Goal: Communication & Community: Ask a question

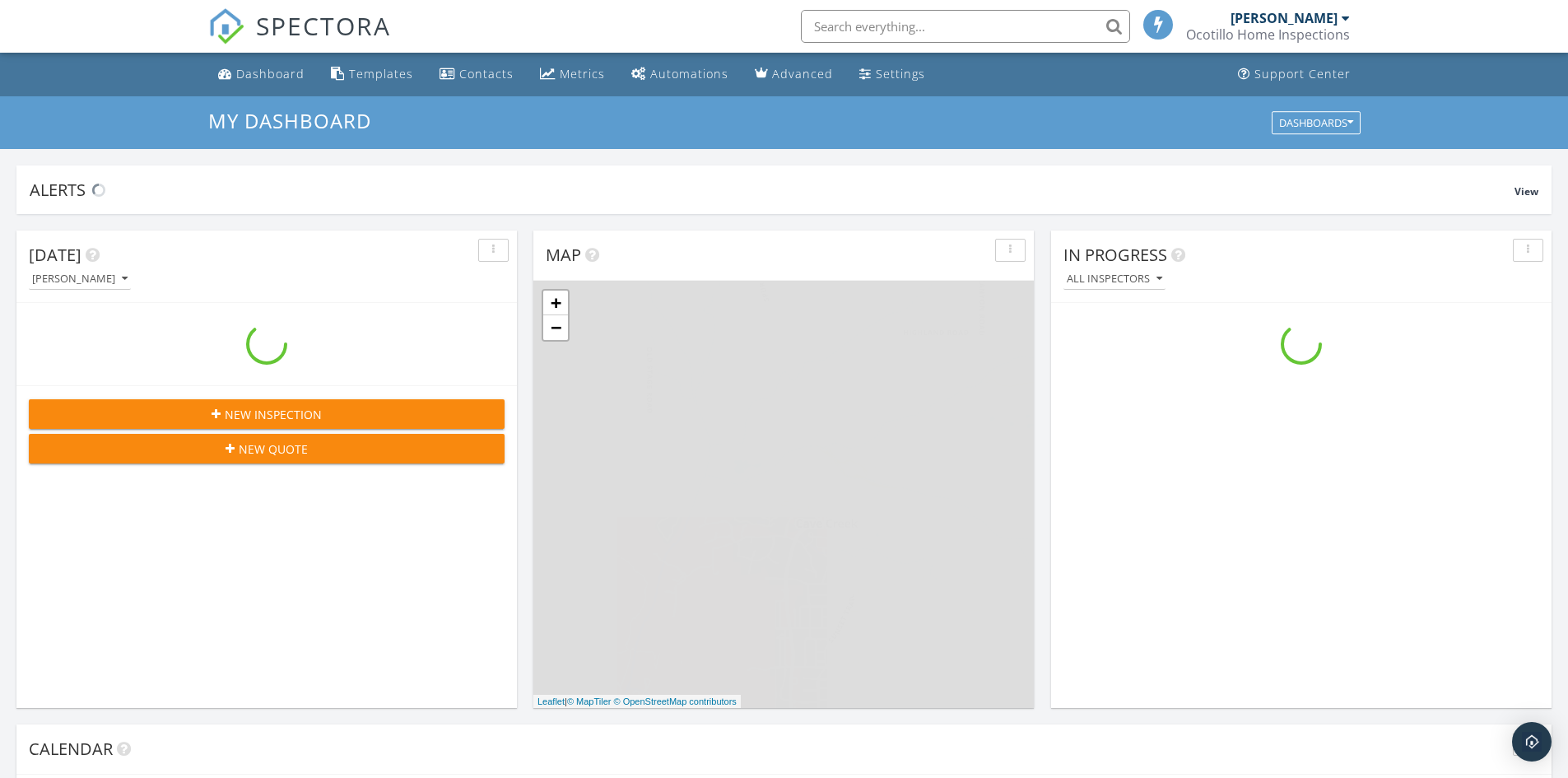
scroll to position [1524, 1593]
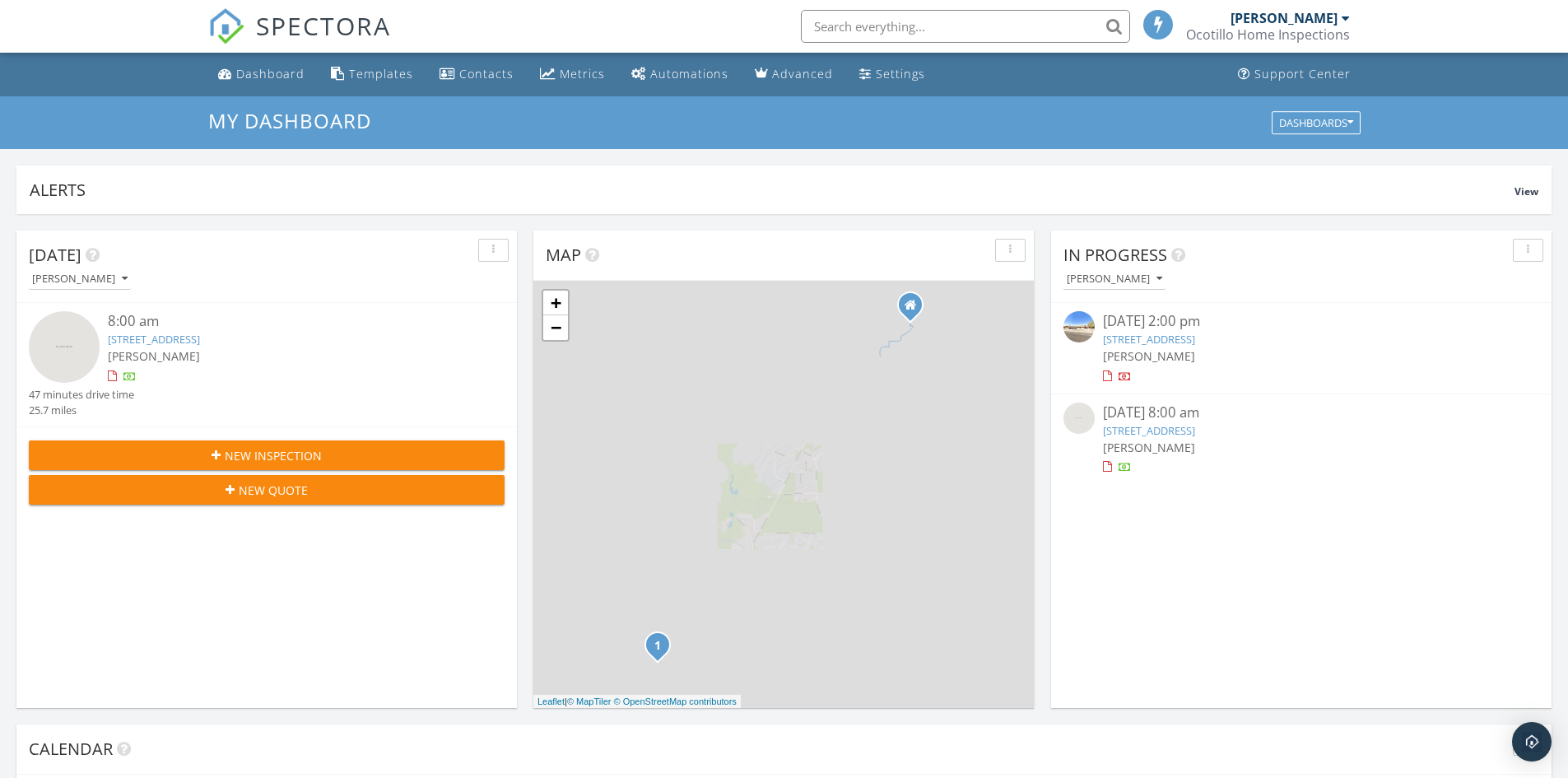
click at [298, 427] on div "New Inspection New Quote" at bounding box center [266, 472] width 501 height 91
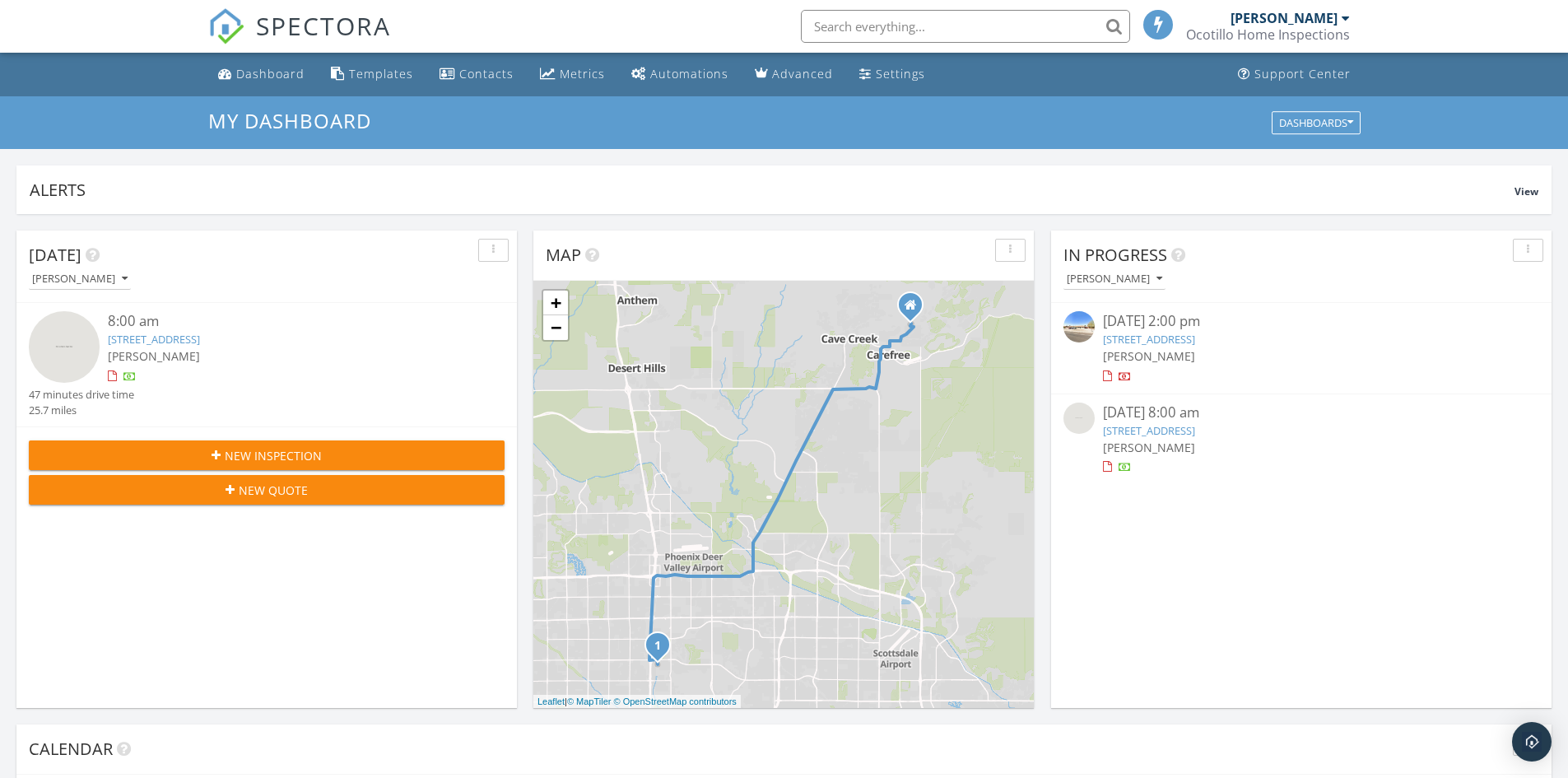
click at [293, 454] on span "New Inspection" at bounding box center [272, 456] width 97 height 17
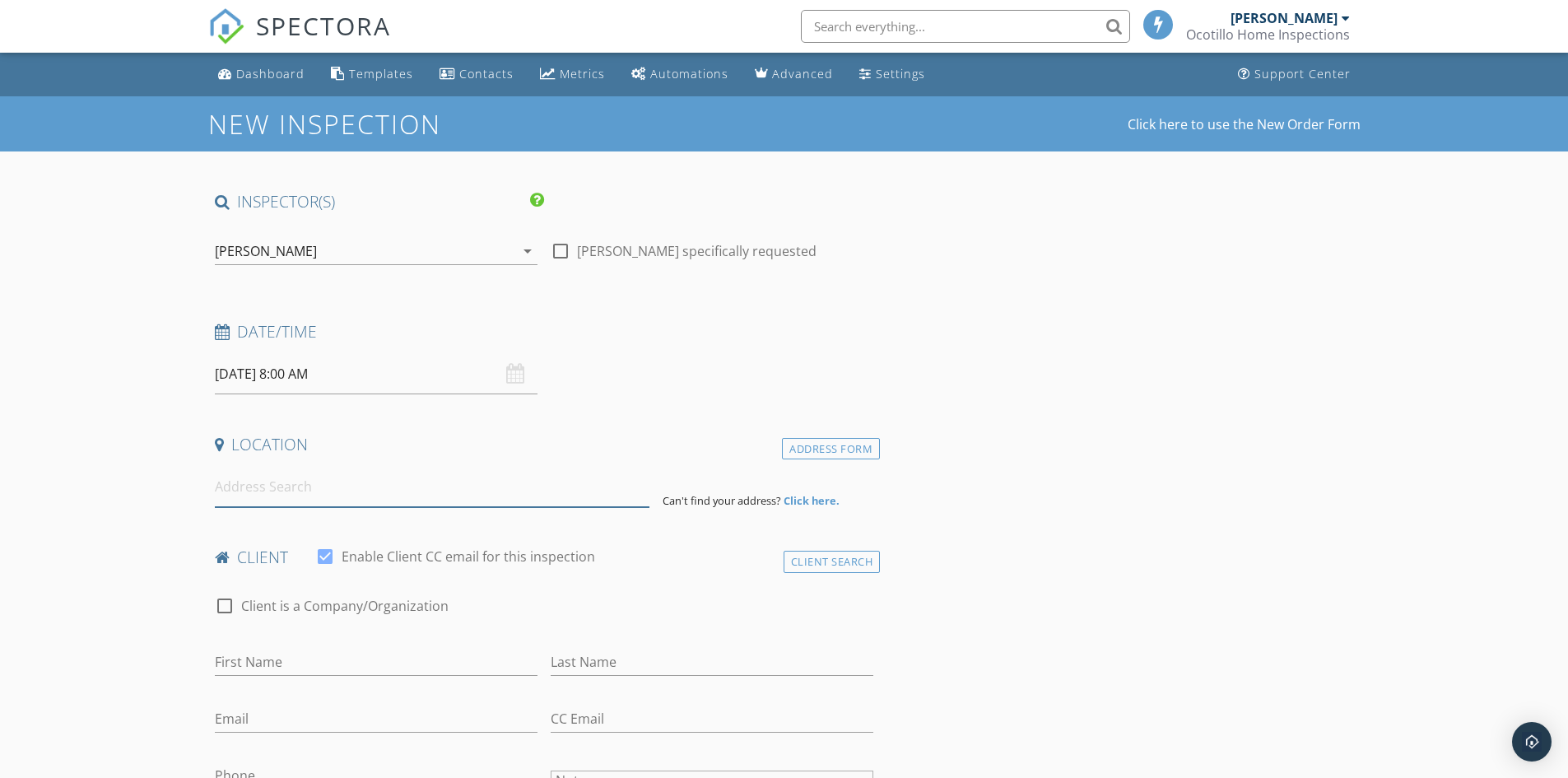
click at [311, 478] on input at bounding box center [432, 487] width 435 height 41
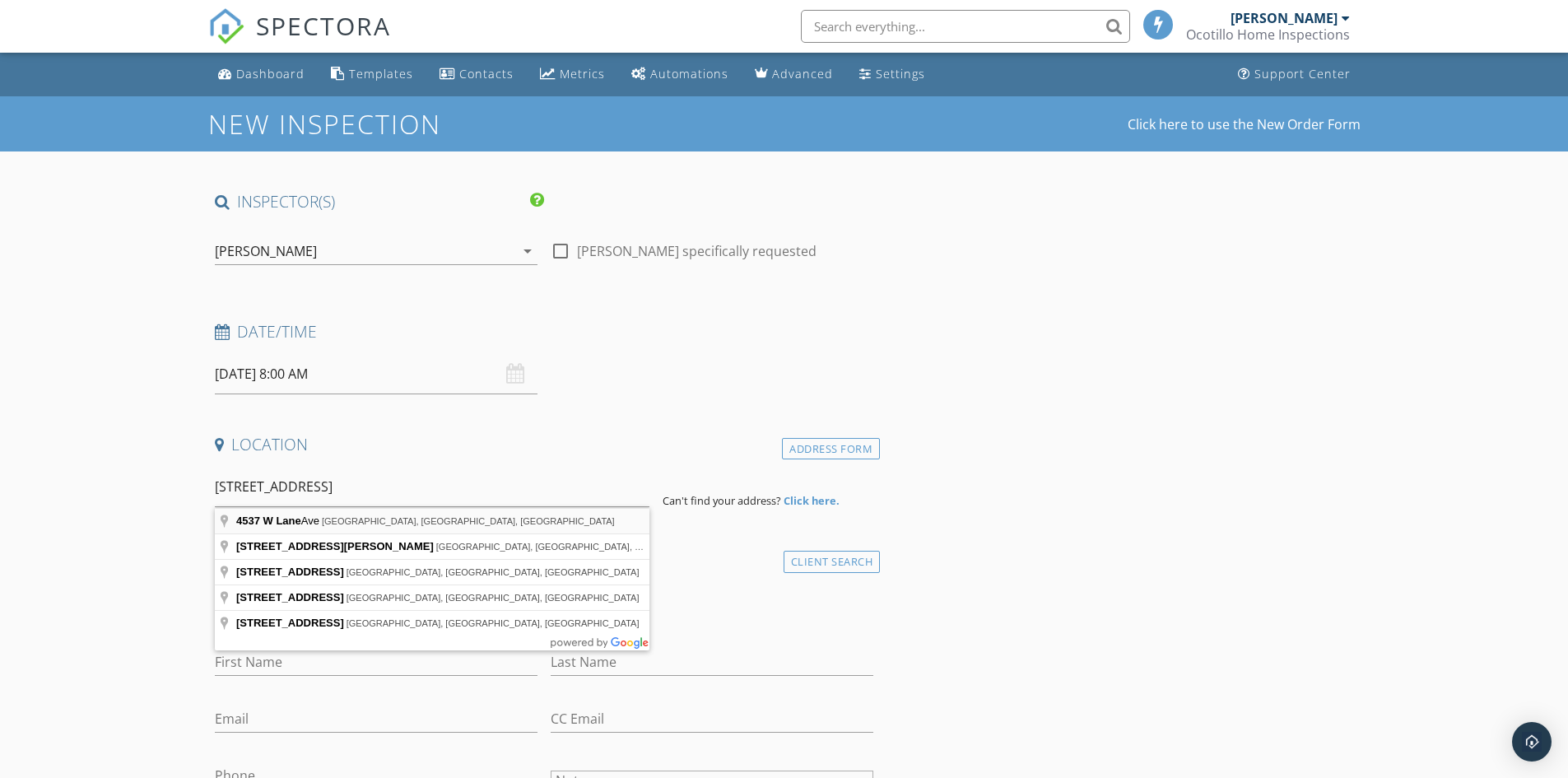
type input "4537 W Lane Ave, Glendale, AZ, USA"
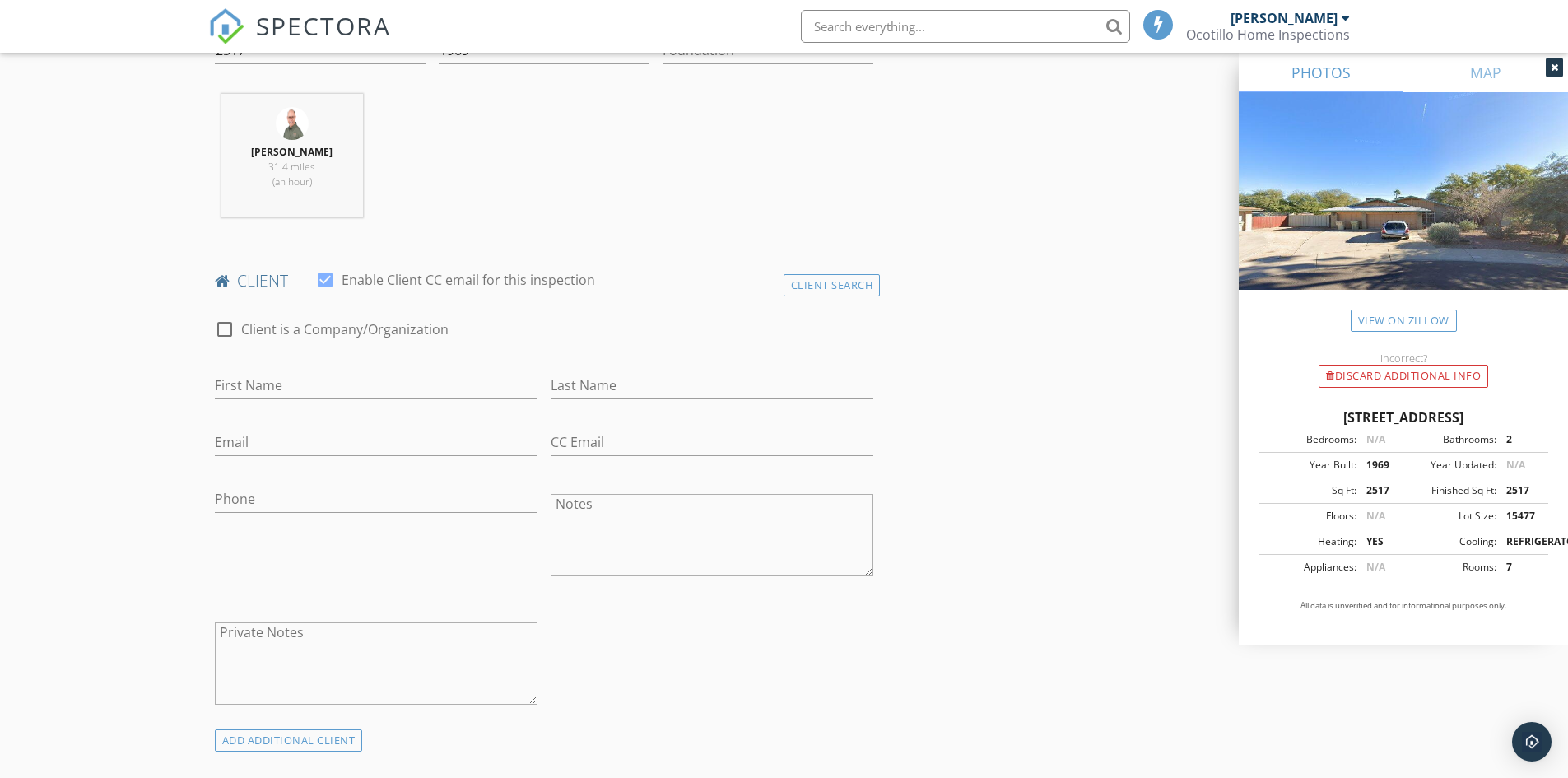
scroll to position [577, 0]
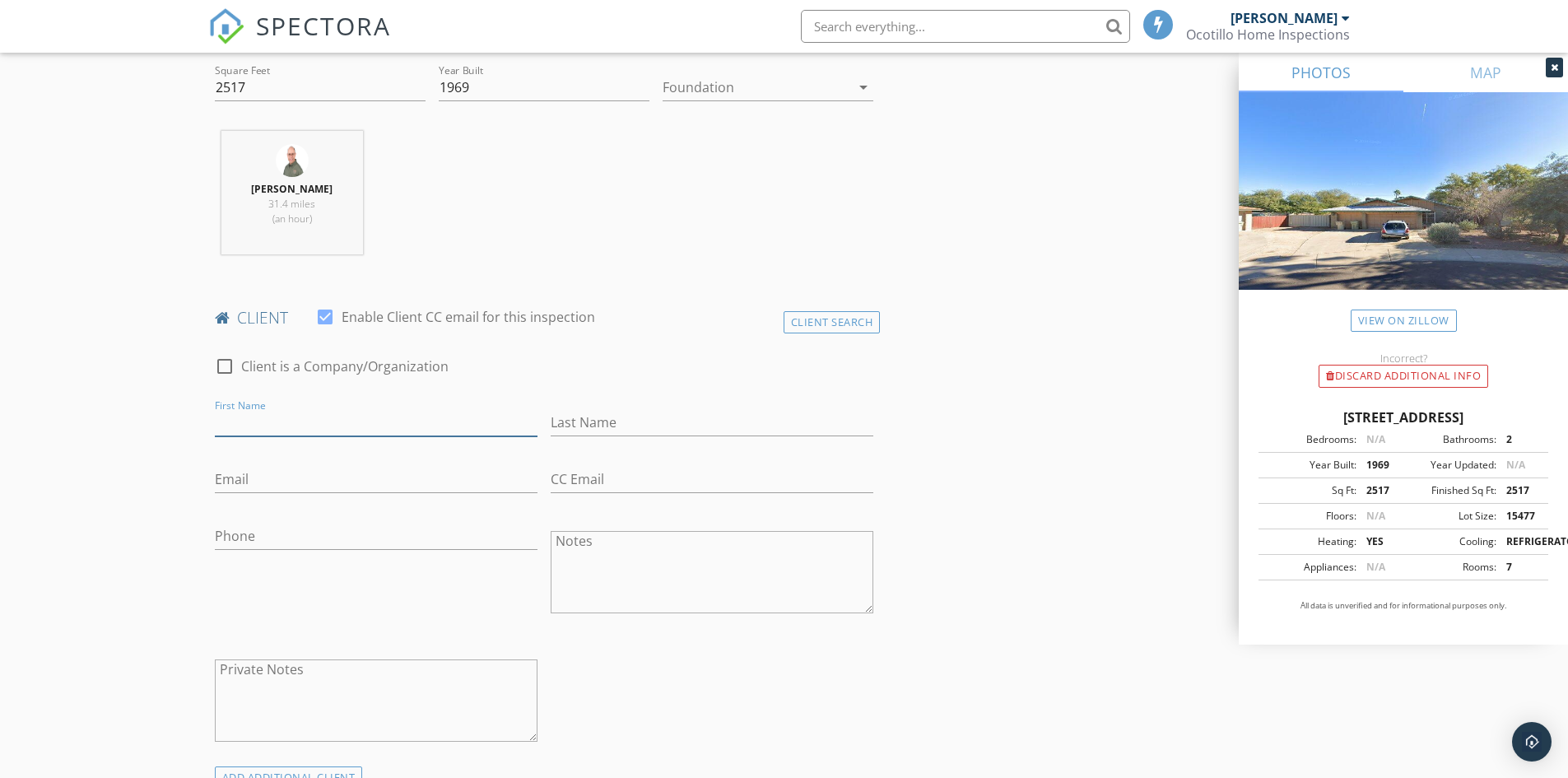
click at [298, 417] on input "First Name" at bounding box center [376, 423] width 322 height 27
type input "Allie"
click at [633, 427] on input "Last Name" at bounding box center [712, 423] width 322 height 27
type input "Girl"
click at [261, 465] on div "Email" at bounding box center [376, 483] width 322 height 53
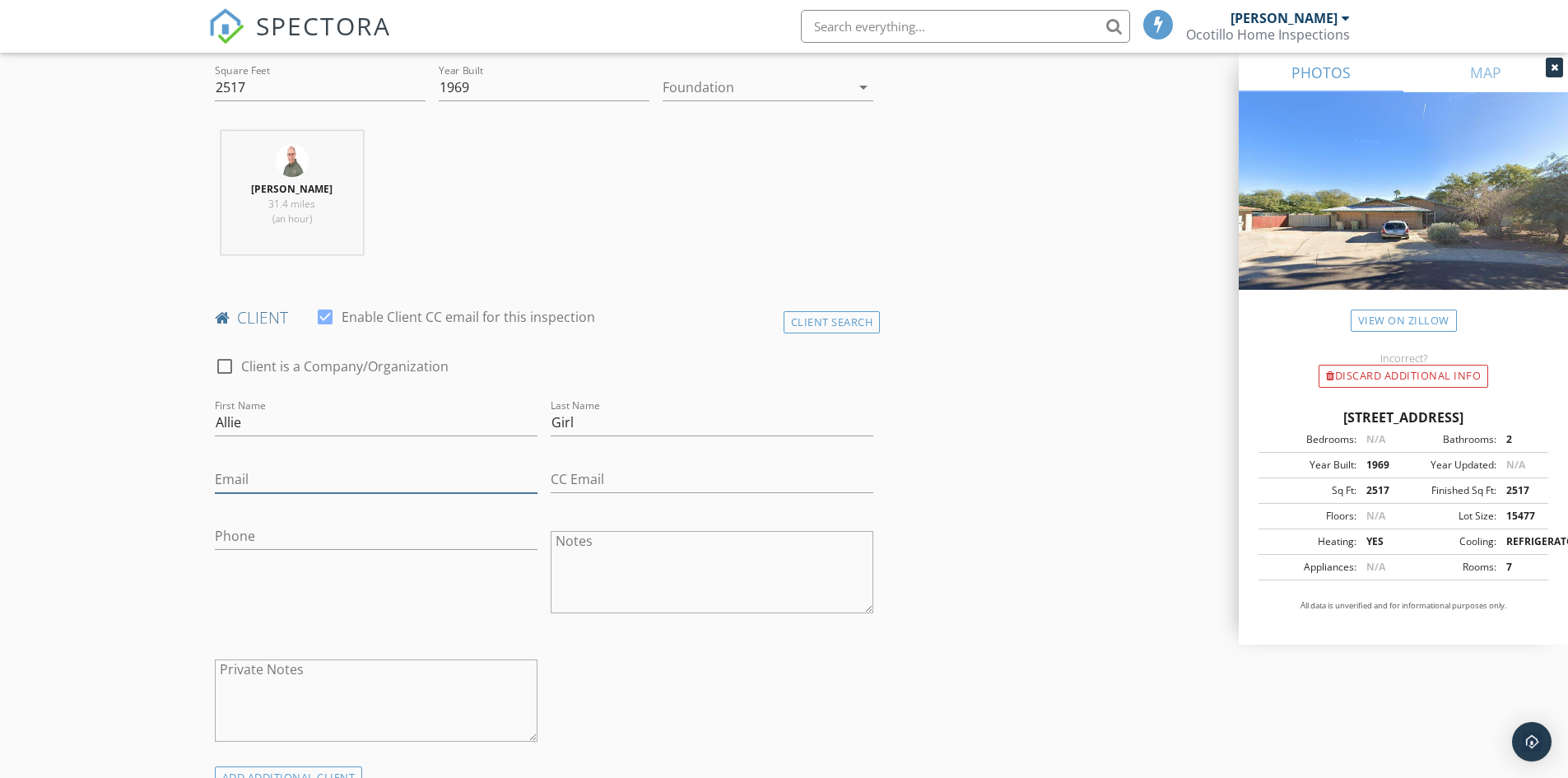
click at [261, 474] on input "Email" at bounding box center [376, 480] width 322 height 27
type input "wkleschniok@gmail.com"
click at [584, 477] on input "CC Email" at bounding box center [712, 480] width 322 height 27
type input "[EMAIL_ADDRESS][DOMAIN_NAME]"
click at [636, 552] on textarea "Notes" at bounding box center [712, 576] width 322 height 82
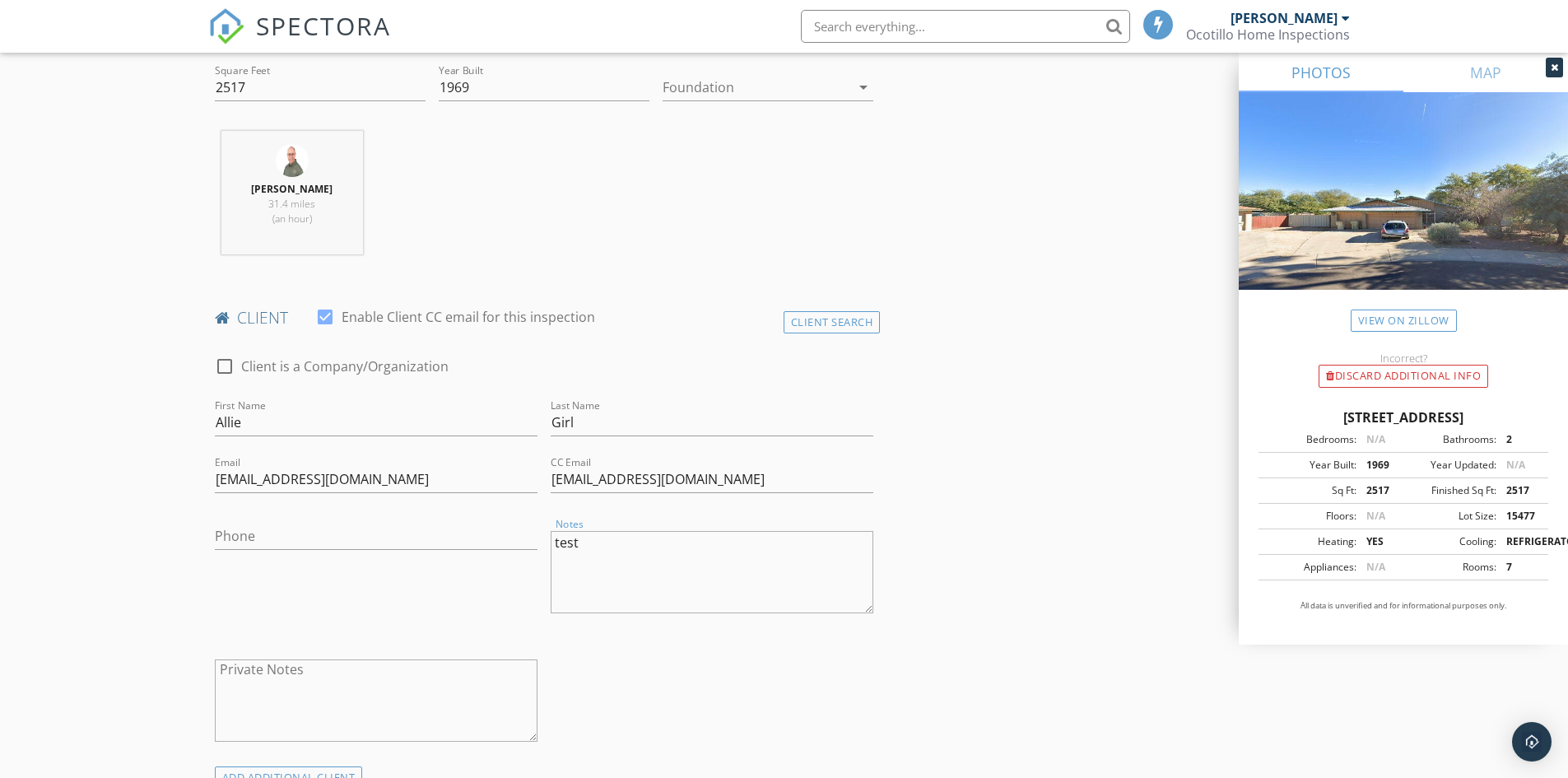
type textarea "test"
click at [330, 673] on textarea "Private Notes" at bounding box center [376, 700] width 322 height 82
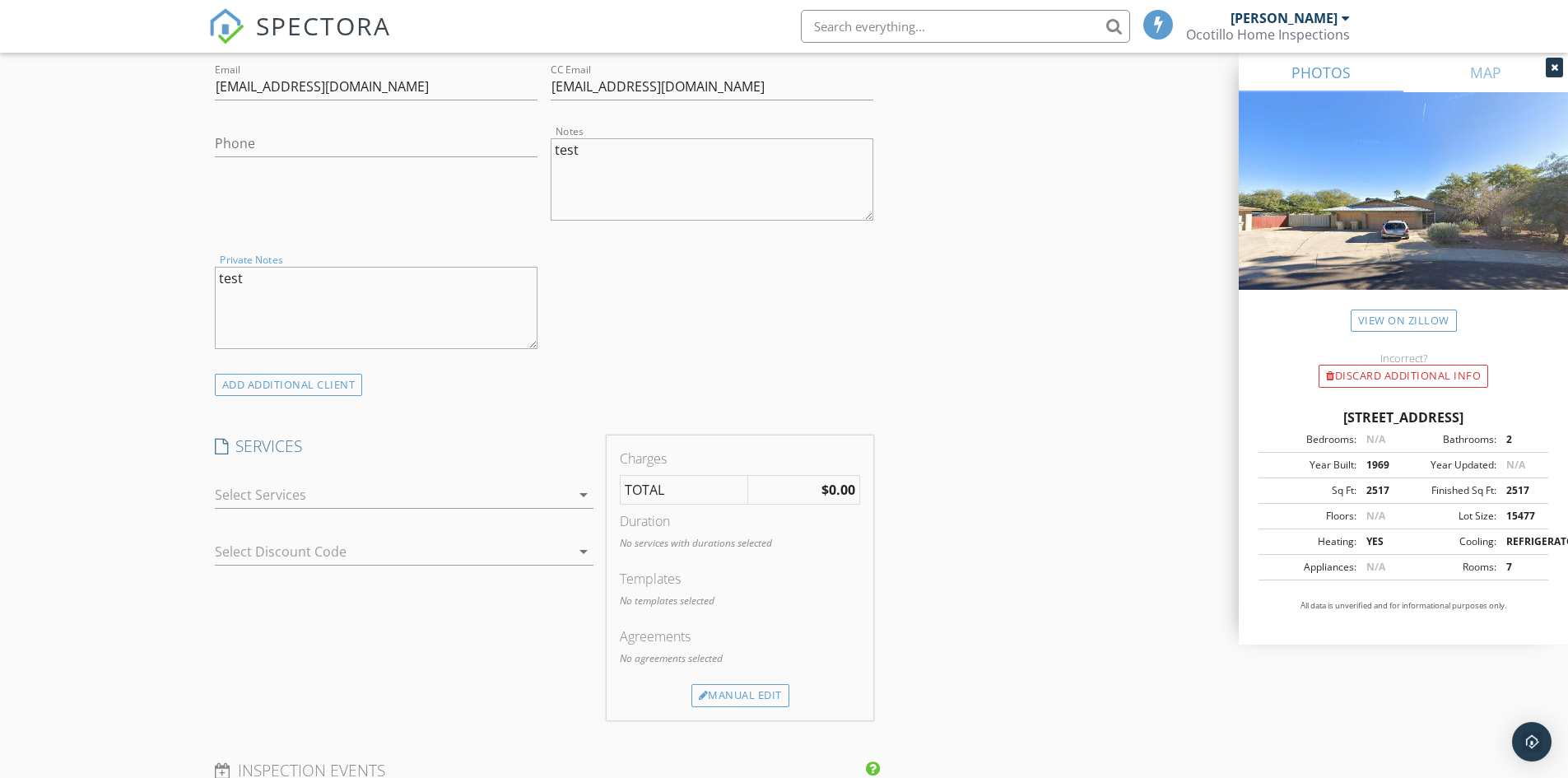
scroll to position [988, 0]
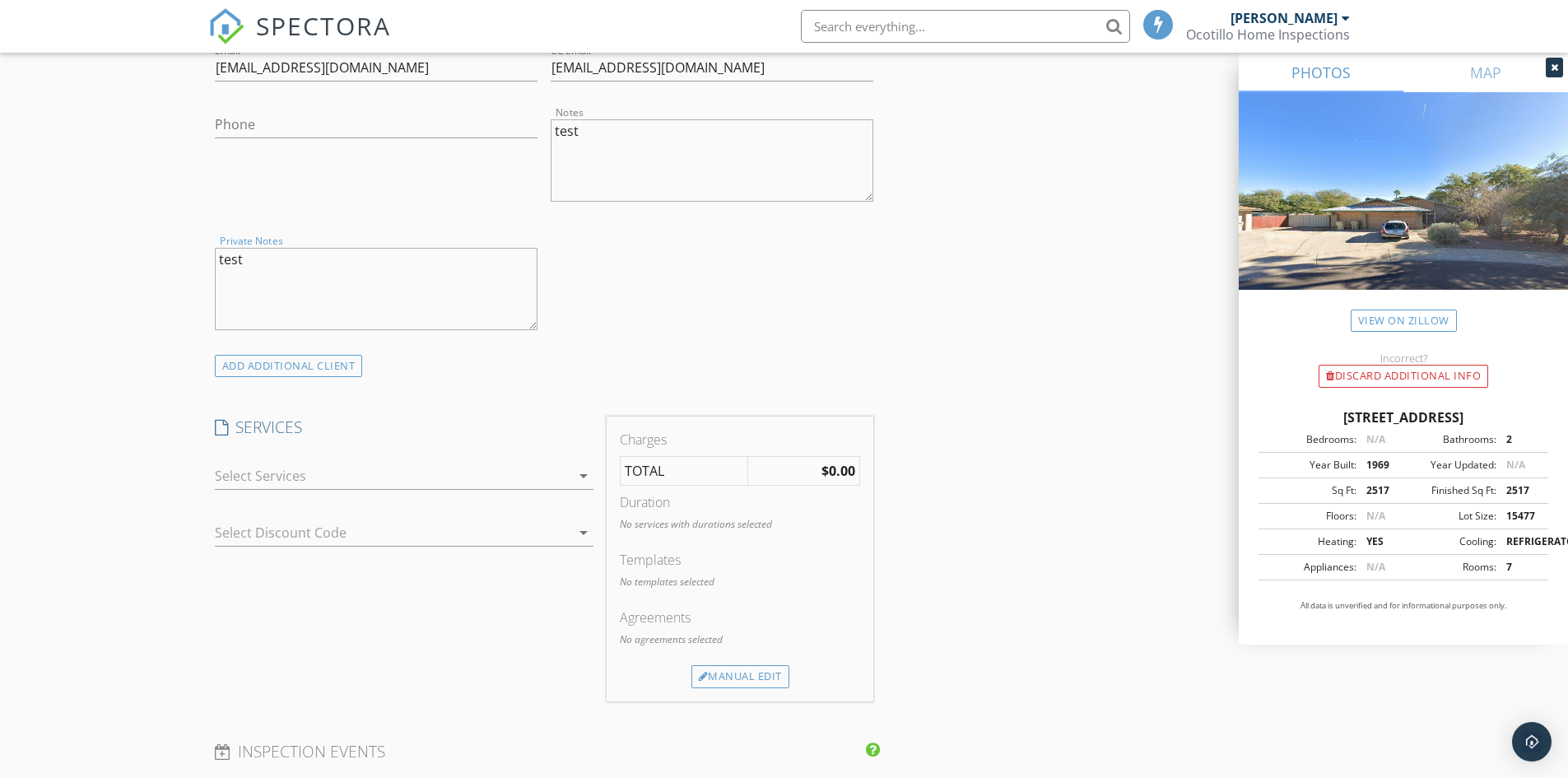
type textarea "test"
click at [581, 476] on icon "arrow_drop_down" at bounding box center [584, 476] width 20 height 20
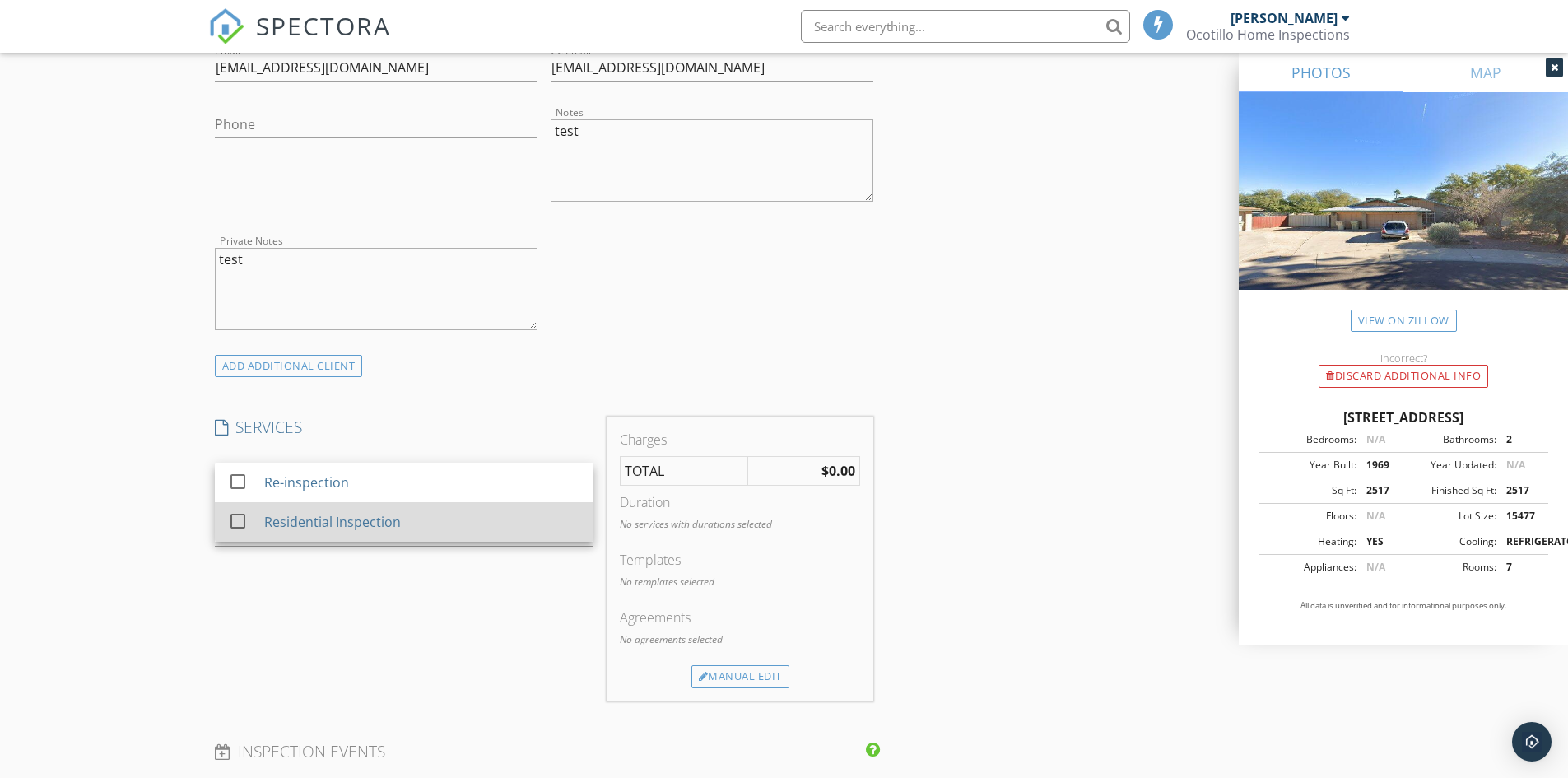
click at [368, 522] on div "Residential Inspection" at bounding box center [331, 523] width 137 height 20
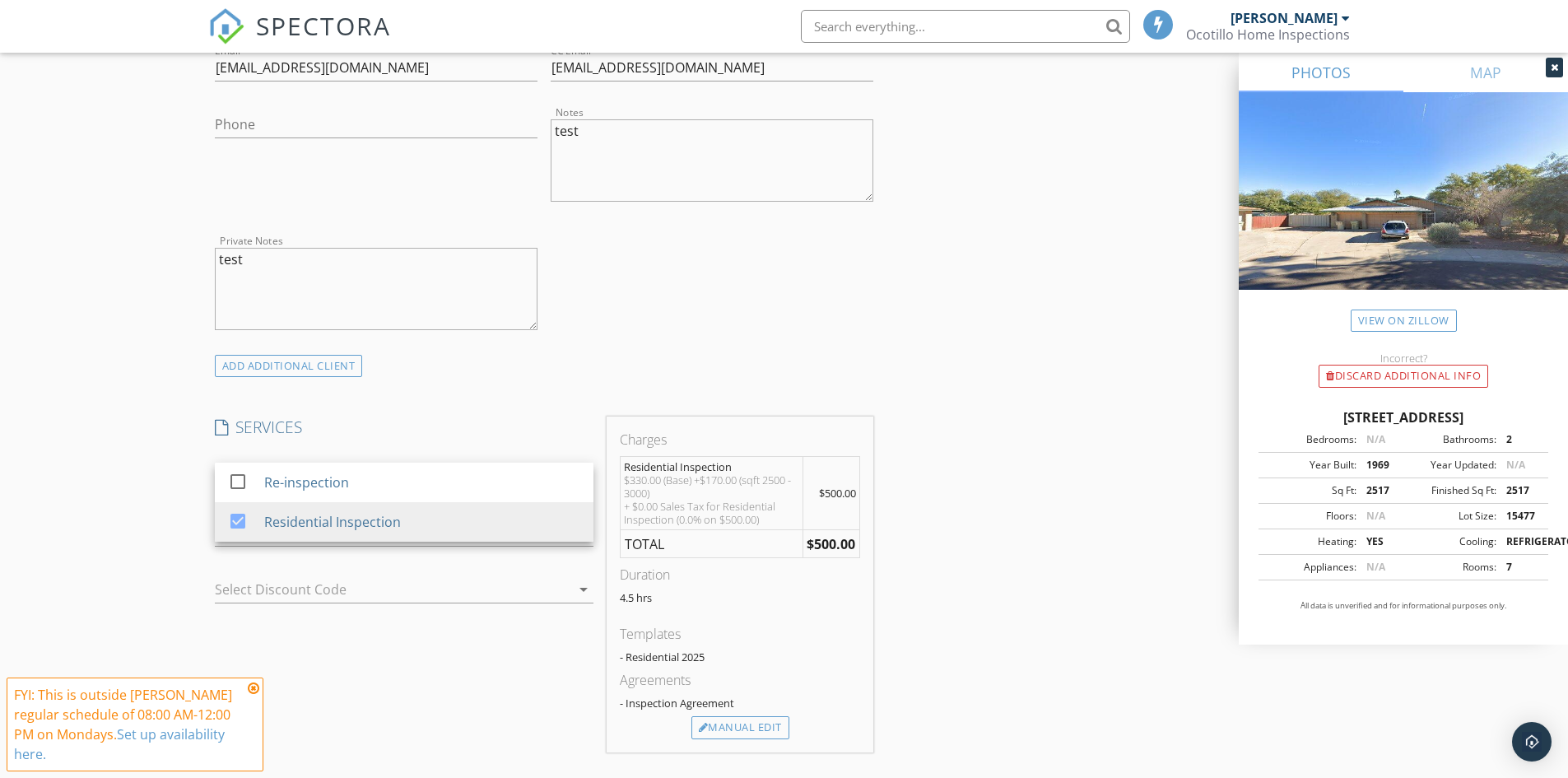
click at [993, 567] on div "INSPECTOR(S) check_box Peter Leschniok PRIMARY Peter Leschniok arrow_drop_down …" at bounding box center [784, 579] width 1152 height 2752
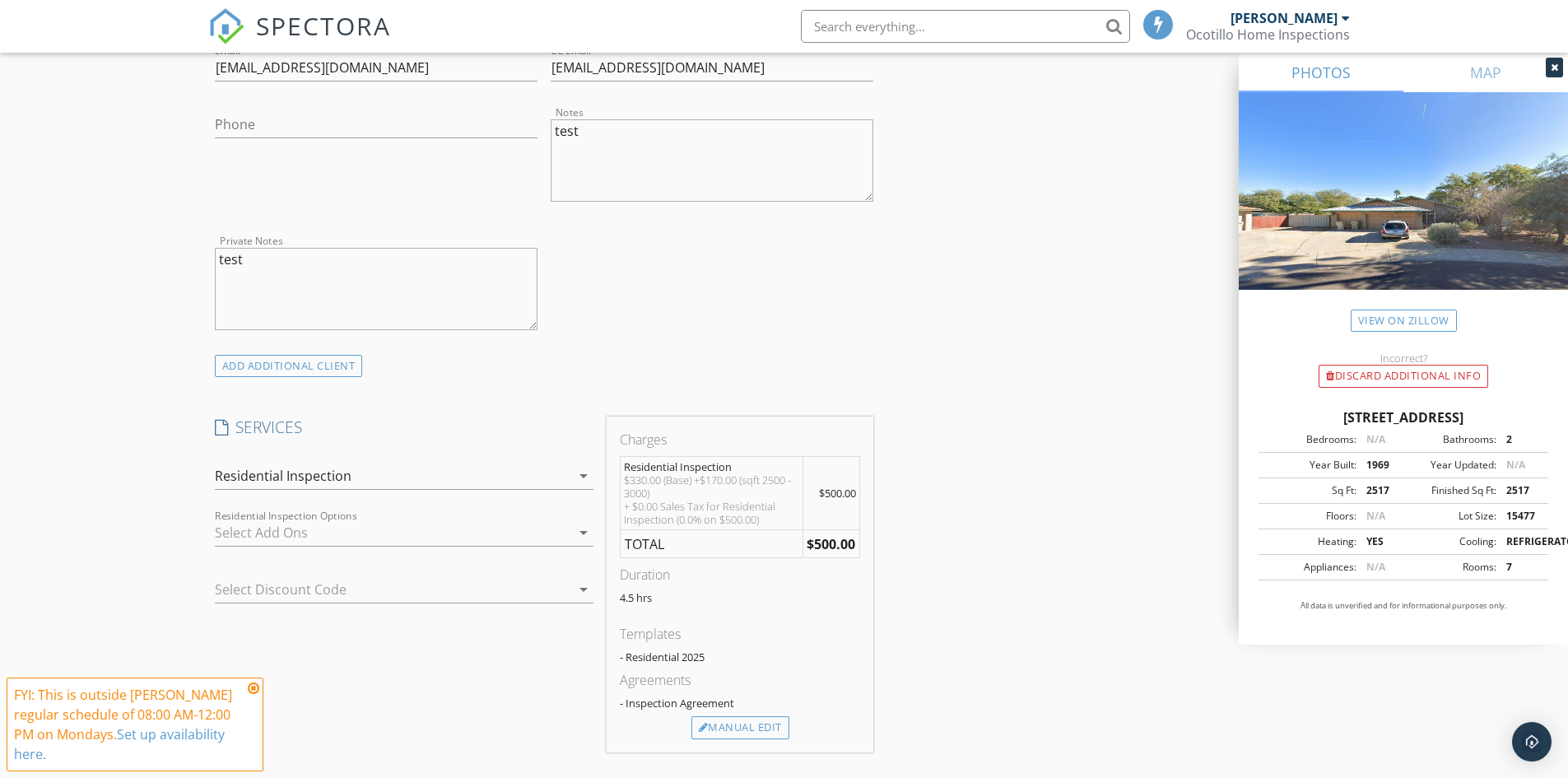
click at [585, 536] on icon "arrow_drop_down" at bounding box center [584, 533] width 20 height 20
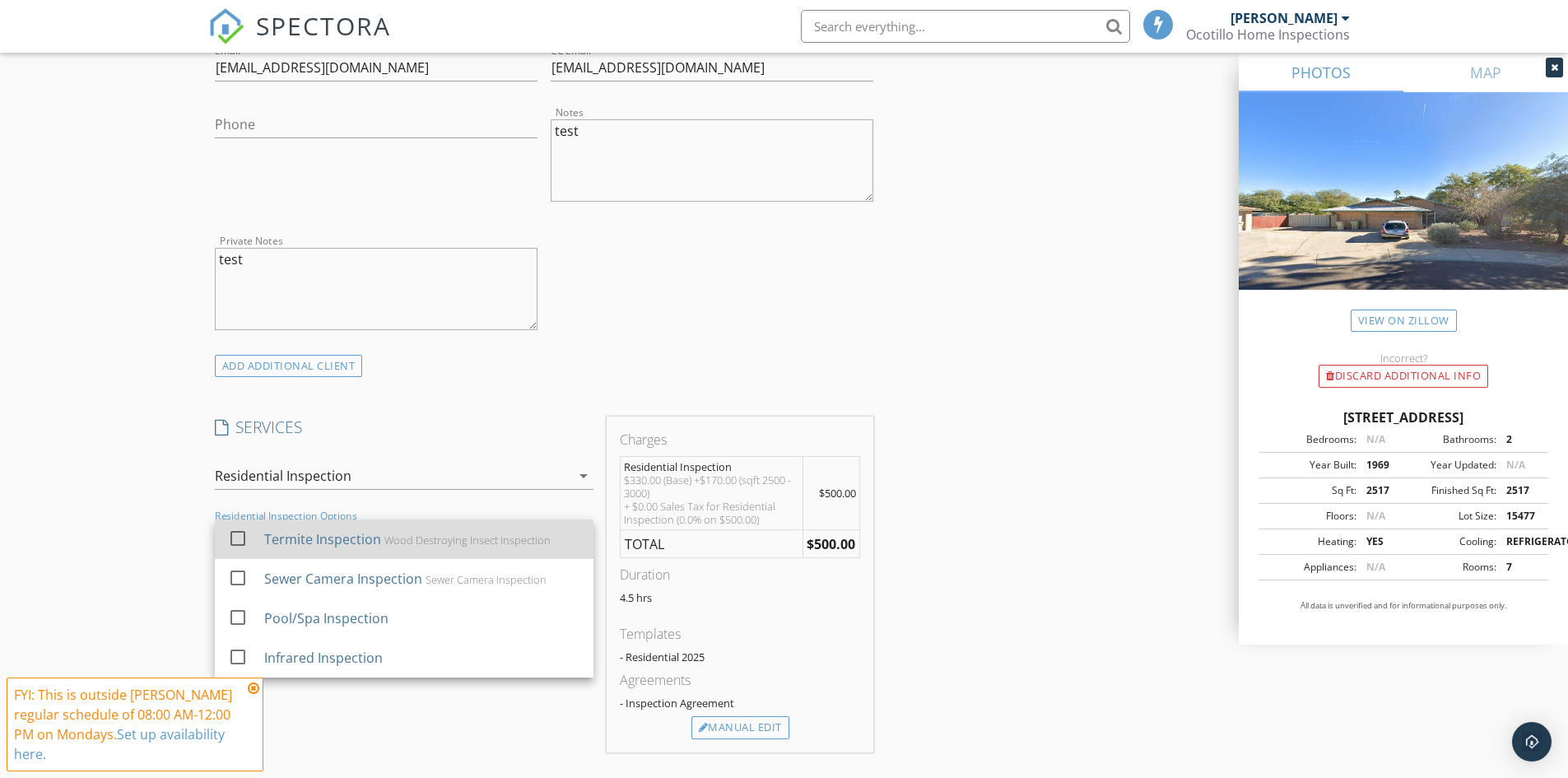
click at [237, 543] on div at bounding box center [237, 538] width 28 height 28
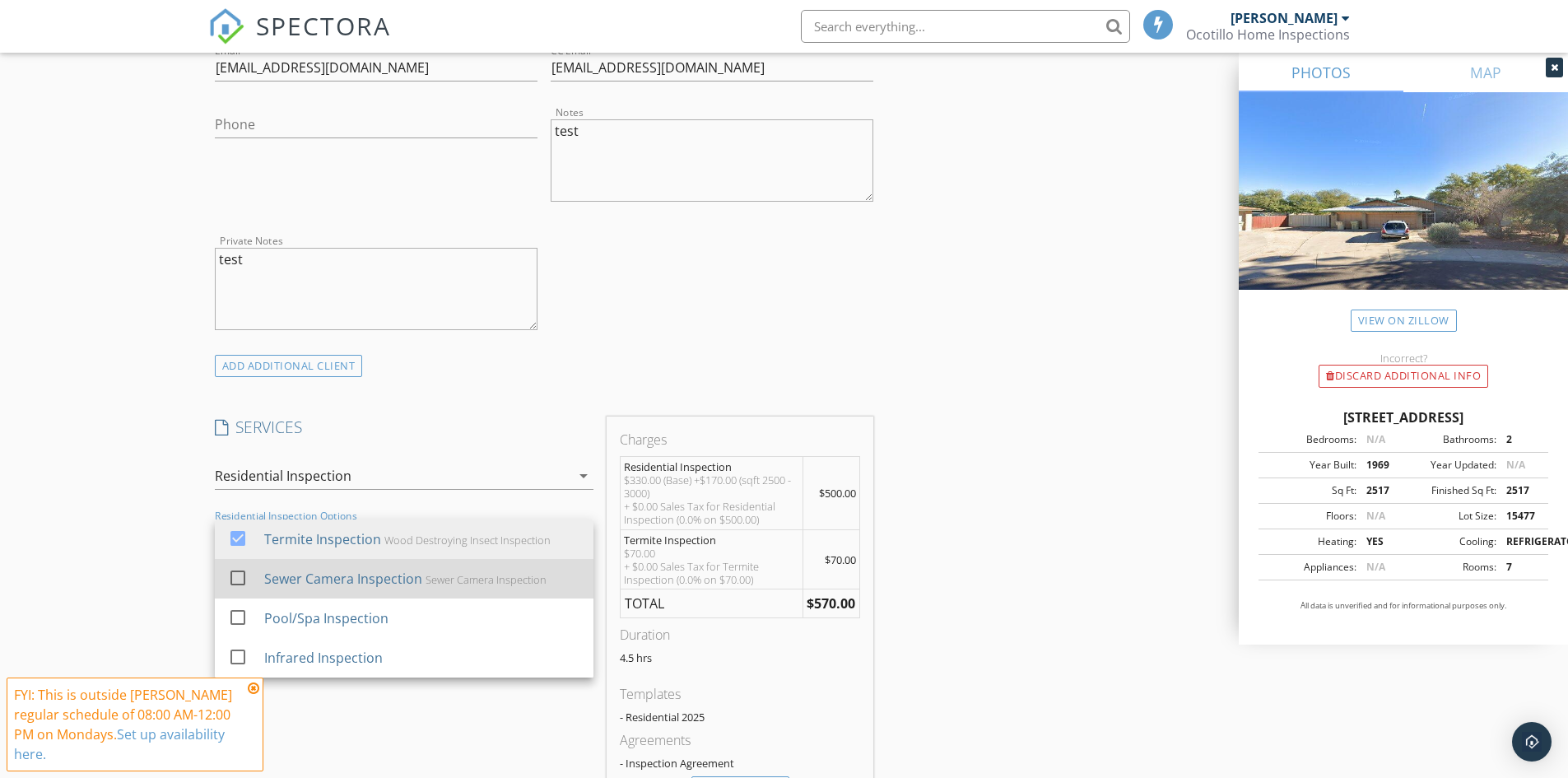
click at [237, 573] on div at bounding box center [237, 578] width 28 height 28
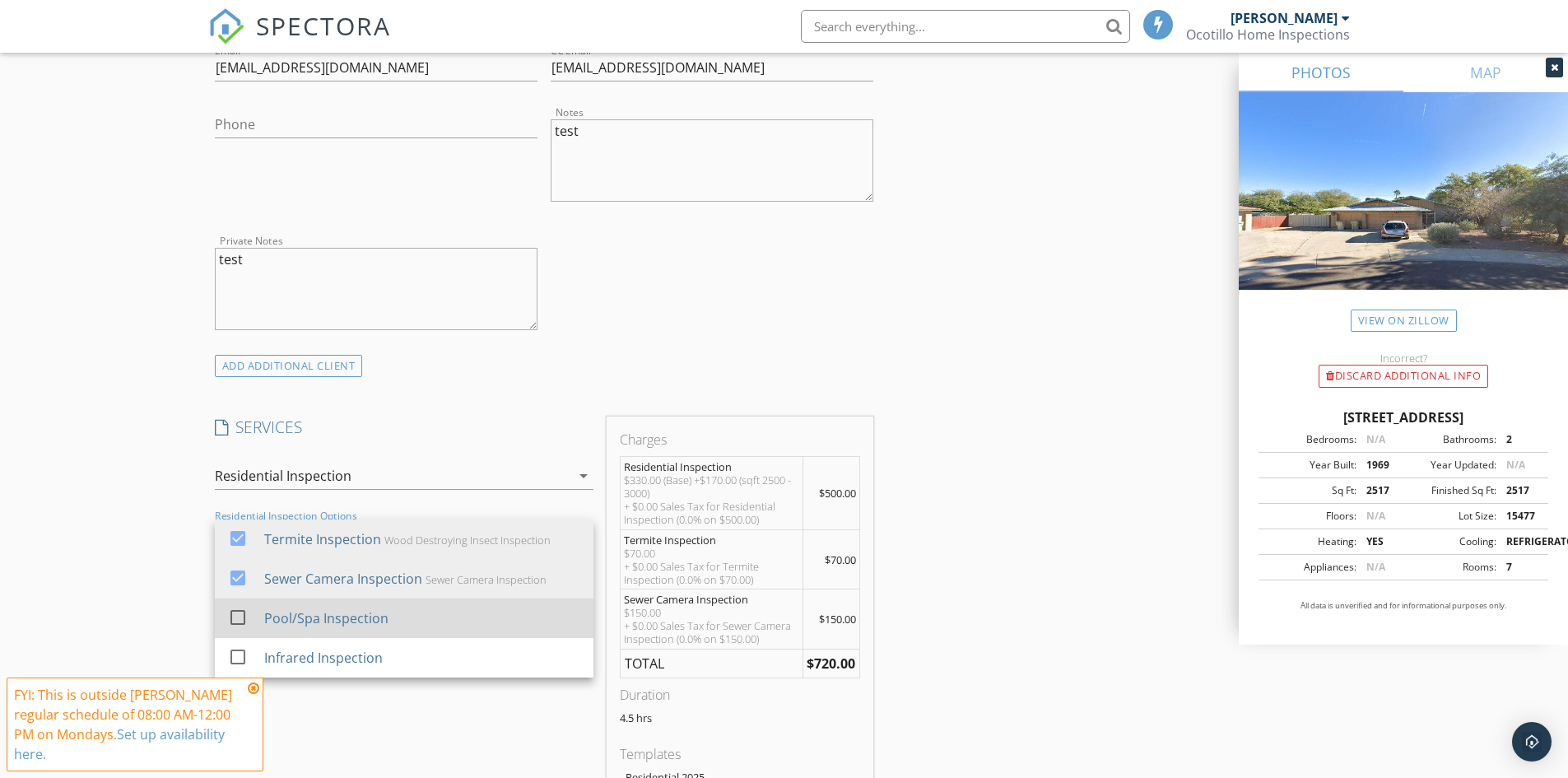
click at [237, 615] on div at bounding box center [237, 618] width 28 height 28
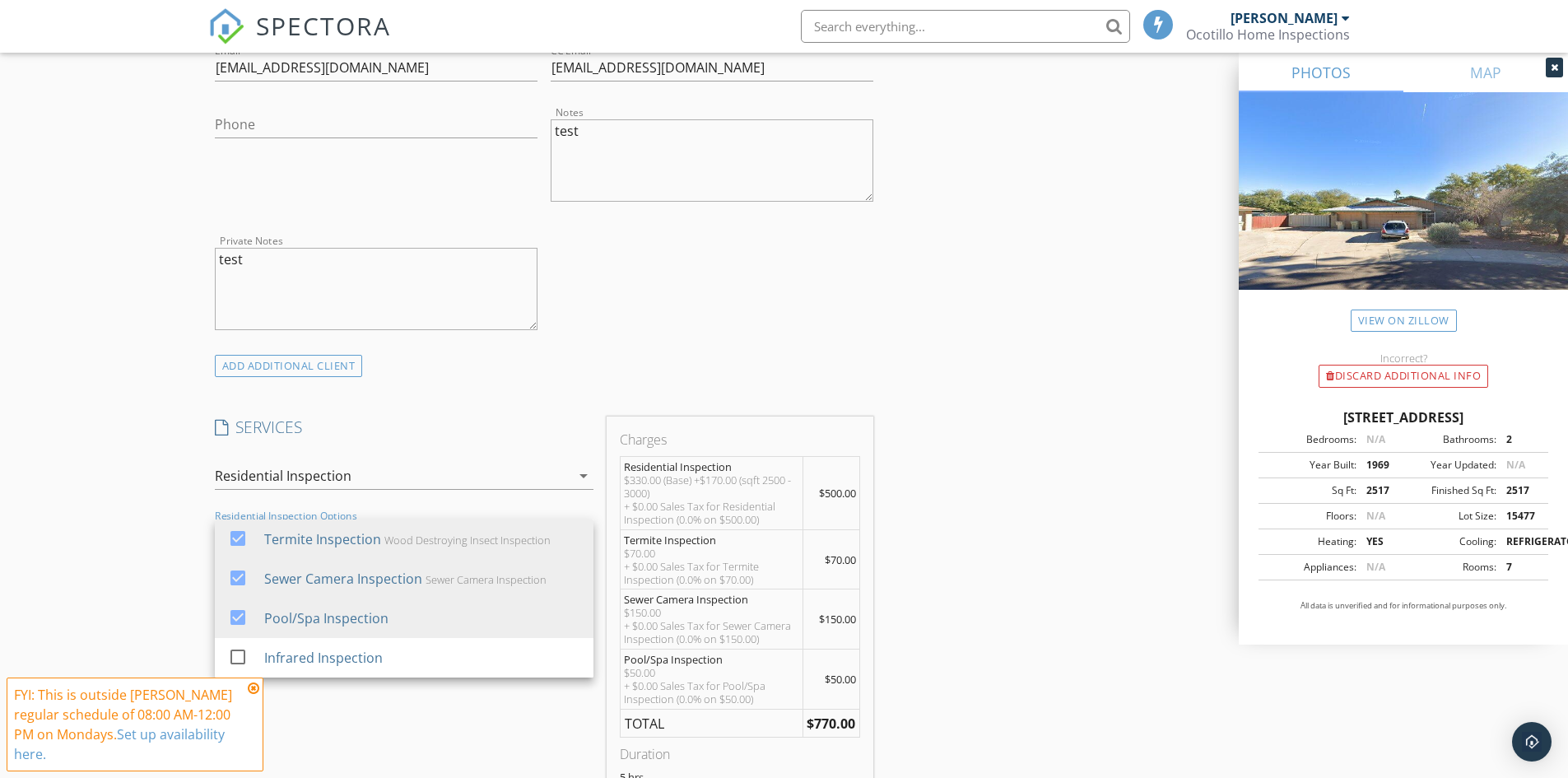
click at [994, 607] on div "INSPECTOR(S) check_box Peter Leschniok PRIMARY Peter Leschniok arrow_drop_down …" at bounding box center [784, 668] width 1152 height 2931
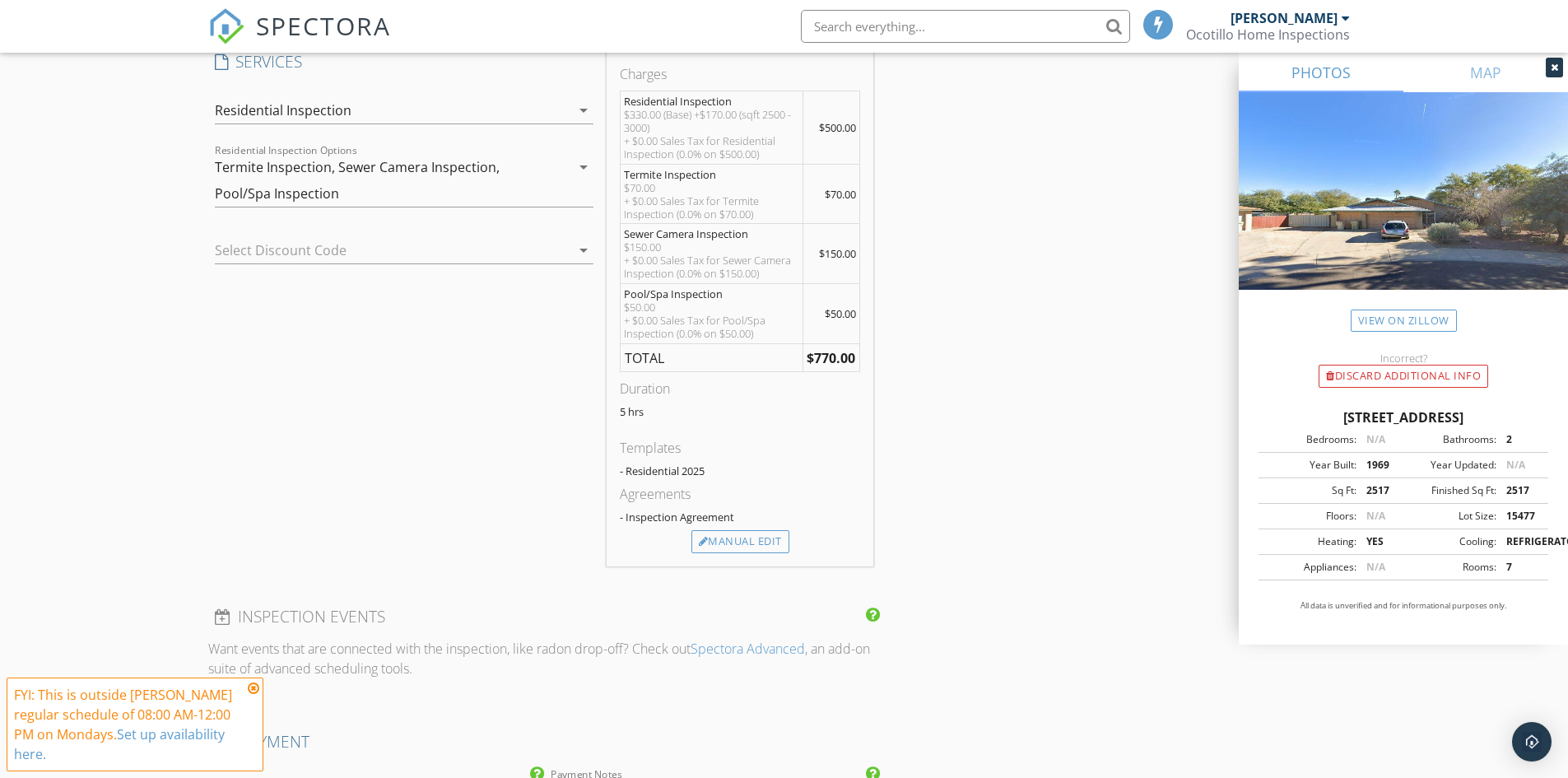
scroll to position [1318, 0]
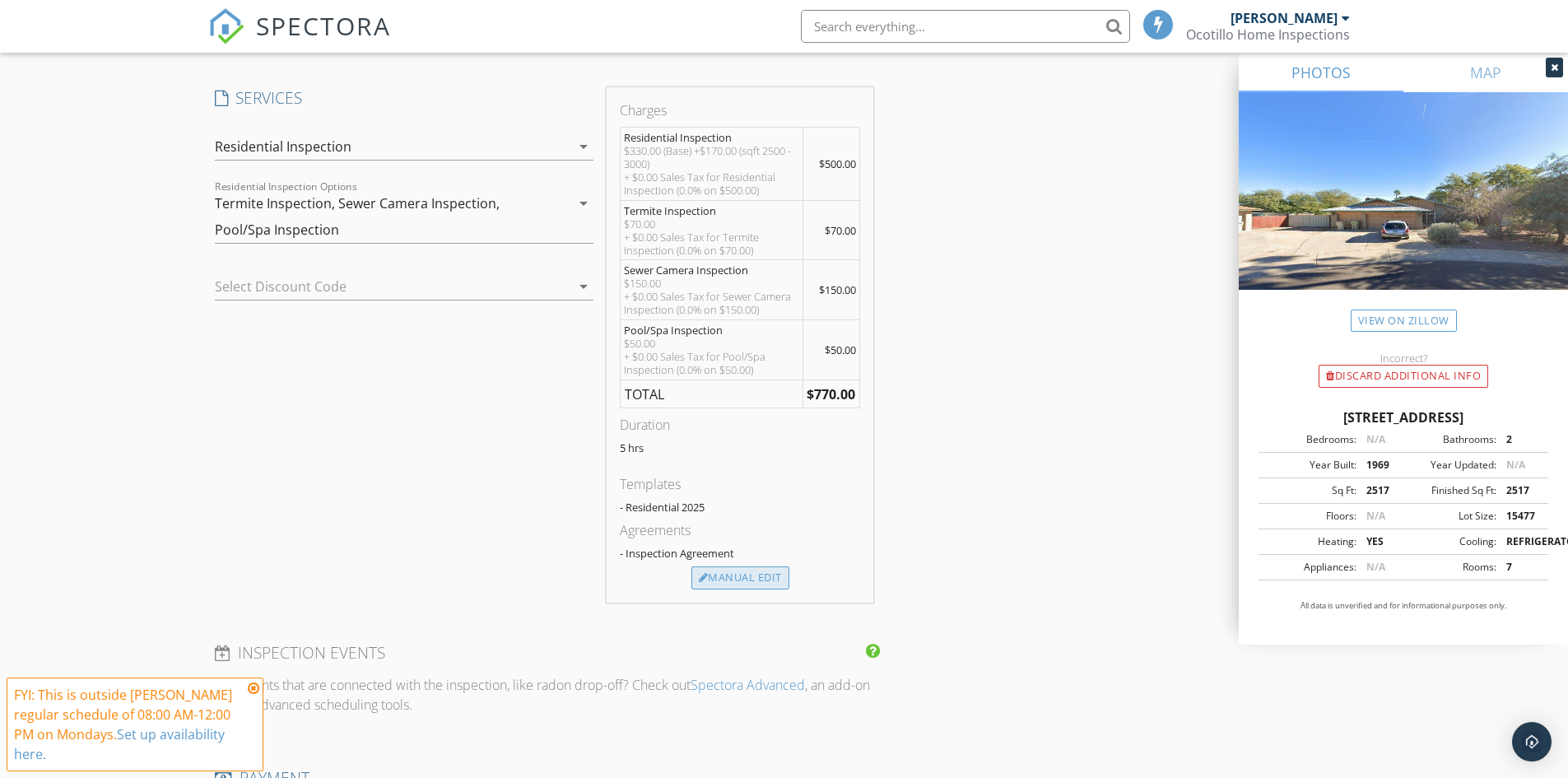
click at [758, 583] on div "Manual Edit" at bounding box center [741, 578] width 98 height 23
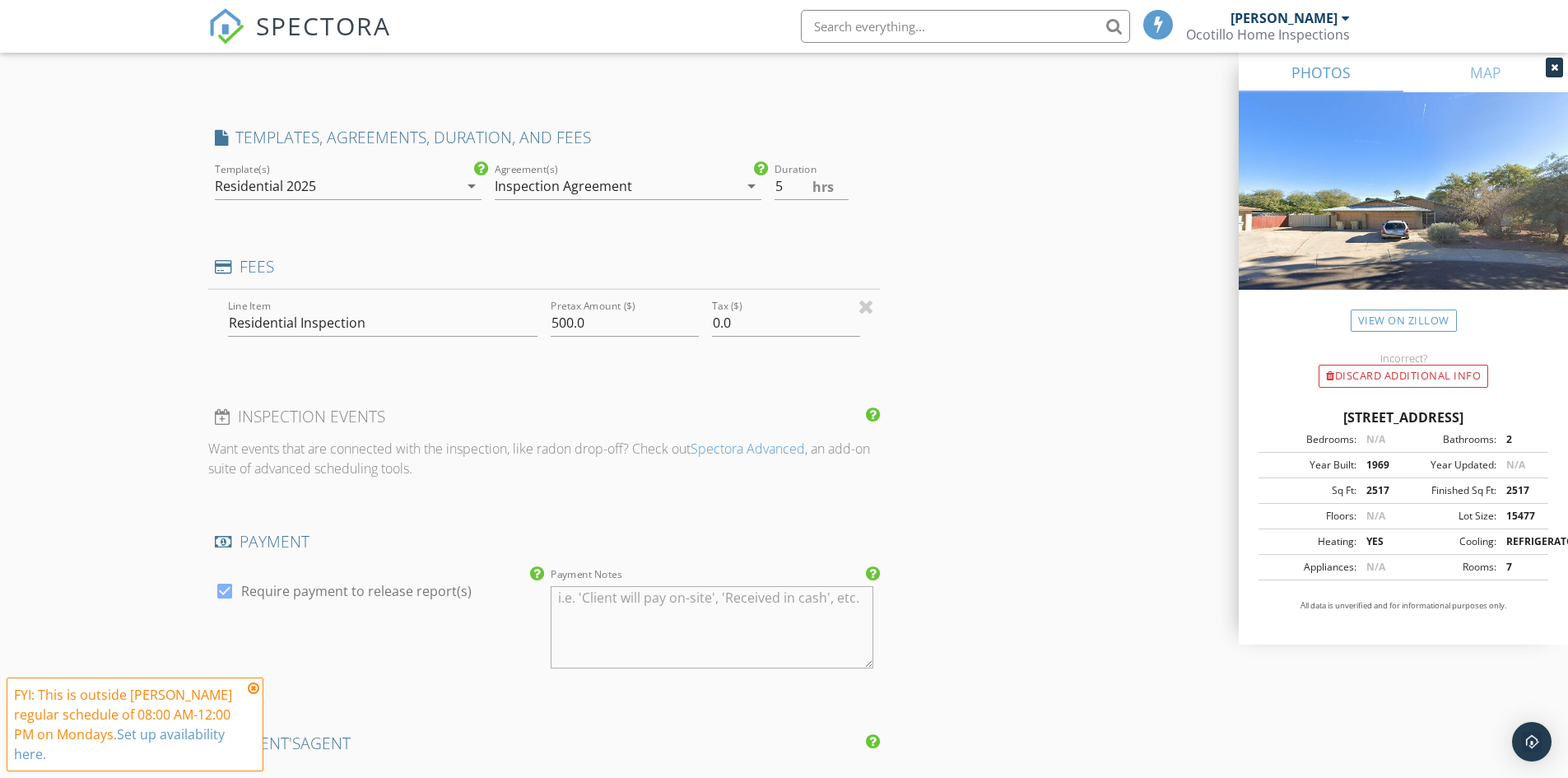
type input "0"
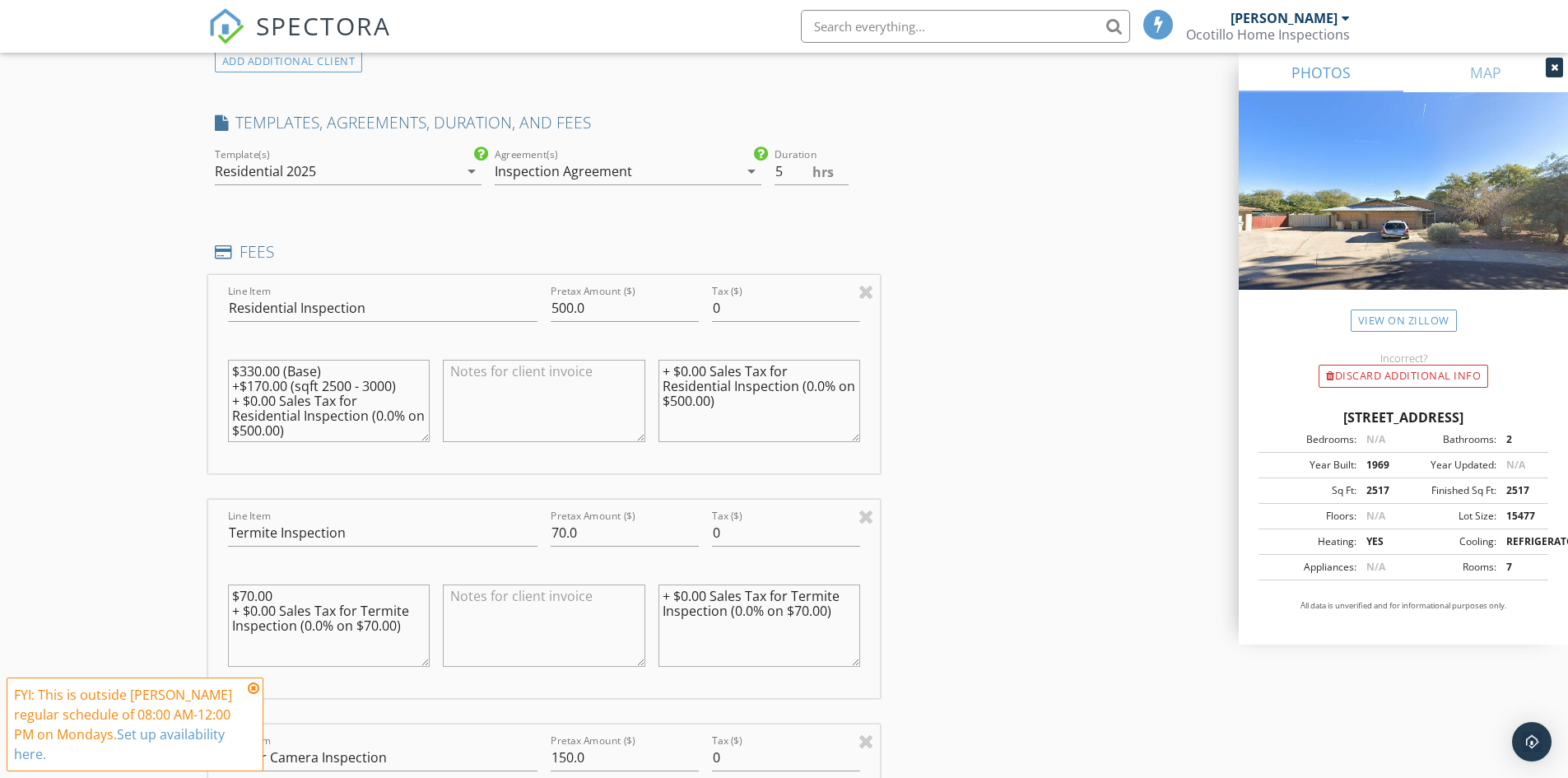
scroll to position [1235, 0]
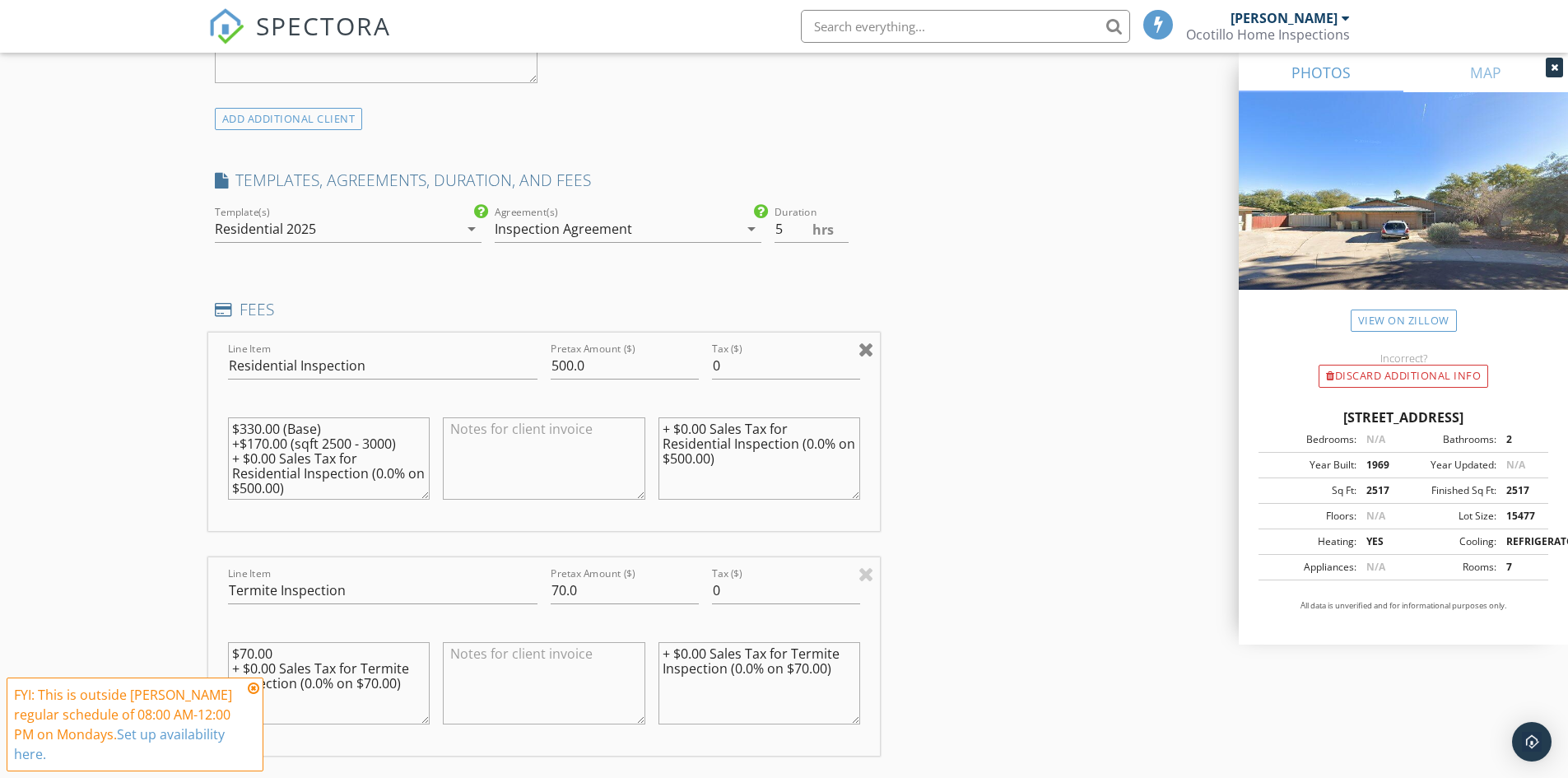
click at [865, 350] on div at bounding box center [865, 350] width 15 height 20
type input "Termite Inspection"
type input "70.0"
type textarea "$70.00 + $0.00 Sales Tax for Termite Inspection (0.0% on $70.00)"
type textarea "+ $0.00 Sales Tax for Termite Inspection (0.0% on $70.00)"
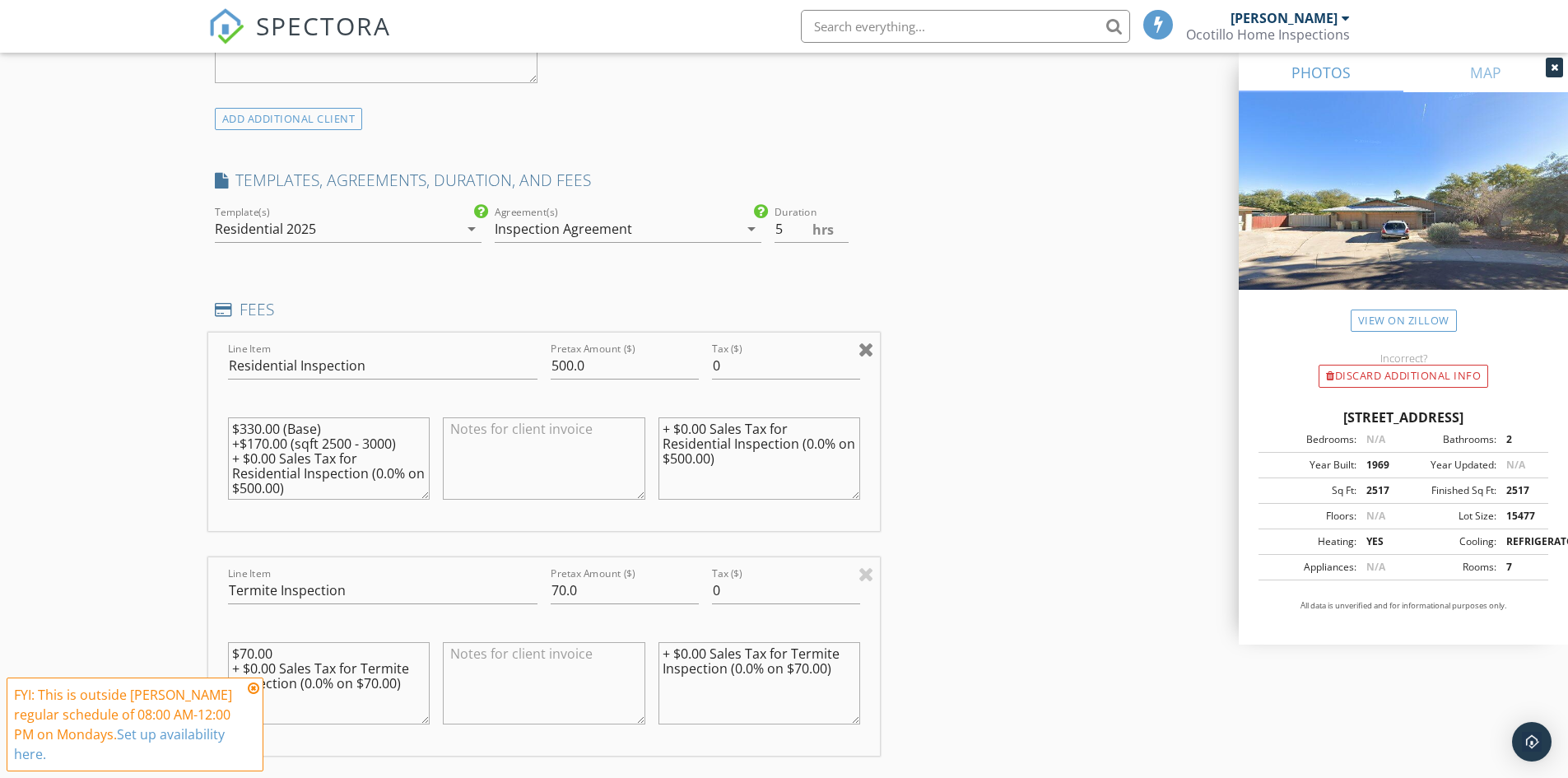
type input "Sewer Camera Inspection"
type input "150.0"
type textarea "$150.00 + $0.00 Sales Tax for Sewer Camera Inspection (0.0% on $150.00)"
type textarea "+ $0.00 Sales Tax for Sewer Camera Inspection (0.0% on $150.00)"
type input "Pool/Spa Inspection"
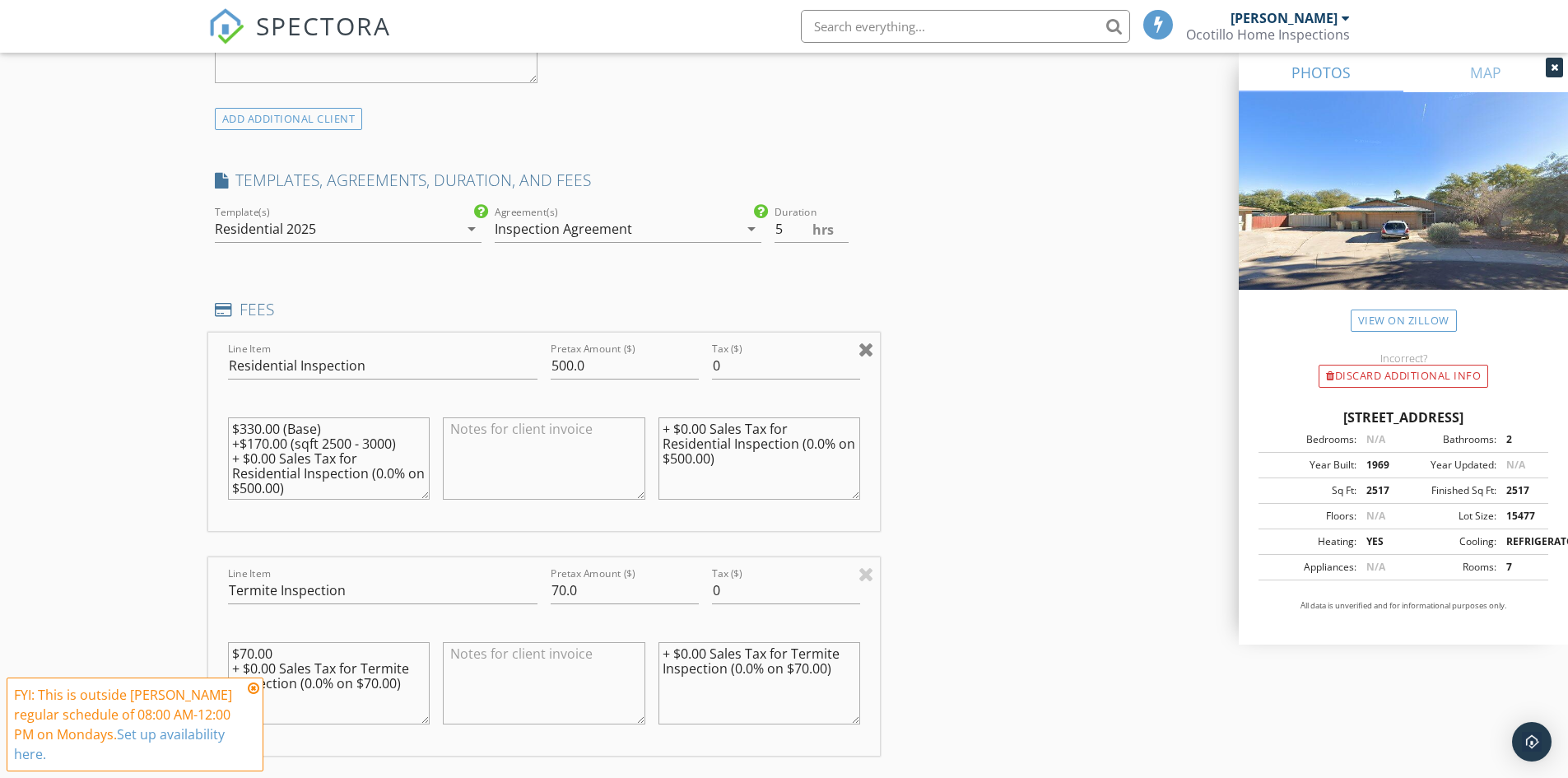
type input "50.0"
type textarea "$50.00 + $0.00 Sales Tax for Pool/Spa Inspection (0.0% on $50.00)"
type textarea "+ $0.00 Sales Tax for Pool/Spa Inspection (0.0% on $50.00)"
click at [859, 354] on input "0" at bounding box center [787, 366] width 148 height 27
click at [866, 353] on div at bounding box center [865, 350] width 15 height 20
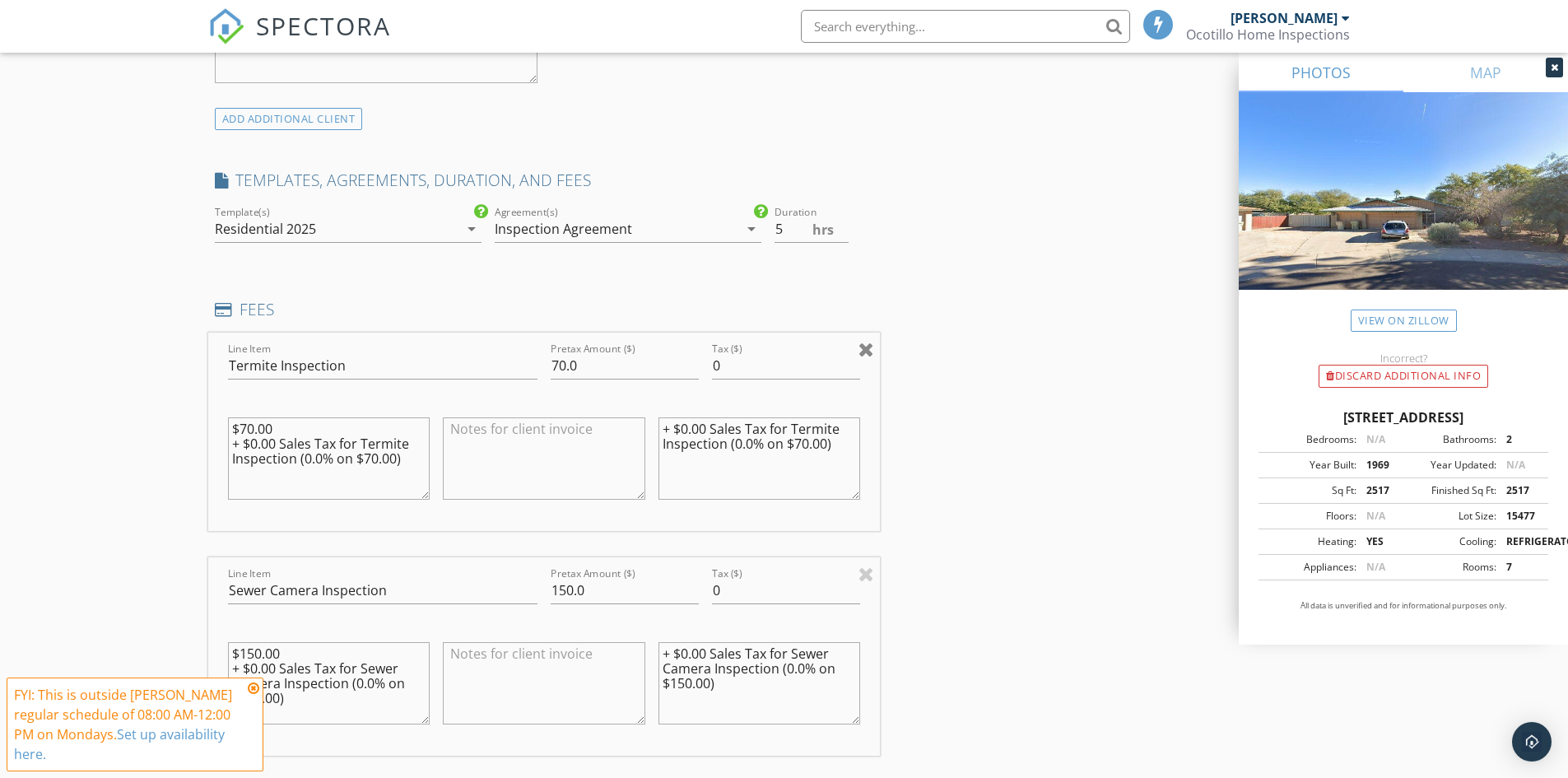
type input "Sewer Camera Inspection"
type input "150.0"
type textarea "$150.00 + $0.00 Sales Tax for Sewer Camera Inspection (0.0% on $150.00)"
type textarea "+ $0.00 Sales Tax for Sewer Camera Inspection (0.0% on $150.00)"
type input "Pool/Spa Inspection"
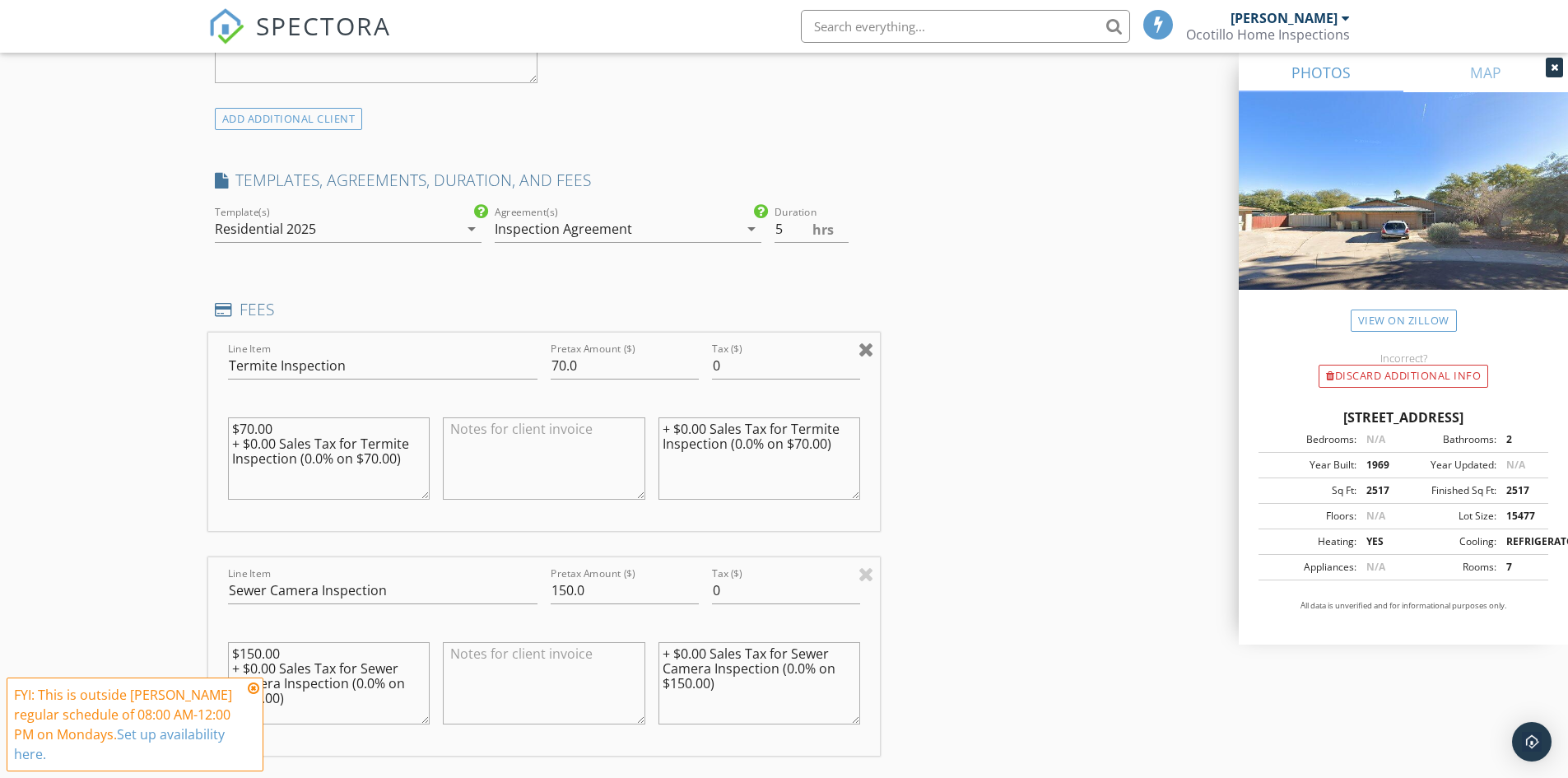
type input "50.0"
type textarea "$50.00 + $0.00 Sales Tax for Pool/Spa Inspection (0.0% on $50.00)"
type textarea "+ $0.00 Sales Tax for Pool/Spa Inspection (0.0% on $50.00)"
click at [866, 353] on div at bounding box center [865, 350] width 15 height 20
type input "Pool/Spa Inspection"
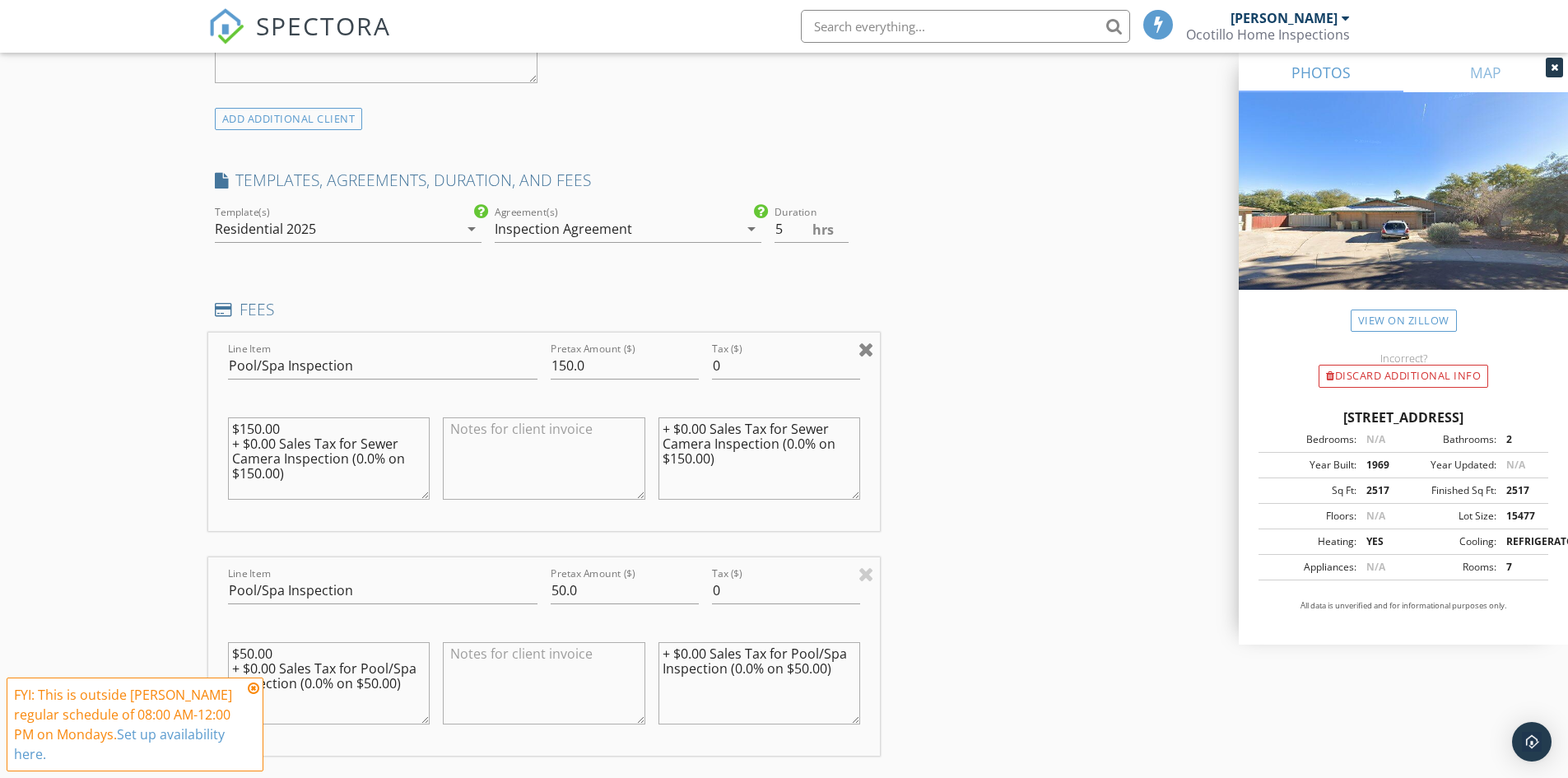
type input "50.0"
type textarea "$50.00 + $0.00 Sales Tax for Pool/Spa Inspection (0.0% on $50.00)"
type textarea "+ $0.00 Sales Tax for Pool/Spa Inspection (0.0% on $50.00)"
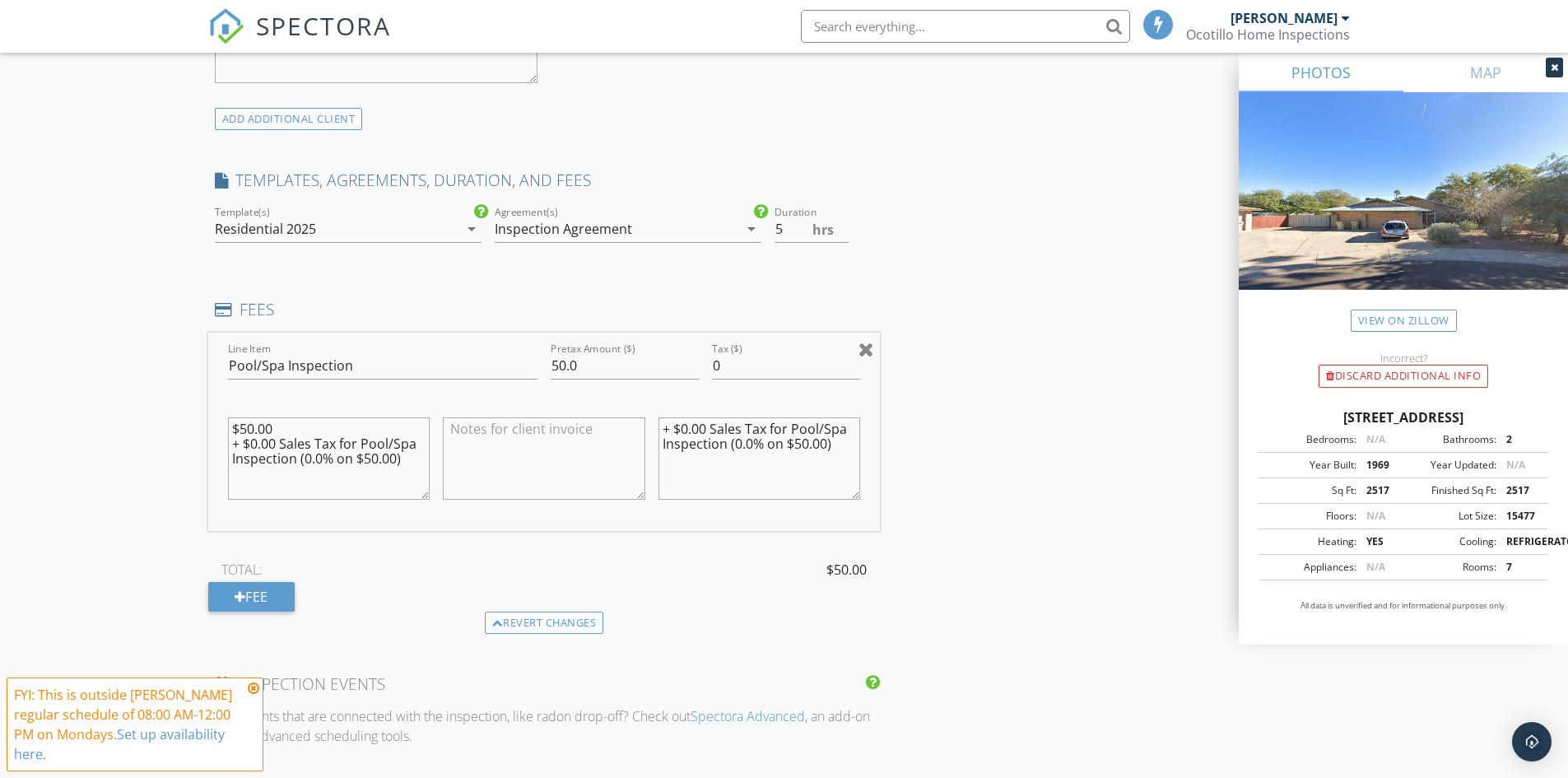
click at [866, 353] on div at bounding box center [865, 350] width 15 height 20
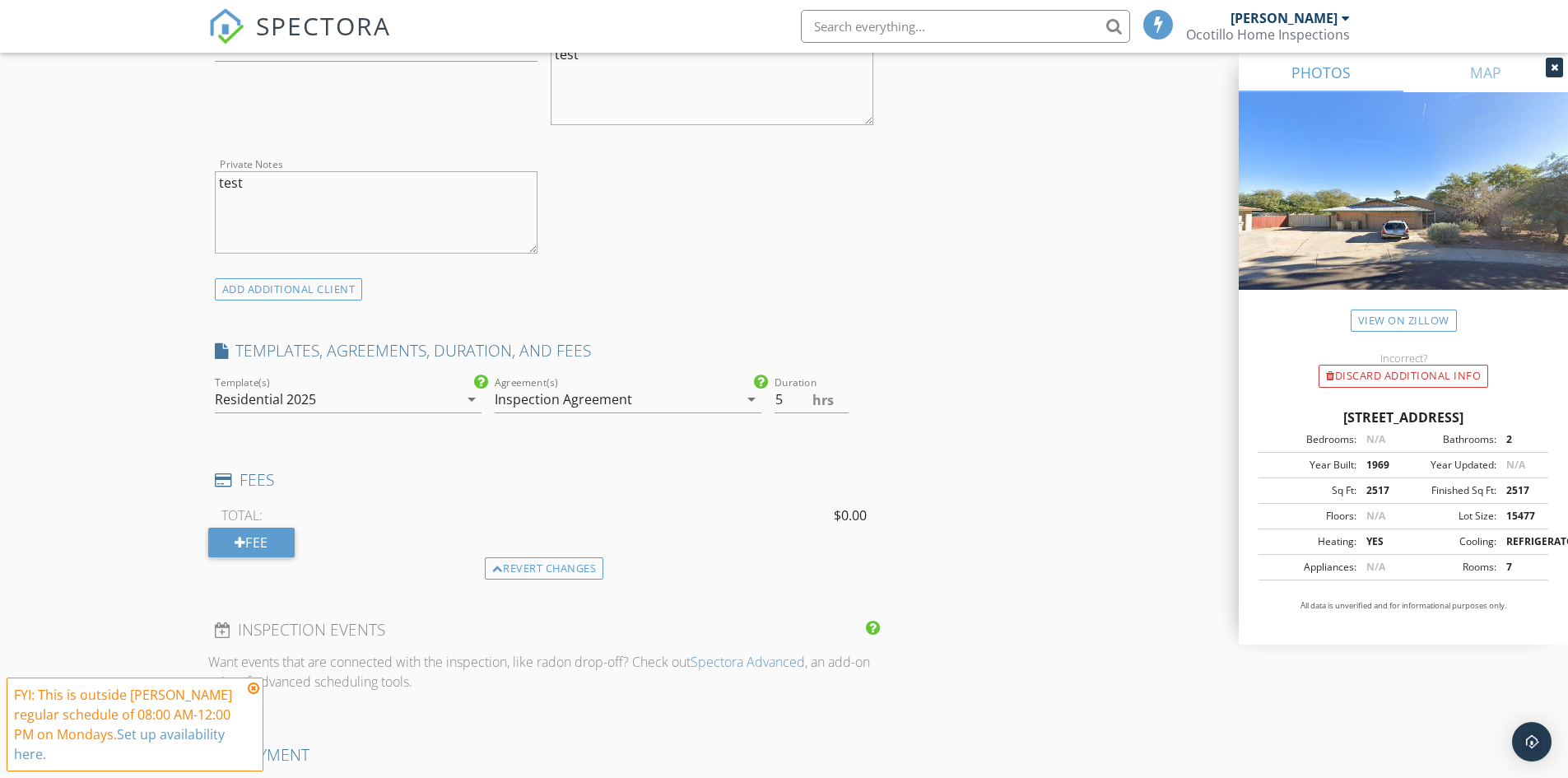
scroll to position [1071, 0]
click at [266, 541] on div "Fee" at bounding box center [251, 537] width 86 height 30
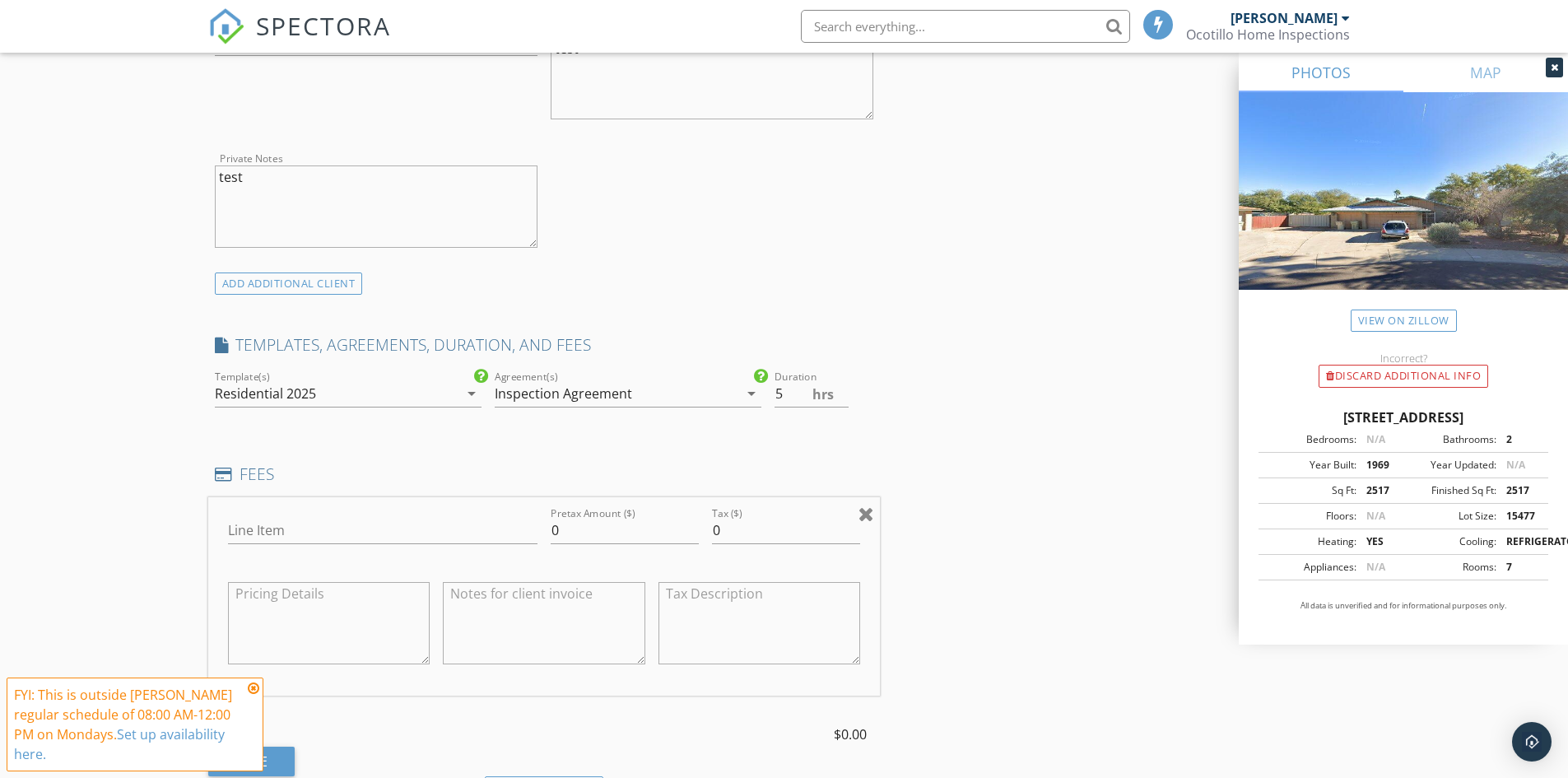
click at [870, 515] on div at bounding box center [865, 514] width 15 height 20
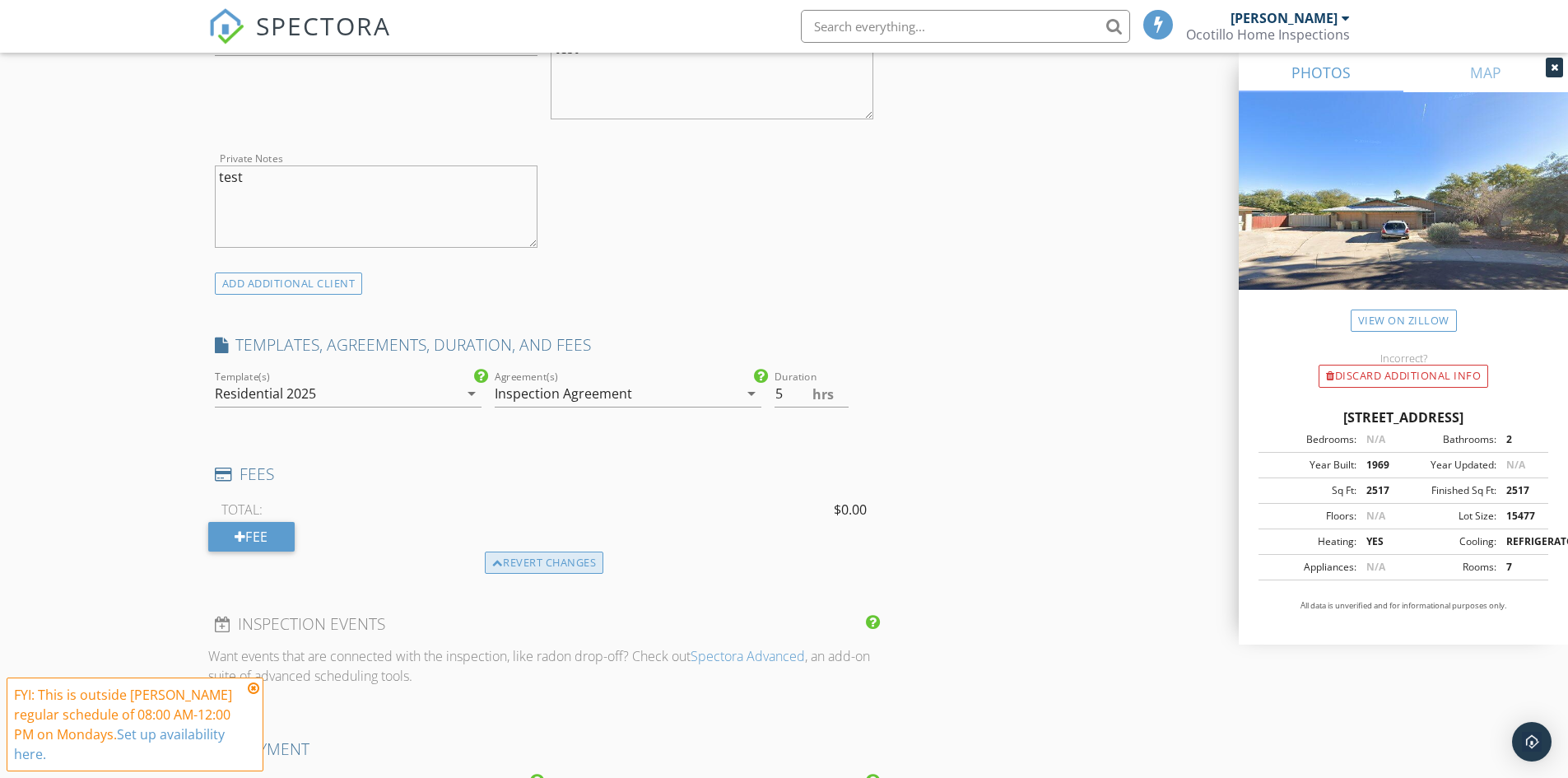
click at [553, 566] on div "Revert changes" at bounding box center [545, 562] width 120 height 23
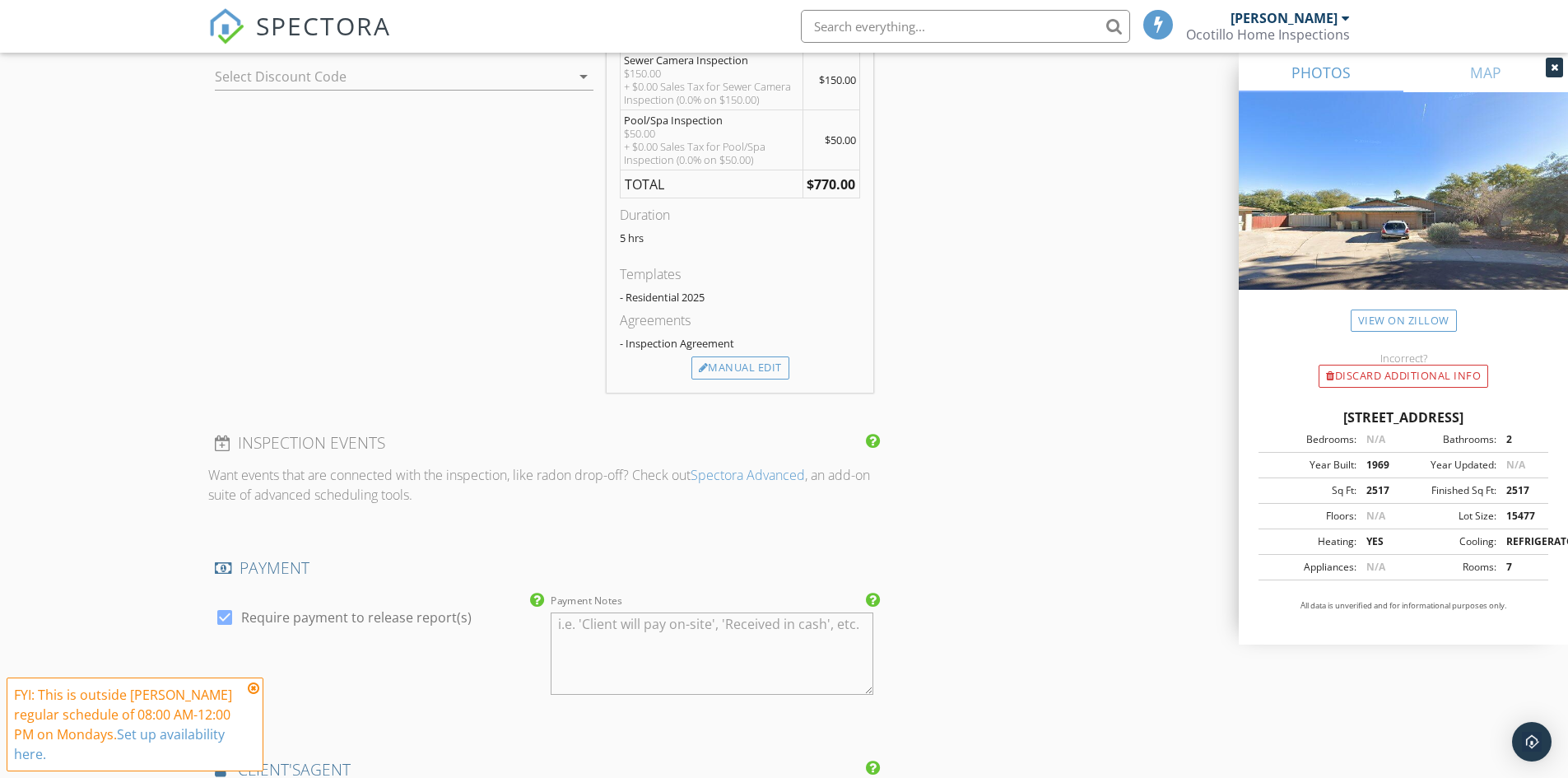
scroll to position [1730, 0]
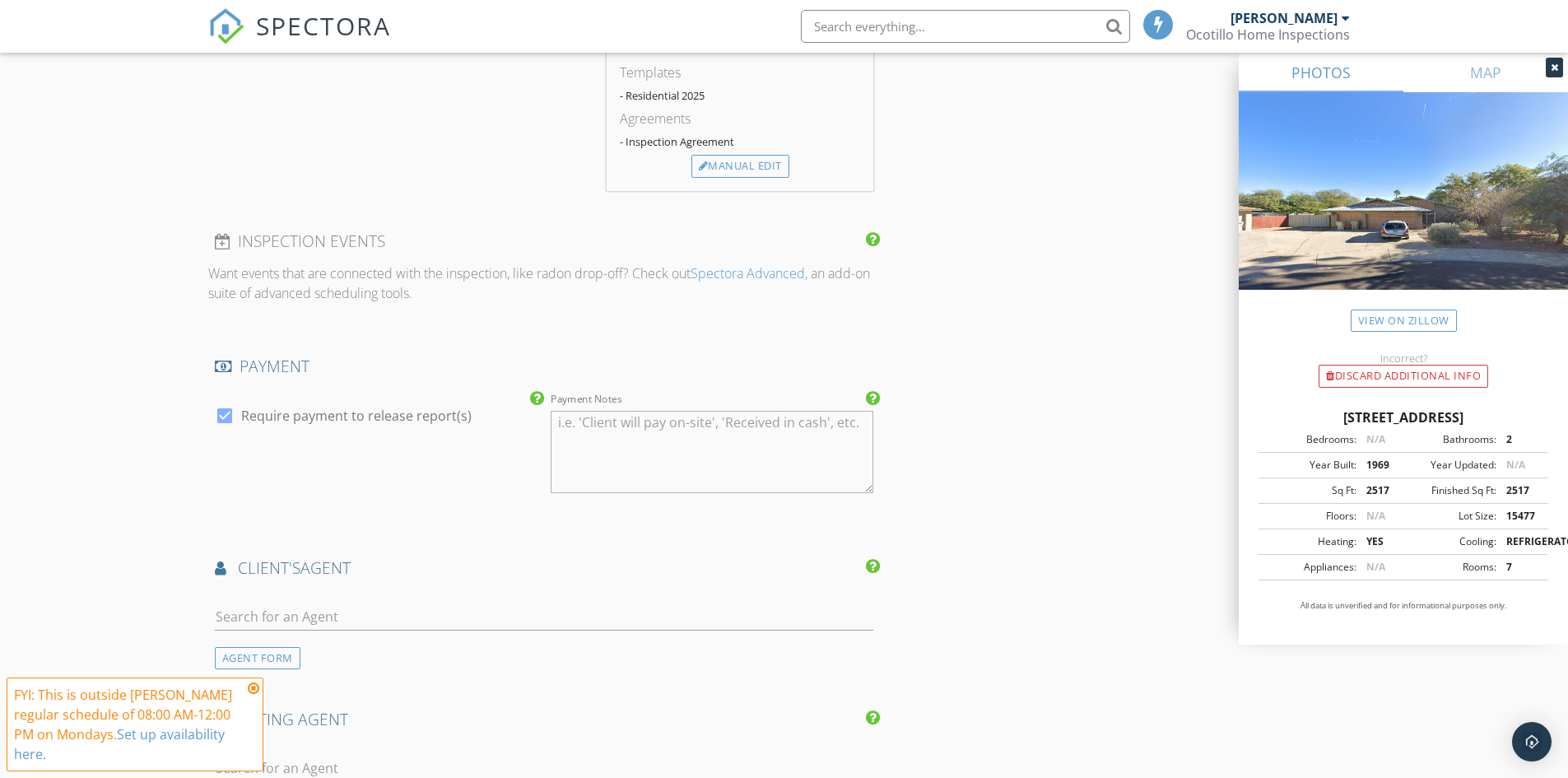
click at [220, 412] on div at bounding box center [225, 416] width 28 height 28
checkbox input "false"
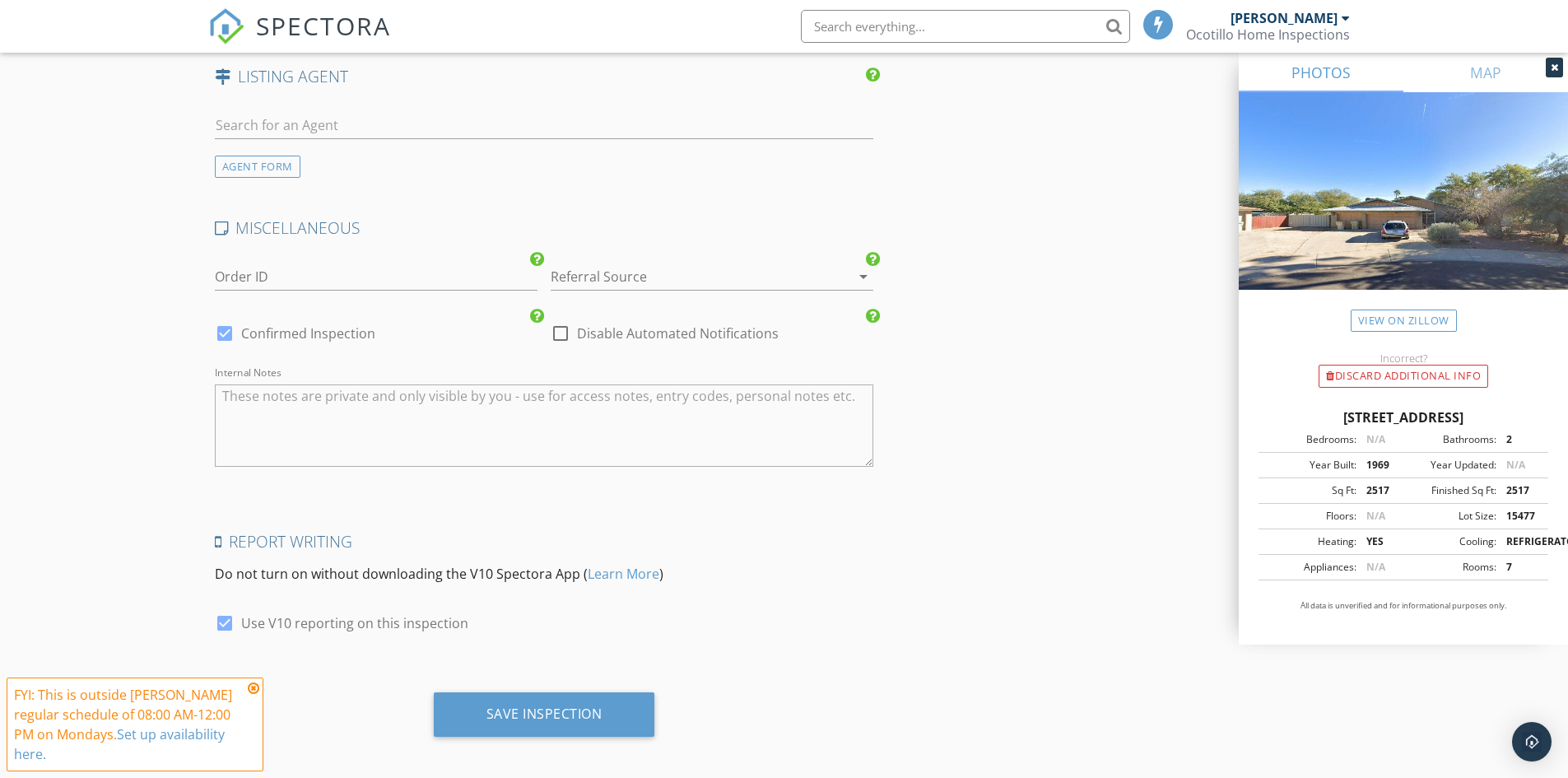
scroll to position [2384, 0]
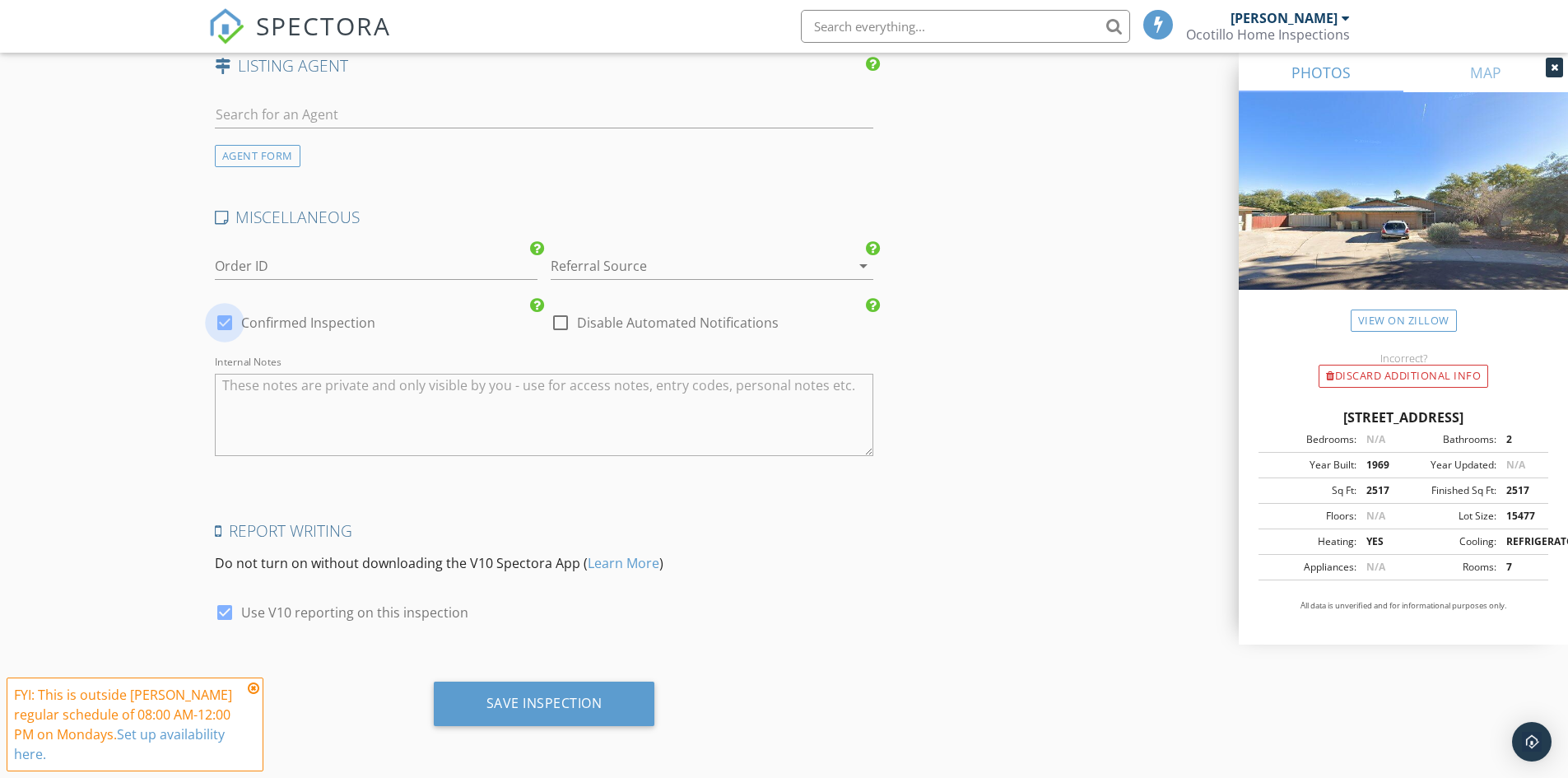
click at [222, 327] on div at bounding box center [225, 322] width 28 height 28
checkbox input "false"
checkbox input "true"
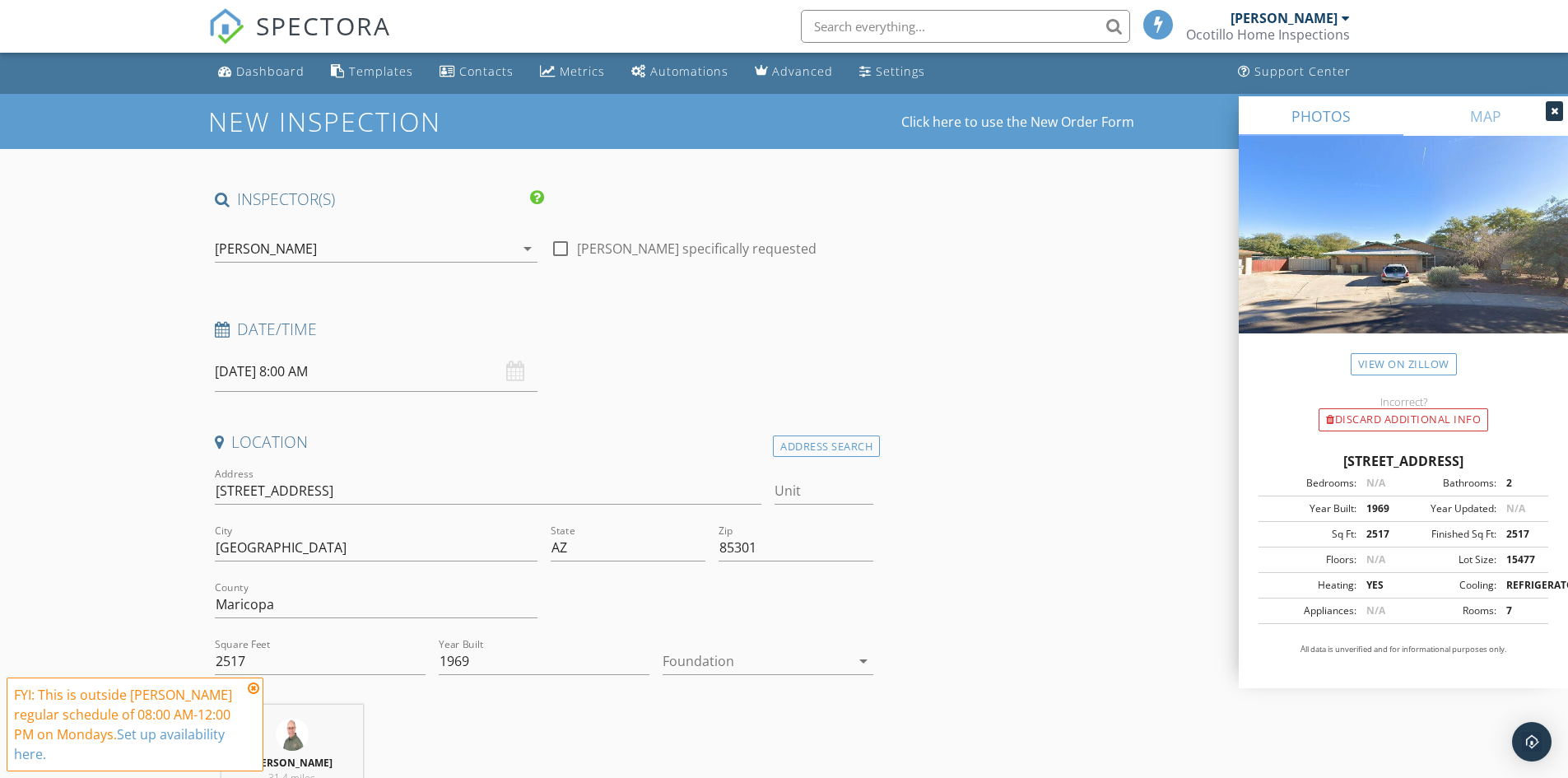
scroll to position [0, 0]
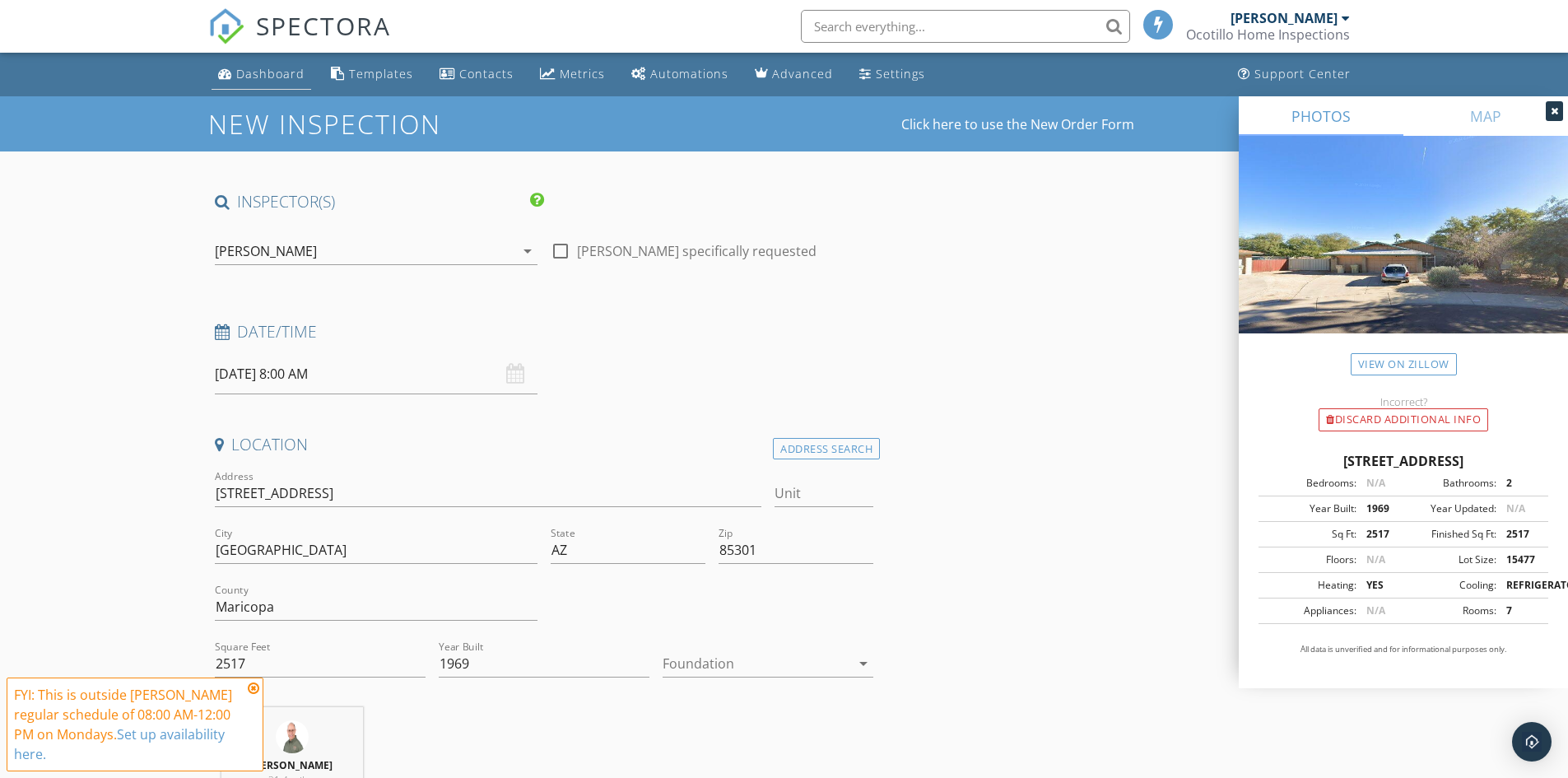
click at [254, 66] on div "Dashboard" at bounding box center [270, 73] width 68 height 15
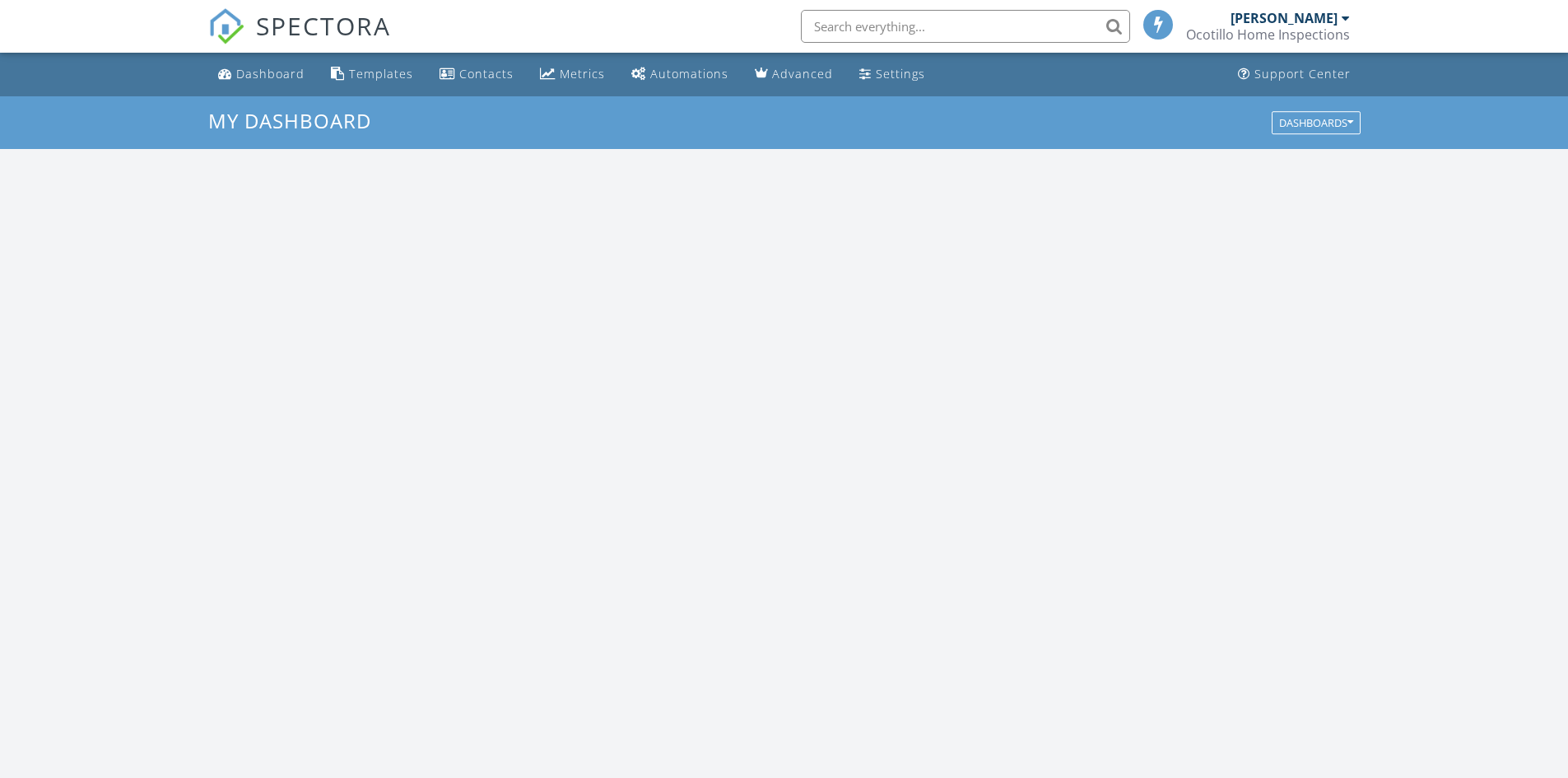
scroll to position [1524, 1593]
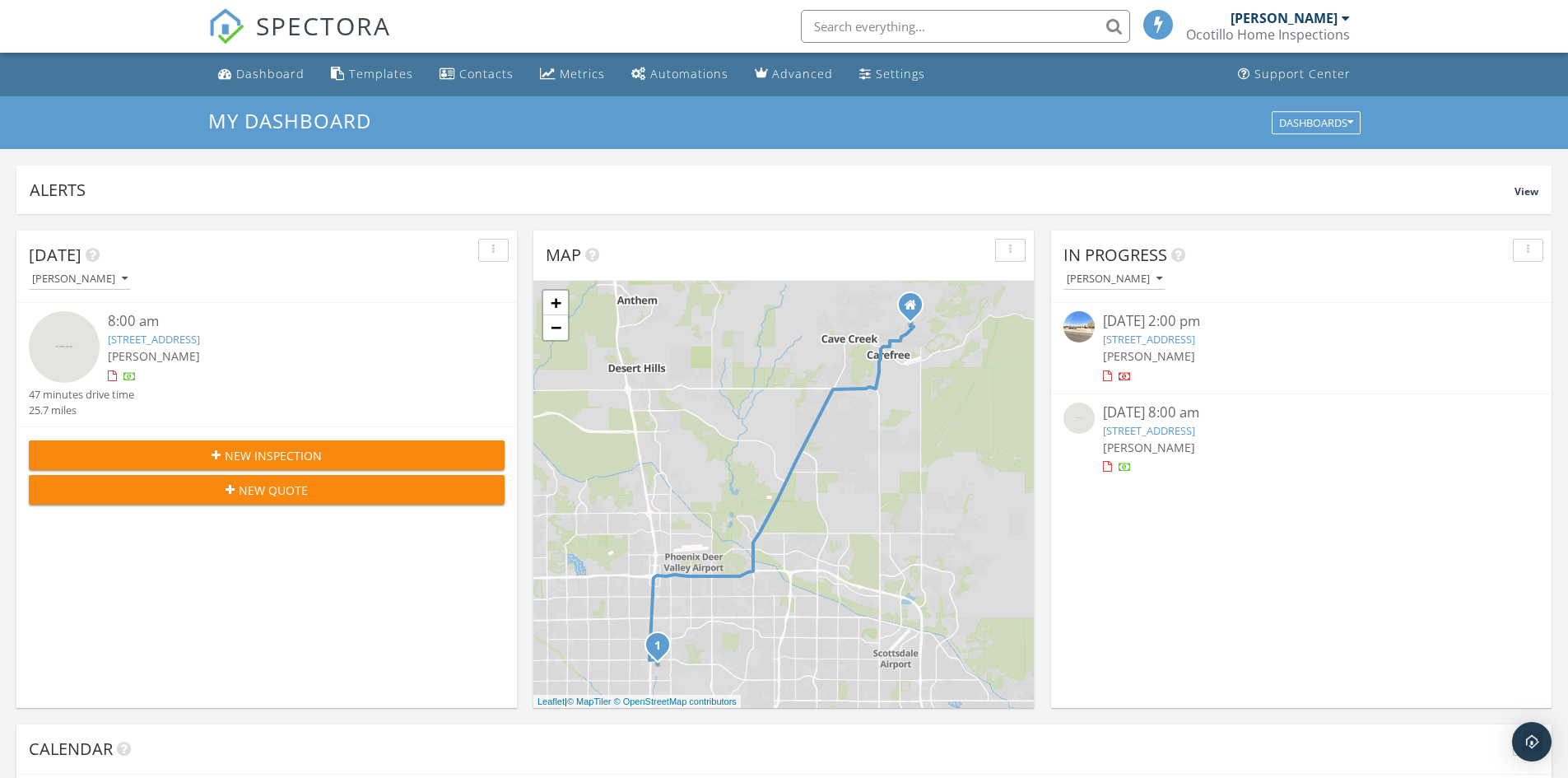
click at [131, 334] on link "[STREET_ADDRESS]" at bounding box center [154, 339] width 92 height 14
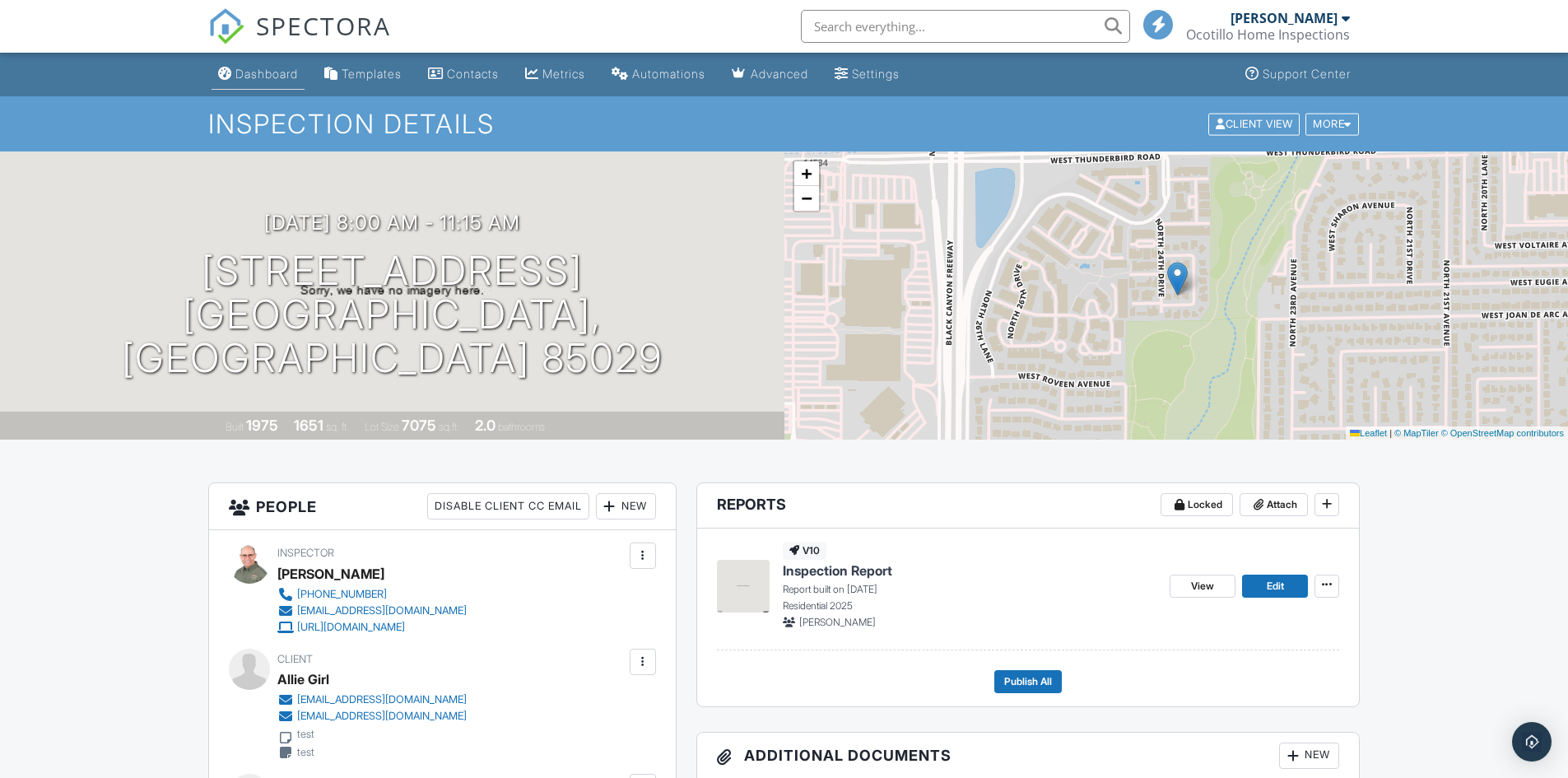
click at [259, 72] on div "Dashboard" at bounding box center [266, 73] width 62 height 14
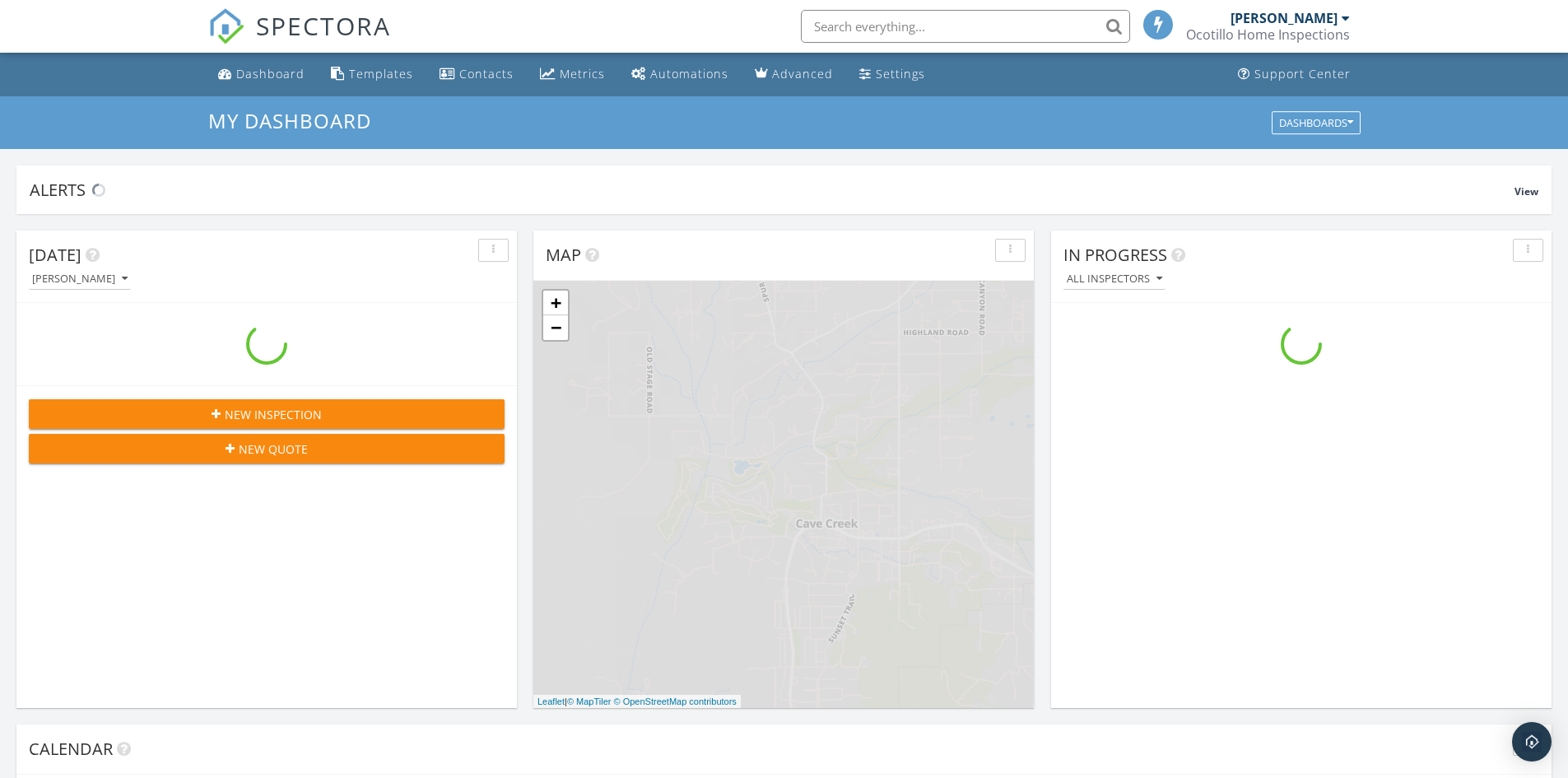
scroll to position [1524, 1593]
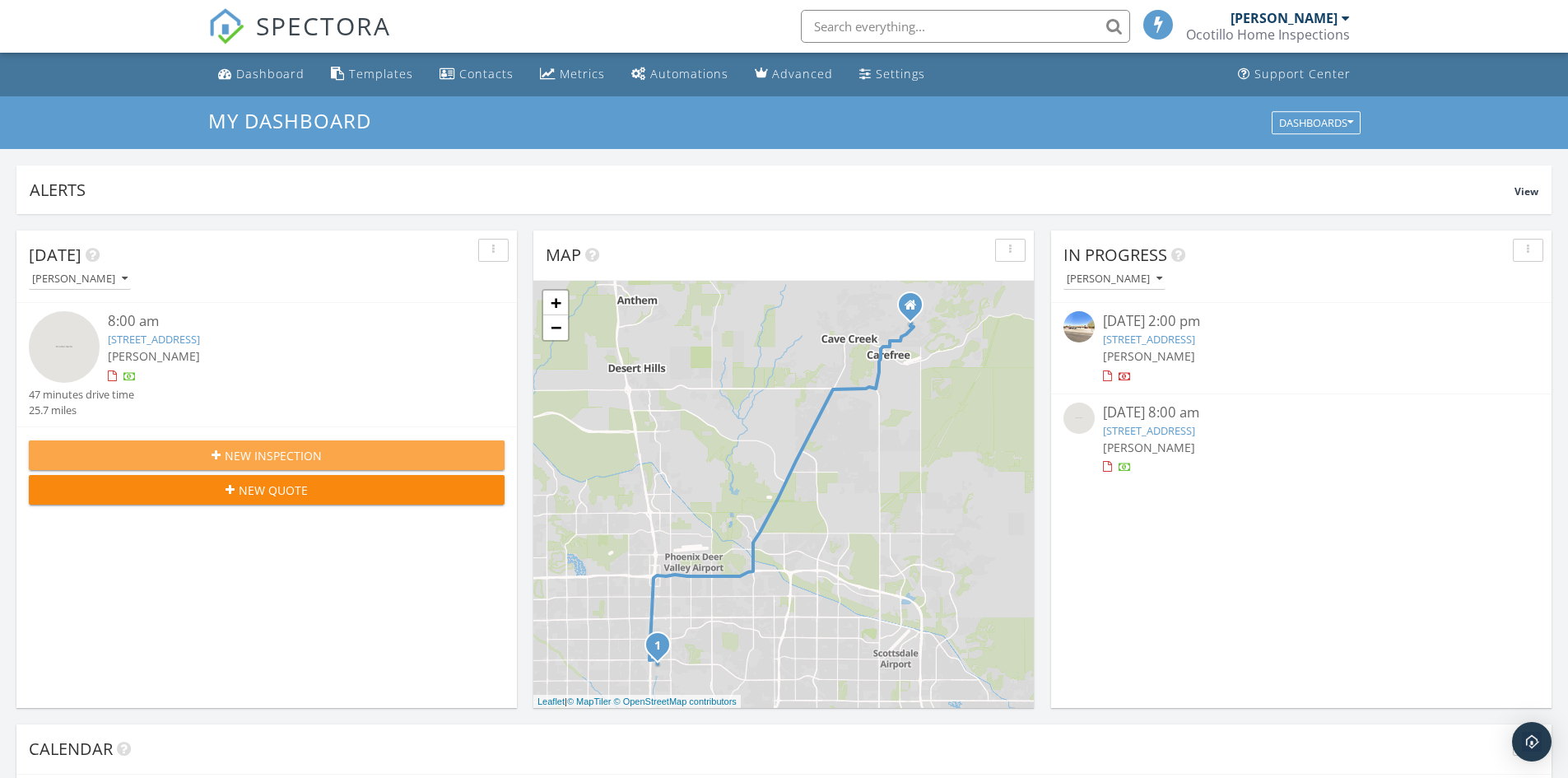
click at [292, 451] on span "New Inspection" at bounding box center [272, 456] width 97 height 17
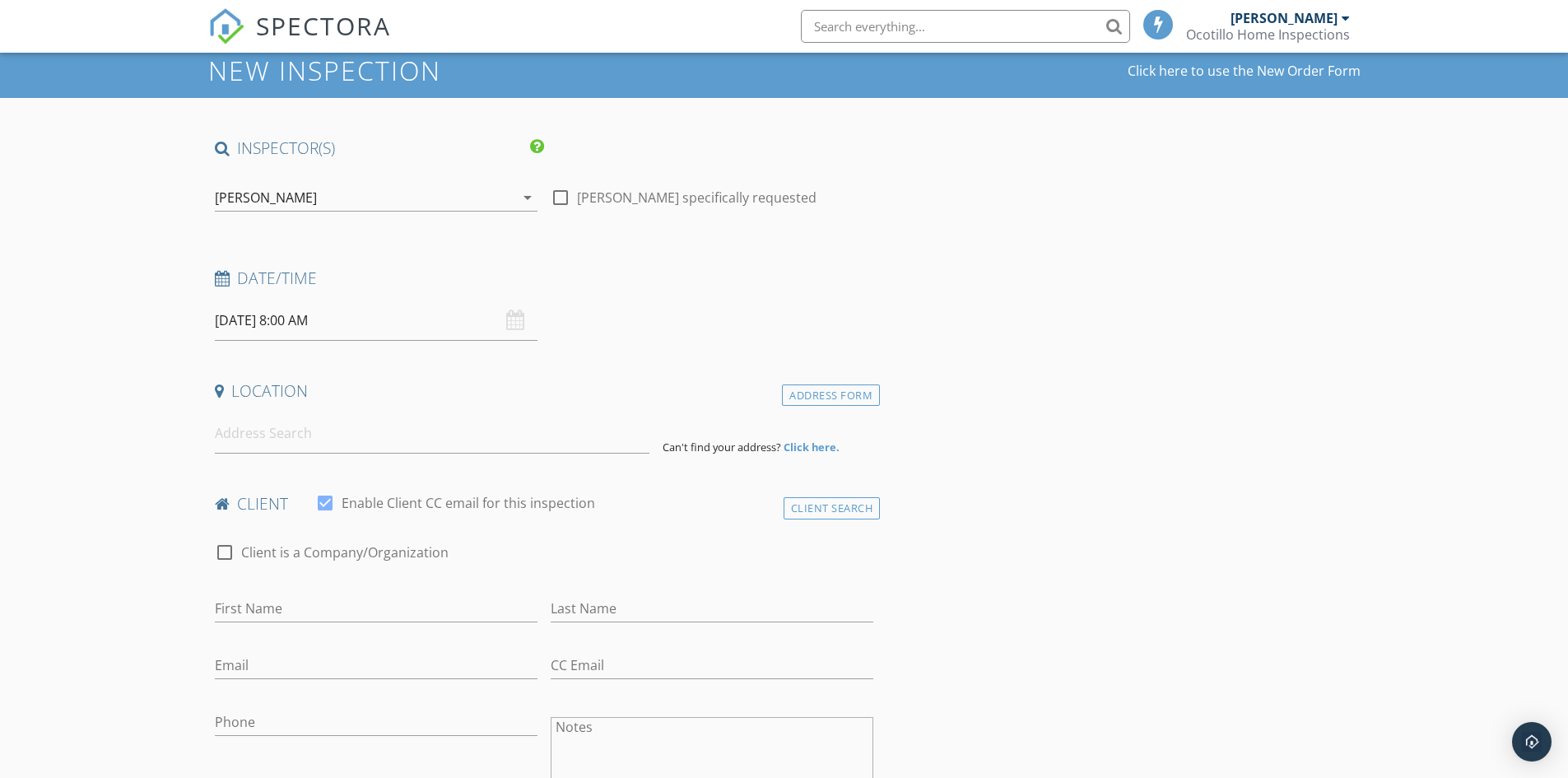
scroll to position [82, 0]
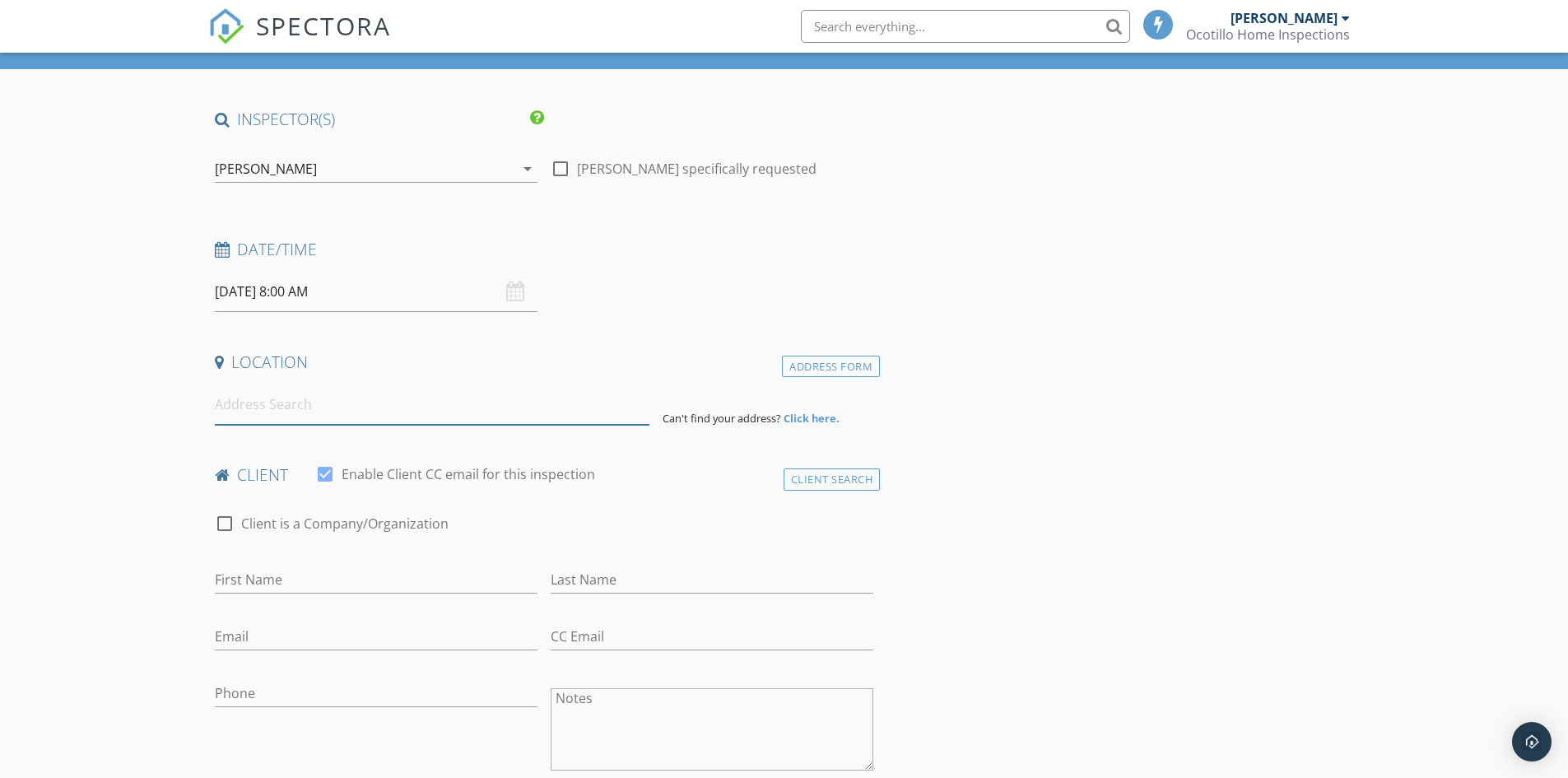
click at [348, 392] on input at bounding box center [432, 405] width 435 height 41
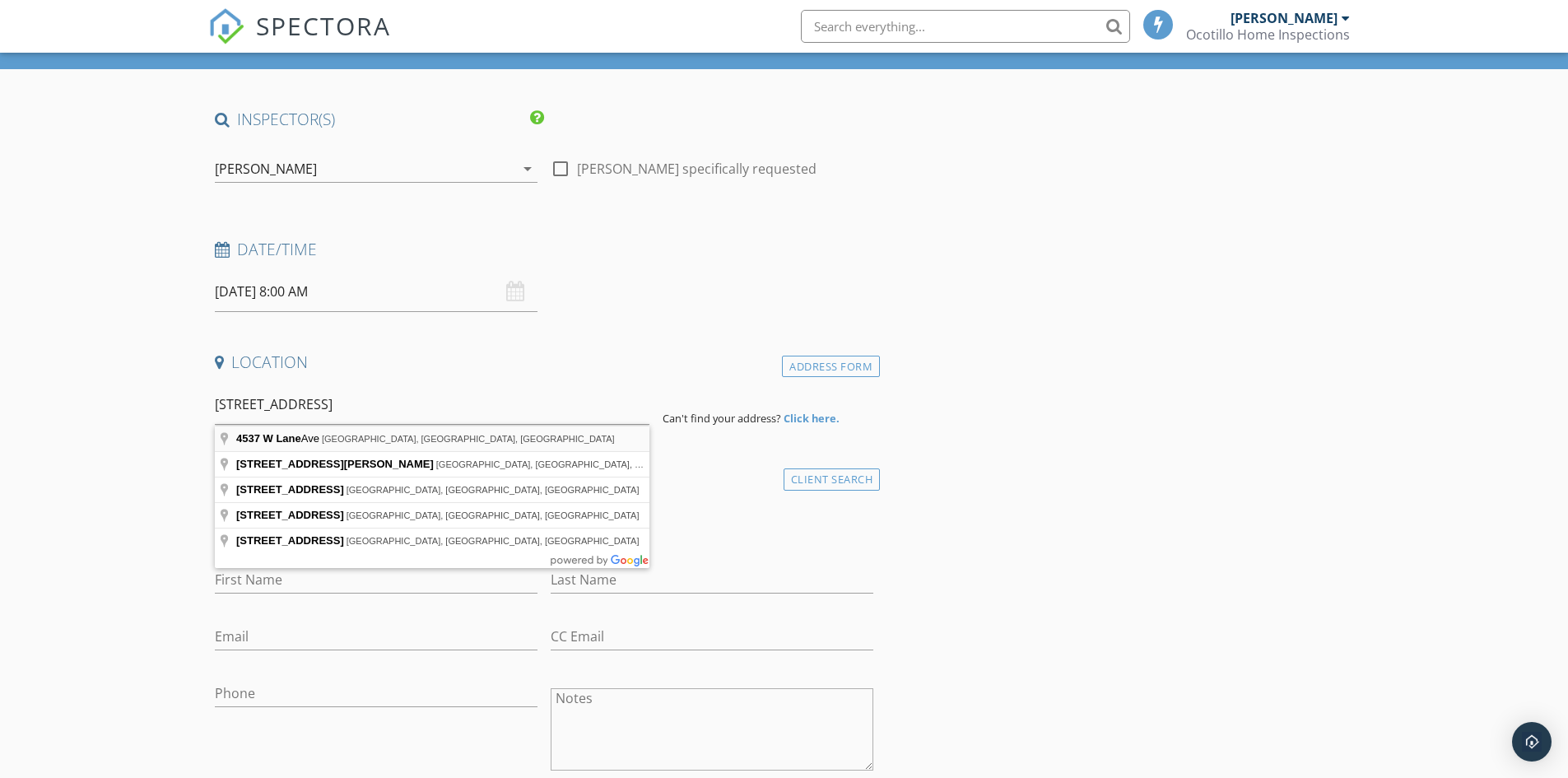
type input "4537 W Lane Ave, Glendale, AZ, USA"
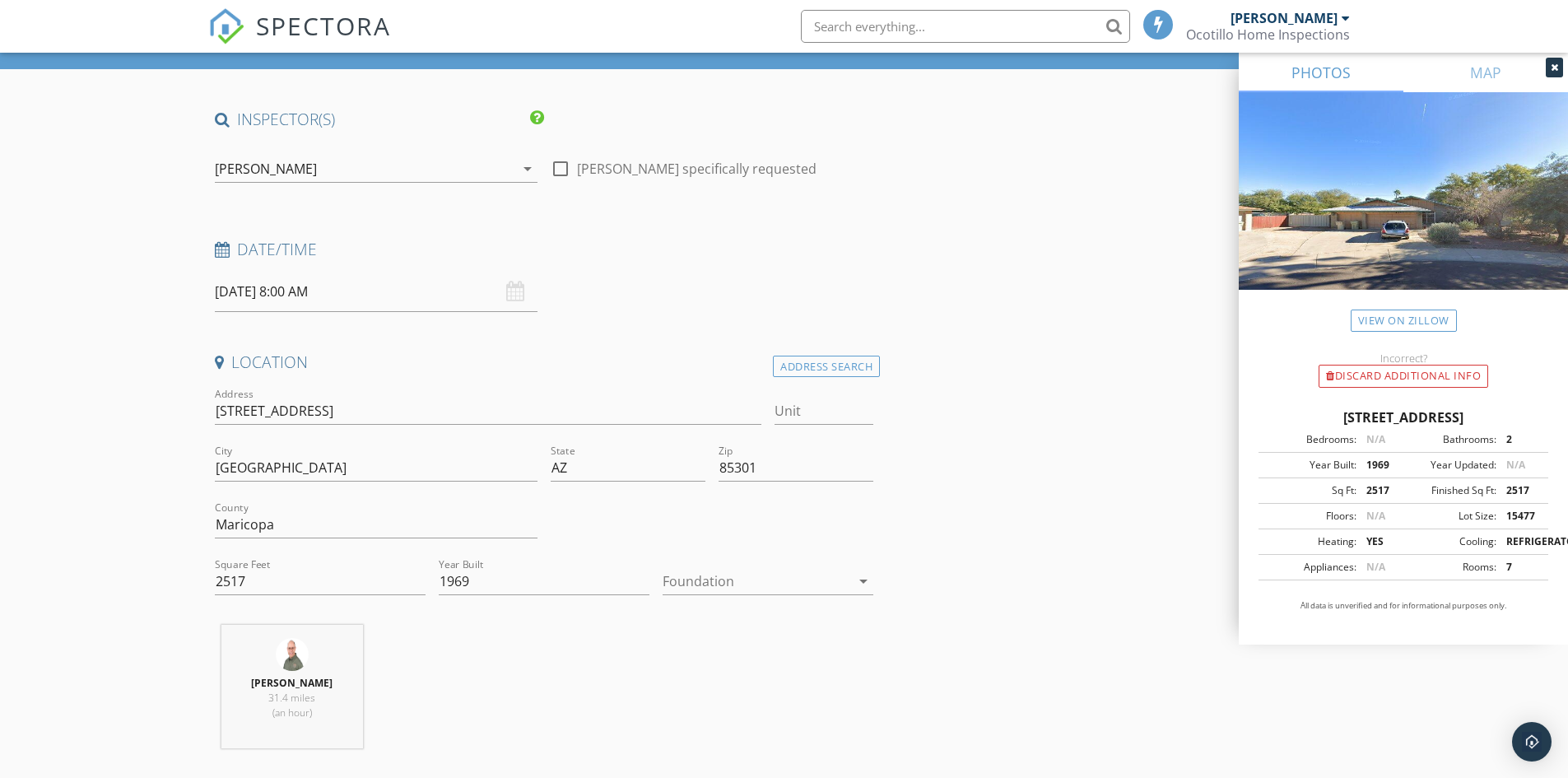
scroll to position [412, 0]
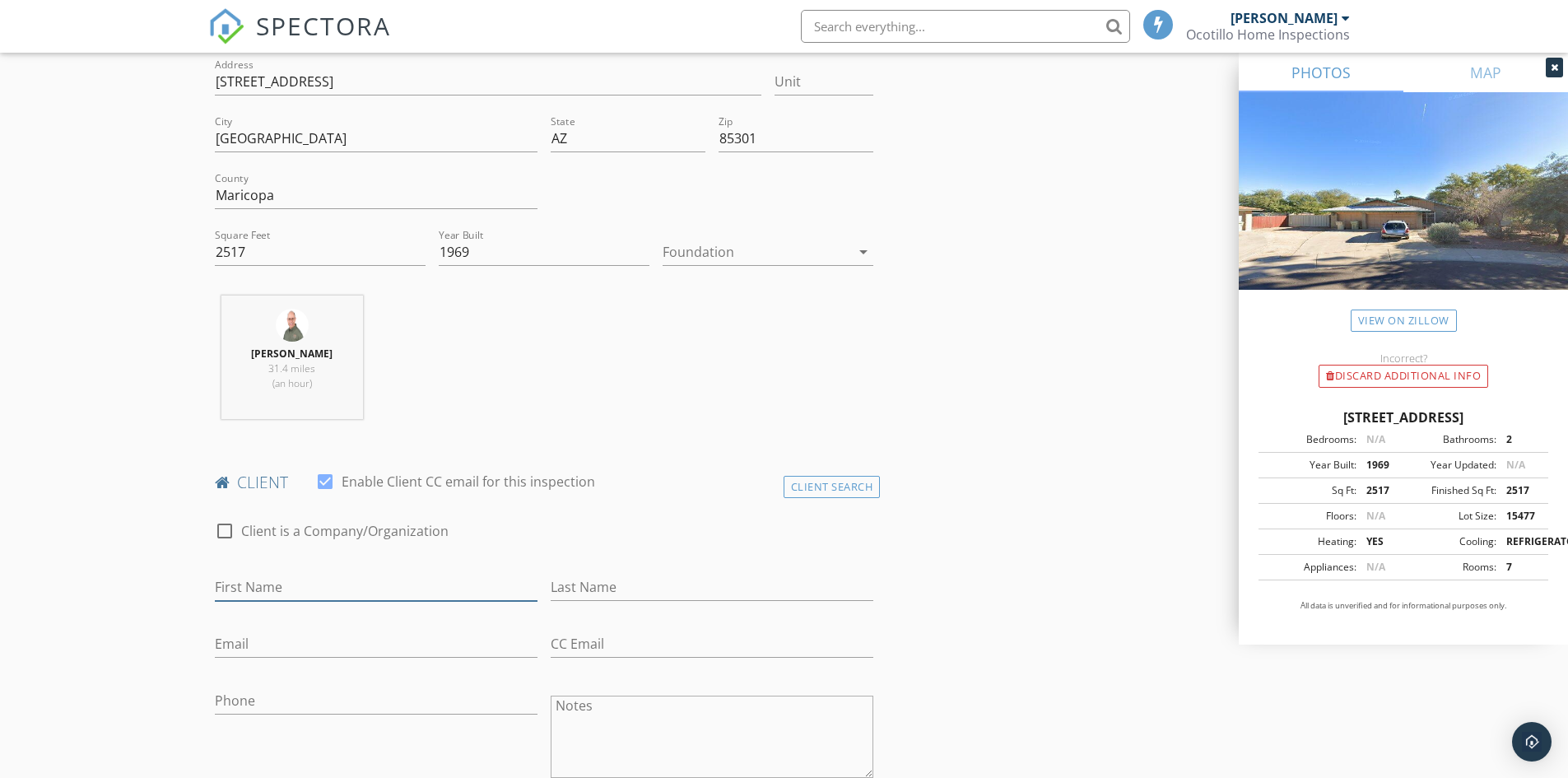
click at [337, 581] on input "First Name" at bounding box center [376, 588] width 322 height 27
type input "Allie"
click at [619, 581] on input "Last Name" at bounding box center [712, 588] width 322 height 27
type input "Girl"
click at [359, 644] on input "Email" at bounding box center [376, 645] width 322 height 27
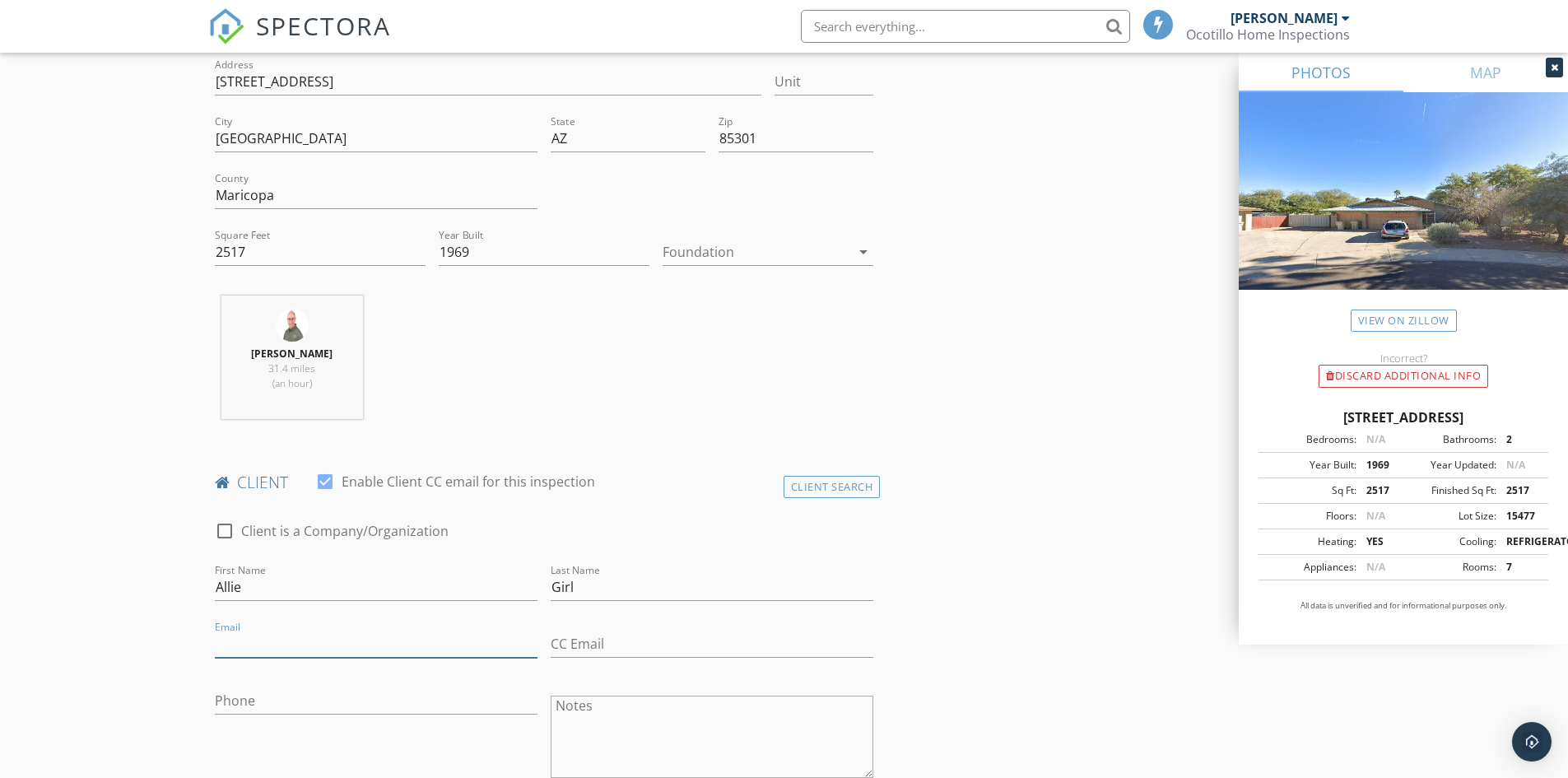
type input "[EMAIL_ADDRESS][DOMAIN_NAME]"
click at [604, 642] on input "CC Email" at bounding box center [712, 645] width 322 height 27
type input "admin@ocotillohomeinspections.com"
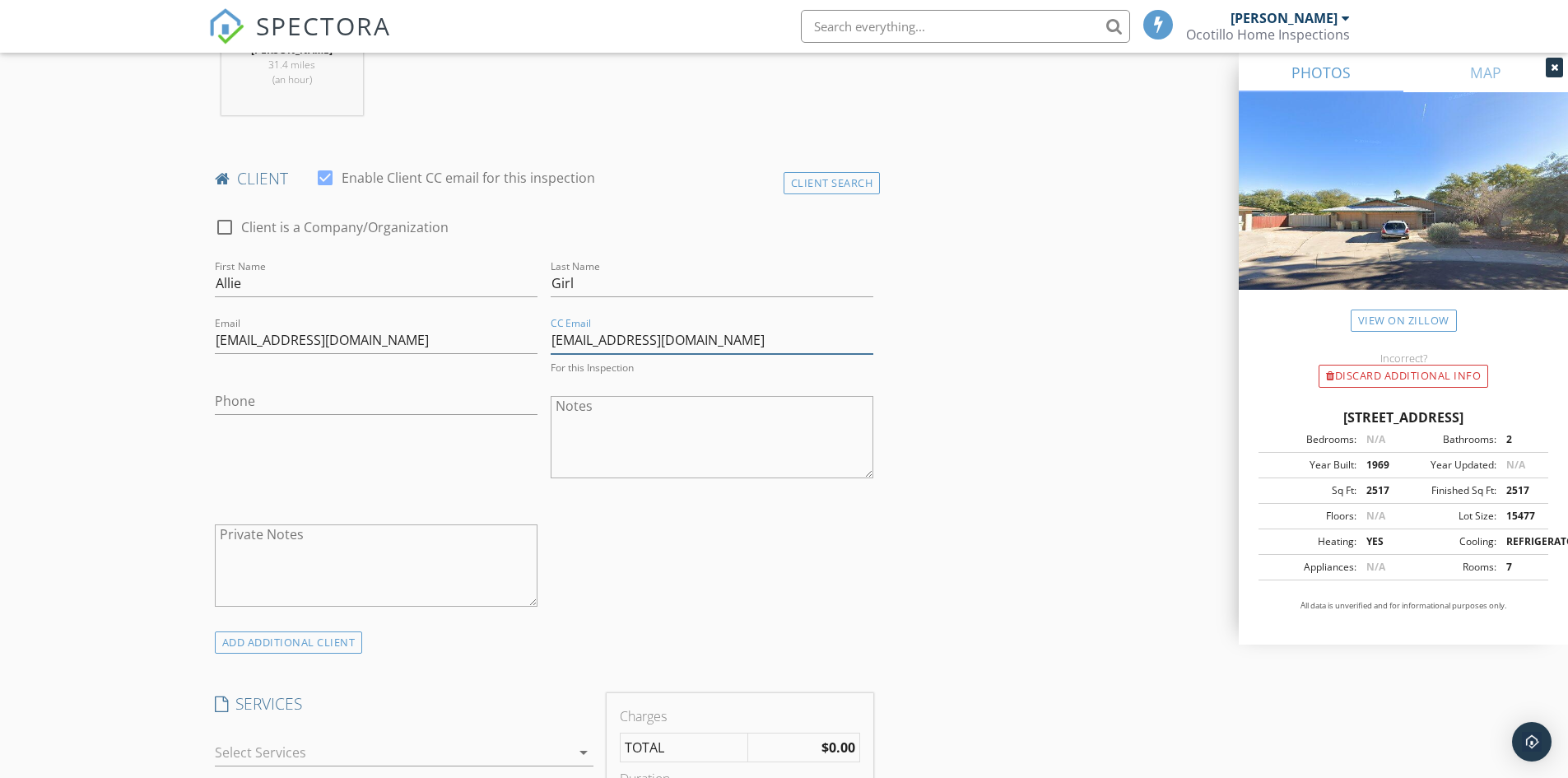
scroll to position [741, 0]
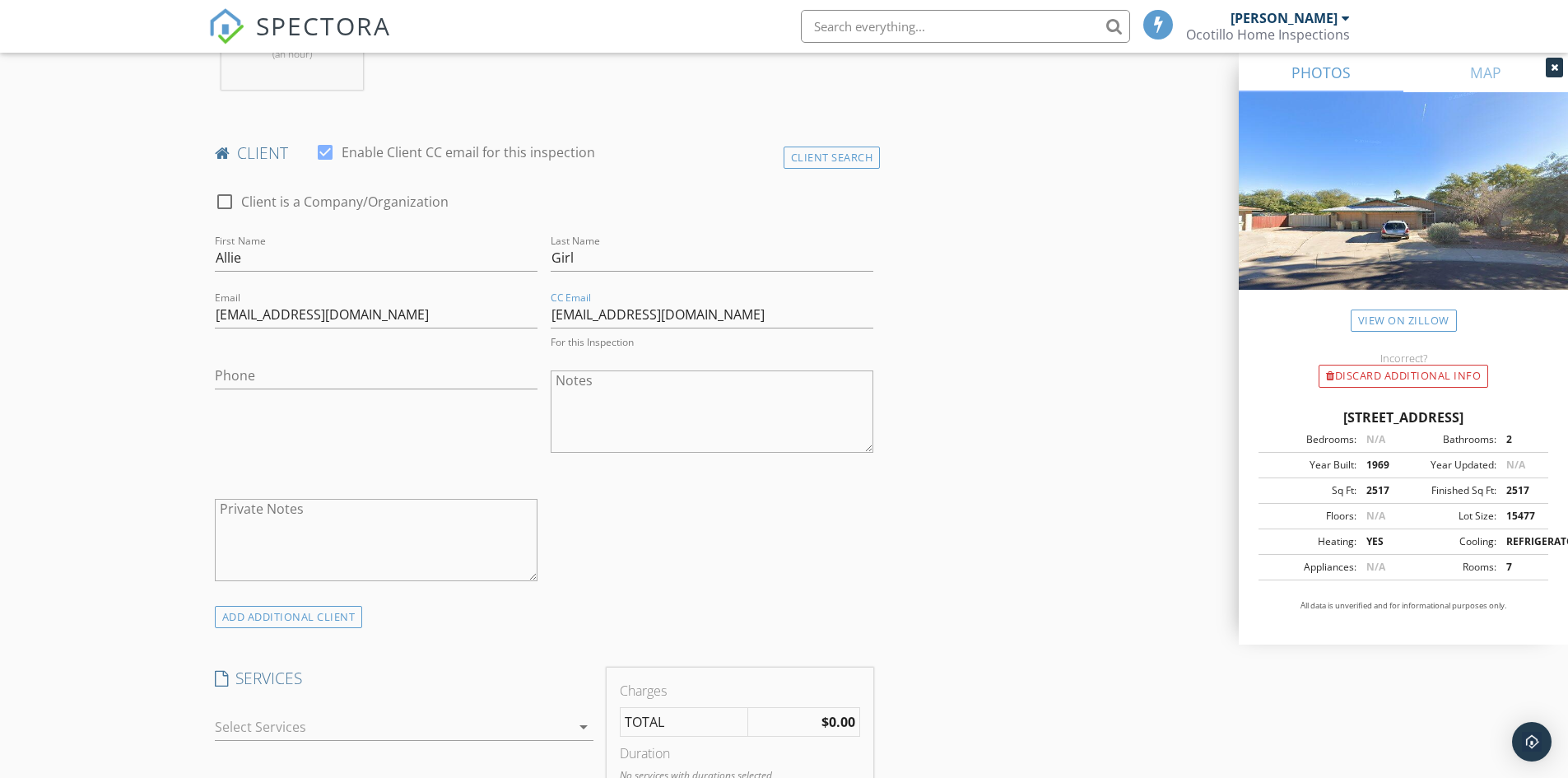
click at [595, 381] on textarea "Notes" at bounding box center [712, 411] width 322 height 82
type textarea "test"
click at [378, 514] on textarea "Private Notes" at bounding box center [376, 536] width 322 height 82
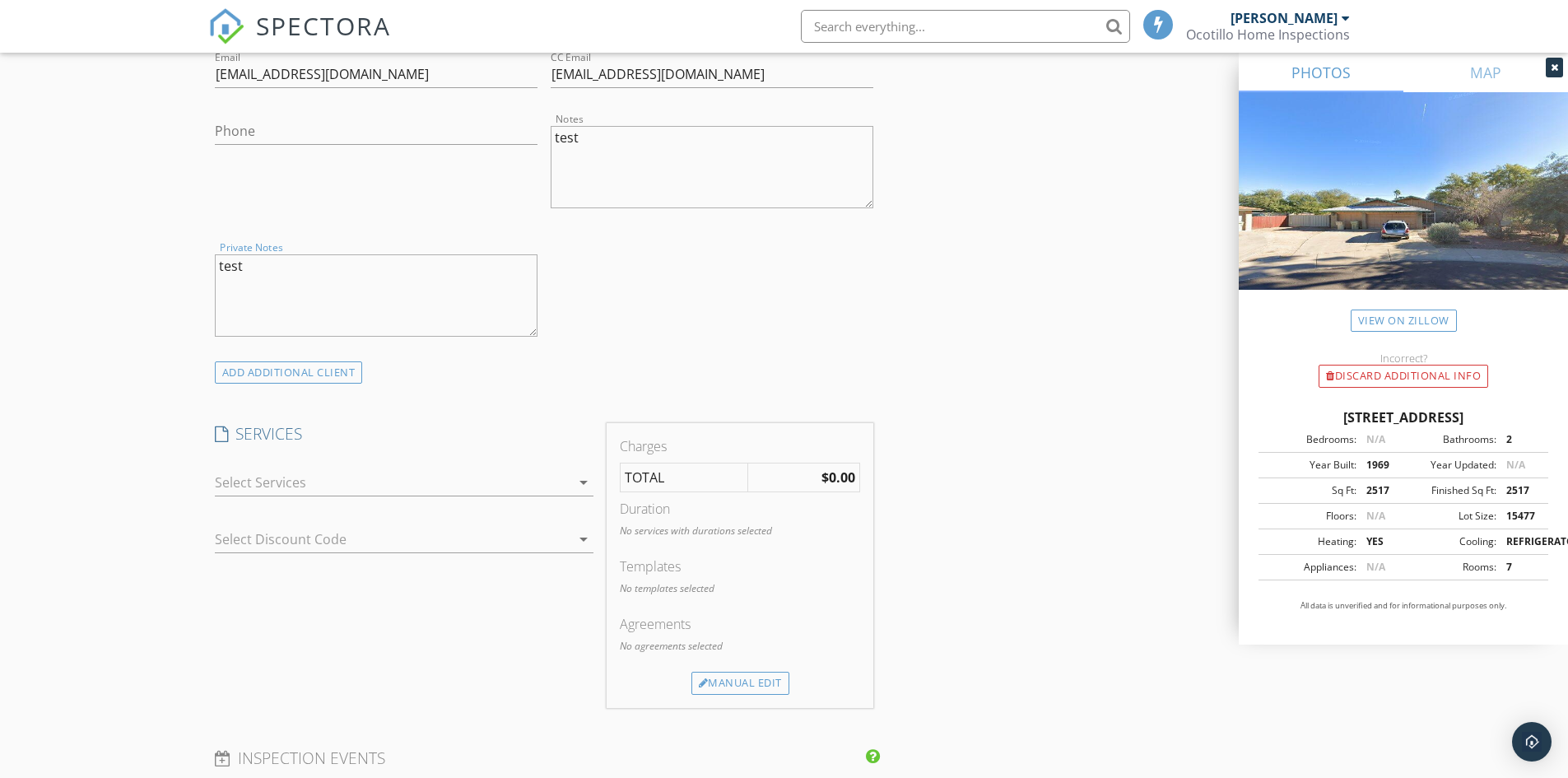
scroll to position [988, 0]
type textarea "test"
click at [584, 476] on icon "arrow_drop_down" at bounding box center [584, 476] width 20 height 20
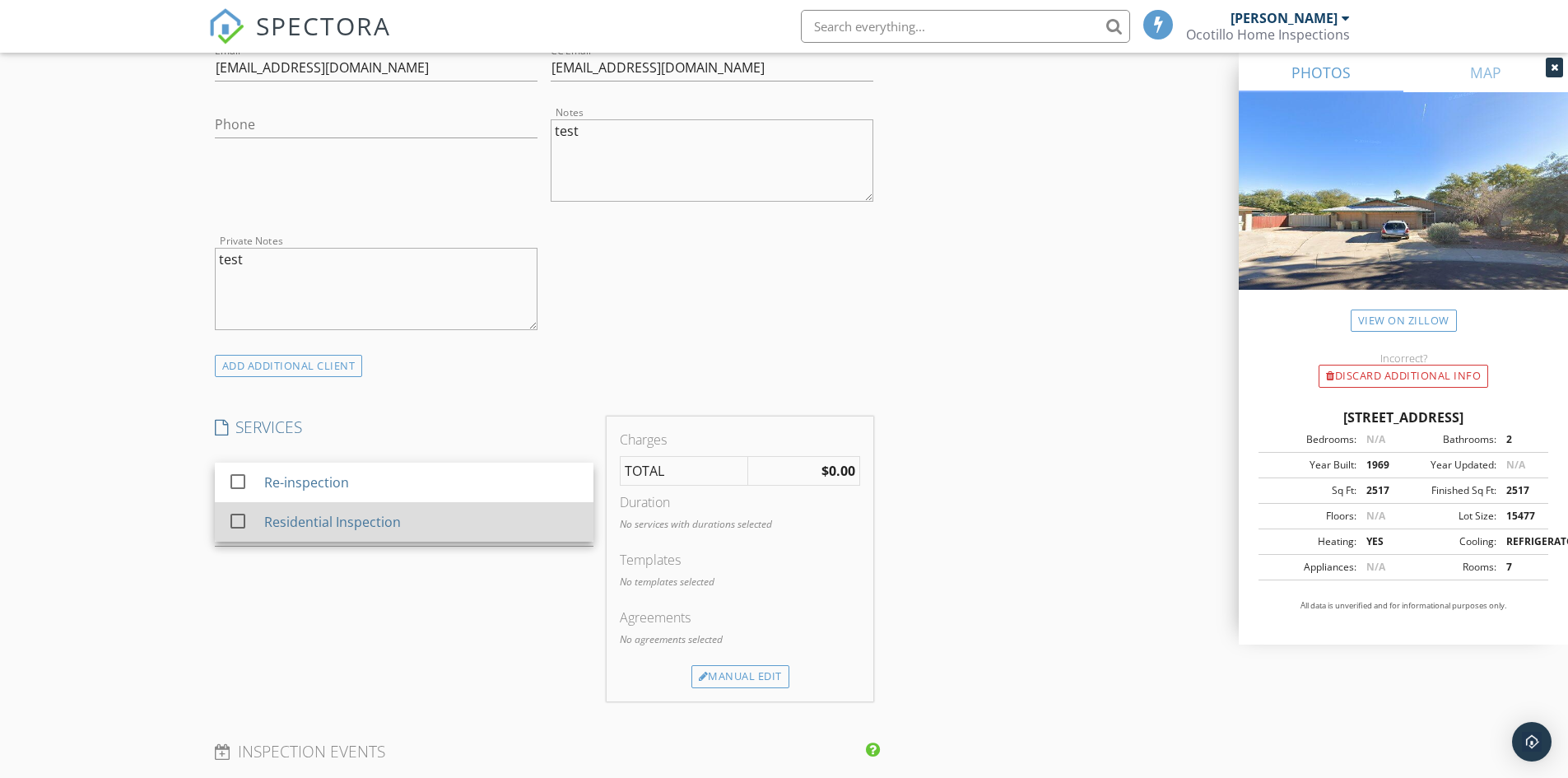
click at [330, 519] on div "Residential Inspection" at bounding box center [331, 523] width 137 height 20
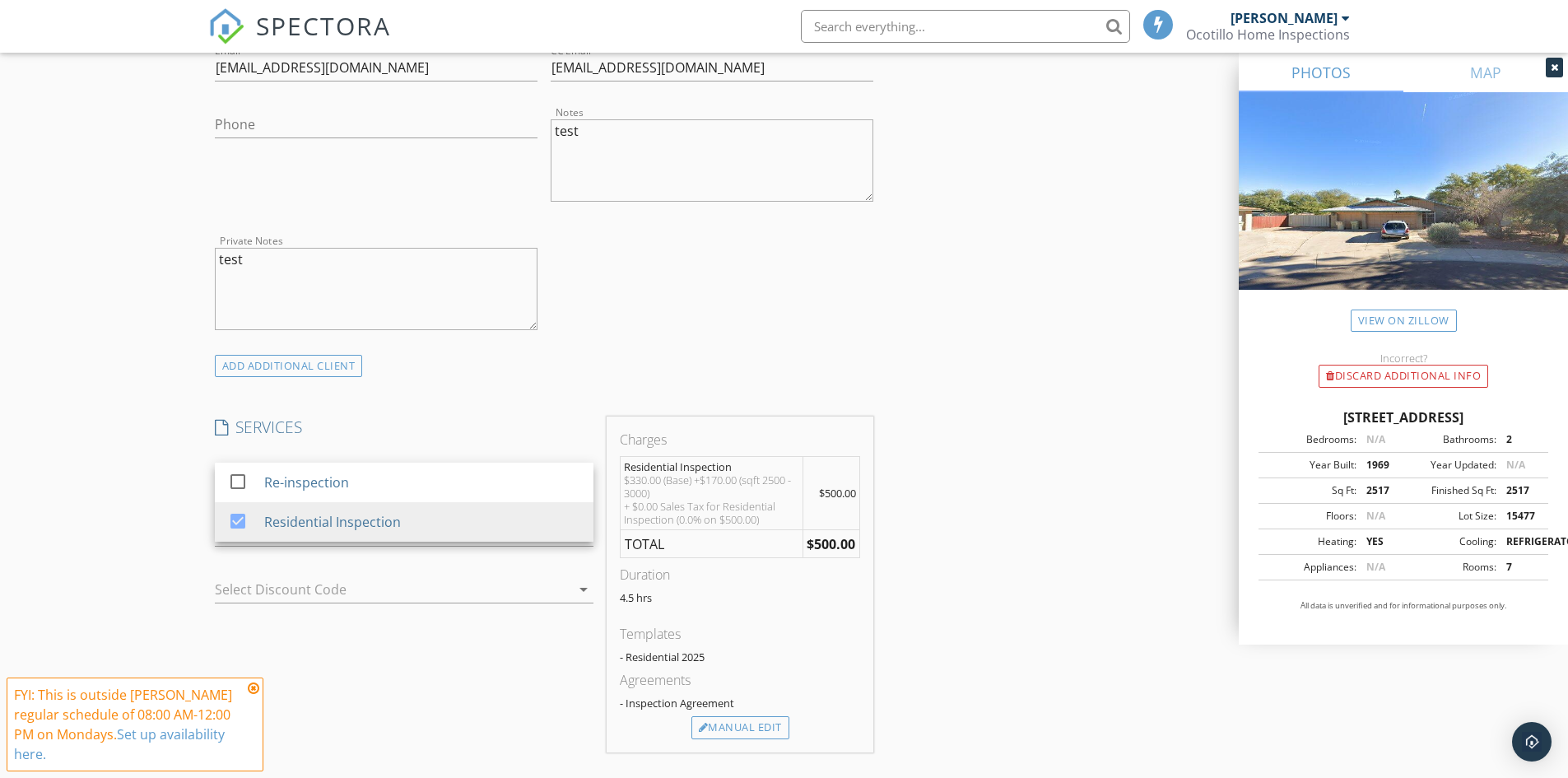
click at [999, 636] on div "INSPECTOR(S) check_box Peter Leschniok PRIMARY Peter Leschniok arrow_drop_down …" at bounding box center [784, 579] width 1152 height 2752
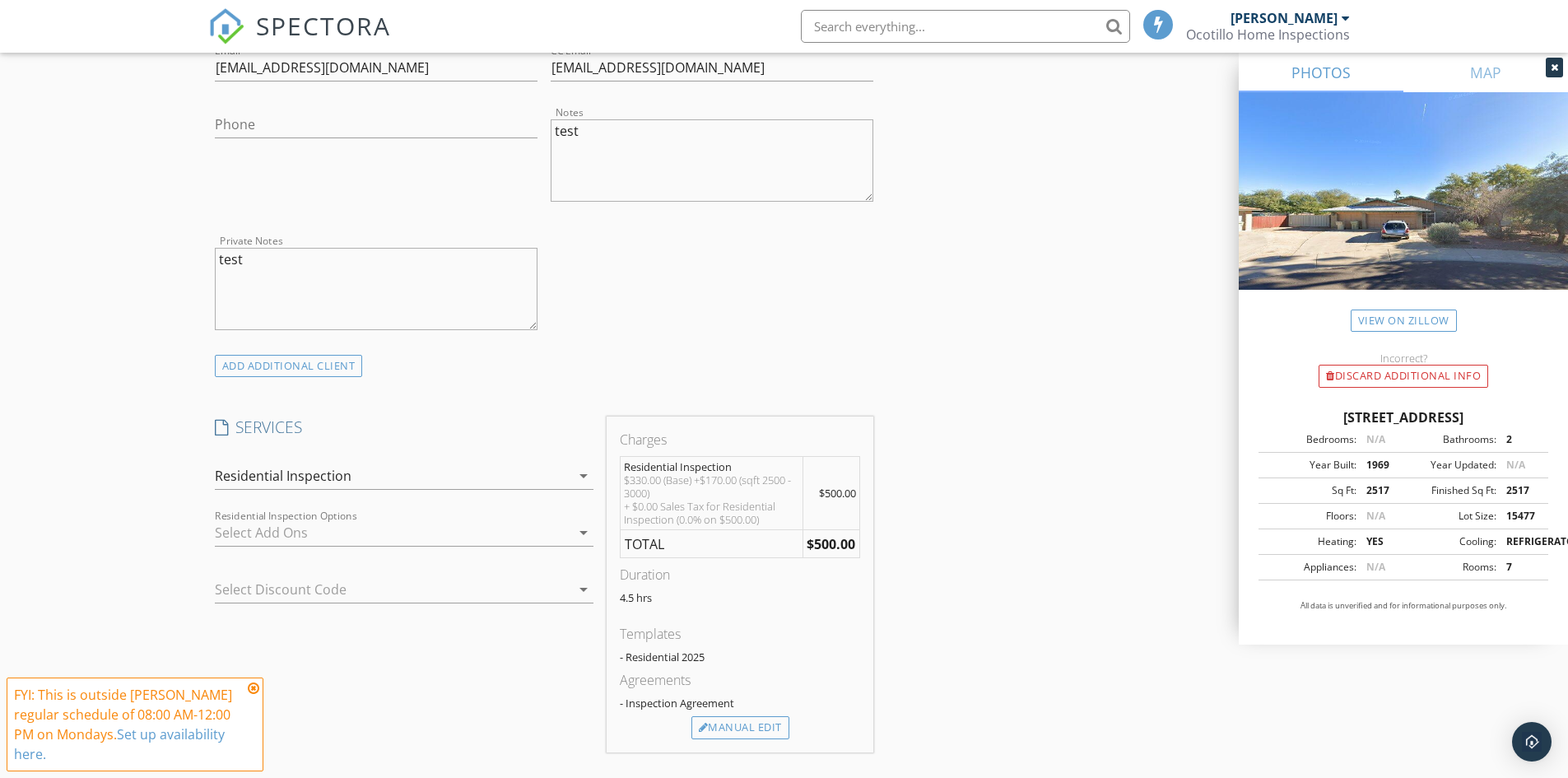
click at [581, 532] on icon "arrow_drop_down" at bounding box center [584, 533] width 20 height 20
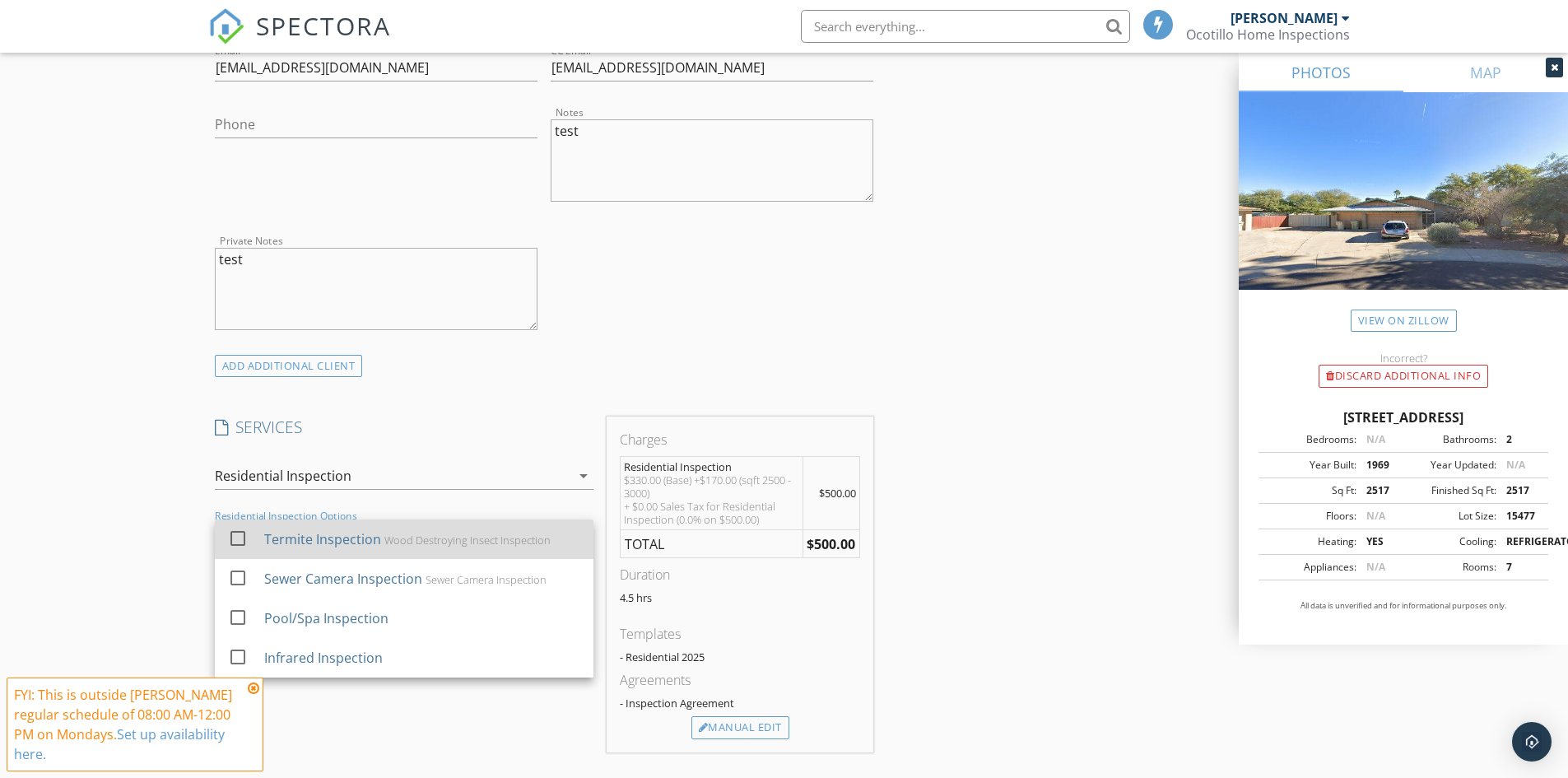
click at [234, 541] on div at bounding box center [237, 538] width 28 height 28
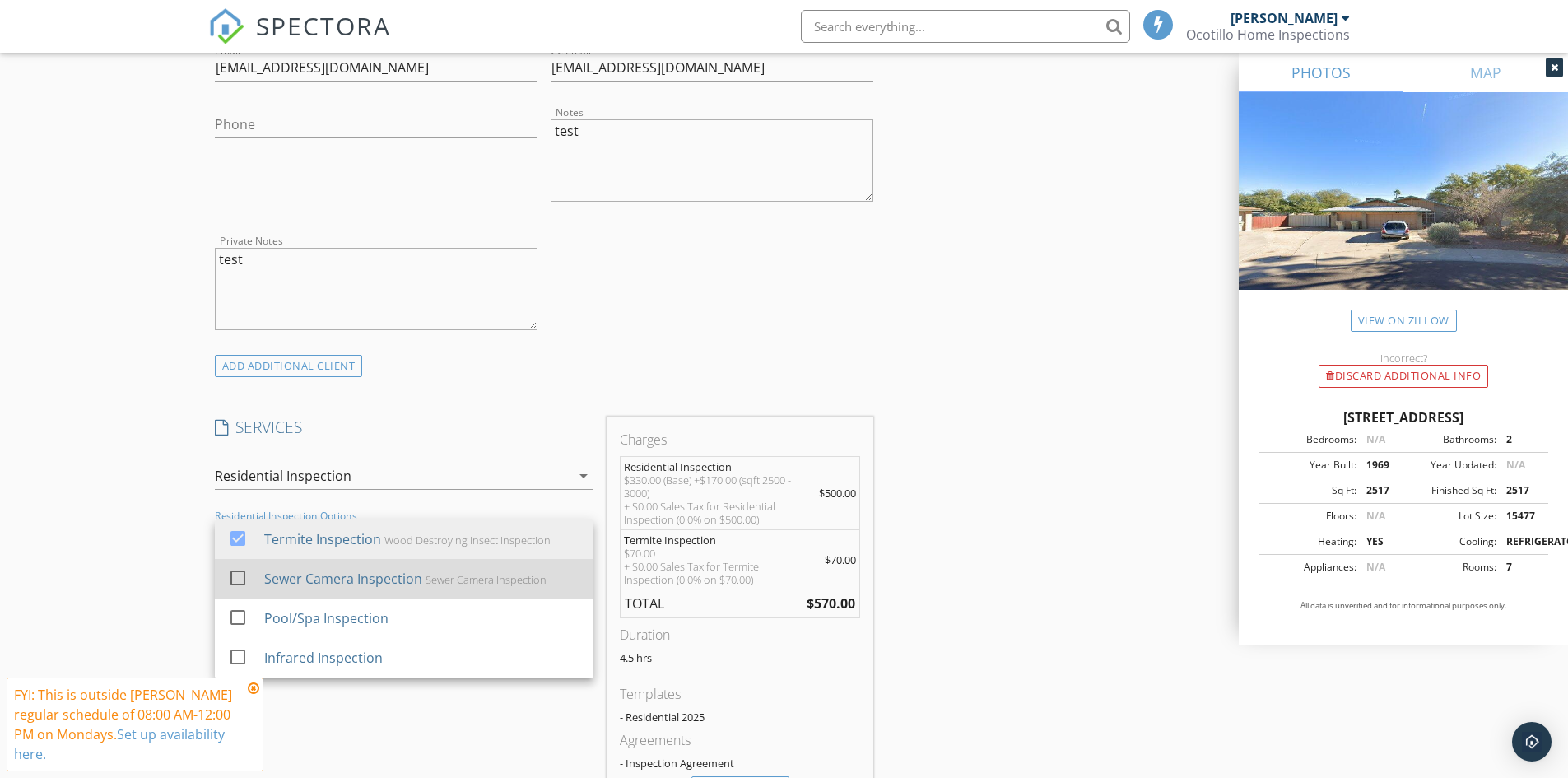
click at [237, 571] on div at bounding box center [237, 578] width 28 height 28
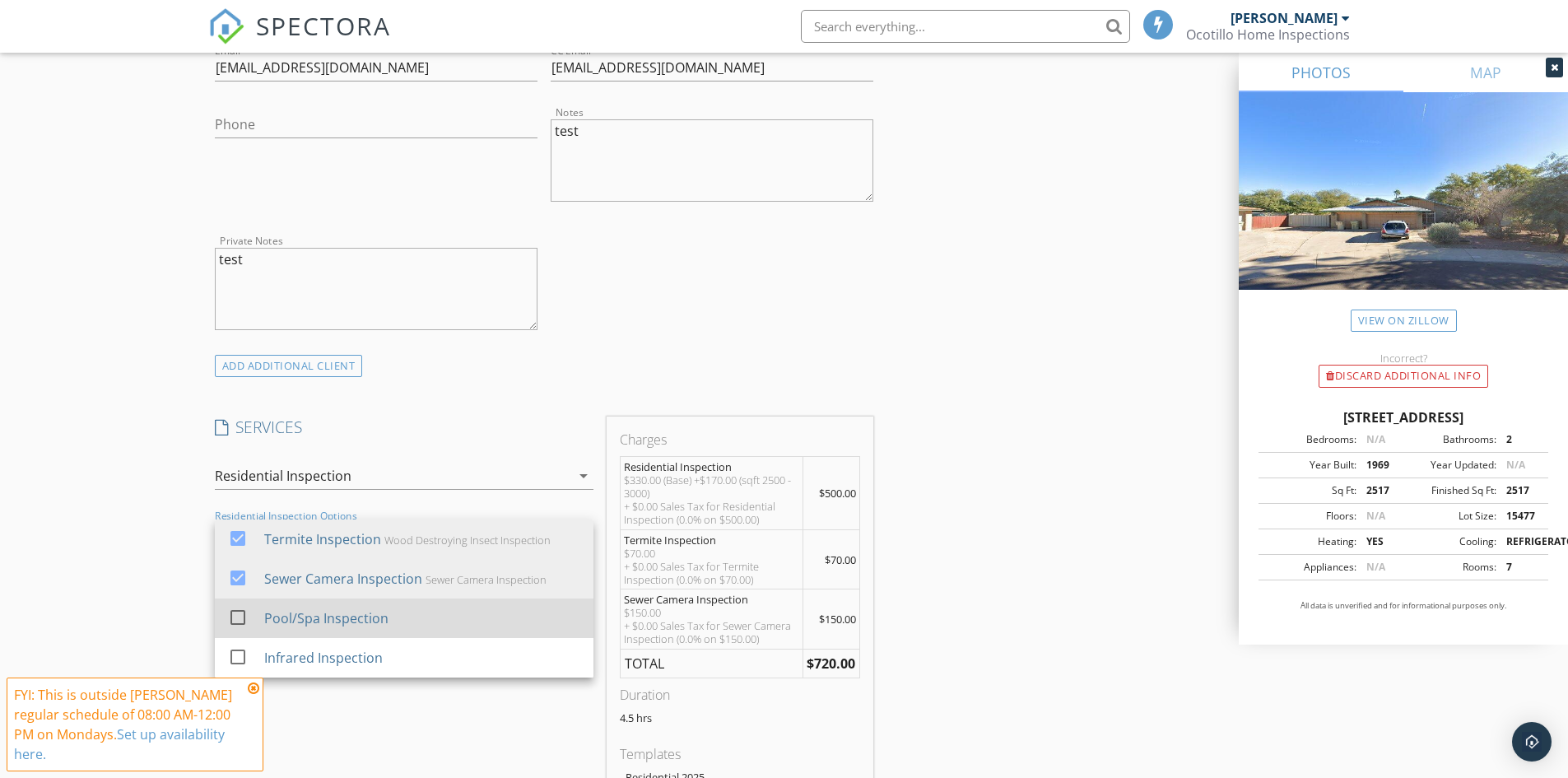
click at [234, 613] on div at bounding box center [237, 618] width 28 height 28
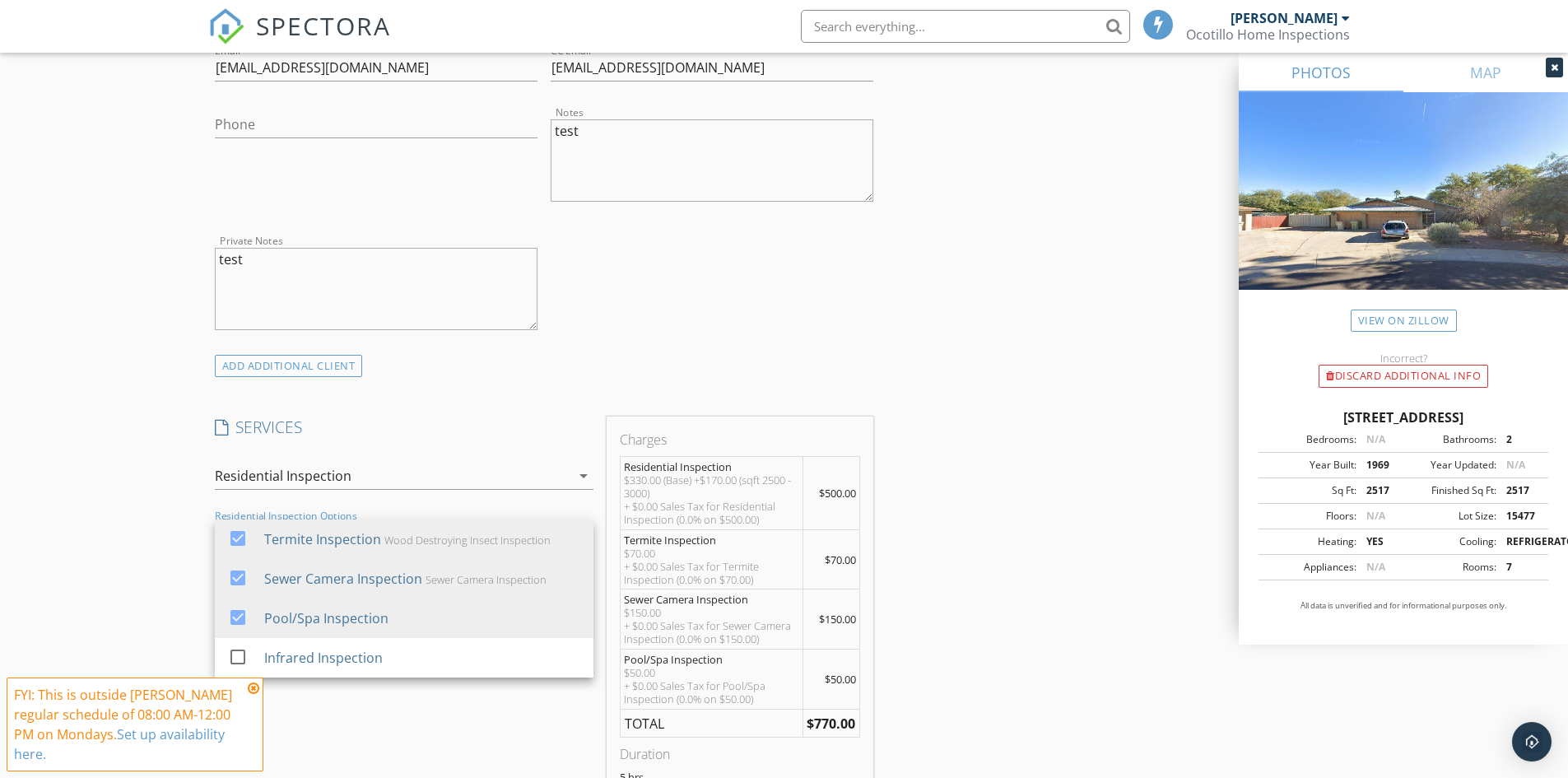
click at [990, 658] on div "INSPECTOR(S) check_box Peter Leschniok PRIMARY Peter Leschniok arrow_drop_down …" at bounding box center [784, 668] width 1152 height 2931
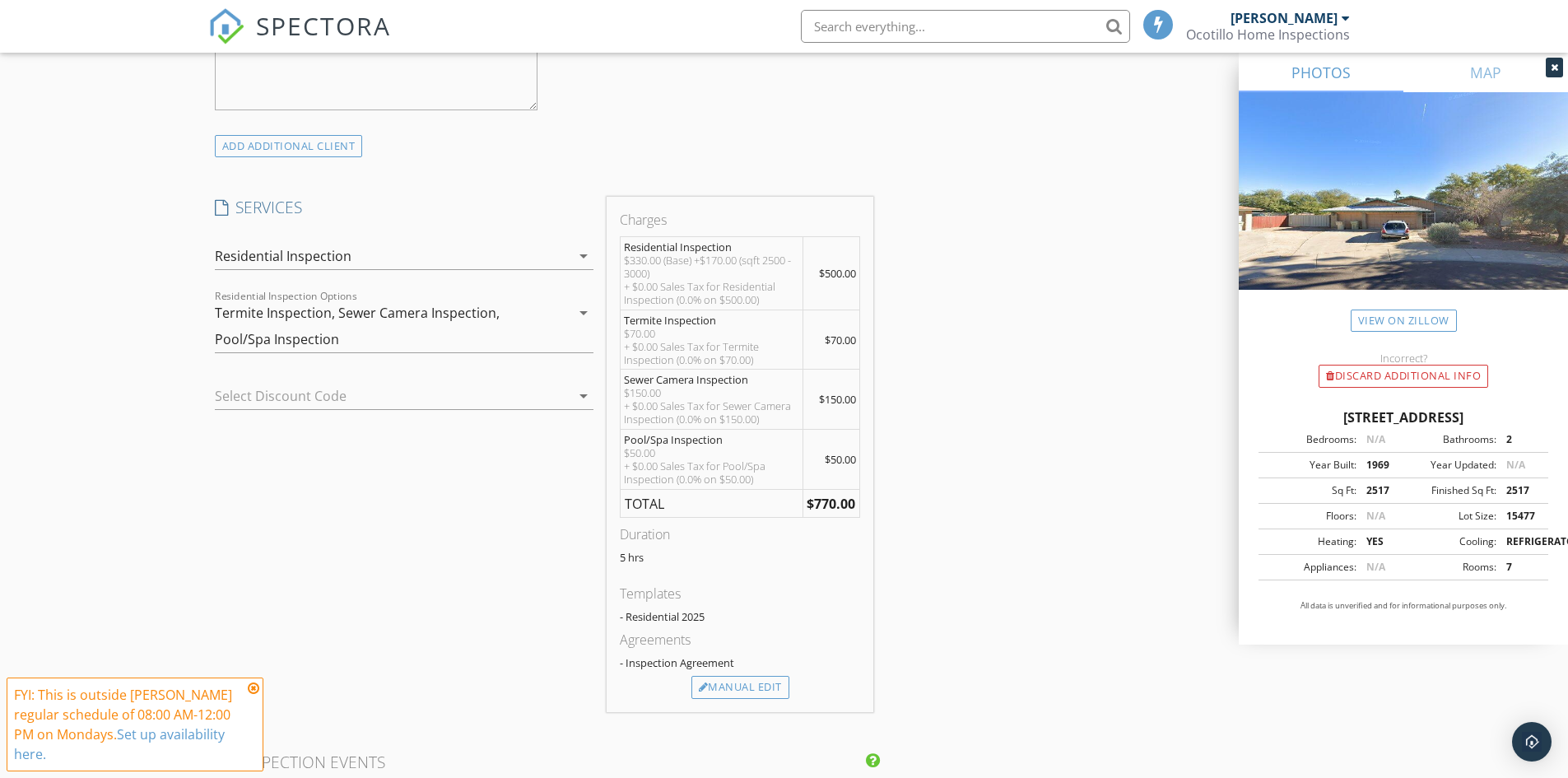
scroll to position [1235, 0]
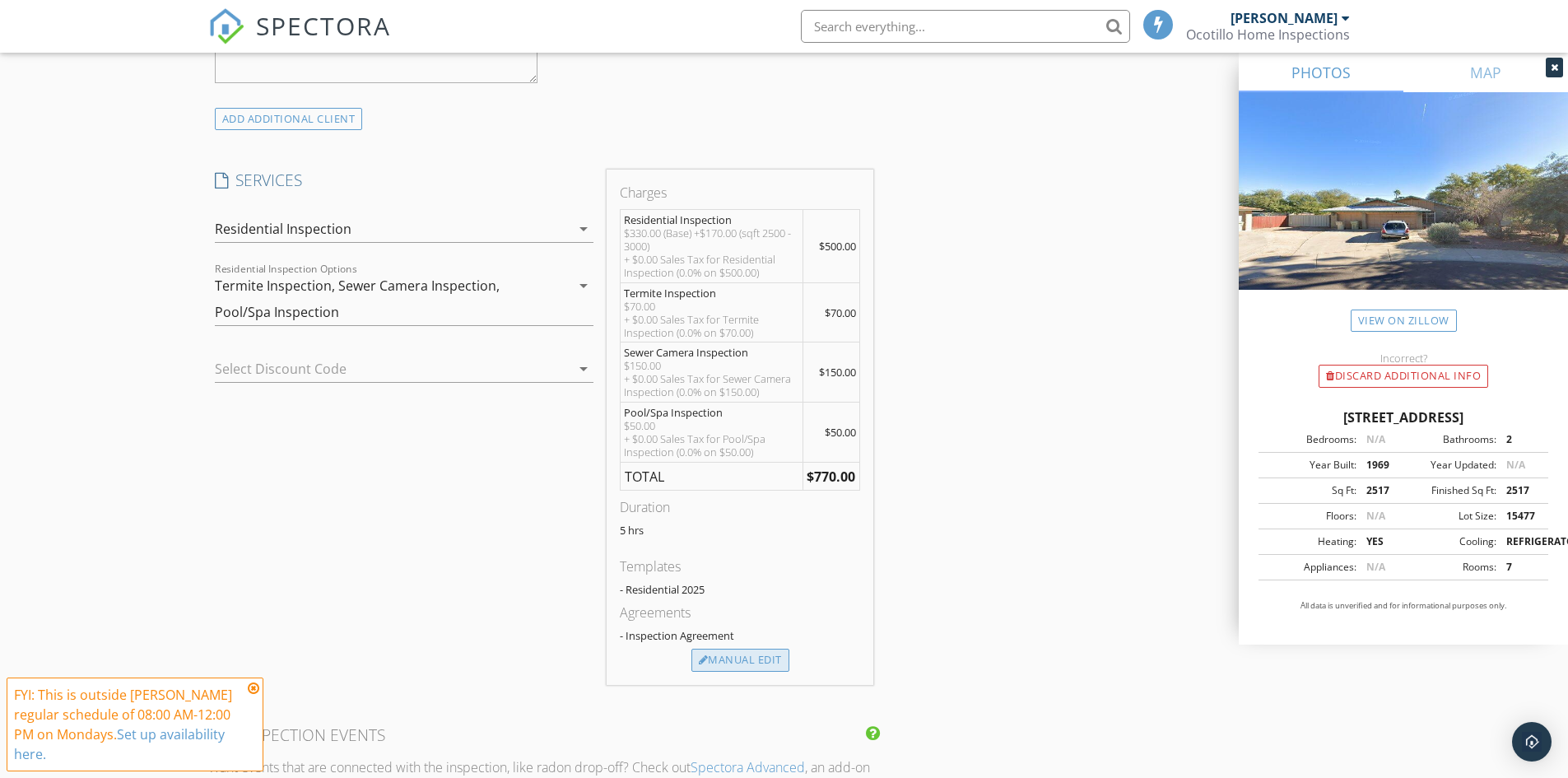
click at [766, 667] on div "Manual Edit" at bounding box center [741, 660] width 98 height 23
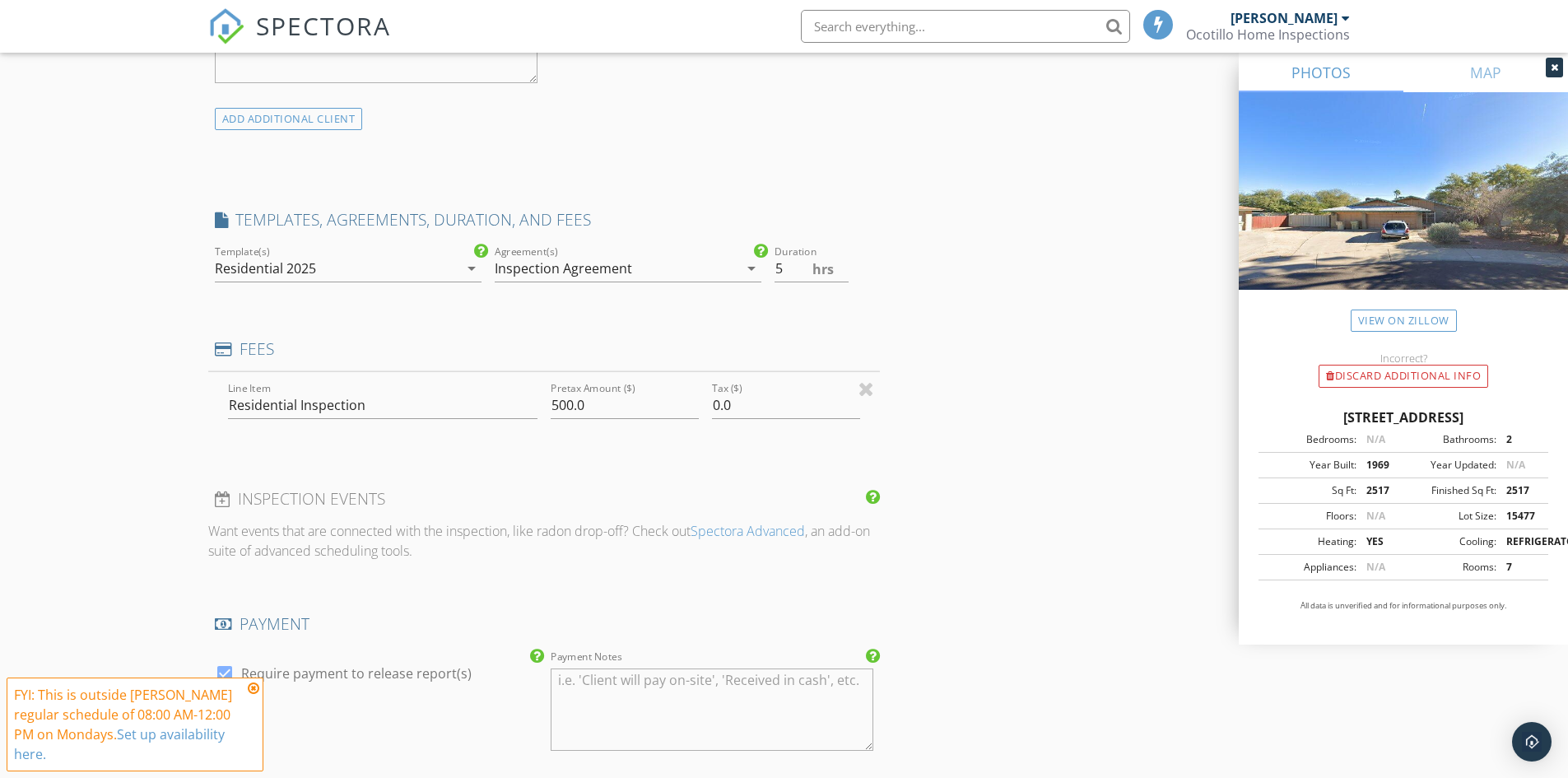
type input "0"
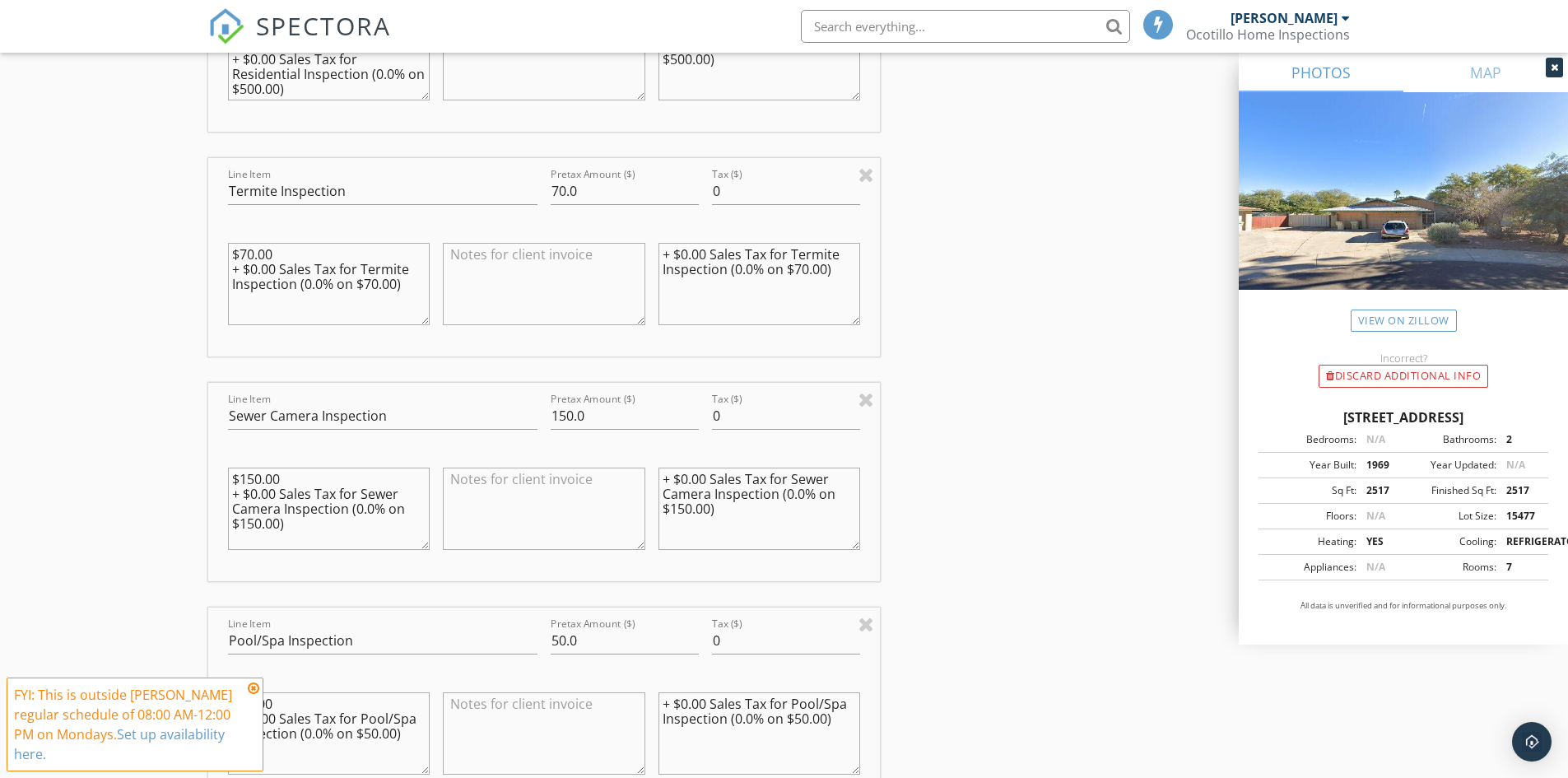
scroll to position [1647, 0]
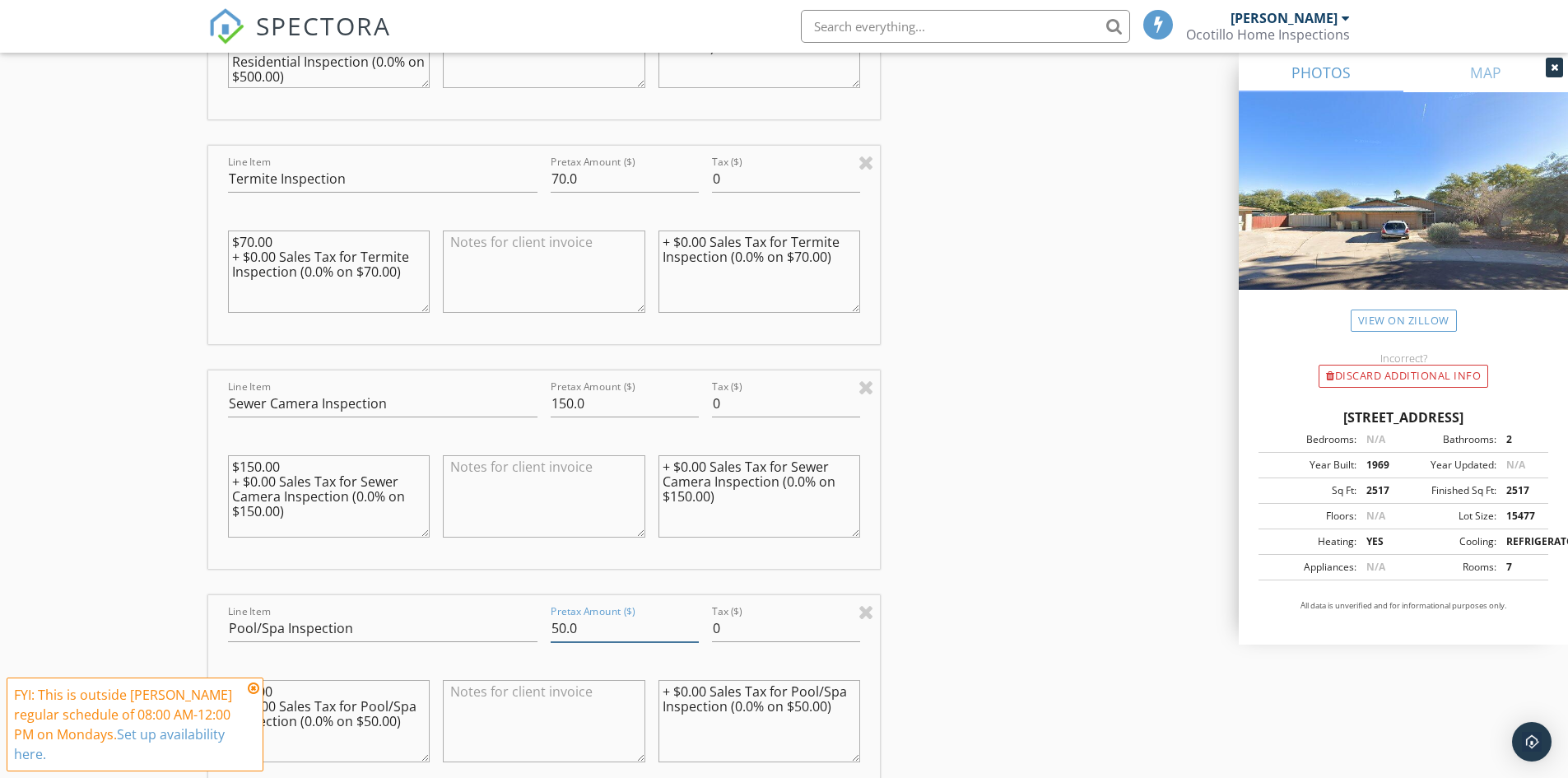
drag, startPoint x: 600, startPoint y: 631, endPoint x: 513, endPoint y: 622, distance: 87.5
click at [513, 622] on div "Line Item Pool/Spa Inspection Pretax Amount ($) 50.0 Tax ($) 0 $50.00 + $0.00 S…" at bounding box center [544, 694] width 673 height 198
type input "0"
drag, startPoint x: 567, startPoint y: 399, endPoint x: 533, endPoint y: 398, distance: 34.0
click at [533, 398] on div "Line Item Sewer Camera Inspection Pretax Amount ($) 150.0 Tax ($) 0 $150.00 + $…" at bounding box center [544, 469] width 673 height 198
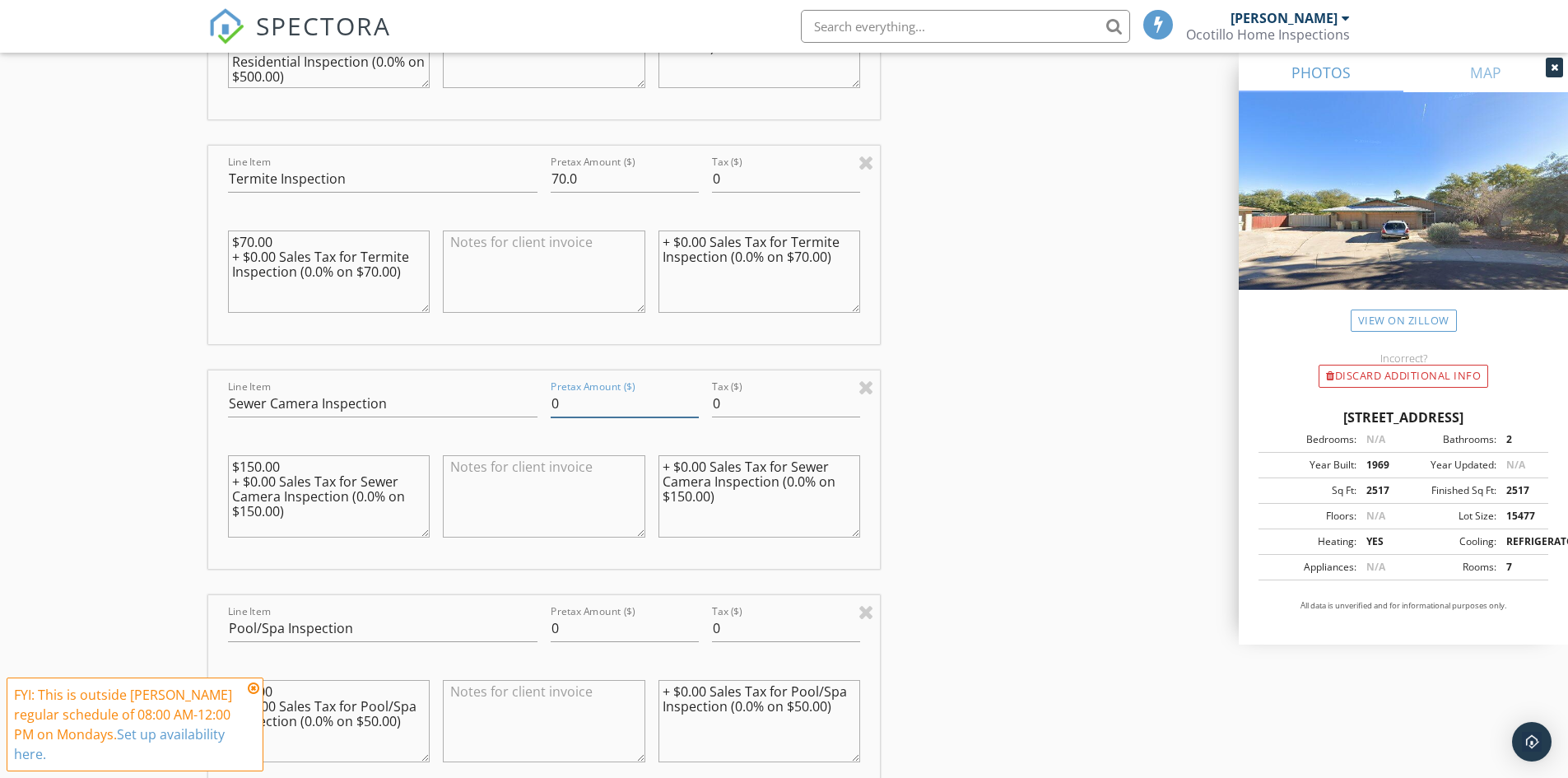
type input "0"
drag, startPoint x: 593, startPoint y: 183, endPoint x: 511, endPoint y: 170, distance: 83.0
click at [511, 170] on div "Line Item Termite Inspection Pretax Amount ($) 70.0 Tax ($) 0 $70.00 + $0.00 Sa…" at bounding box center [544, 245] width 673 height 198
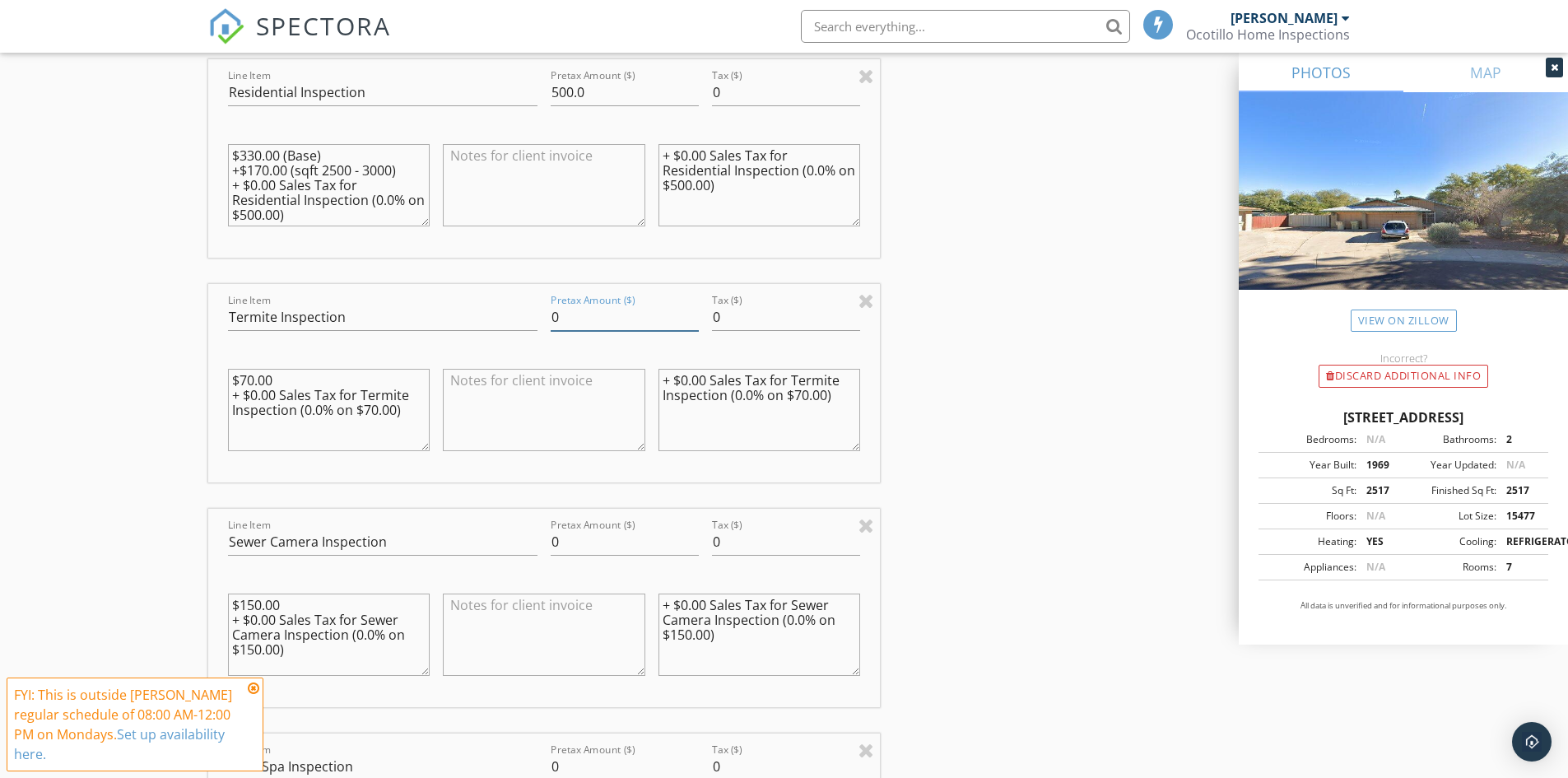
scroll to position [1318, 0]
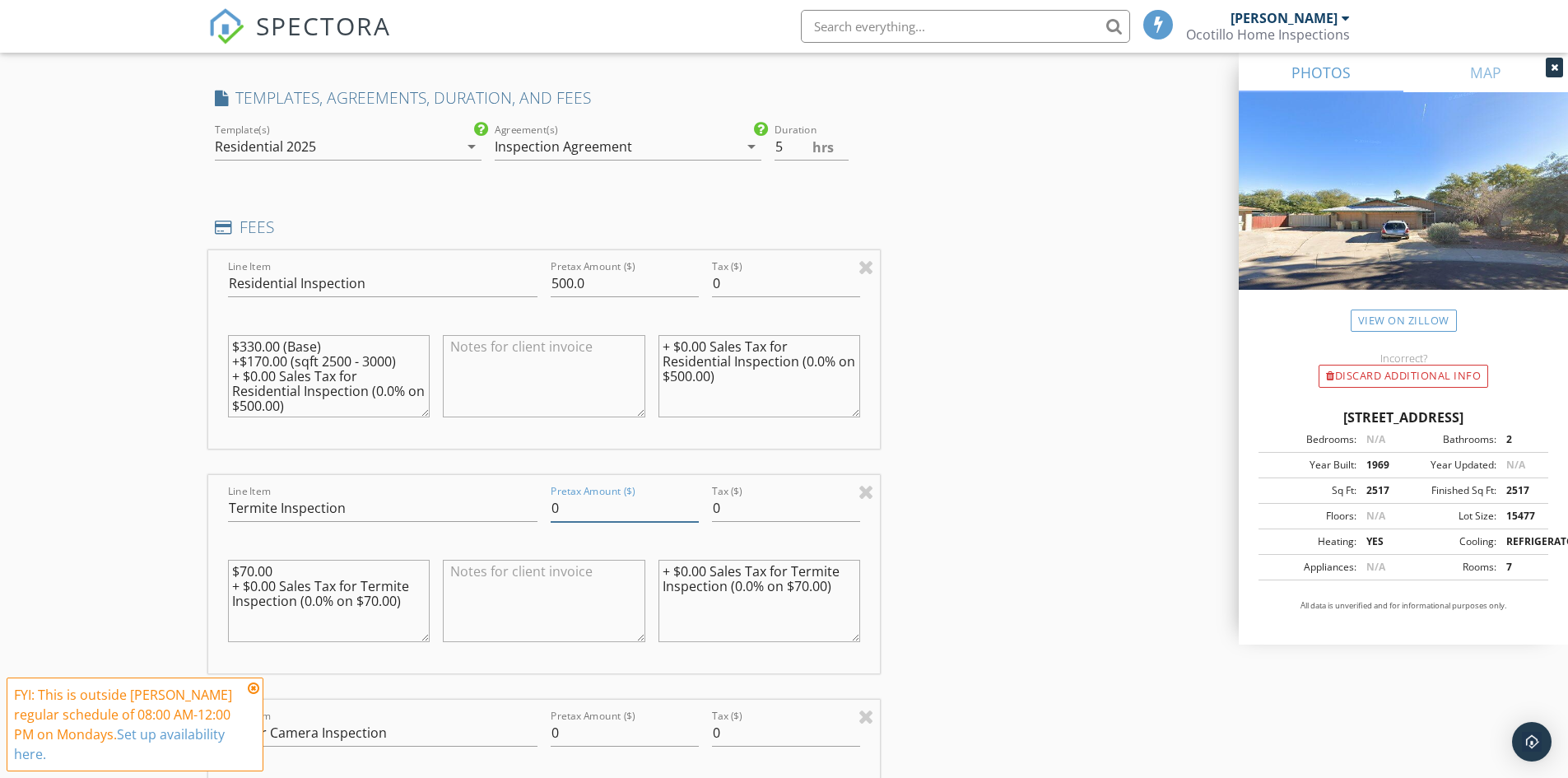
type input "0"
drag, startPoint x: 607, startPoint y: 286, endPoint x: 521, endPoint y: 283, distance: 86.1
click at [521, 283] on div "Line Item Residential Inspection Pretax Amount ($) 500.0 Tax ($) 0 $330.00 (Bas…" at bounding box center [544, 349] width 673 height 198
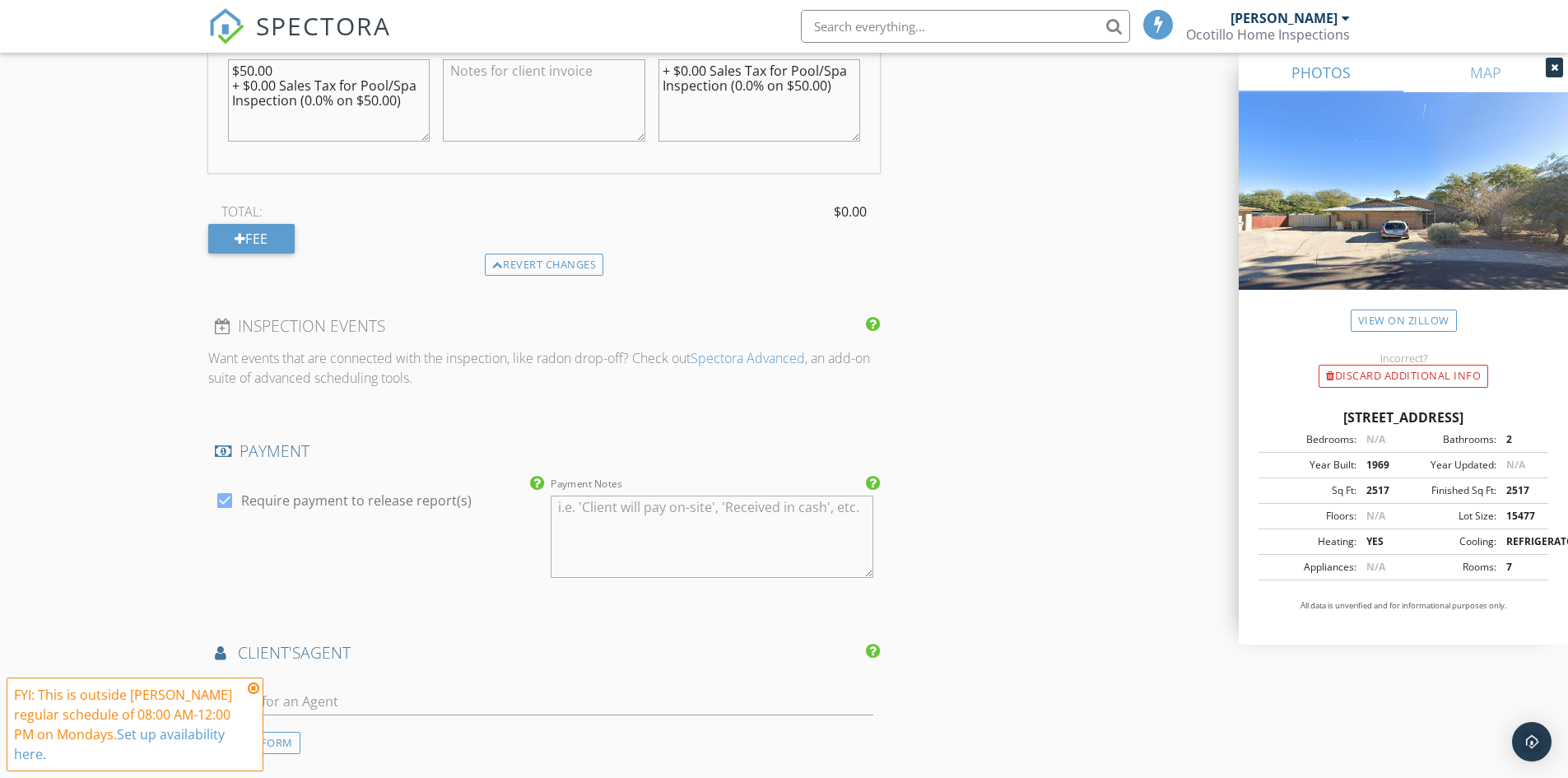
scroll to position [2306, 0]
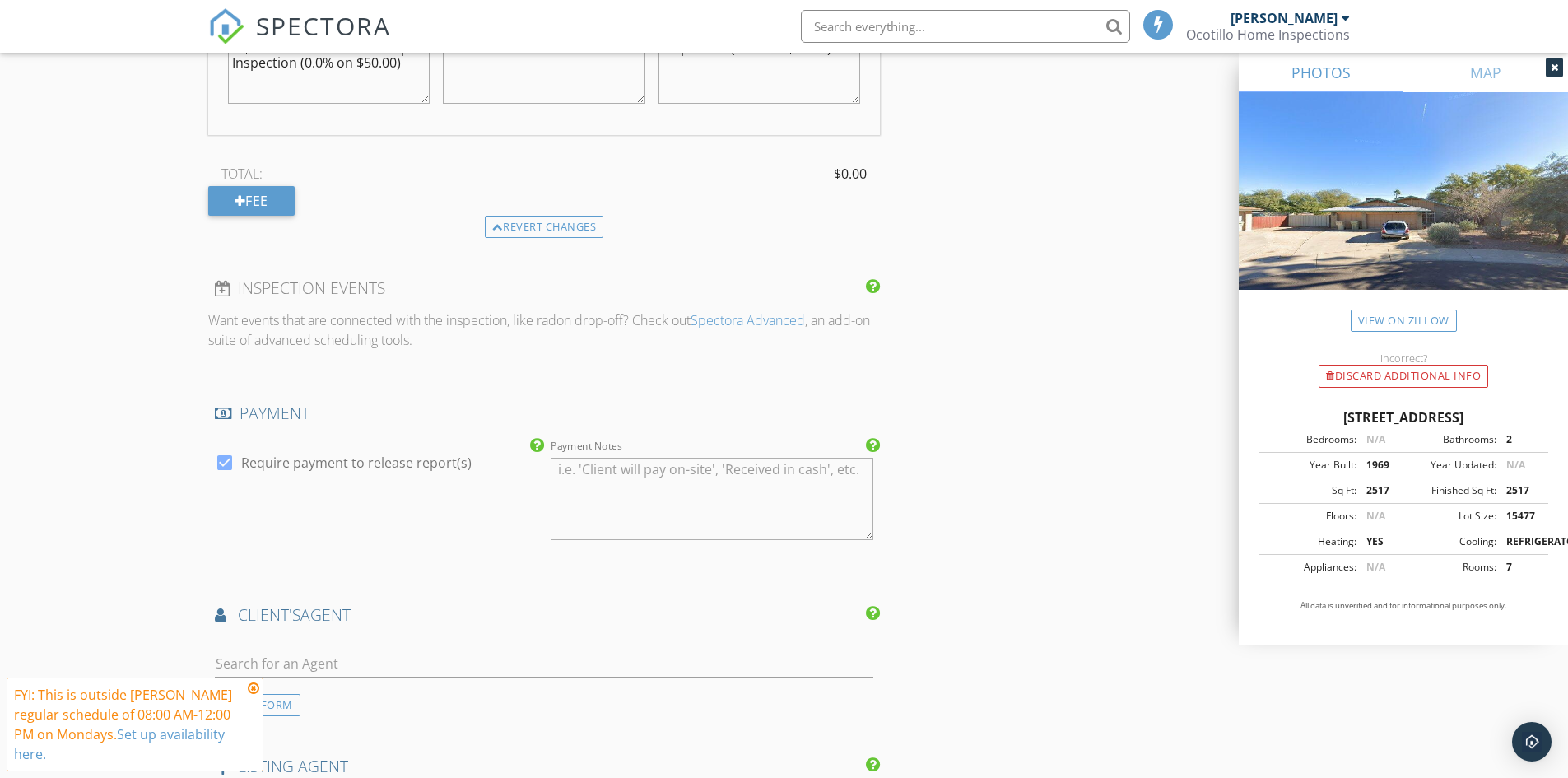
type input "0"
click at [223, 464] on div at bounding box center [225, 463] width 28 height 28
checkbox input "false"
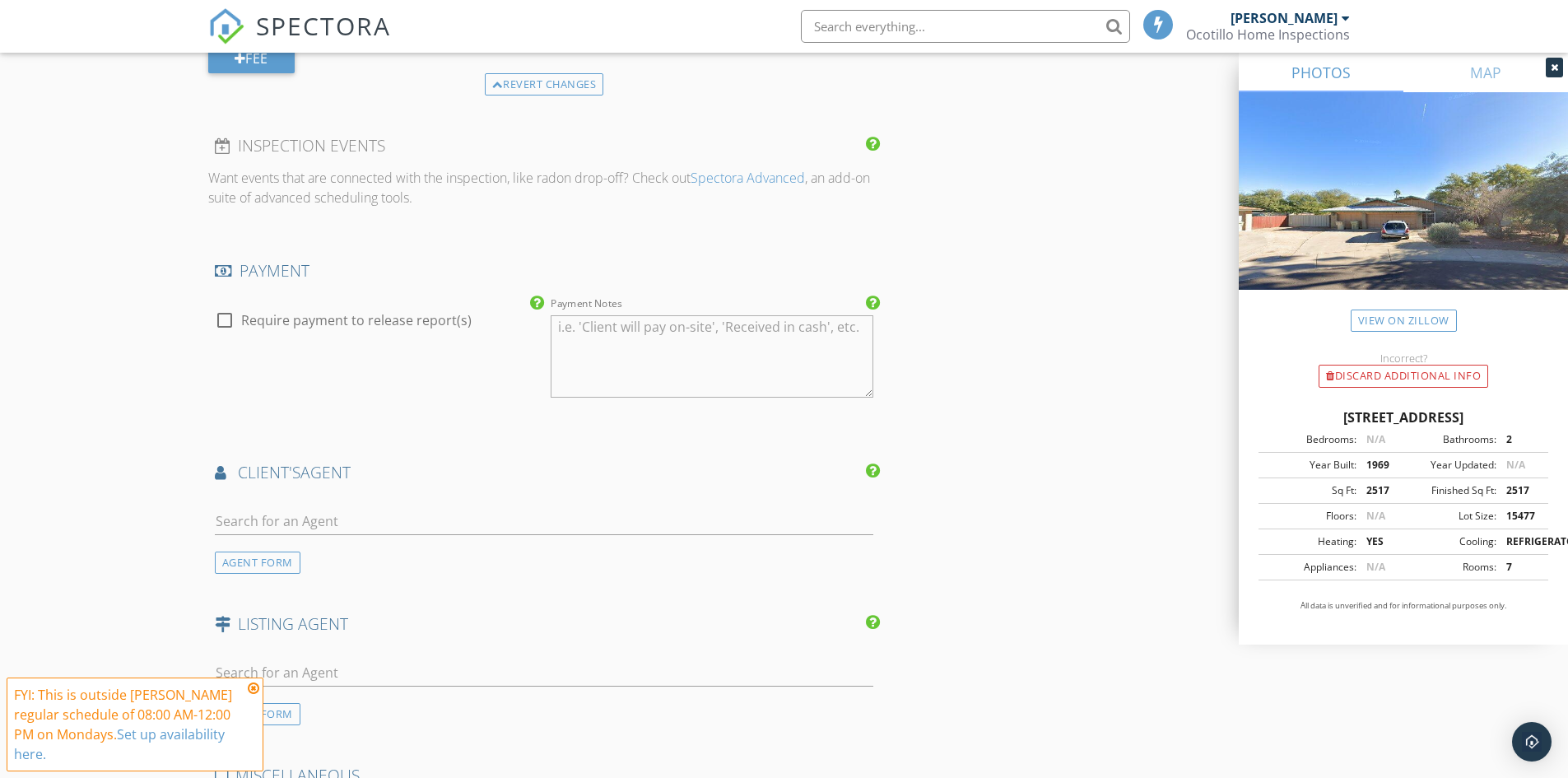
scroll to position [2471, 0]
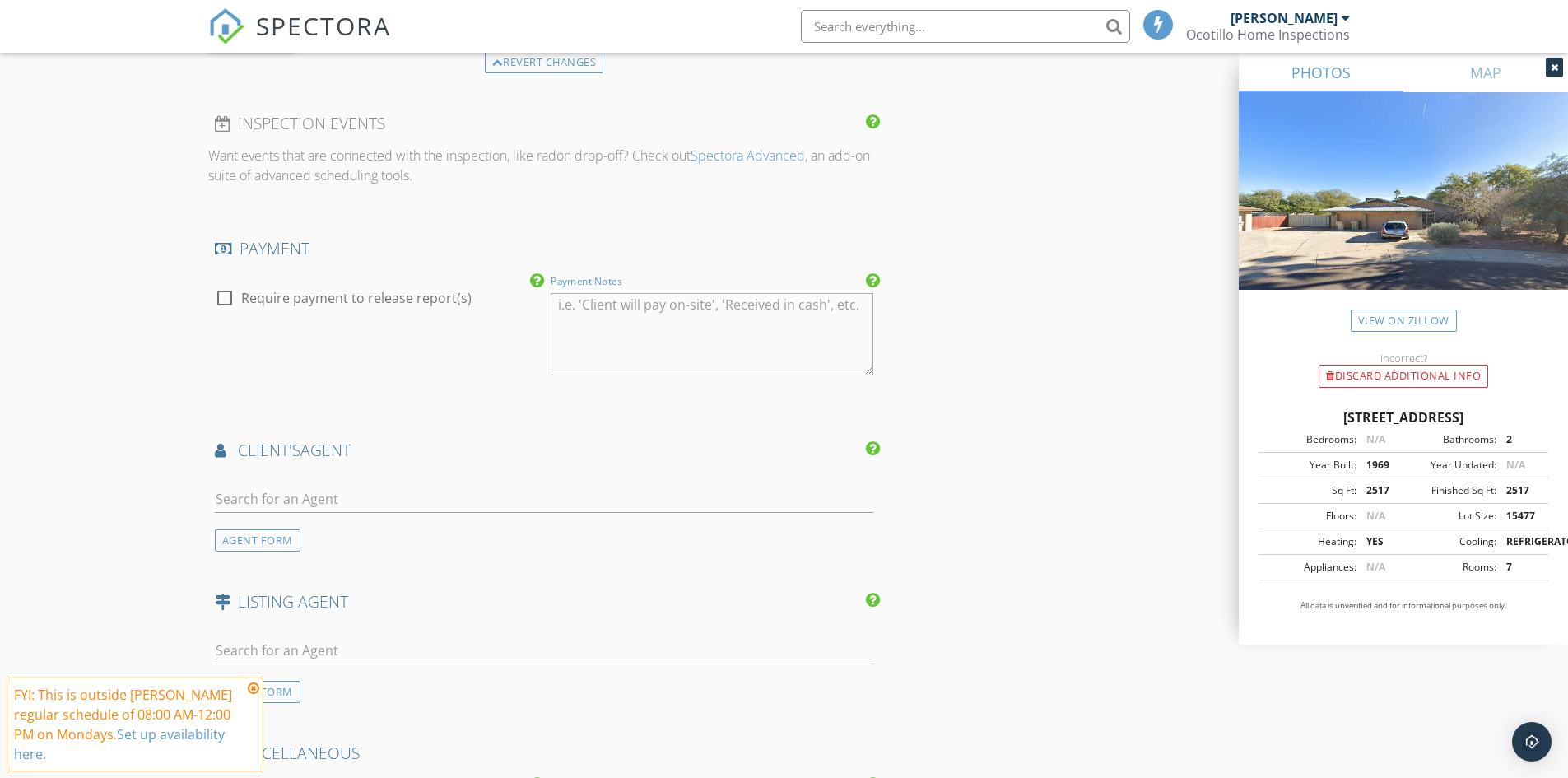
click at [592, 312] on textarea "Payment Notes" at bounding box center [712, 334] width 322 height 82
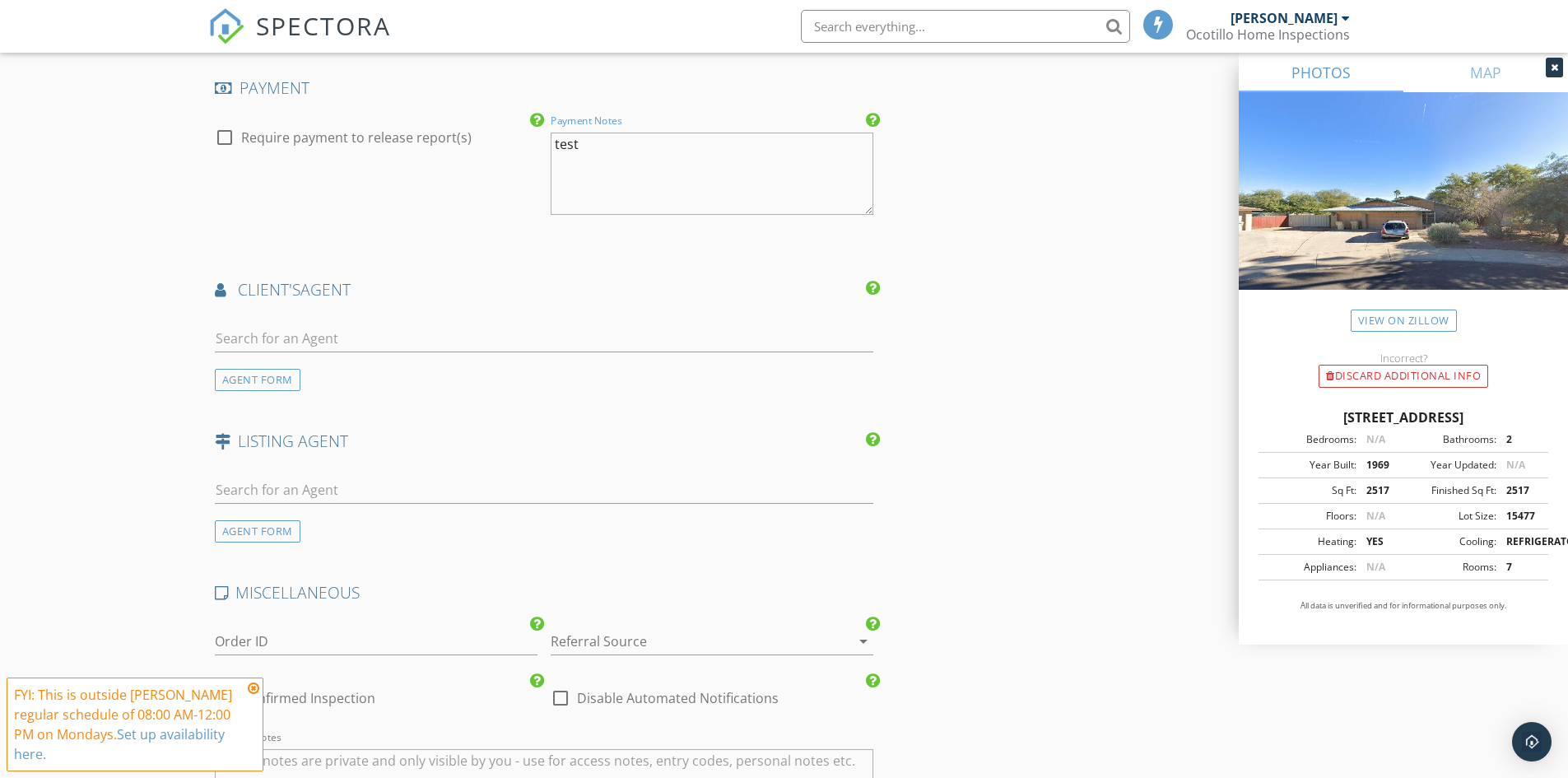
scroll to position [2636, 0]
type textarea "test"
click at [349, 331] on input "text" at bounding box center [544, 335] width 659 height 27
type input "Nick"
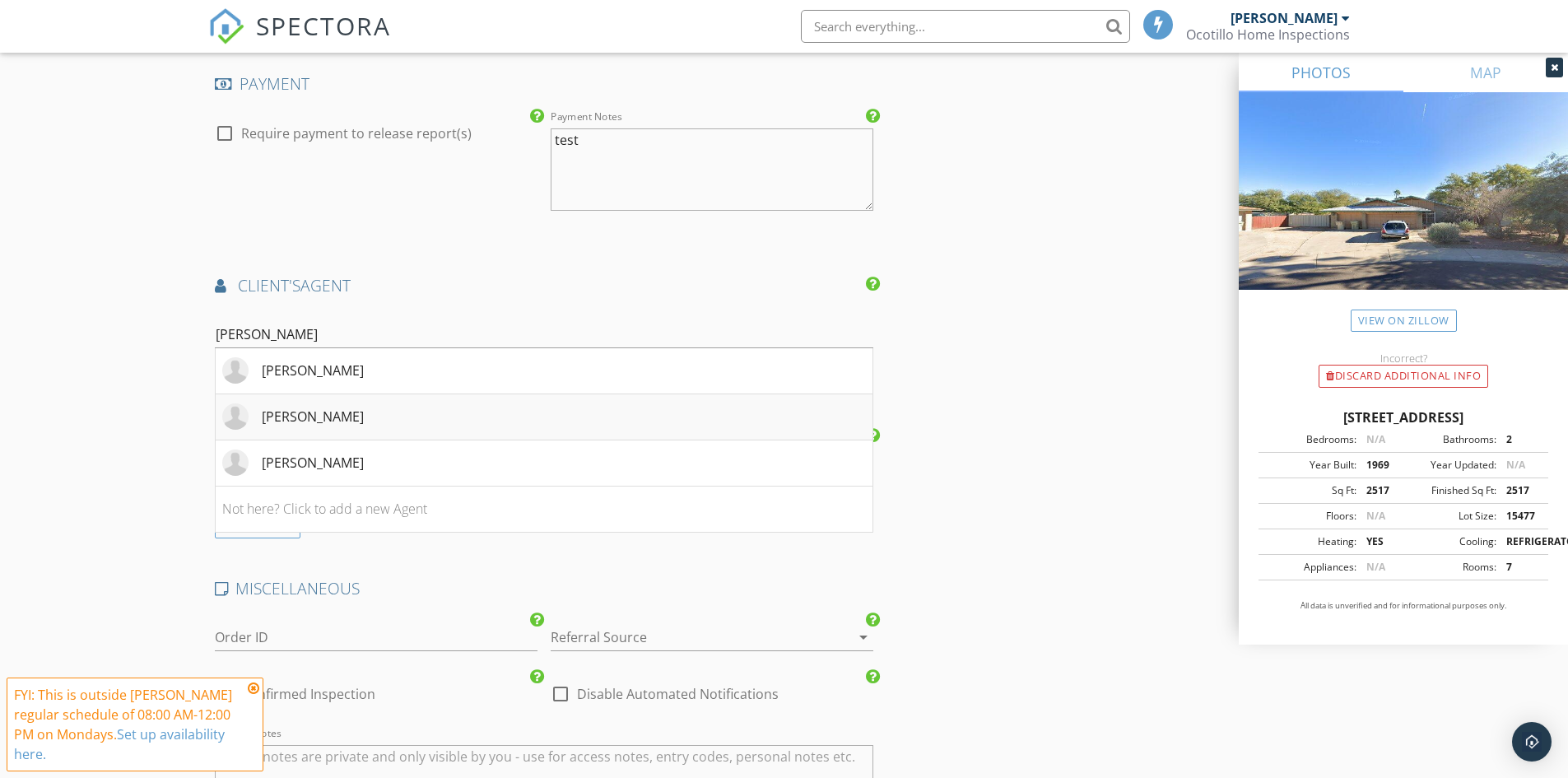
click at [333, 418] on div "Nick Doggie" at bounding box center [312, 417] width 102 height 20
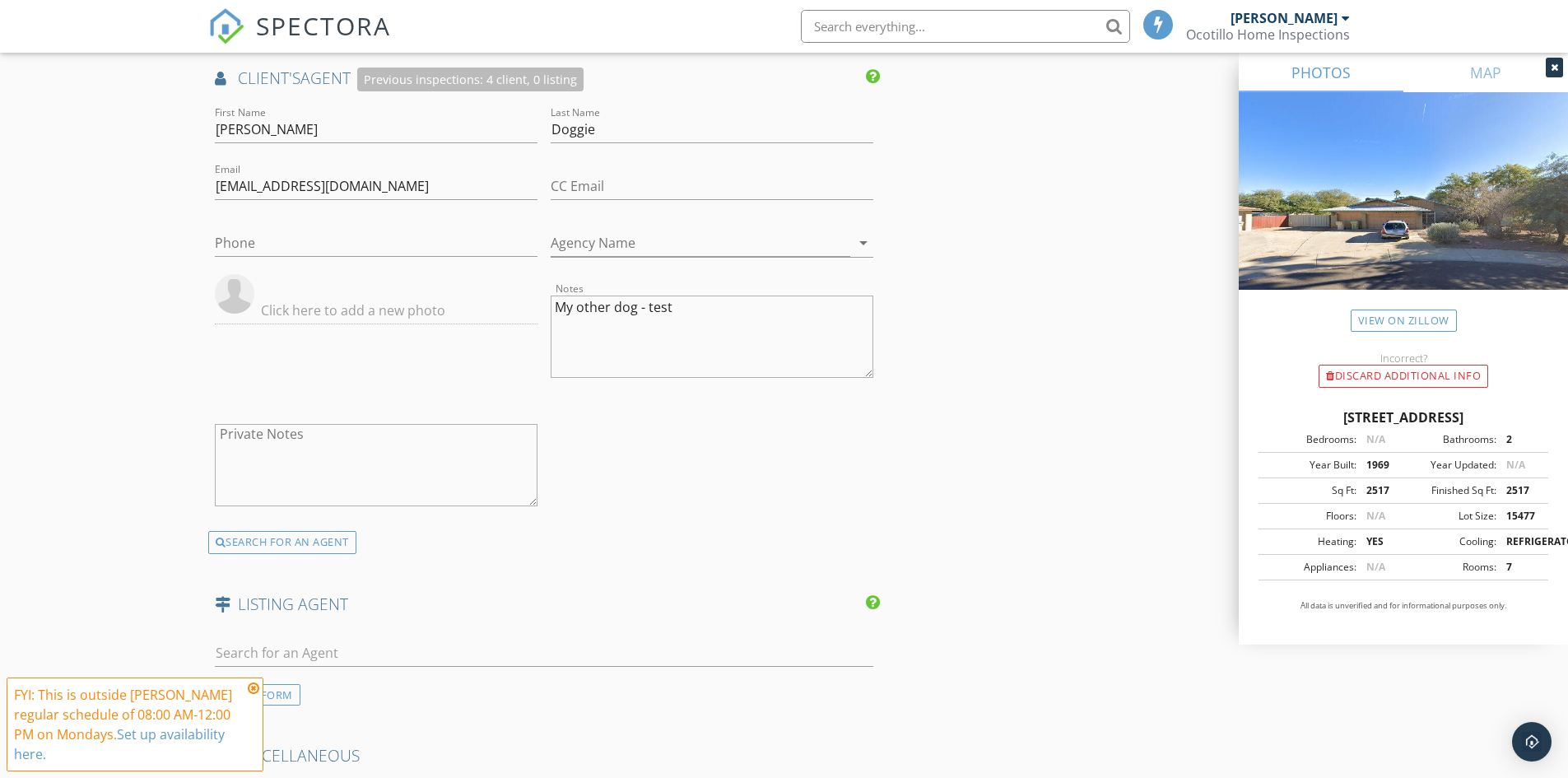
scroll to position [2883, 0]
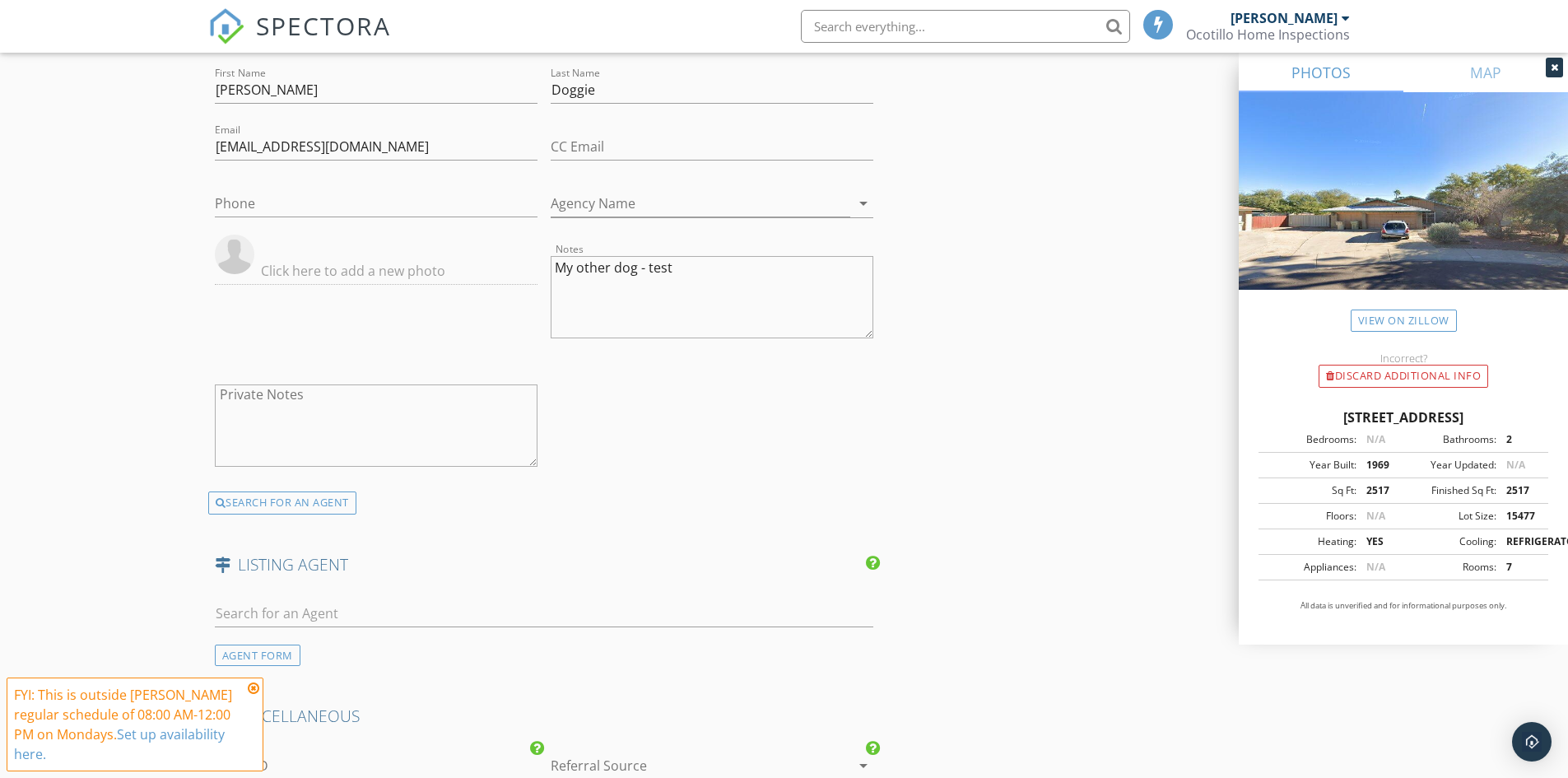
click at [324, 404] on textarea "Private Notes" at bounding box center [376, 426] width 322 height 82
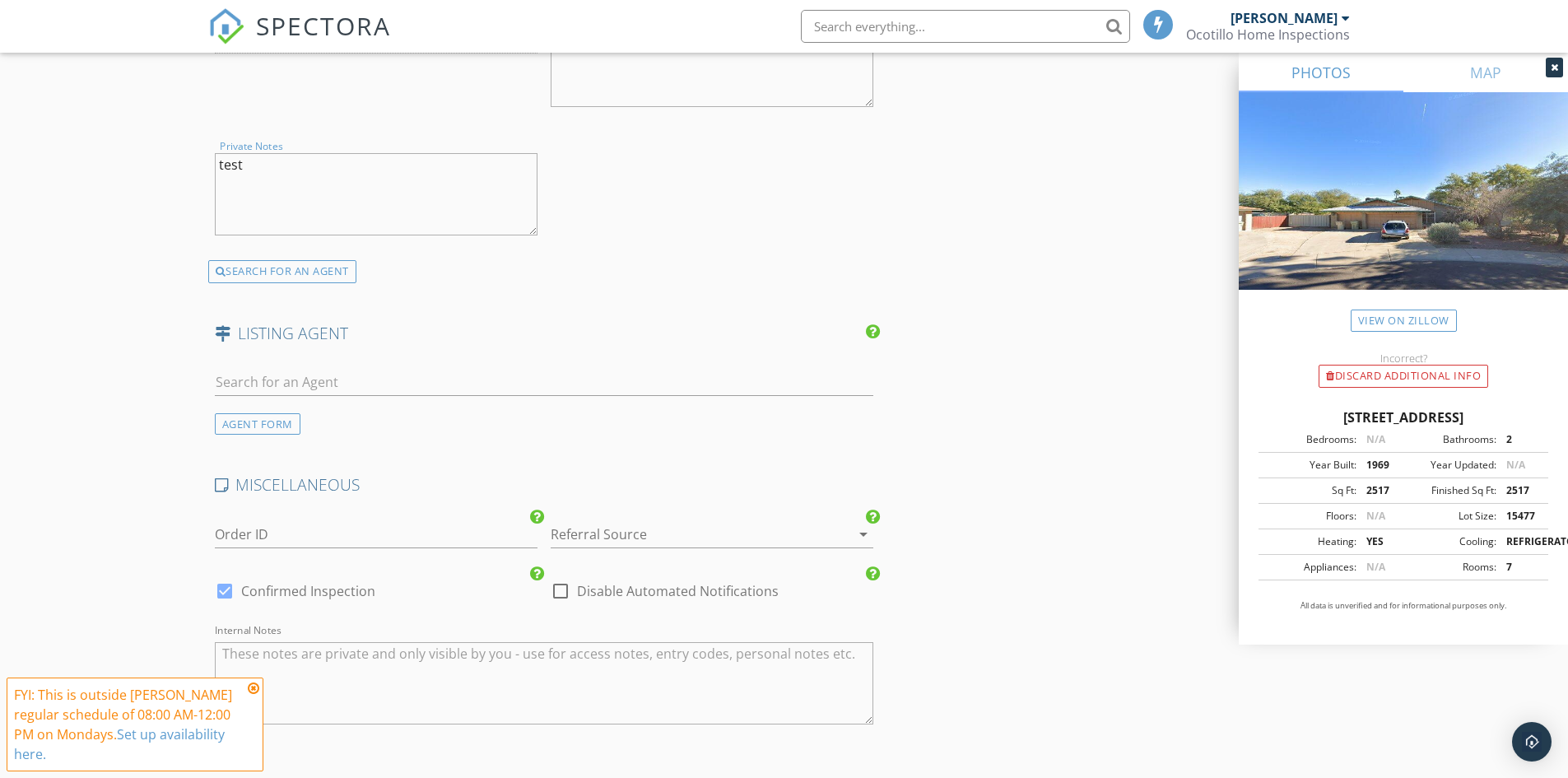
scroll to position [3129, 0]
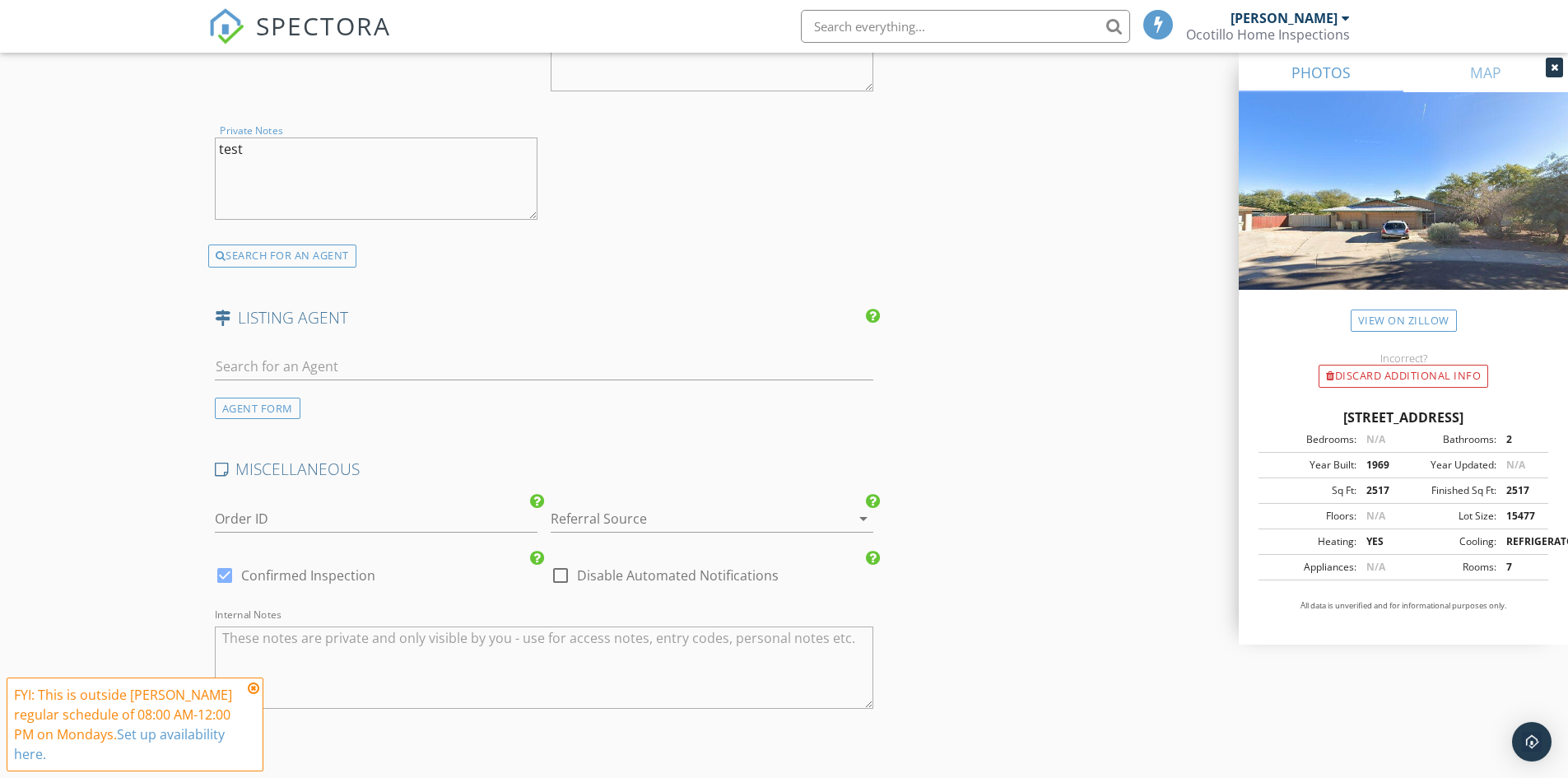
type textarea "test"
click at [309, 364] on input "text" at bounding box center [544, 367] width 659 height 27
type input "Nick"
click at [308, 495] on div "Nick Seller" at bounding box center [312, 495] width 102 height 20
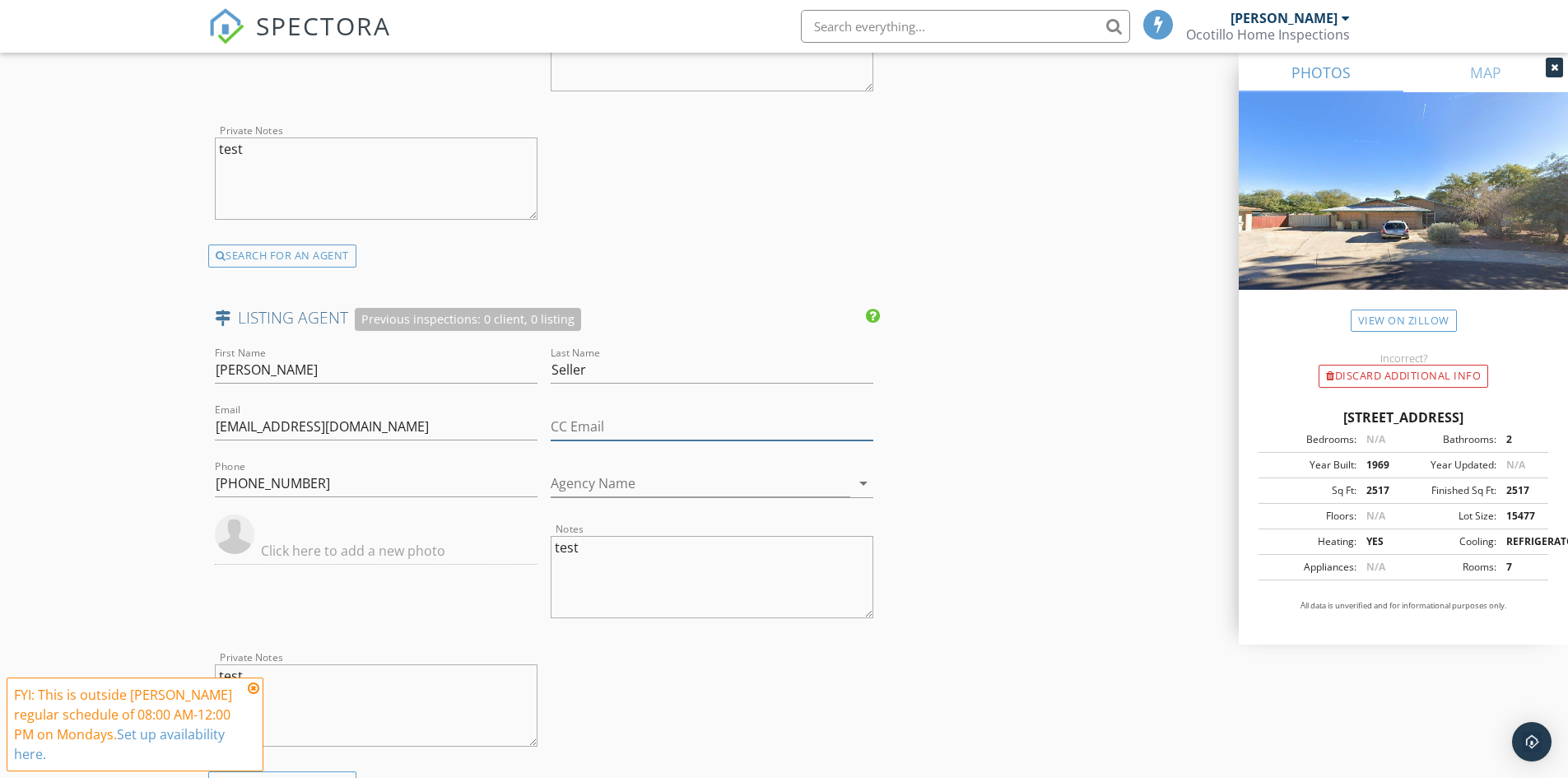
click at [612, 428] on input "CC Email" at bounding box center [712, 427] width 322 height 27
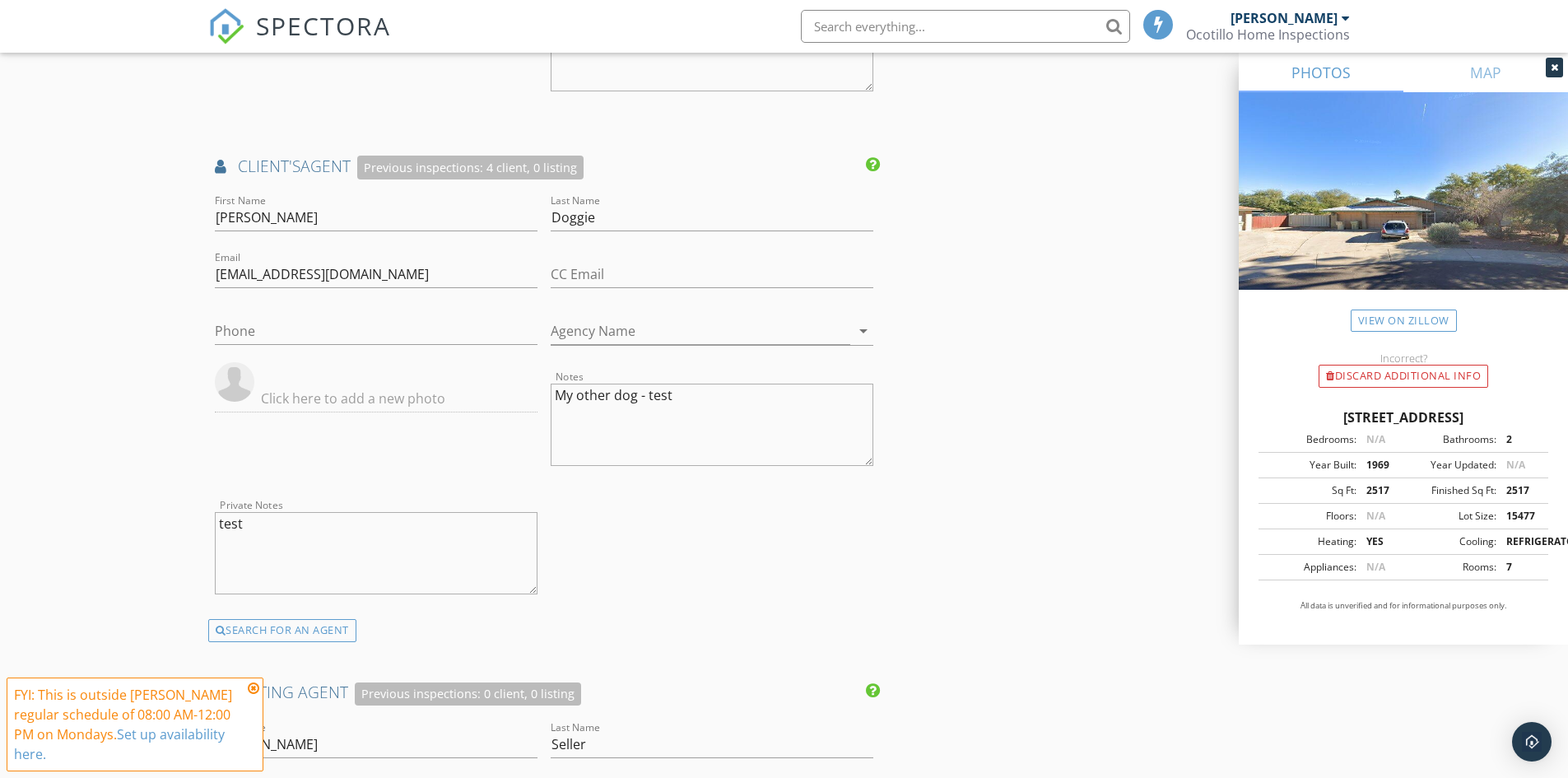
scroll to position [2718, 0]
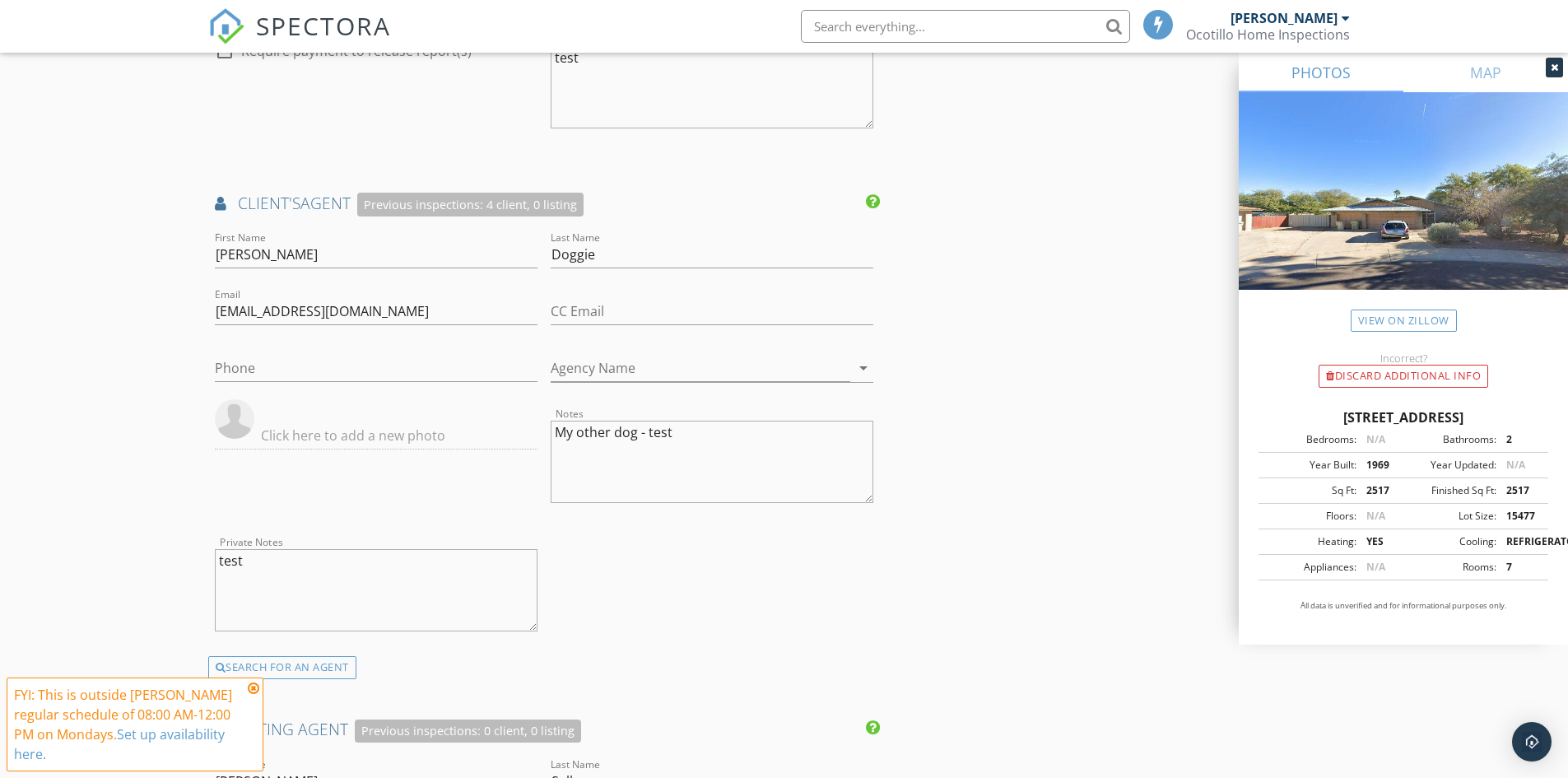
type input "admin@ocotillohomeinspections.com"
click at [598, 310] on input "CC Email" at bounding box center [712, 312] width 322 height 27
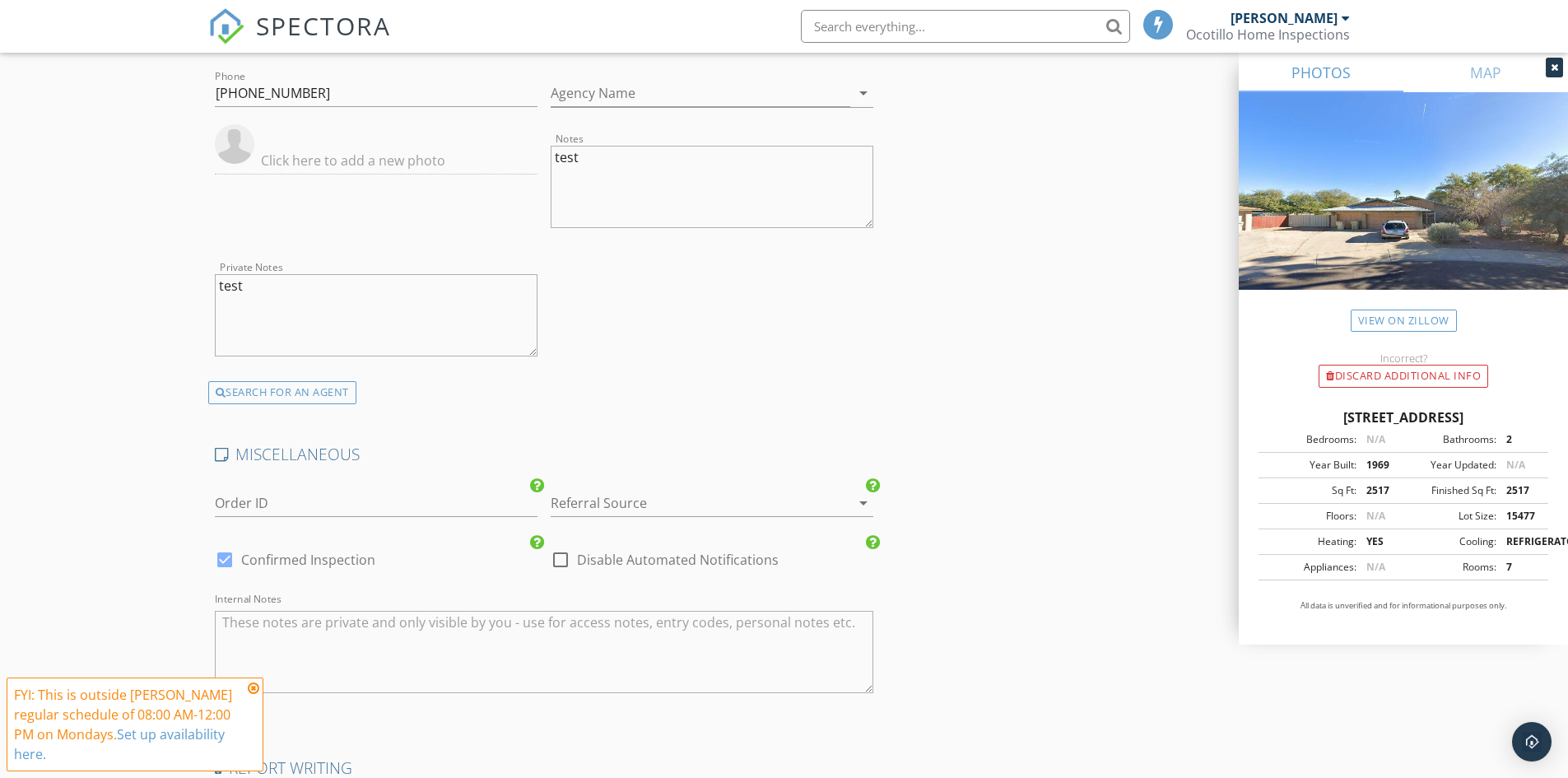
scroll to position [3624, 0]
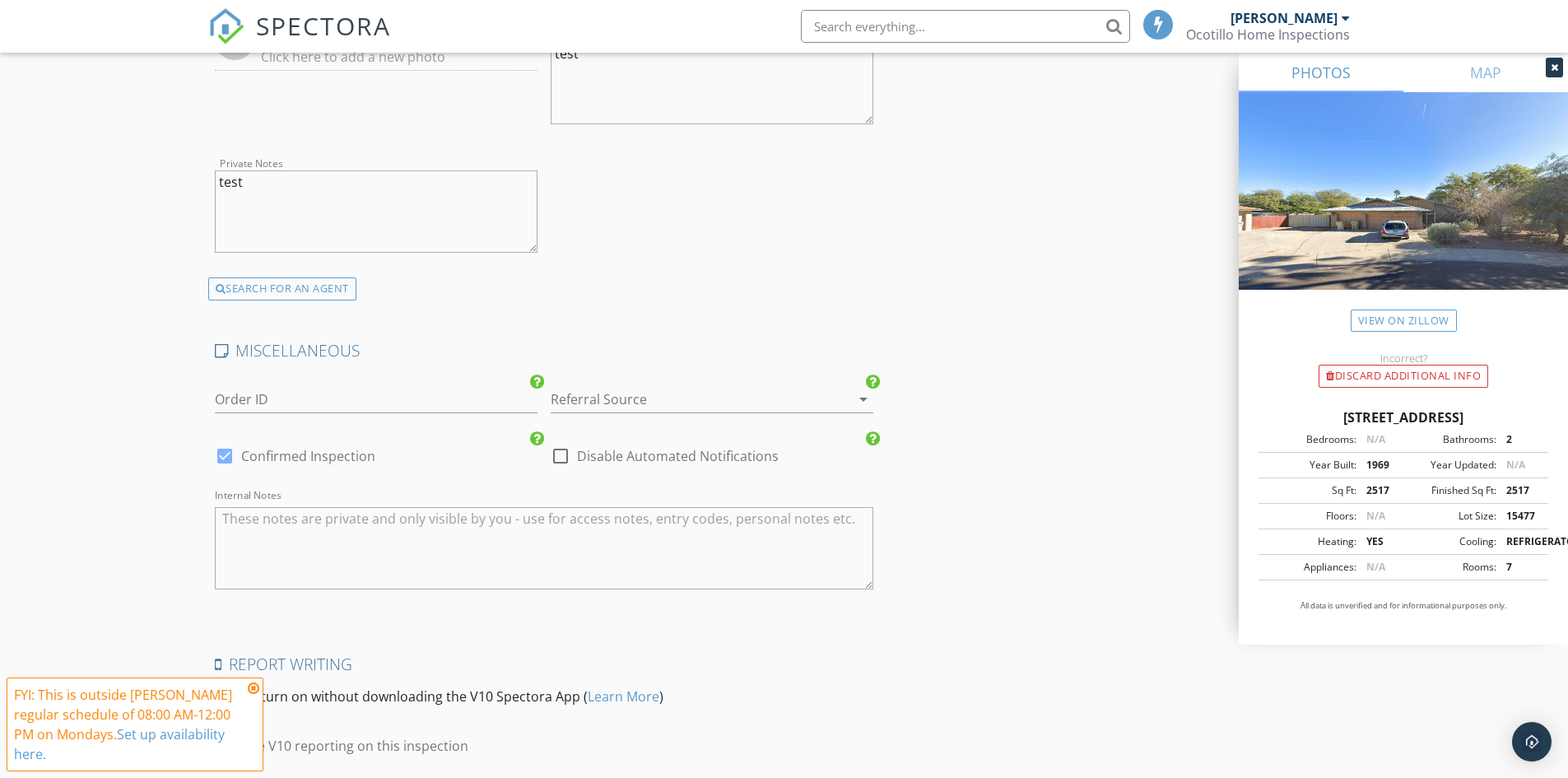
type input "admin@ocotillohomeinspections.com"
click at [300, 536] on textarea "Internal Notes" at bounding box center [544, 548] width 659 height 82
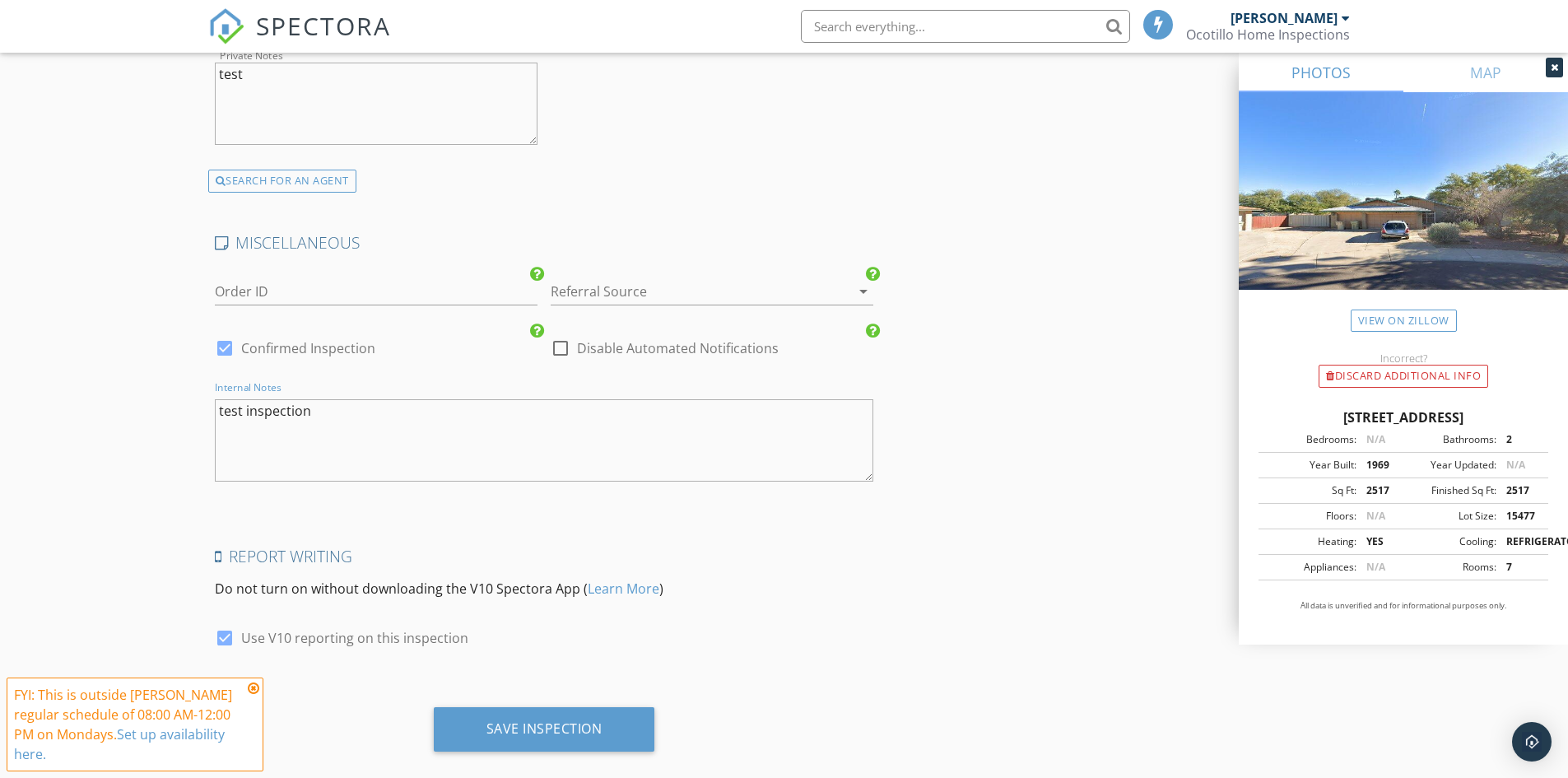
scroll to position [3757, 0]
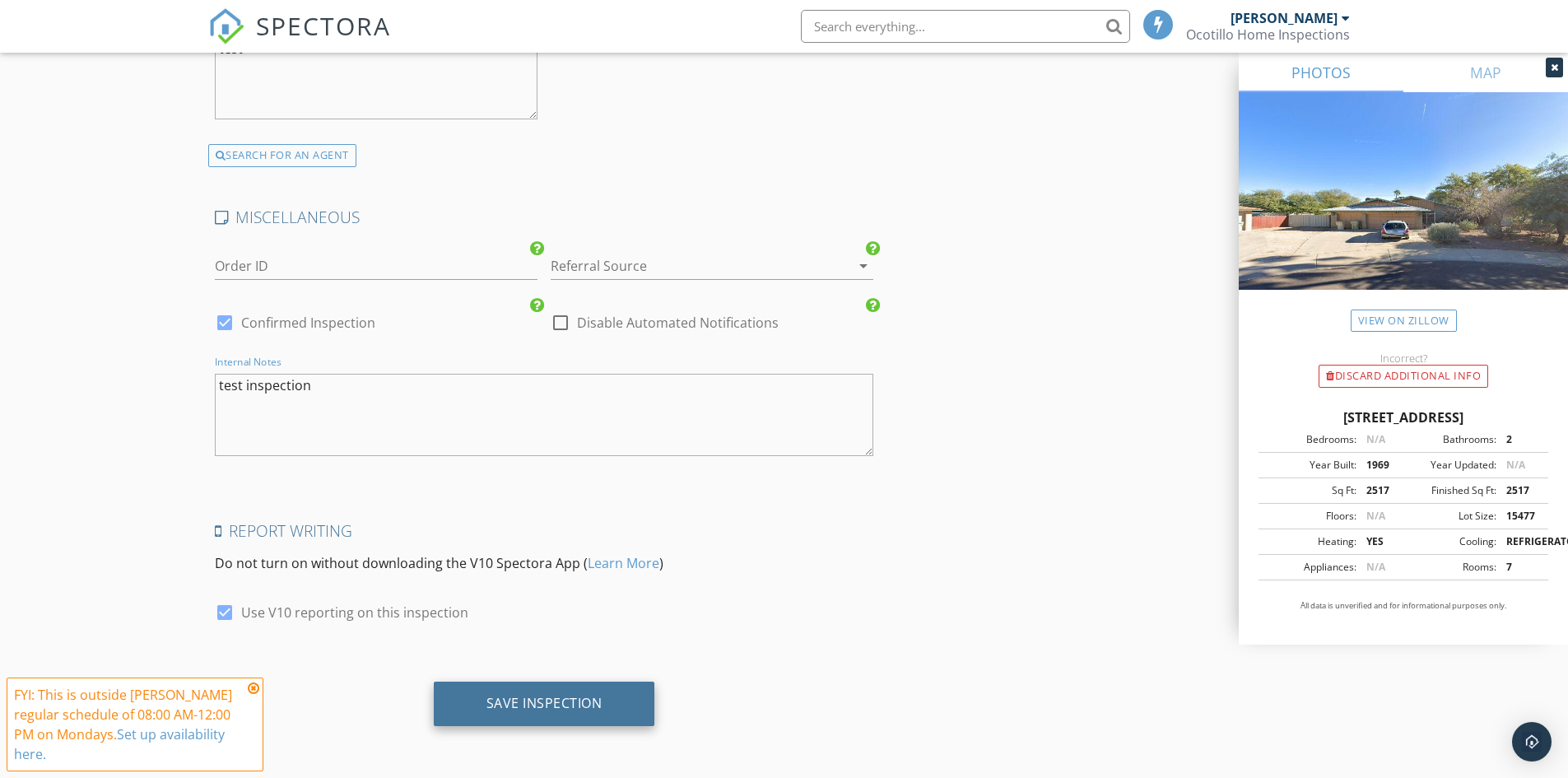
type textarea "test inspection"
click at [559, 704] on div "Save Inspection" at bounding box center [544, 703] width 116 height 16
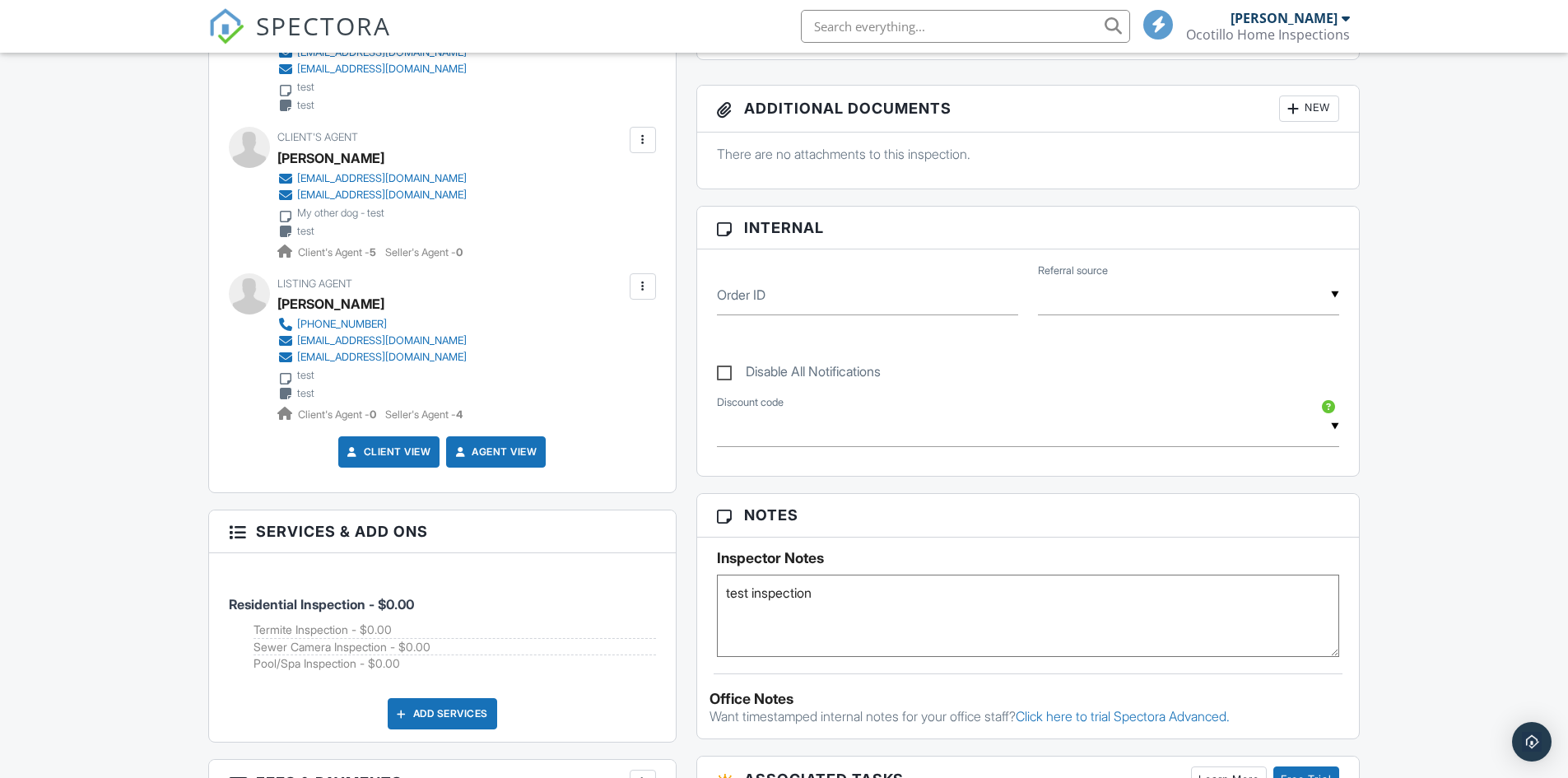
scroll to position [658, 0]
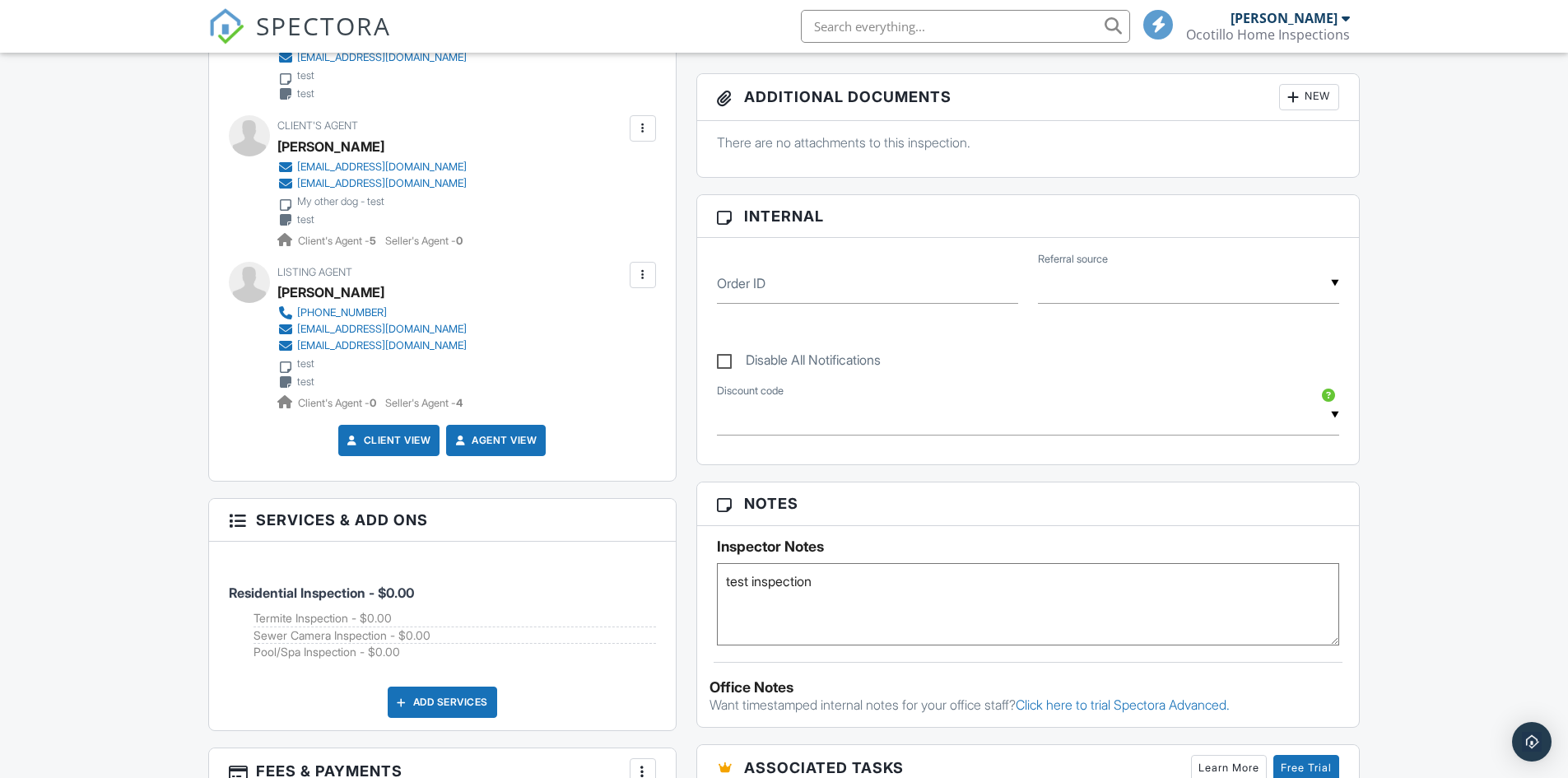
click at [377, 438] on link "Client View" at bounding box center [387, 440] width 87 height 16
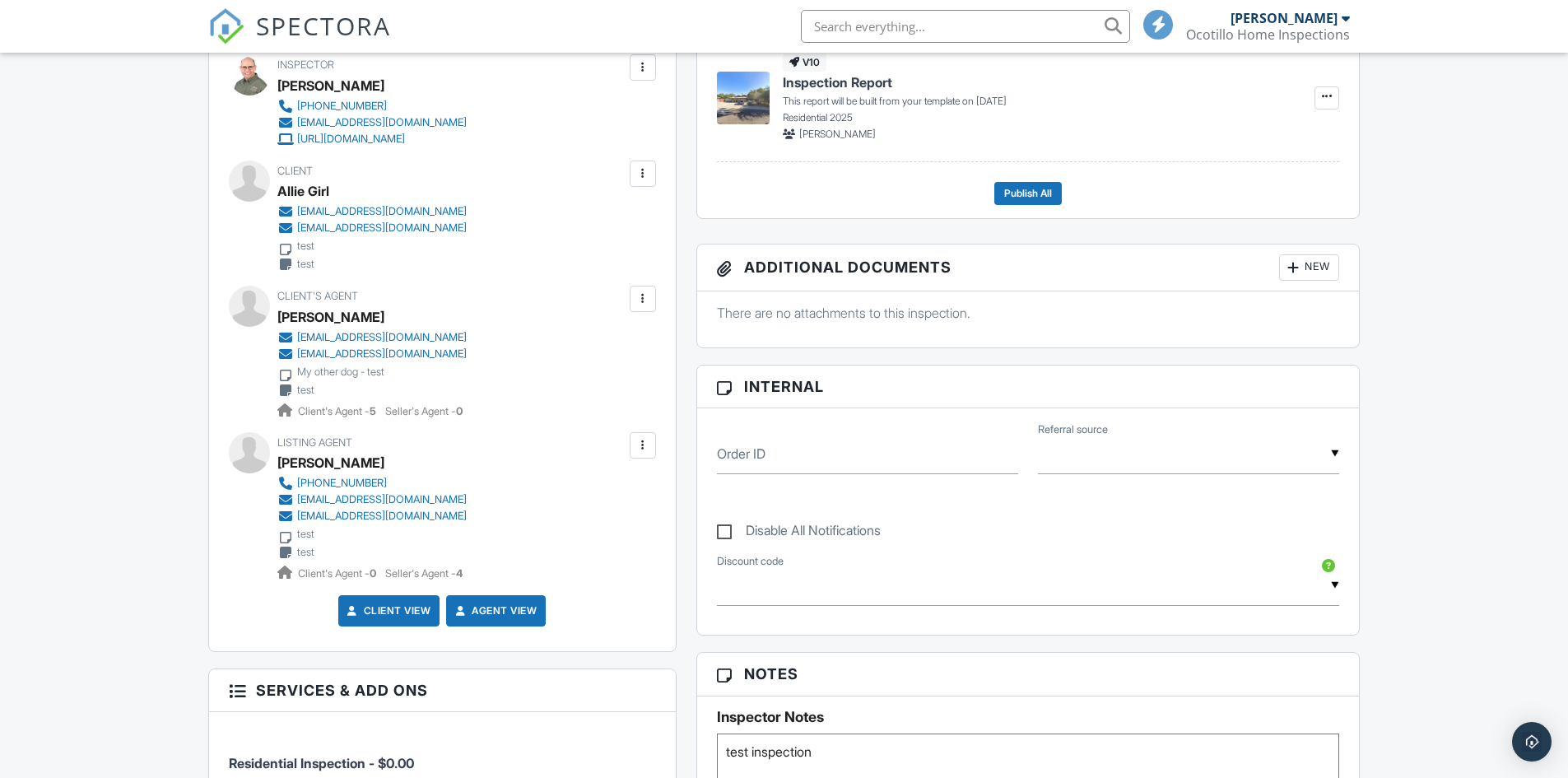
scroll to position [412, 0]
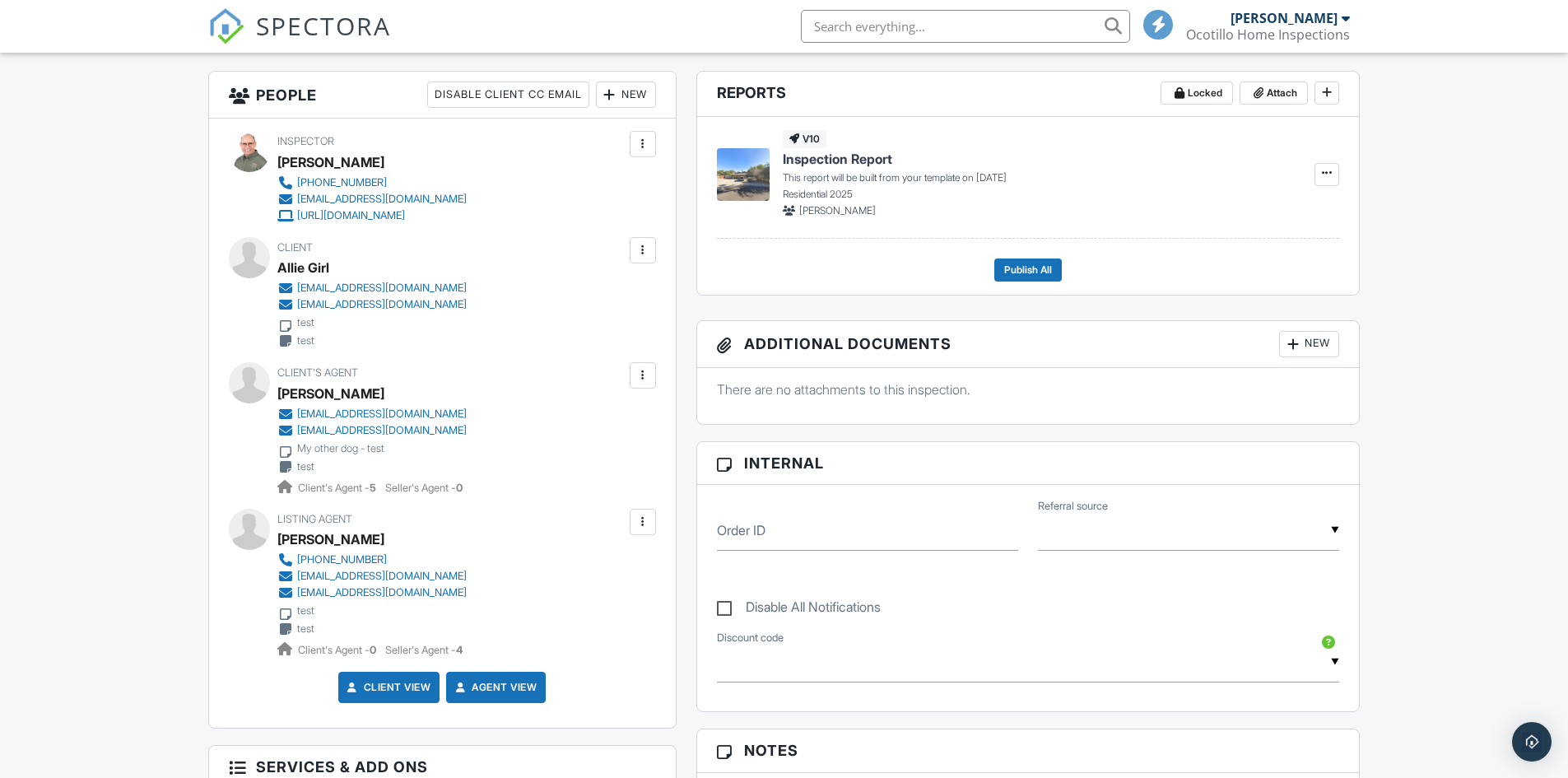
click at [644, 258] on div at bounding box center [643, 250] width 16 height 16
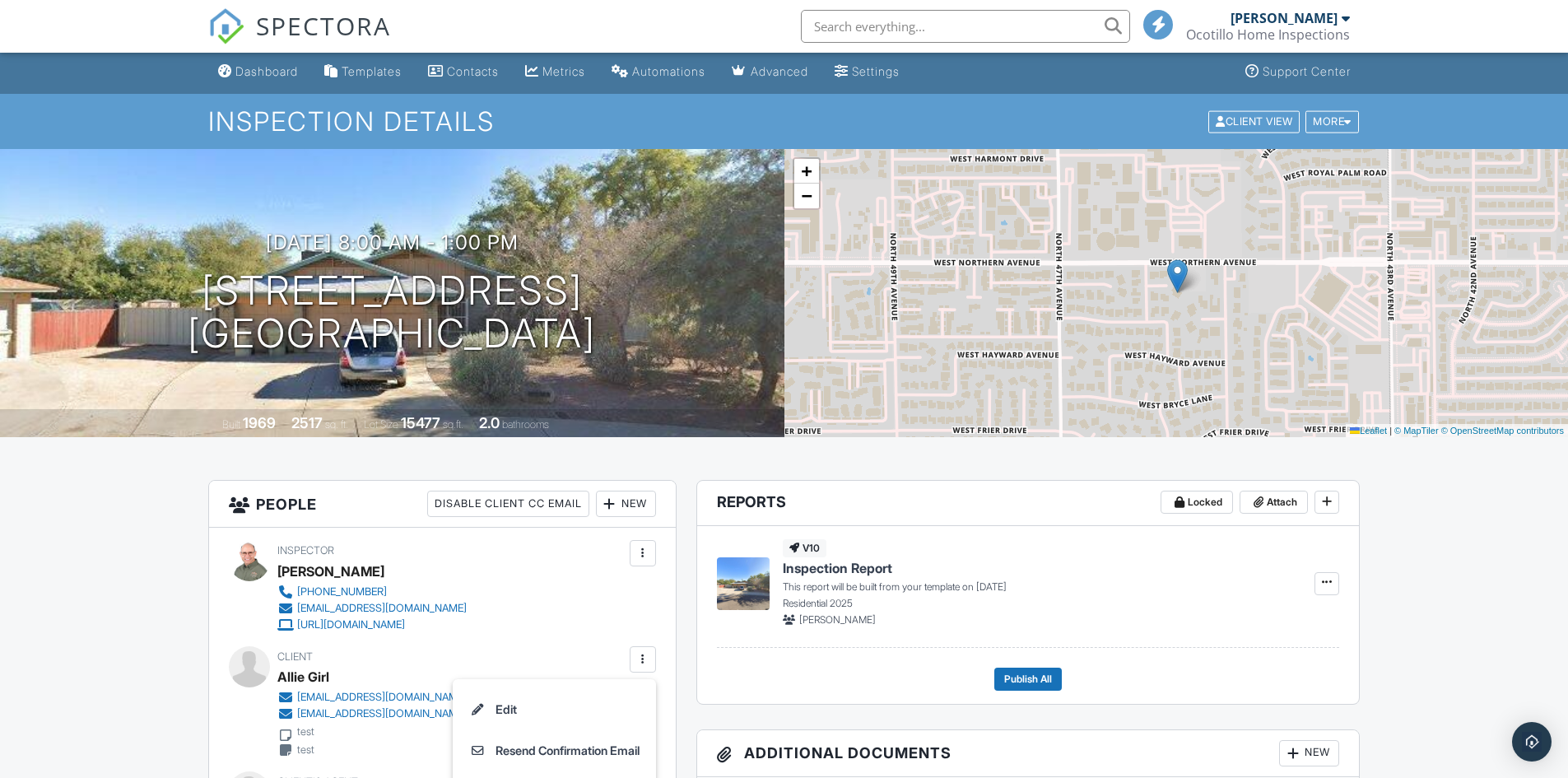
scroll to position [0, 0]
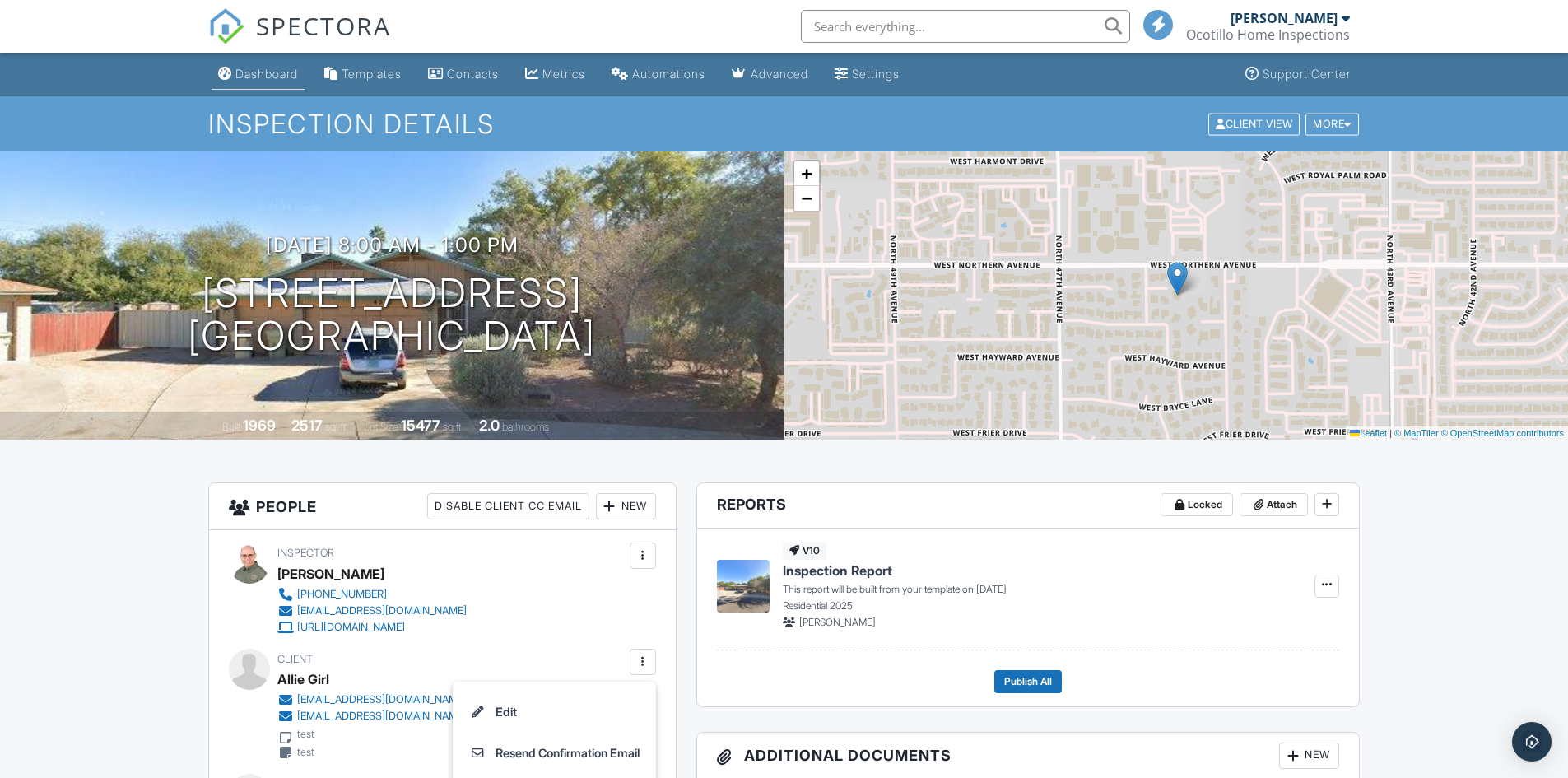
click at [252, 77] on div "Dashboard" at bounding box center [266, 73] width 62 height 14
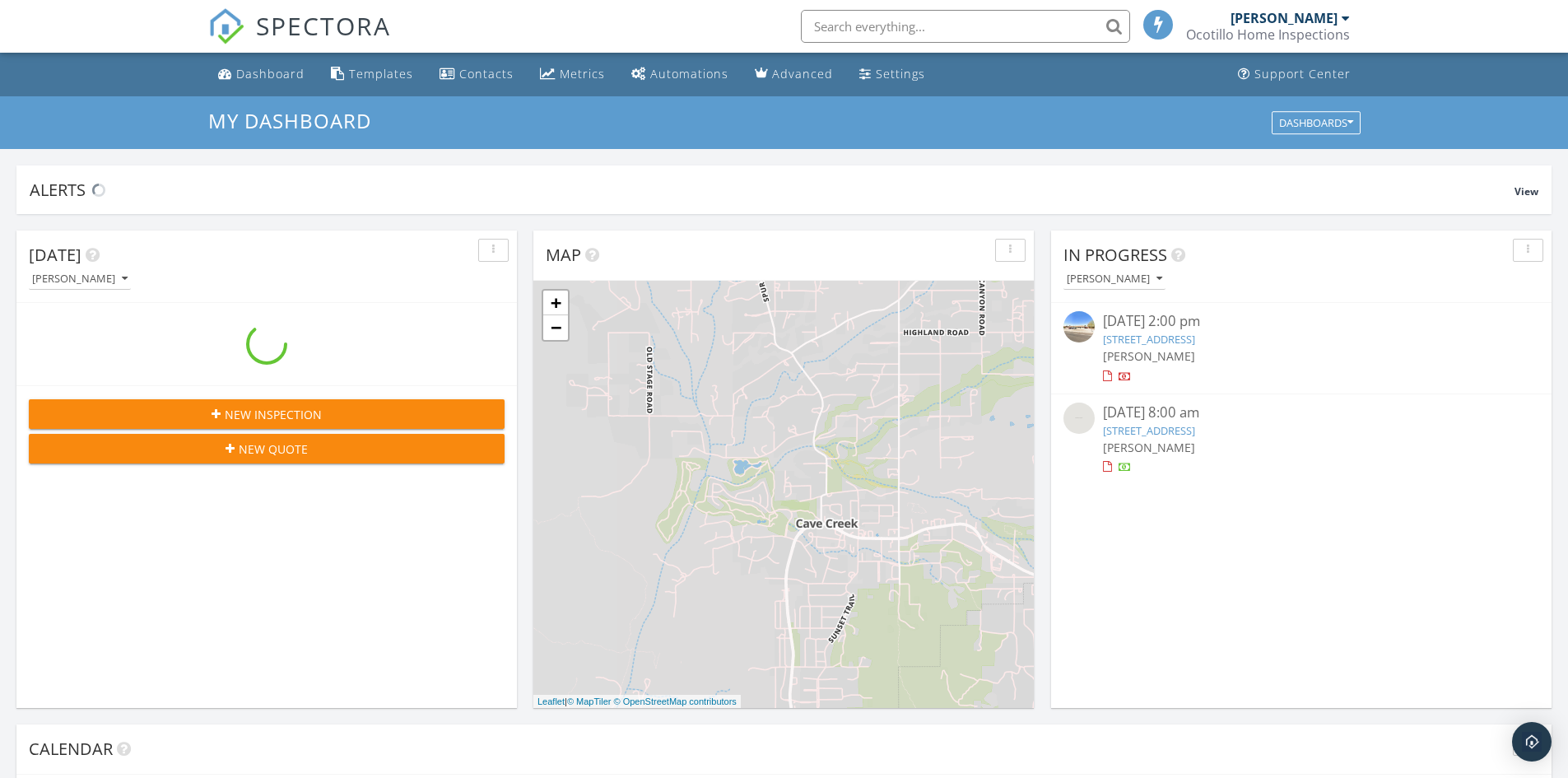
scroll to position [1524, 1593]
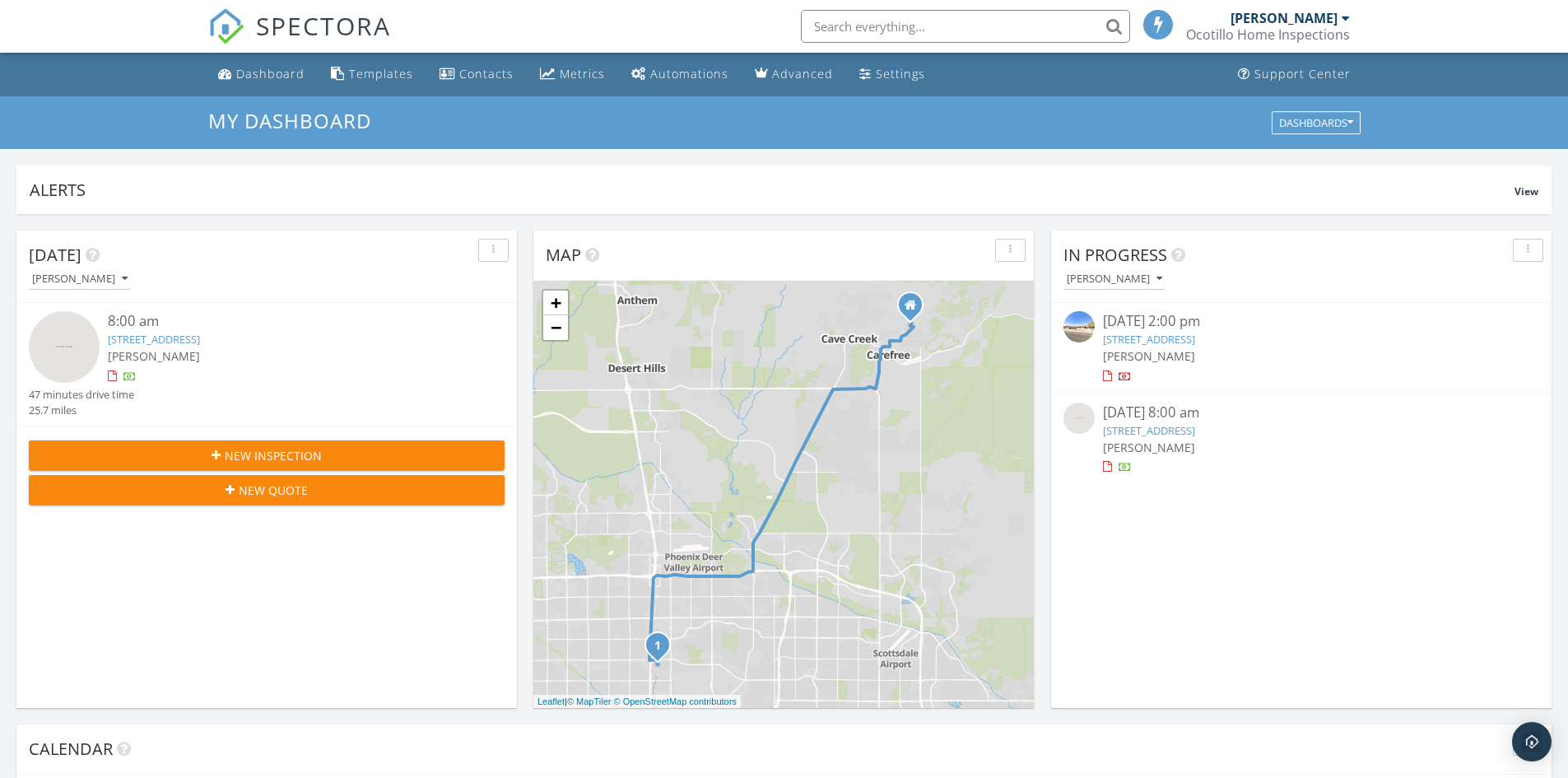
click at [1169, 340] on link "[STREET_ADDRESS]" at bounding box center [1149, 339] width 92 height 14
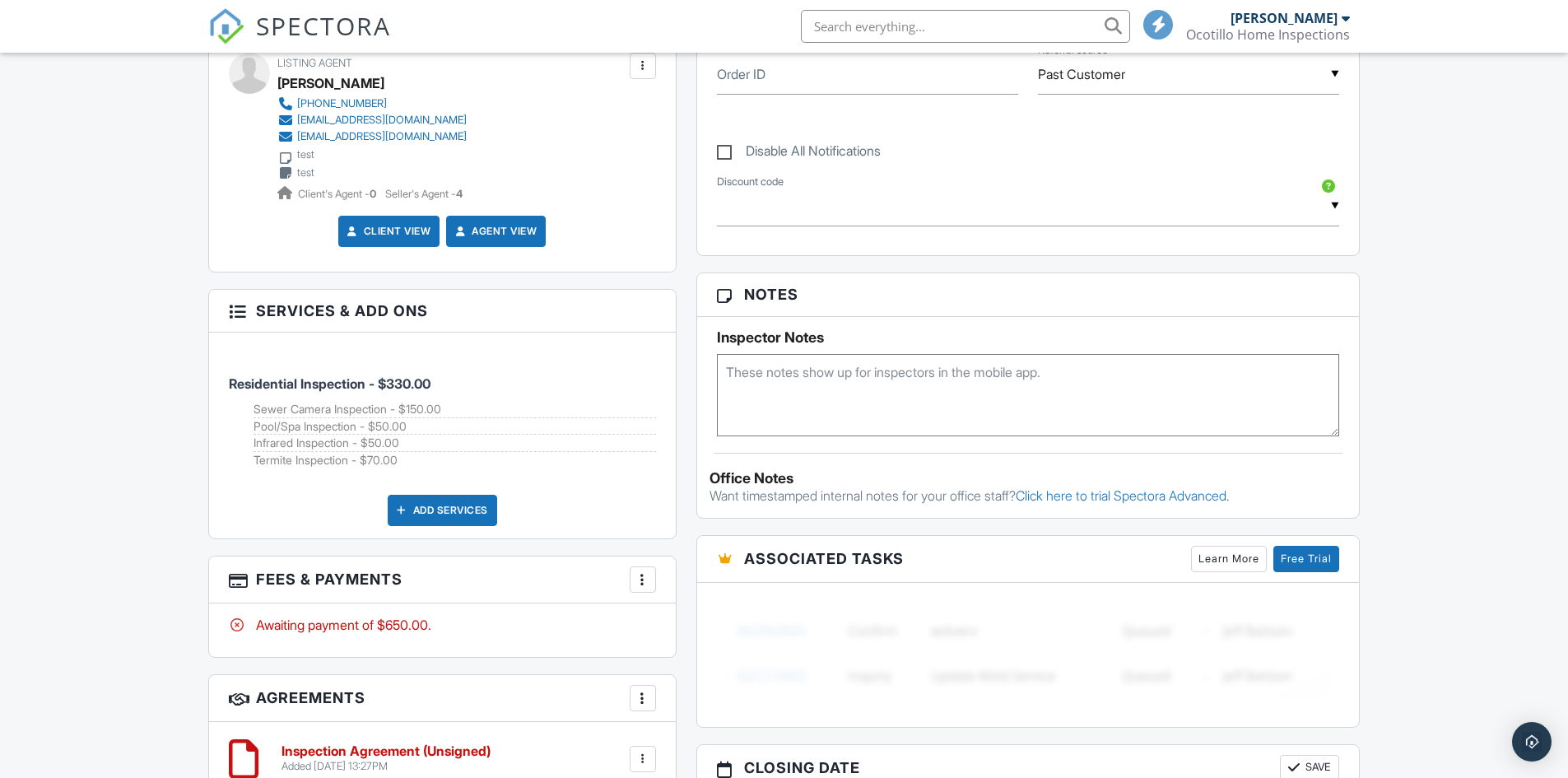
scroll to position [906, 0]
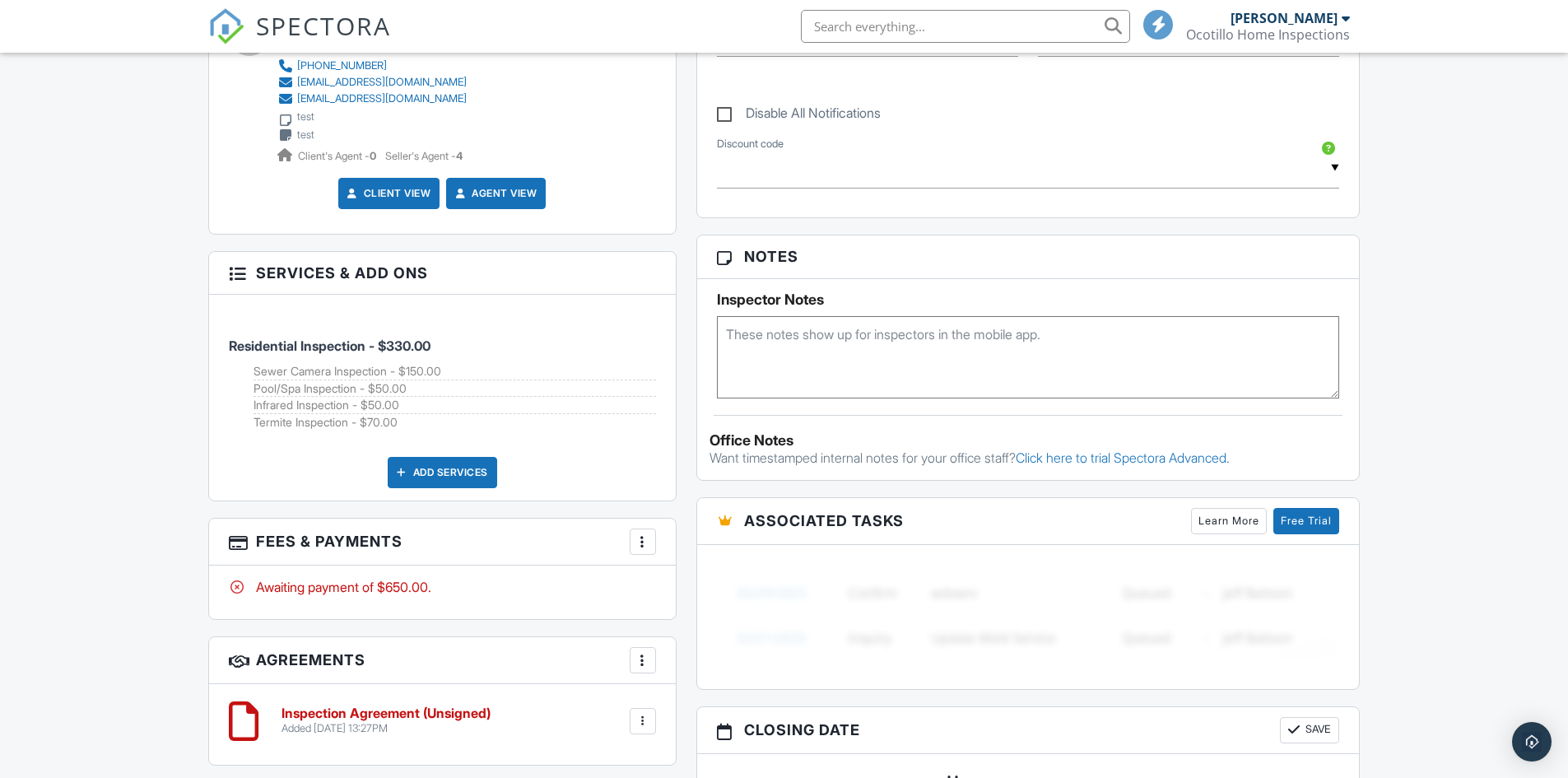
click at [645, 545] on div at bounding box center [643, 542] width 16 height 16
click at [691, 596] on li "Edit Fees & Payments" at bounding box center [726, 591] width 172 height 41
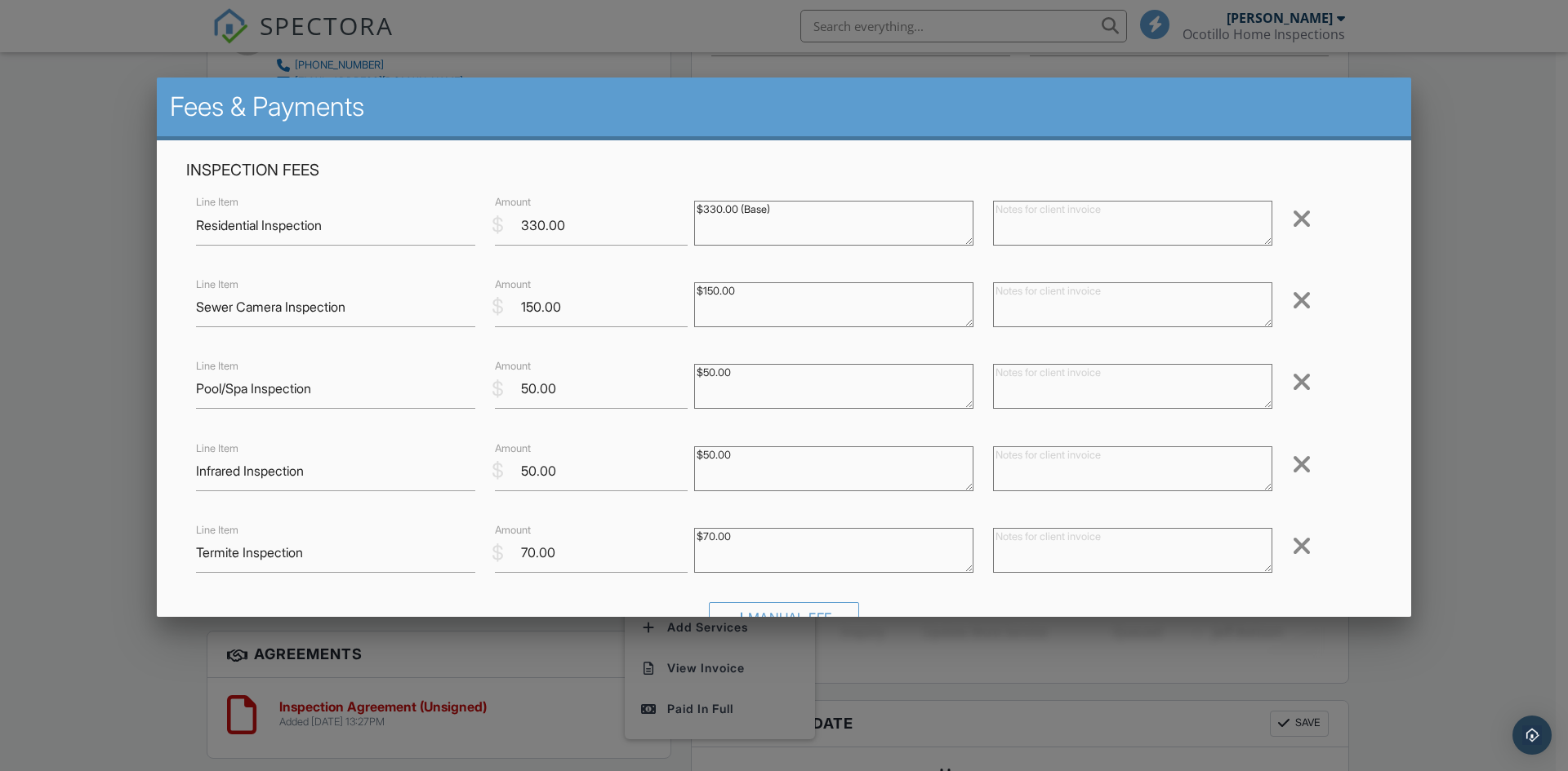
click at [1476, 175] on div at bounding box center [784, 400] width 1568 height 964
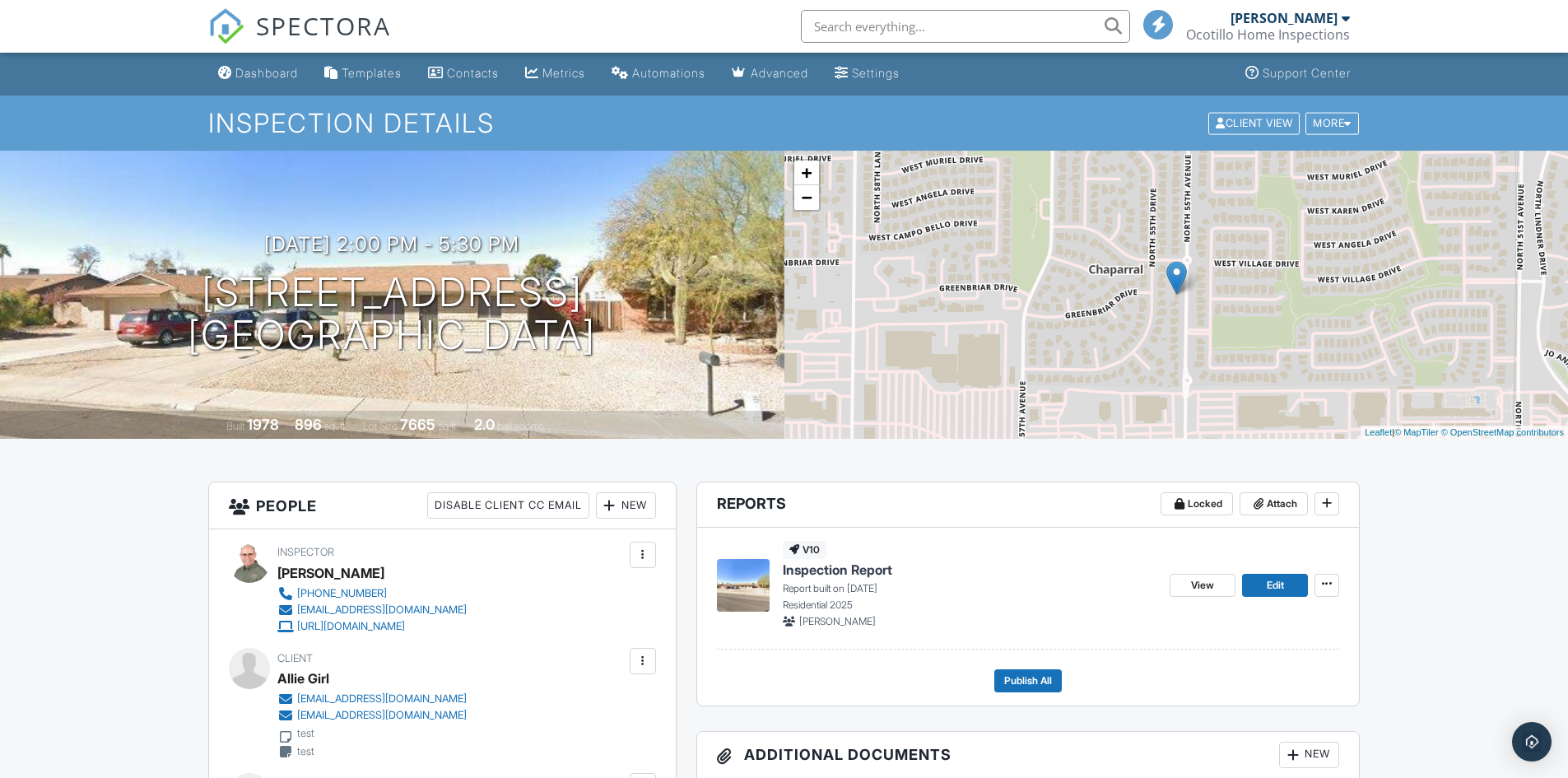
scroll to position [0, 0]
click at [249, 74] on div "Dashboard" at bounding box center [266, 73] width 62 height 14
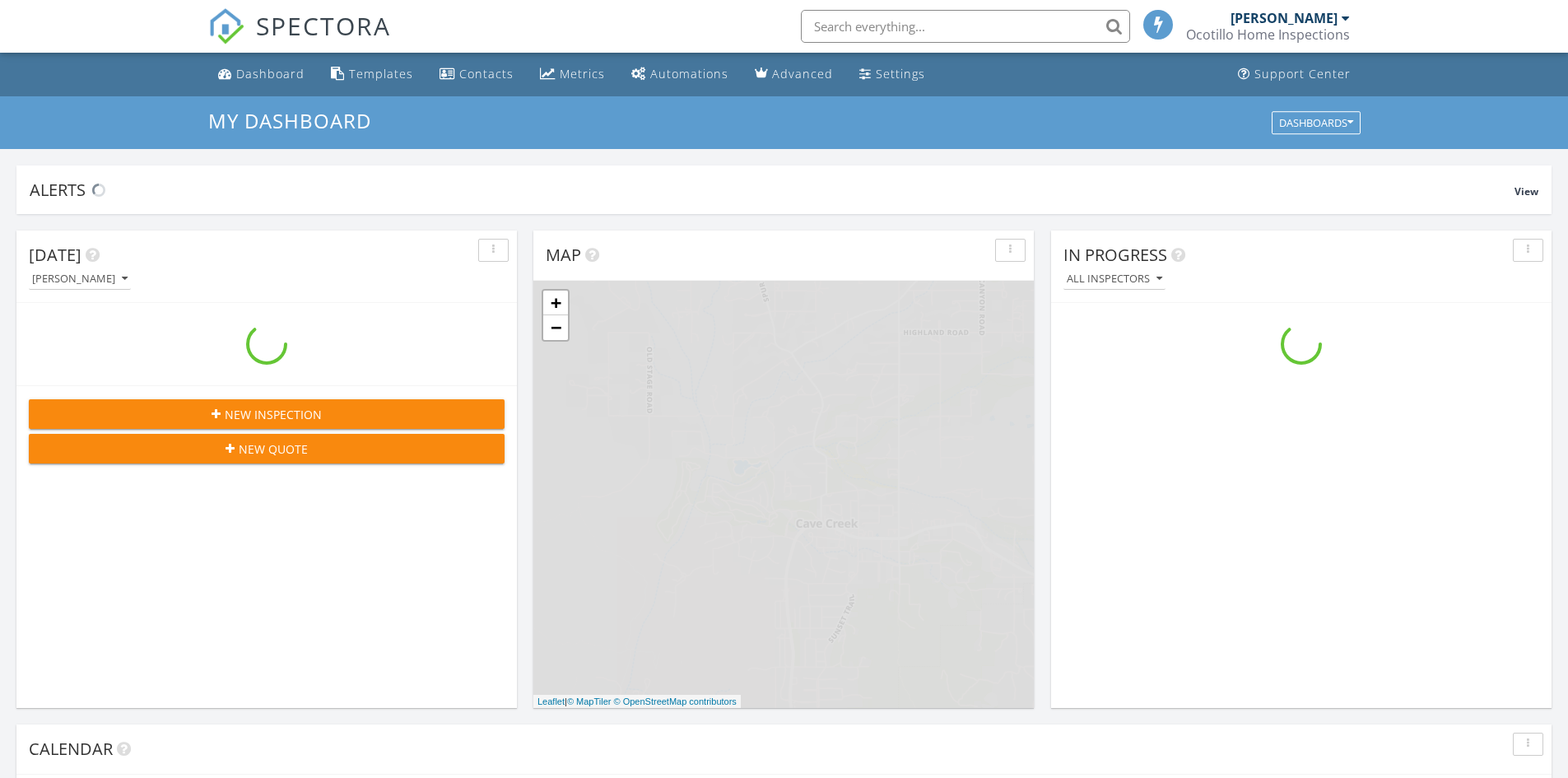
scroll to position [1524, 1593]
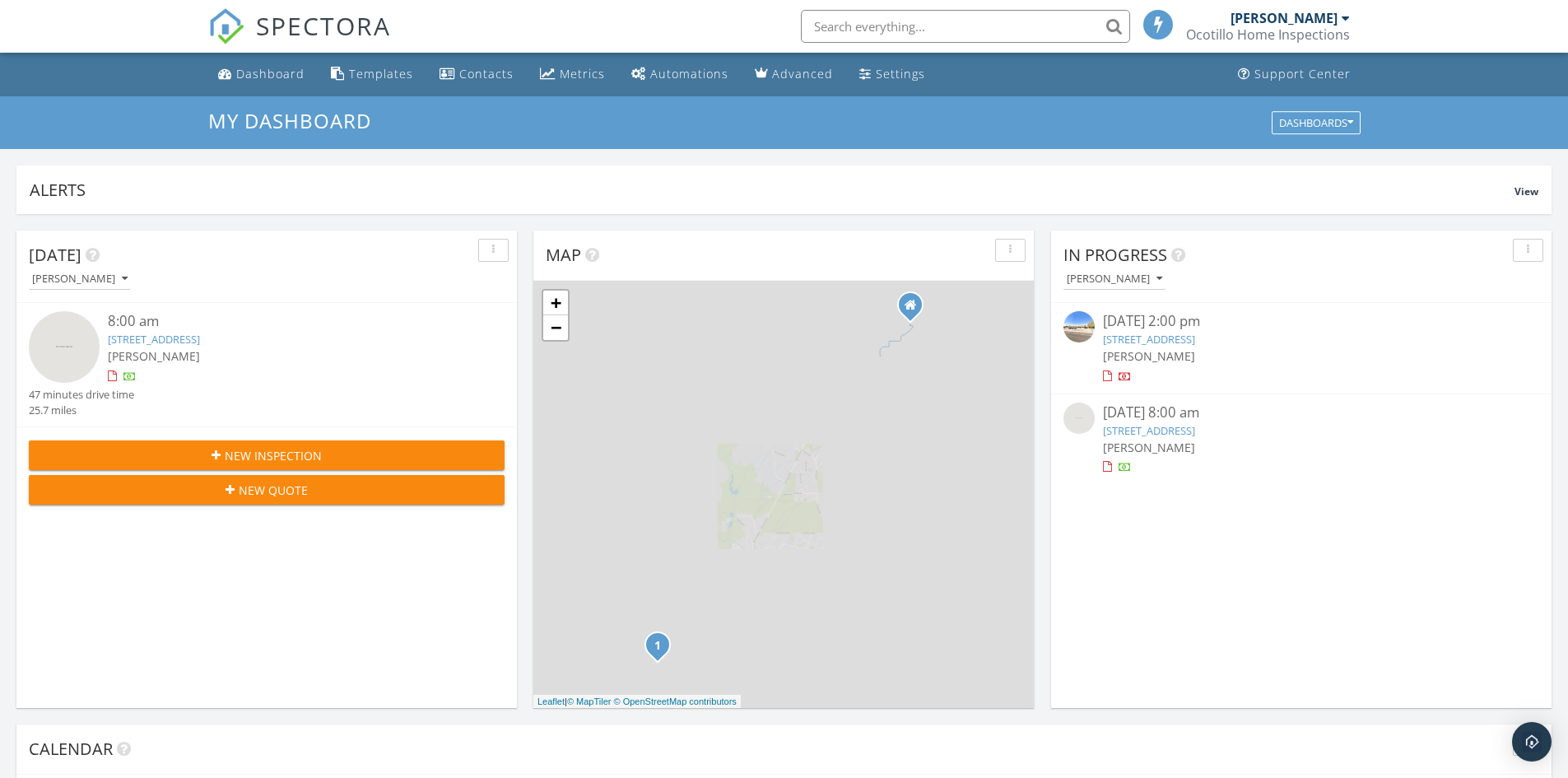
click at [319, 430] on div "New Inspection New Quote" at bounding box center [266, 472] width 501 height 91
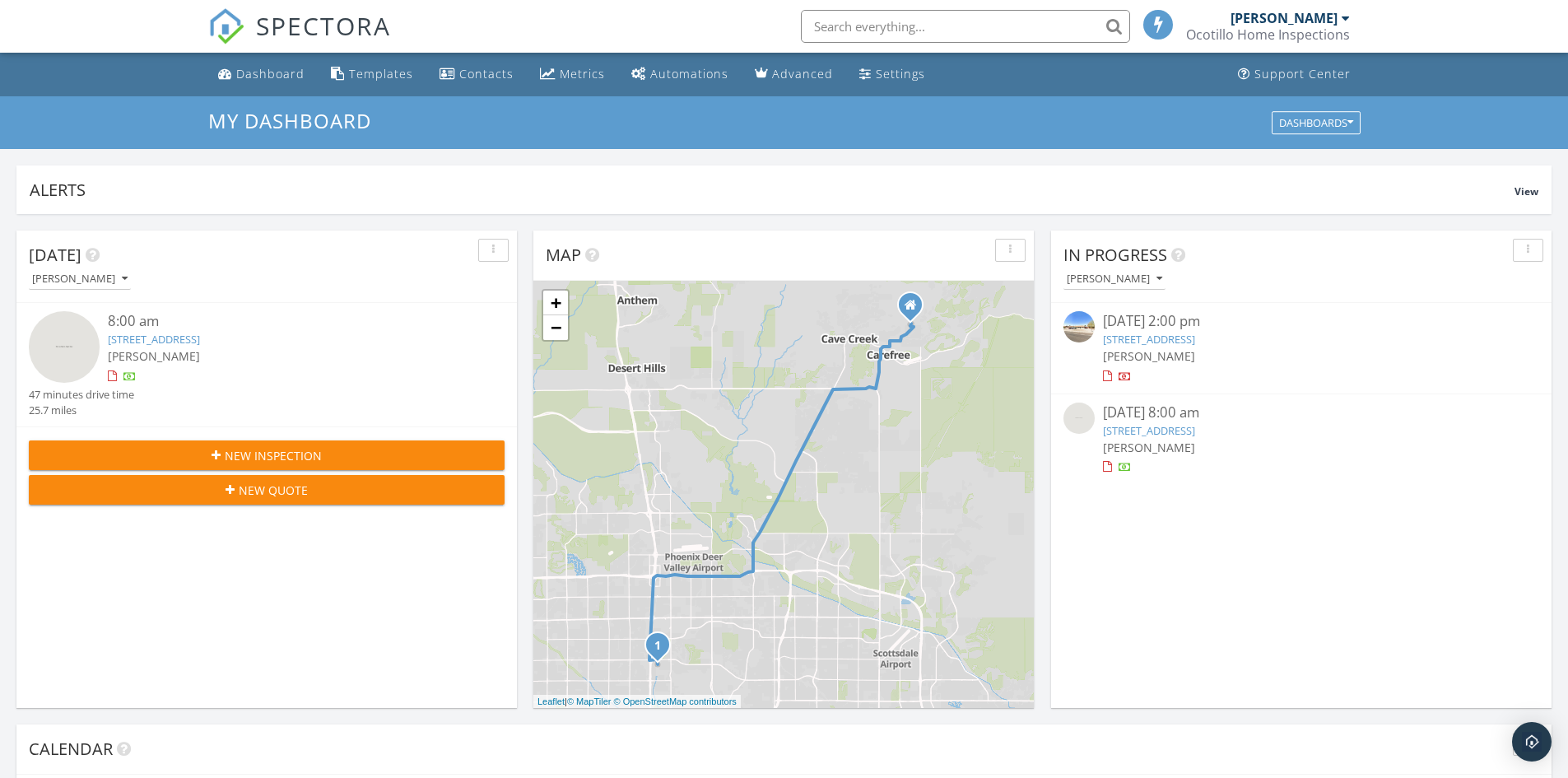
click at [312, 454] on span "New Inspection" at bounding box center [272, 456] width 97 height 17
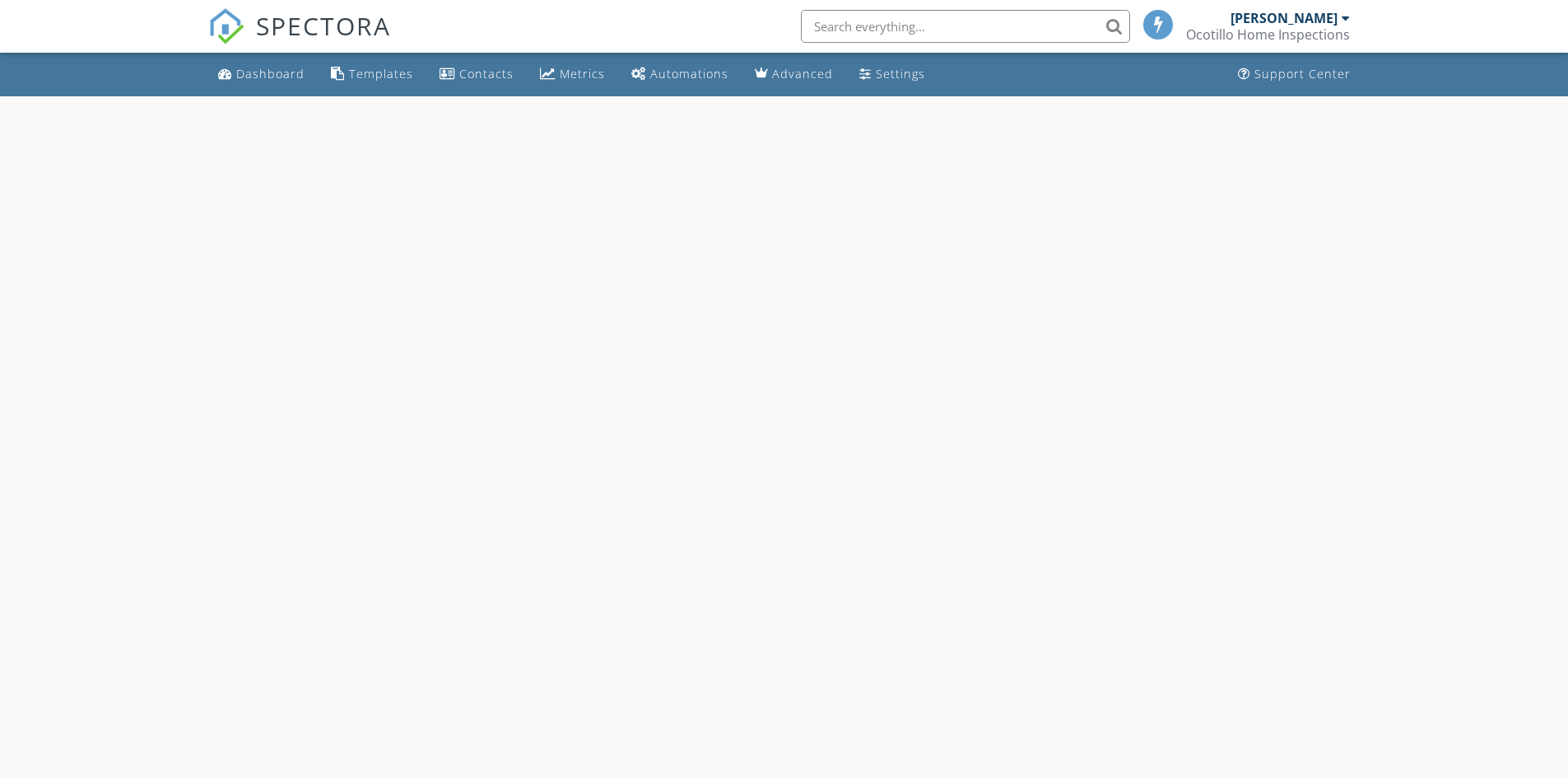
select select "8"
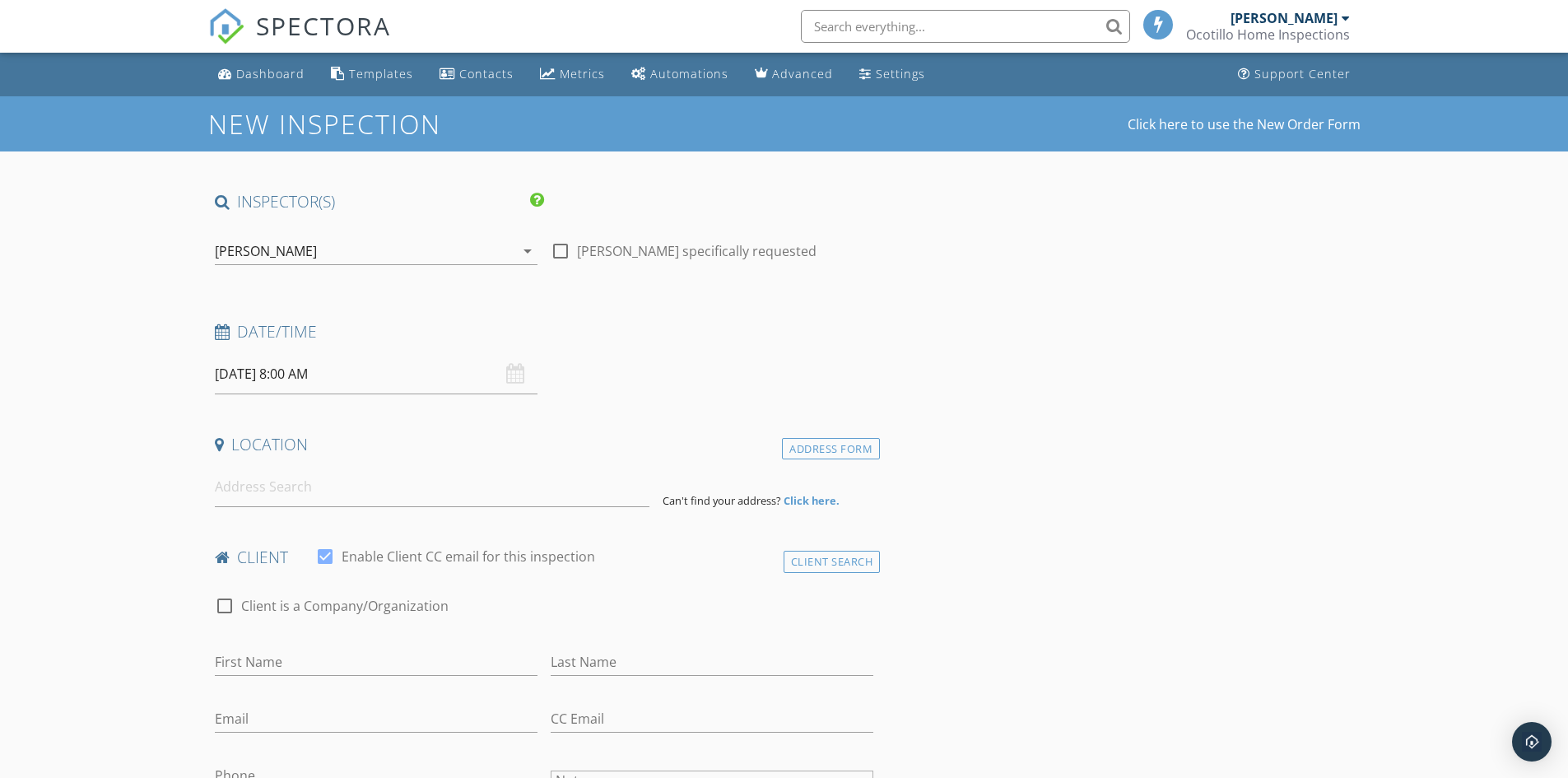
click at [319, 379] on input "[DATE] 8:00 AM" at bounding box center [376, 374] width 322 height 41
type input "[DATE] 8:00 AM"
type input "09"
type input "[DATE] 9:00 AM"
click at [311, 645] on span at bounding box center [310, 648] width 12 height 16
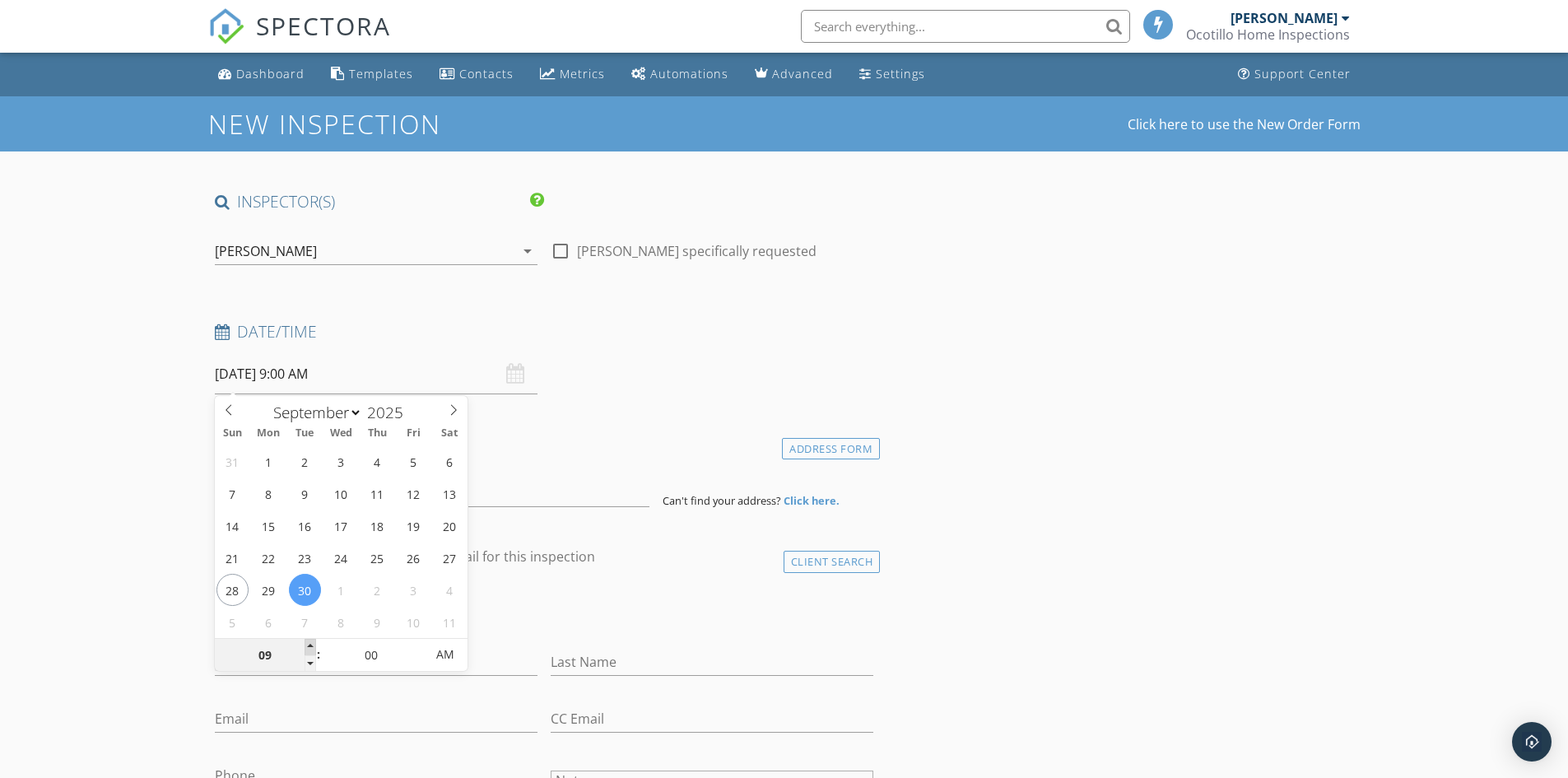
type input "10"
type input "[DATE] 10:00 AM"
click at [311, 645] on span at bounding box center [310, 648] width 12 height 16
type input "11"
type input "[DATE] 11:00 AM"
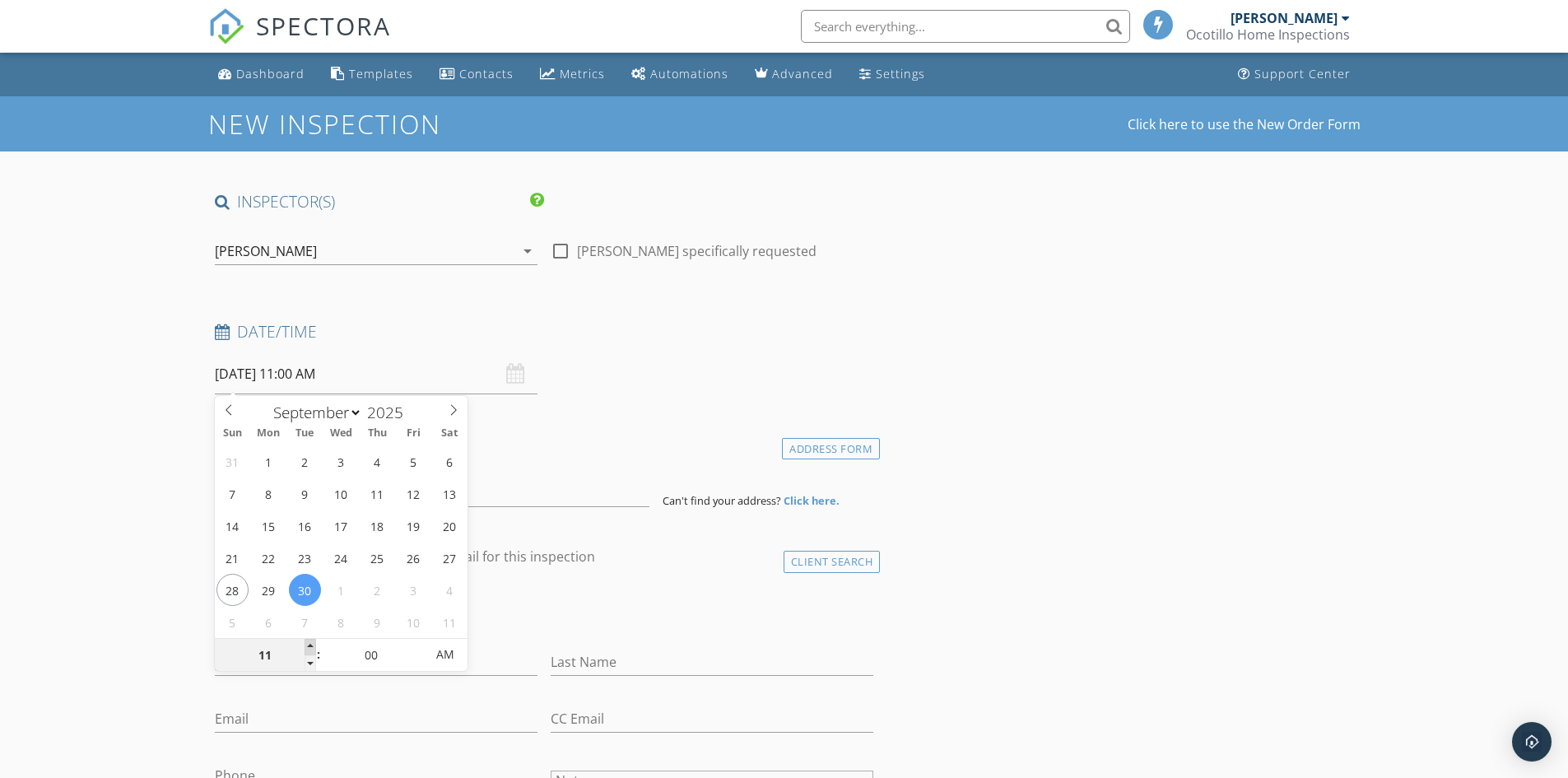
click at [311, 645] on span at bounding box center [310, 648] width 12 height 16
type input "12"
type input "[DATE] 12:00 PM"
click at [311, 645] on span at bounding box center [310, 648] width 12 height 16
type input "01"
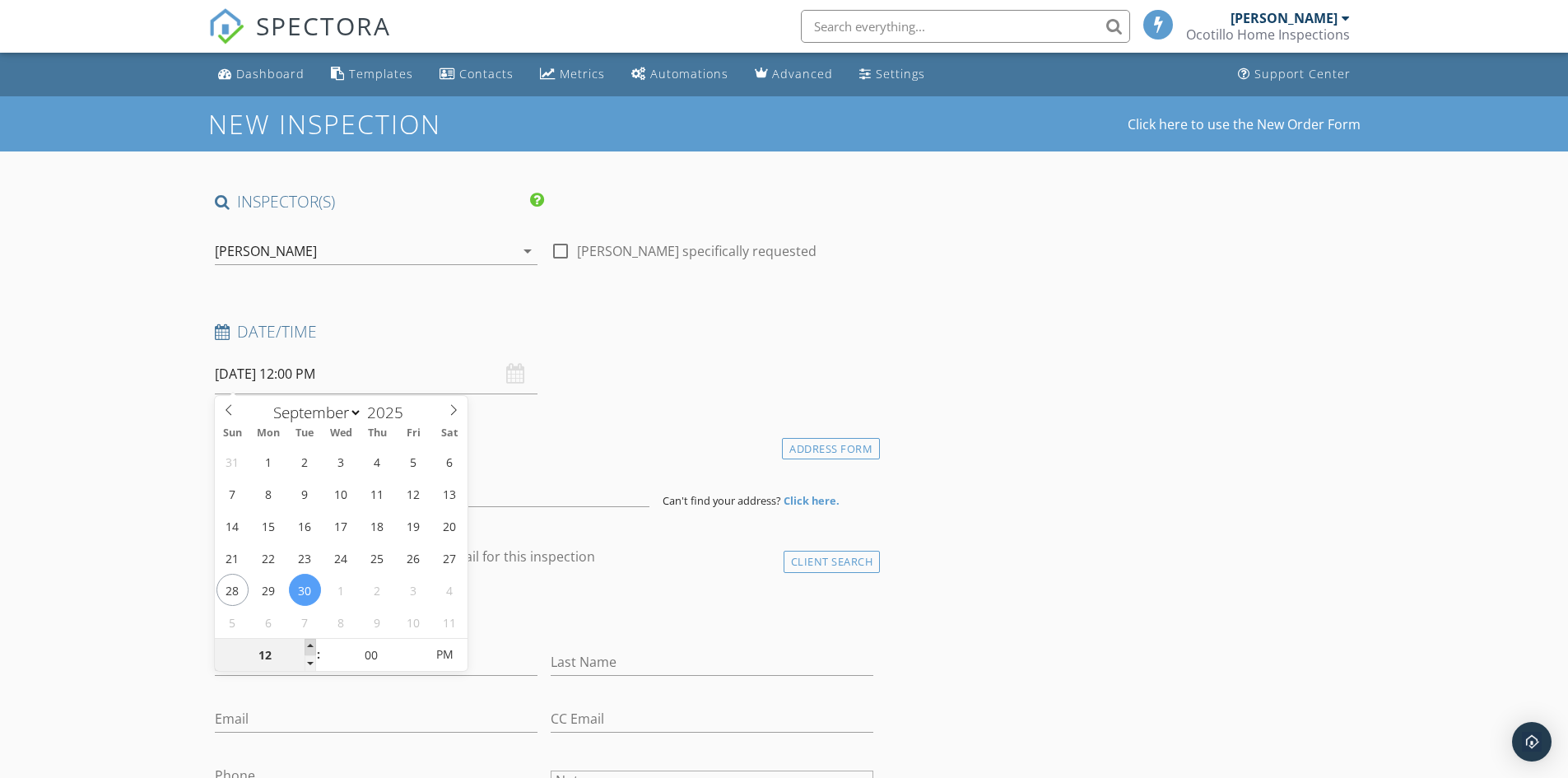
type input "[DATE] 1:00 PM"
click at [311, 645] on span at bounding box center [310, 648] width 12 height 16
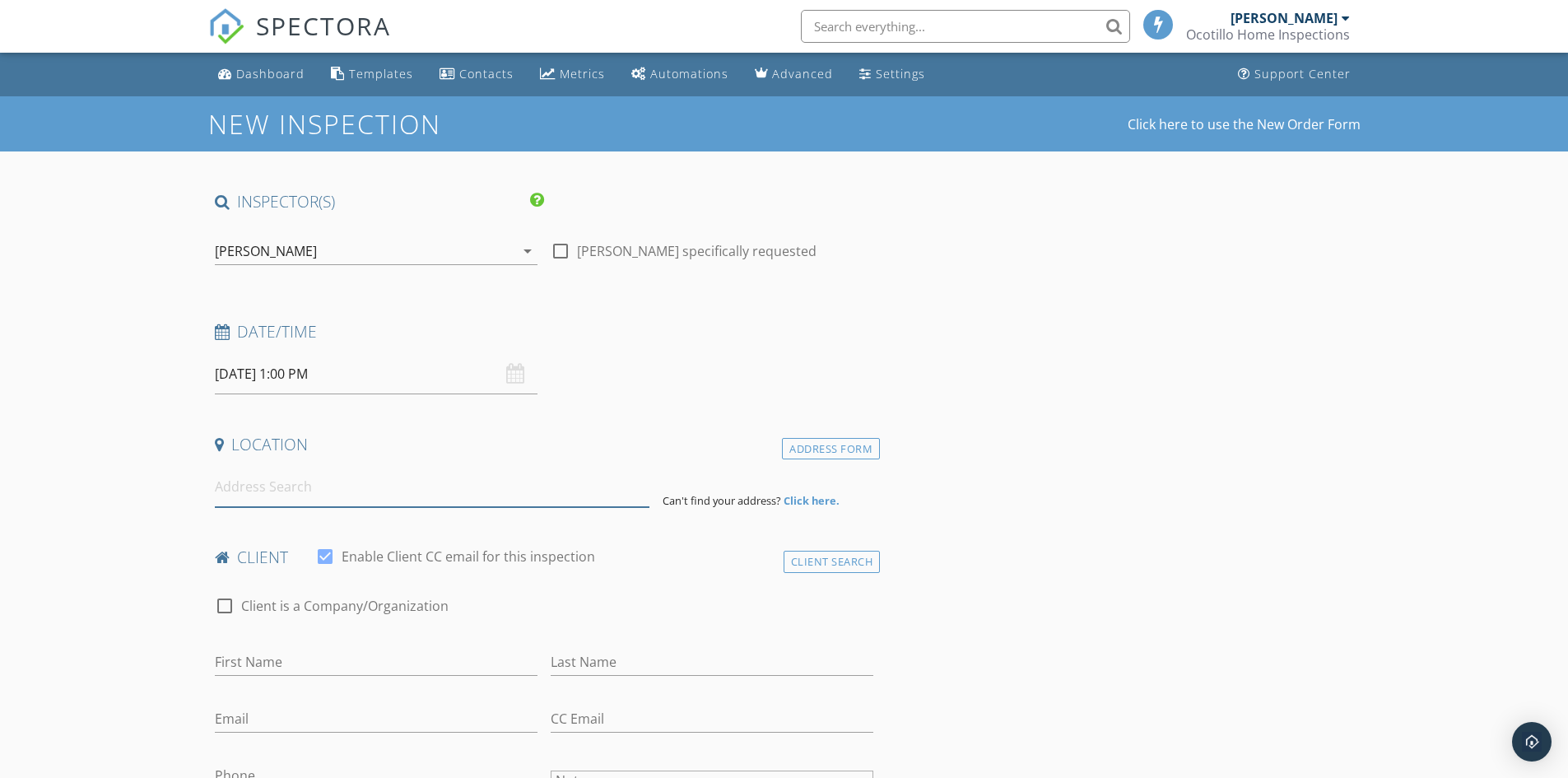
click at [349, 485] on input at bounding box center [432, 487] width 435 height 41
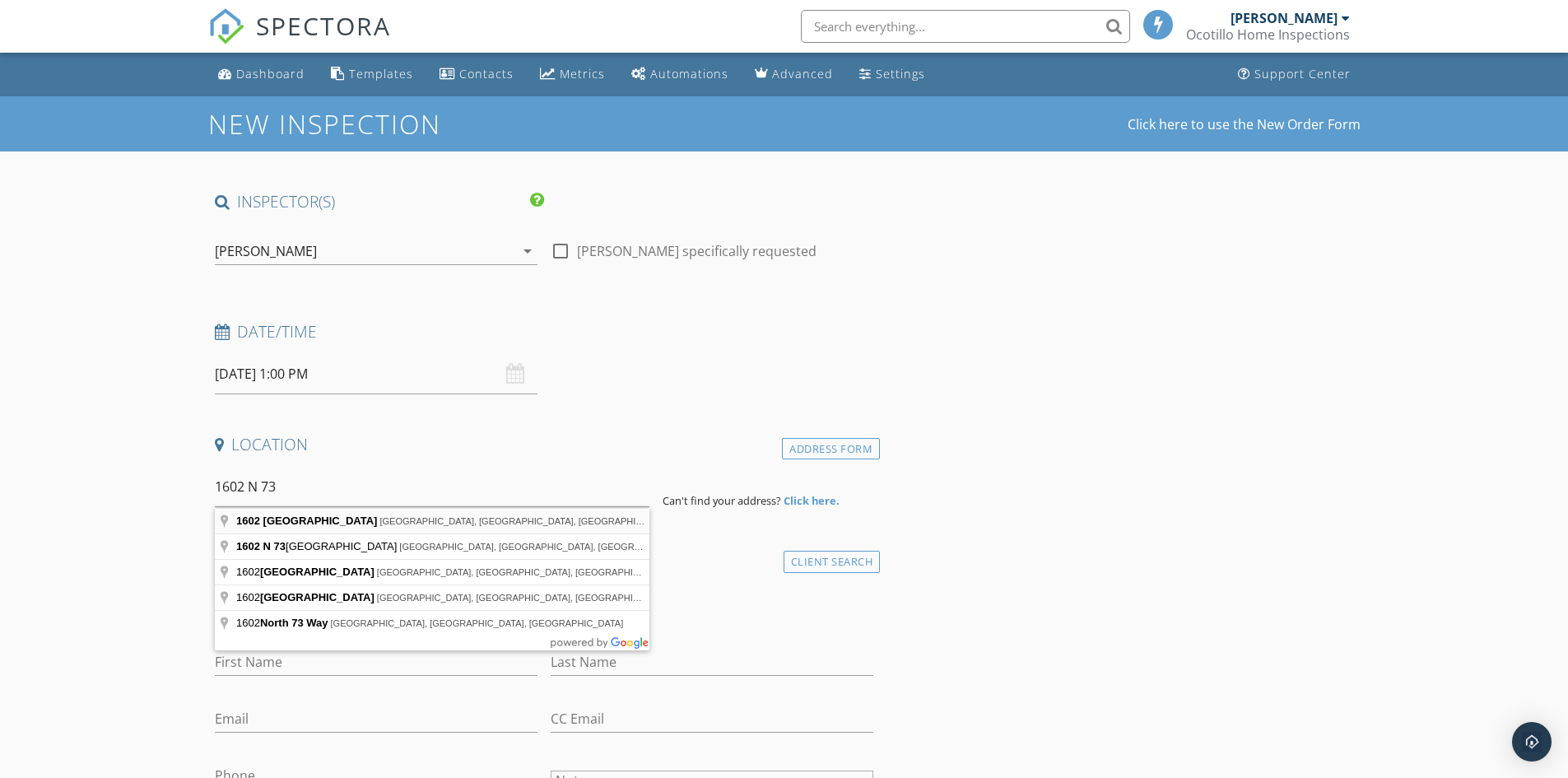
type input "1602 North 73rd Avenue, Phoenix, AZ, USA"
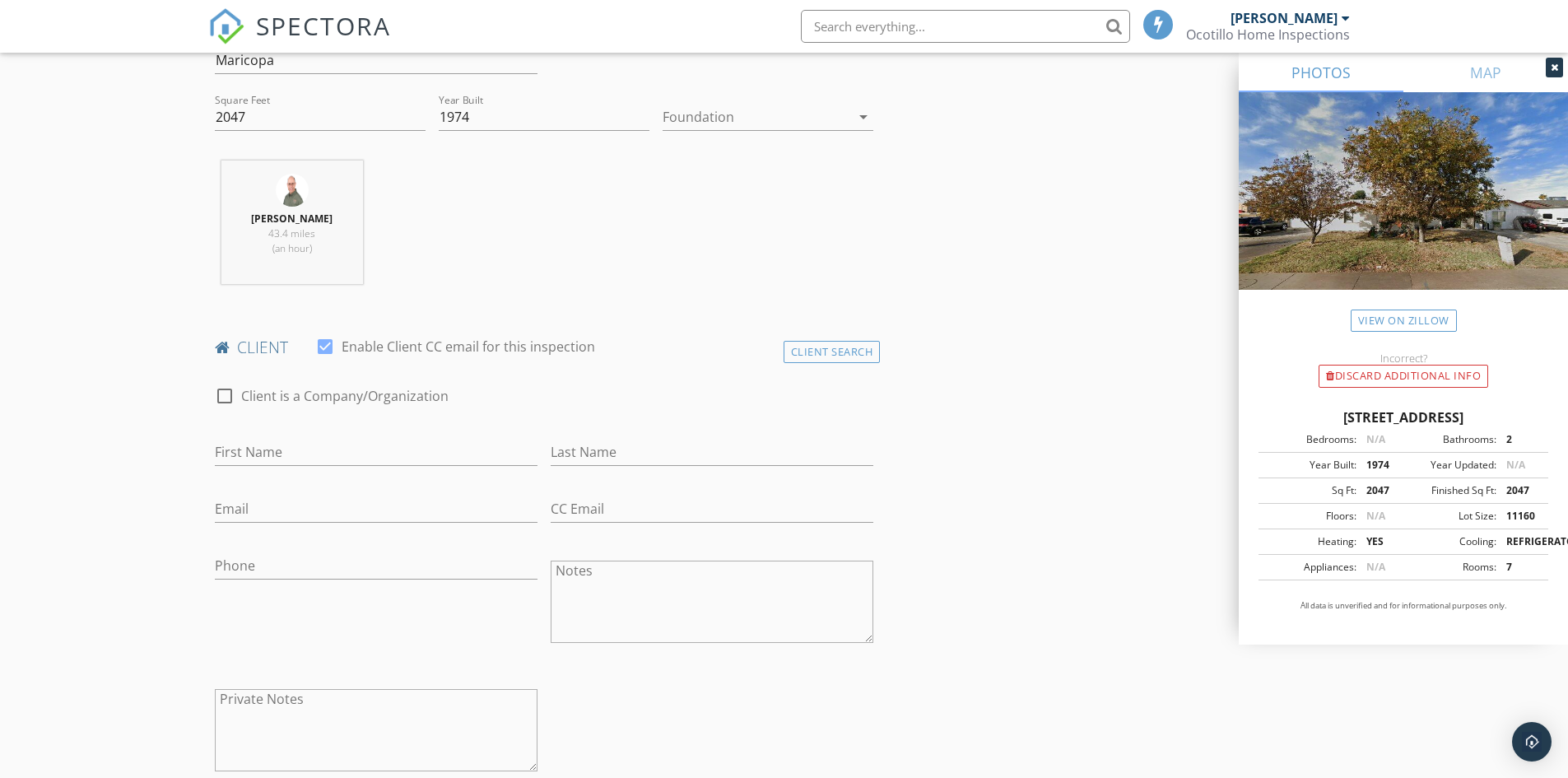
scroll to position [577, 0]
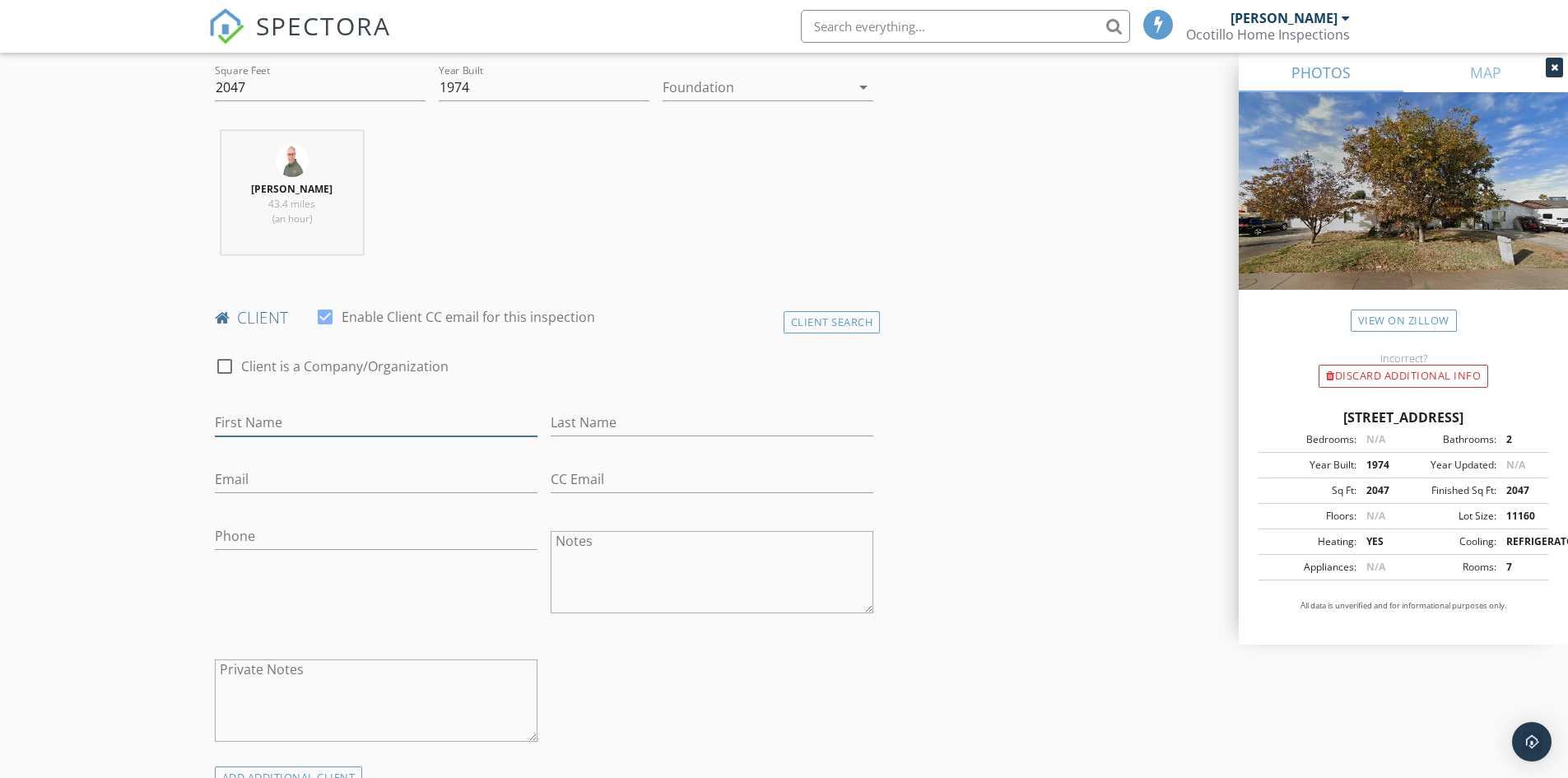
click at [317, 431] on input "First Name" at bounding box center [376, 423] width 322 height 27
type input "Jad"
type input "Hamdan"
type input "jnhamdan@gmail.com"
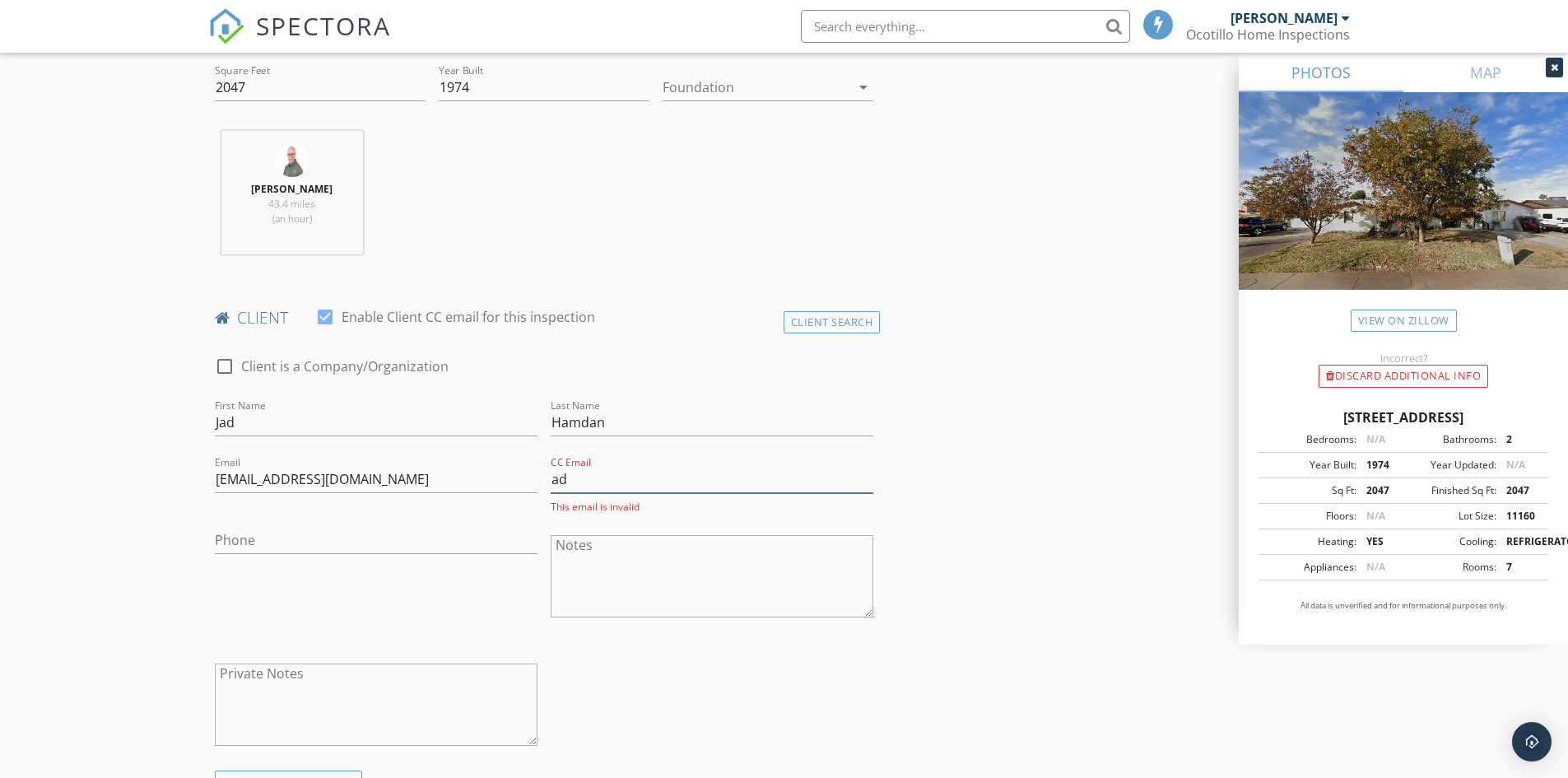
type input "admin@ocotillohomeinspections.com"
click at [300, 539] on input "Phone" at bounding box center [376, 541] width 322 height 27
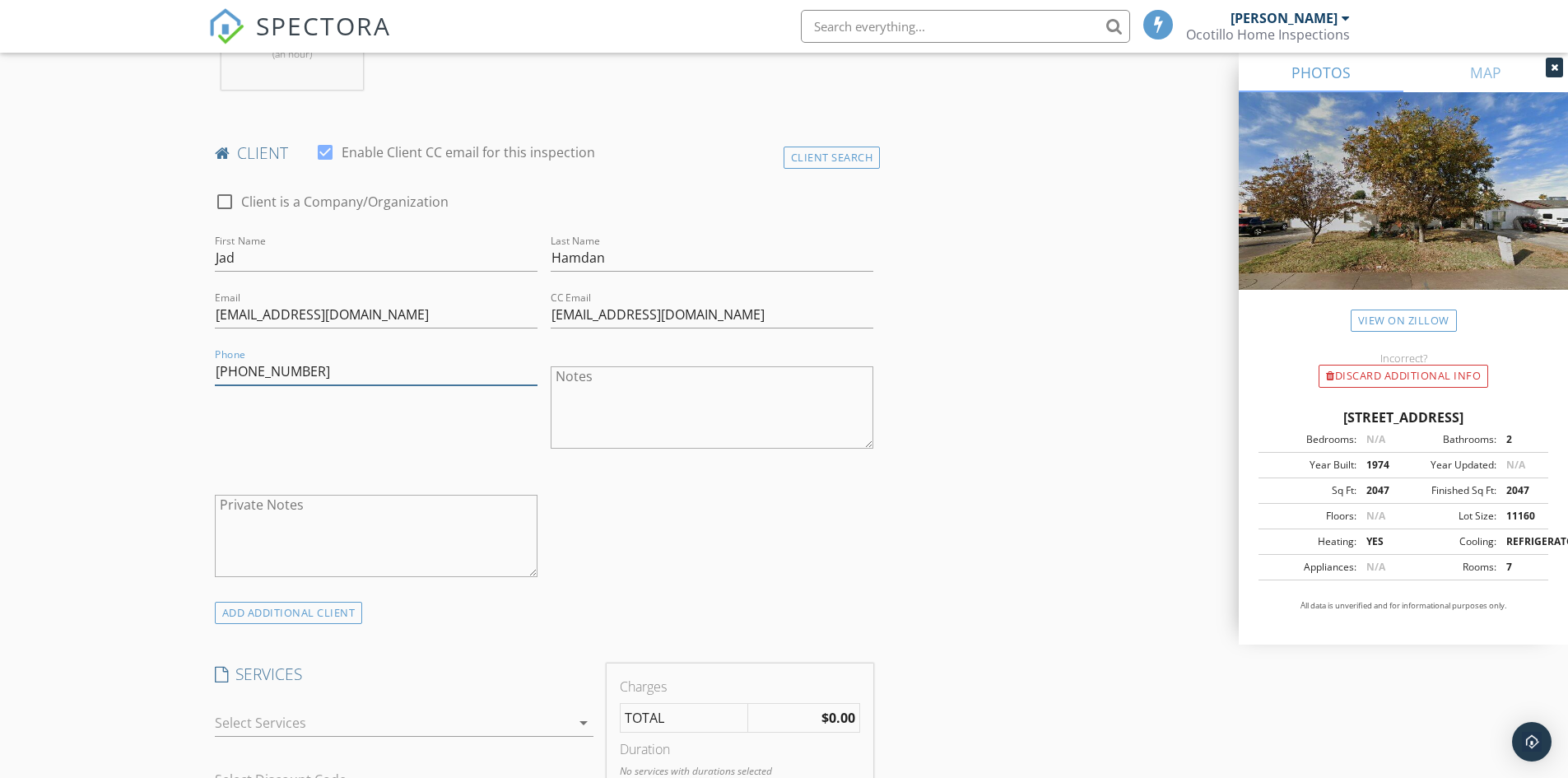
scroll to position [906, 0]
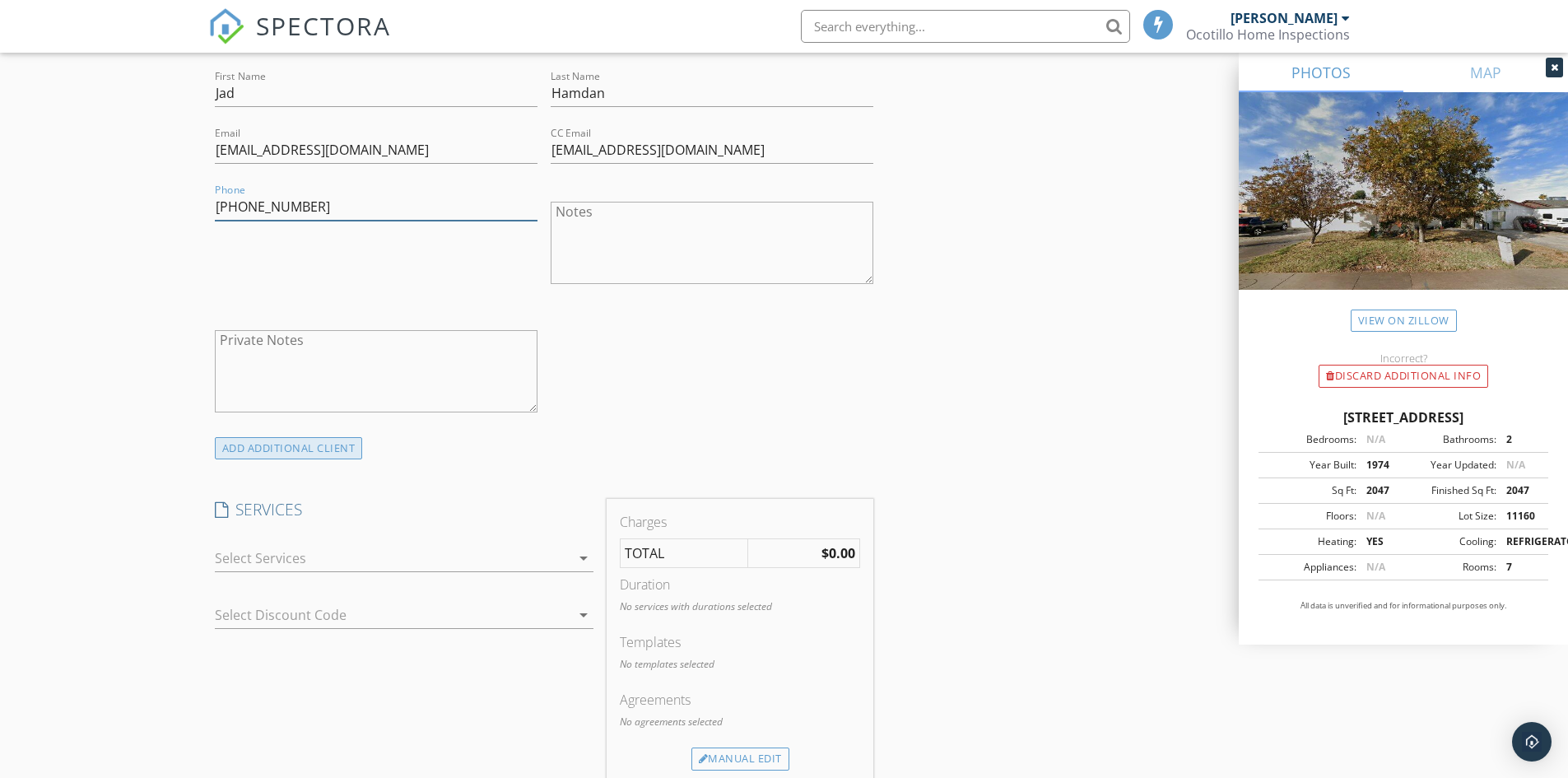
type input "818-939-1770"
click at [322, 445] on div "ADD ADDITIONAL client" at bounding box center [289, 448] width 148 height 23
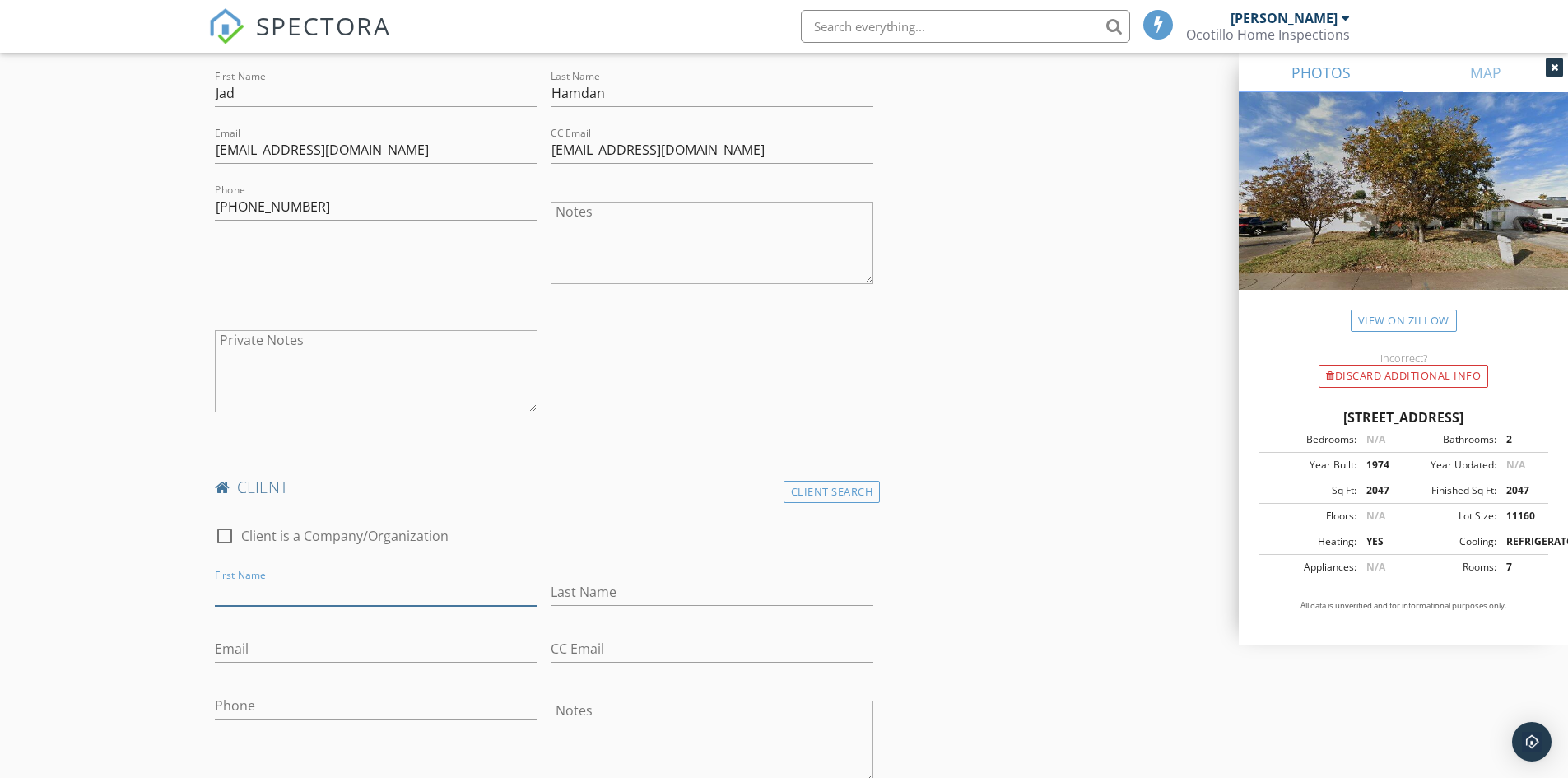
click at [335, 589] on input "First Name" at bounding box center [376, 592] width 322 height 27
type input "Aya"
type input "Shakra"
type input "aya.abshakra@gmail.com"
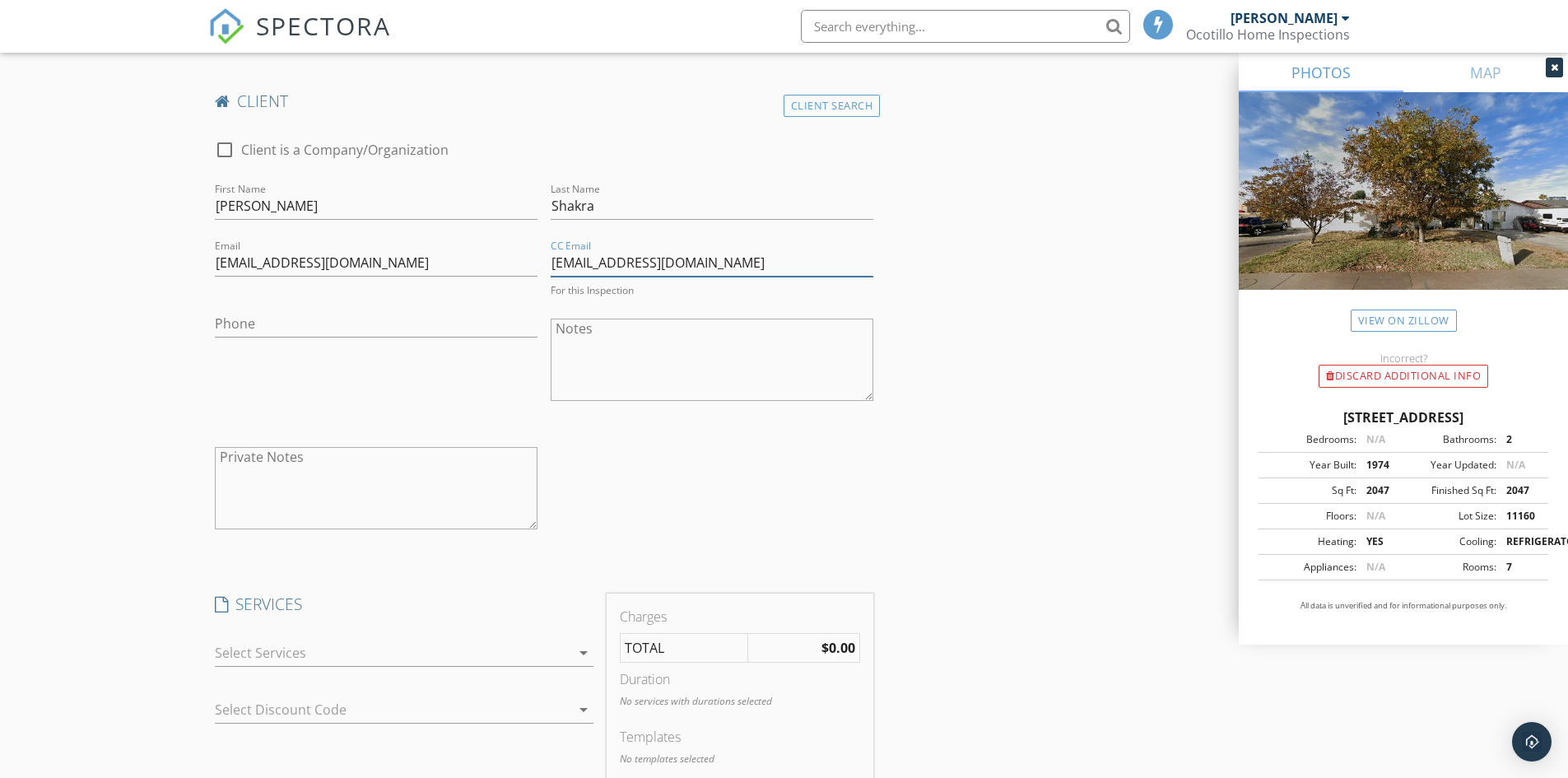
scroll to position [1318, 0]
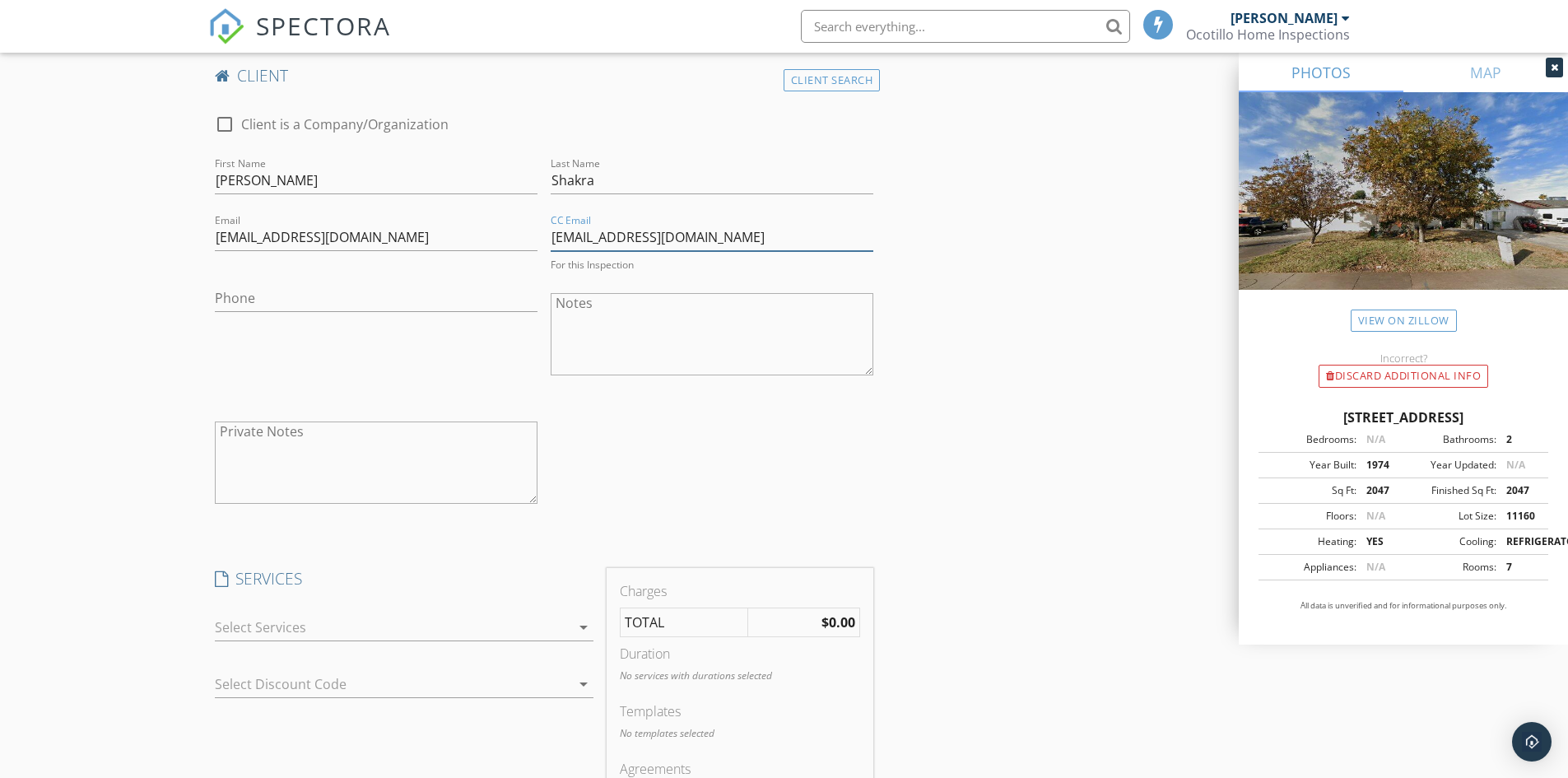
type input "[EMAIL_ADDRESS][DOMAIN_NAME]"
click at [279, 287] on input "Phone" at bounding box center [376, 299] width 322 height 27
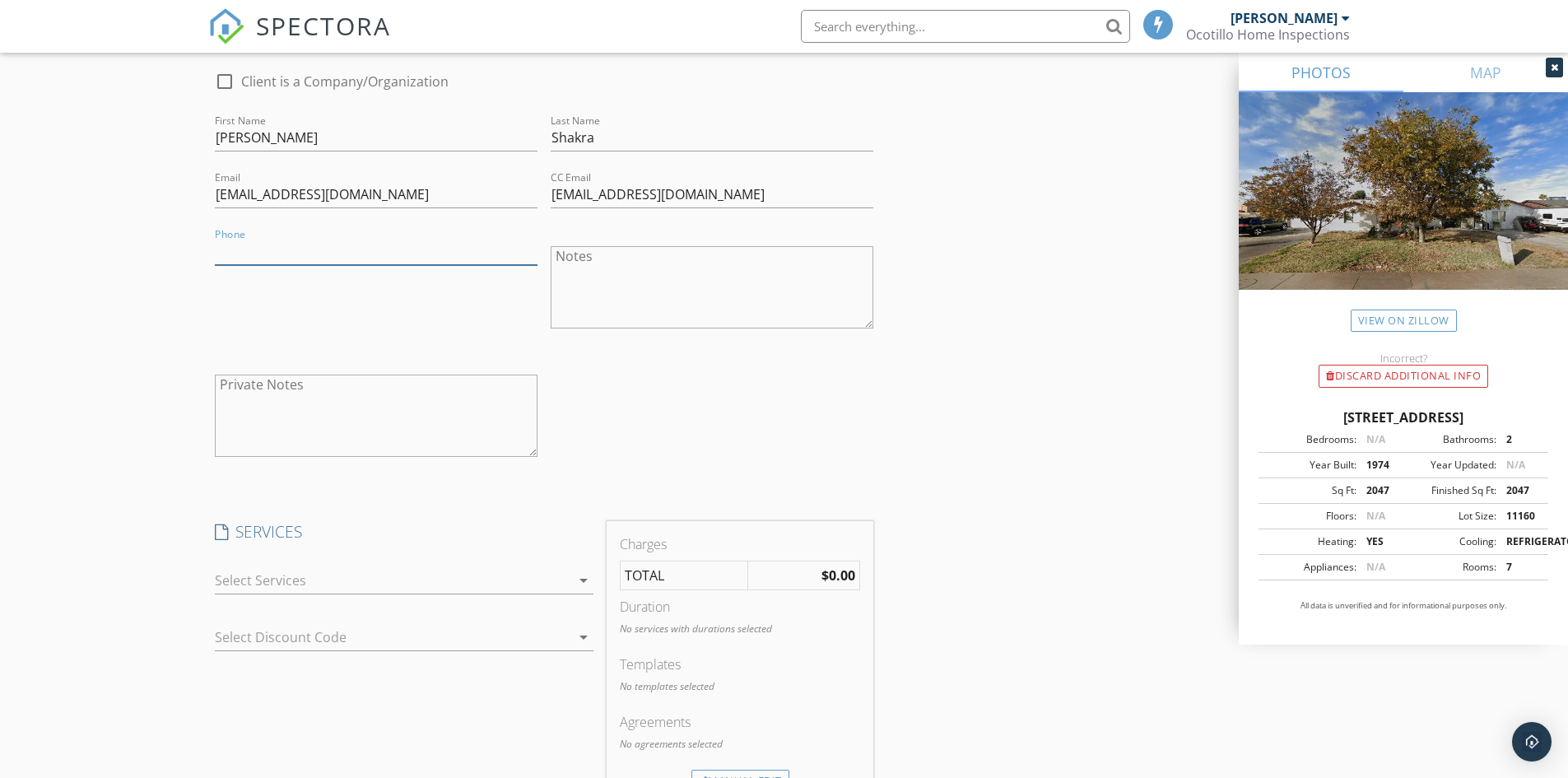
scroll to position [1400, 0]
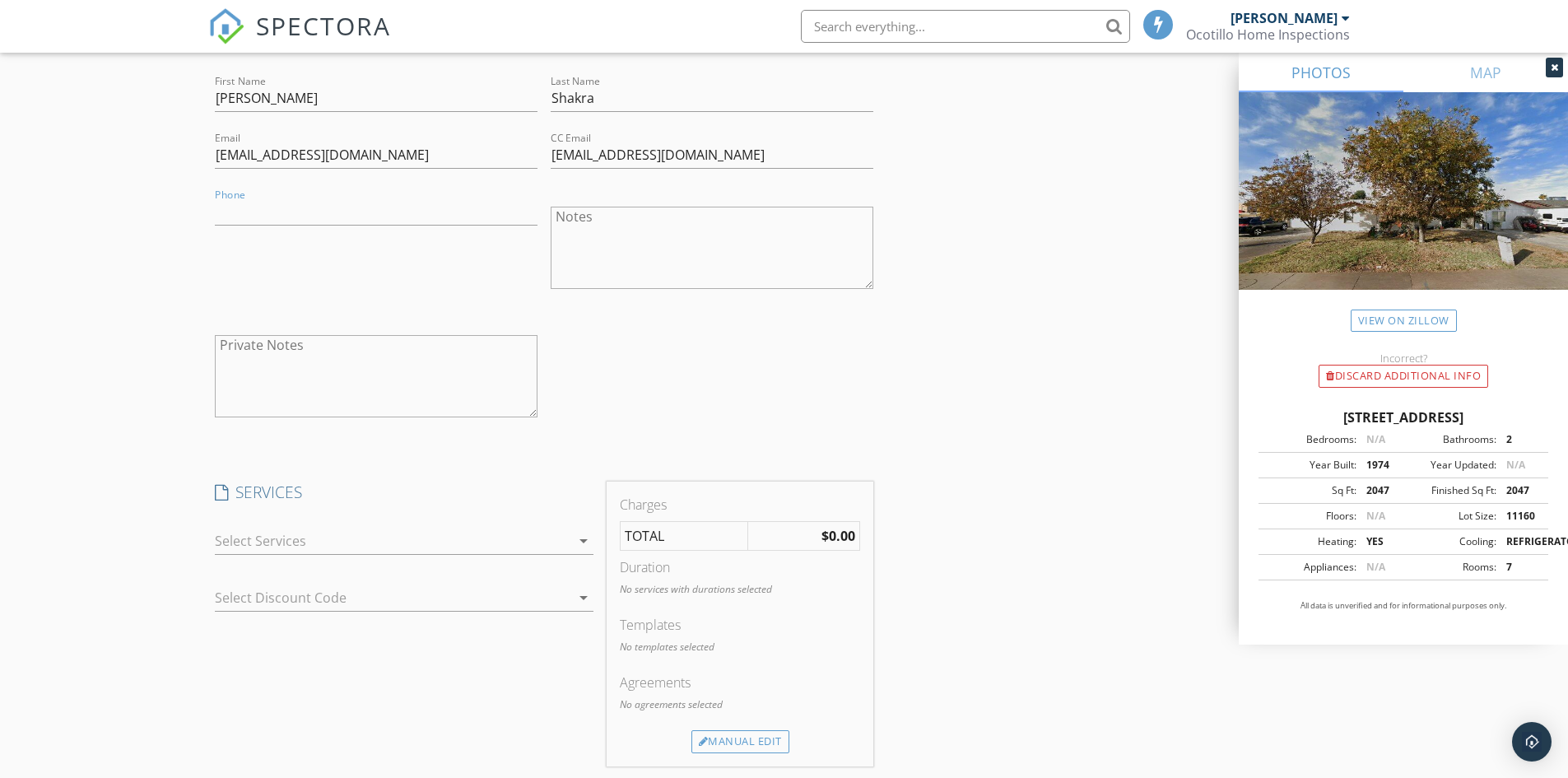
click at [579, 544] on icon "arrow_drop_down" at bounding box center [584, 542] width 20 height 20
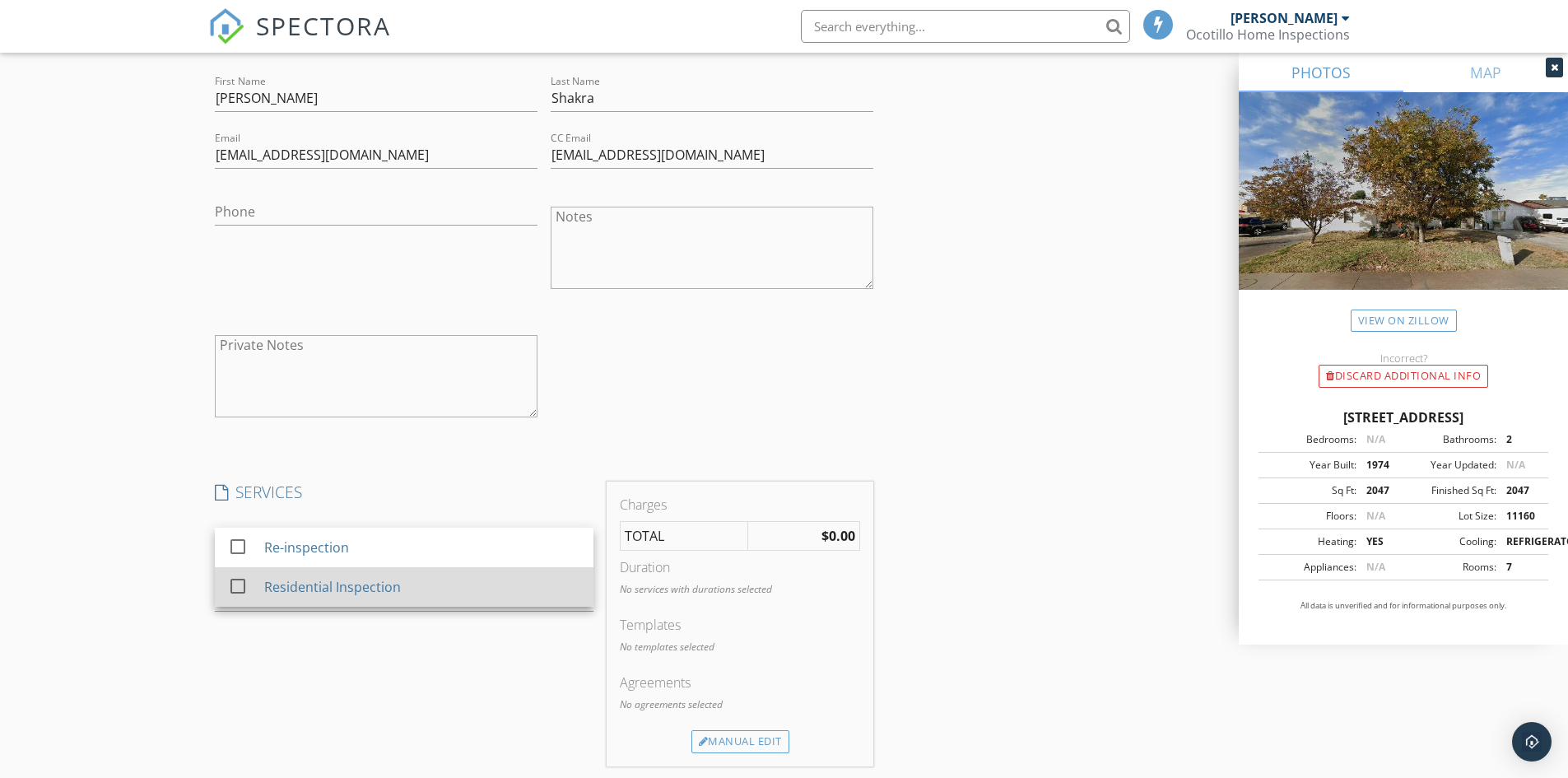
click at [378, 586] on div "Residential Inspection" at bounding box center [331, 587] width 137 height 20
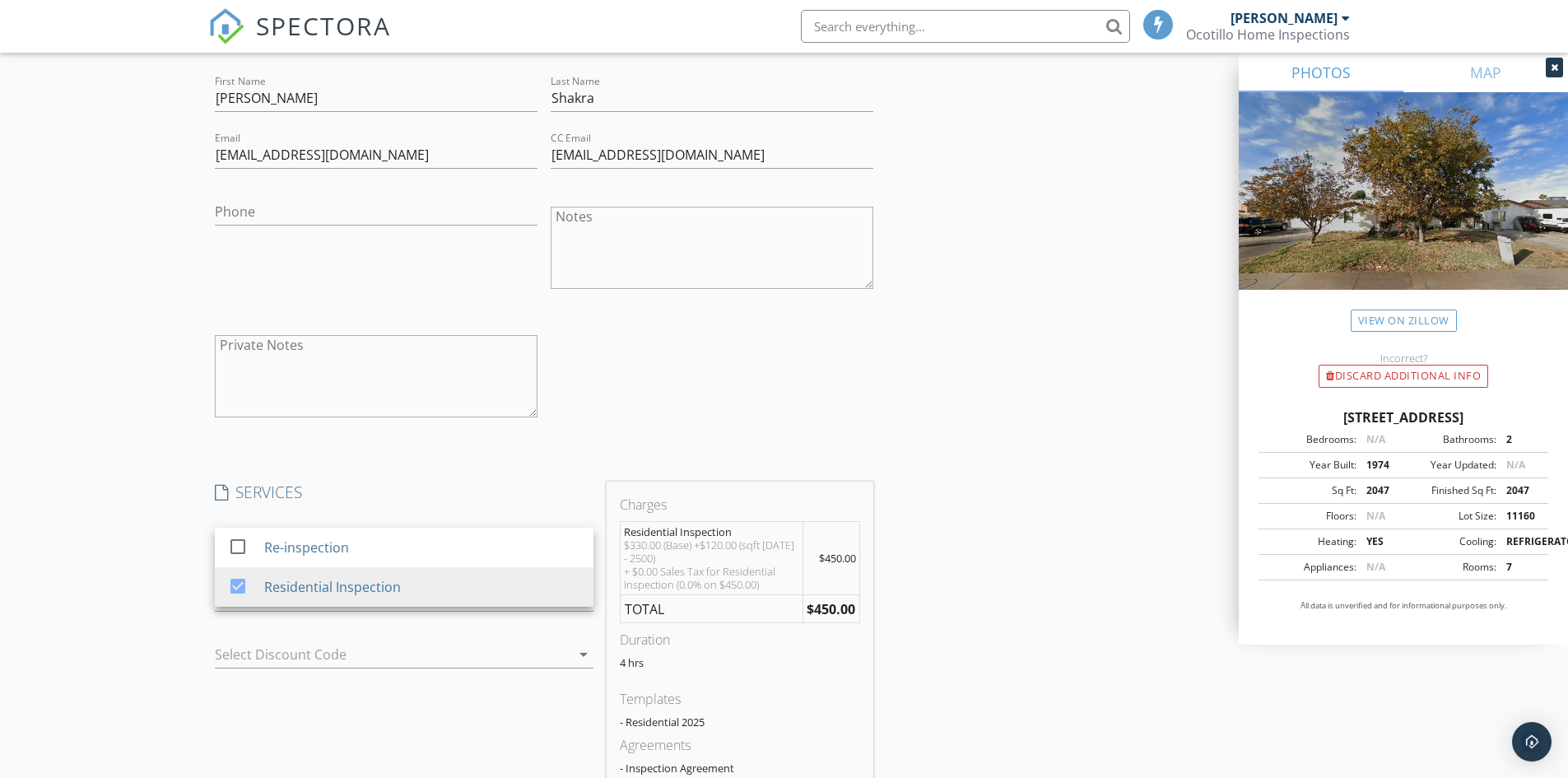
click at [475, 647] on div at bounding box center [380, 654] width 332 height 26
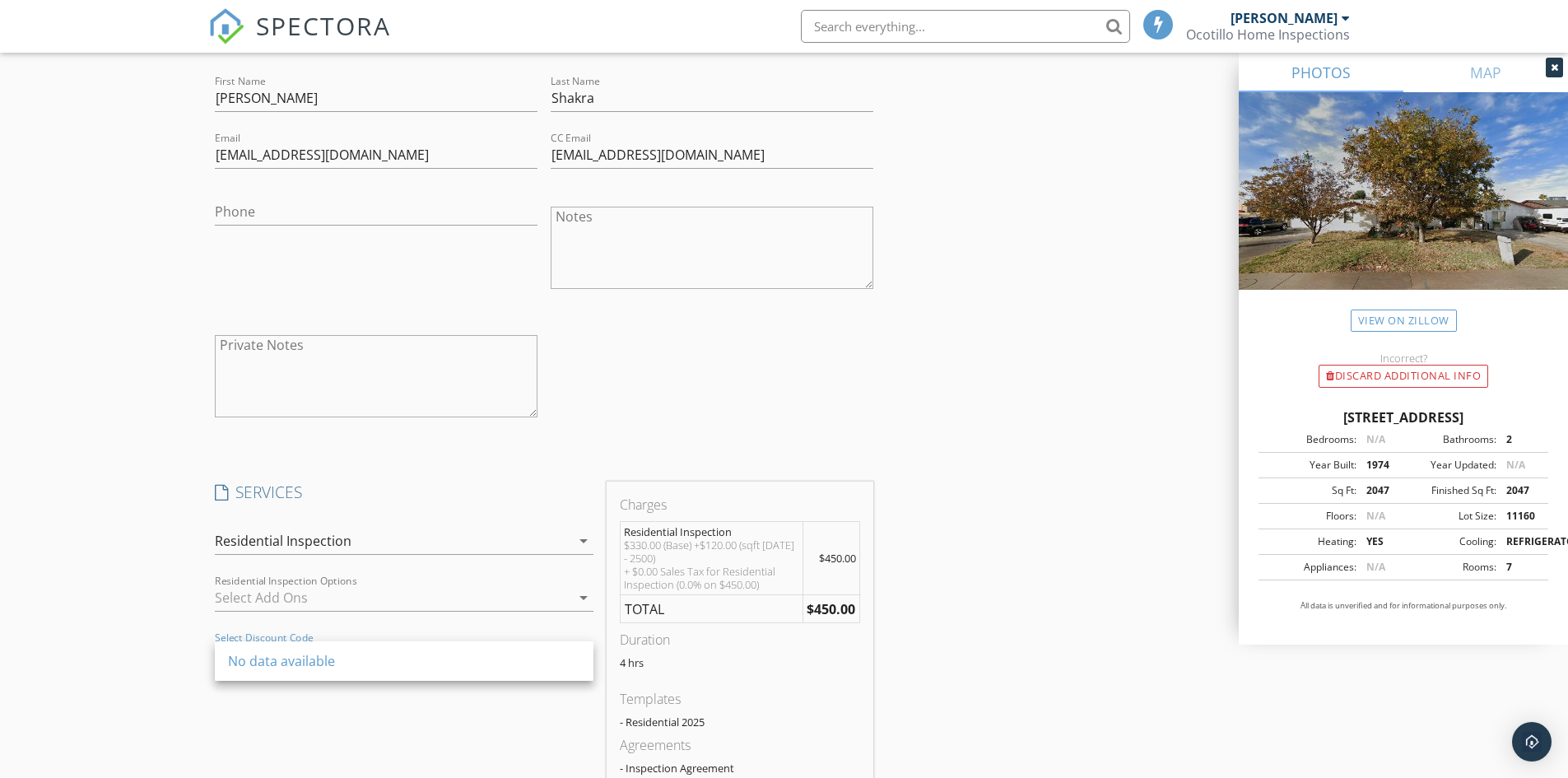
click at [567, 595] on div at bounding box center [392, 598] width 356 height 26
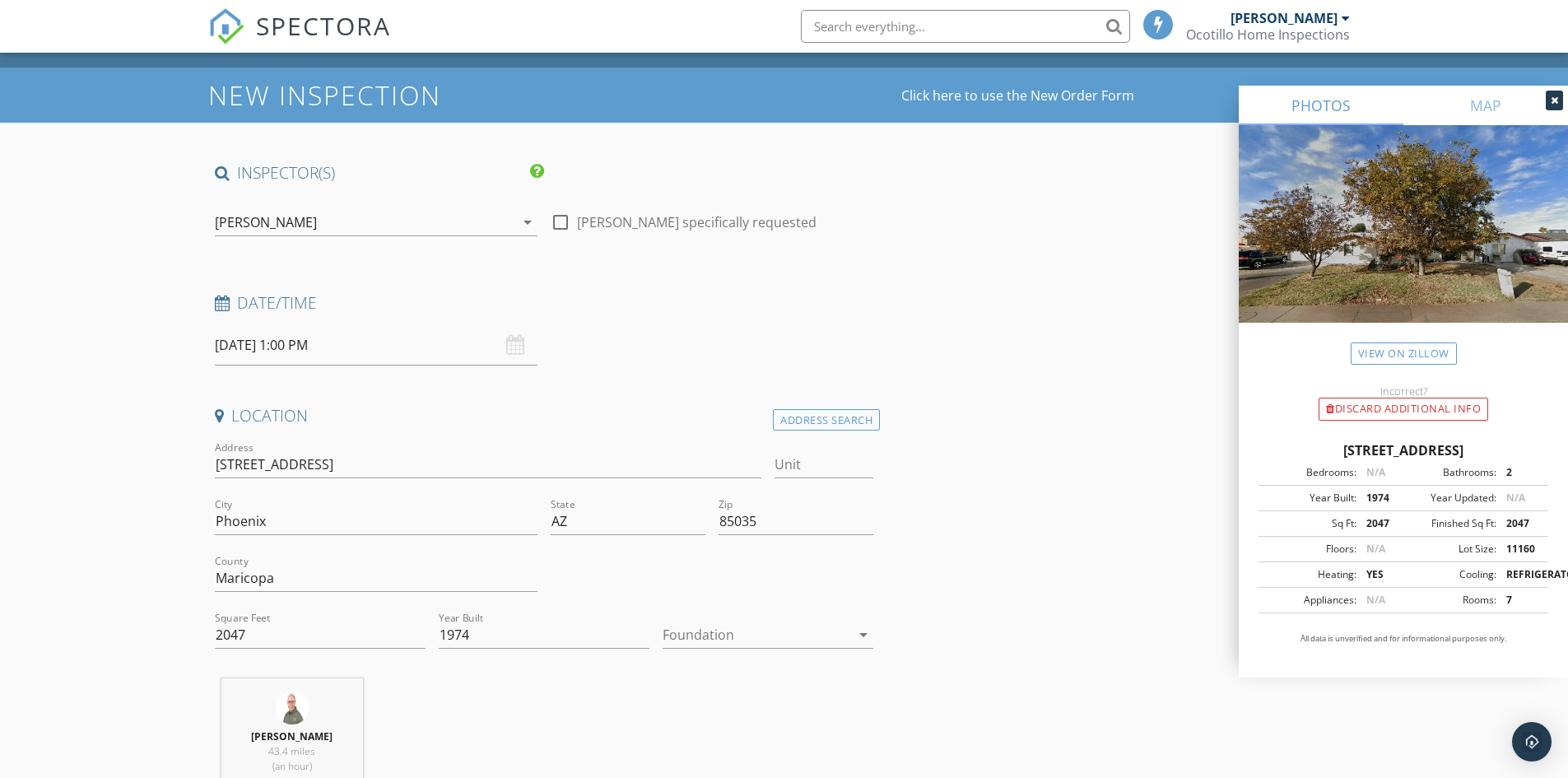
scroll to position [0, 0]
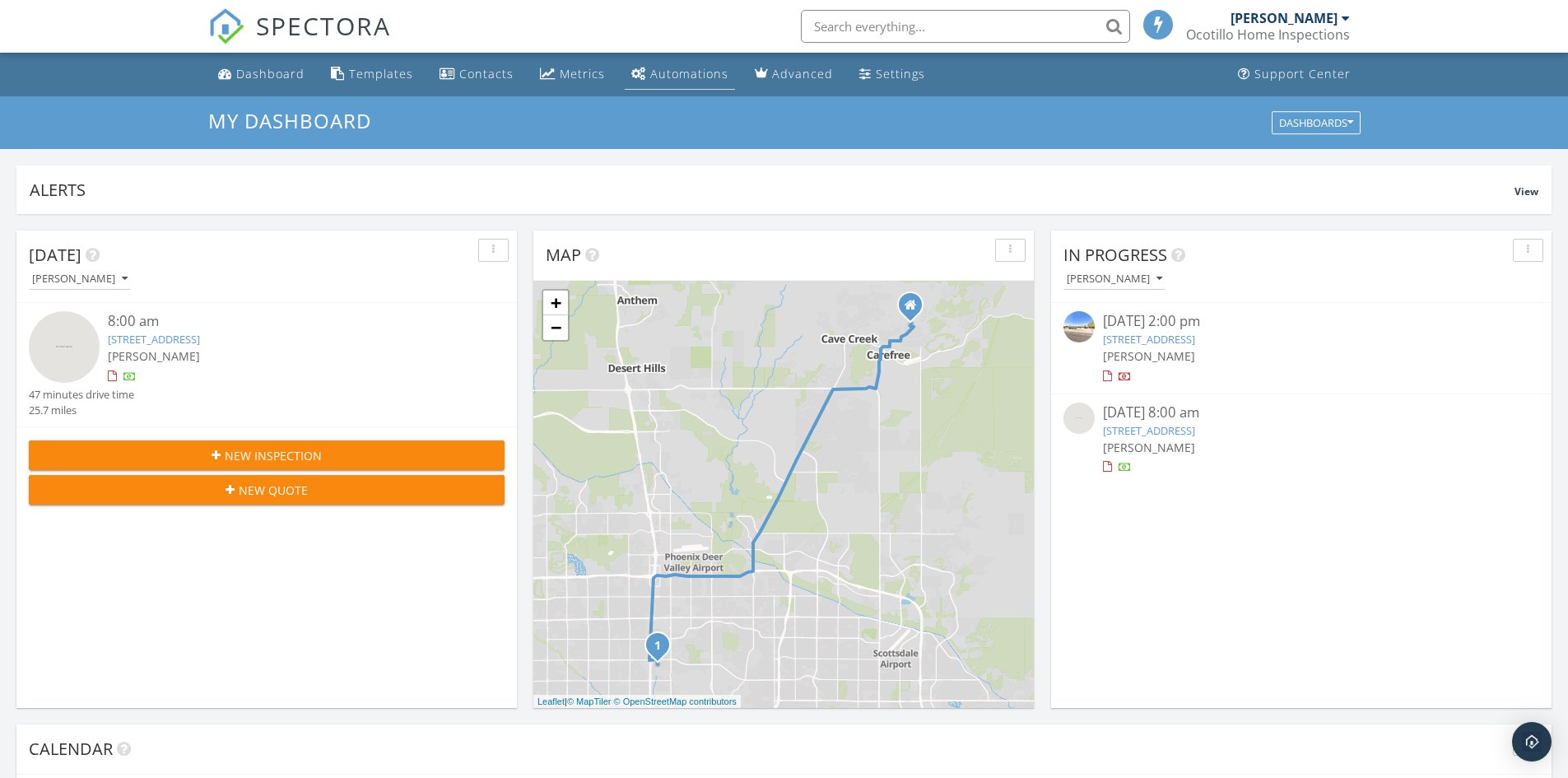
click at [676, 71] on div "Automations" at bounding box center [689, 73] width 78 height 15
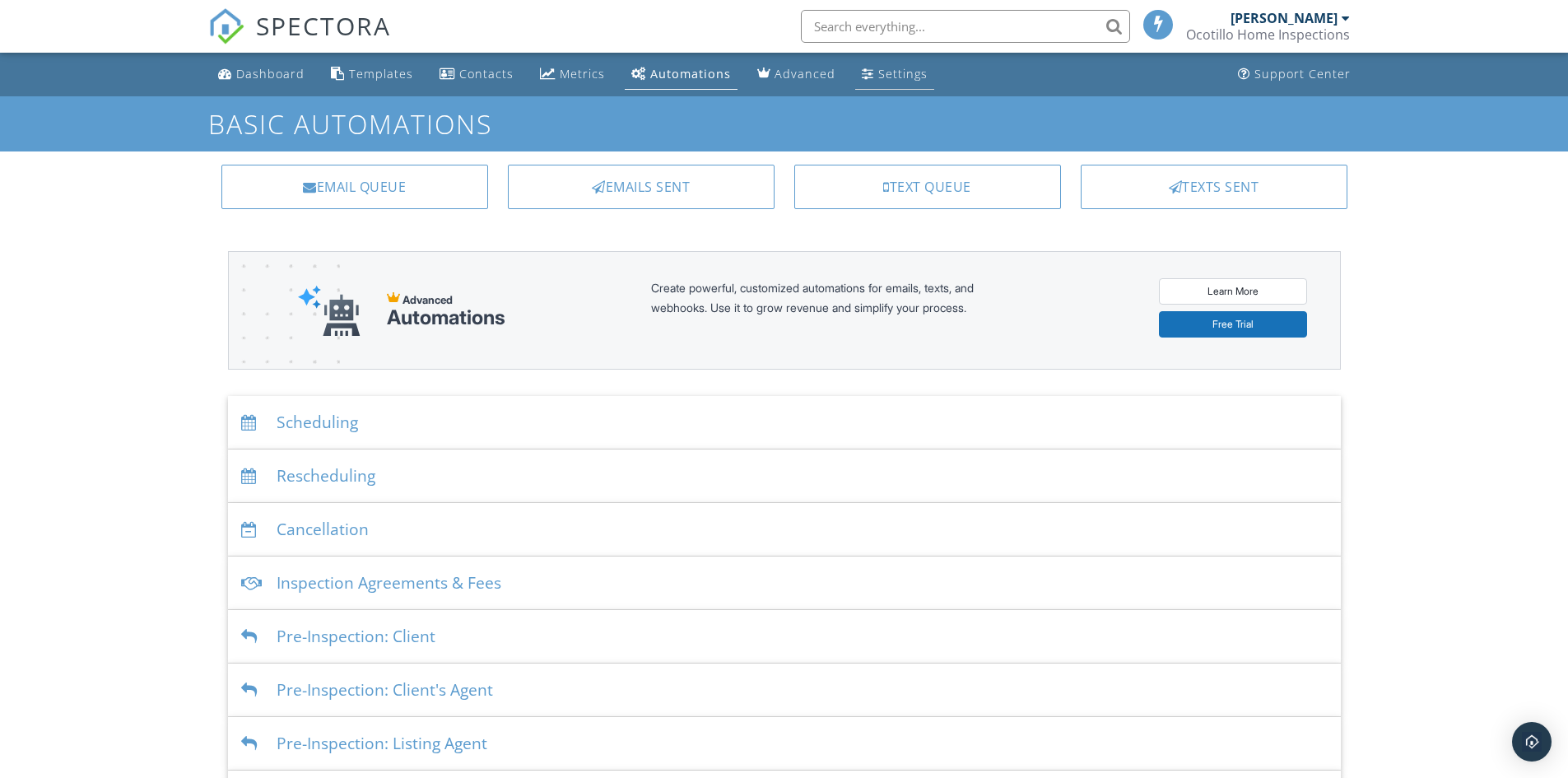
click at [894, 72] on div "Settings" at bounding box center [903, 73] width 50 height 15
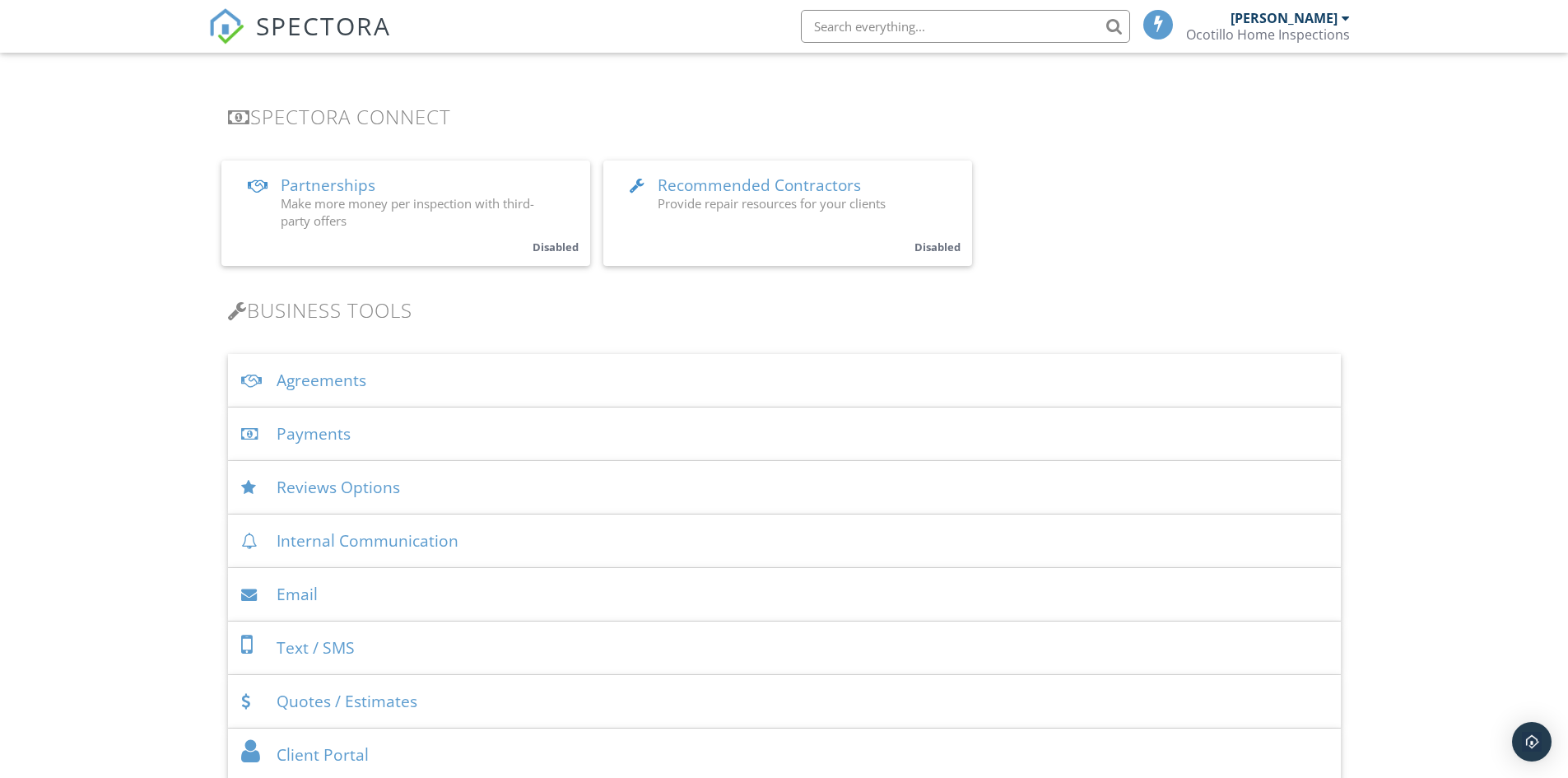
scroll to position [330, 0]
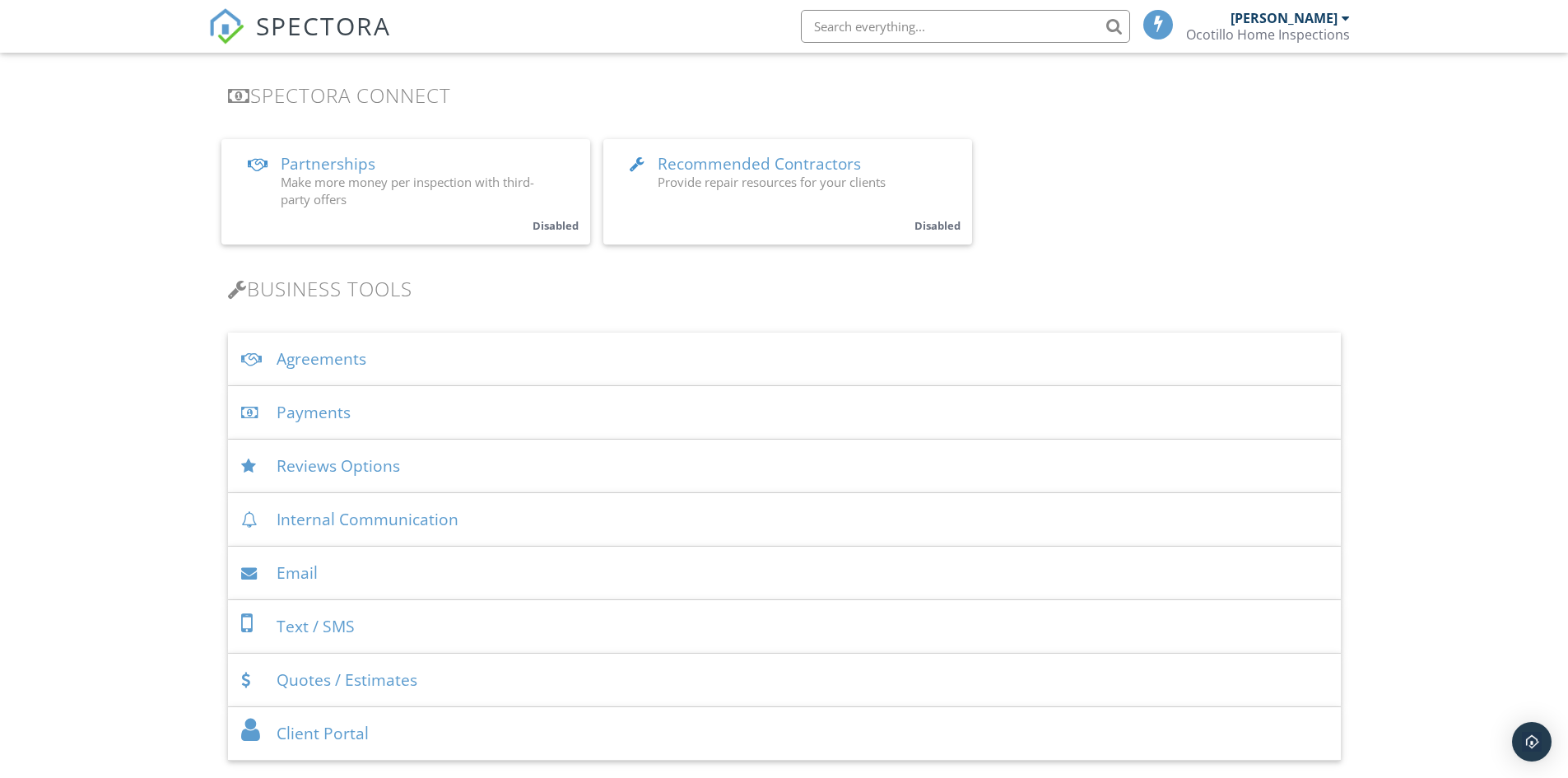
click at [315, 571] on div "Email" at bounding box center [784, 573] width 1113 height 53
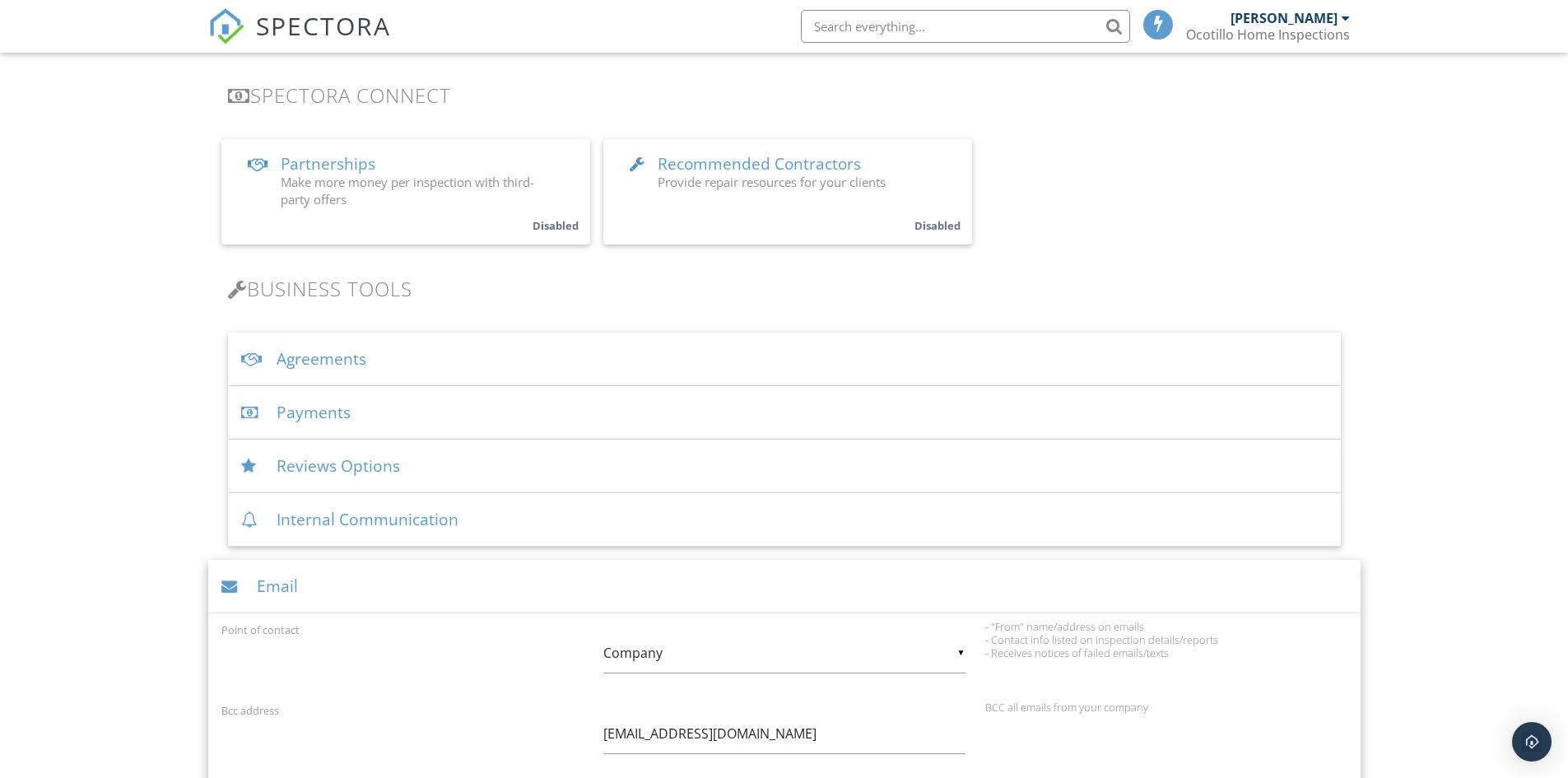
scroll to position [247, 0]
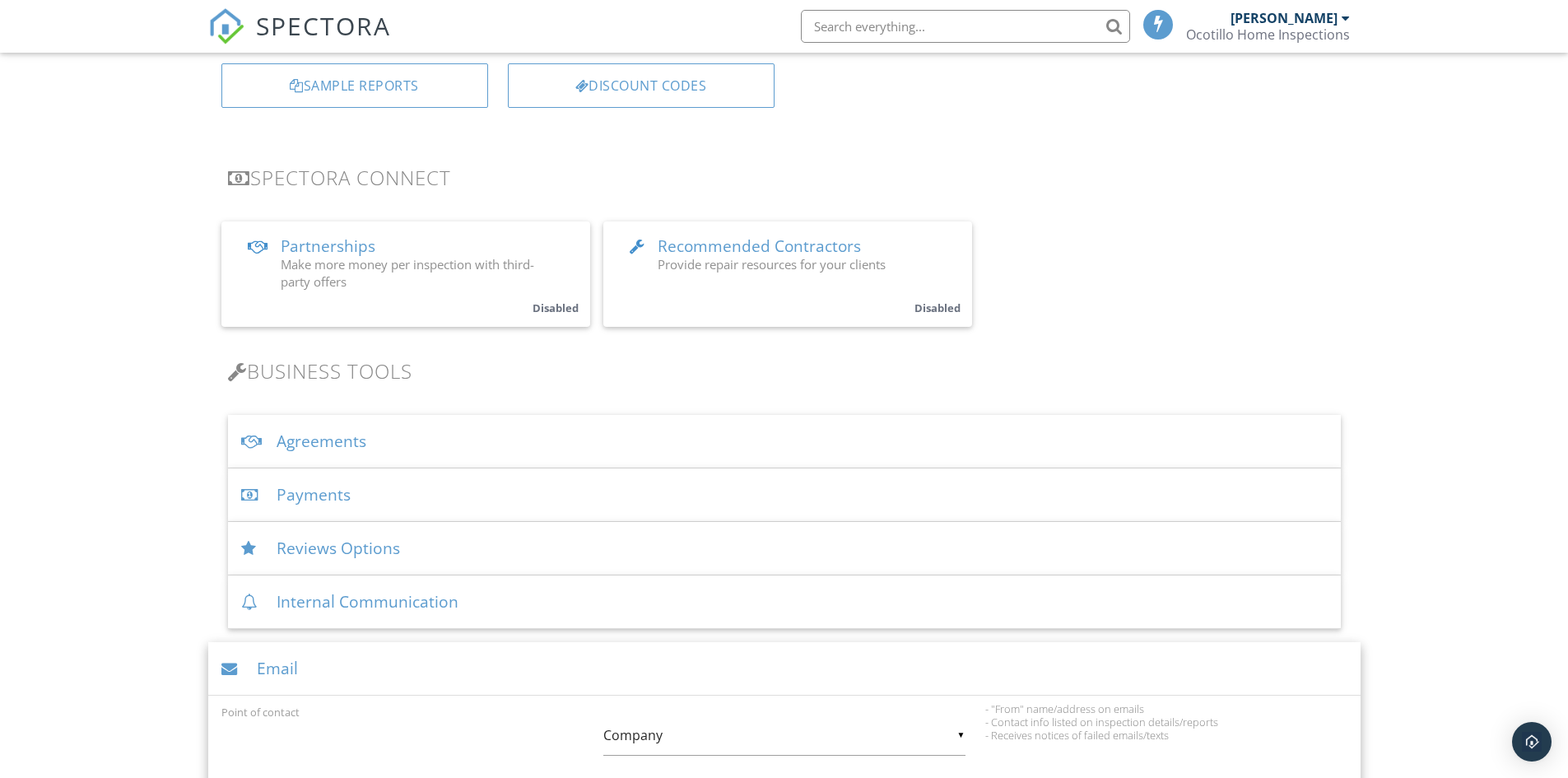
click at [794, 250] on span "Recommended Contractors" at bounding box center [760, 246] width 204 height 22
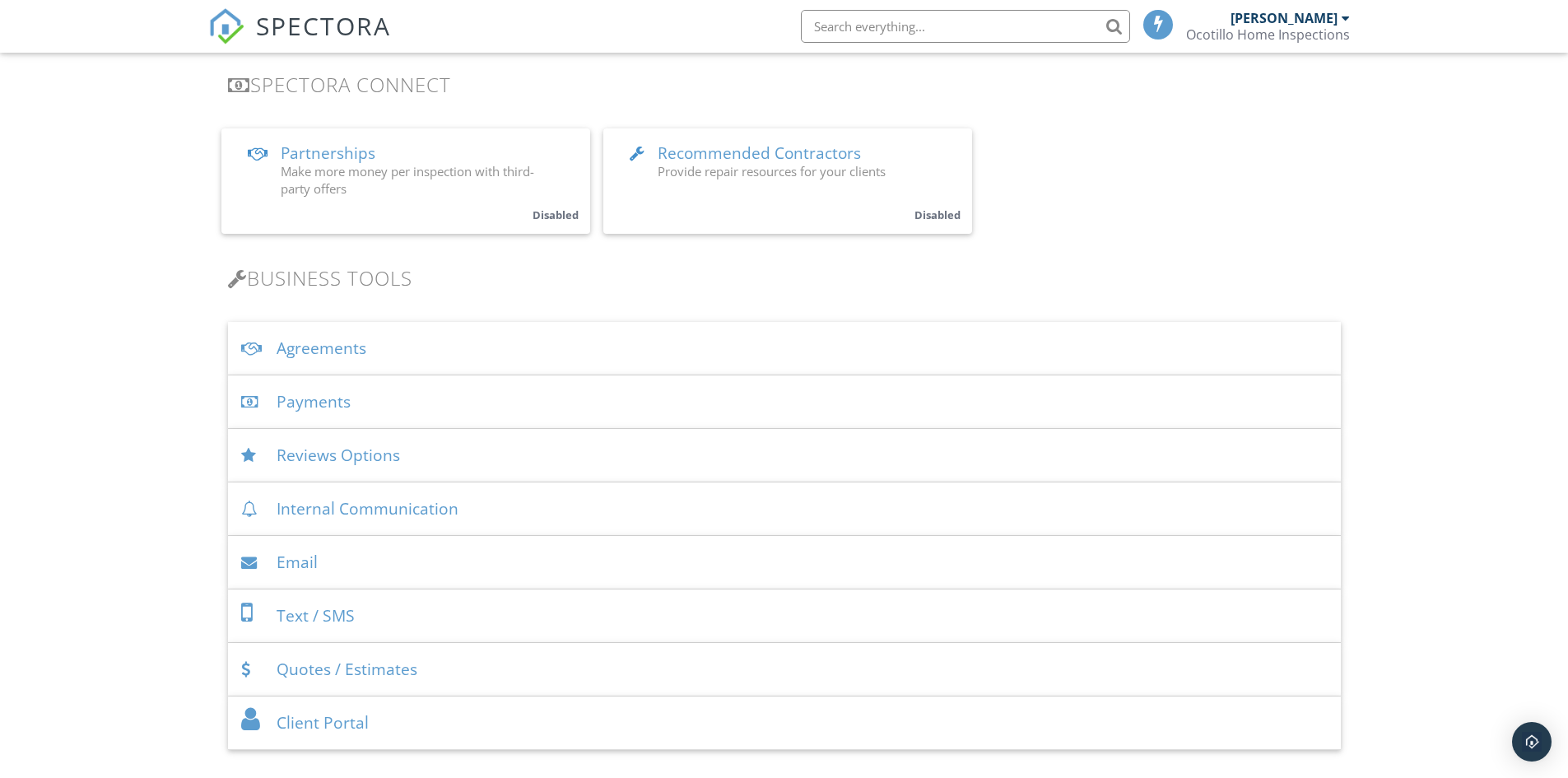
scroll to position [495, 0]
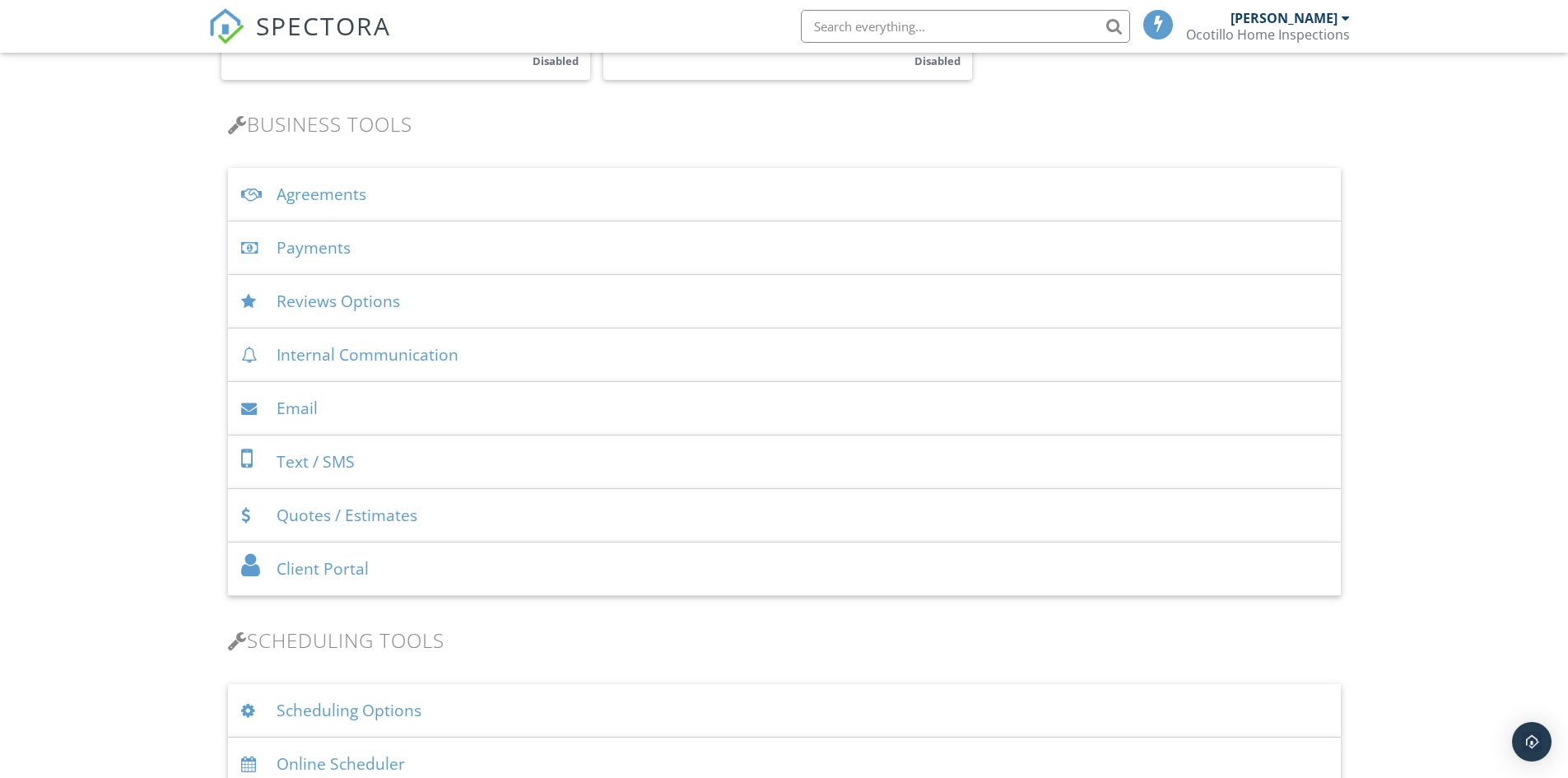
click at [345, 359] on div "Internal Communication" at bounding box center [784, 355] width 1113 height 53
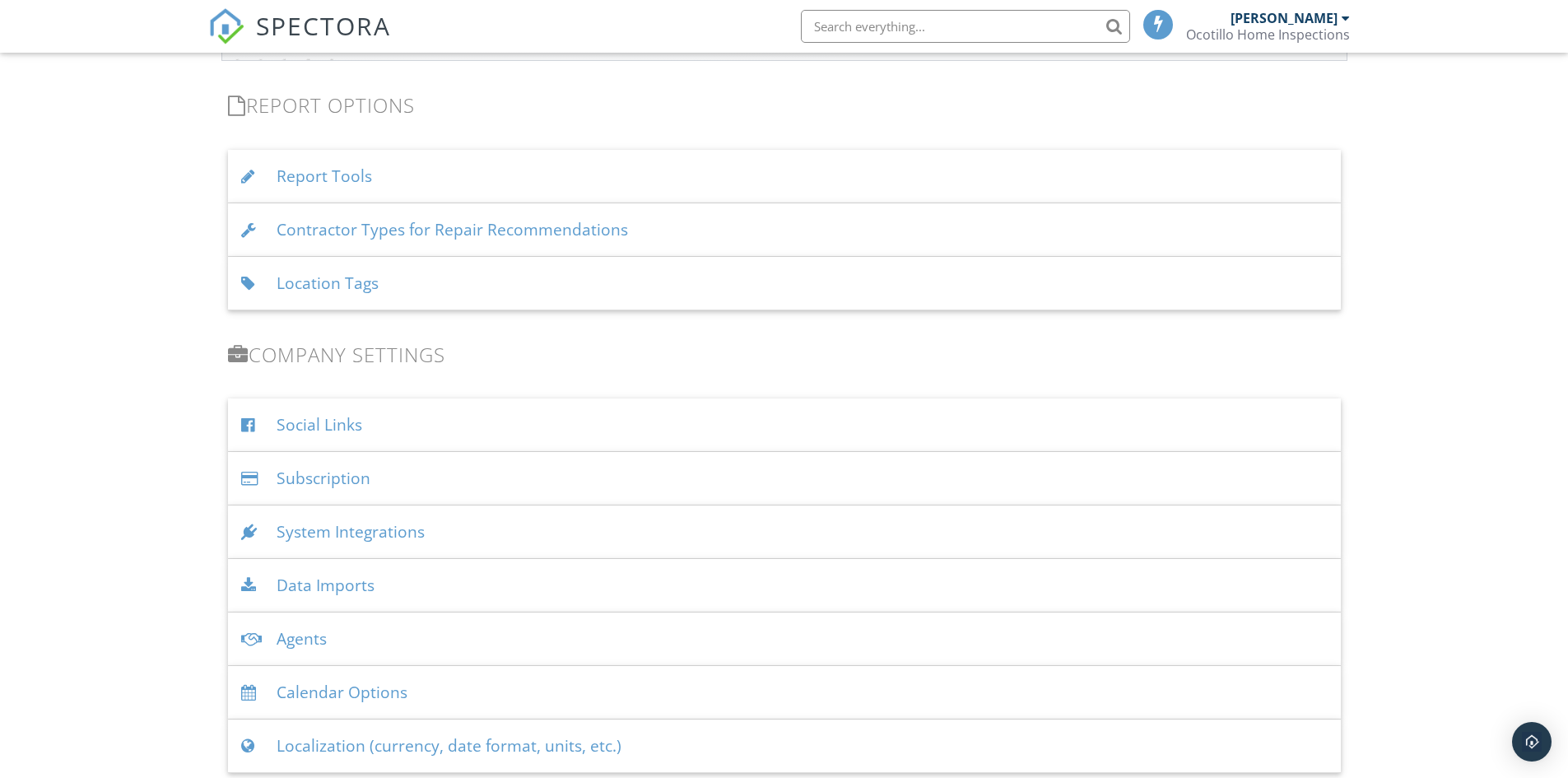
scroll to position [1757, 0]
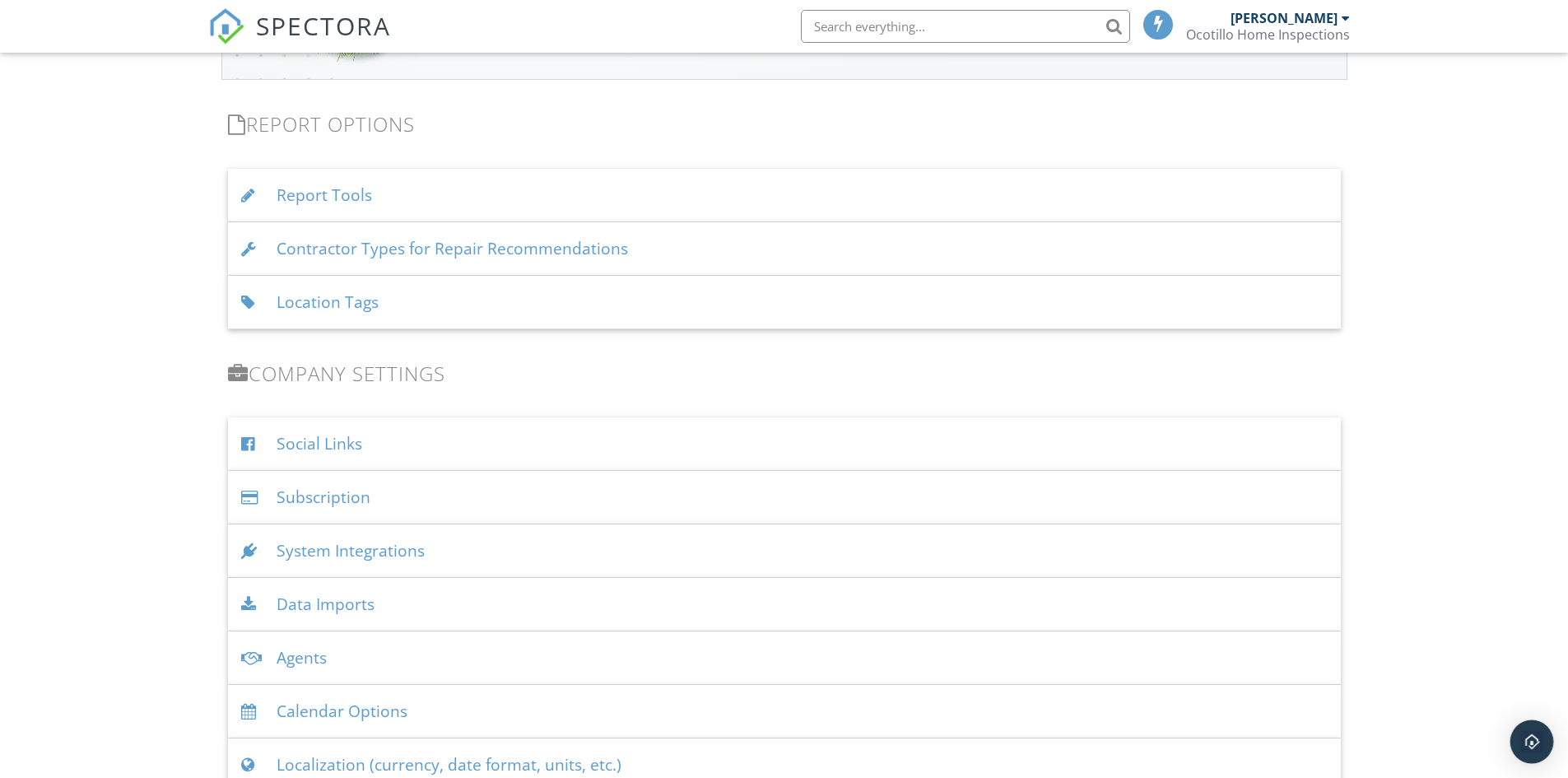
click at [1535, 750] on img "Open Intercom Messenger" at bounding box center [1532, 742] width 22 height 22
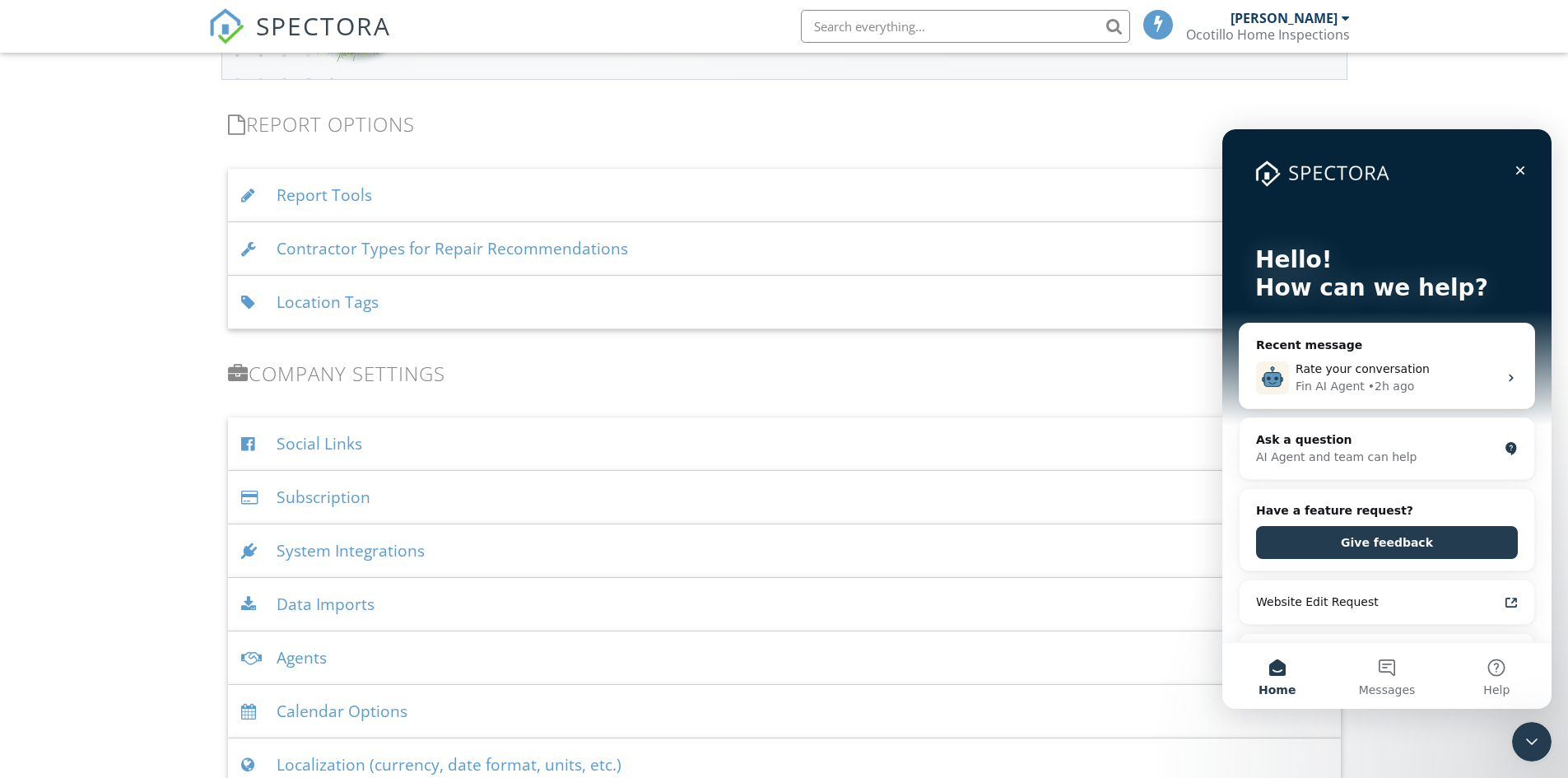
scroll to position [0, 0]
click at [1391, 668] on button "Messages" at bounding box center [1386, 676] width 110 height 66
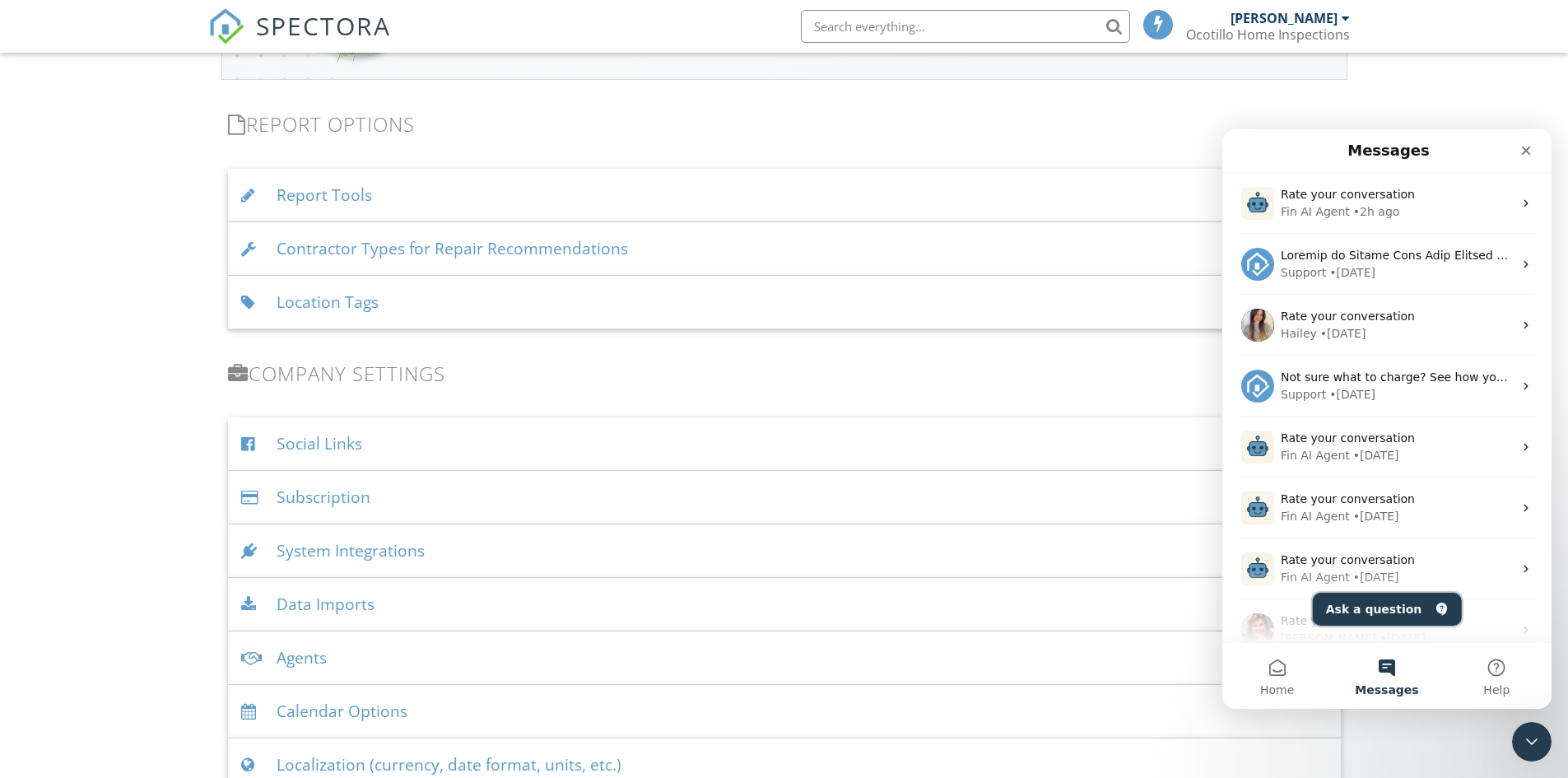
click at [1388, 605] on button "Ask a question" at bounding box center [1387, 610] width 149 height 33
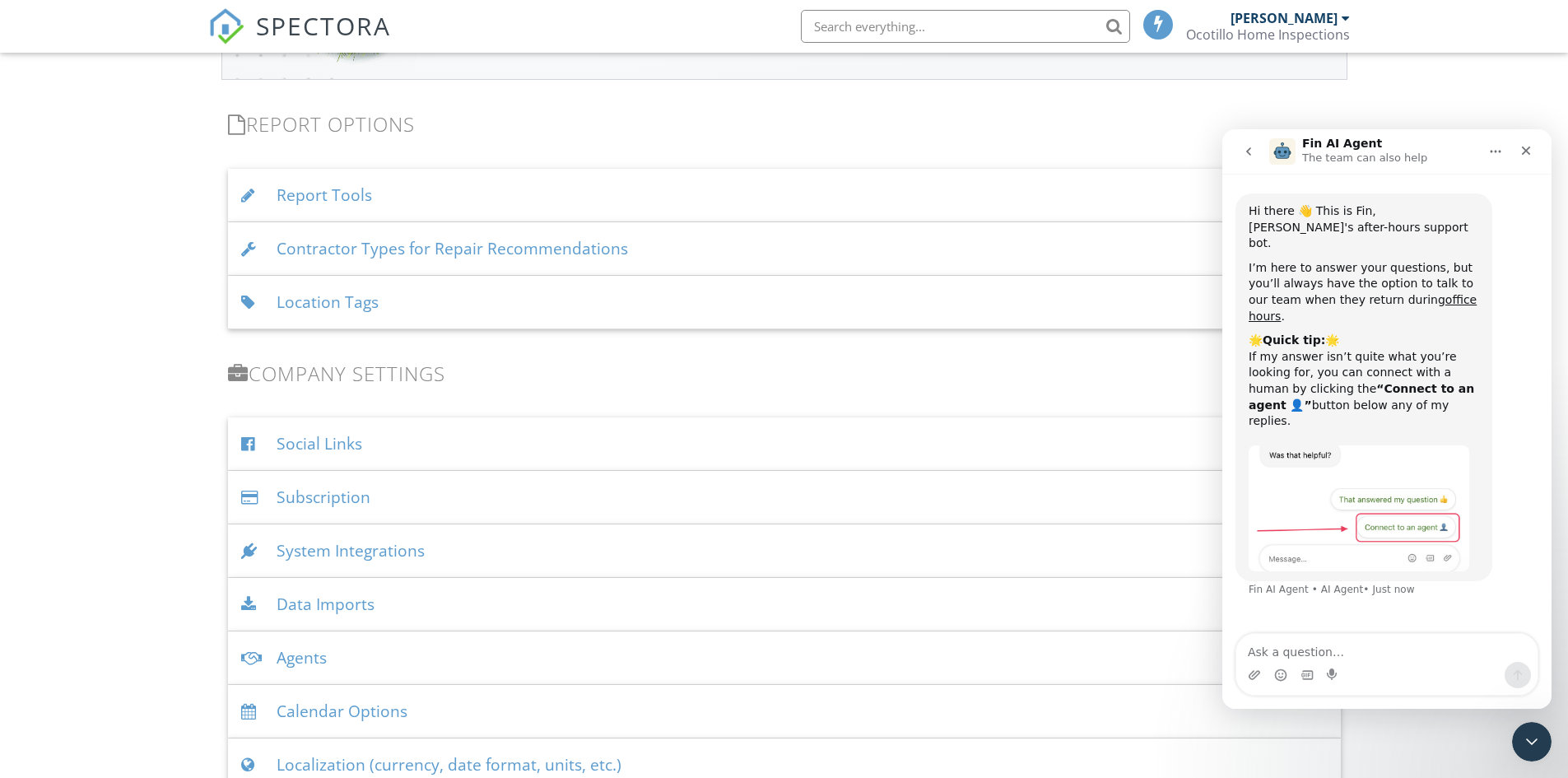
type textarea "l"
type textarea "emails for contracted services?"
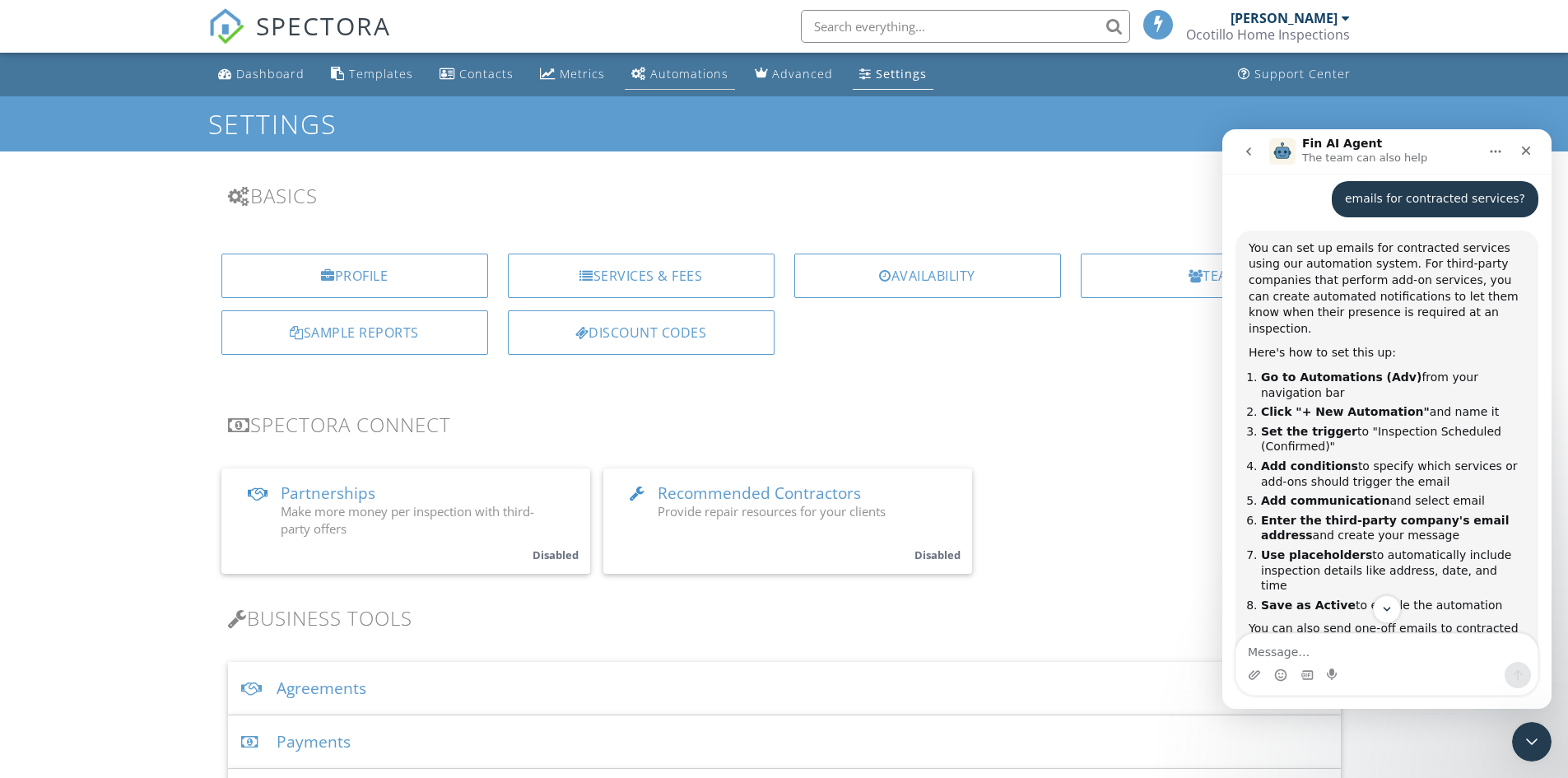
click at [657, 80] on div "Automations" at bounding box center [689, 73] width 78 height 15
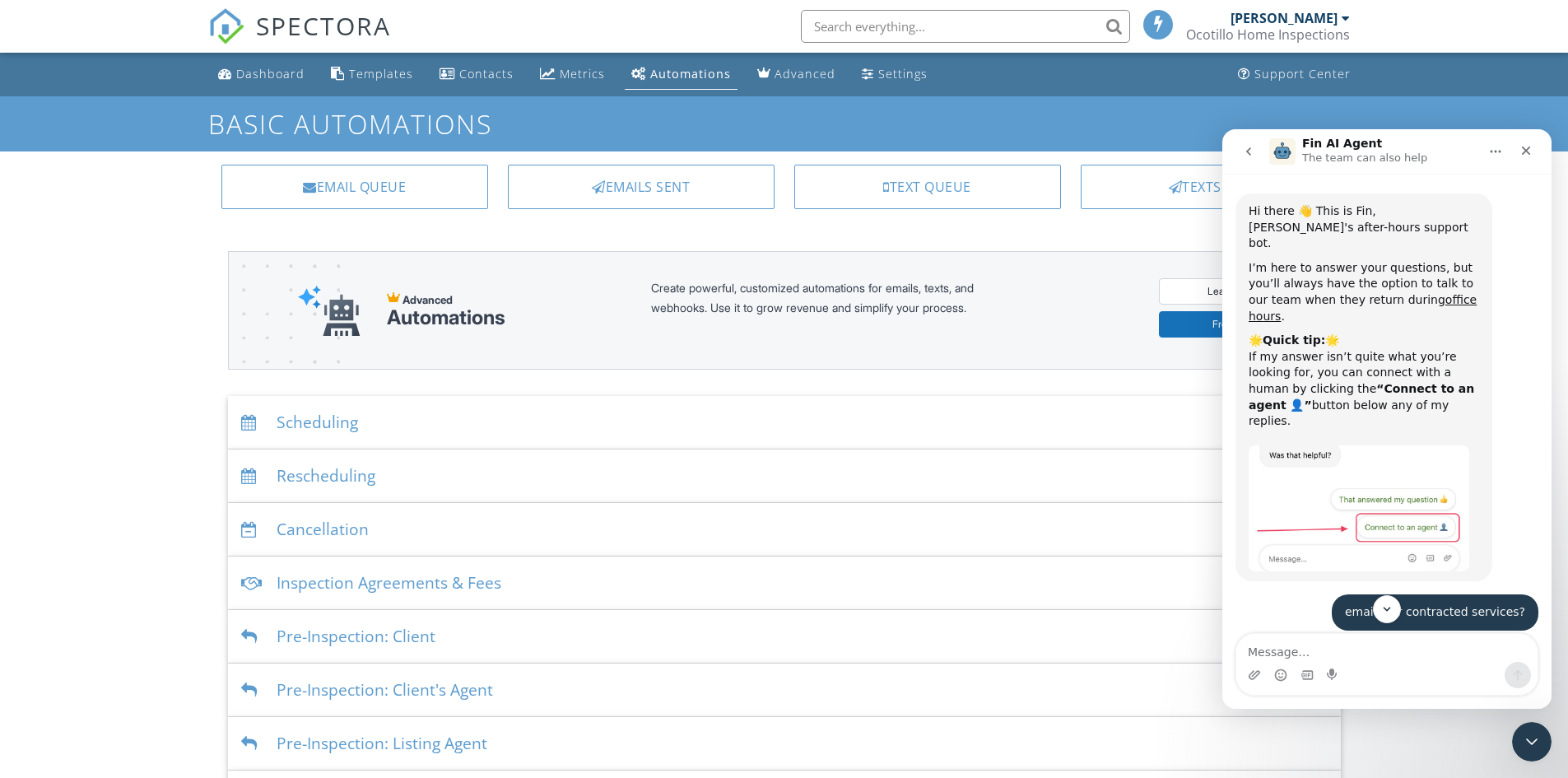
drag, startPoint x: 1429, startPoint y: 139, endPoint x: 1449, endPoint y: 142, distance: 20.2
click at [1449, 142] on div "Fin AI Agent The team can also help" at bounding box center [1373, 152] width 209 height 29
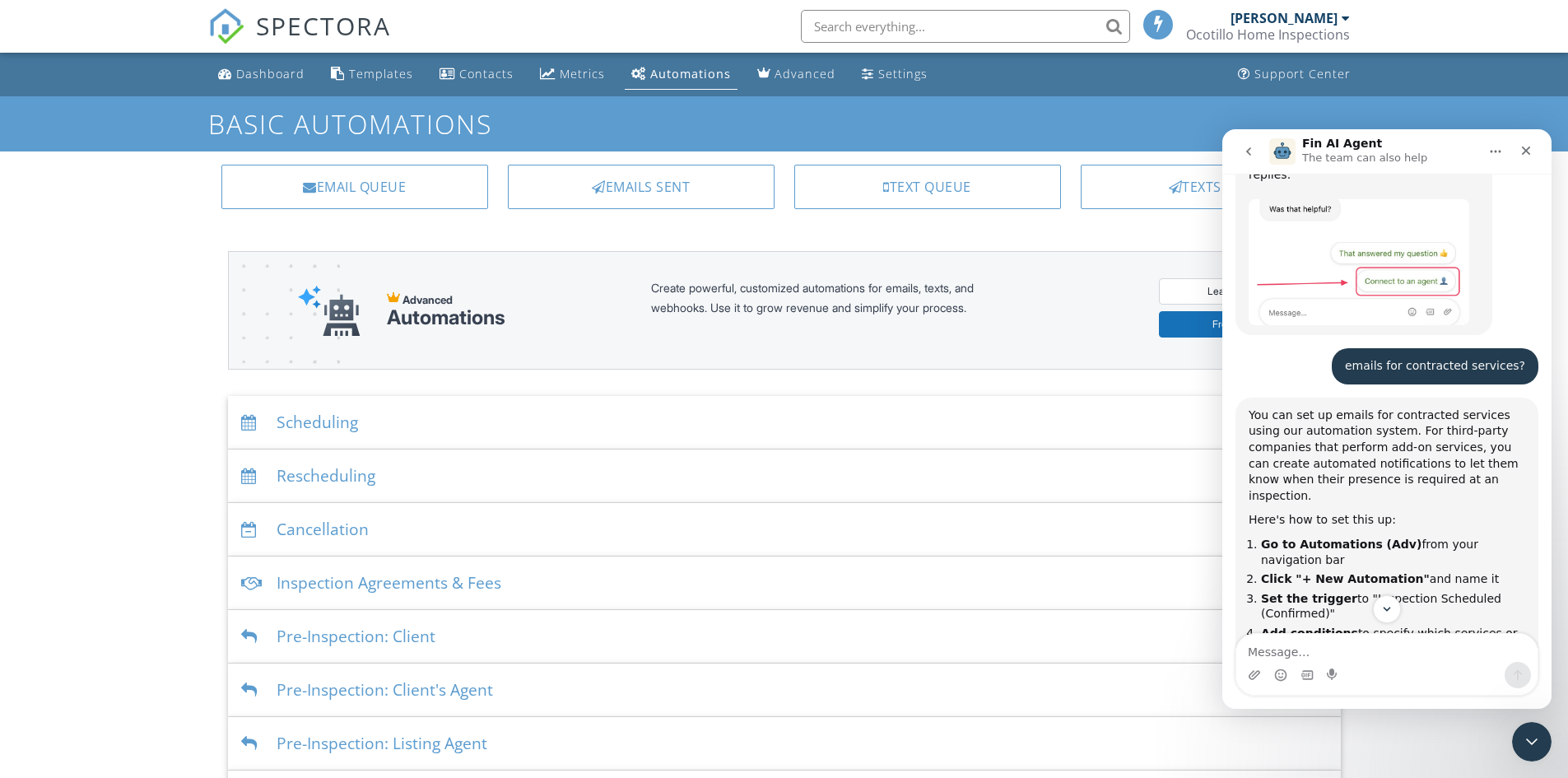
scroll to position [247, 0]
click at [1503, 149] on button "Home" at bounding box center [1496, 151] width 32 height 32
click at [1527, 207] on div "Hi there 👋 This is Fin, Spectora's after-hours support bot. I’m here to answer …" at bounding box center [1387, 147] width 303 height 401
click at [1345, 745] on ul "Scheduling Emails Inspection confirmation email for clients Edit Template Inspe…" at bounding box center [784, 690] width 1152 height 589
click at [992, 592] on div "Inspection Agreements & Fees" at bounding box center [784, 583] width 1113 height 53
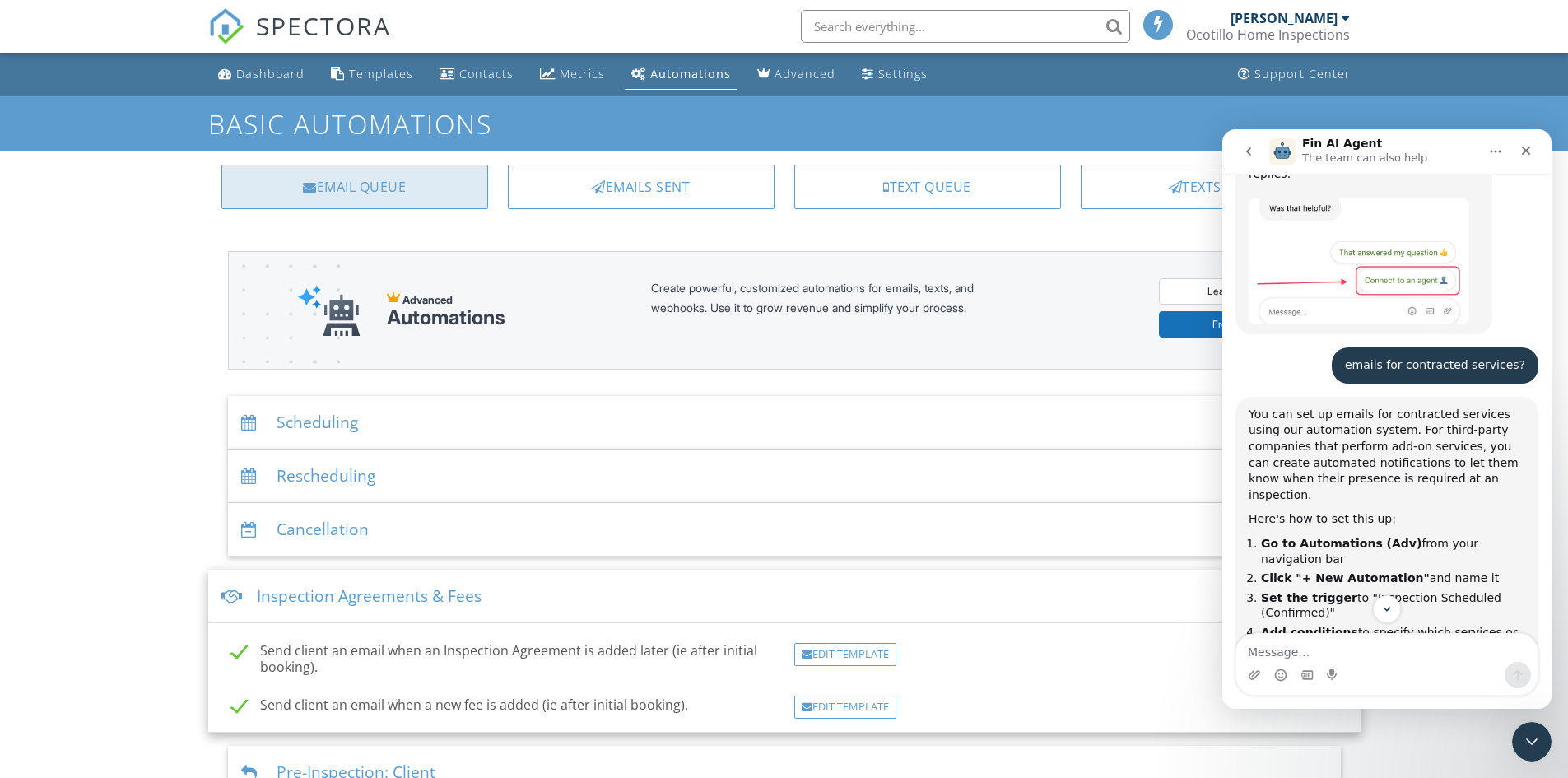
click at [269, 184] on div "Email Queue" at bounding box center [355, 187] width 267 height 44
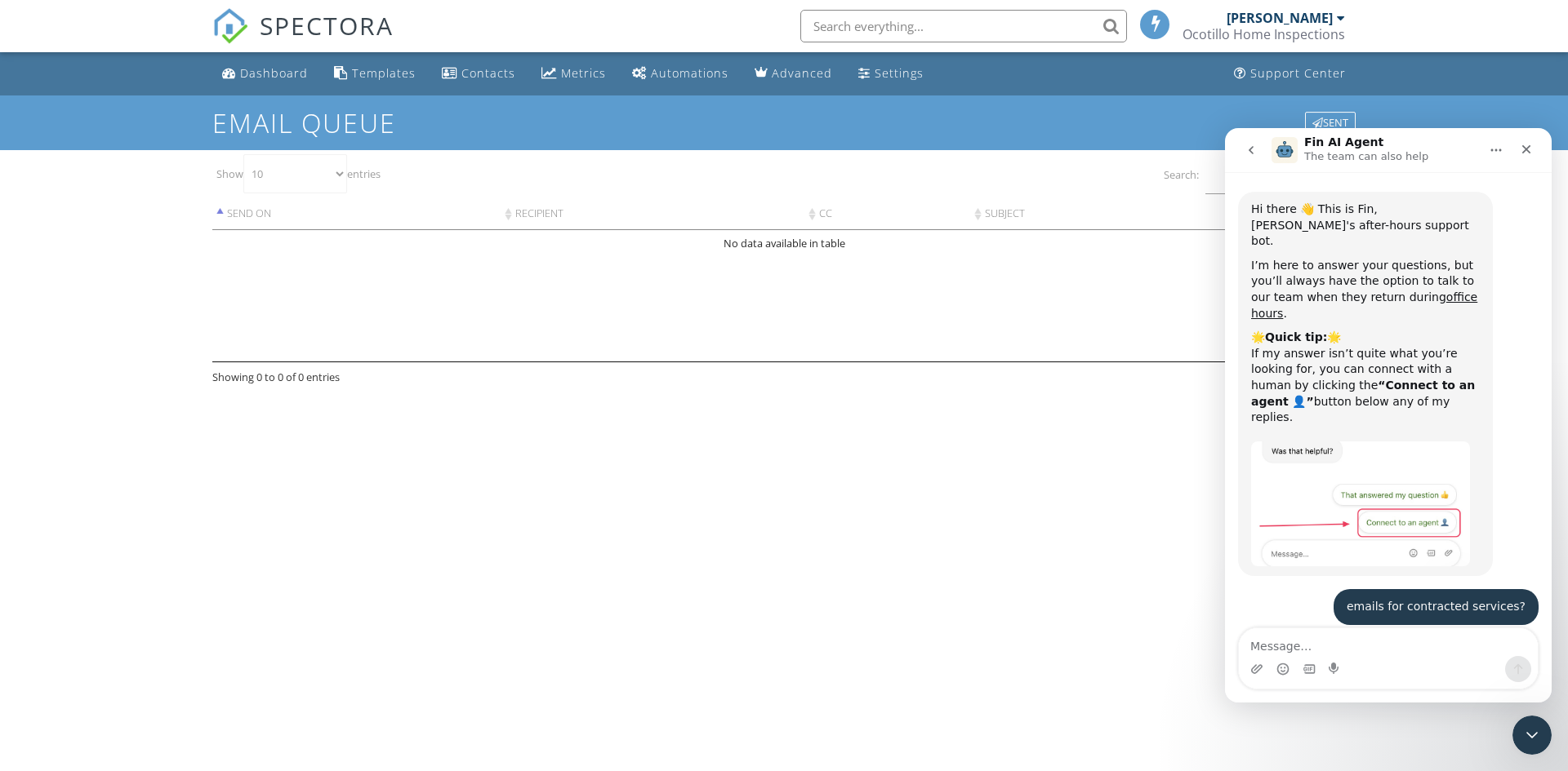
scroll to position [749, 0]
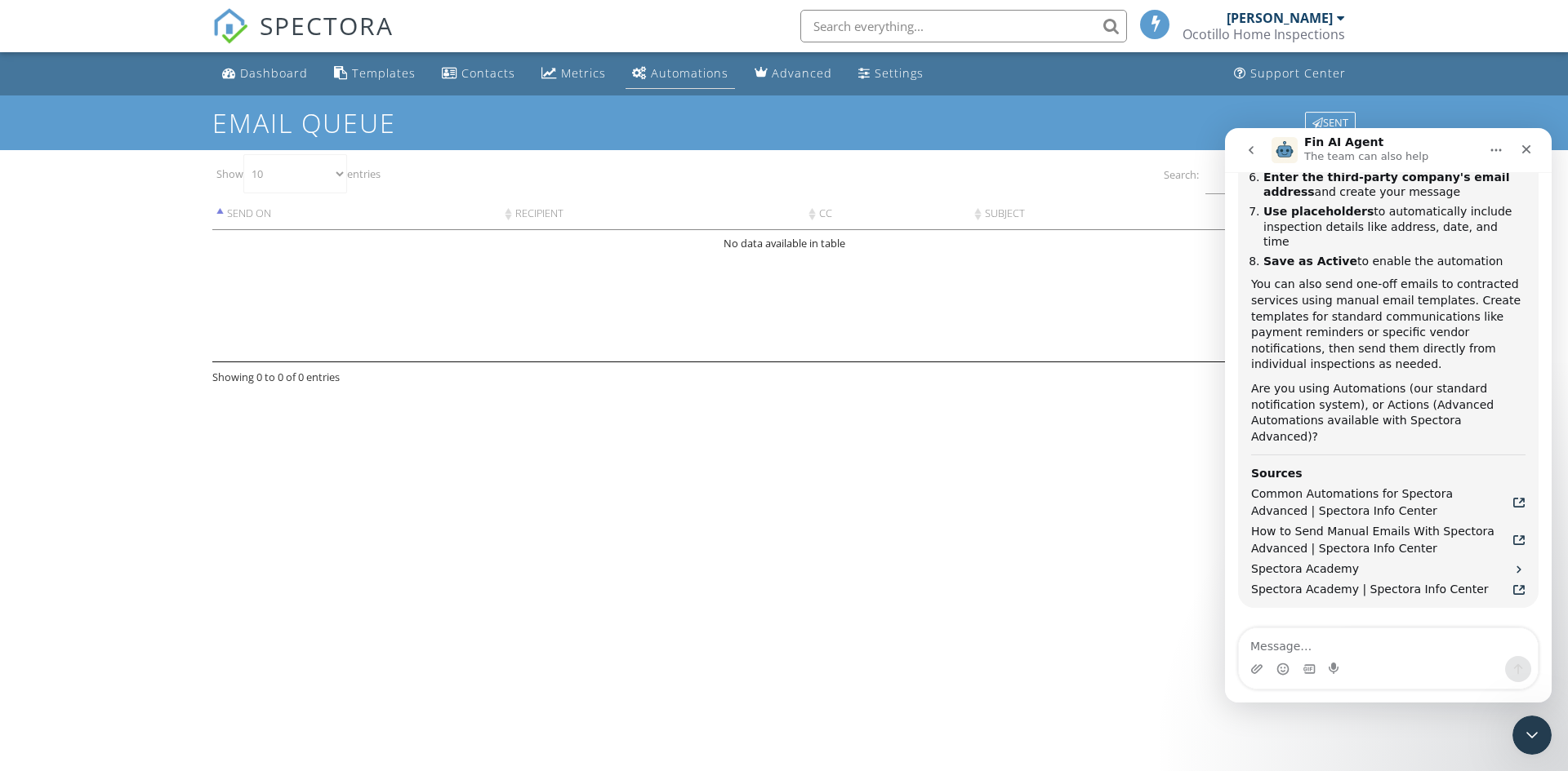
click at [679, 73] on div "Automations" at bounding box center [690, 73] width 77 height 15
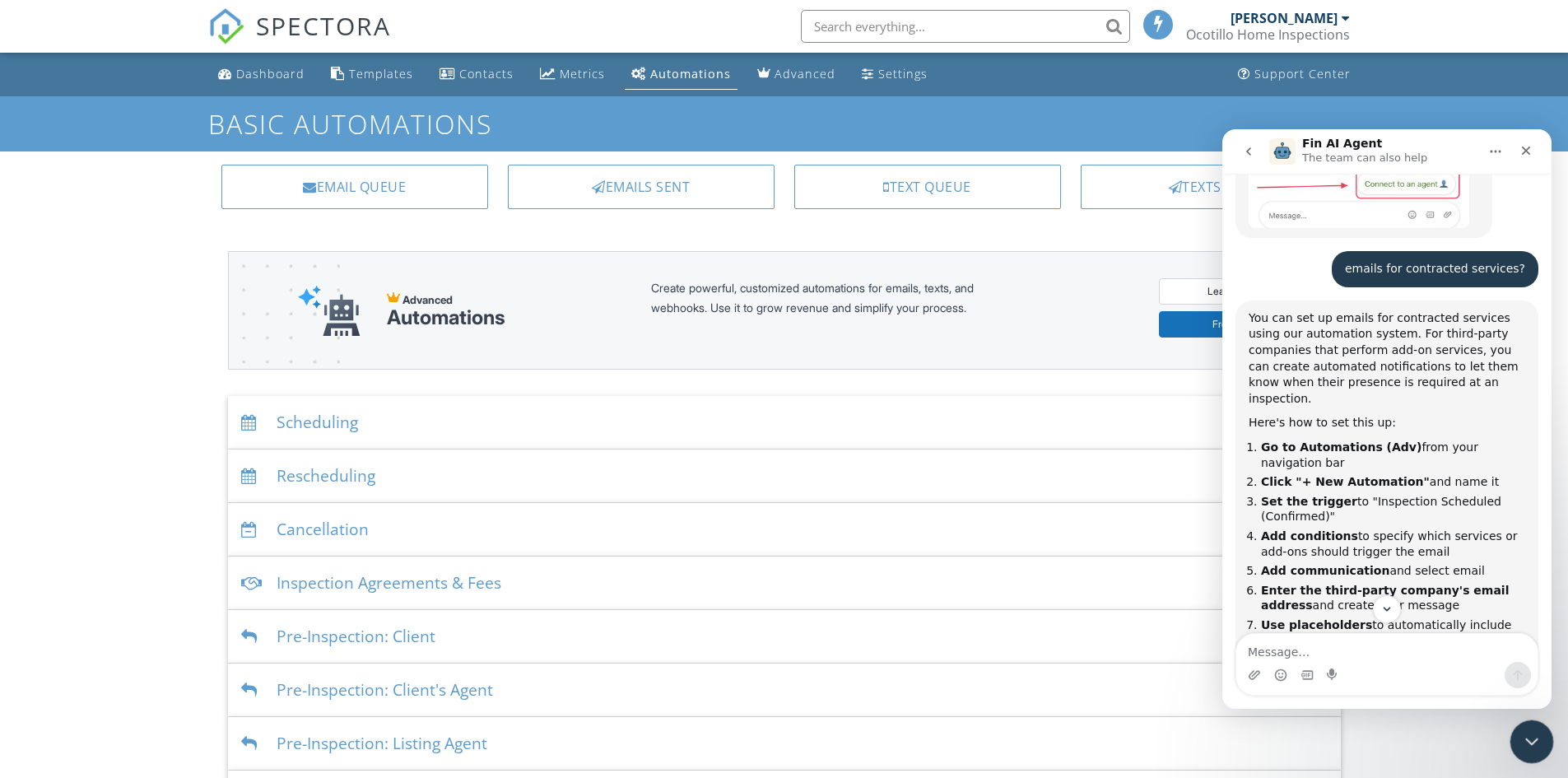
click at [1530, 757] on div "Close Intercom Messenger" at bounding box center [1530, 740] width 40 height 40
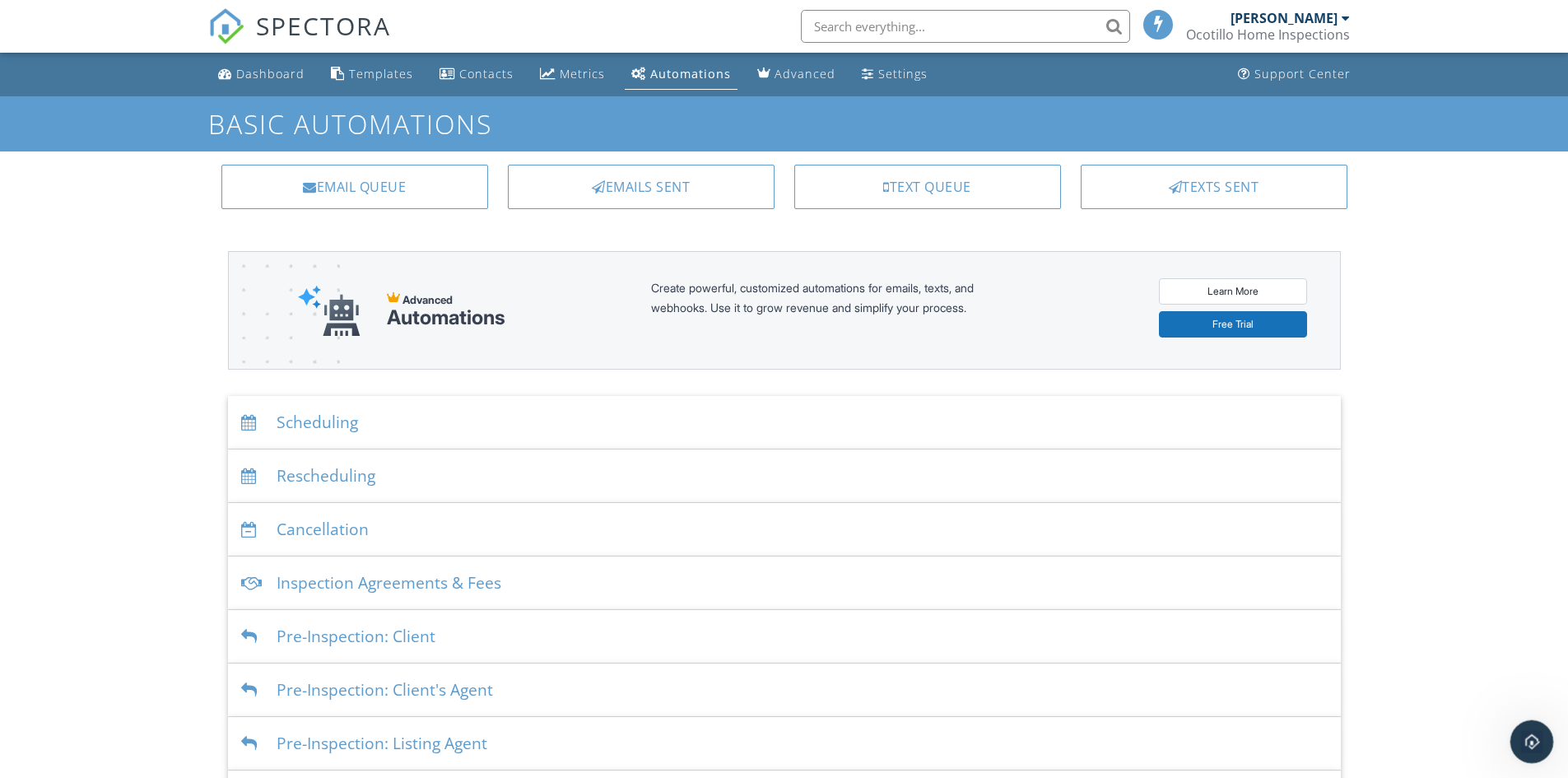
scroll to position [755, 0]
click at [1225, 290] on link "Learn More" at bounding box center [1233, 291] width 148 height 26
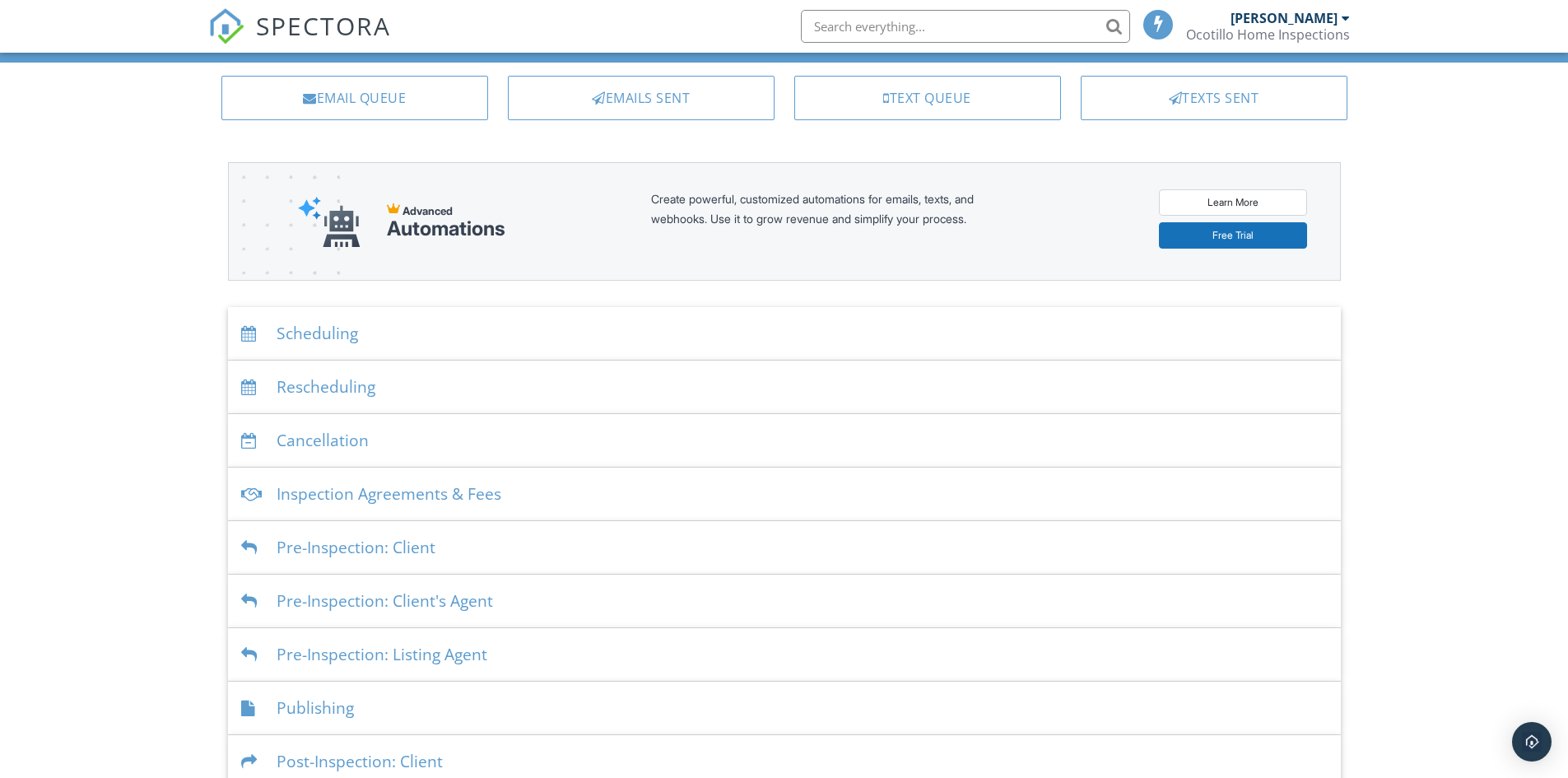
scroll to position [220, 0]
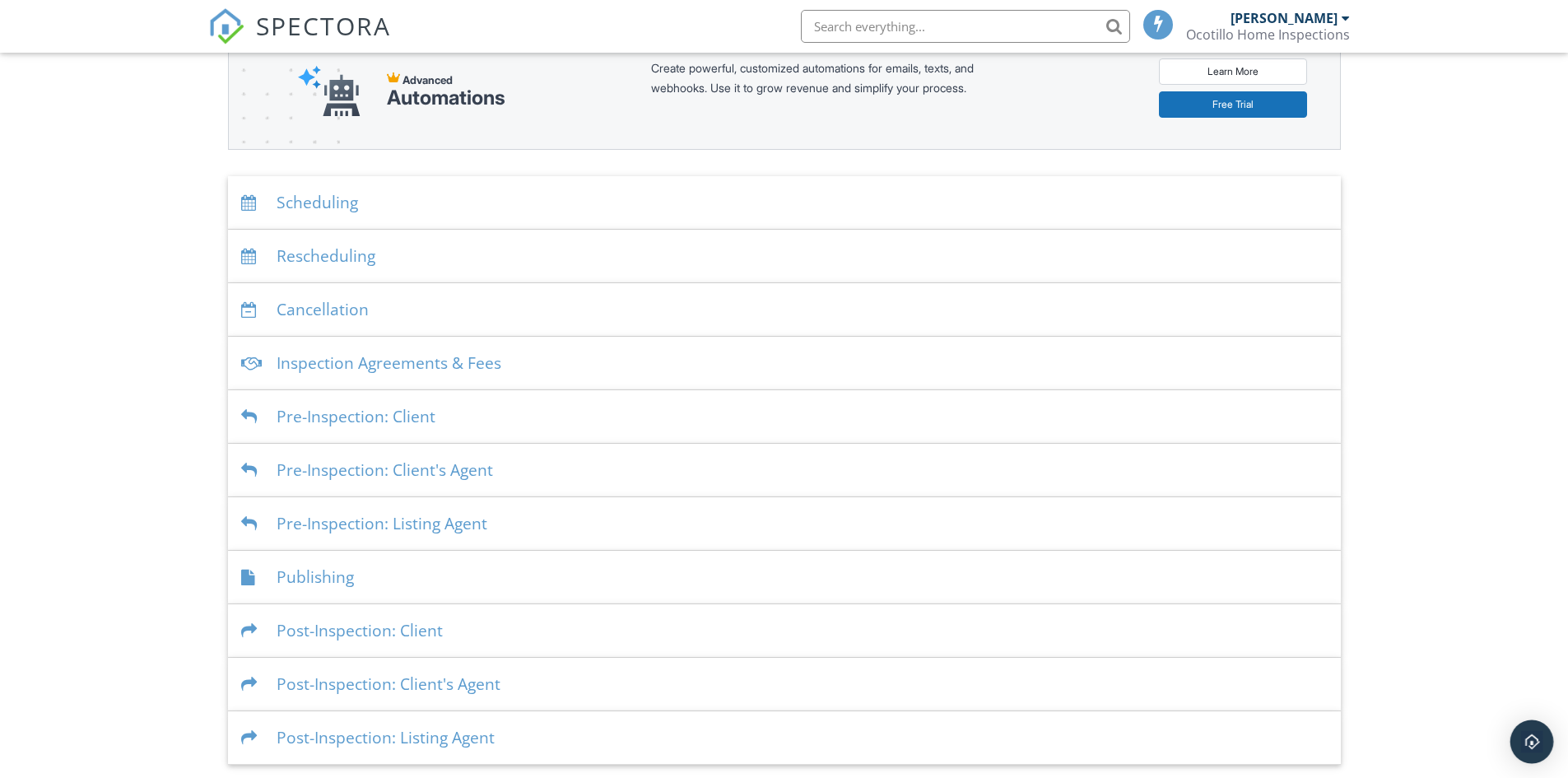
click at [1533, 744] on img "Open Intercom Messenger" at bounding box center [1532, 742] width 22 height 22
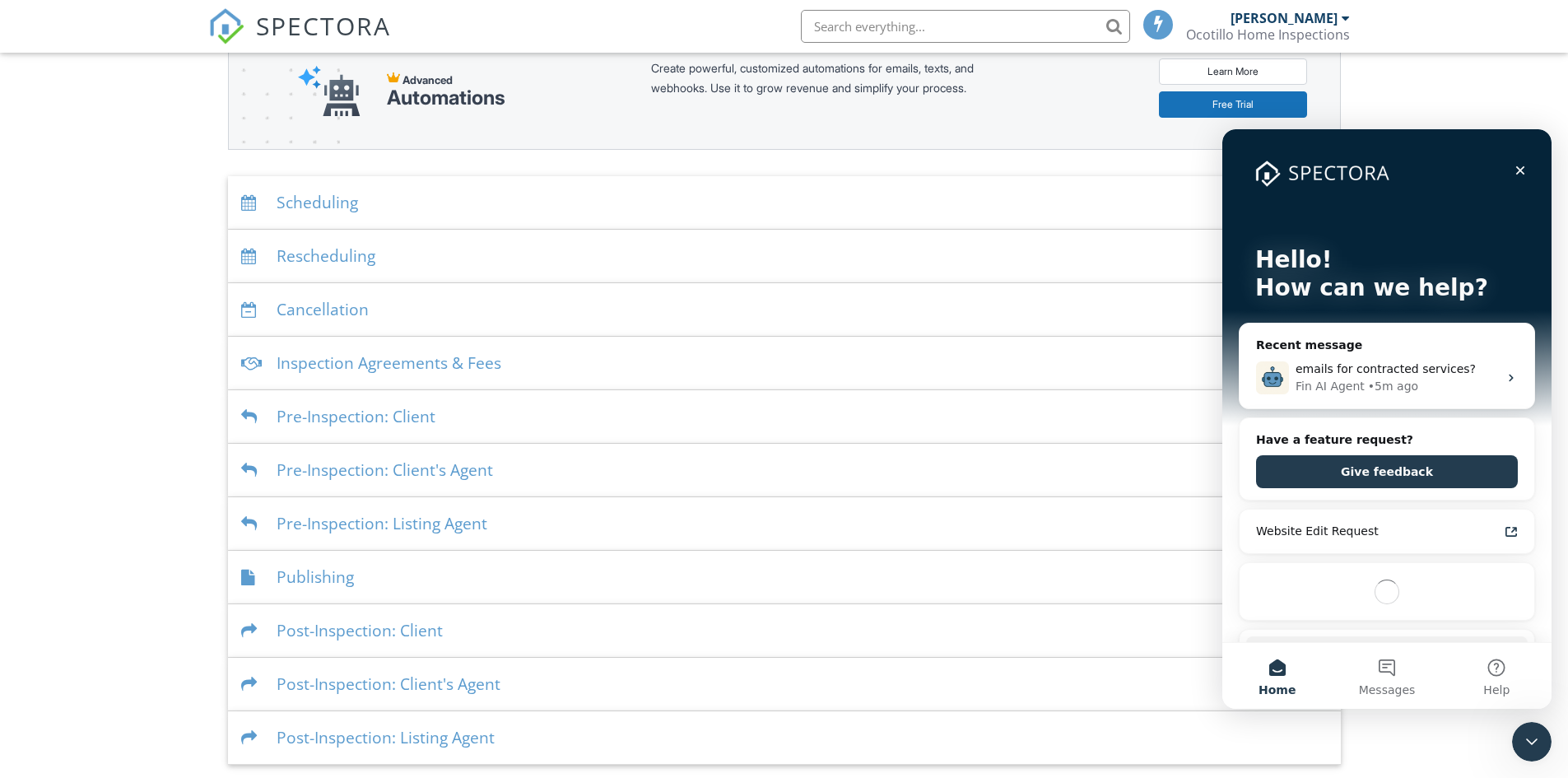
scroll to position [0, 0]
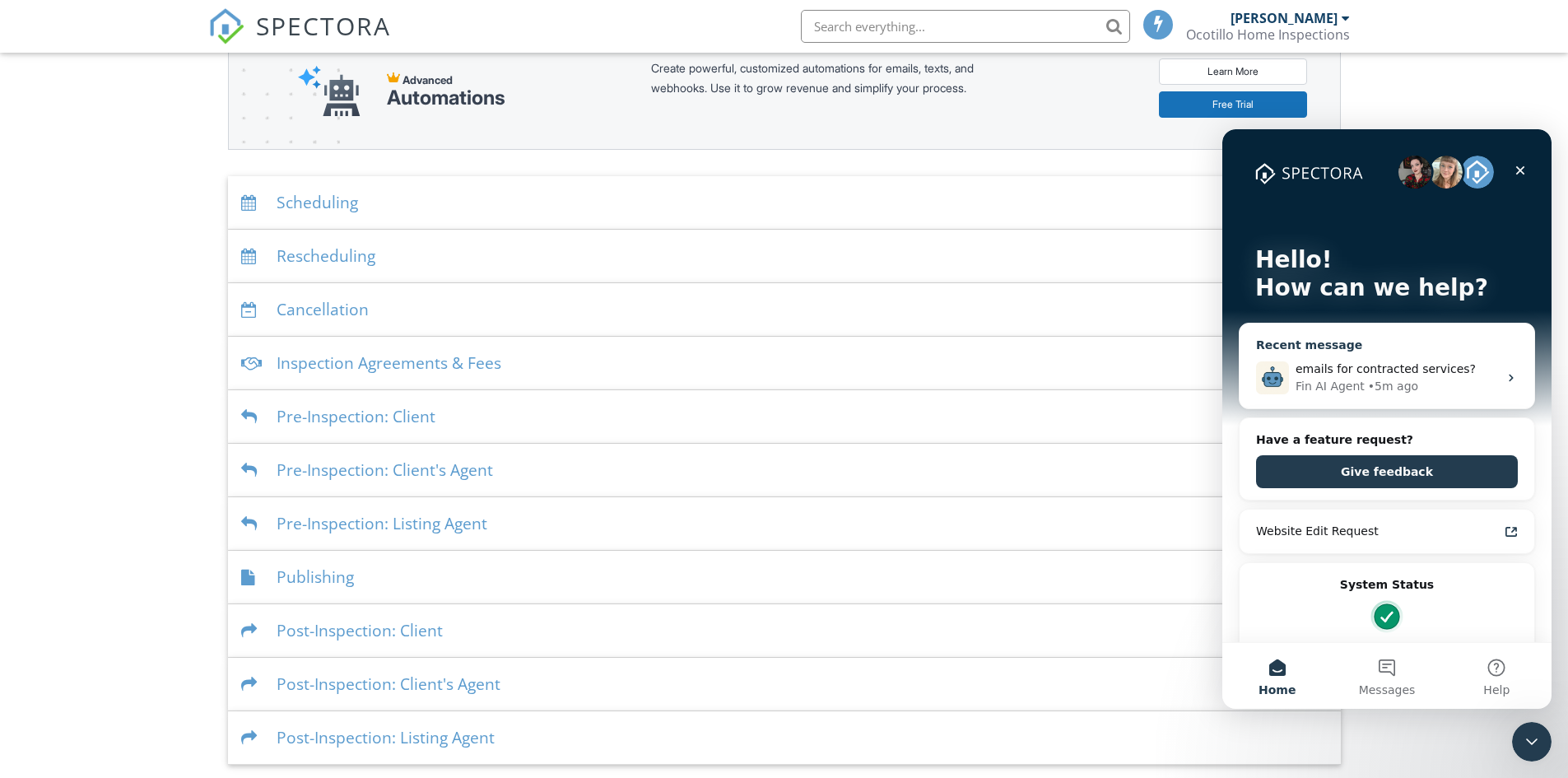
click at [1433, 381] on div "Fin AI Agent • 5m ago" at bounding box center [1397, 386] width 203 height 17
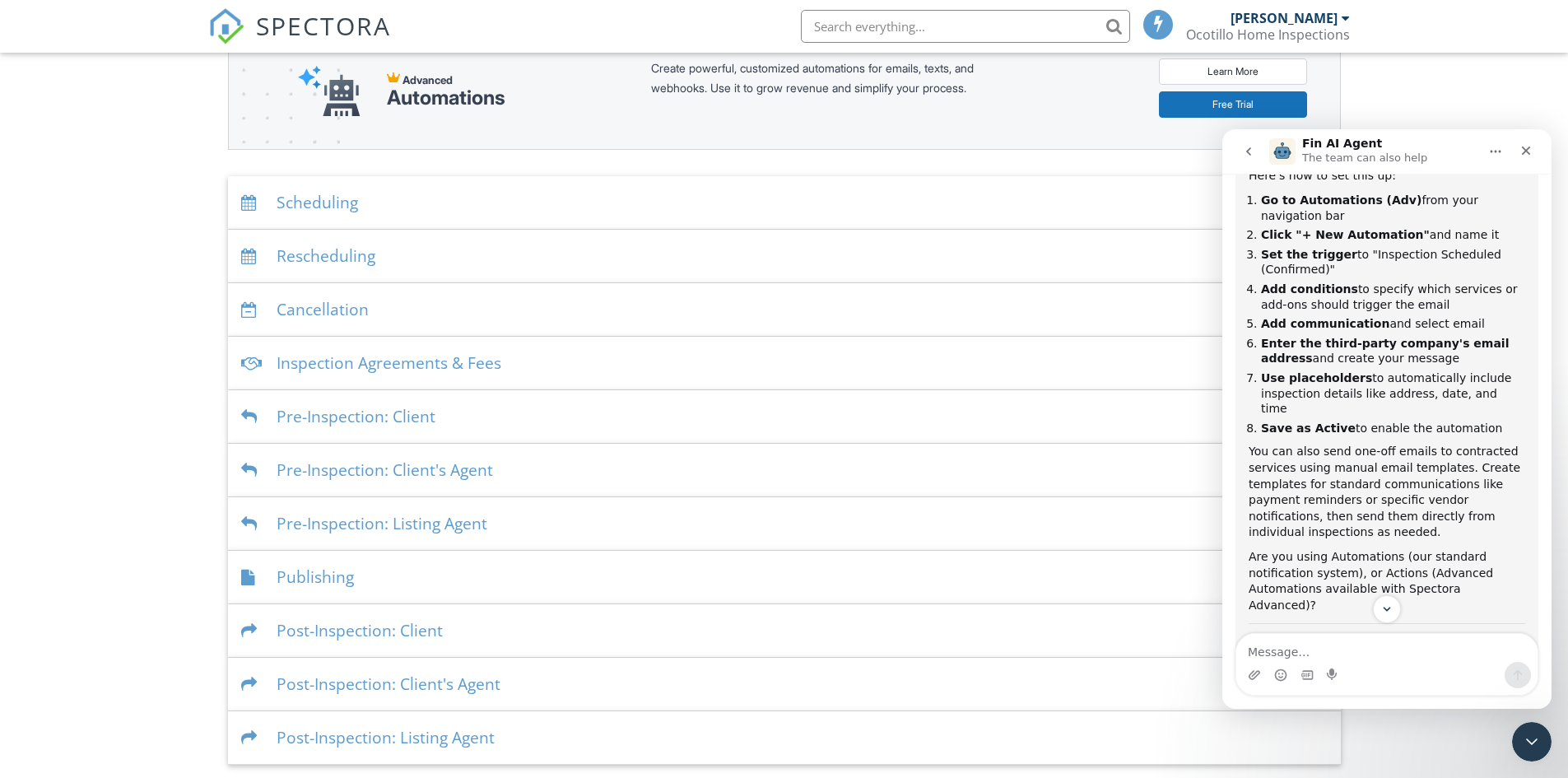
scroll to position [426, 0]
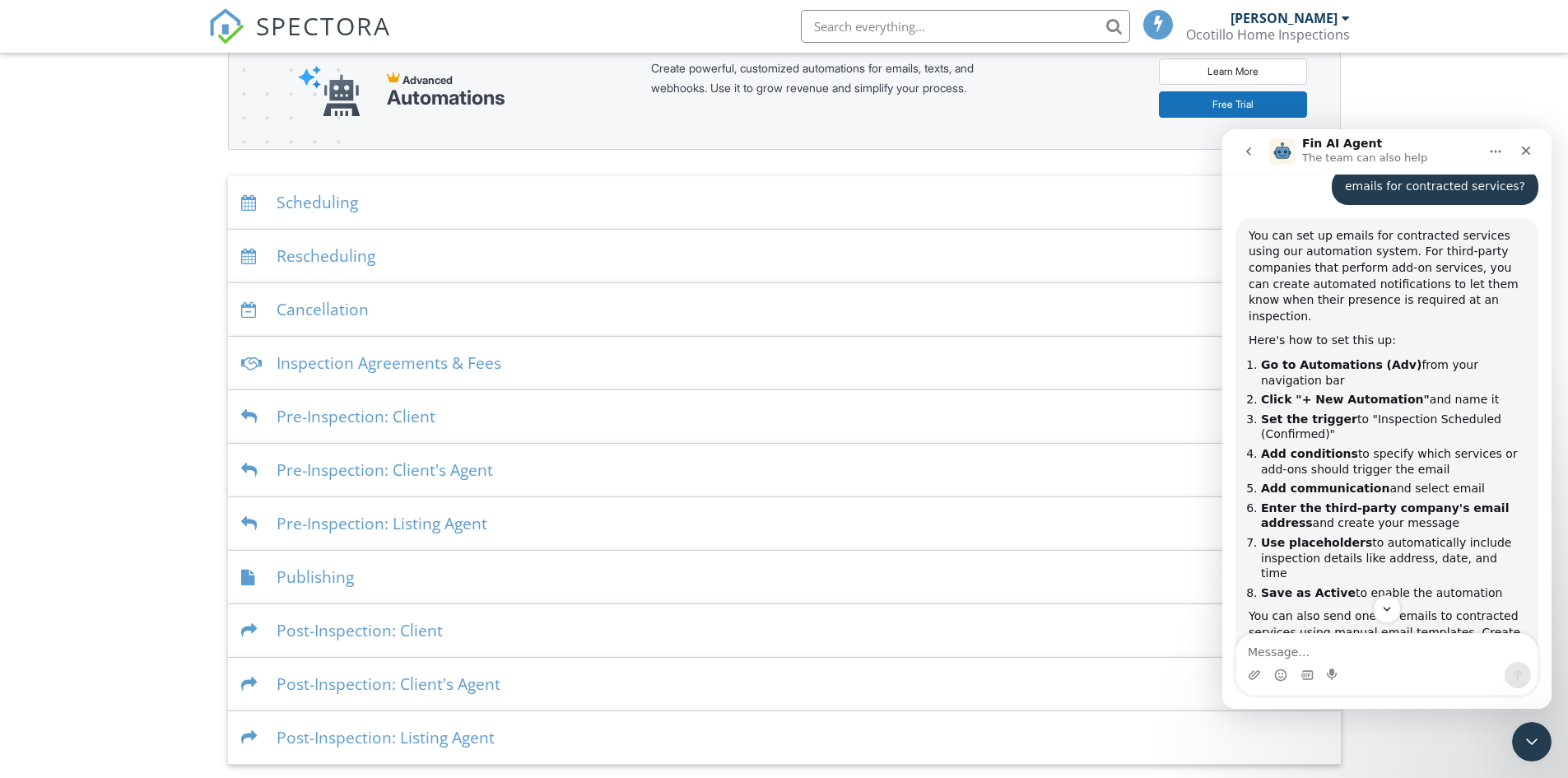
click at [1452, 90] on div "Dashboard Templates Contacts Metrics Automations Advanced Settings Support Cent…" at bounding box center [784, 298] width 1568 height 932
click at [1381, 109] on div "Dashboard Templates Contacts Metrics Automations Advanced Settings Support Cent…" at bounding box center [784, 298] width 1568 height 932
click at [1533, 751] on div "Close Intercom Messenger" at bounding box center [1530, 740] width 40 height 40
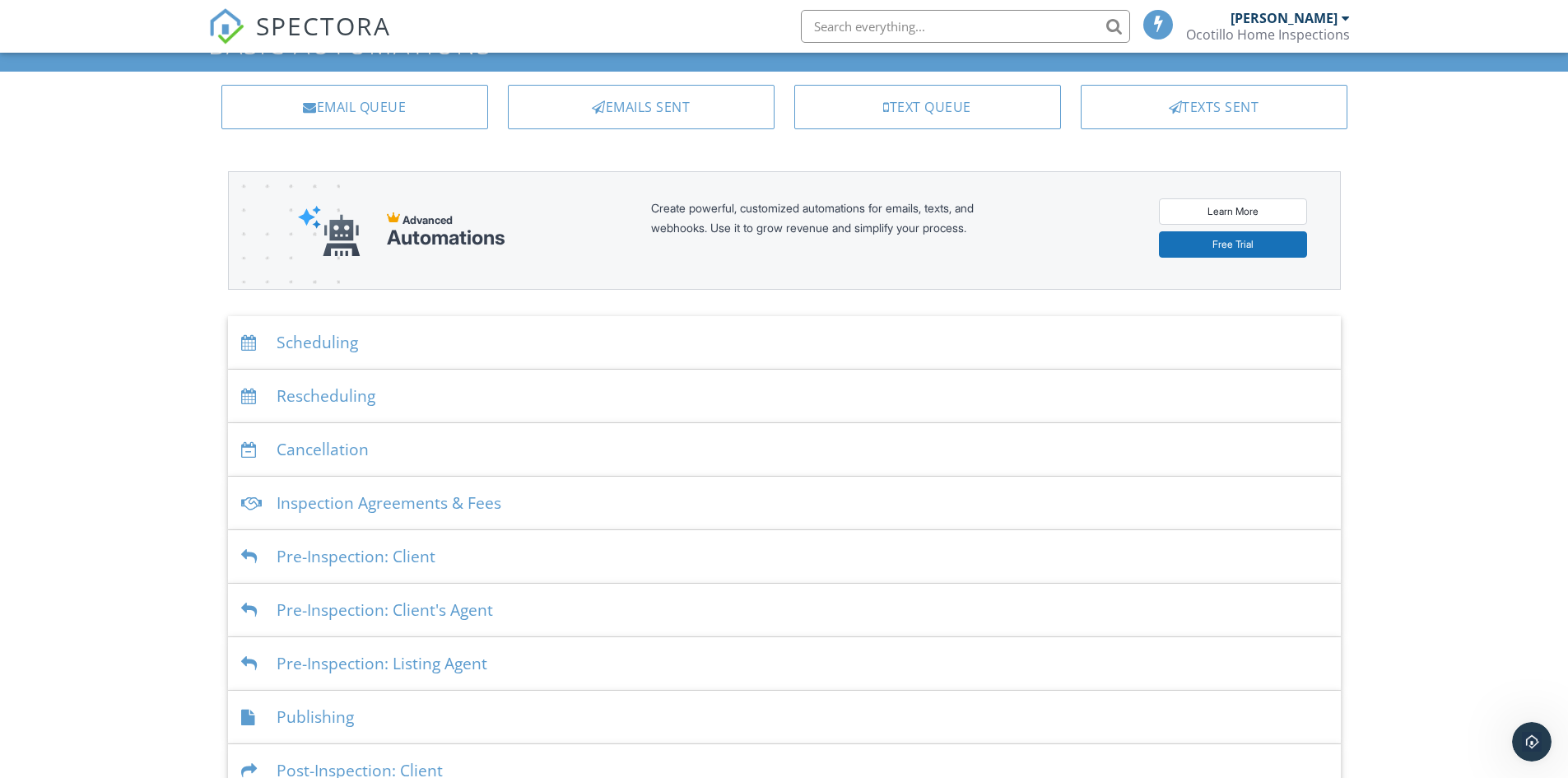
scroll to position [0, 0]
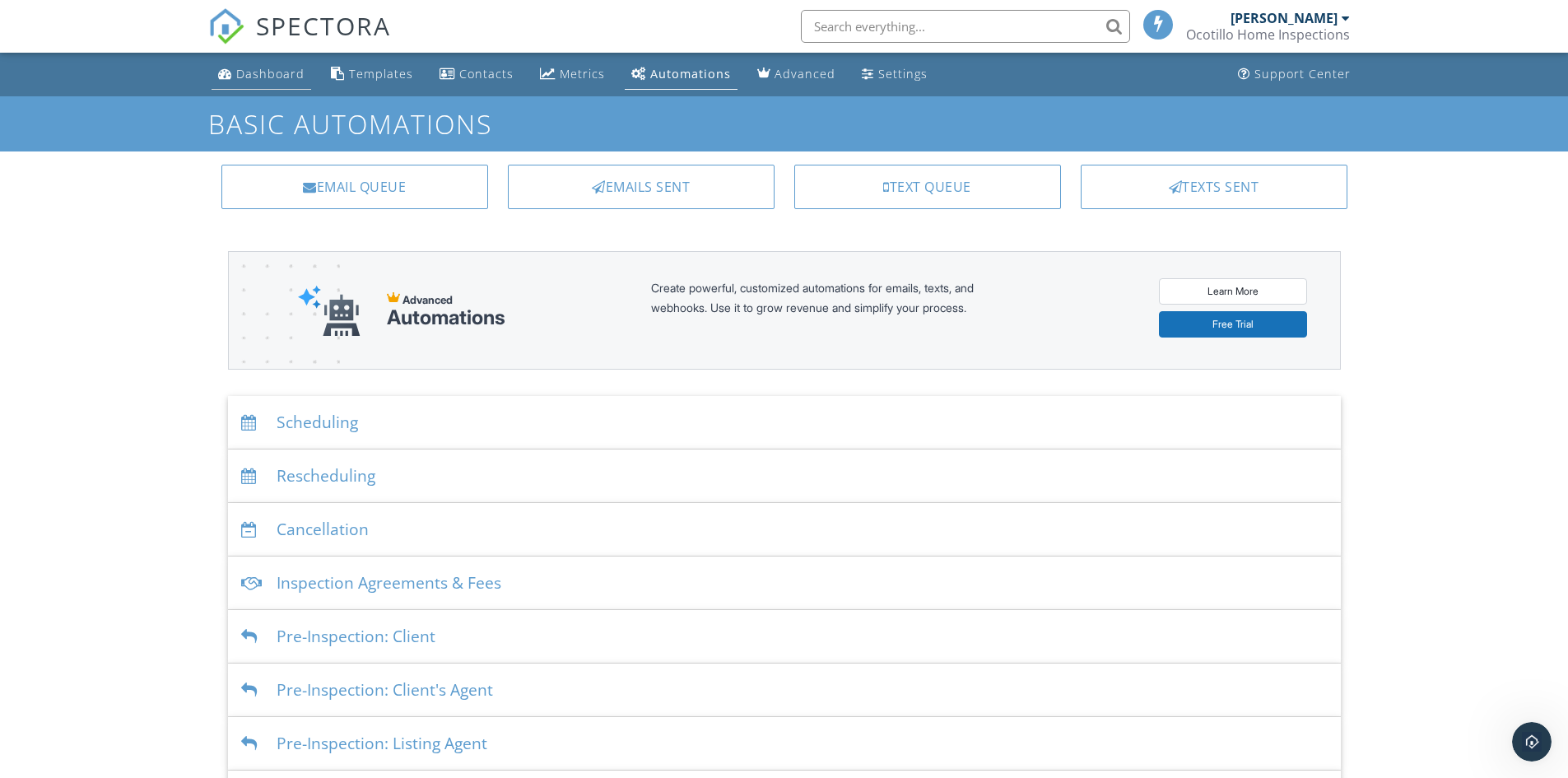
click at [259, 75] on div "Dashboard" at bounding box center [270, 73] width 68 height 15
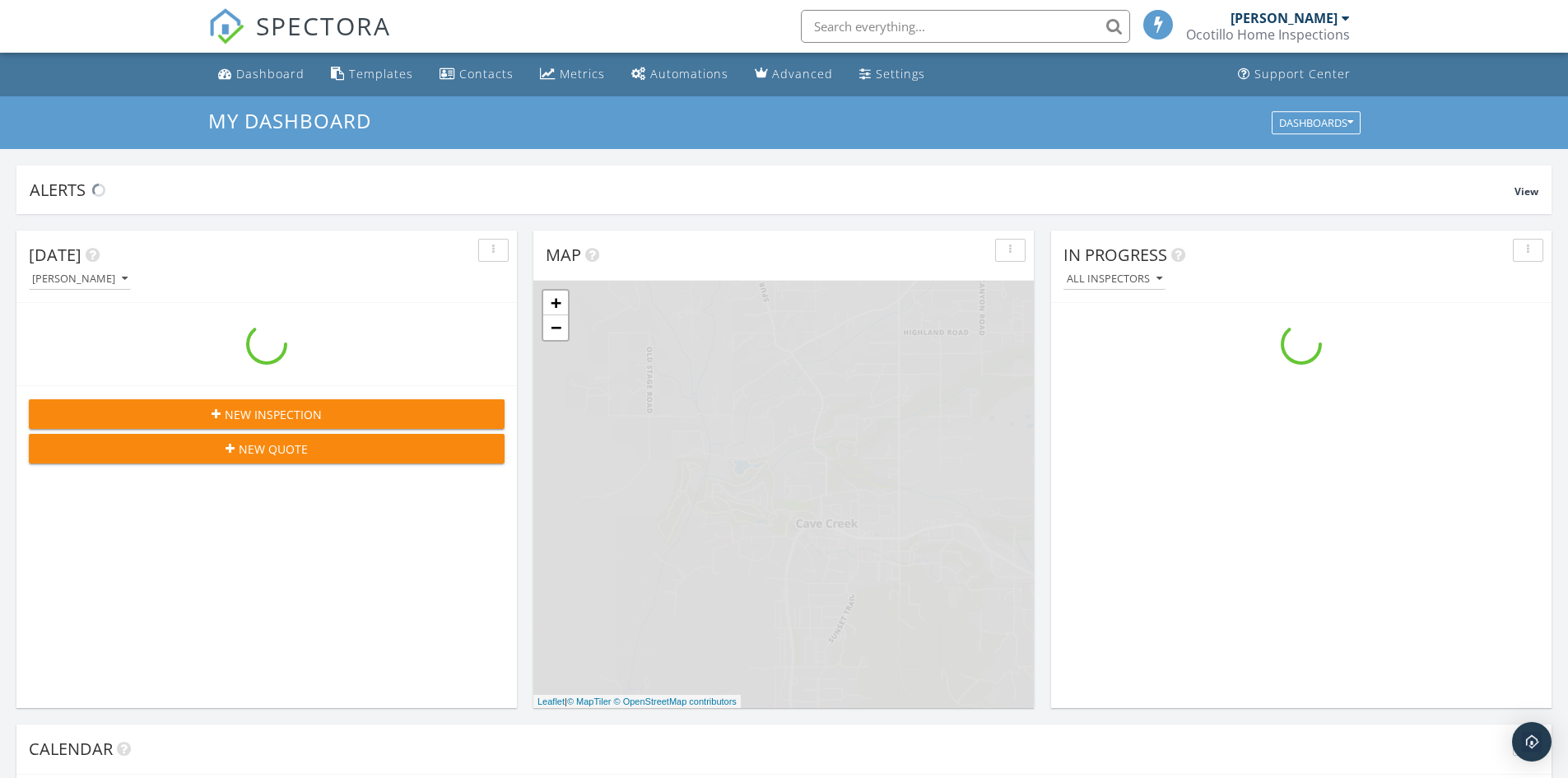
scroll to position [1524, 1593]
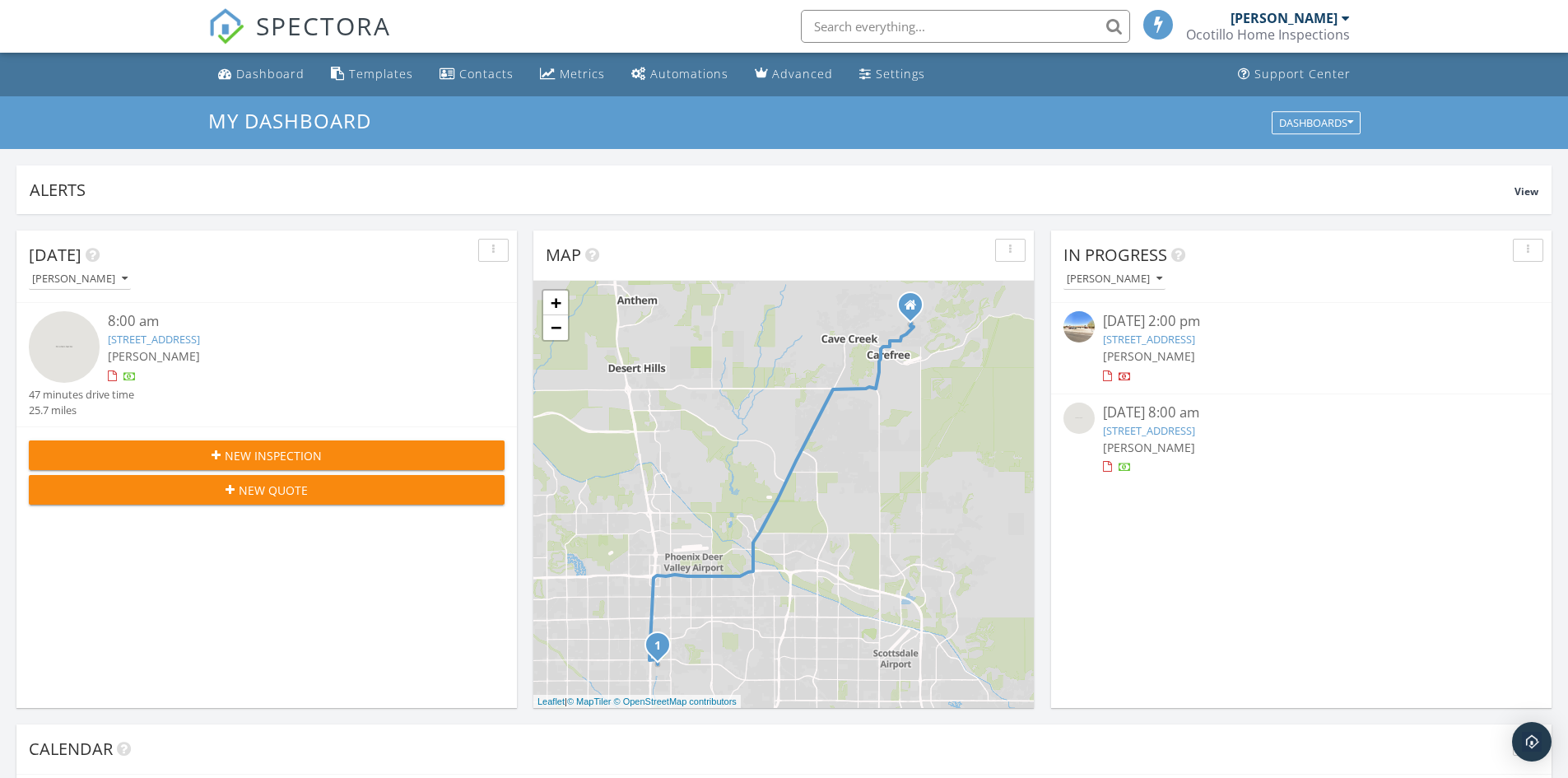
click at [287, 453] on span "New Inspection" at bounding box center [272, 456] width 97 height 17
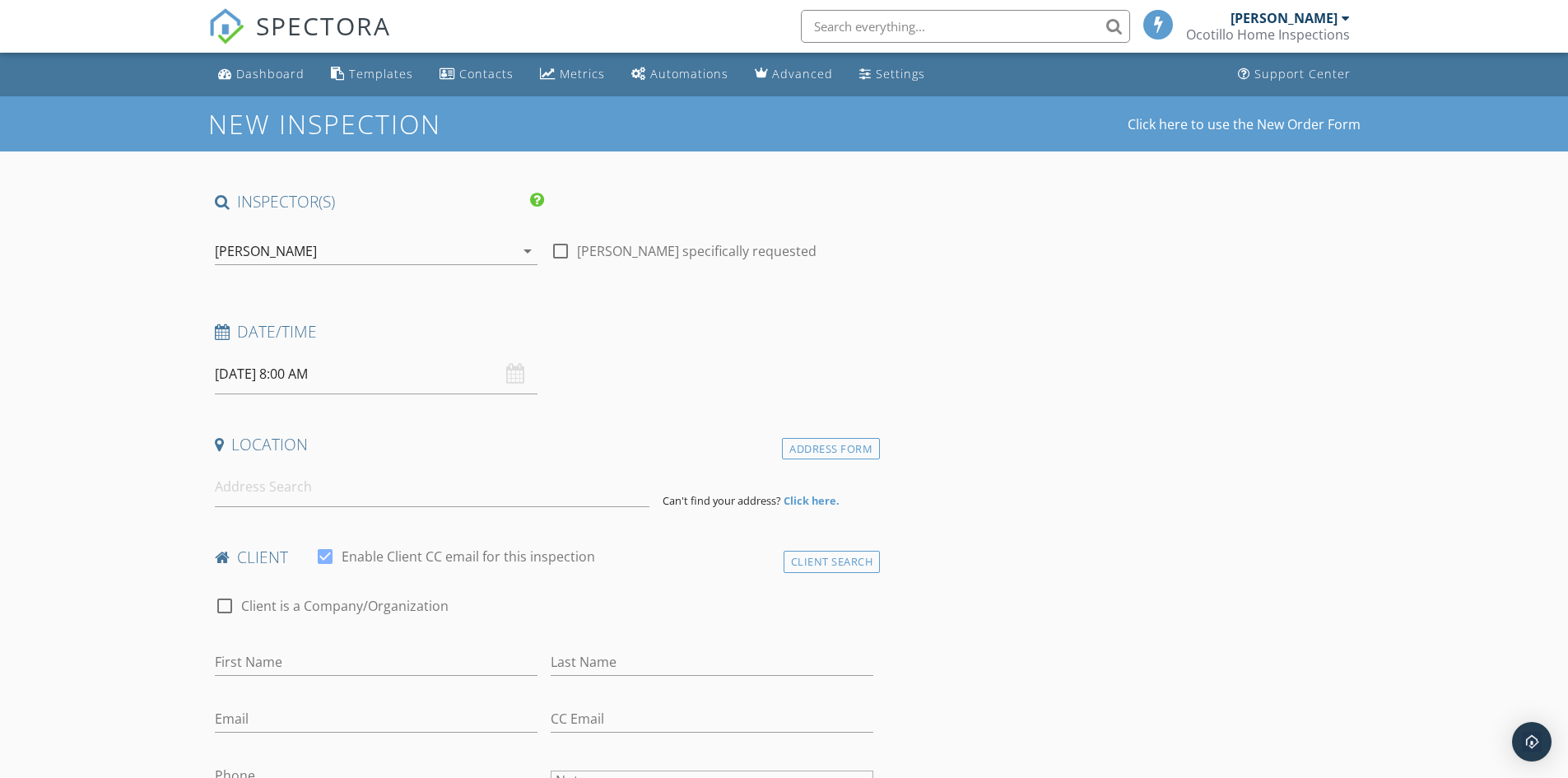
click at [318, 373] on input "09/29/2025 8:00 AM" at bounding box center [376, 374] width 322 height 41
type input "09/30/2025 8:00 AM"
type input "09"
type input "09/30/2025 9:00 AM"
click at [309, 643] on span at bounding box center [310, 648] width 12 height 16
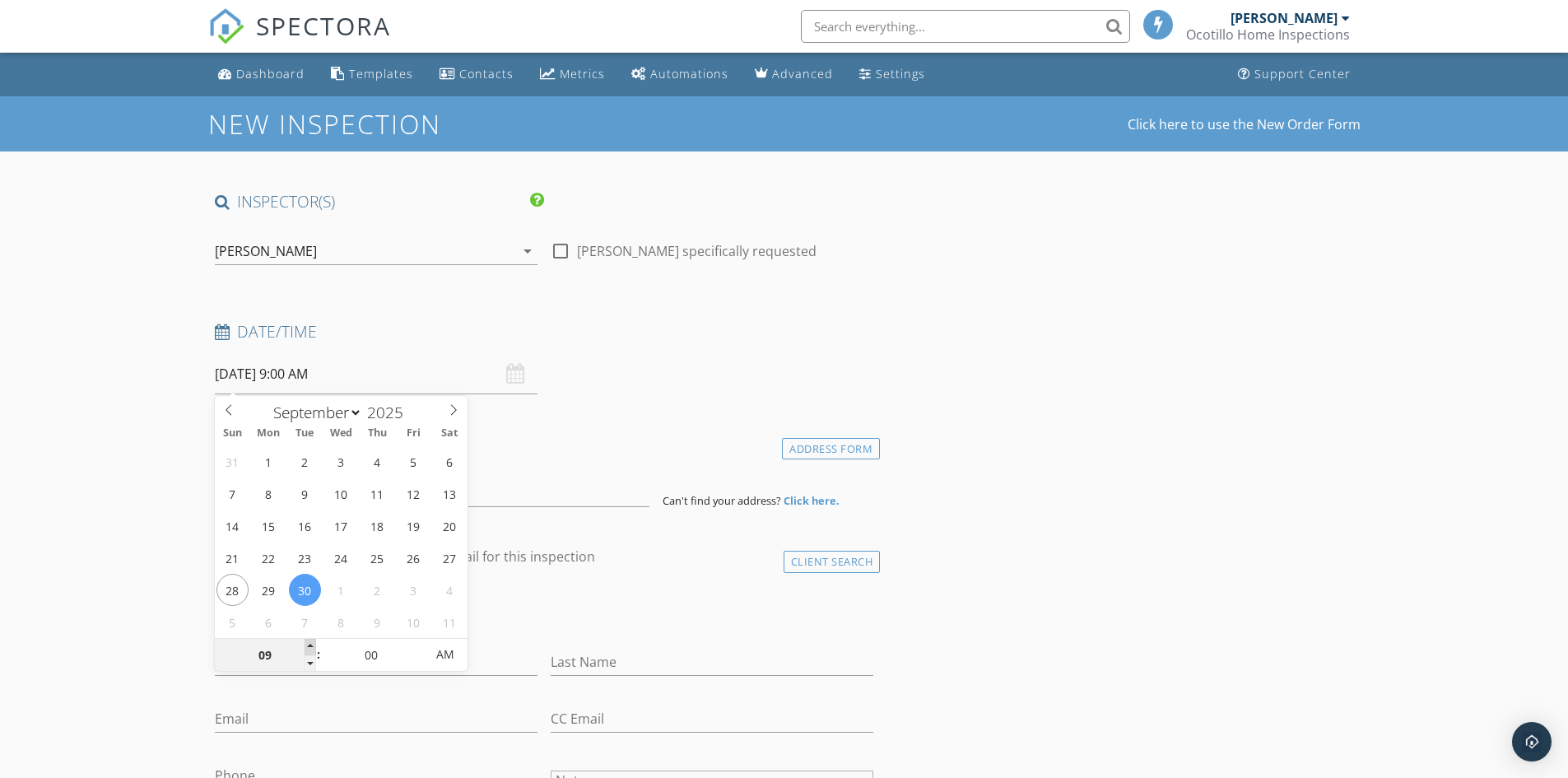
type input "10"
type input "09/30/2025 10:00 AM"
click at [309, 643] on span at bounding box center [310, 648] width 12 height 16
type input "11"
type input "09/30/2025 11:00 AM"
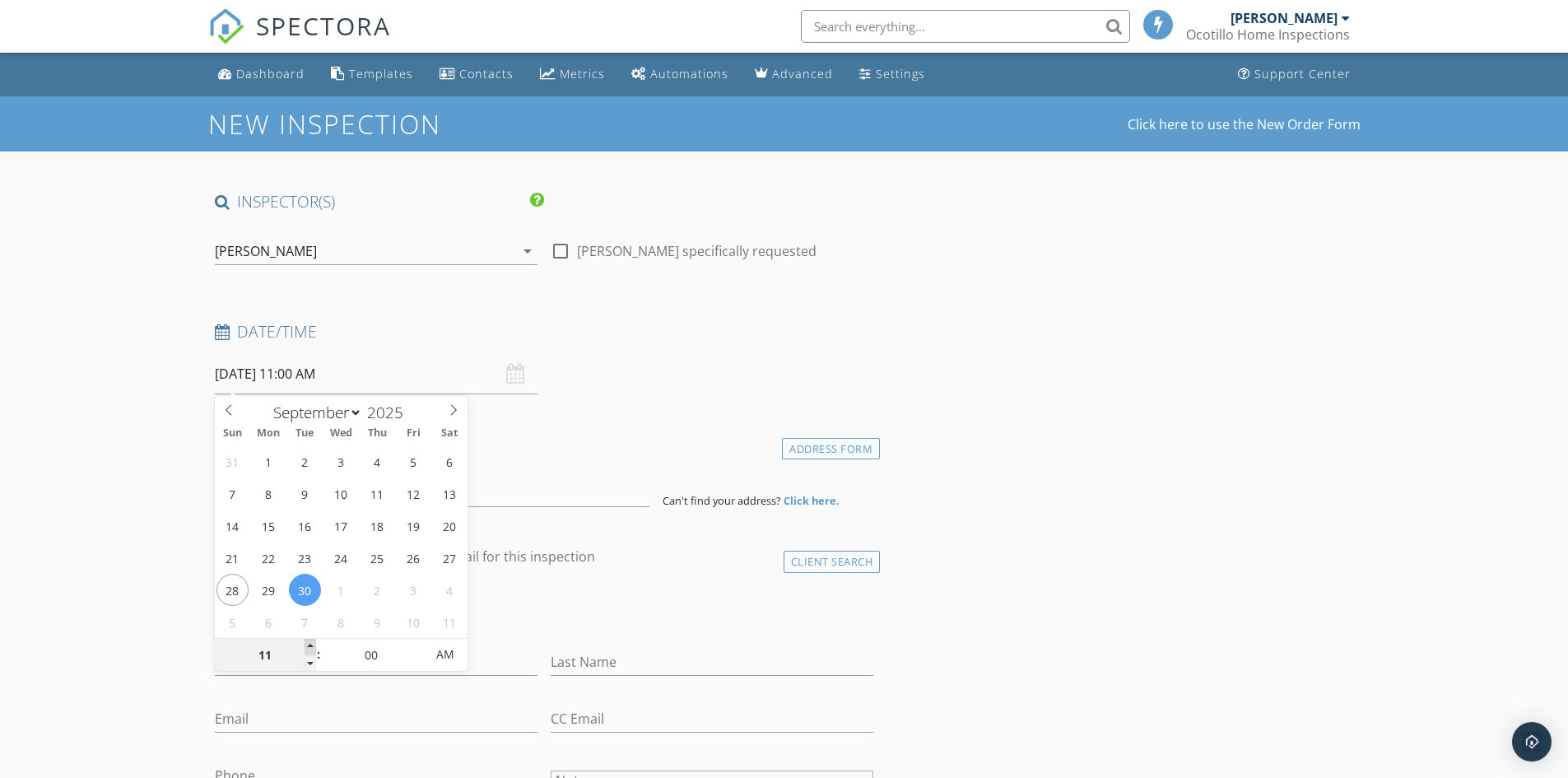
click at [309, 643] on span at bounding box center [310, 648] width 12 height 16
type input "12"
type input "09/30/2025 12:00 PM"
click at [309, 643] on span at bounding box center [310, 648] width 12 height 16
type input "01"
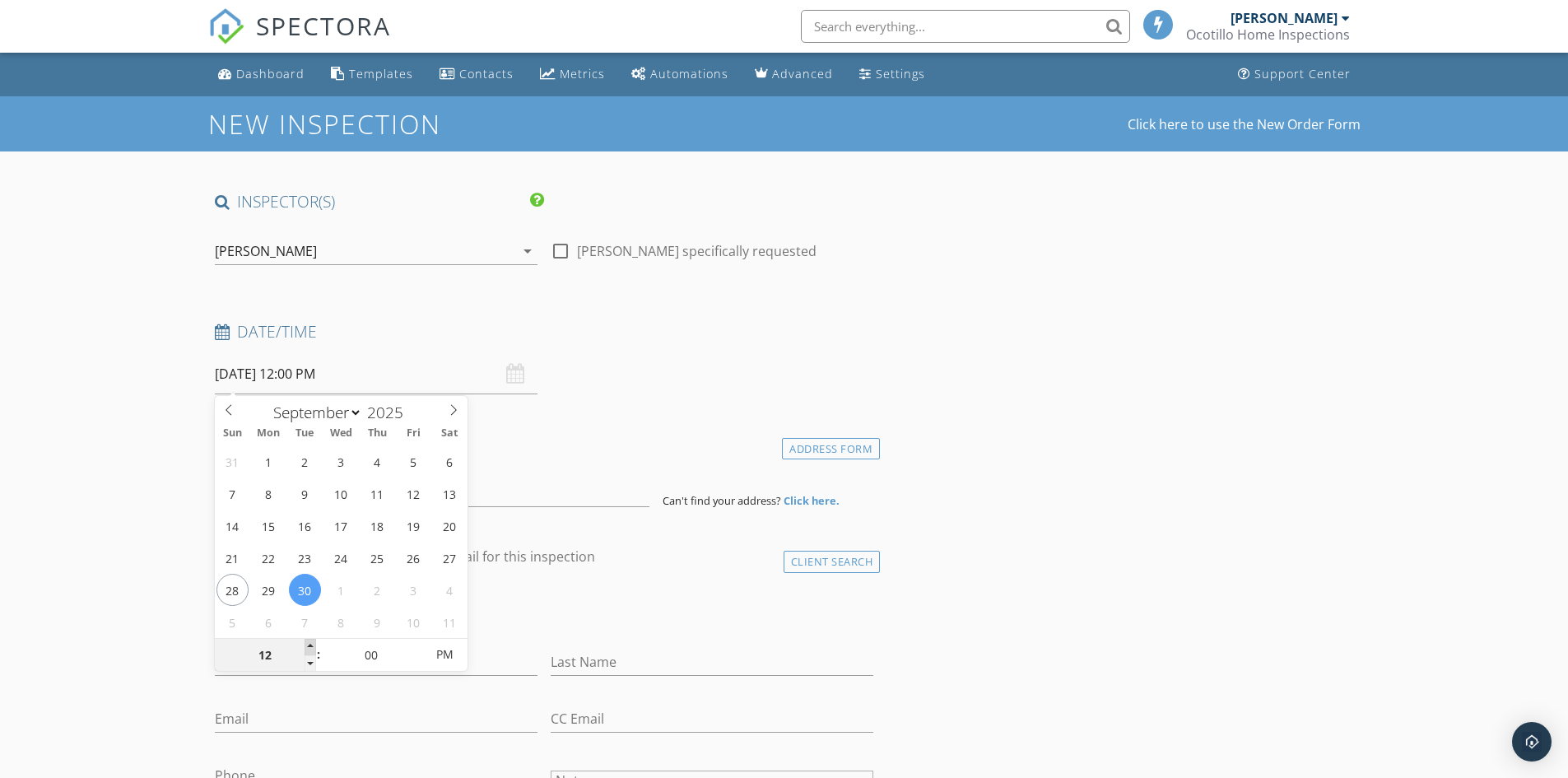
type input "09/30/2025 1:00 PM"
click at [309, 643] on span at bounding box center [310, 648] width 12 height 16
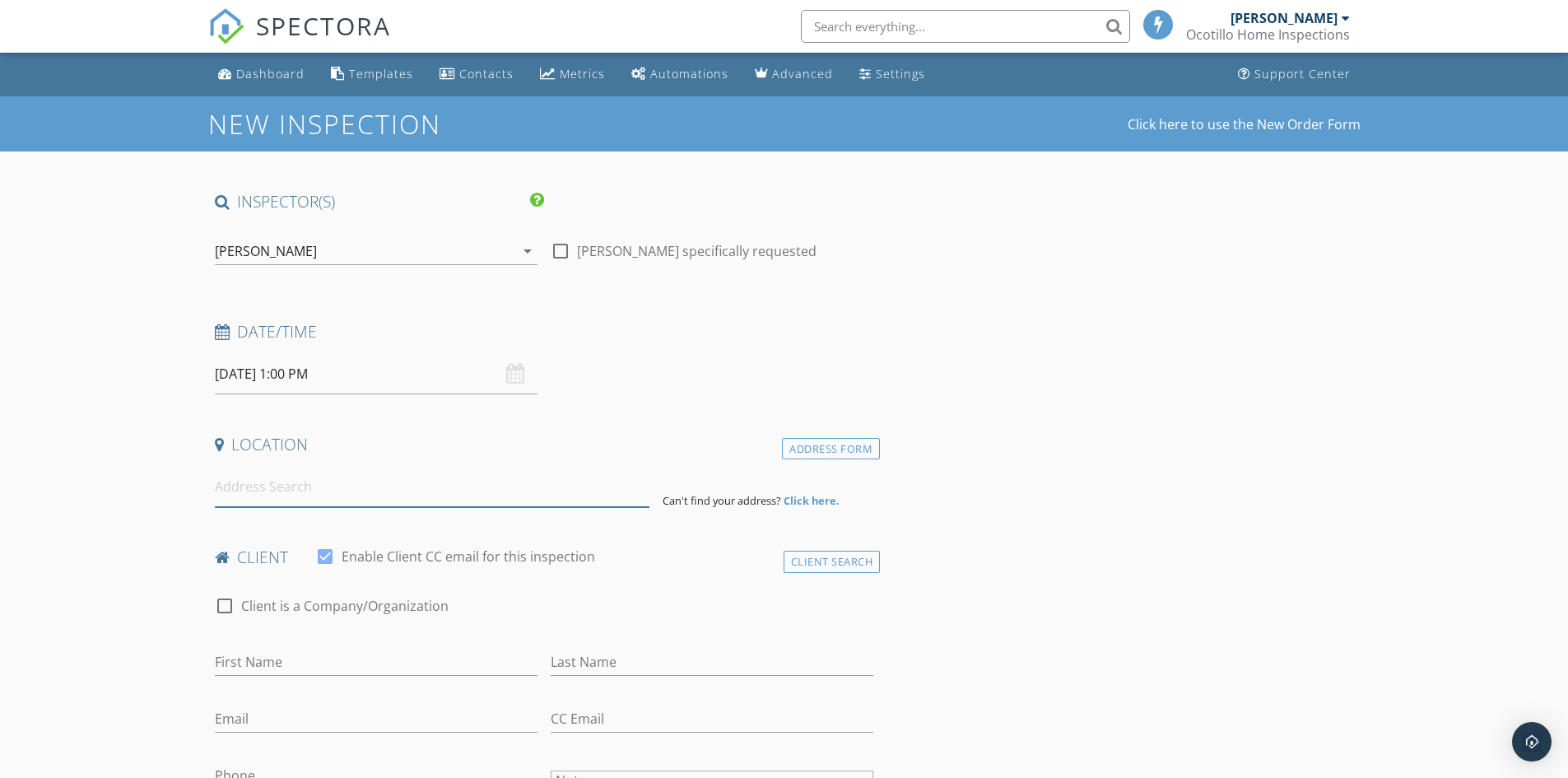
click at [286, 492] on input at bounding box center [432, 487] width 435 height 41
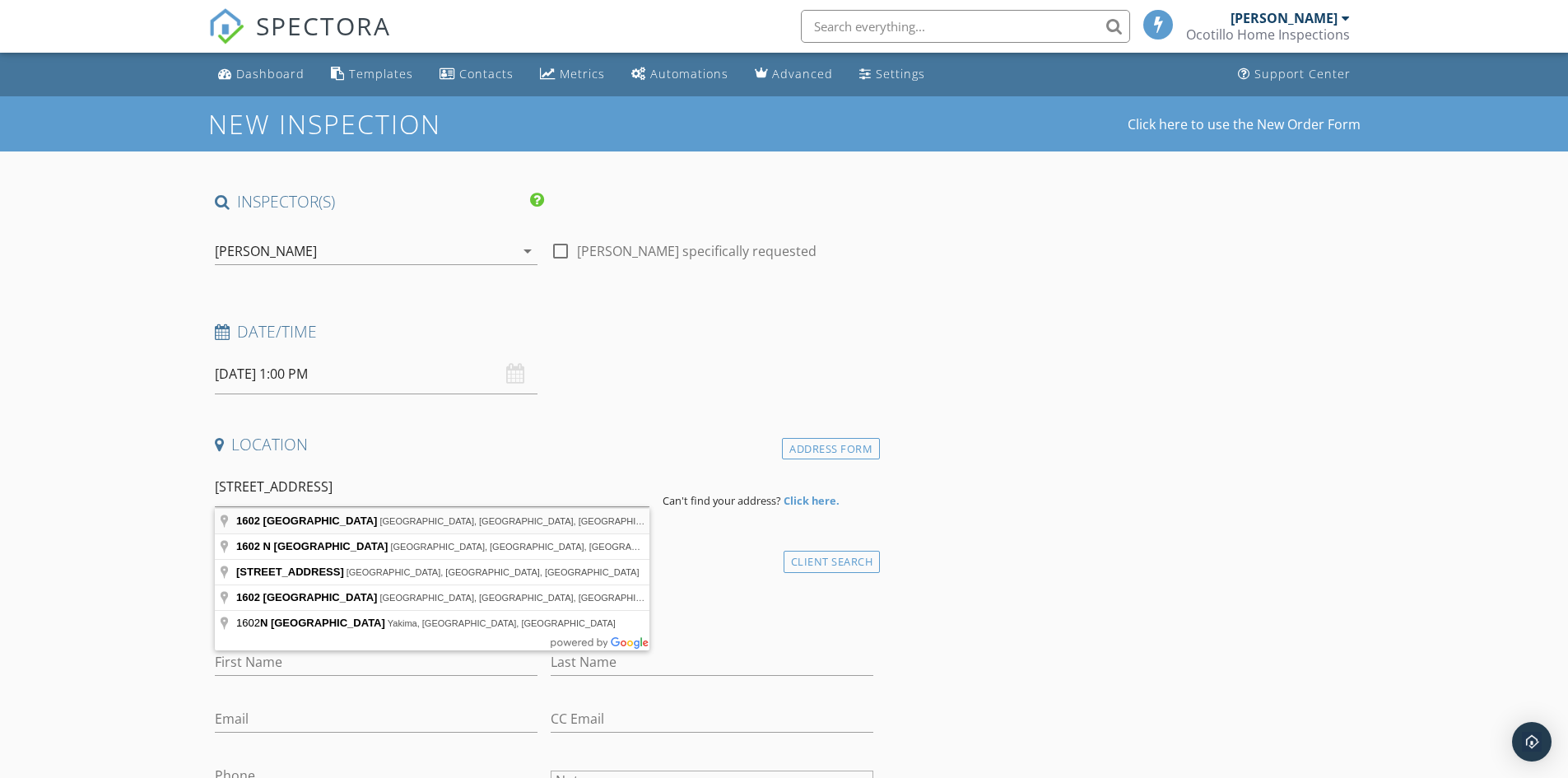
type input "1602 North 73rd Avenue, Phoenix, AZ, USA"
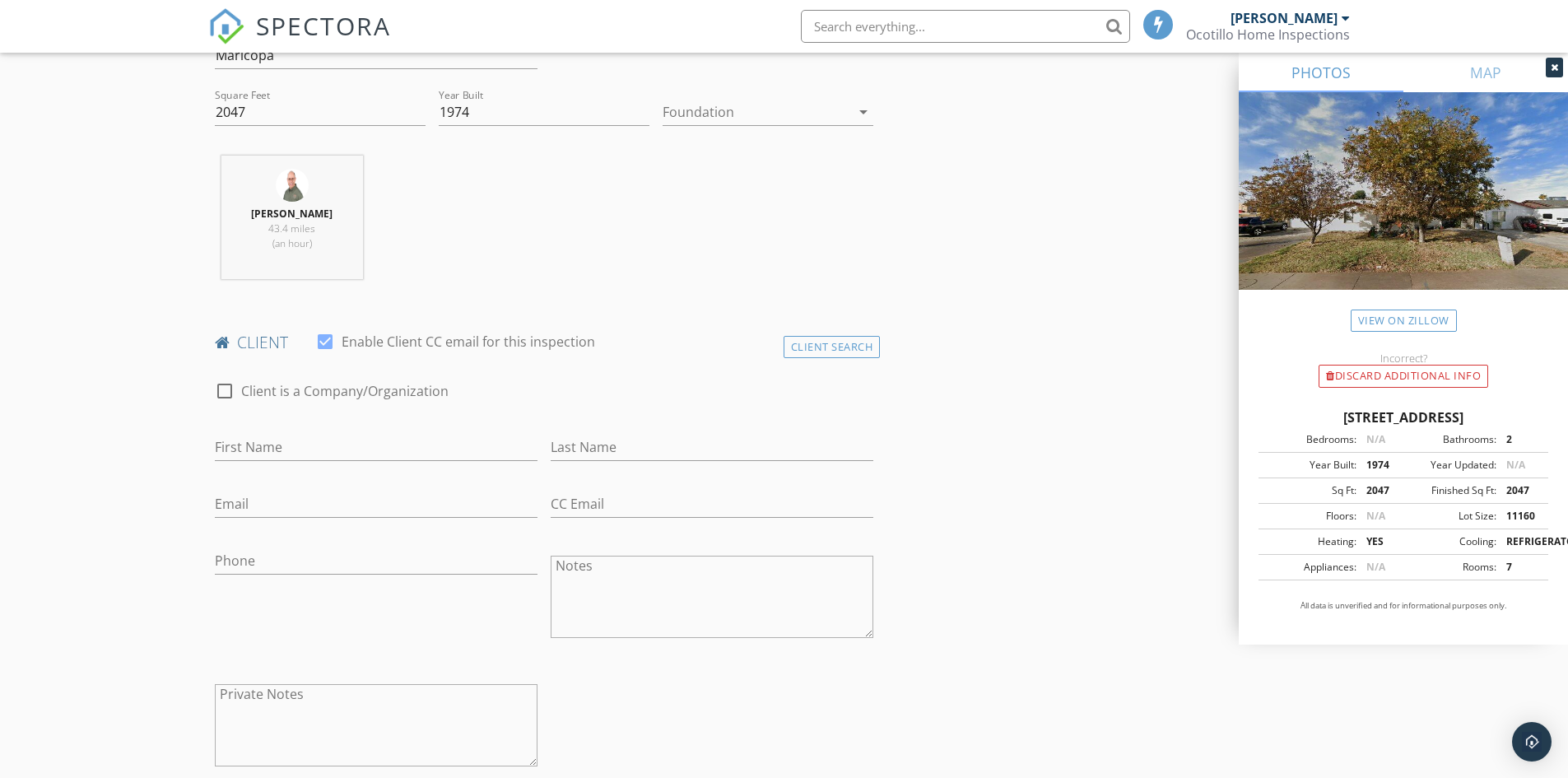
scroll to position [577, 0]
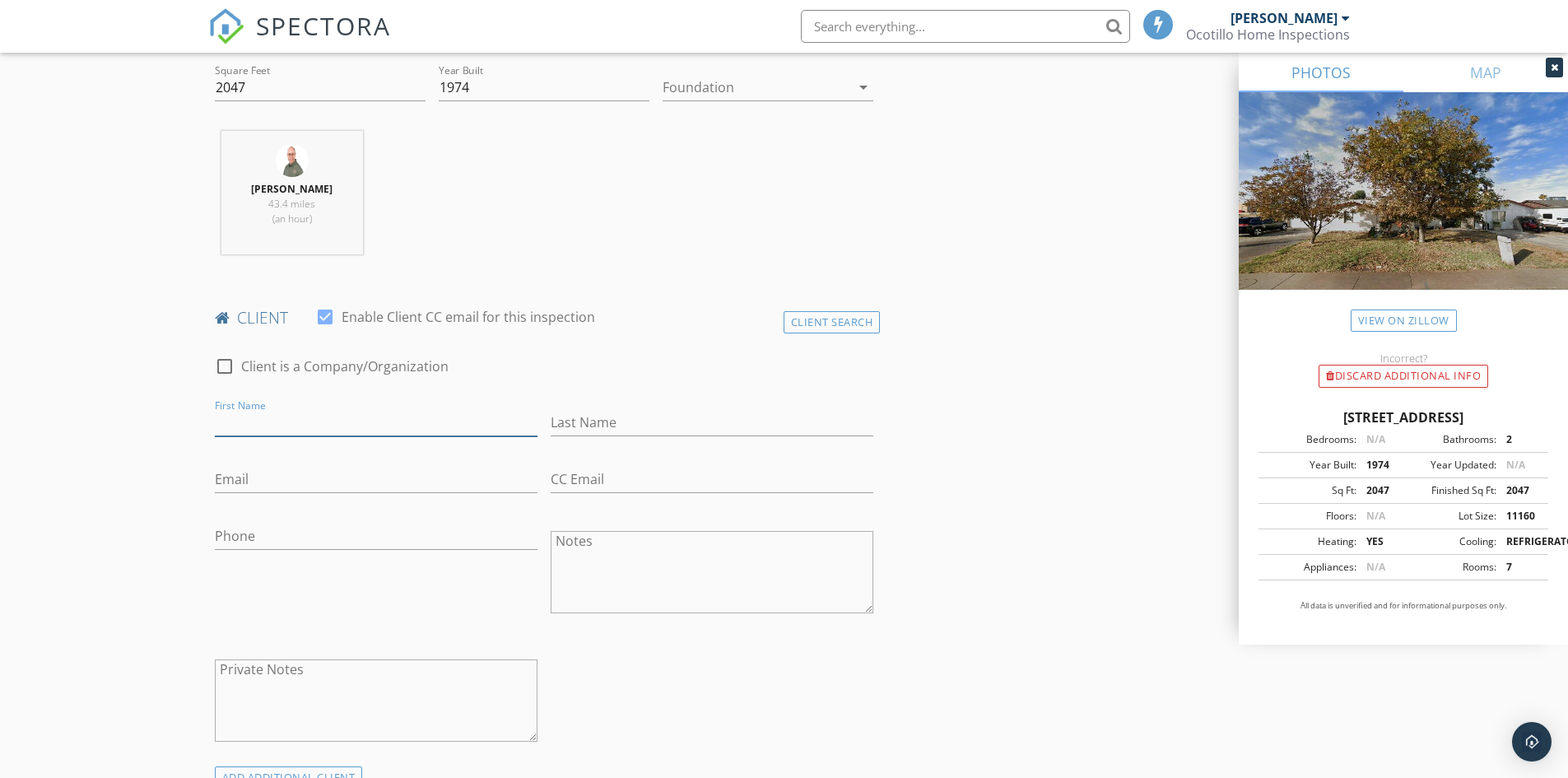
click at [278, 425] on input "First Name" at bounding box center [376, 423] width 322 height 27
type input "Jad"
type input "Hamdan"
type input "jnhamdan@gmail.com"
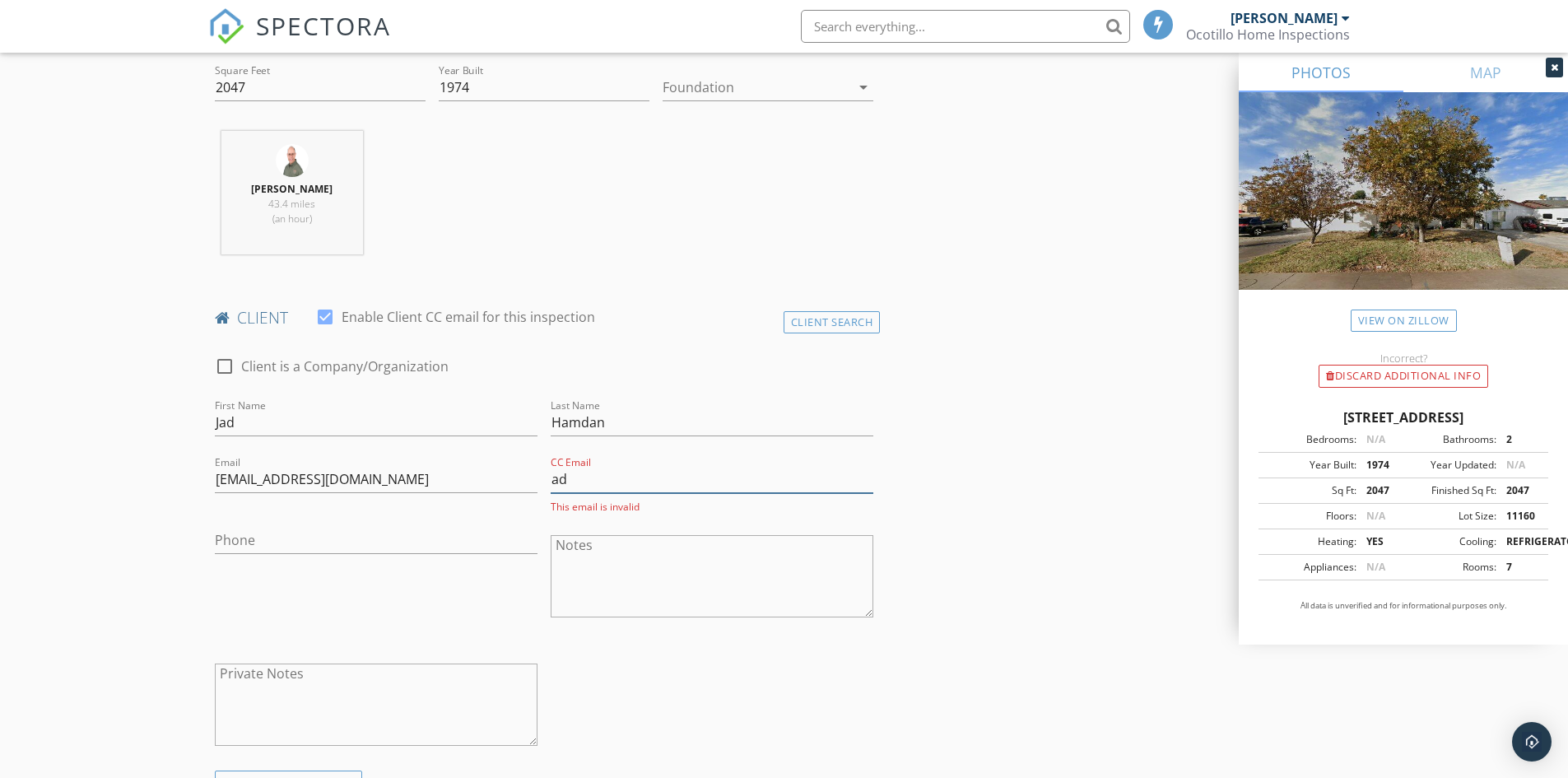
type input "[EMAIL_ADDRESS][DOMAIN_NAME]"
click at [294, 540] on input "Phone" at bounding box center [376, 536] width 322 height 27
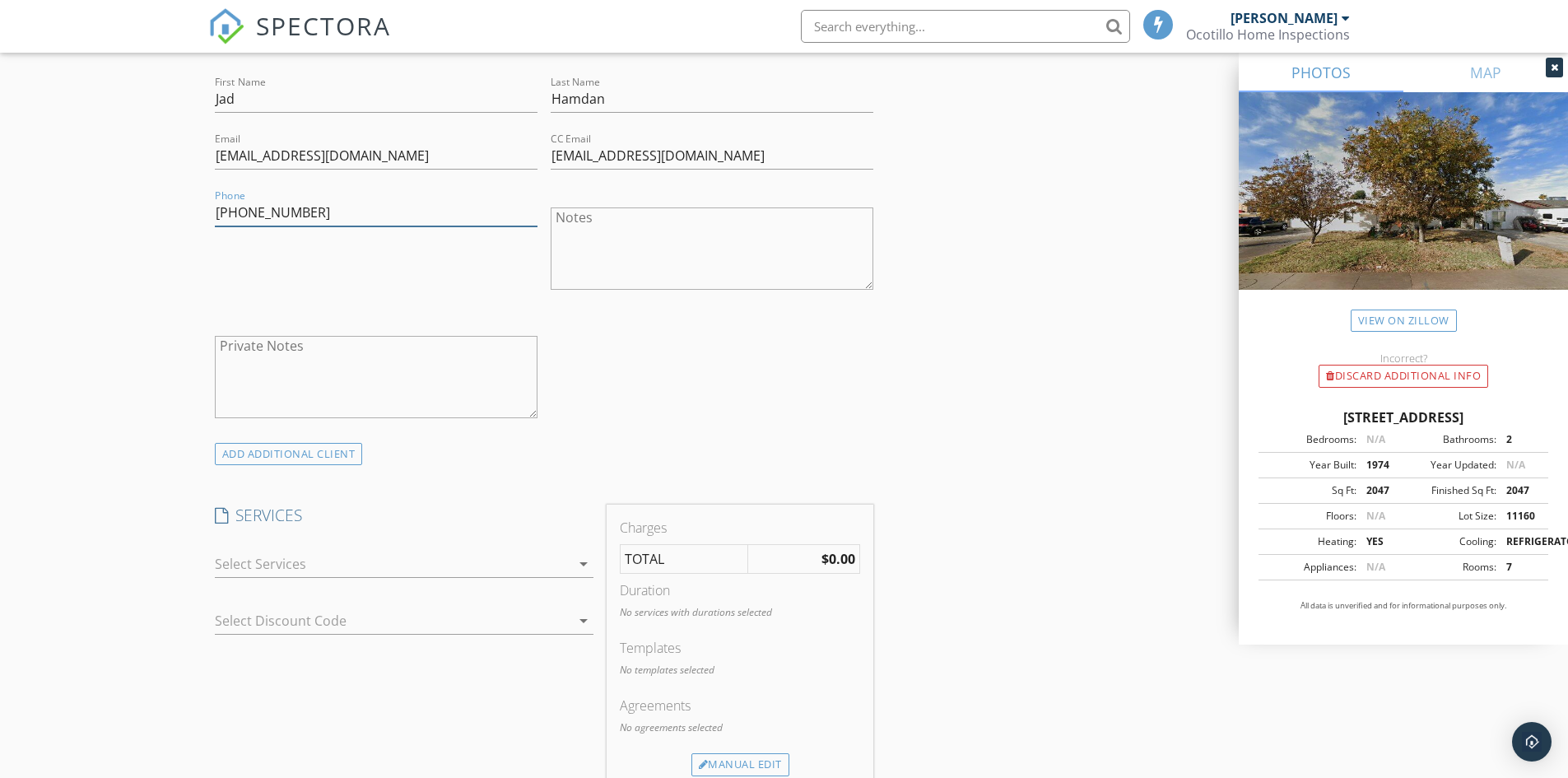
scroll to position [906, 0]
type input "818-939-1770"
click at [330, 457] on div "ADD ADDITIONAL client" at bounding box center [289, 448] width 148 height 23
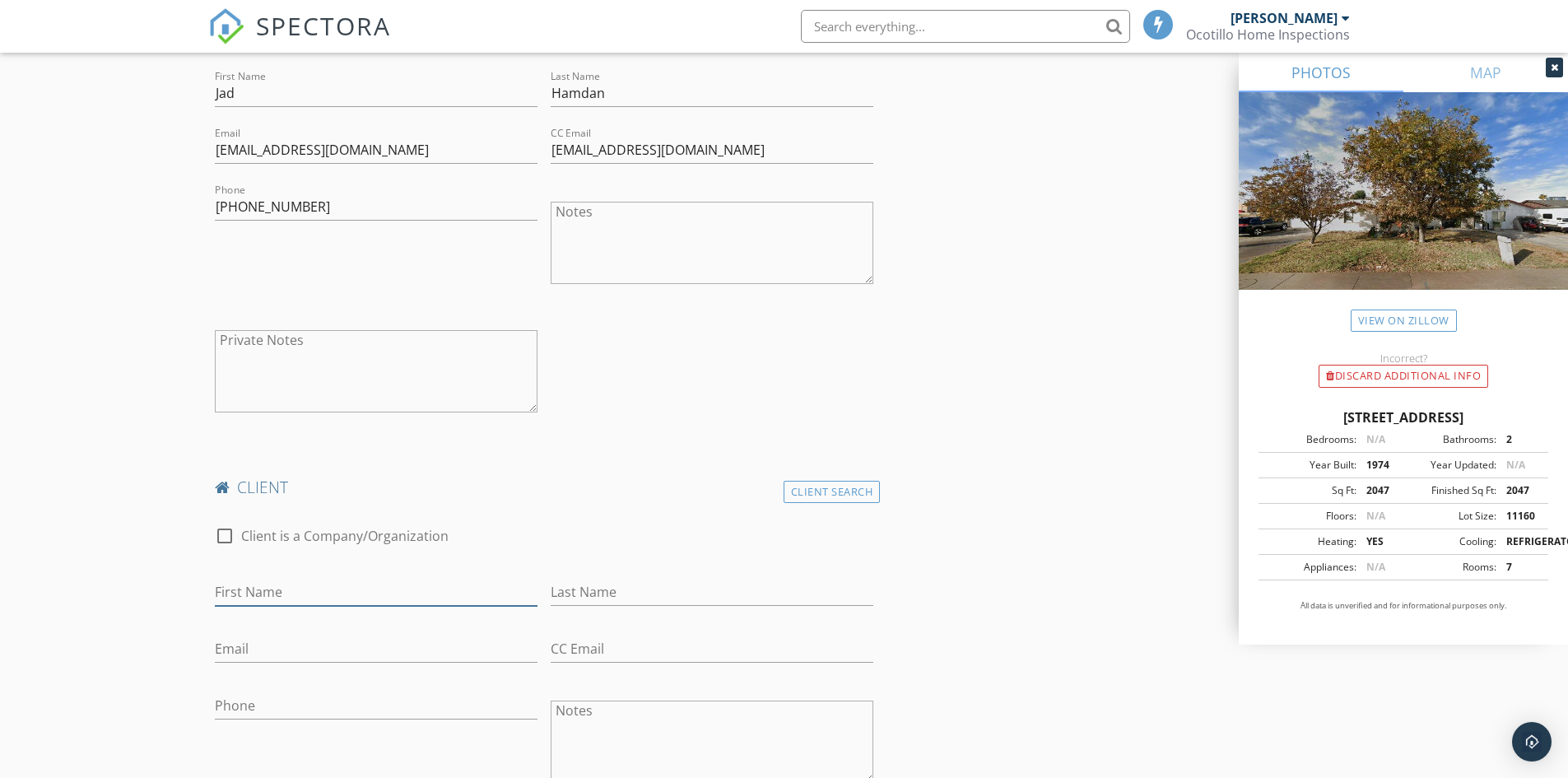
click at [272, 590] on input "First Name" at bounding box center [376, 592] width 322 height 27
type input "Aya"
type input "Shakra"
type input "aya.abshakra@gmail.com"
click at [591, 650] on input "CC Email" at bounding box center [712, 649] width 322 height 27
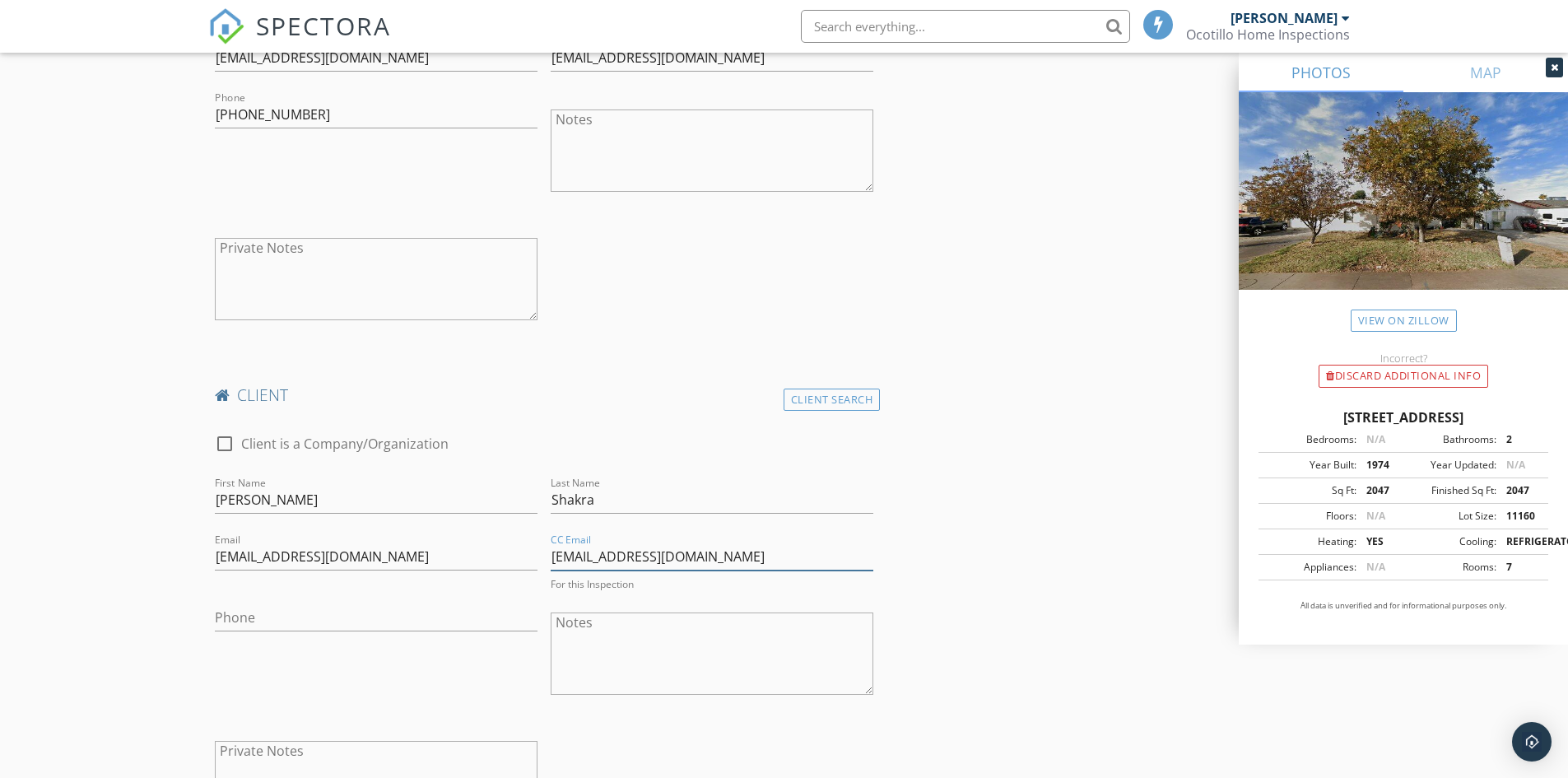
scroll to position [1071, 0]
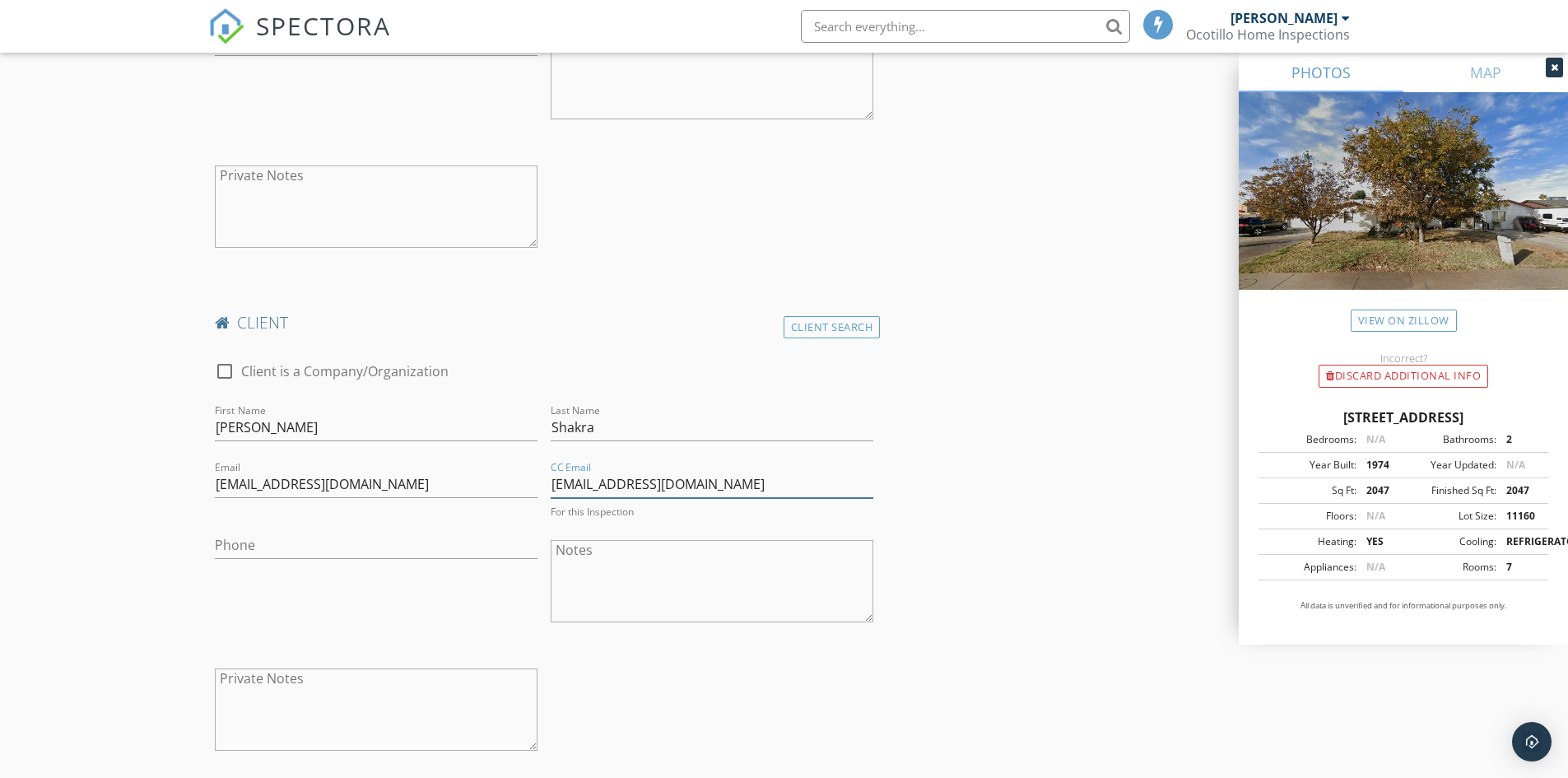
type input "[EMAIL_ADDRESS][DOMAIN_NAME]"
click at [349, 541] on input "Phone" at bounding box center [376, 545] width 322 height 27
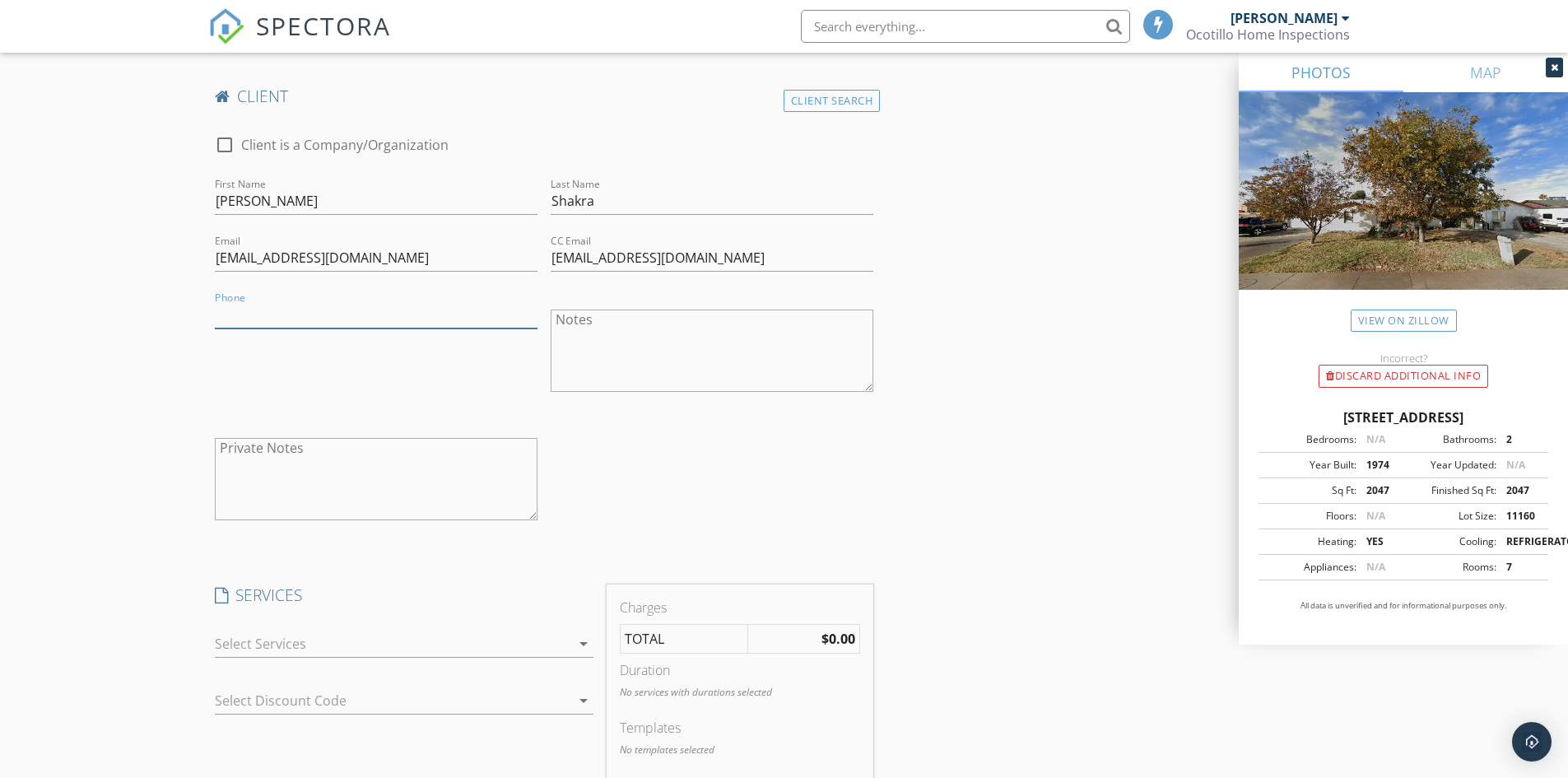
scroll to position [1318, 0]
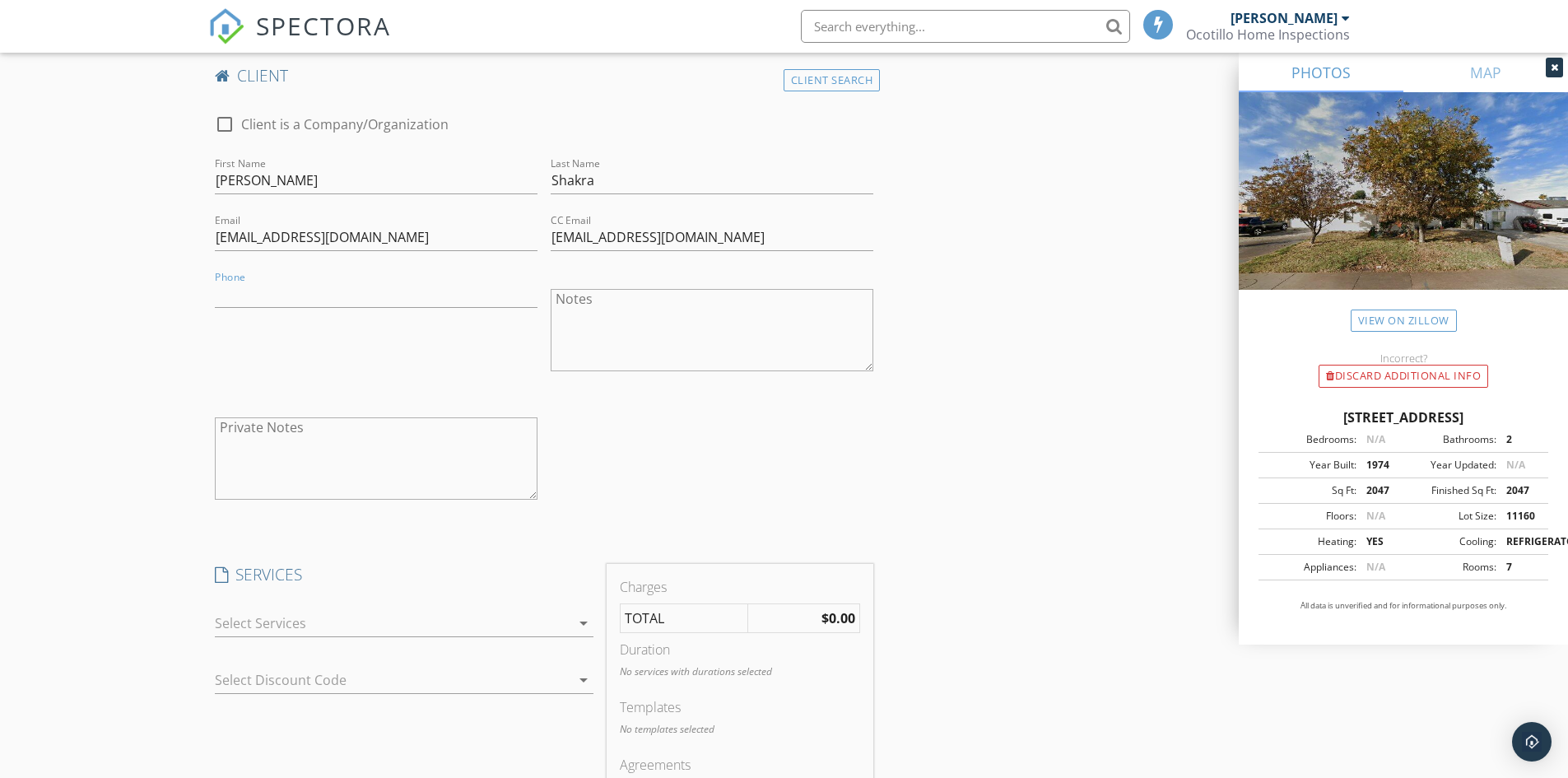
click at [583, 625] on icon "arrow_drop_down" at bounding box center [584, 623] width 20 height 20
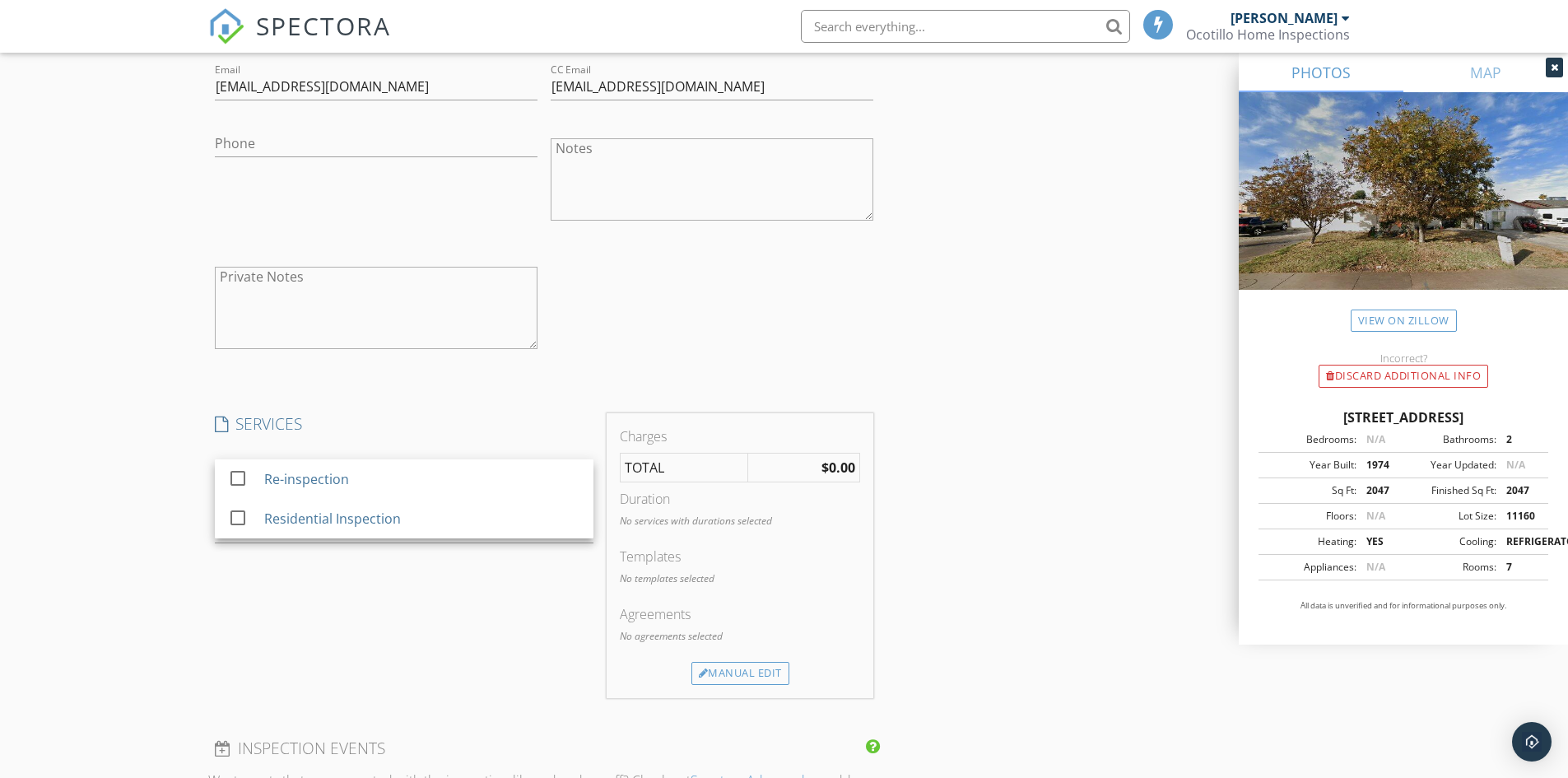
scroll to position [1483, 0]
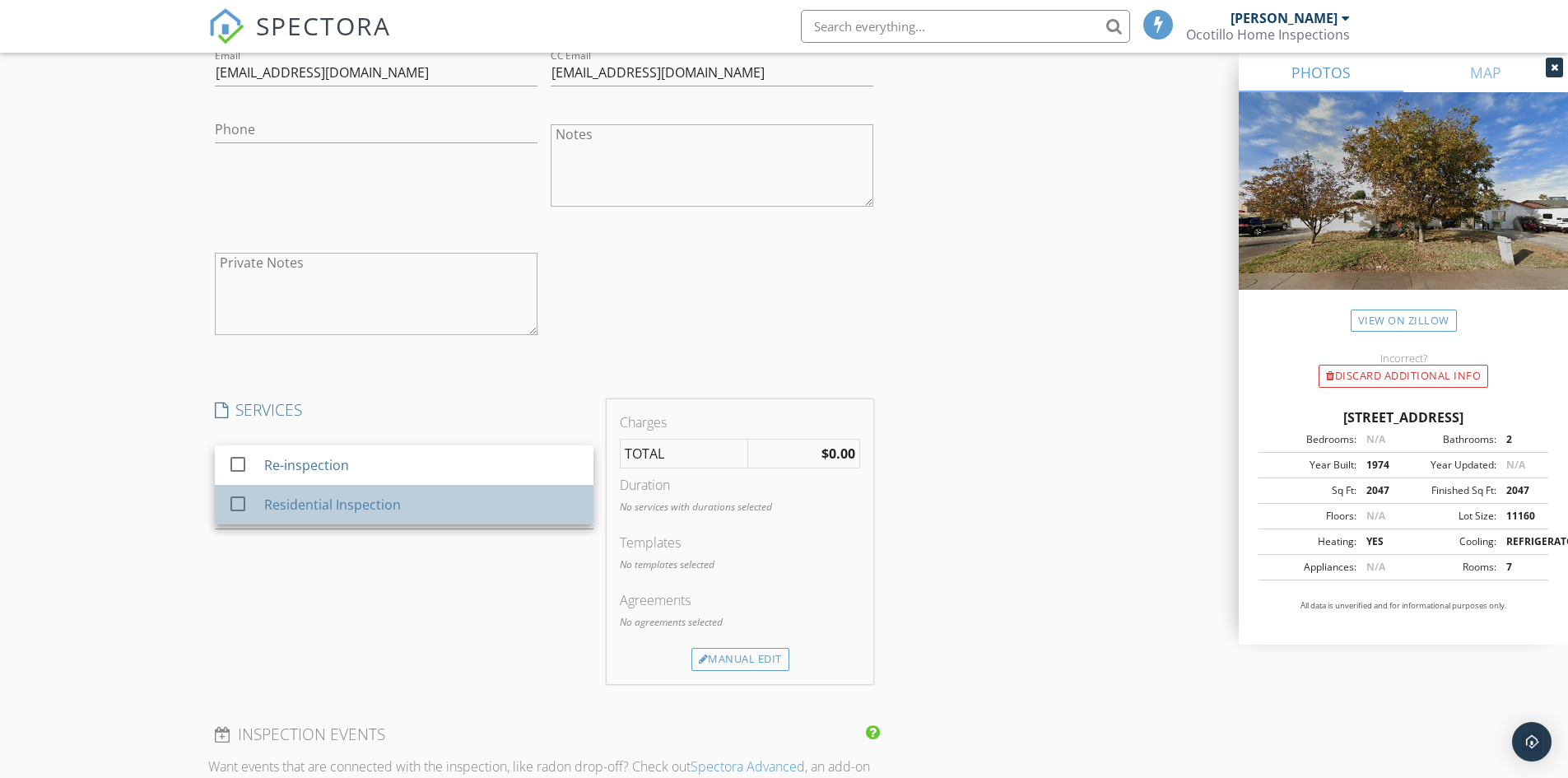
click at [289, 496] on div "Residential Inspection" at bounding box center [331, 505] width 137 height 20
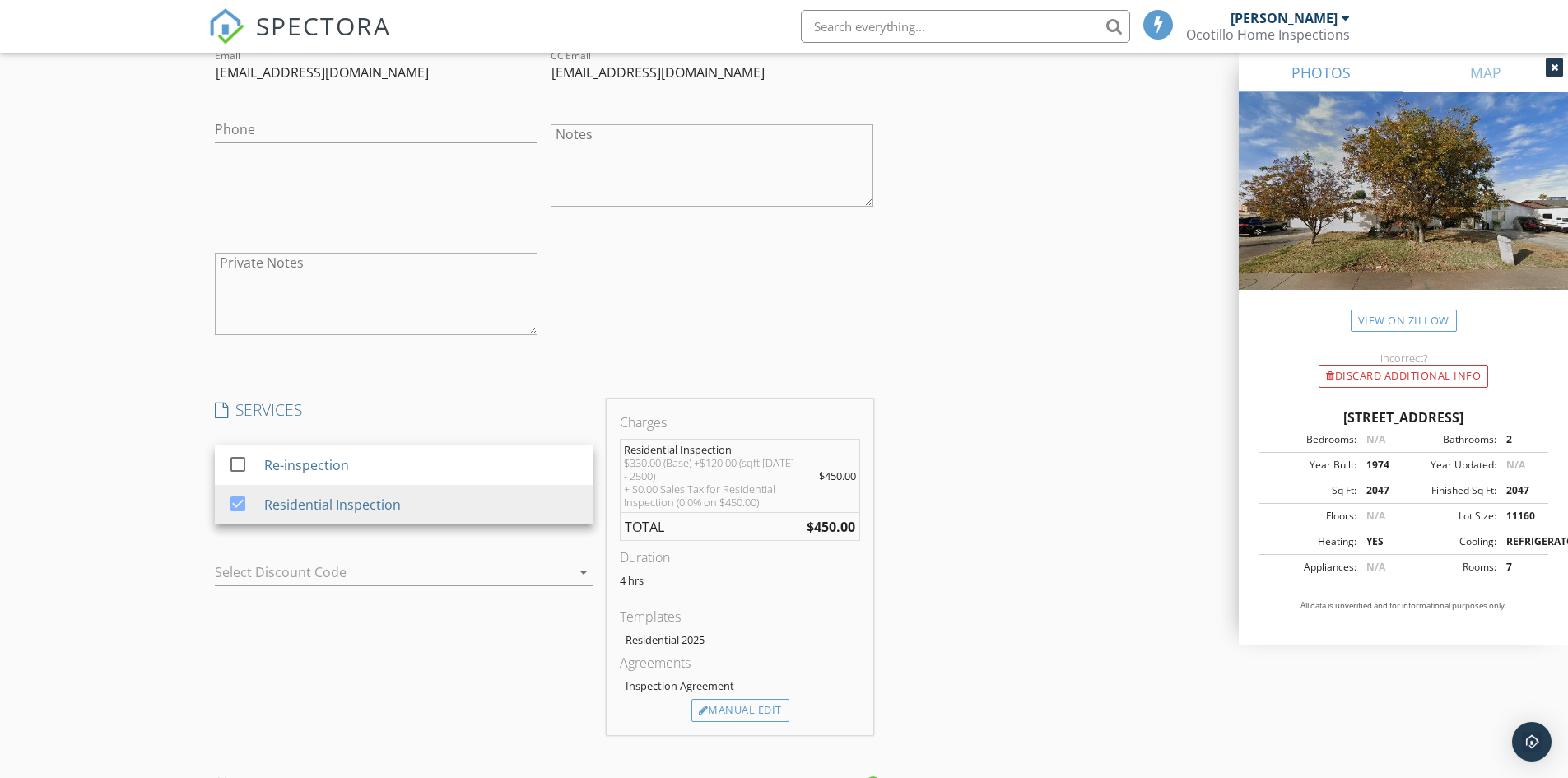
click at [1026, 601] on div "INSPECTOR(S) check_box Peter Leschniok PRIMARY Peter Leschniok arrow_drop_down …" at bounding box center [784, 322] width 1152 height 3229
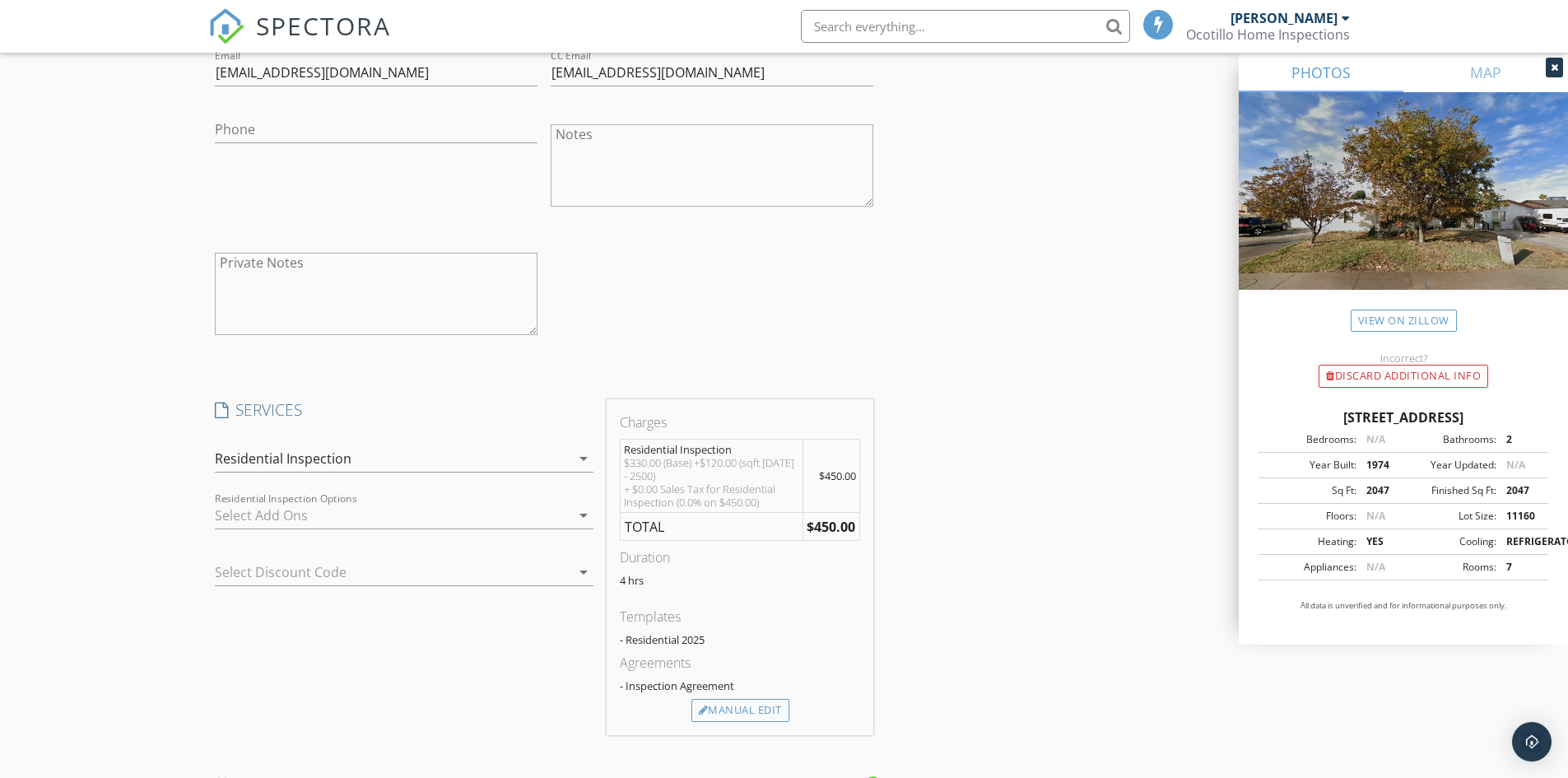
click at [580, 516] on icon "arrow_drop_down" at bounding box center [584, 515] width 20 height 20
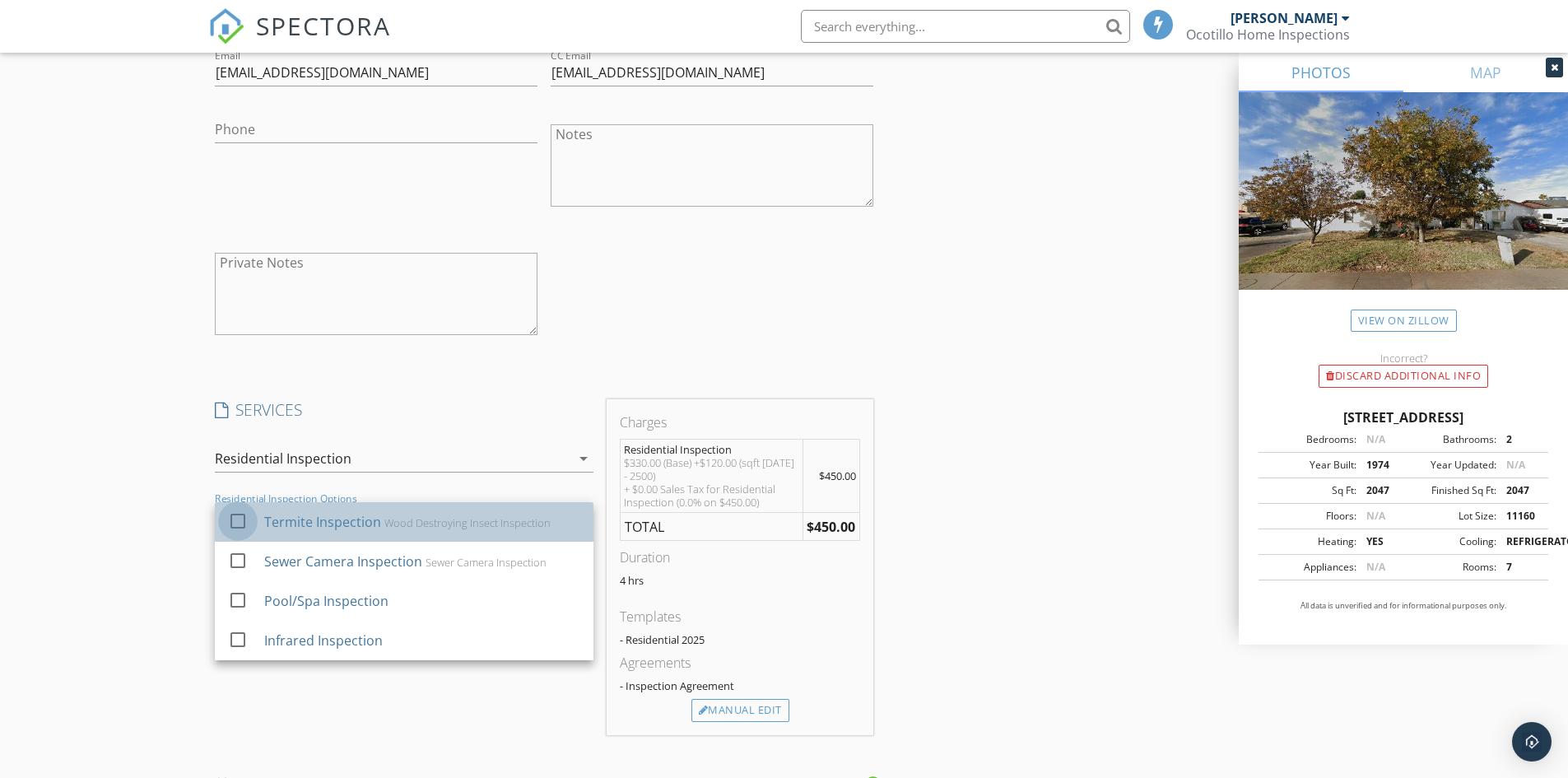
click at [234, 522] on div at bounding box center [237, 521] width 28 height 28
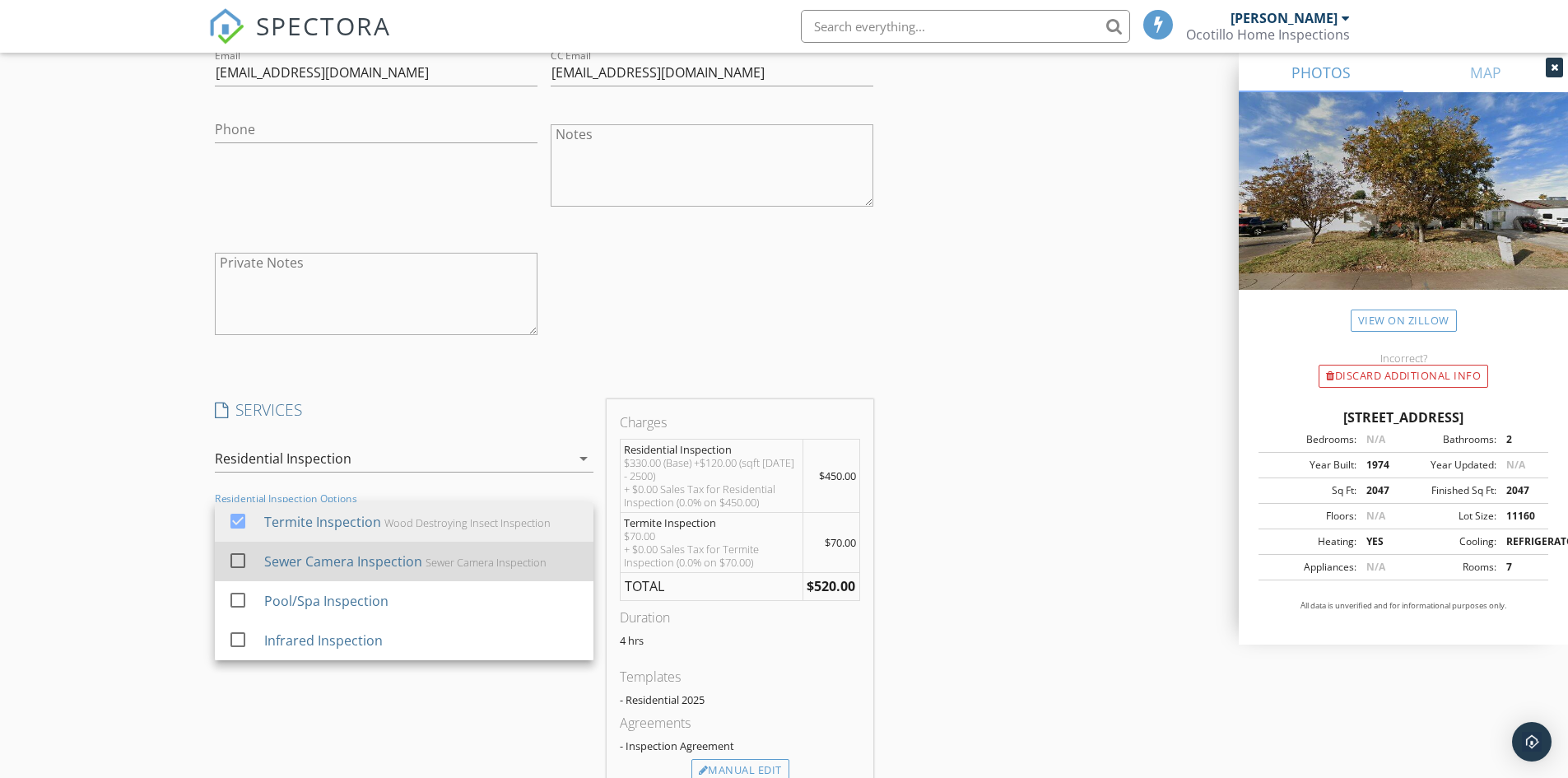
click at [238, 552] on div at bounding box center [237, 561] width 28 height 28
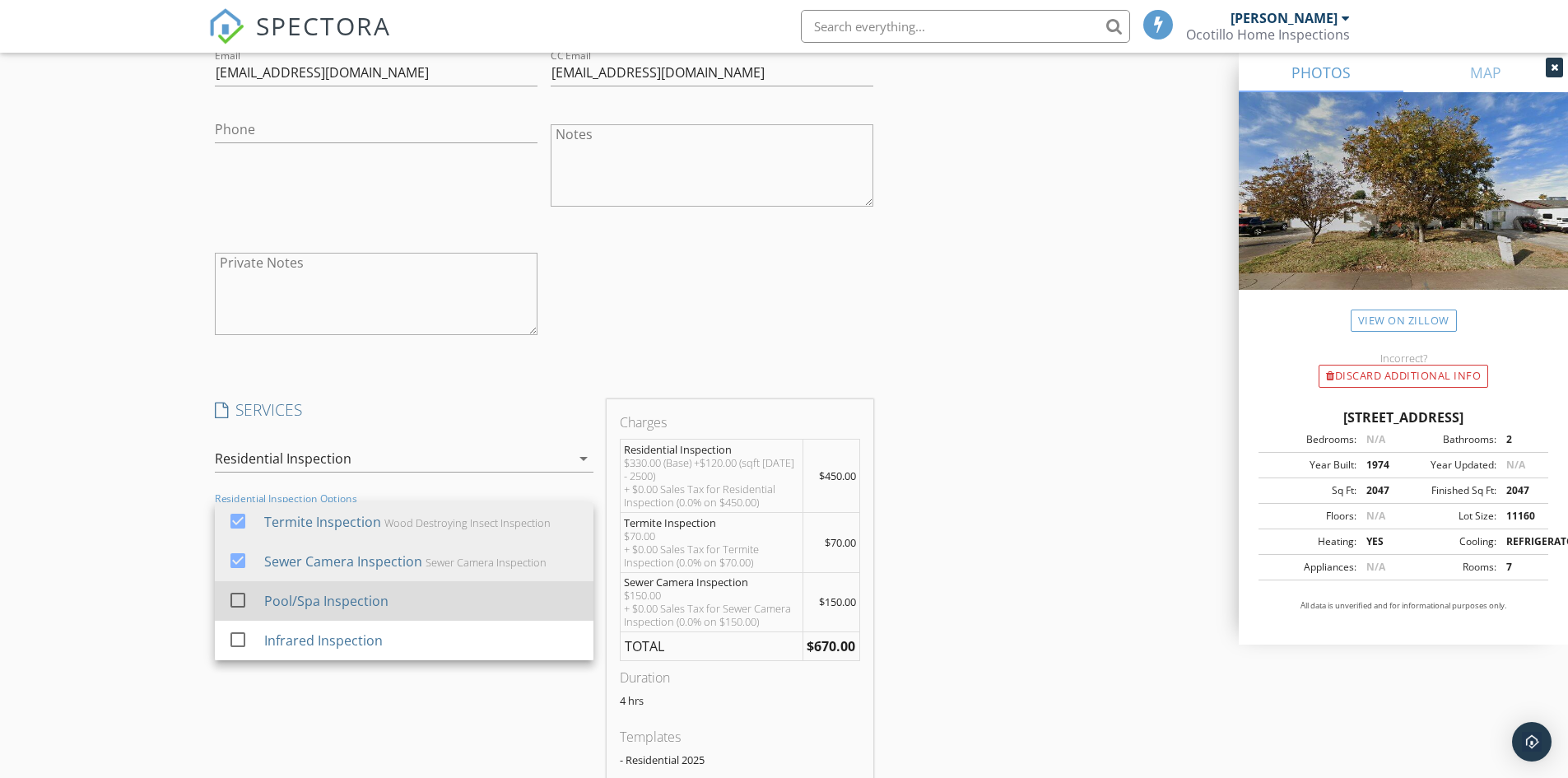
click at [240, 600] on div at bounding box center [237, 600] width 28 height 28
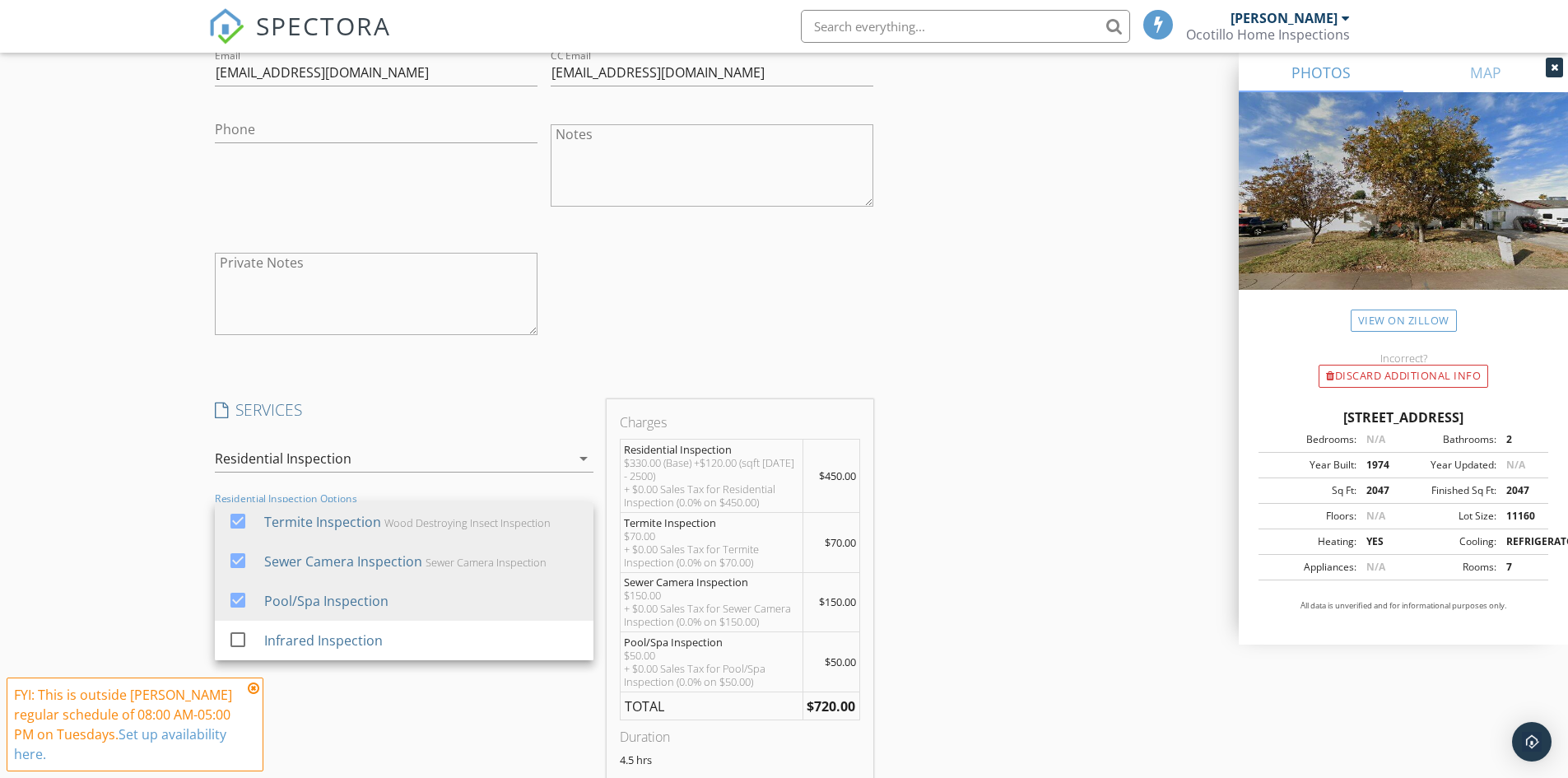
click at [1006, 355] on div "INSPECTOR(S) check_box Peter Leschniok PRIMARY Peter Leschniok arrow_drop_down …" at bounding box center [784, 412] width 1152 height 3408
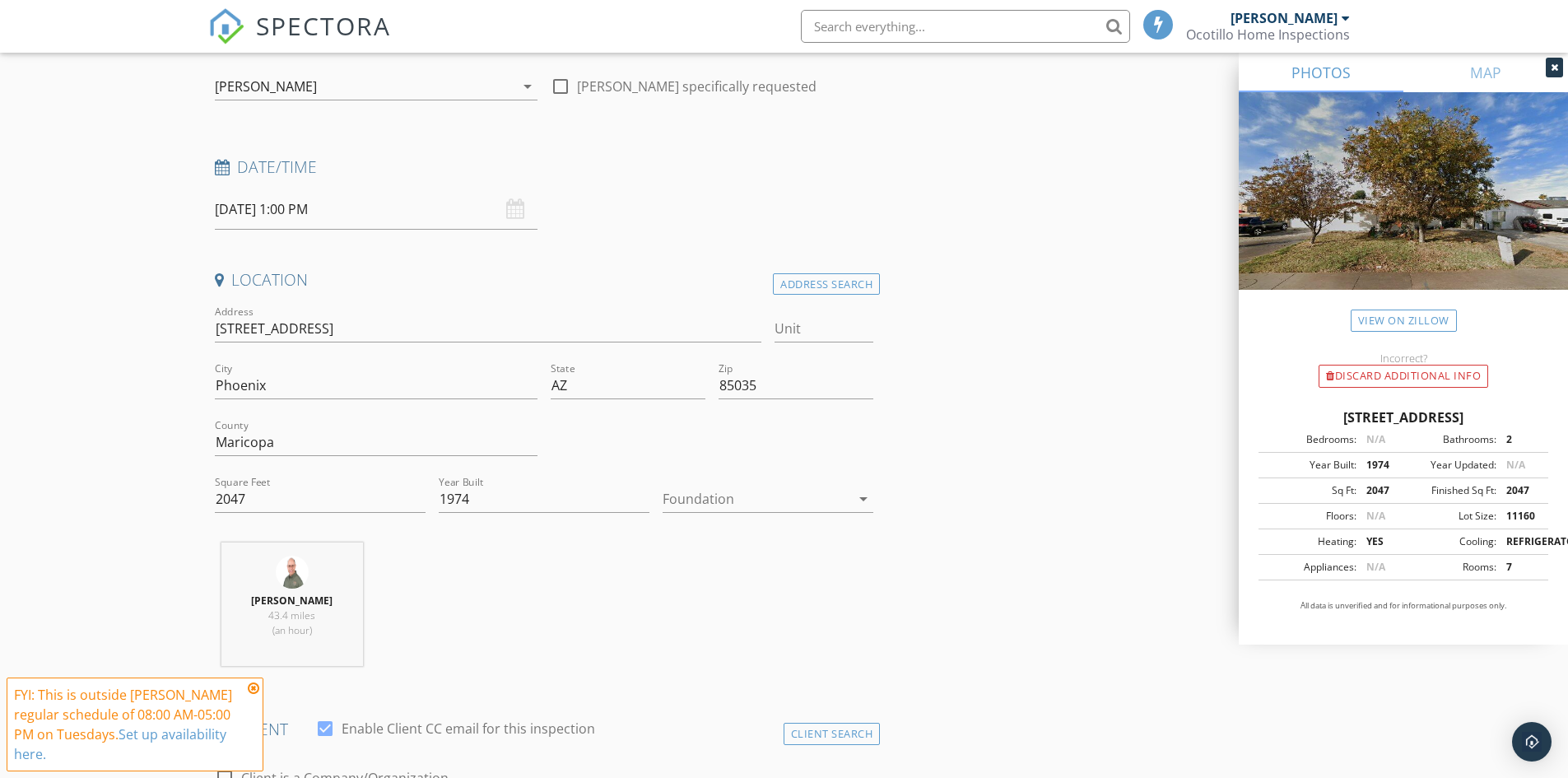
scroll to position [0, 0]
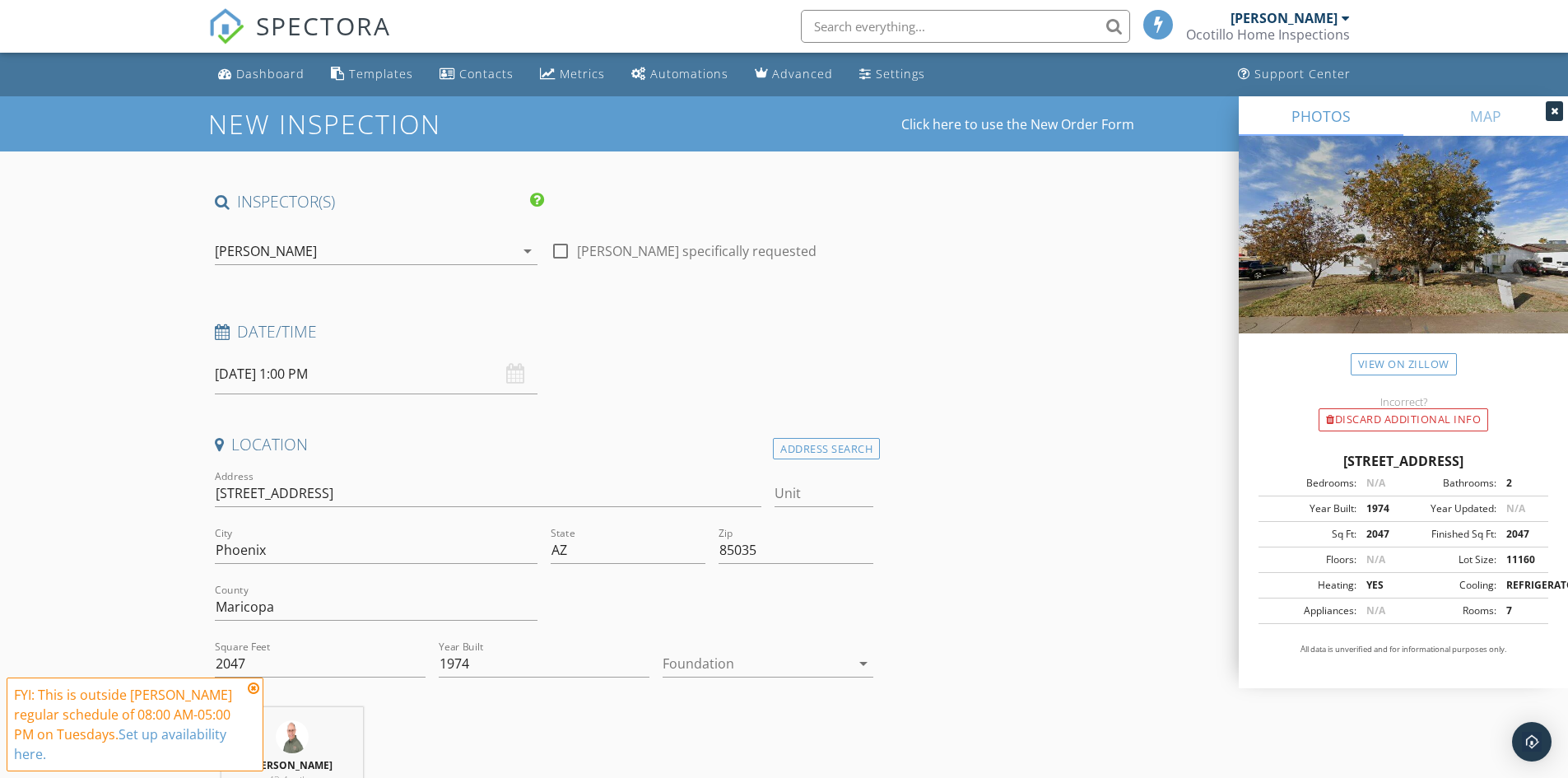
click at [259, 377] on input "09/30/2025 1:00 PM" at bounding box center [376, 374] width 322 height 41
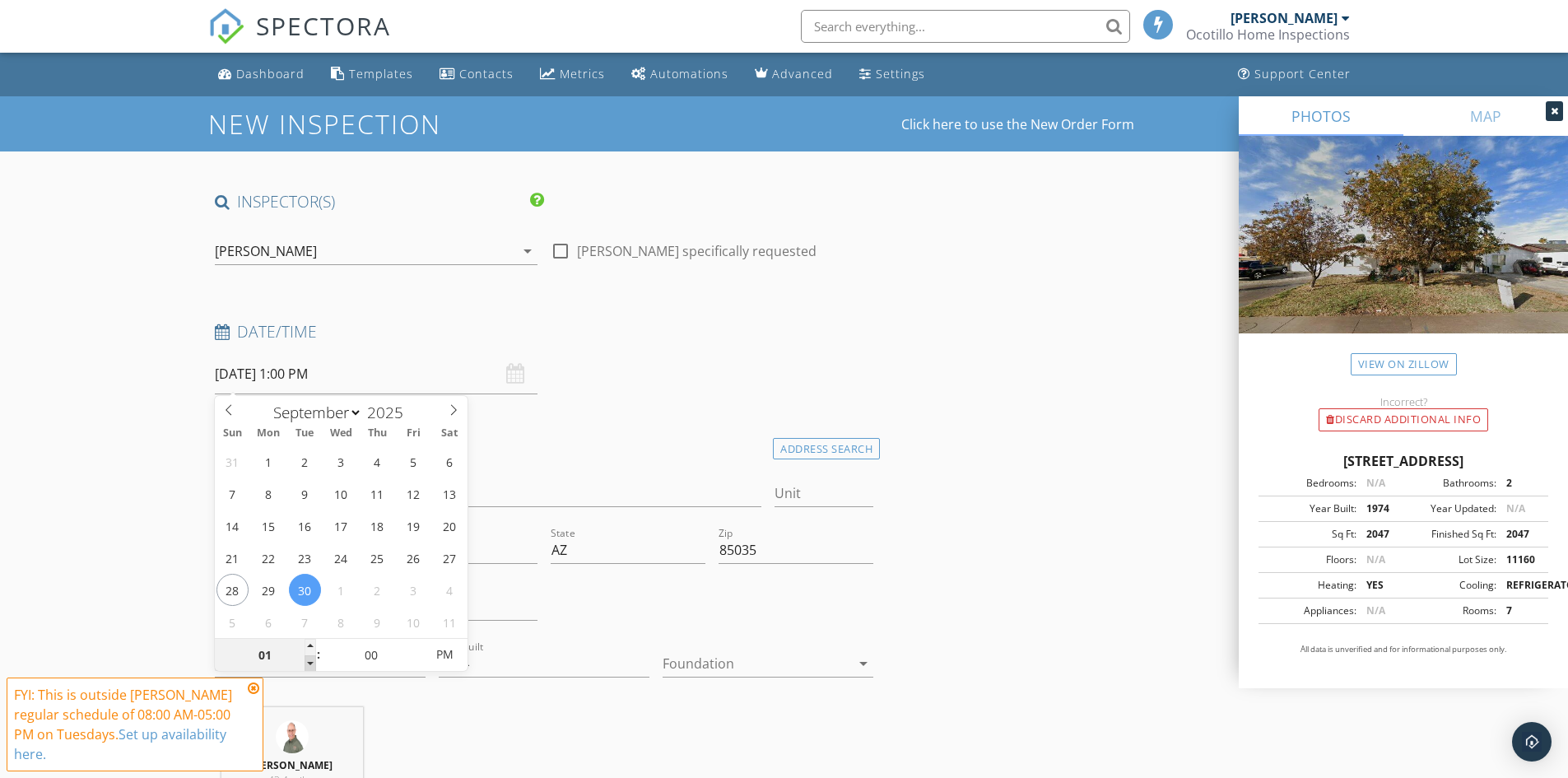
type input "12"
type input "09/30/2025 12:00 PM"
click at [307, 658] on span at bounding box center [310, 664] width 12 height 16
type input "11"
type input "09/30/2025 11:00 AM"
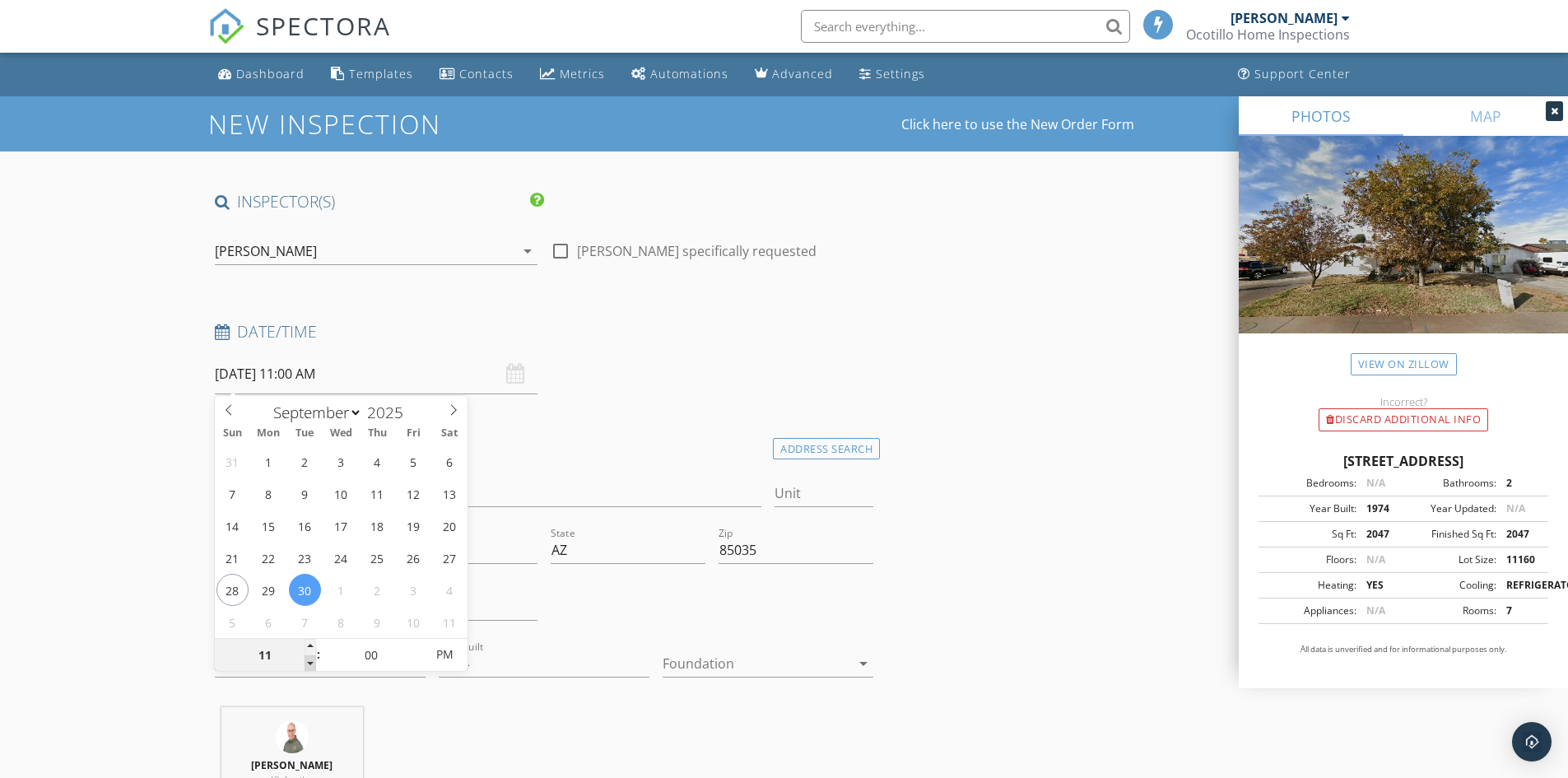
click at [307, 659] on span at bounding box center [310, 664] width 12 height 16
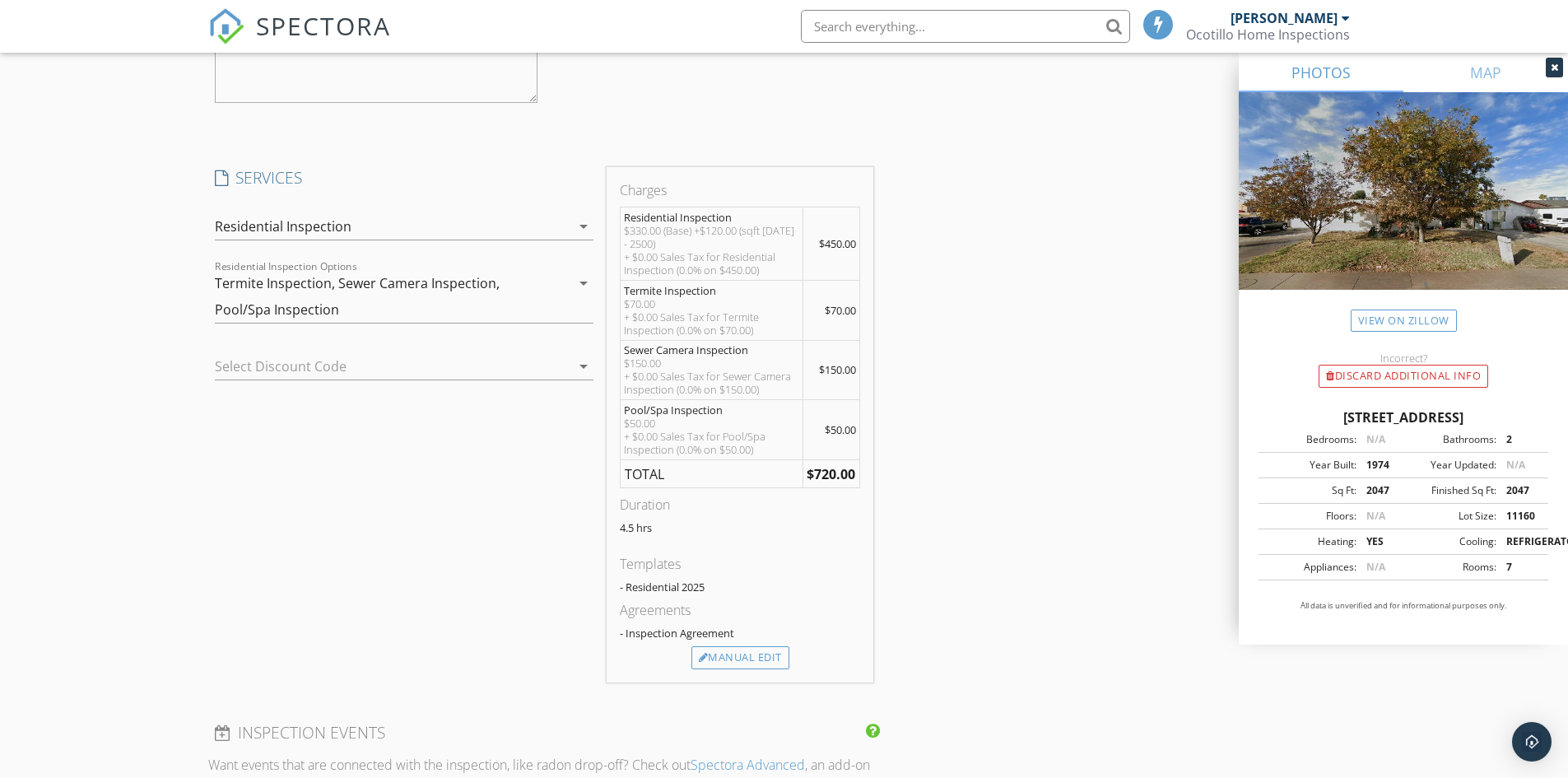
scroll to position [1730, 0]
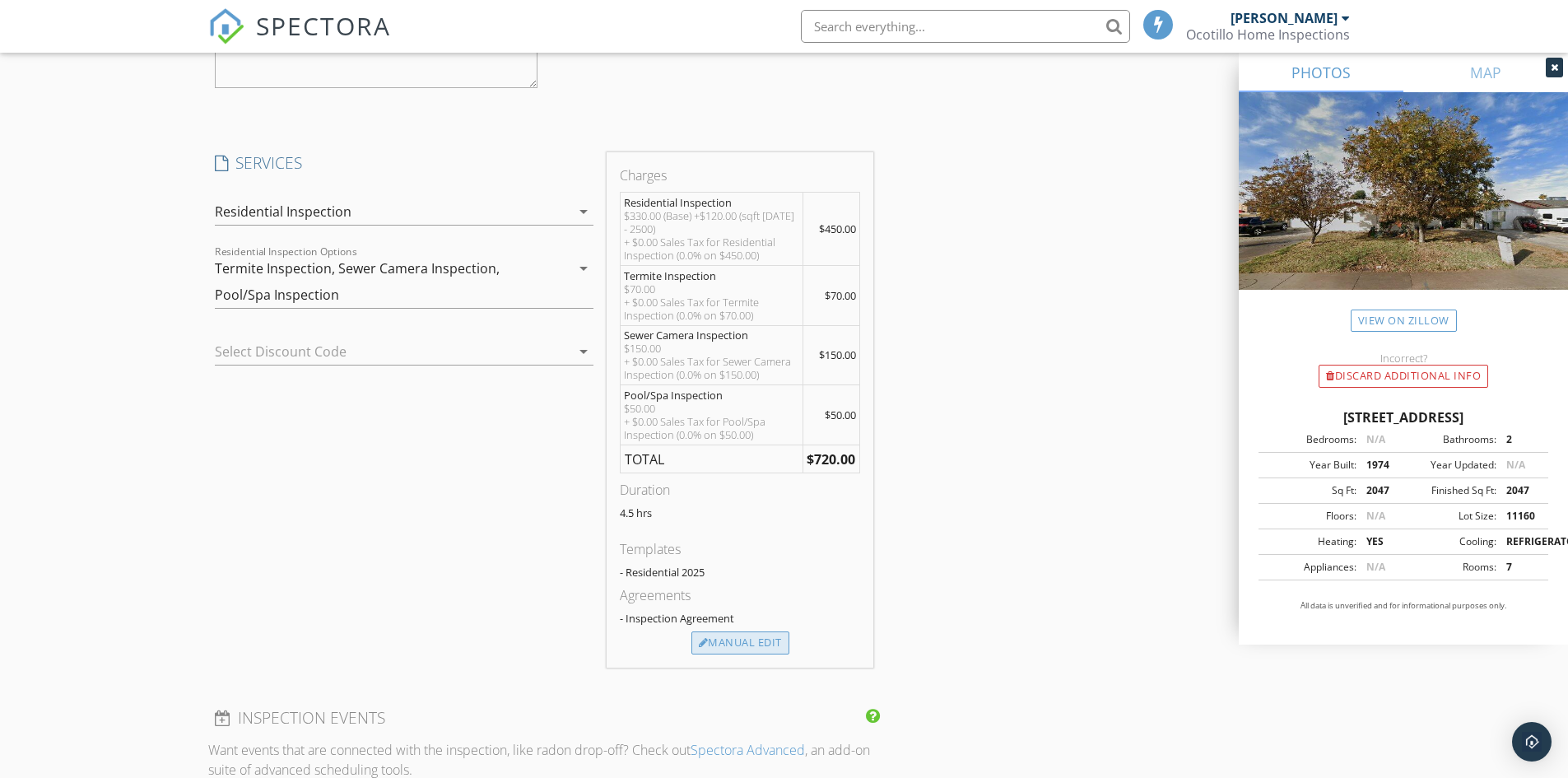
click at [737, 648] on div "Manual Edit" at bounding box center [741, 642] width 98 height 23
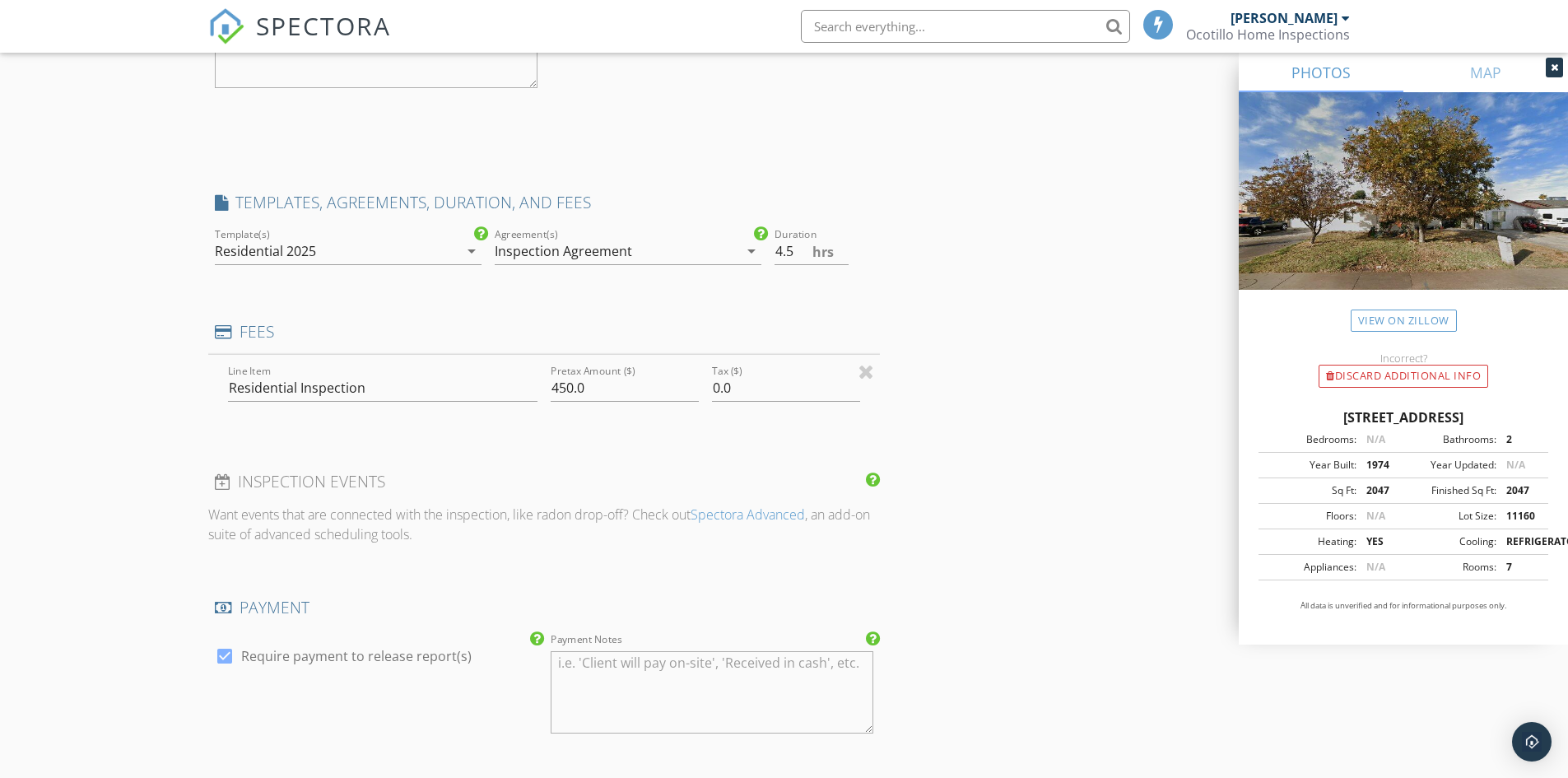
type input "0"
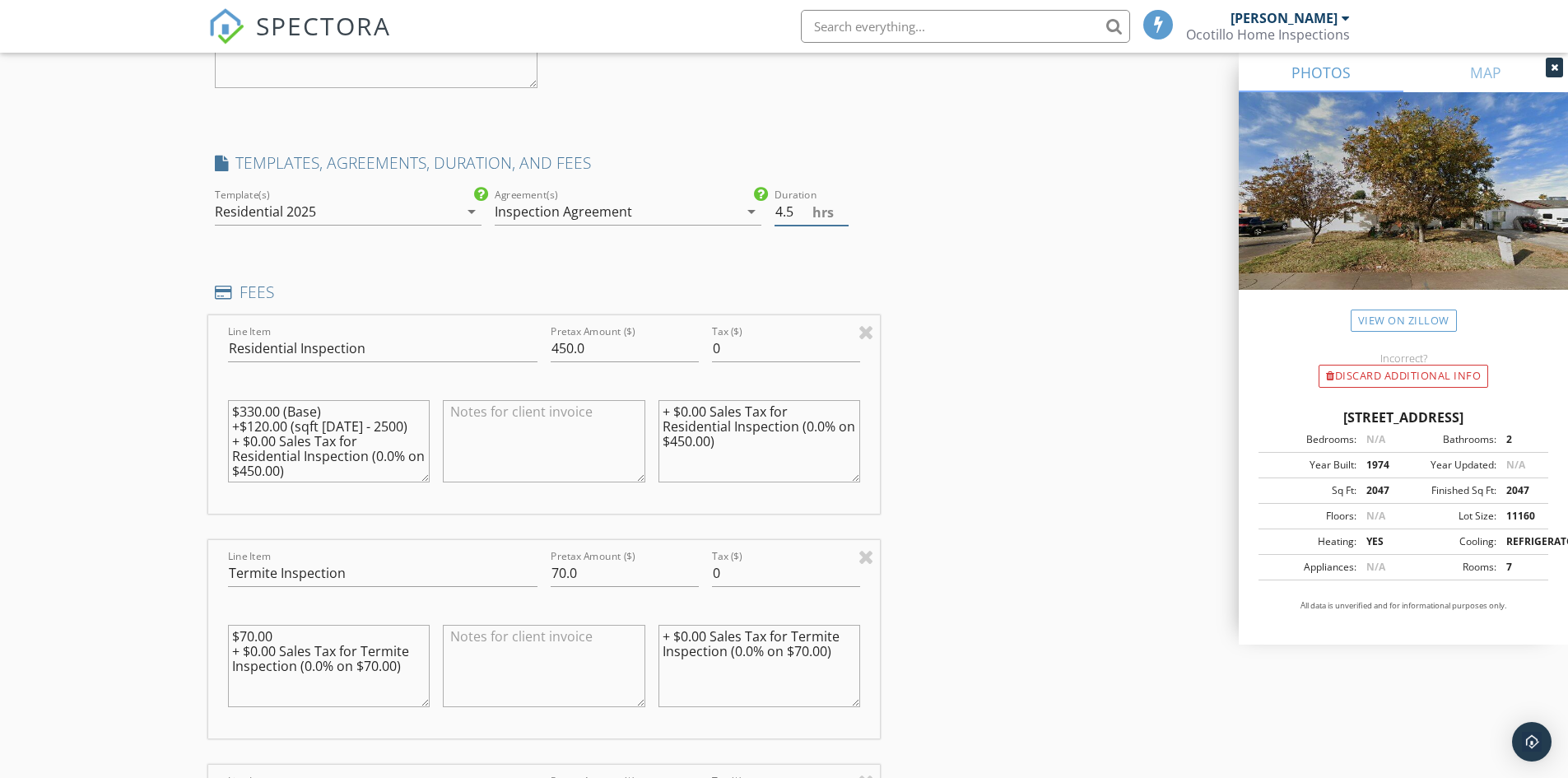
click at [794, 212] on input "4.5" at bounding box center [812, 212] width 74 height 27
click at [845, 207] on input "5" at bounding box center [812, 212] width 74 height 27
click at [845, 207] on input "5.5" at bounding box center [812, 212] width 74 height 27
type input "6"
click at [845, 207] on input "6" at bounding box center [812, 212] width 74 height 27
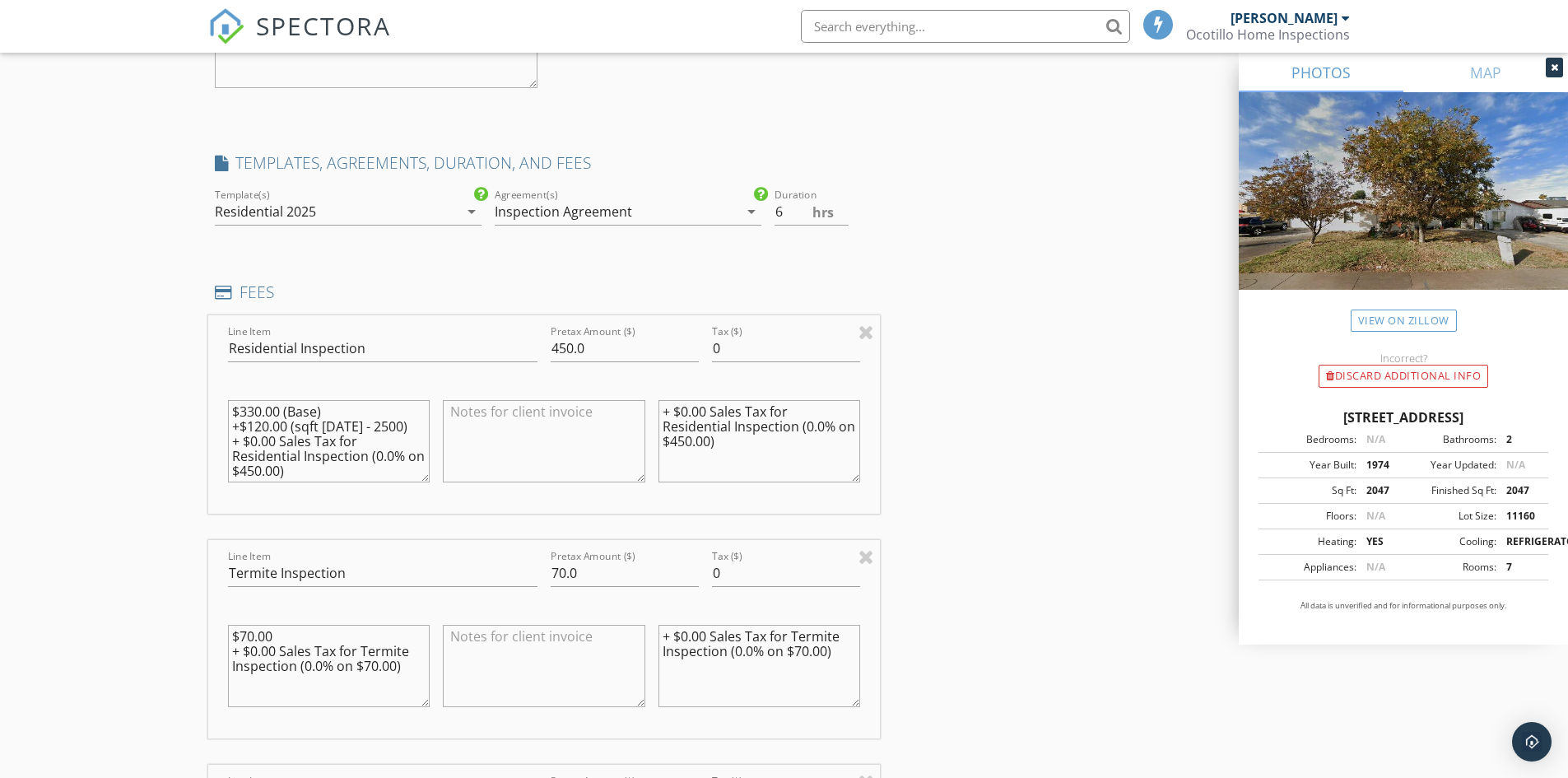
click at [958, 259] on div "INSPECTOR(S) check_box Peter Leschniok PRIMARY Peter Leschniok arrow_drop_down …" at bounding box center [784, 476] width 1152 height 4031
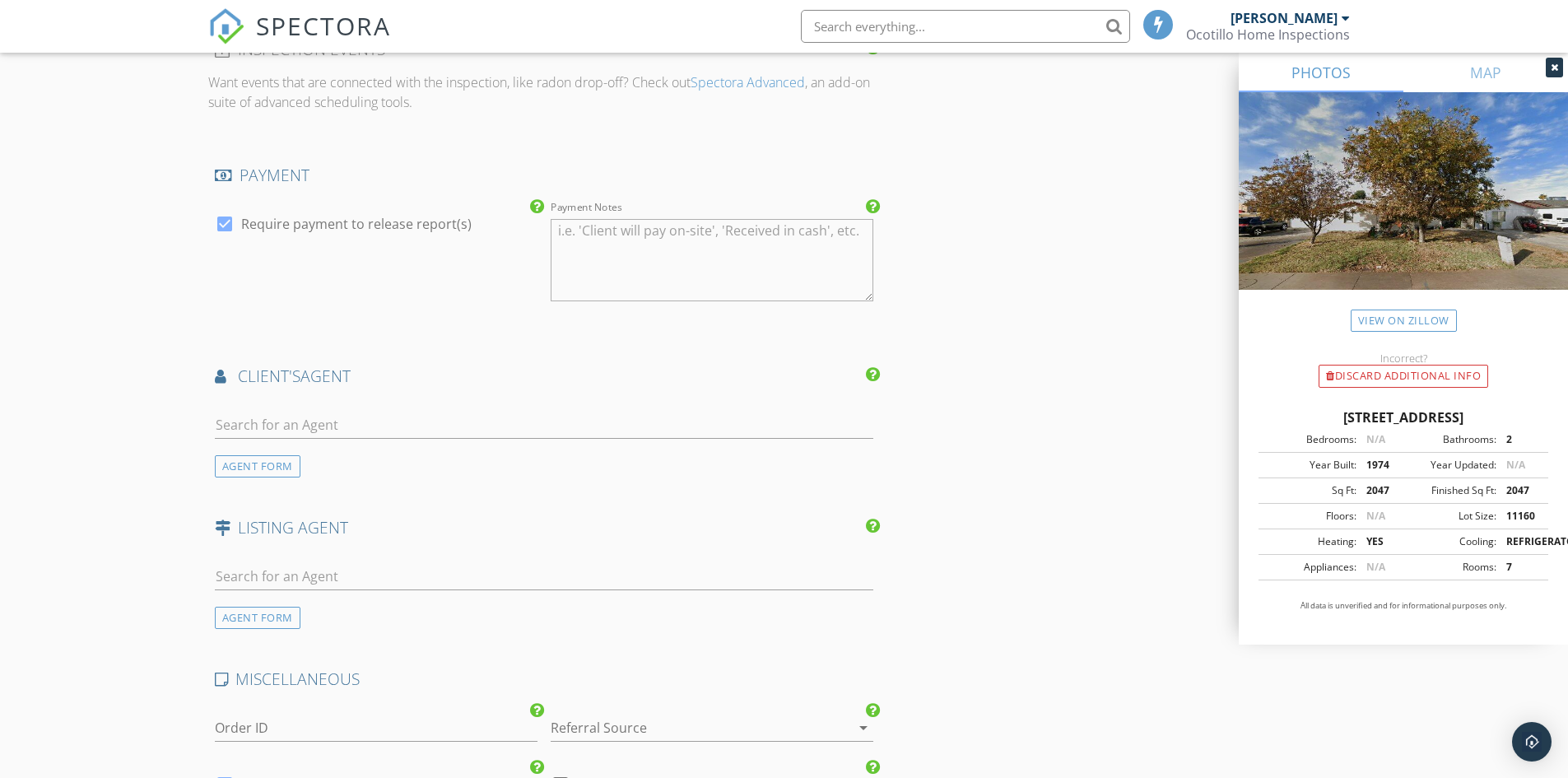
scroll to position [3047, 0]
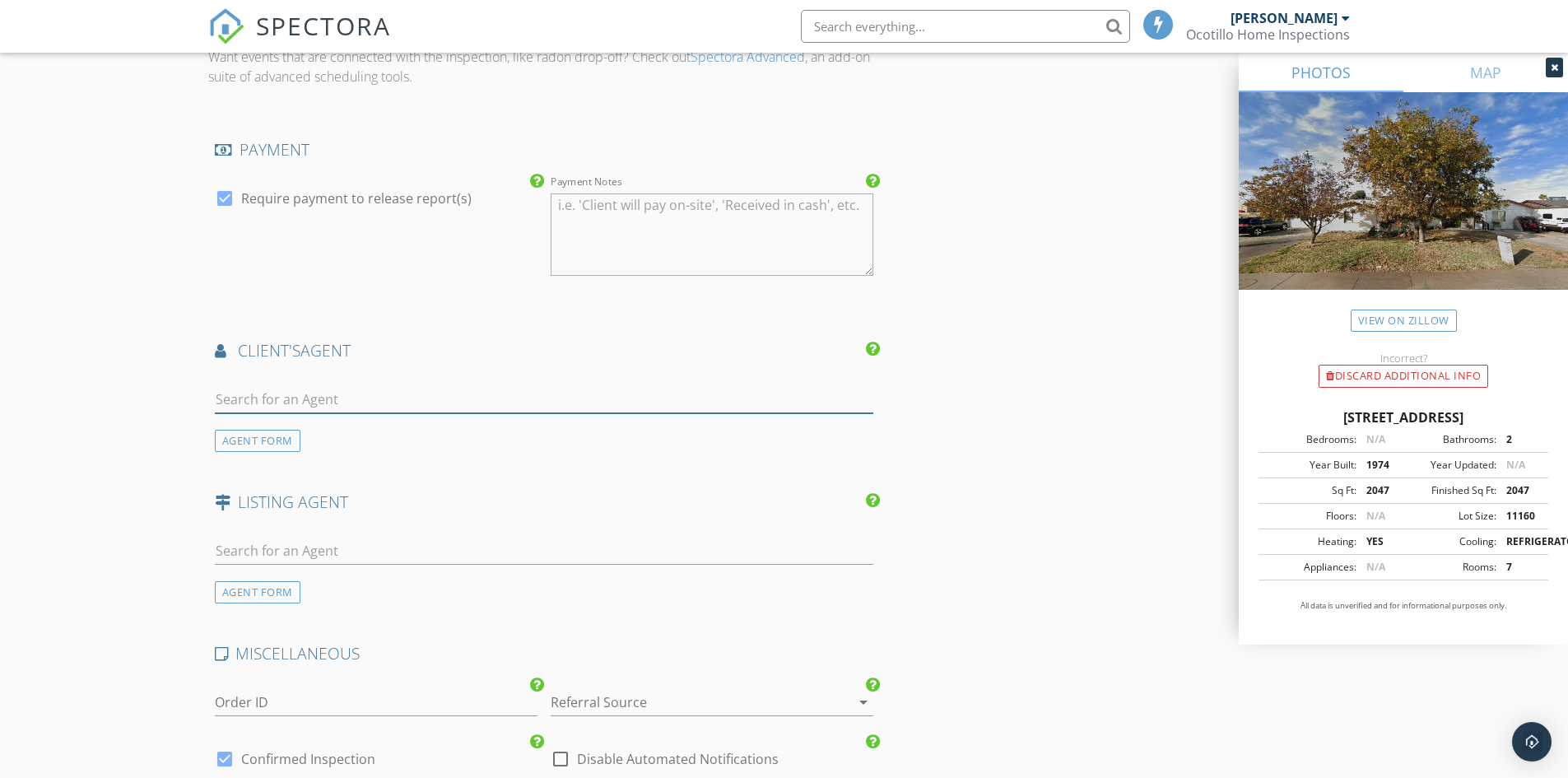
click at [291, 390] on input "text" at bounding box center [544, 399] width 659 height 27
type input "James Lau"
click at [388, 443] on div "No results found. Click to add a new Agent" at bounding box center [347, 436] width 248 height 20
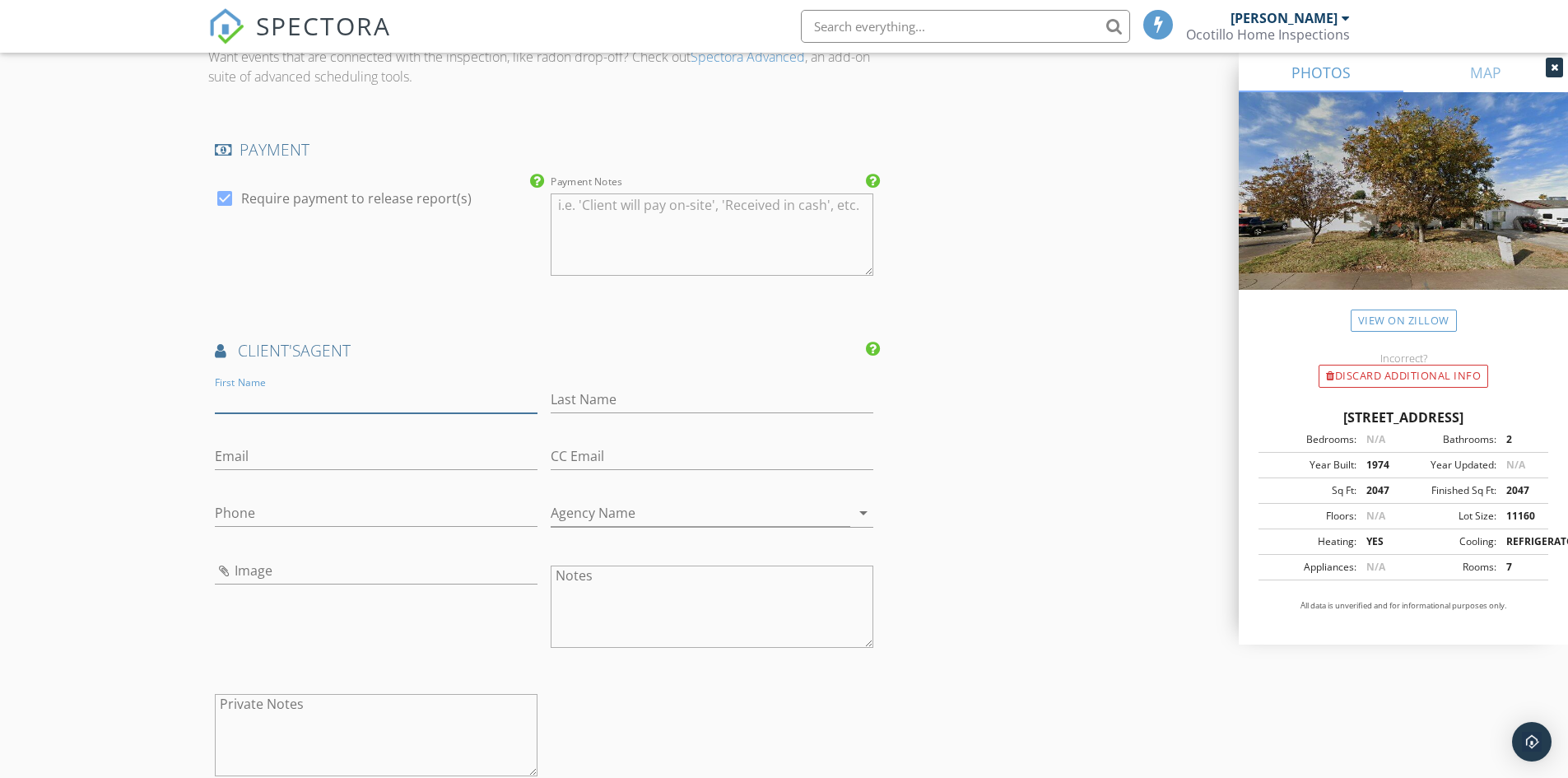
click at [288, 389] on input "First Name" at bounding box center [376, 399] width 322 height 27
type input "James"
type input "Laurie"
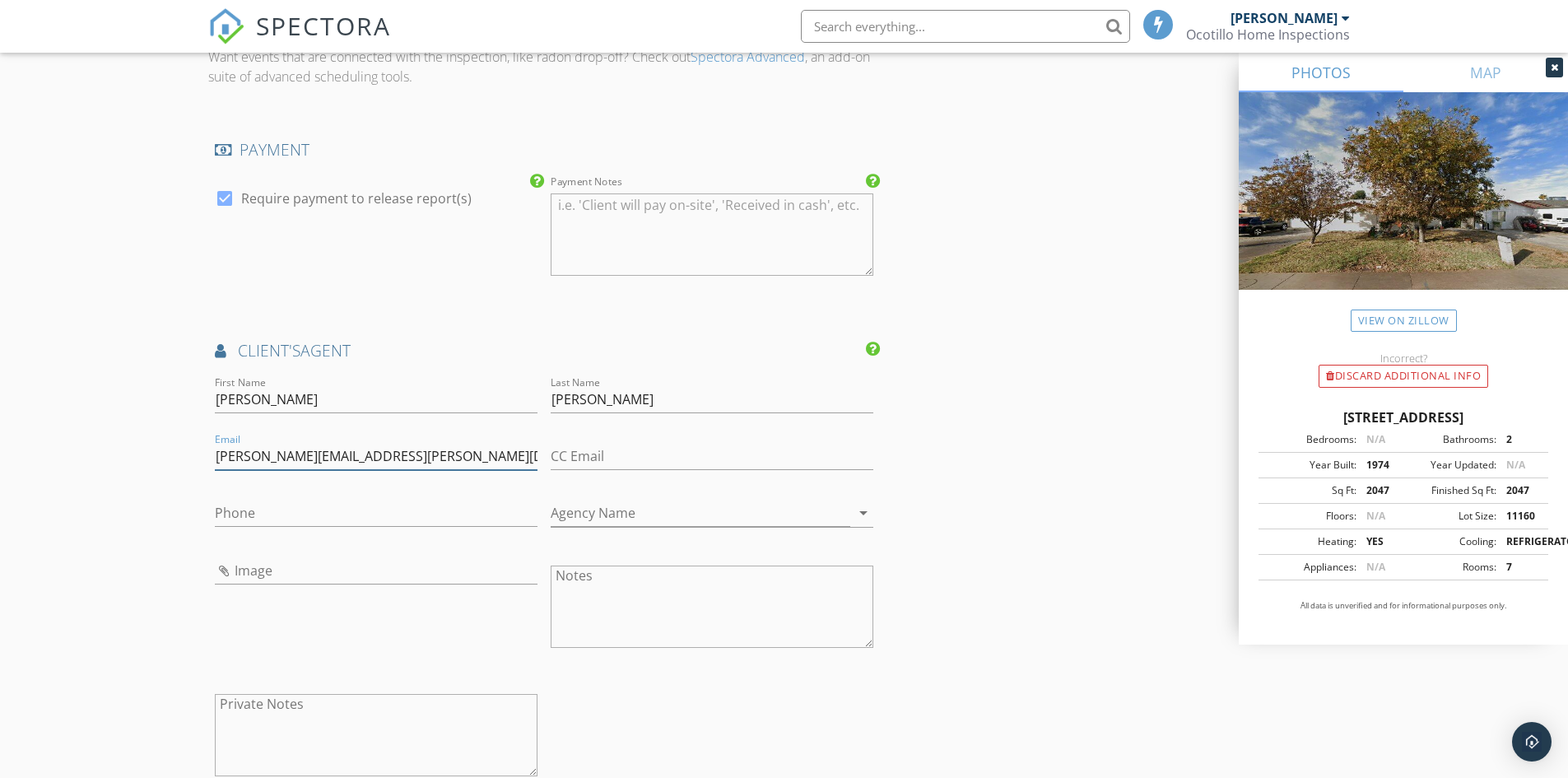
type input "james.laurie@russlyon.com"
type input "[EMAIL_ADDRESS][DOMAIN_NAME]"
click at [340, 517] on input "Phone" at bounding box center [376, 514] width 322 height 27
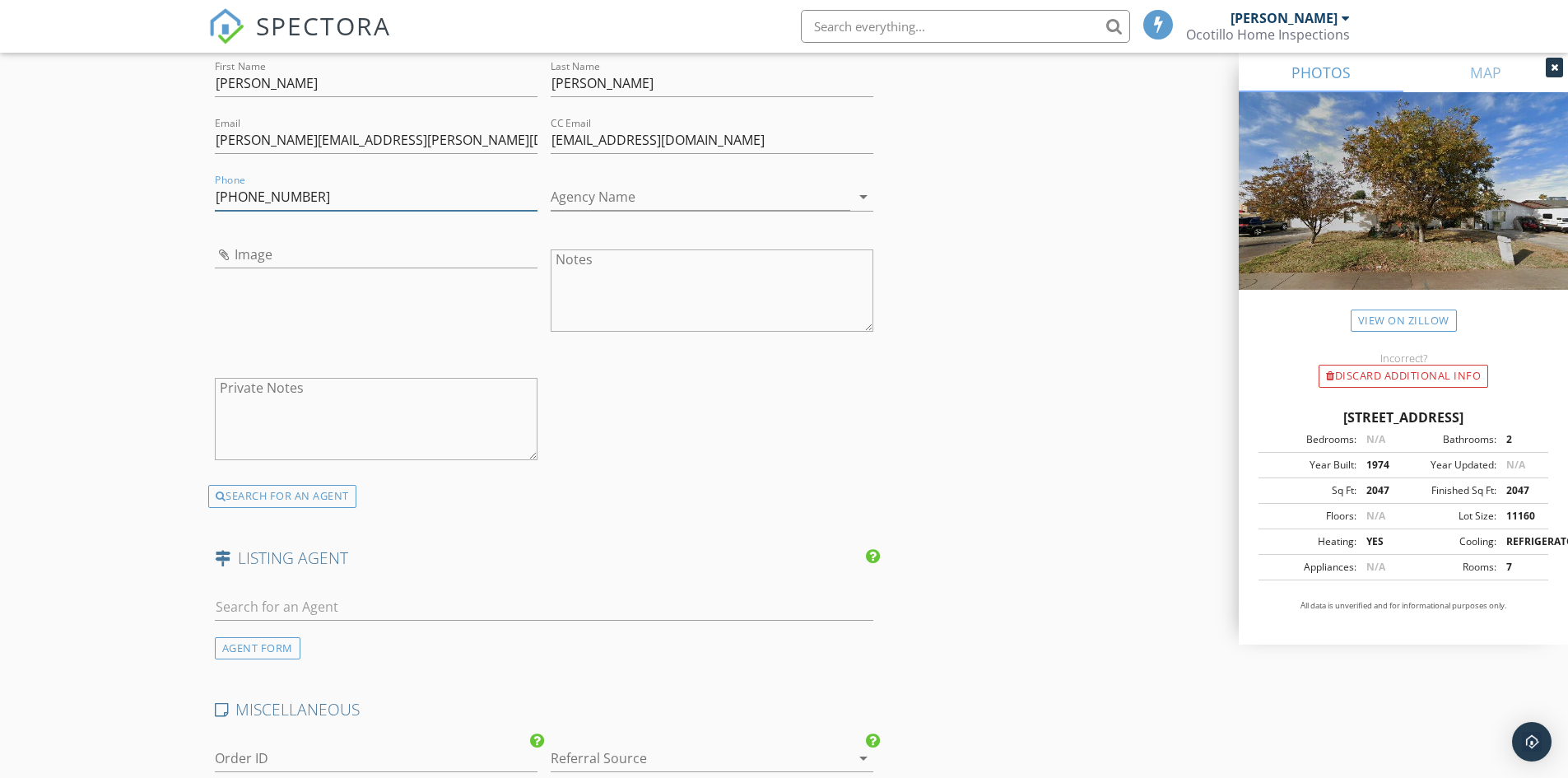
scroll to position [3376, 0]
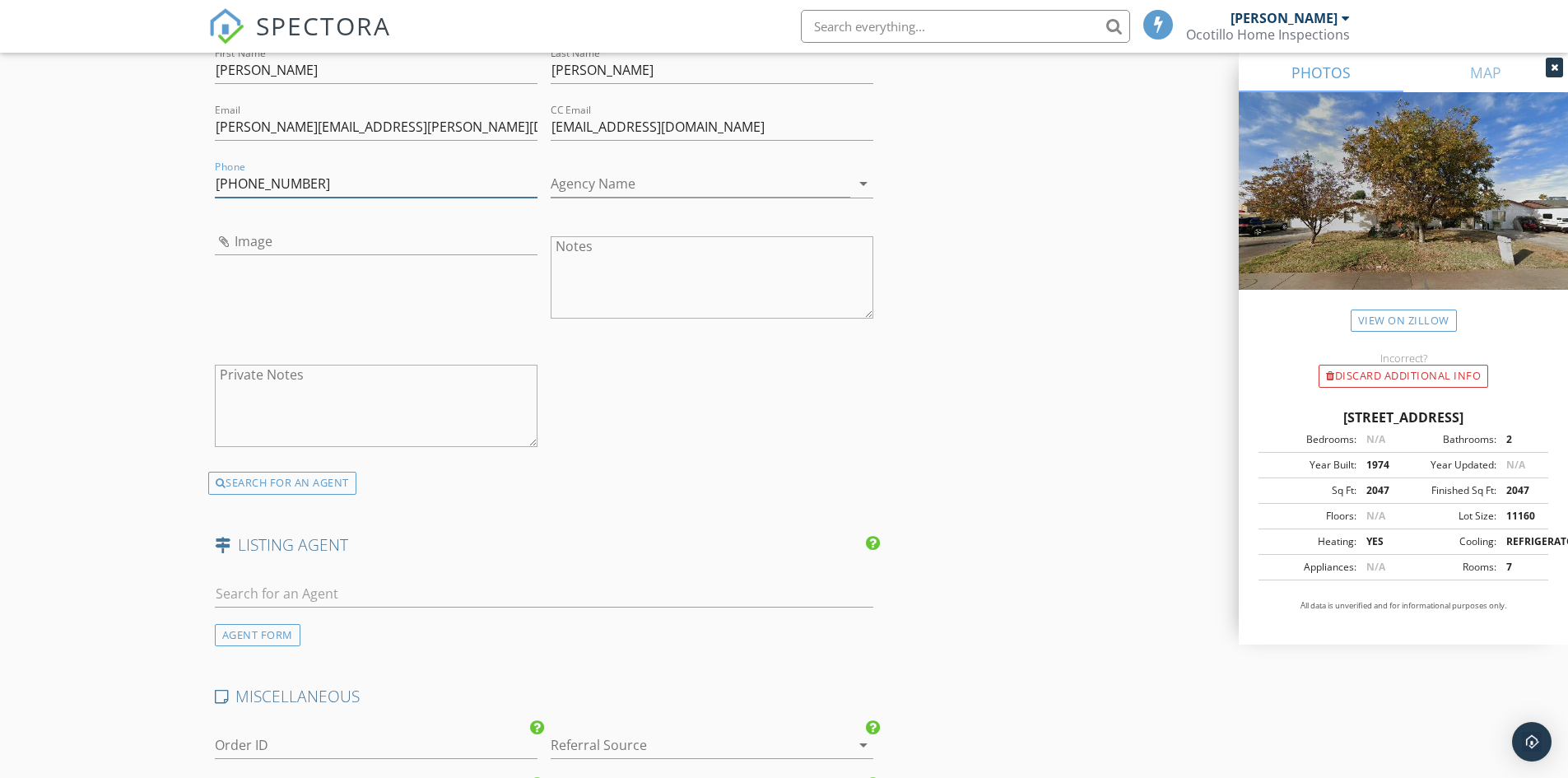
type input "480-915-7055"
click at [289, 586] on input "text" at bounding box center [544, 594] width 659 height 27
click at [267, 634] on div "AGENT FORM" at bounding box center [257, 635] width 86 height 23
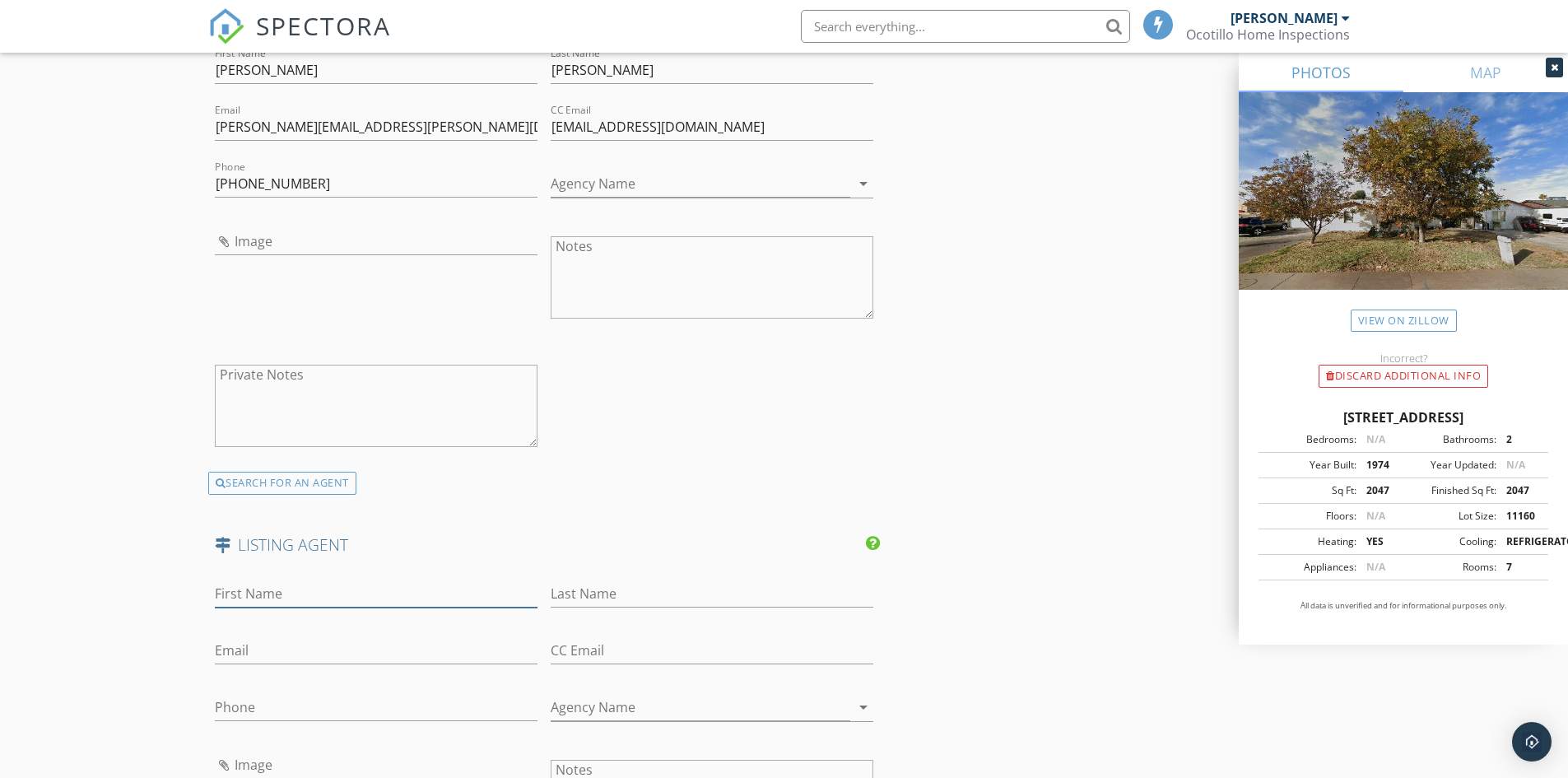
click at [284, 589] on input "First Name" at bounding box center [376, 594] width 322 height 27
type input "Jessica"
type input "Perez"
type input "jessicaperez.azrealtor@gmail.com"
type input "[EMAIL_ADDRESS][DOMAIN_NAME]"
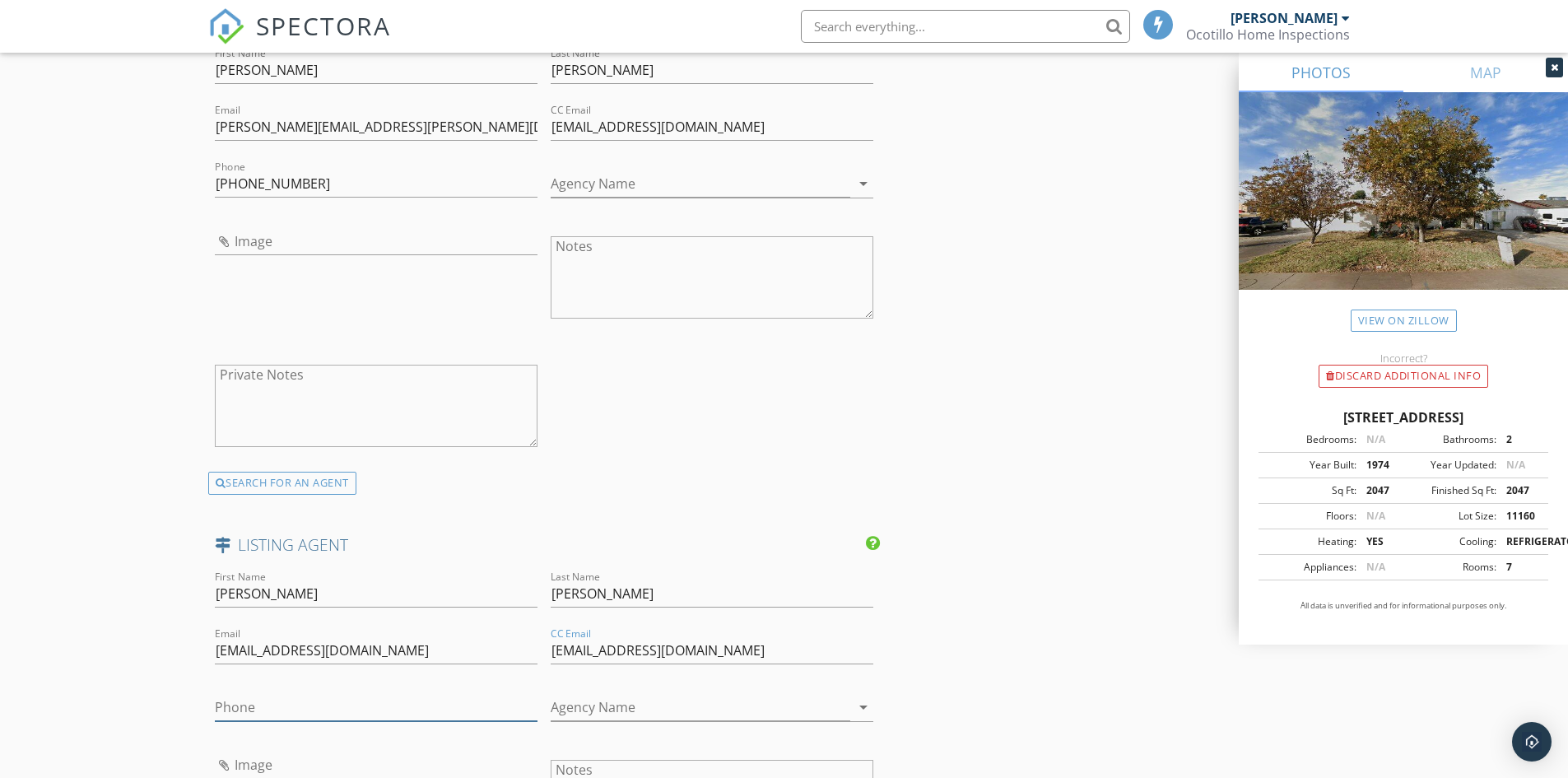
click at [252, 705] on input "Phone" at bounding box center [376, 708] width 322 height 27
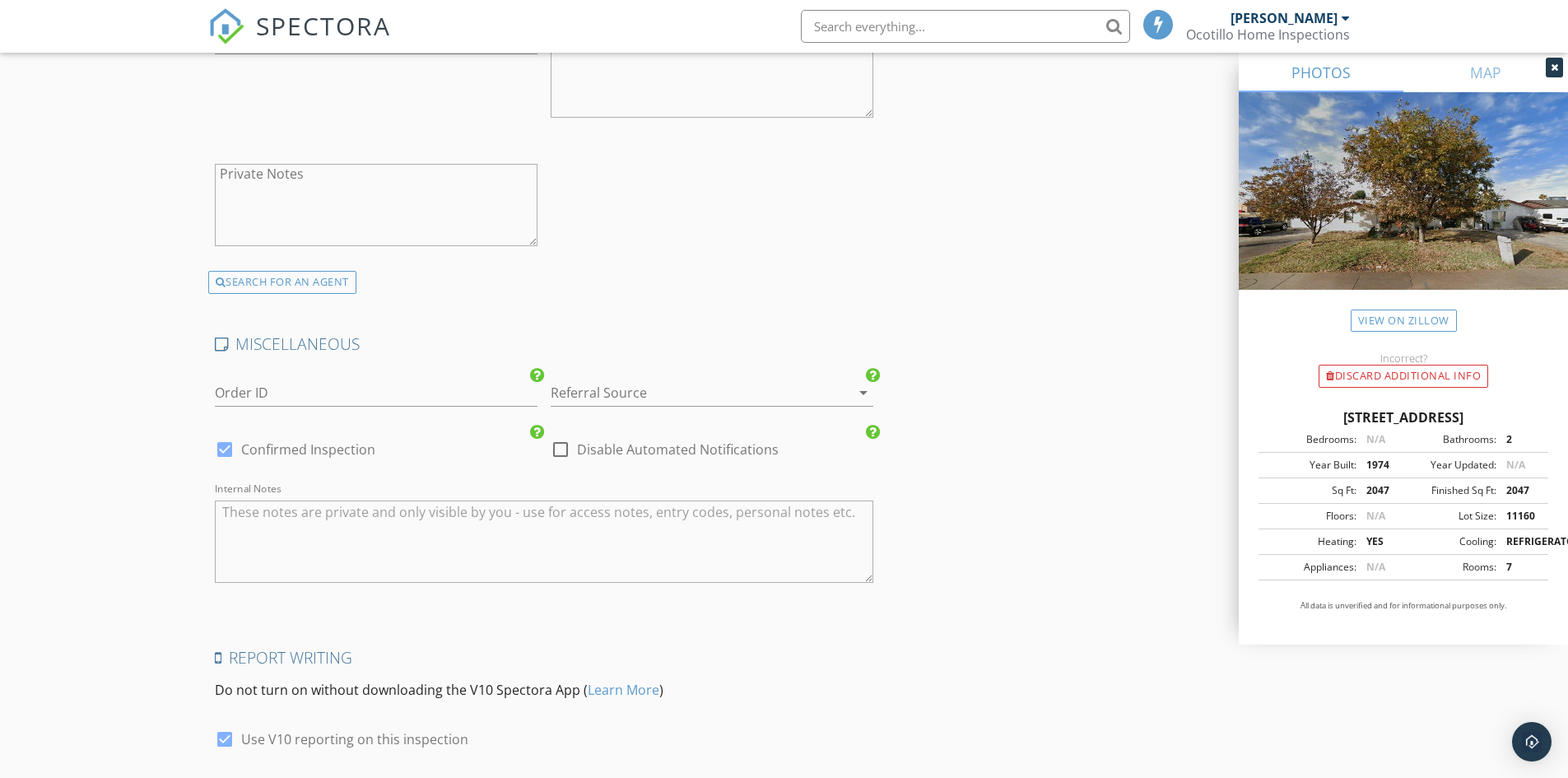
scroll to position [4118, 0]
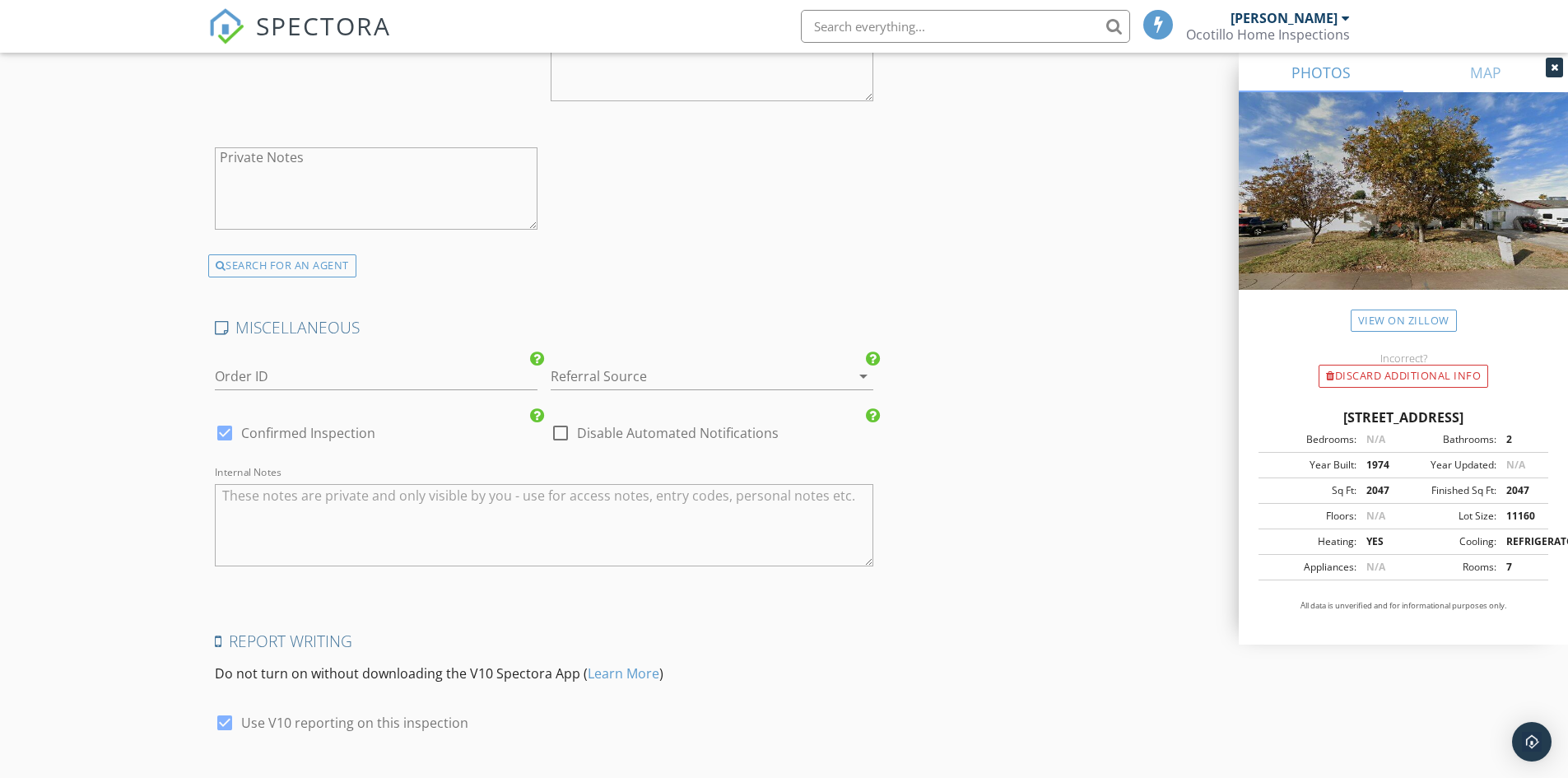
type input "623-261-8158"
click at [248, 502] on textarea "Internal Notes" at bounding box center [544, 525] width 659 height 82
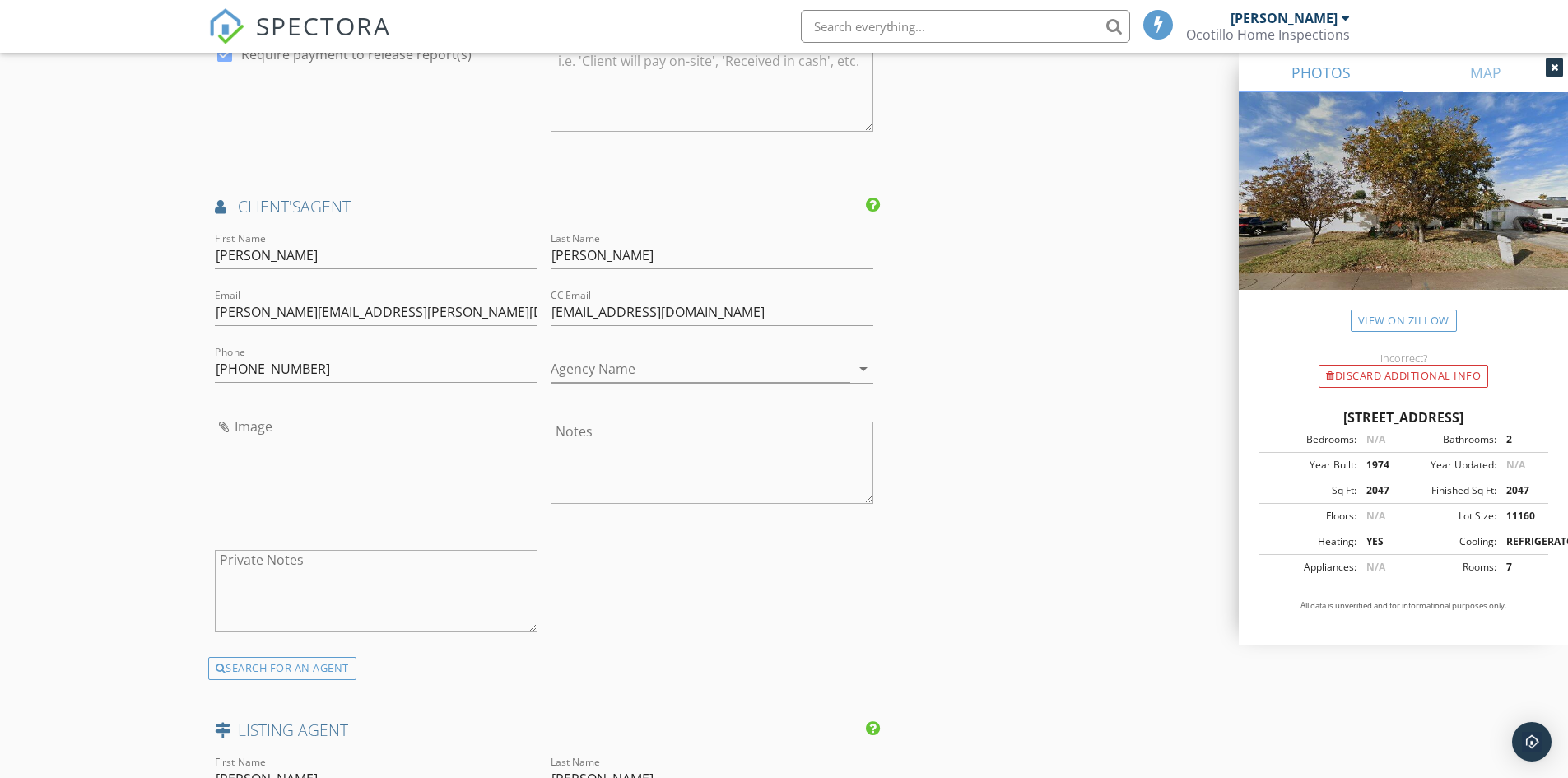
scroll to position [3212, 0]
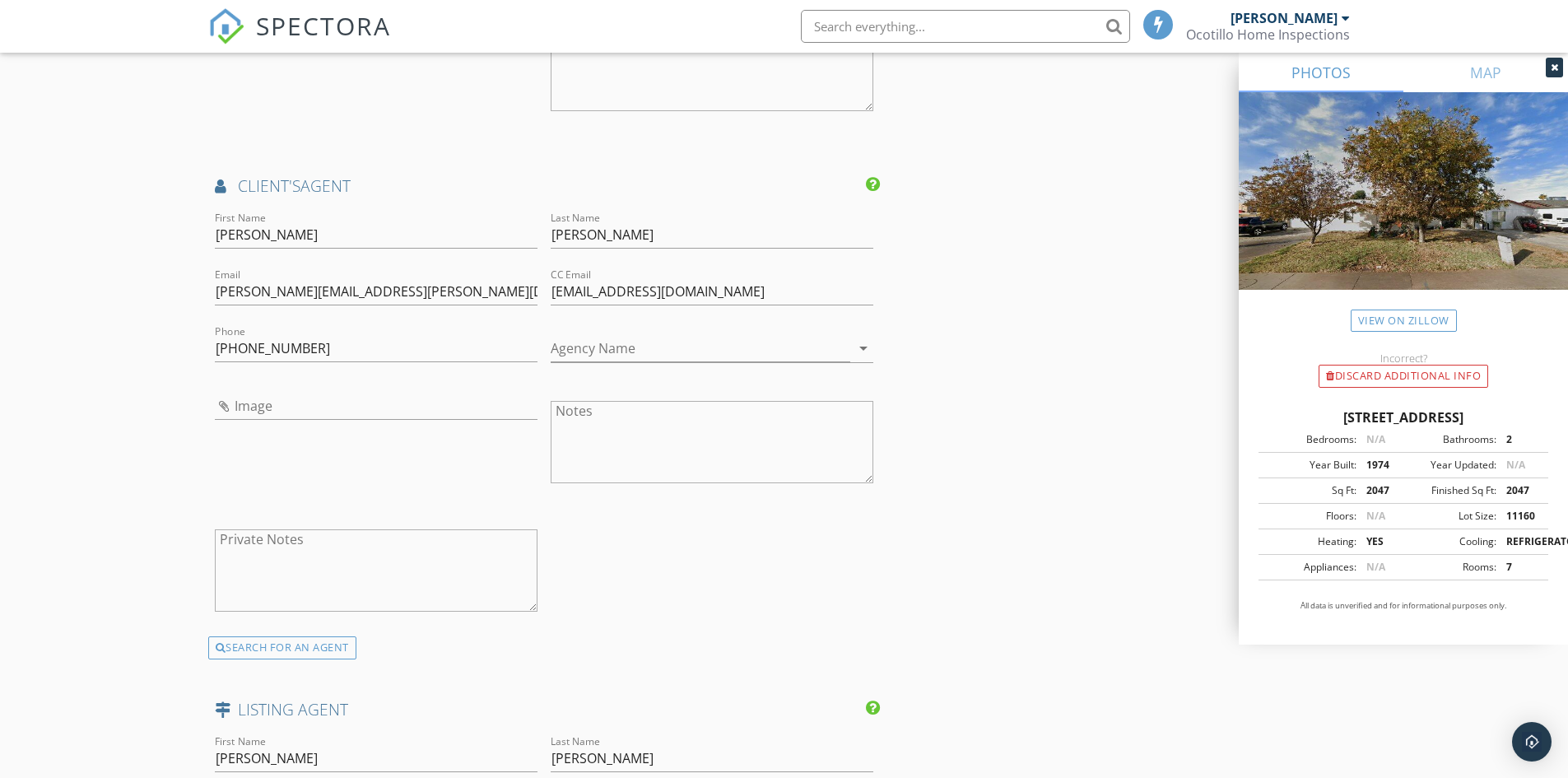
type textarea "Vacant - Termite - Sewer Cam - Start time at 11AM with review at 5 PM"
click at [282, 537] on textarea "Private Notes" at bounding box center [376, 571] width 322 height 82
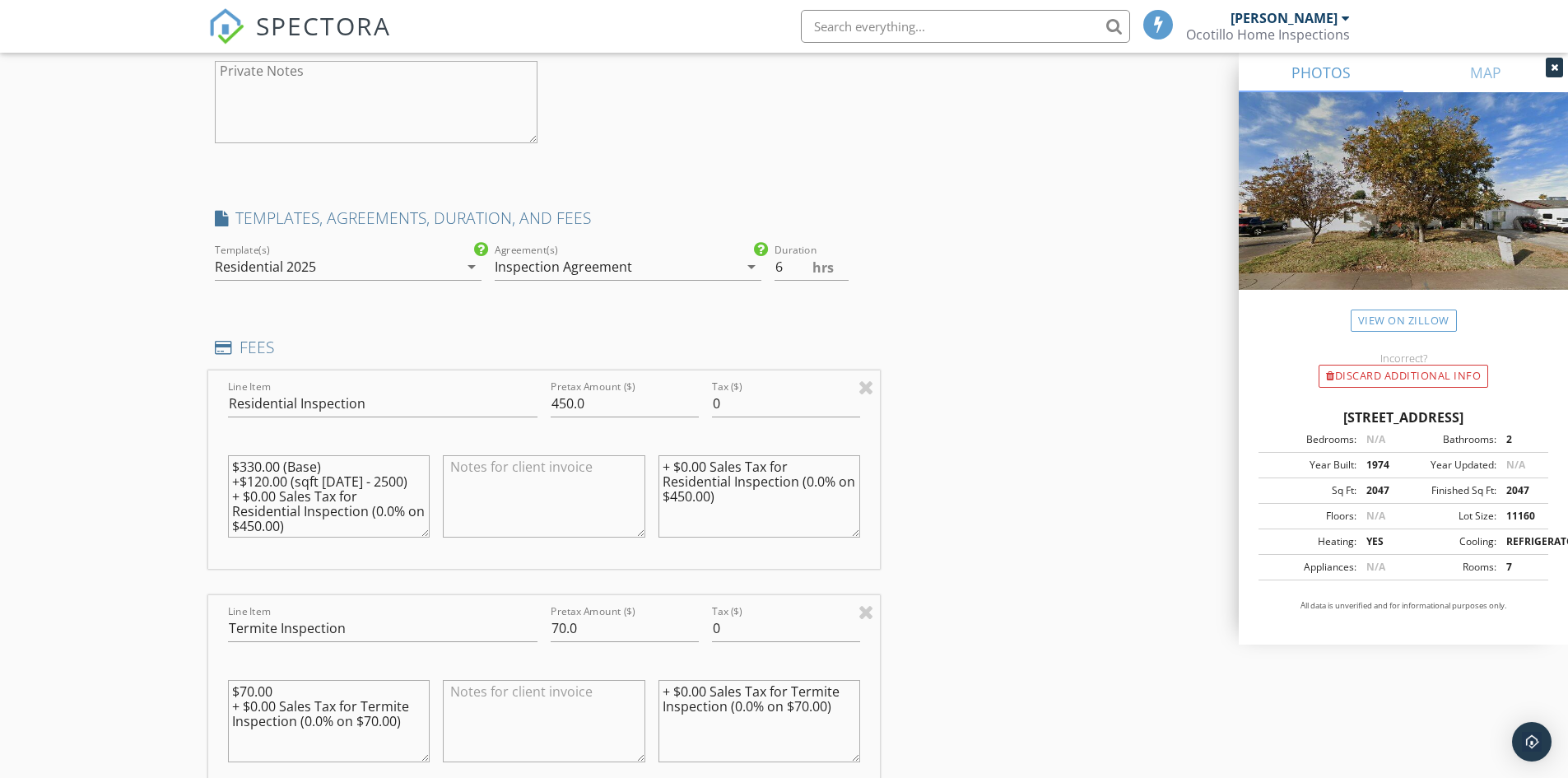
scroll to position [1676, 0]
type textarea "Referred by Yong"
click at [753, 269] on icon "arrow_drop_down" at bounding box center [751, 266] width 20 height 20
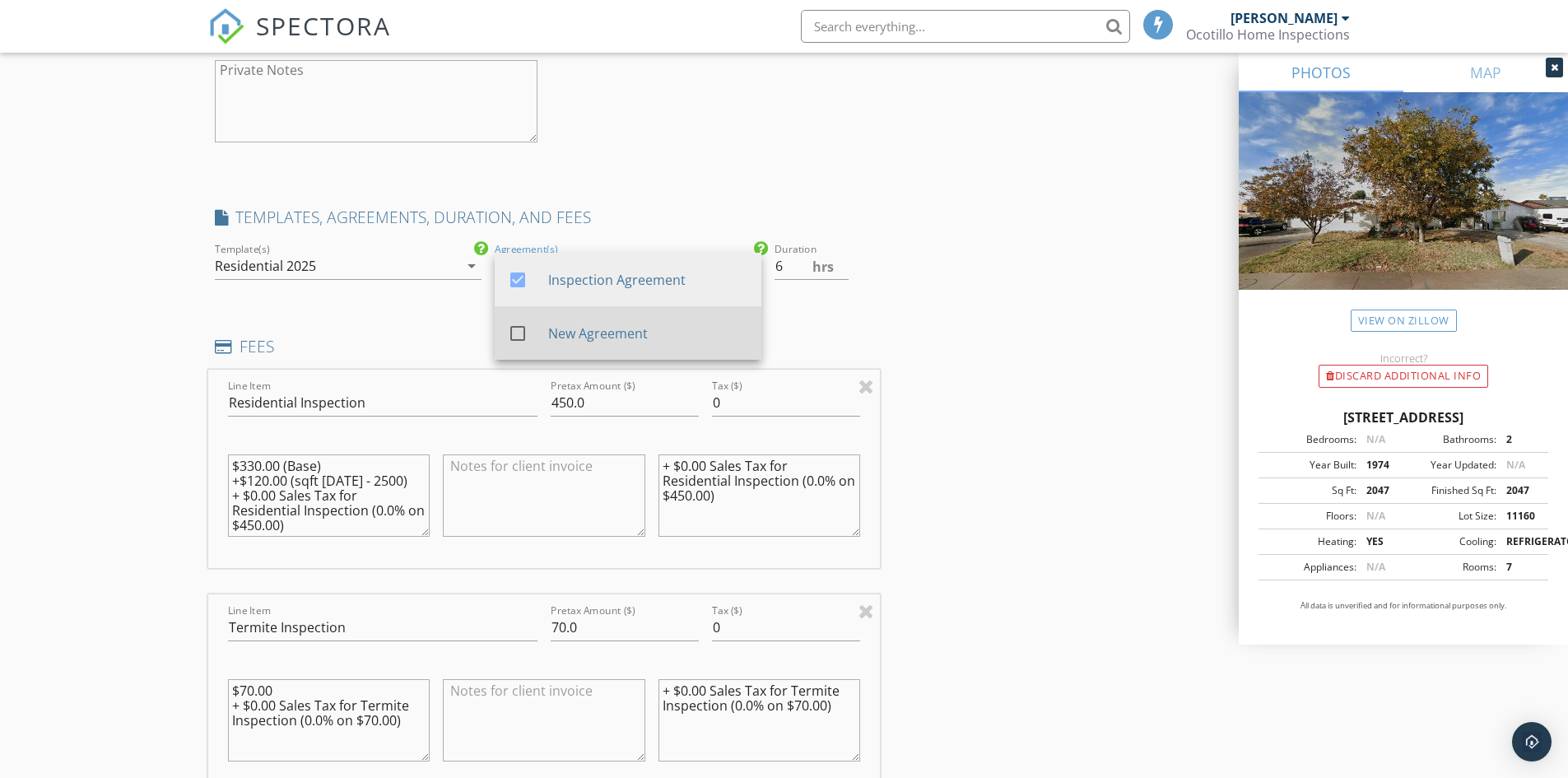
click at [521, 335] on div at bounding box center [518, 333] width 28 height 28
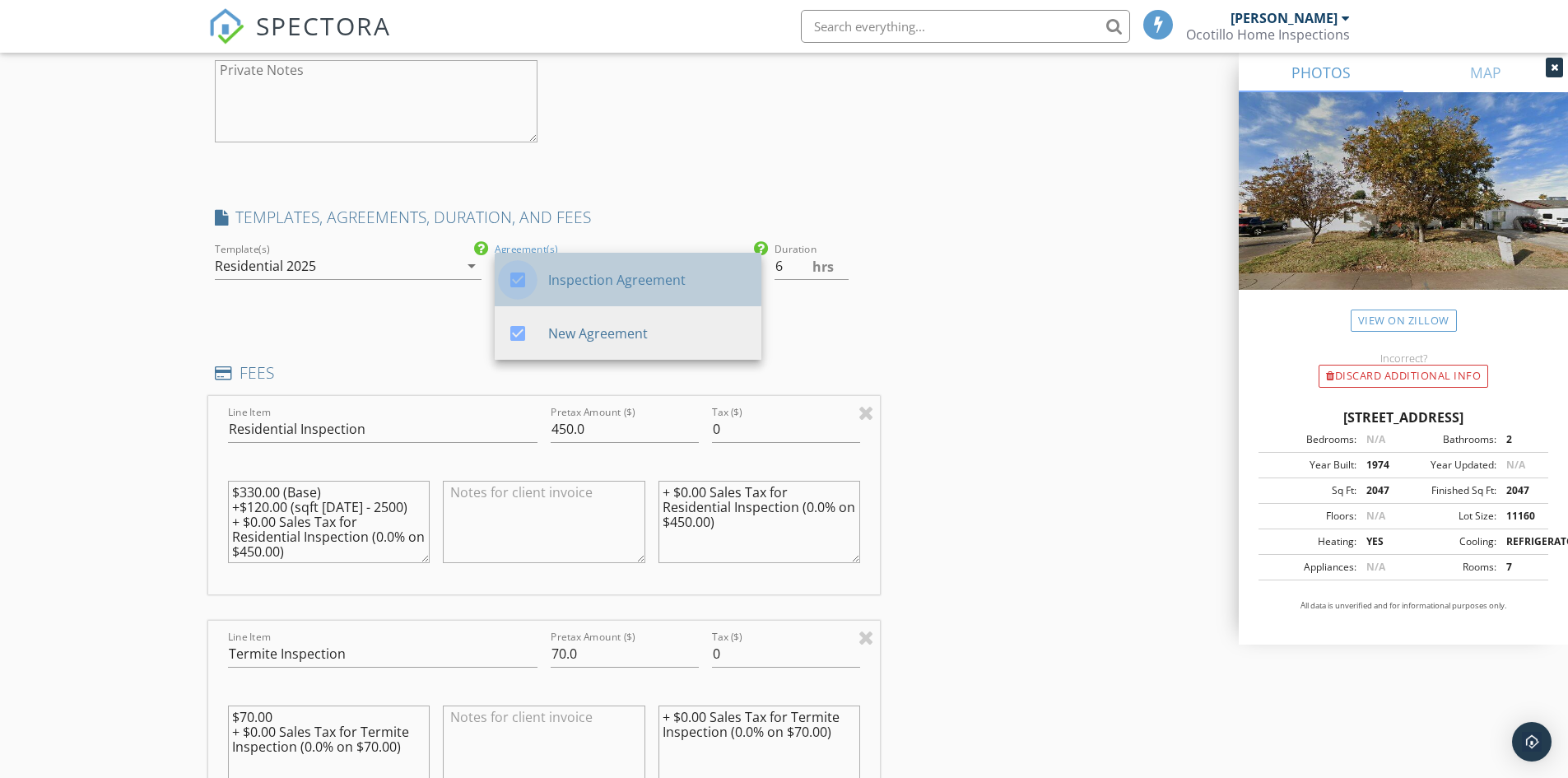
click at [519, 277] on div at bounding box center [518, 280] width 28 height 28
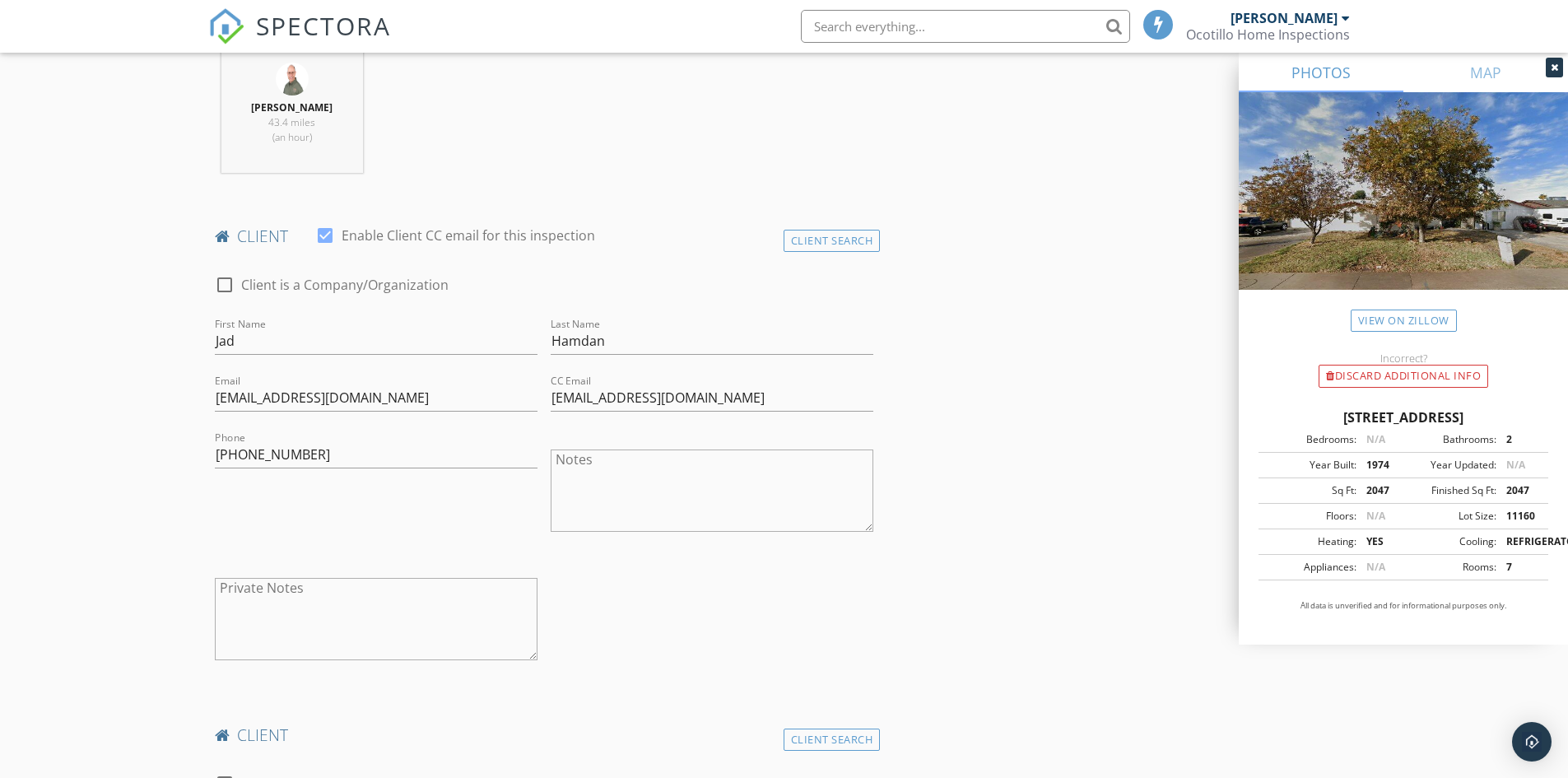
scroll to position [658, 0]
click at [272, 594] on textarea "Private Notes" at bounding box center [376, 618] width 322 height 82
type textarea "N"
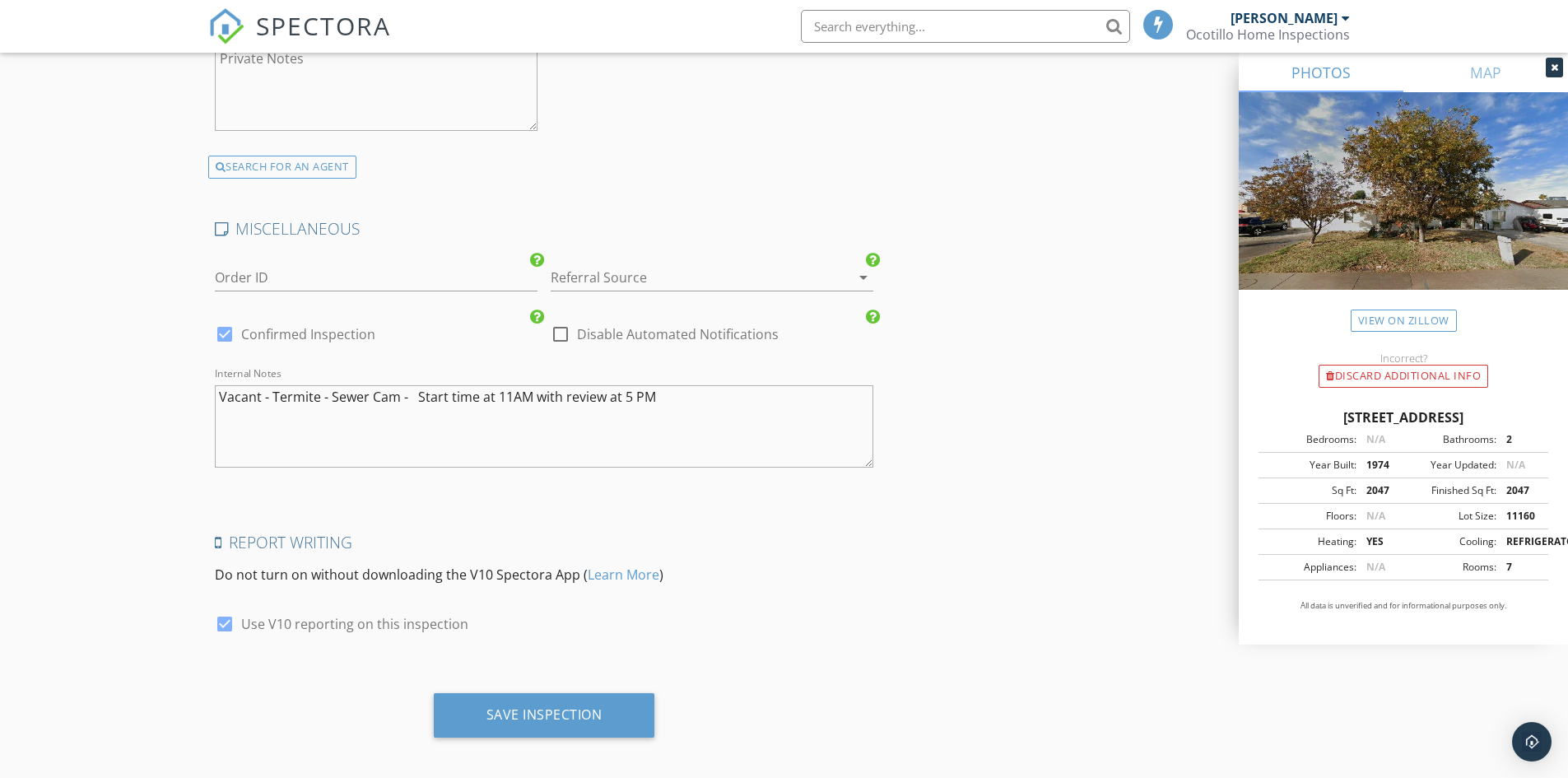
scroll to position [4228, 0]
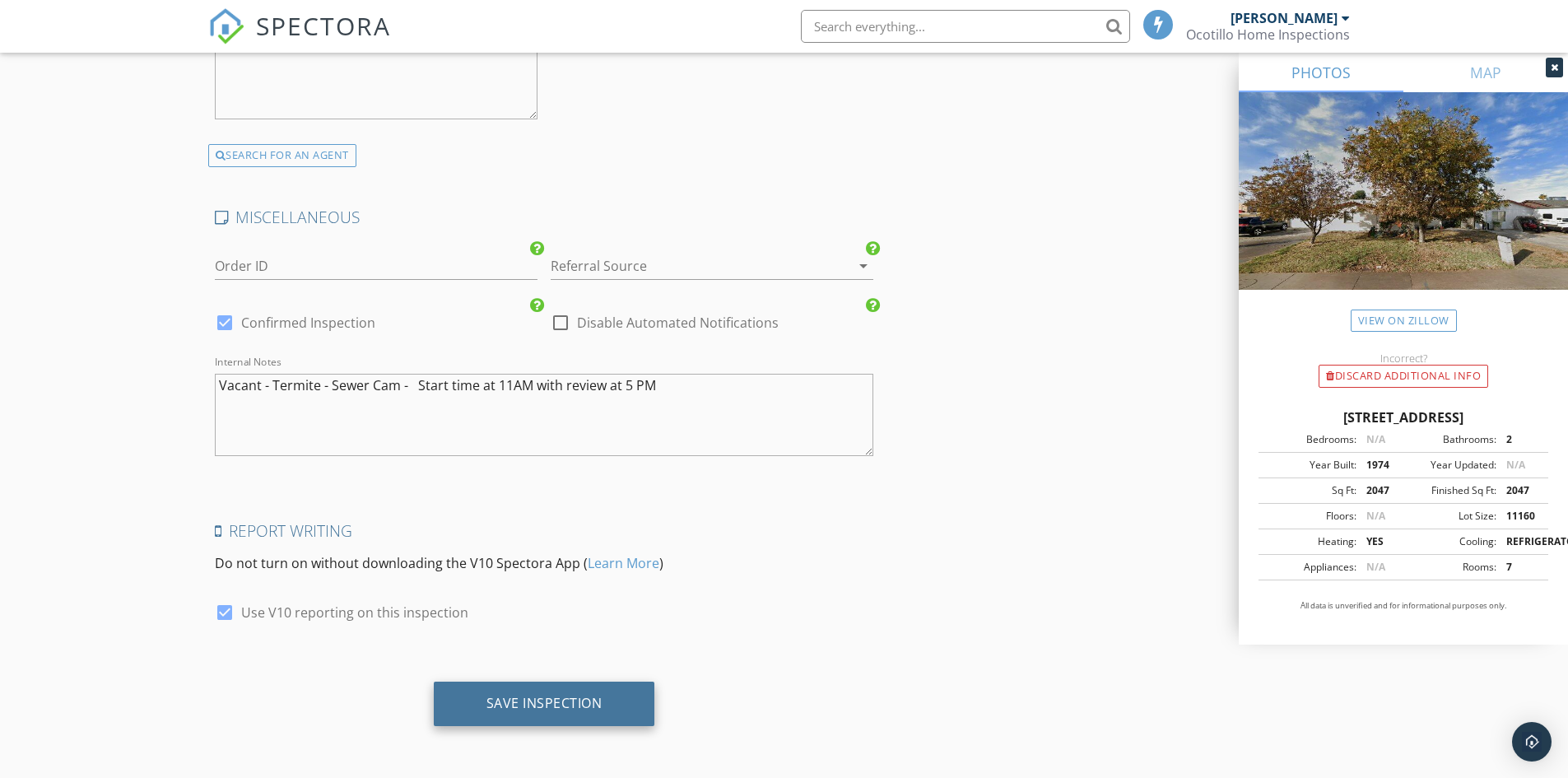
type textarea "Jad is pronounced as "Jay""
click at [535, 699] on div "Save Inspection" at bounding box center [544, 703] width 116 height 16
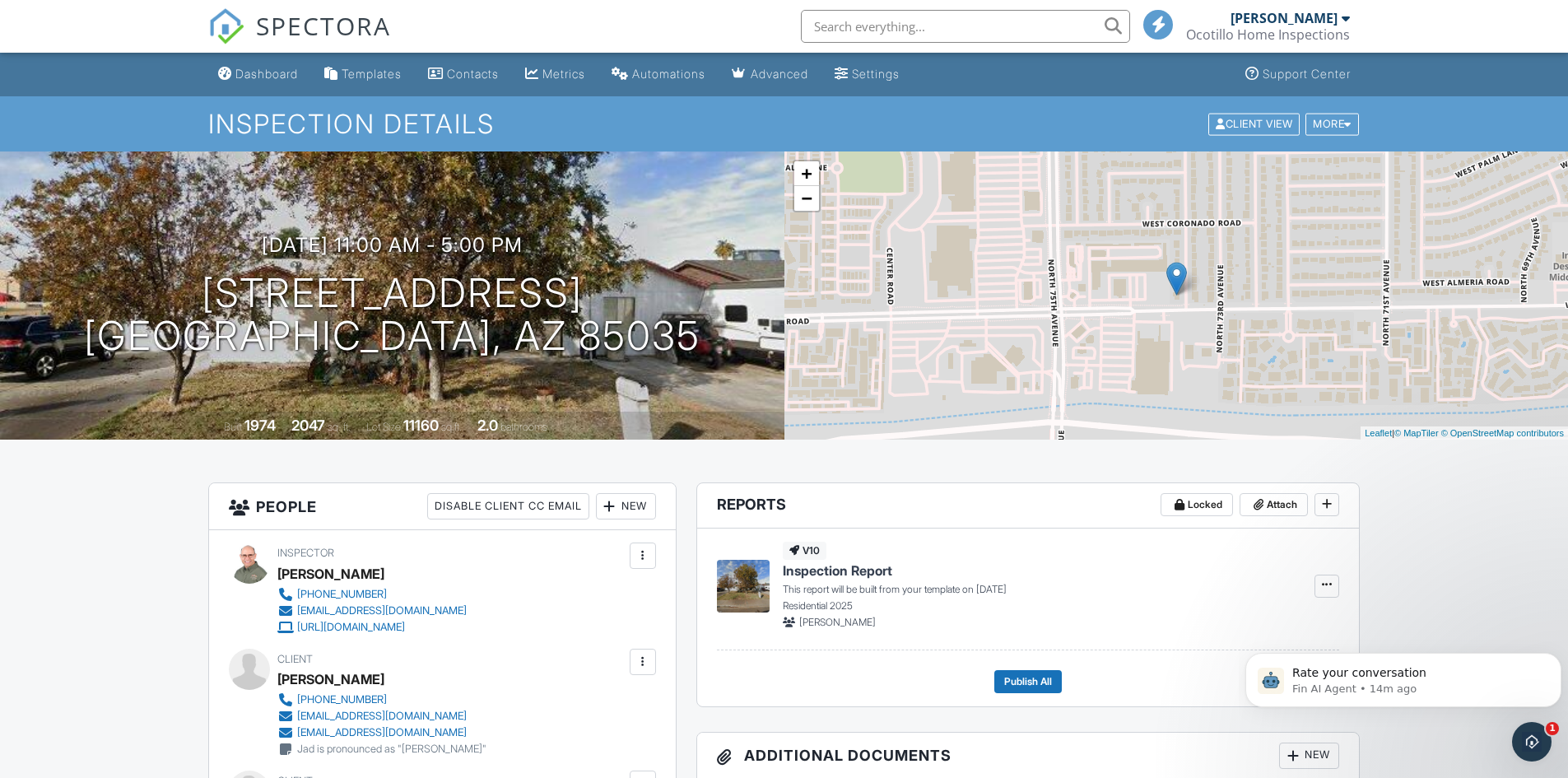
click at [250, 69] on div "Dashboard" at bounding box center [266, 73] width 62 height 14
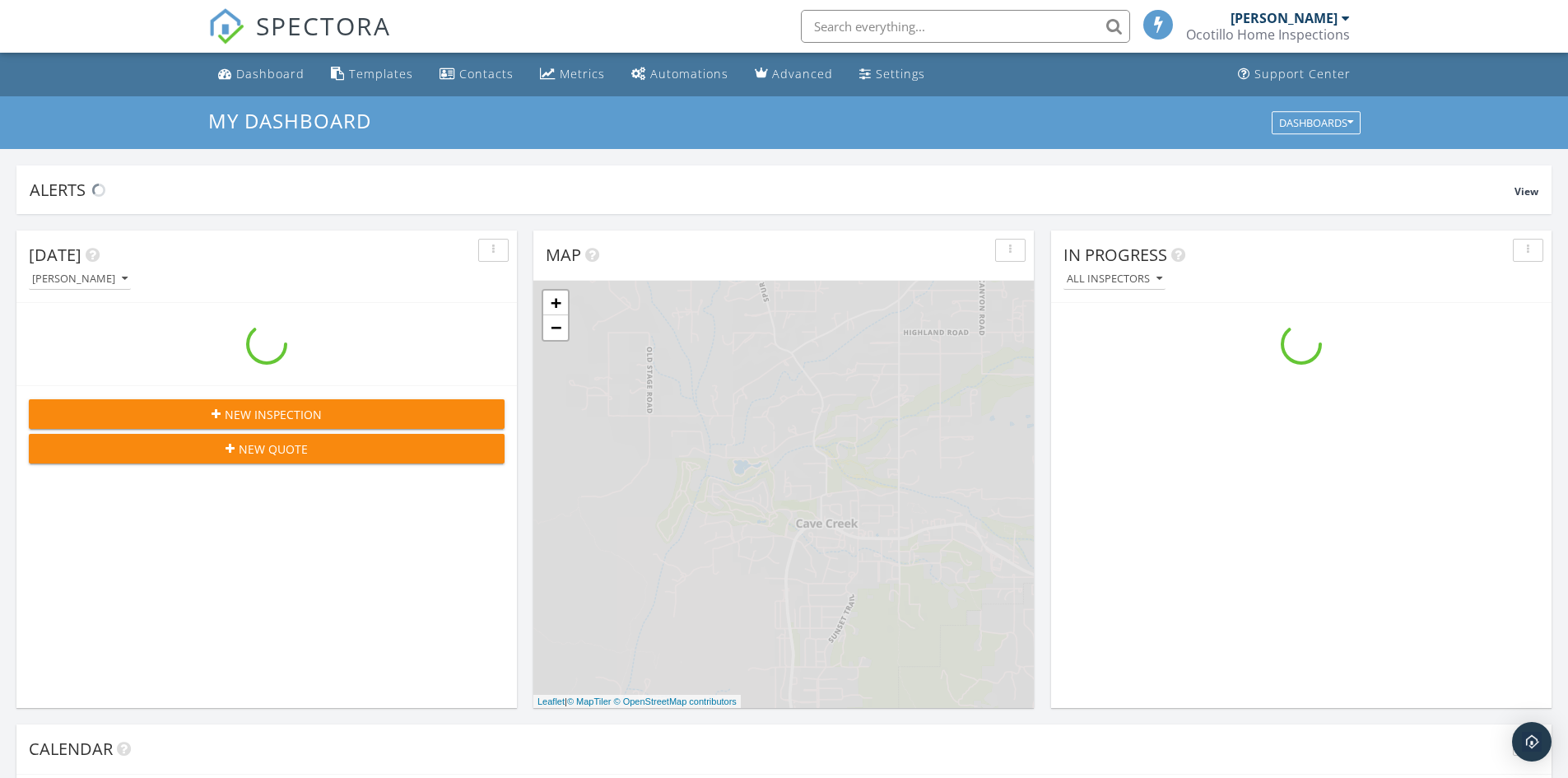
scroll to position [1524, 1593]
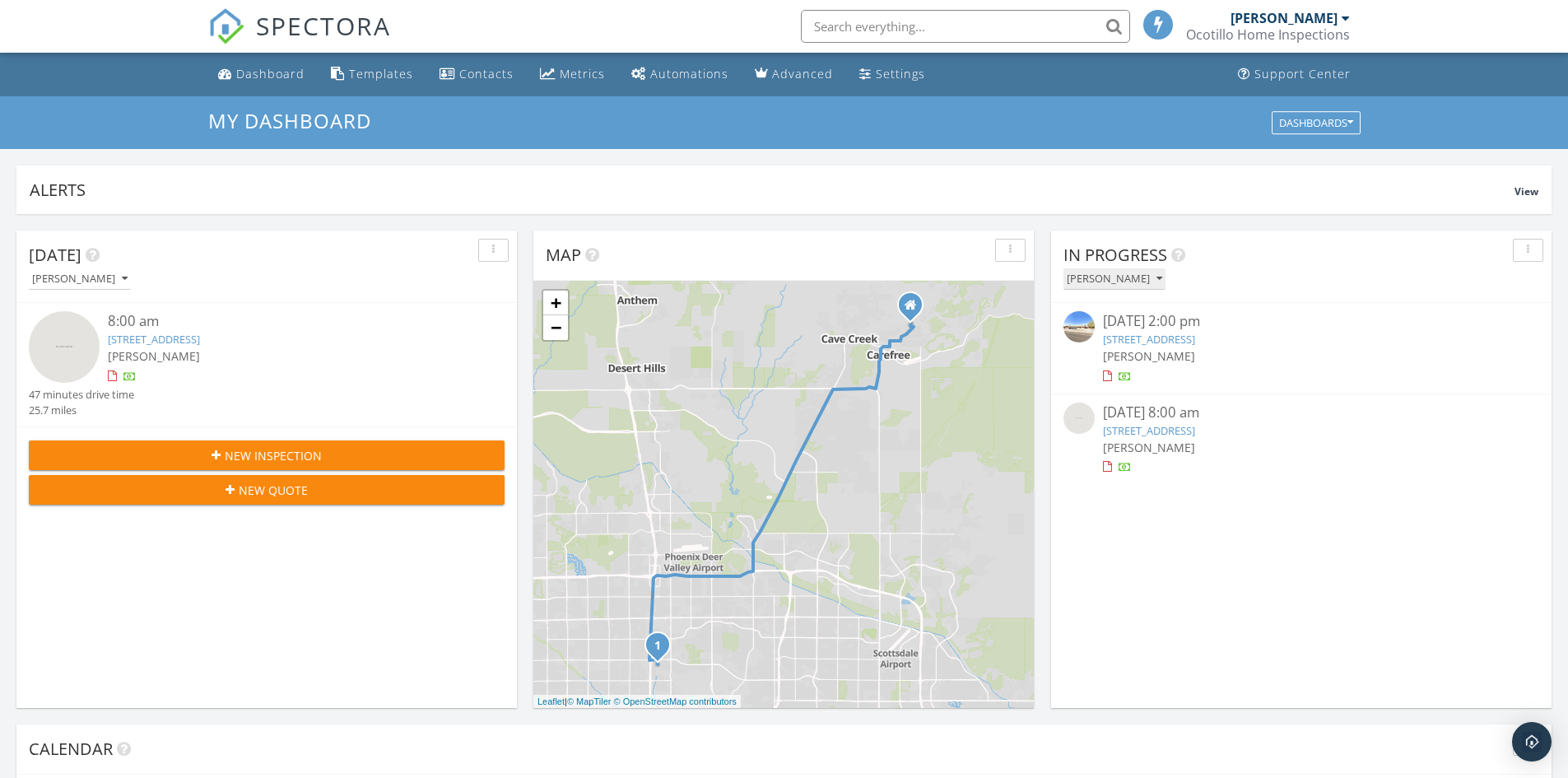
click at [1159, 274] on div "[PERSON_NAME]" at bounding box center [1114, 279] width 95 height 12
click at [1131, 359] on div "[PERSON_NAME]" at bounding box center [1127, 357] width 102 height 20
click at [1323, 127] on div "Dashboards" at bounding box center [1316, 122] width 74 height 12
click at [1313, 158] on span "My Dashboard" at bounding box center [1324, 160] width 91 height 18
click at [262, 81] on div "Dashboard" at bounding box center [270, 73] width 68 height 15
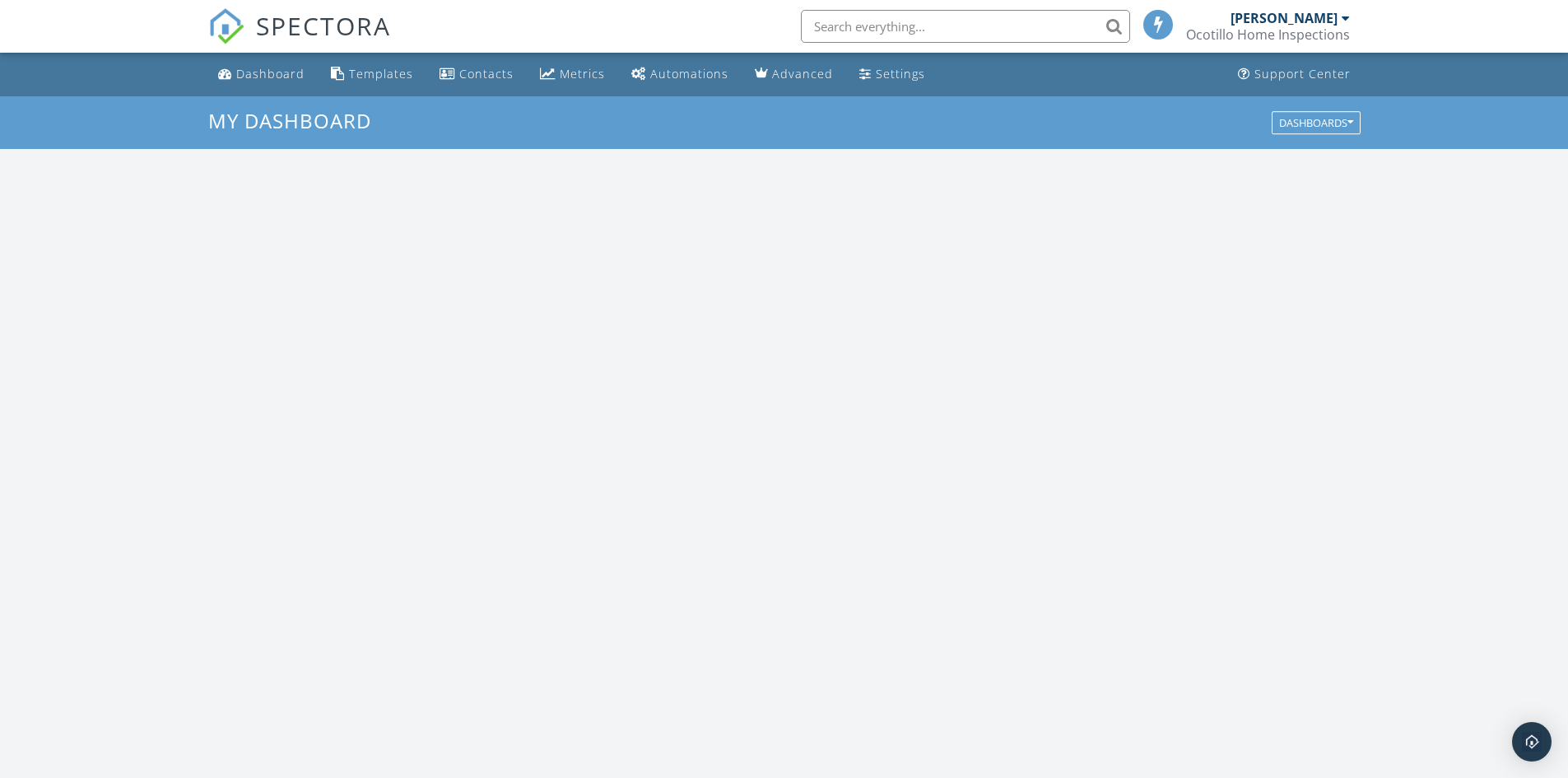
scroll to position [1524, 1593]
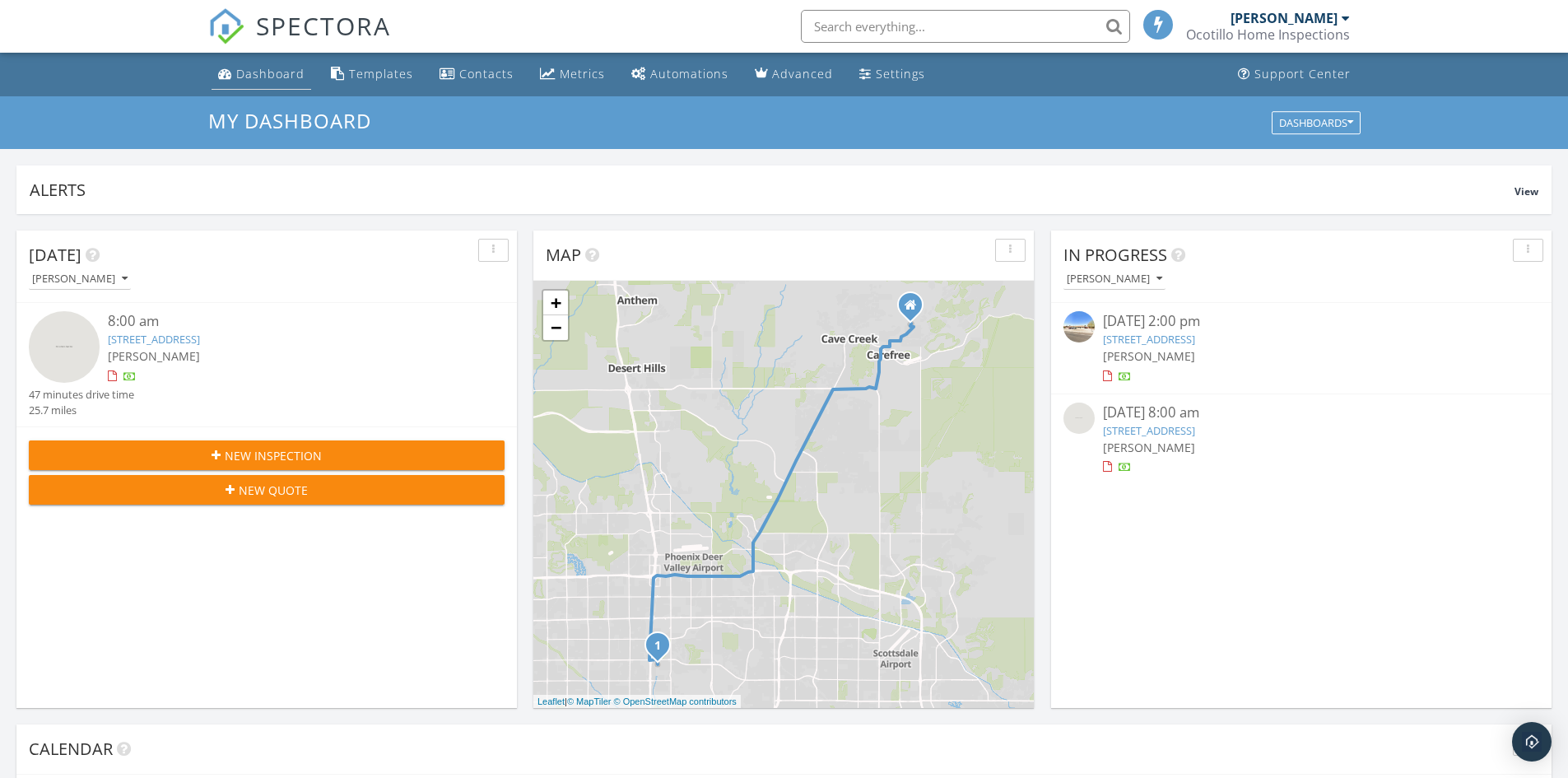
click at [279, 75] on div "Dashboard" at bounding box center [270, 73] width 68 height 15
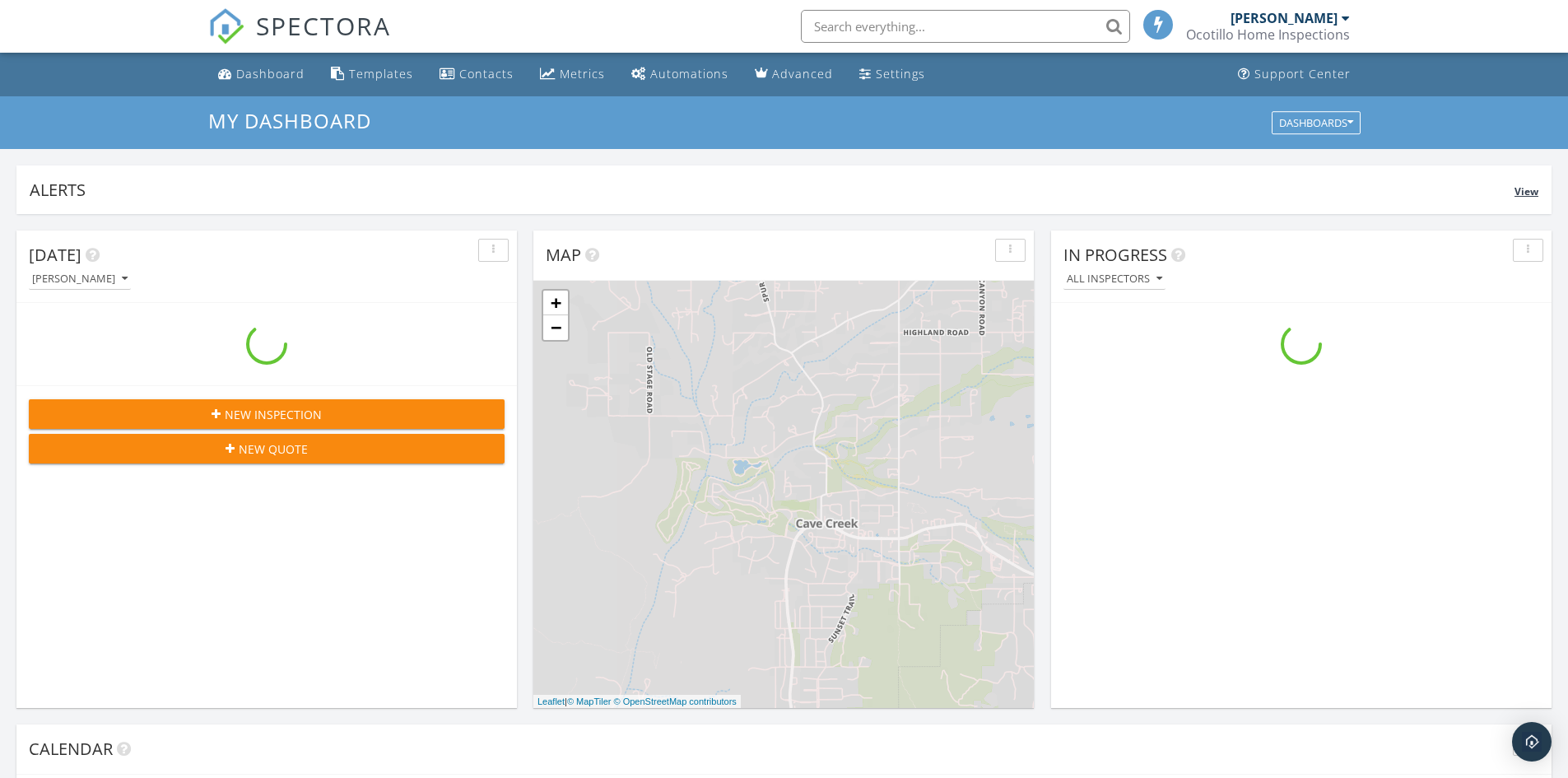
scroll to position [1524, 1593]
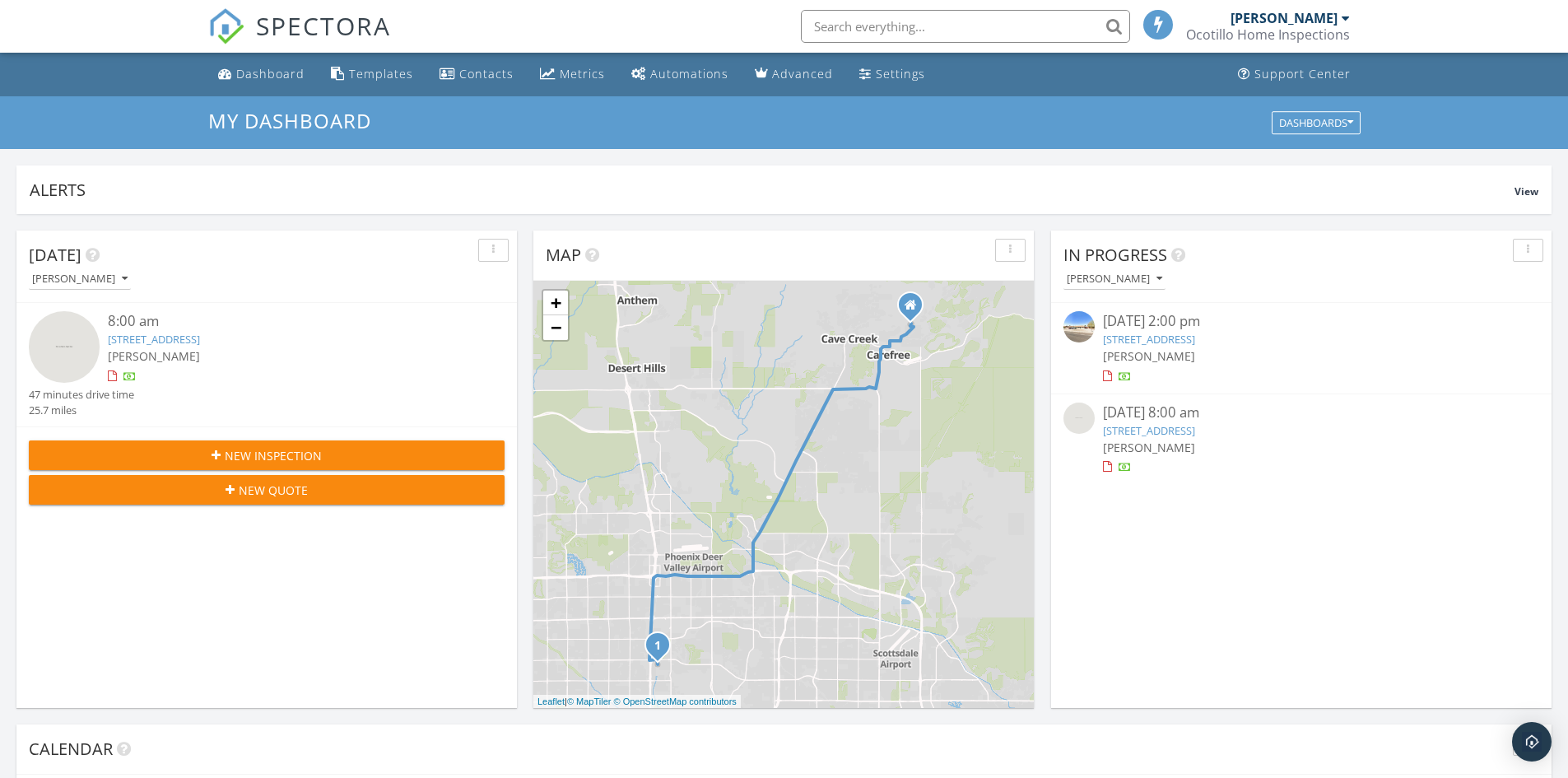
click at [259, 495] on span "New Quote" at bounding box center [273, 490] width 69 height 17
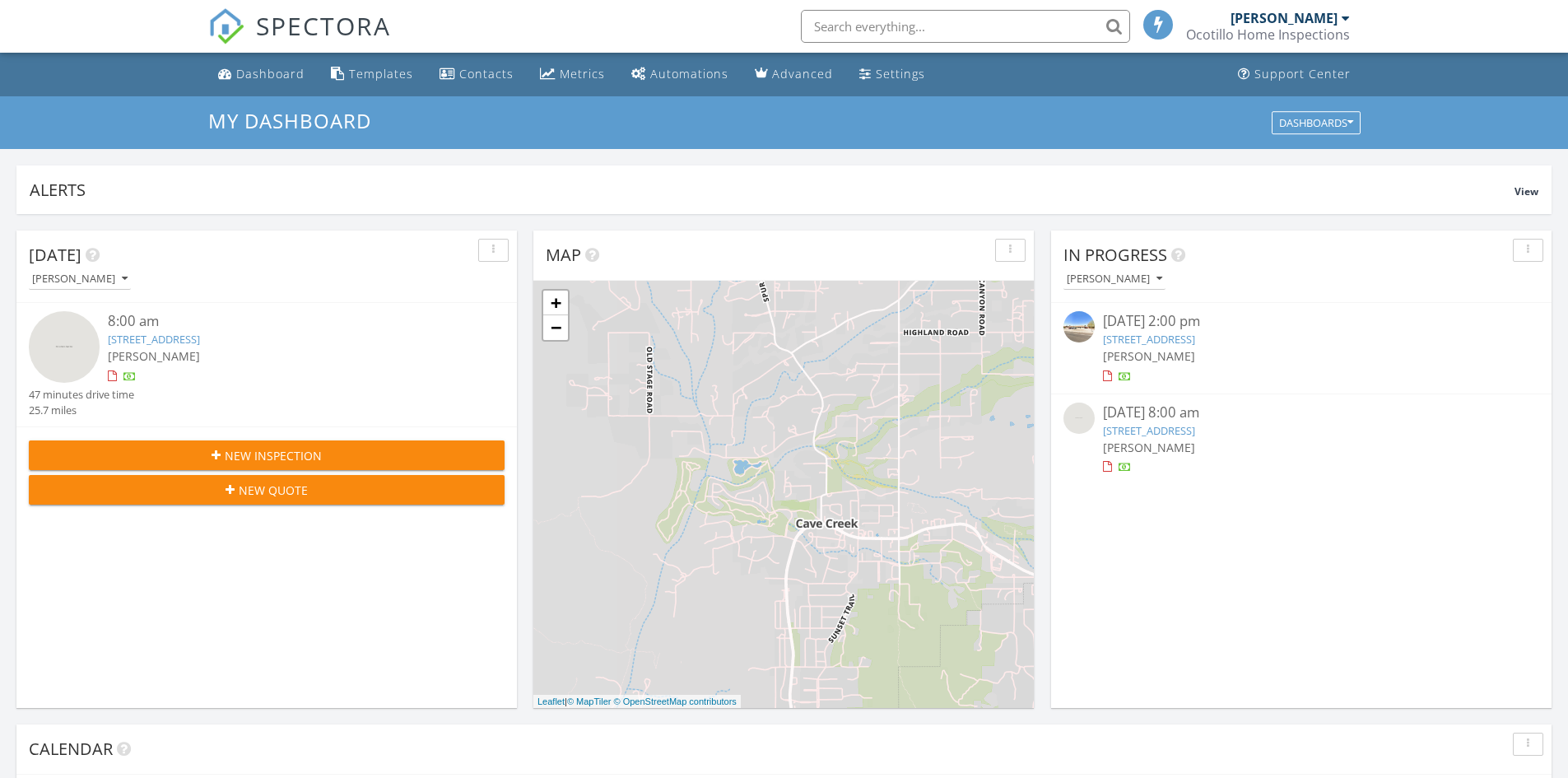
scroll to position [1524, 1593]
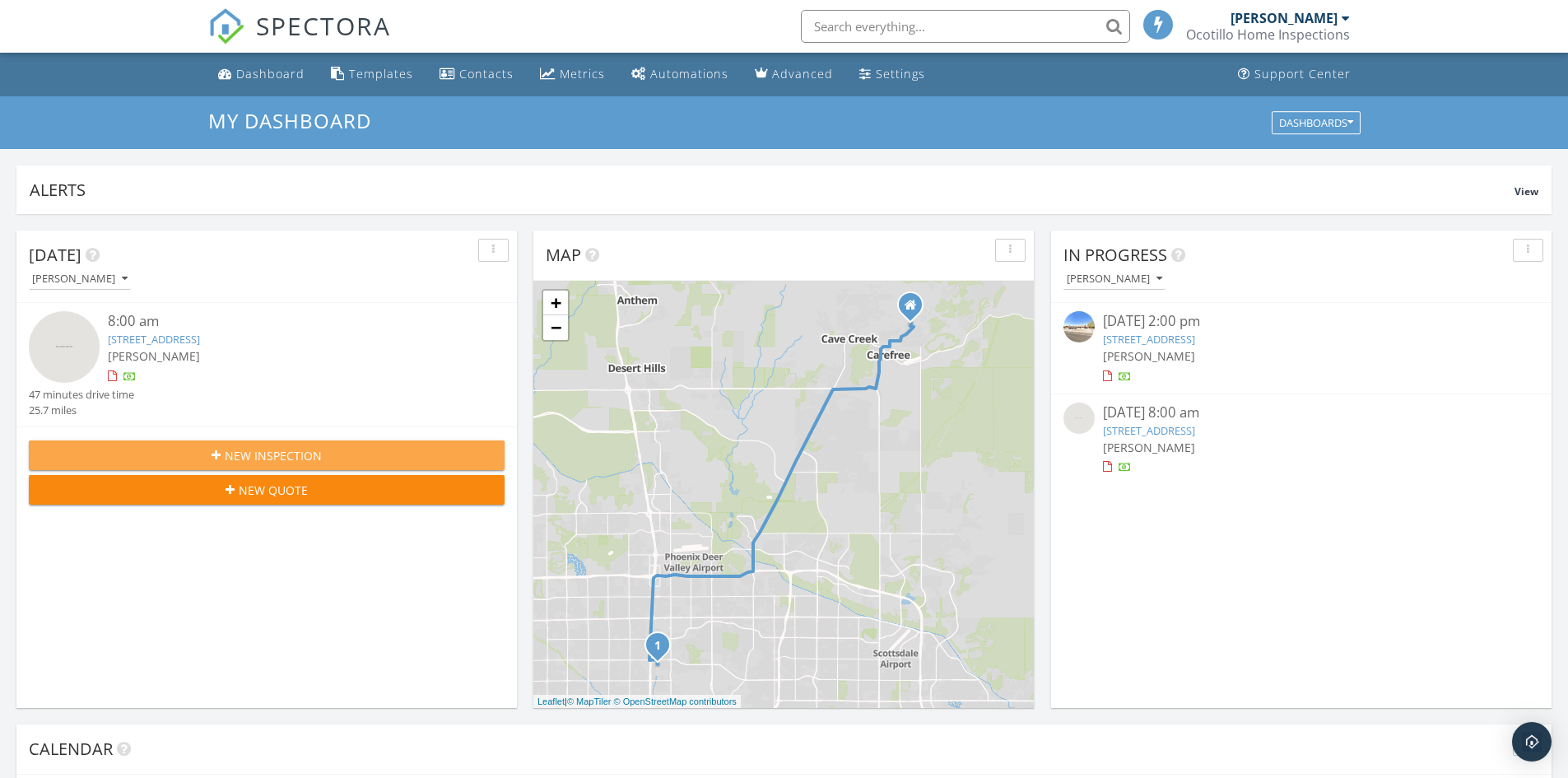
click at [208, 455] on div "New Inspection" at bounding box center [266, 456] width 449 height 17
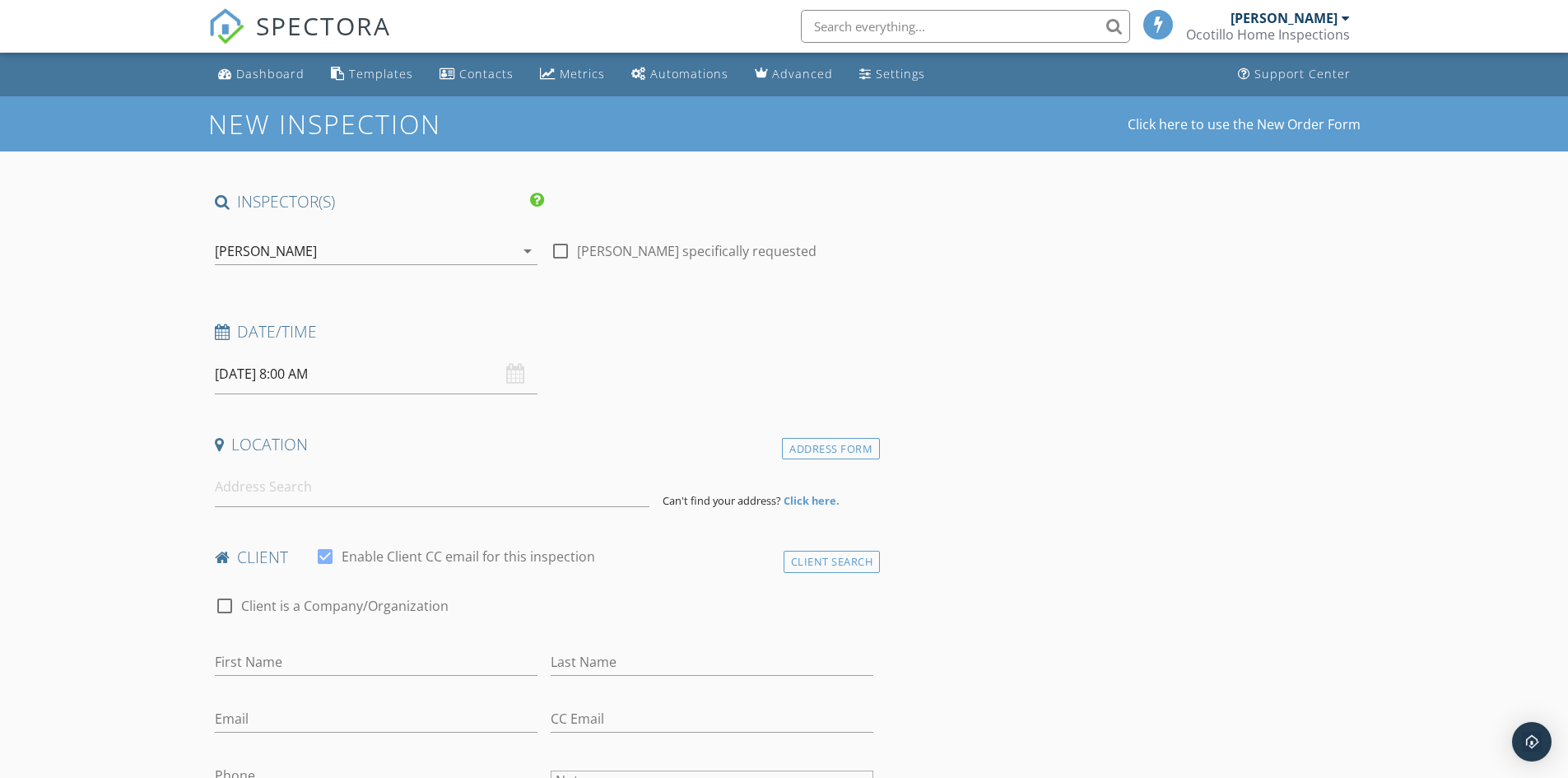
click at [300, 370] on input "[DATE] 8:00 AM" at bounding box center [376, 374] width 322 height 41
click at [260, 77] on div "Dashboard" at bounding box center [270, 73] width 68 height 15
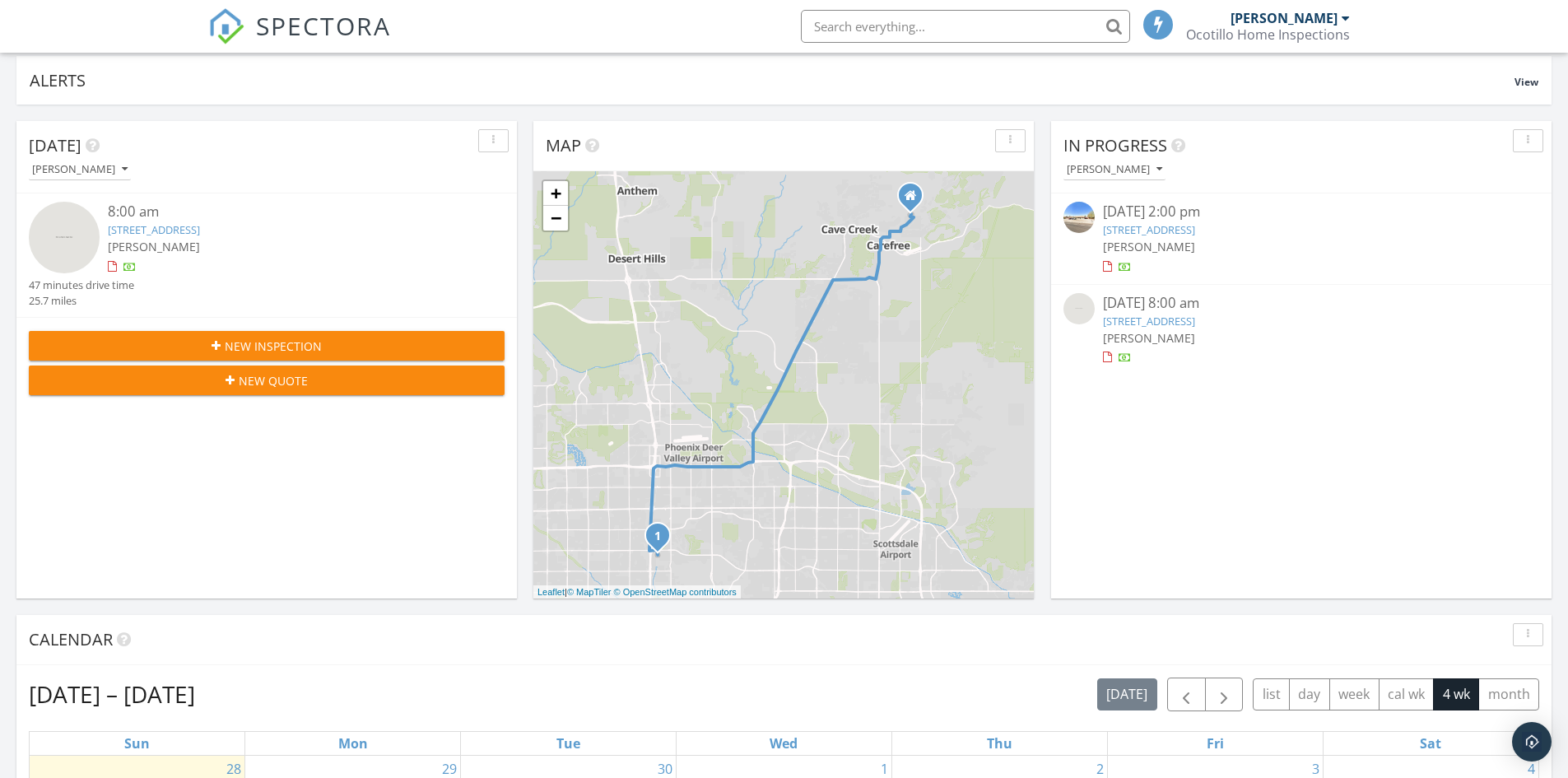
scroll to position [412, 0]
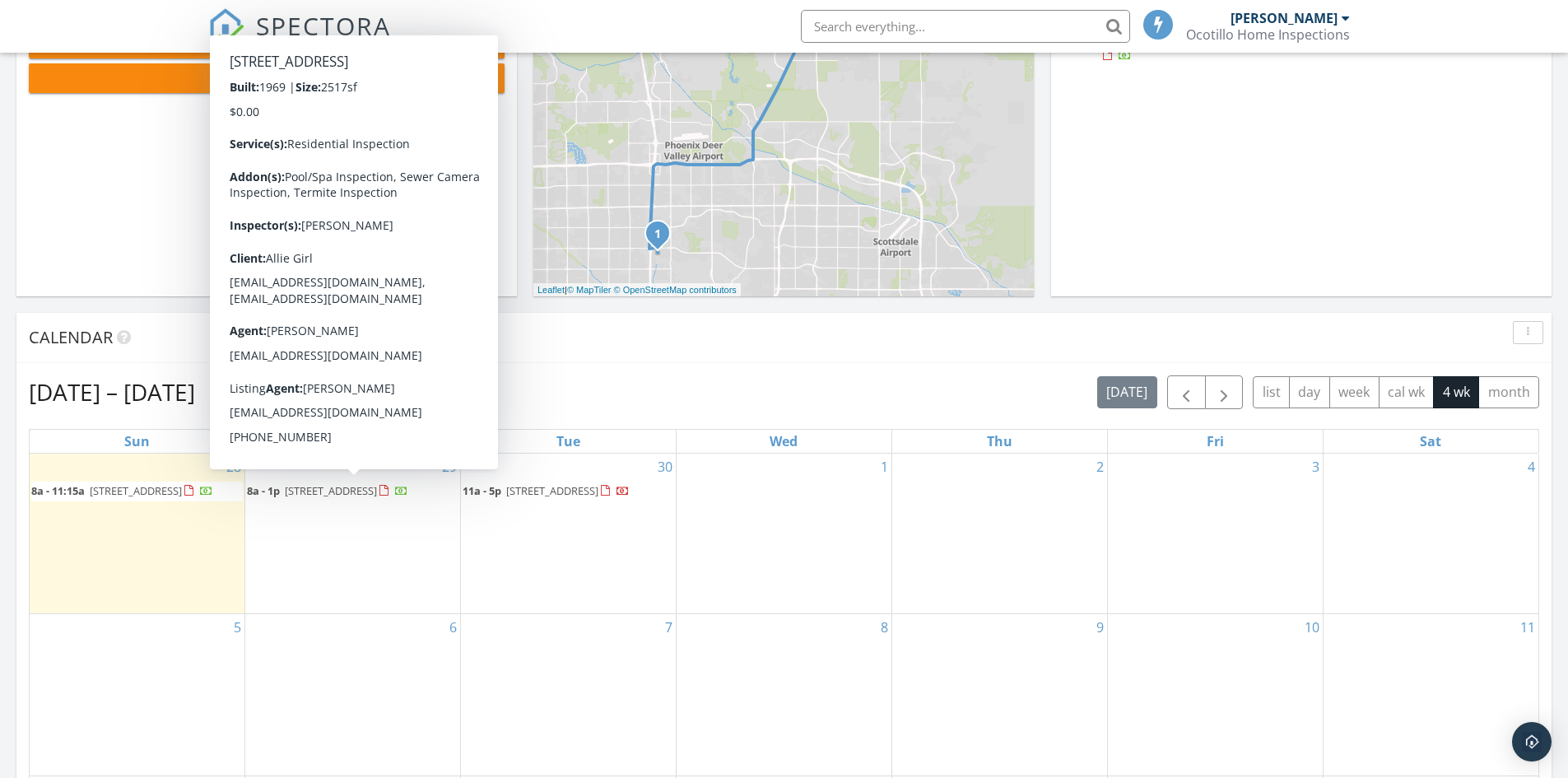
click at [365, 491] on span "[STREET_ADDRESS]" at bounding box center [331, 491] width 92 height 14
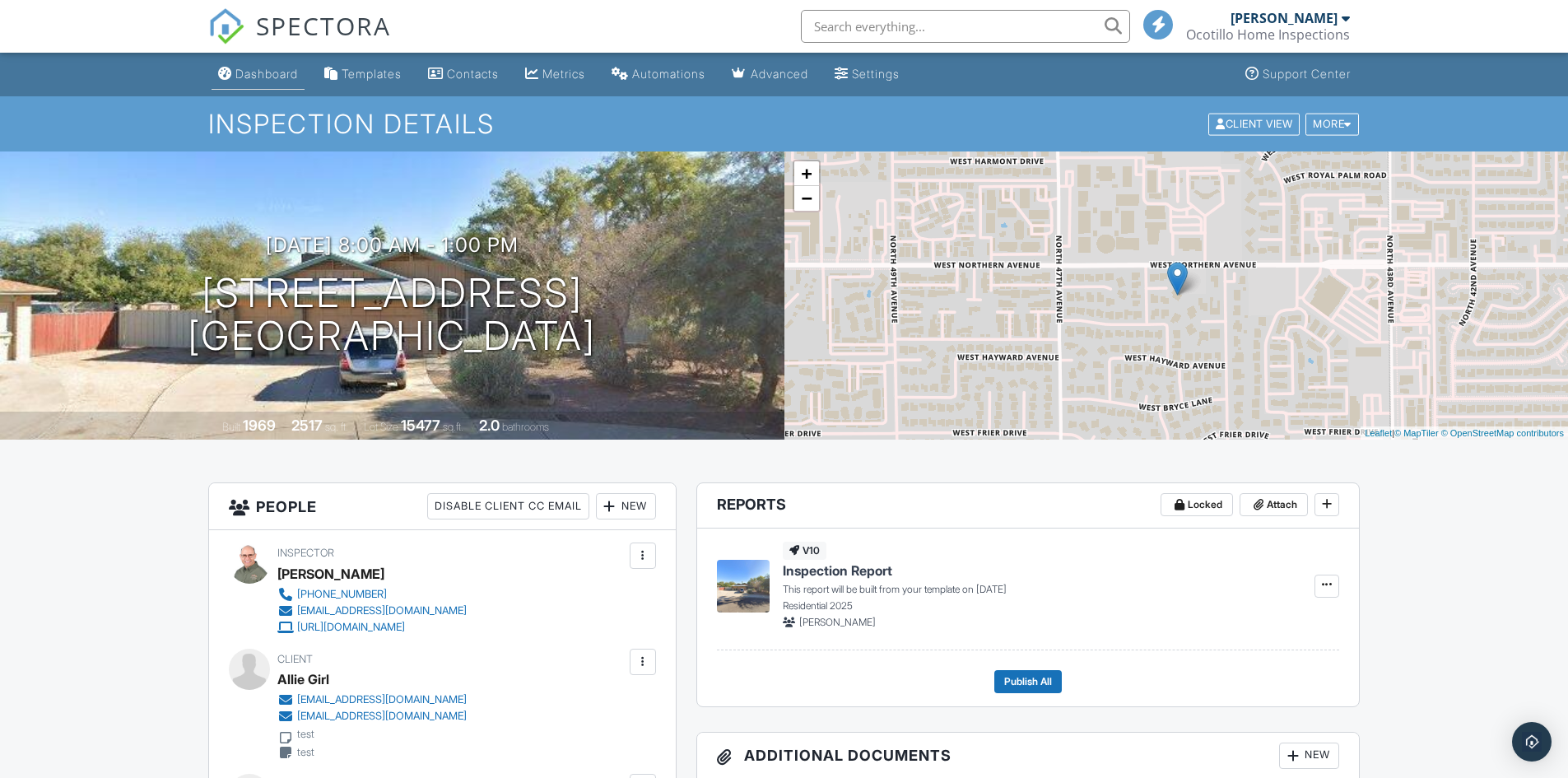
click at [290, 77] on div "Dashboard" at bounding box center [266, 73] width 62 height 14
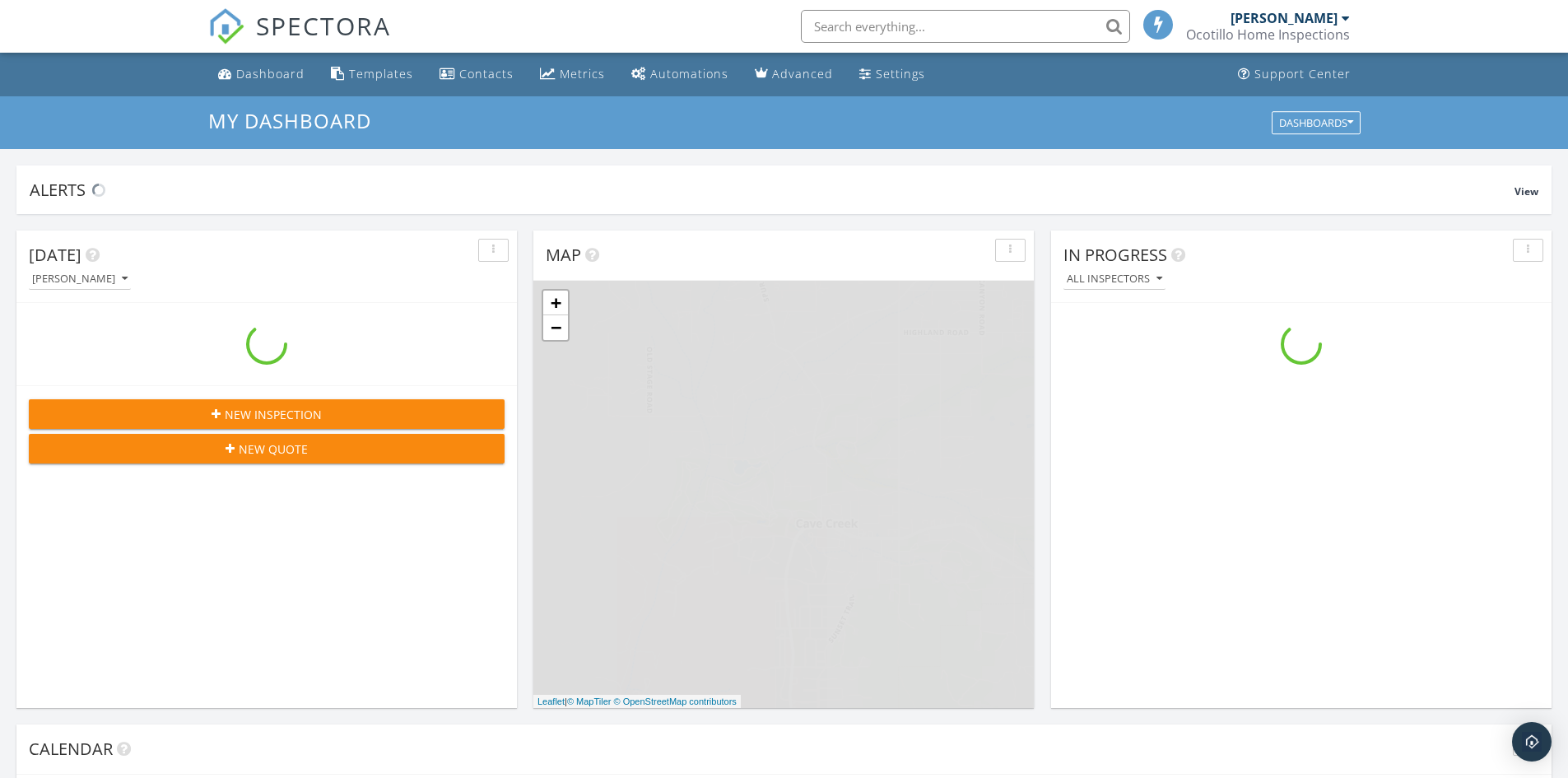
scroll to position [1524, 1593]
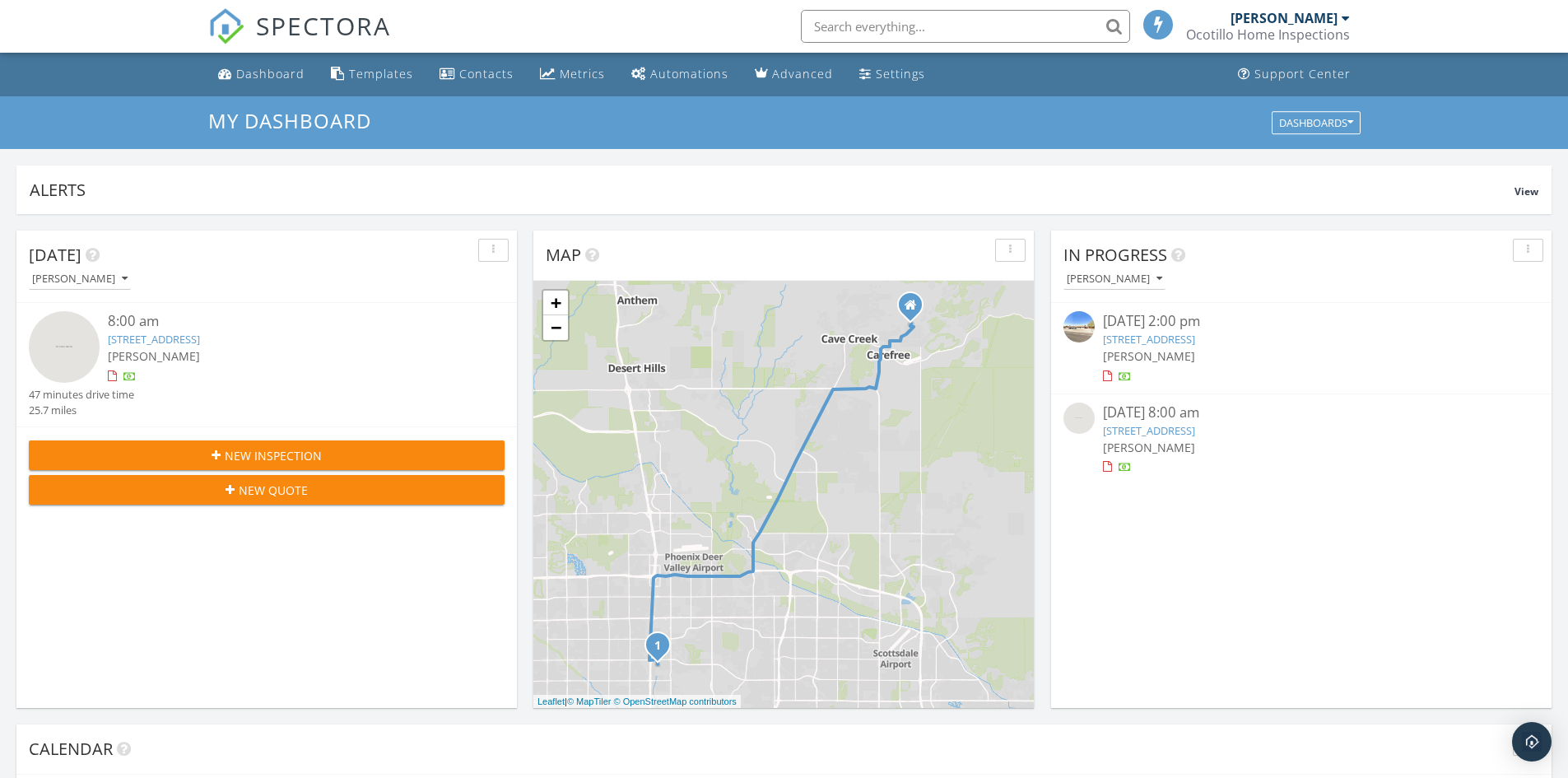
click at [1162, 281] on div "[PERSON_NAME]" at bounding box center [1114, 279] width 95 height 12
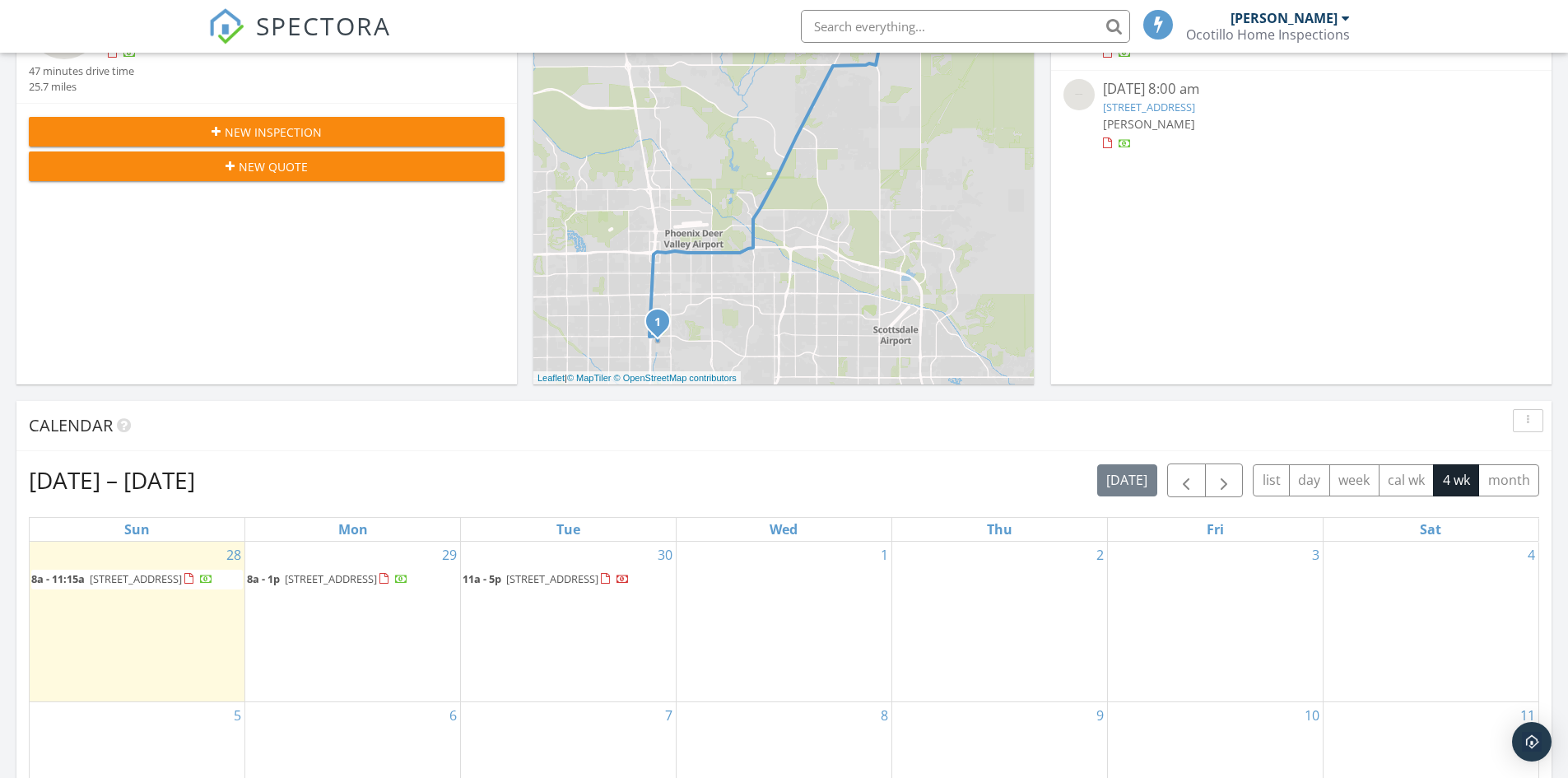
scroll to position [330, 0]
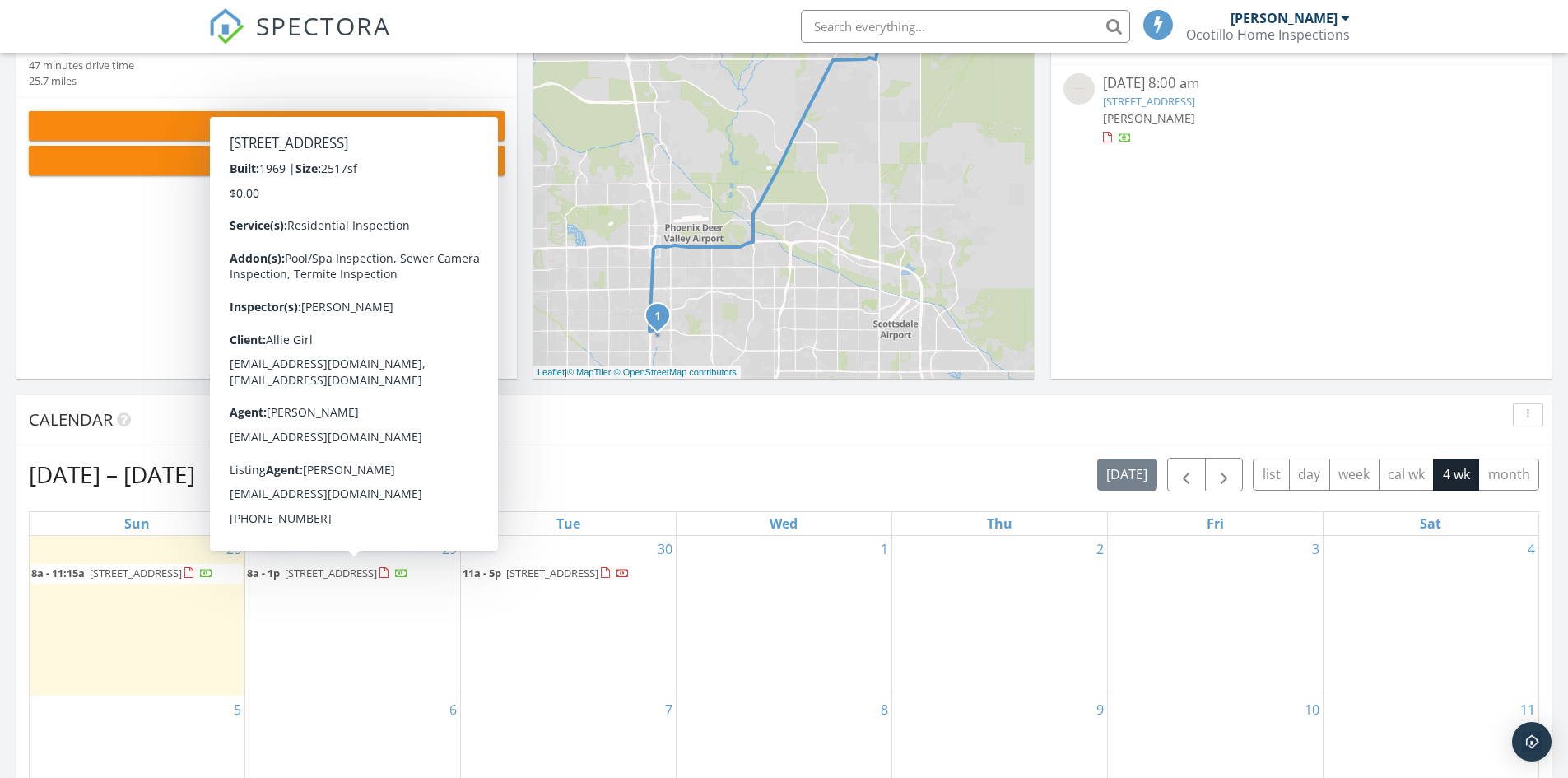
click at [336, 582] on span "8a - 1p 4537 W Lane Ave, Glendale 85301" at bounding box center [328, 574] width 161 height 16
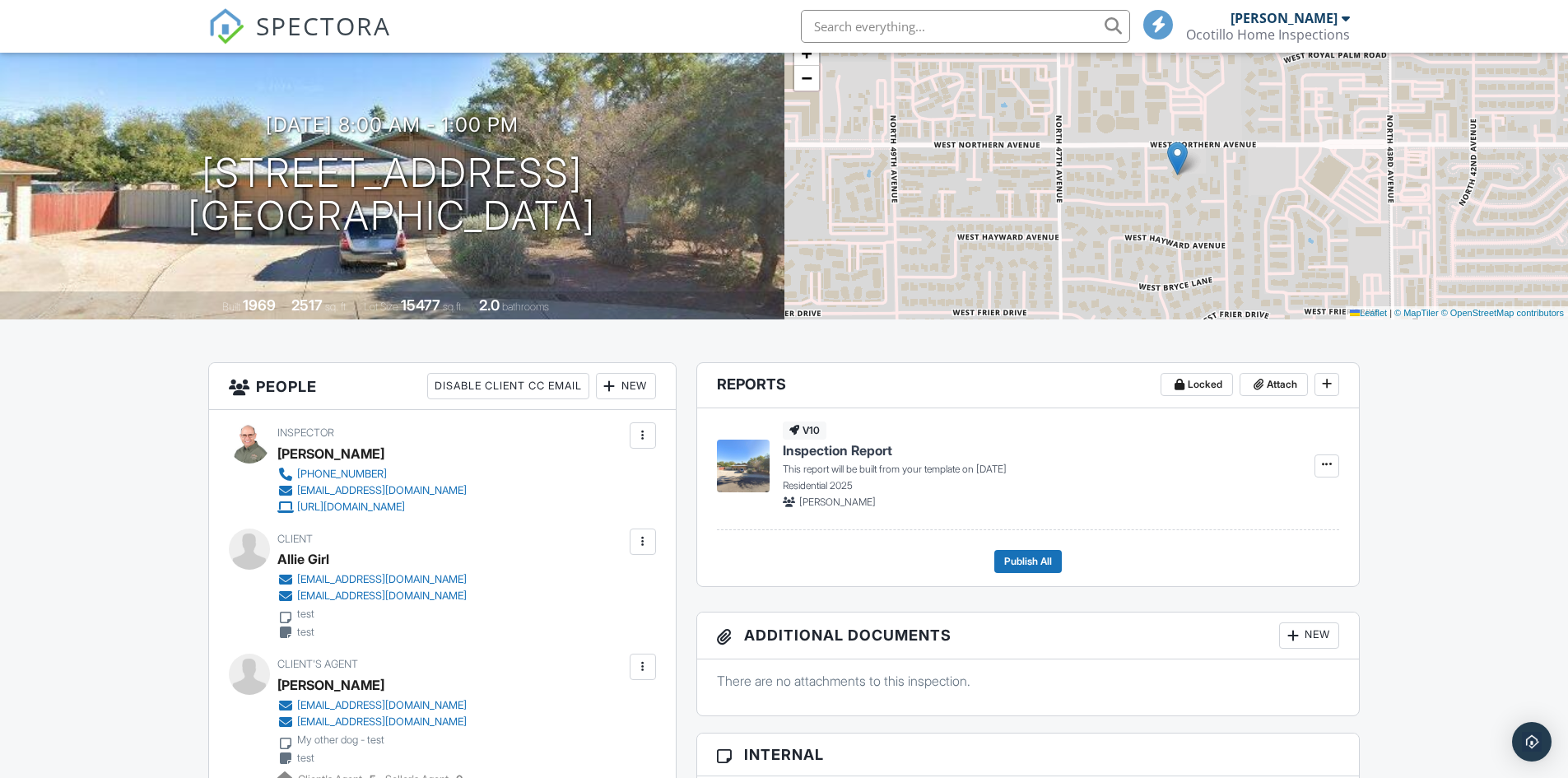
scroll to position [82, 0]
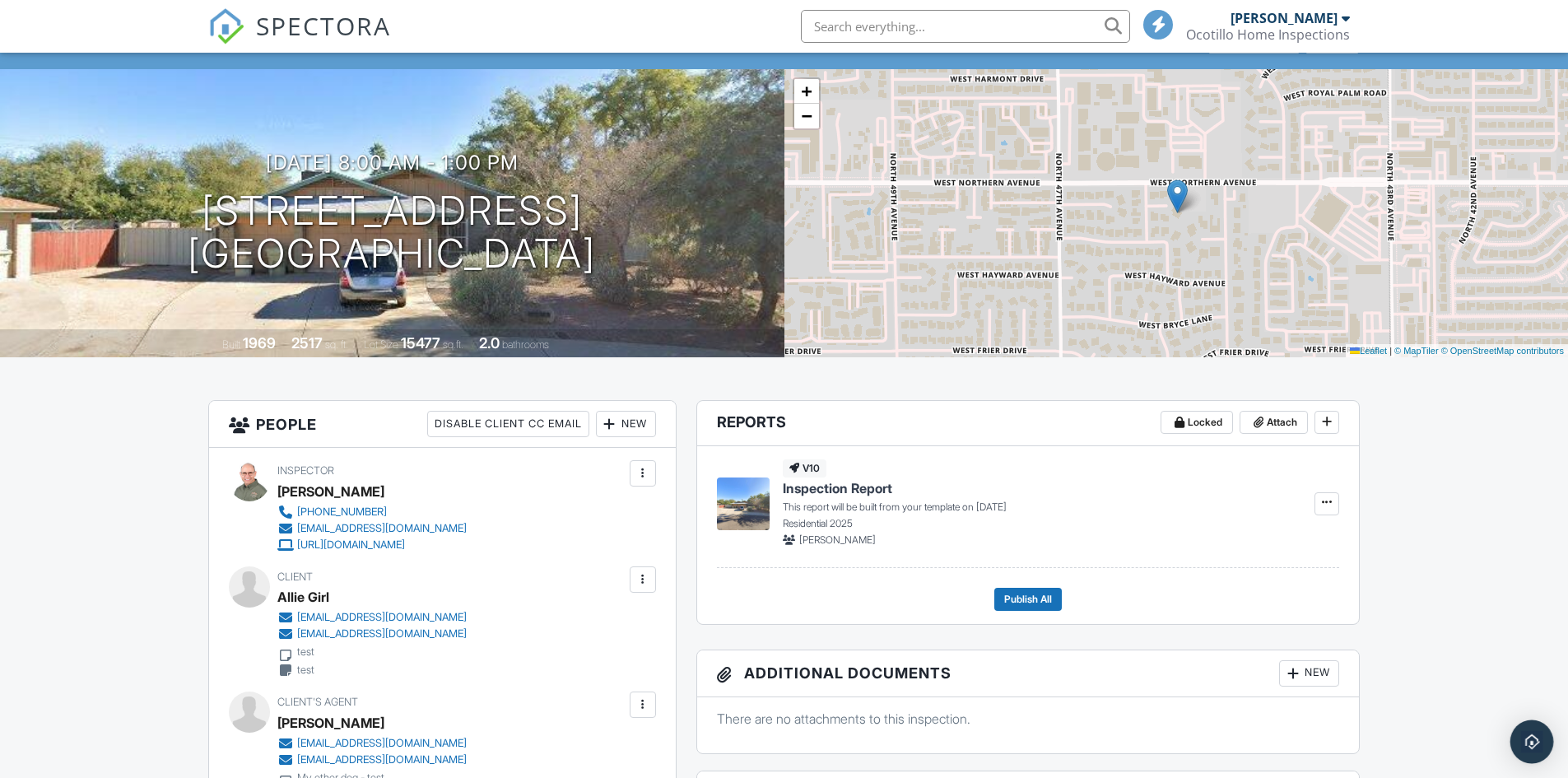
click at [1534, 748] on img "Open Intercom Messenger" at bounding box center [1532, 742] width 22 height 22
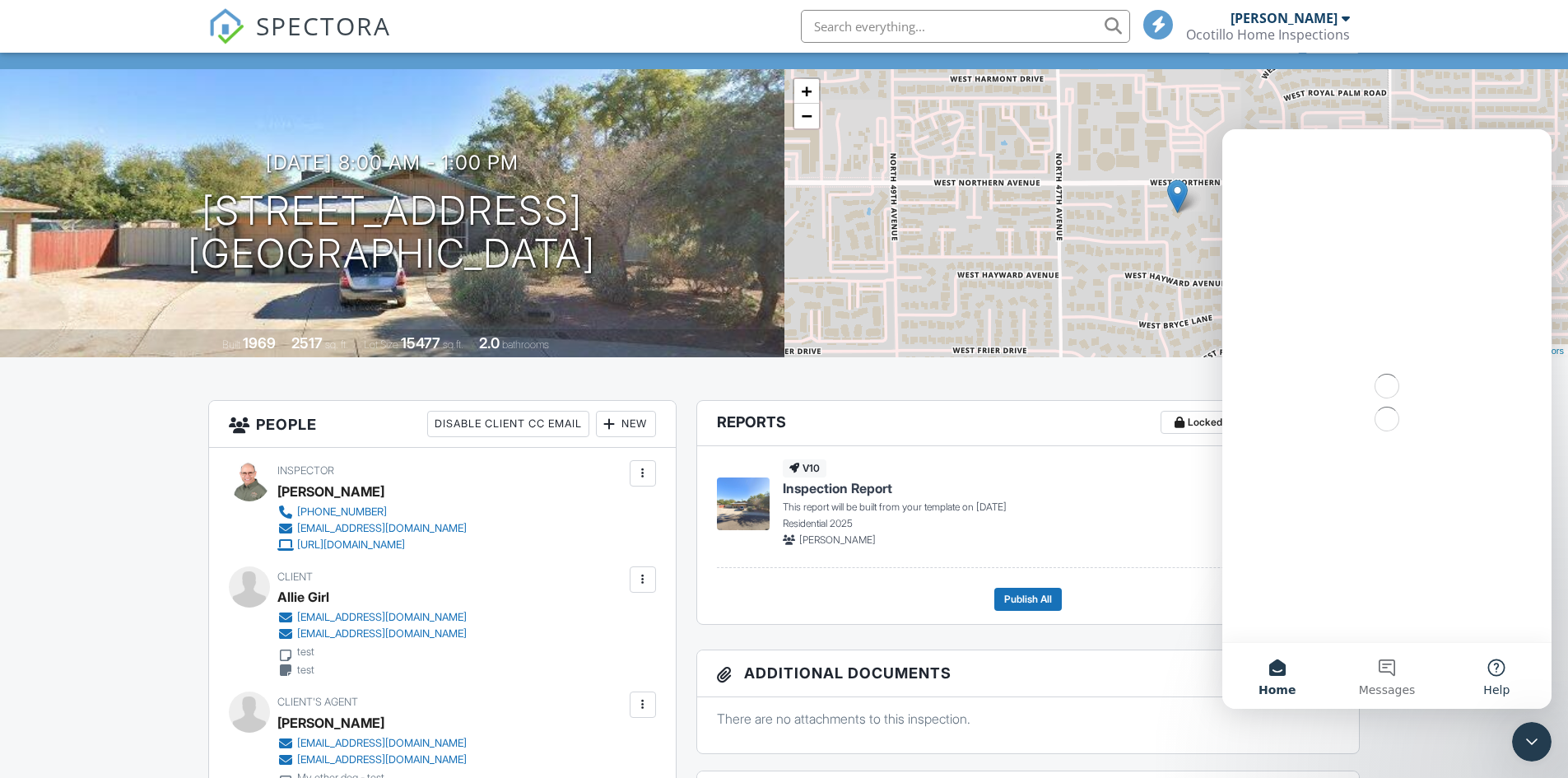
scroll to position [0, 0]
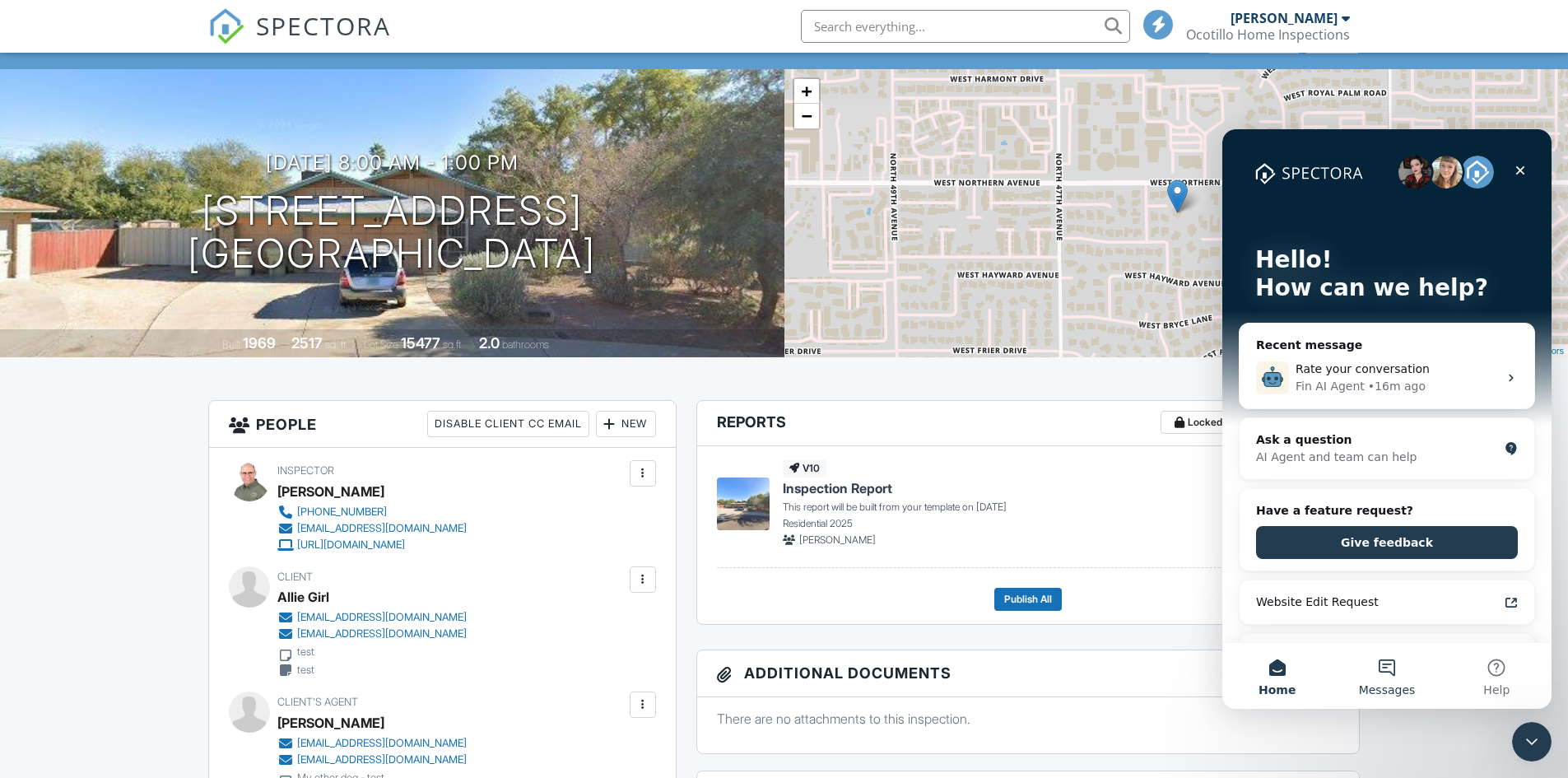
click at [1384, 670] on button "Messages" at bounding box center [1386, 676] width 110 height 66
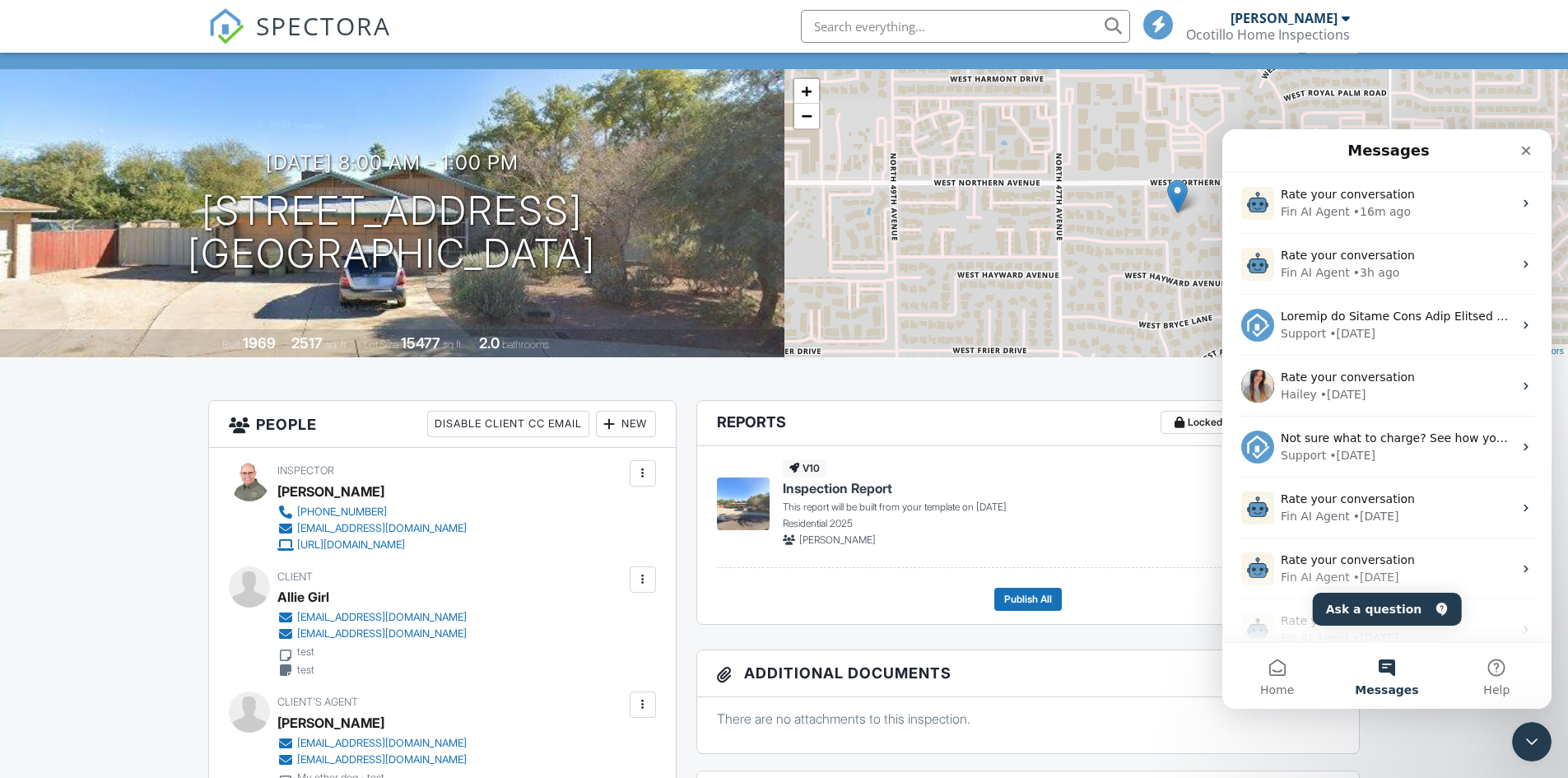
click at [1387, 664] on button "Messages" at bounding box center [1386, 676] width 110 height 66
click at [1376, 610] on button "Ask a question" at bounding box center [1387, 610] width 149 height 33
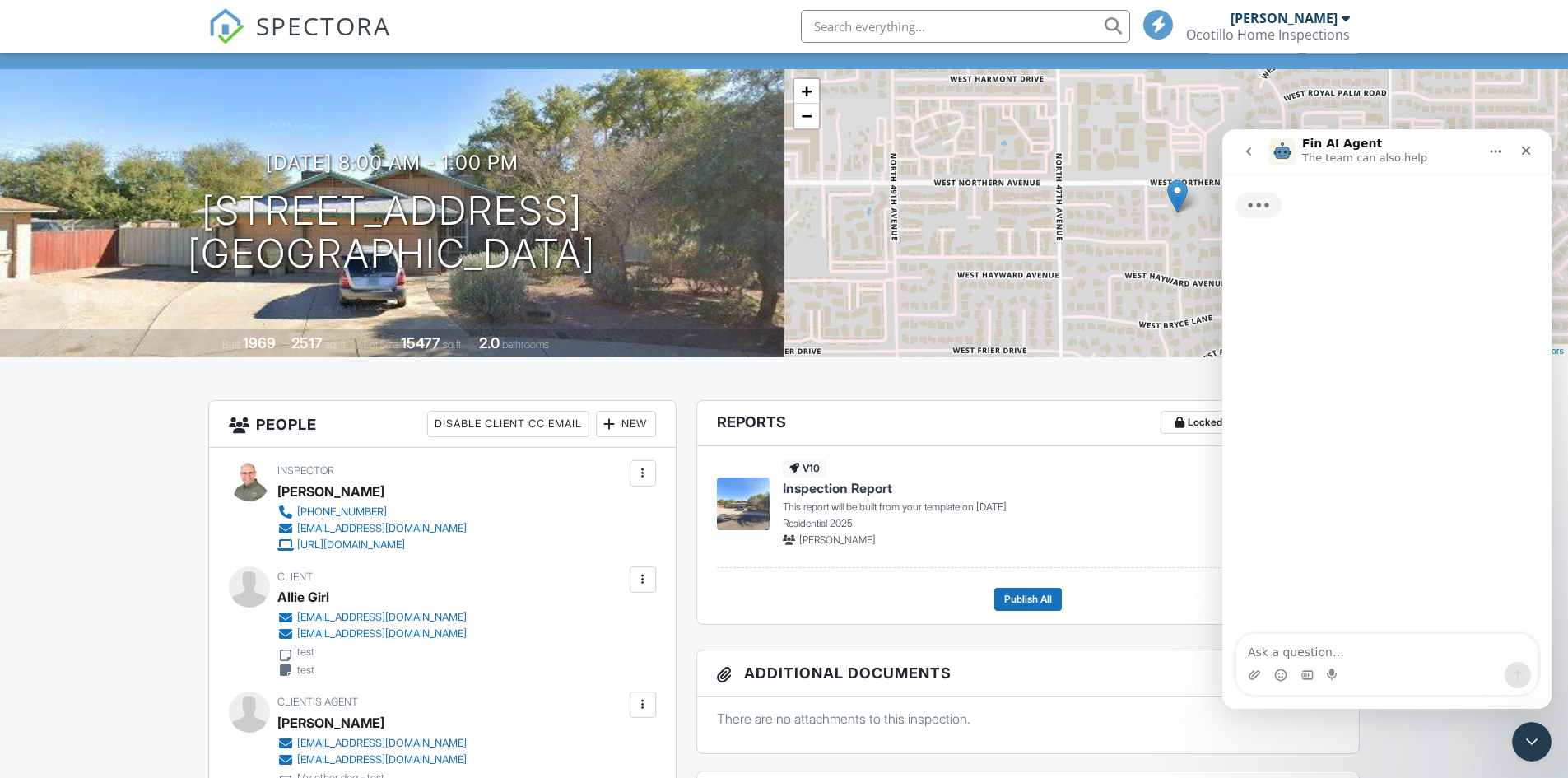
click at [1332, 648] on textarea "Ask a question…" at bounding box center [1387, 648] width 301 height 28
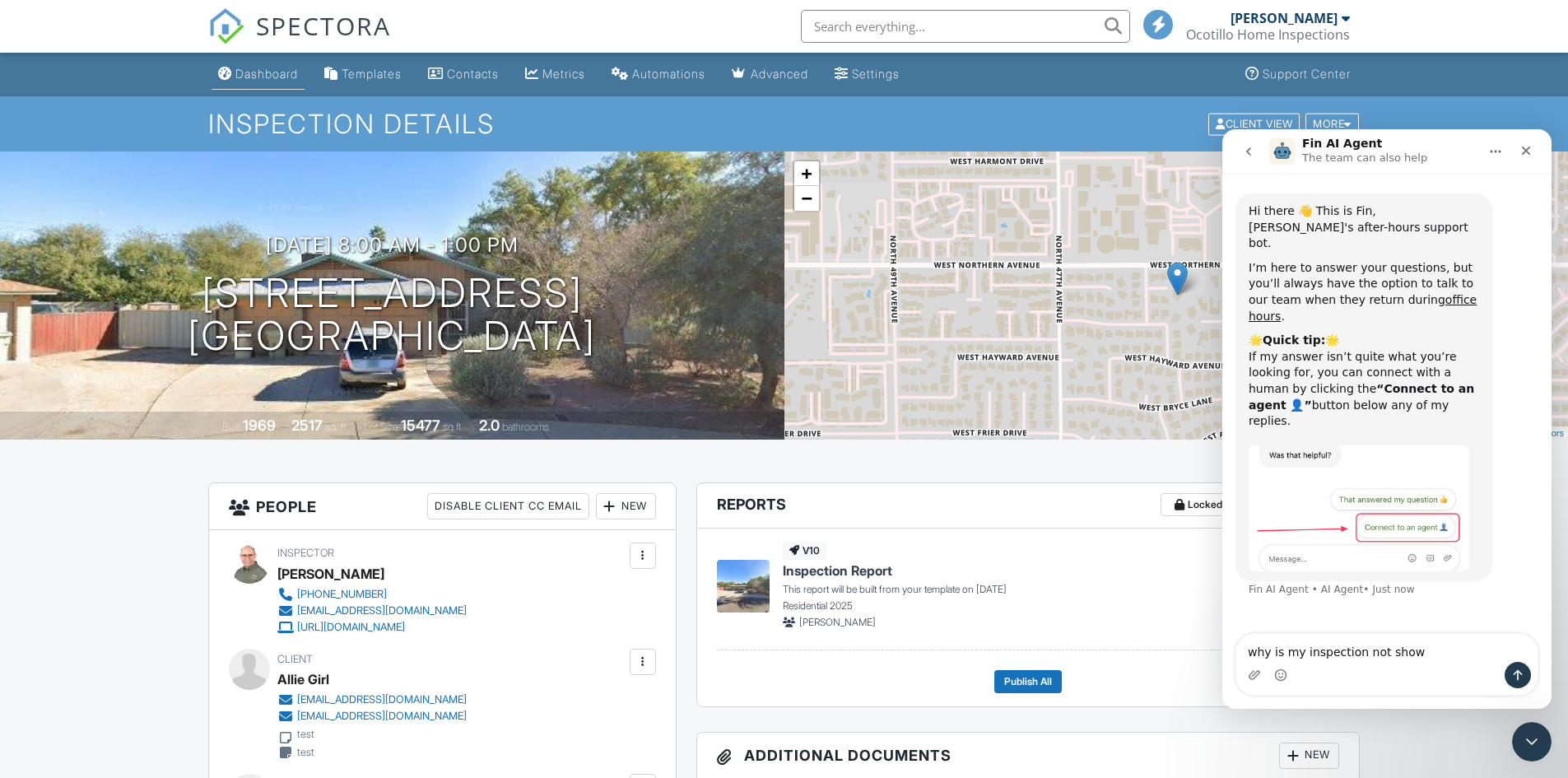
type textarea "why is my inspection not show"
drag, startPoint x: 257, startPoint y: 73, endPoint x: 271, endPoint y: 94, distance: 25.2
click at [257, 73] on div "Dashboard" at bounding box center [266, 73] width 62 height 14
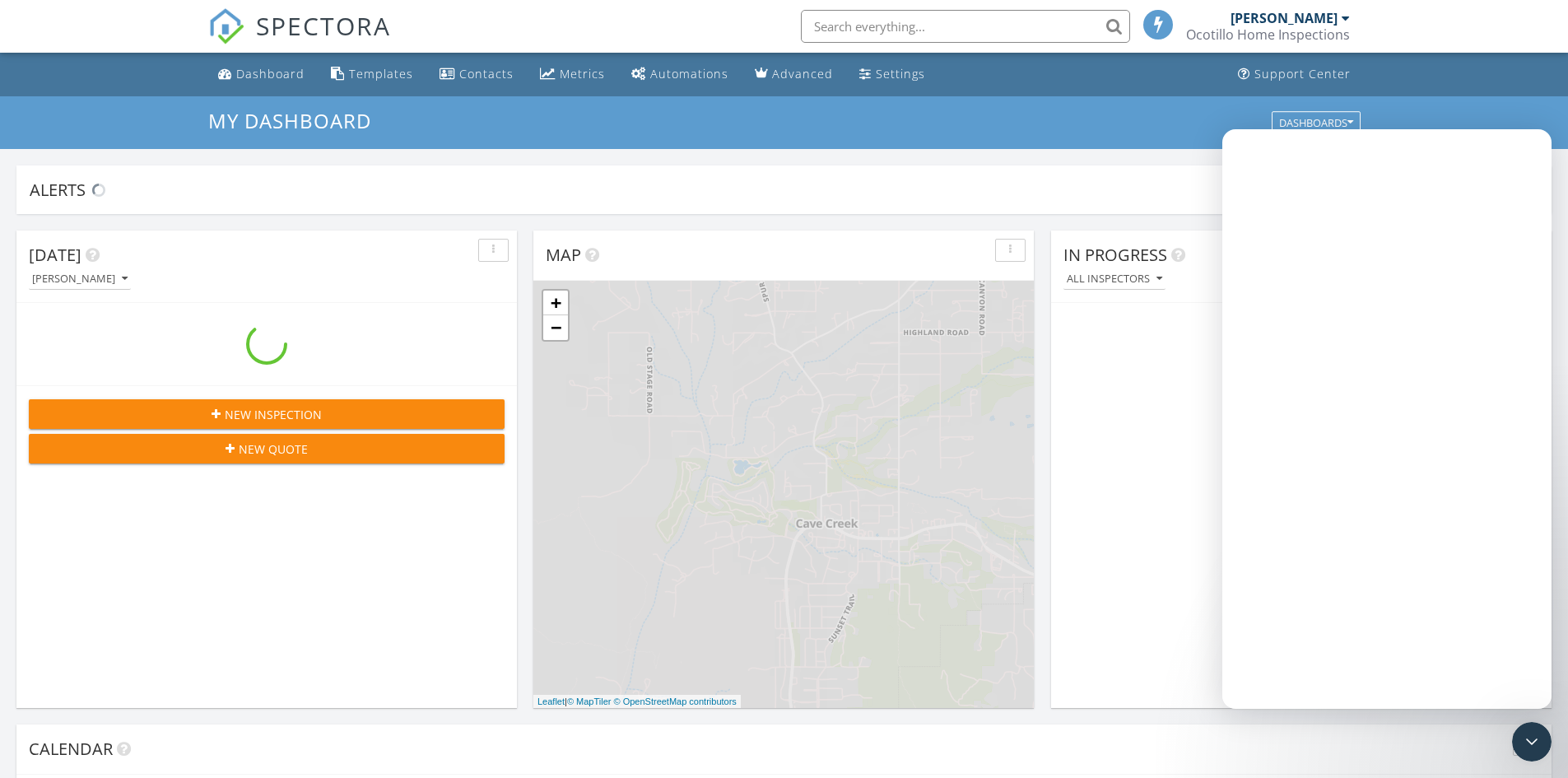
scroll to position [1524, 1593]
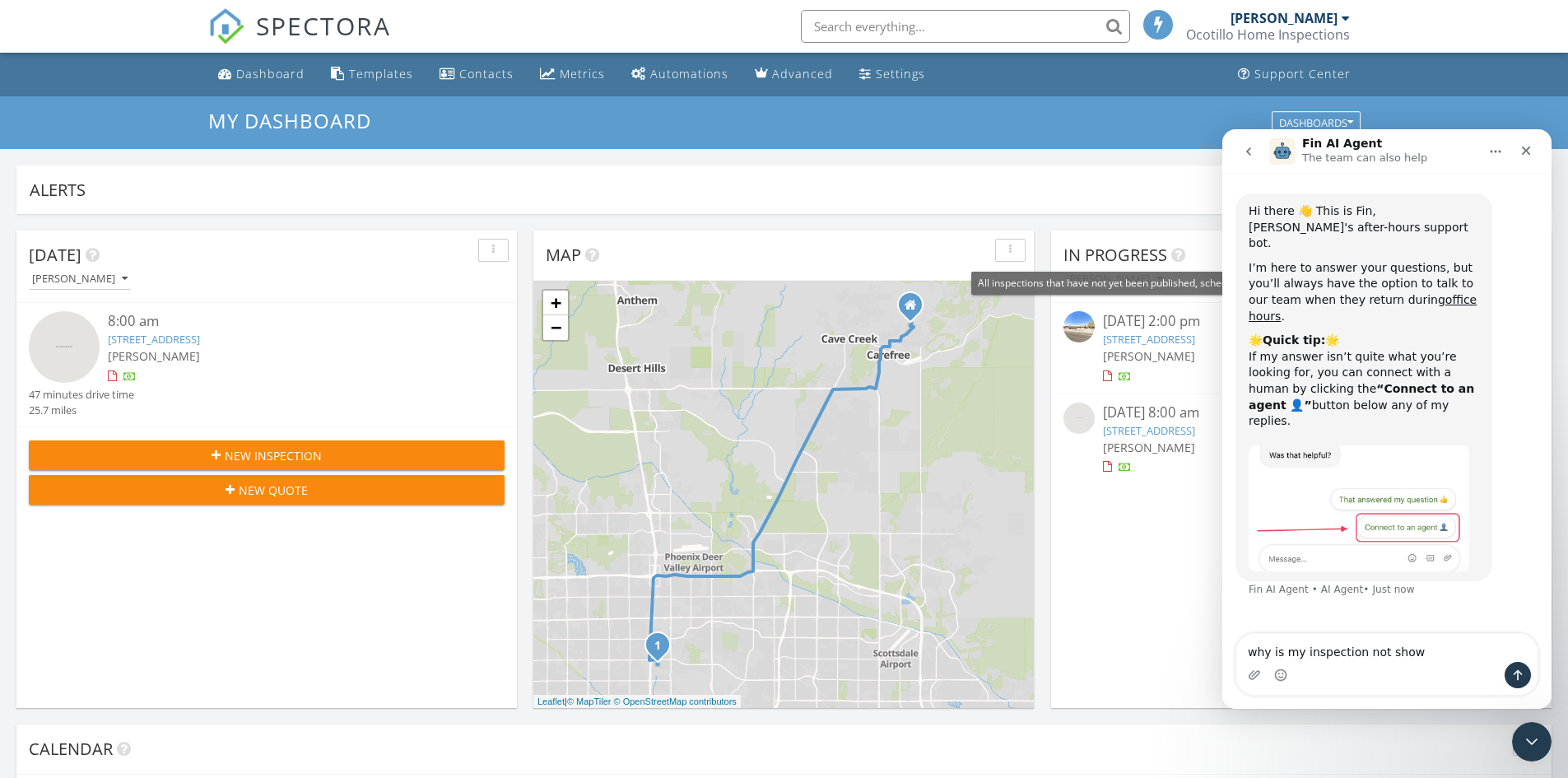
click at [1179, 259] on icon at bounding box center [1178, 255] width 14 height 16
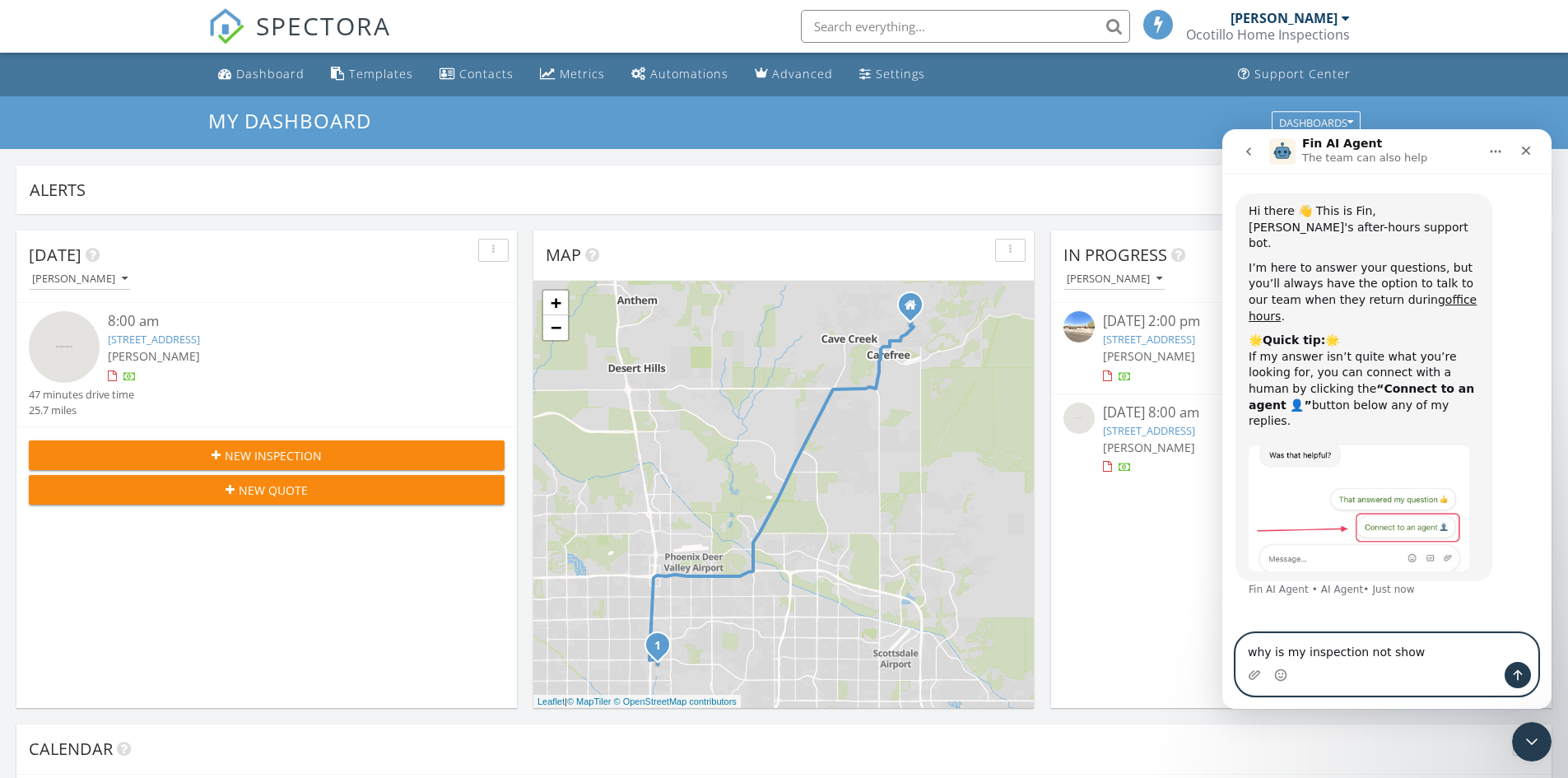
click at [1421, 659] on textarea "why is my inspection not show" at bounding box center [1387, 648] width 301 height 28
type textarea "w"
type textarea "I see an inspection on my calendar but it is not listed on my dashboard?"
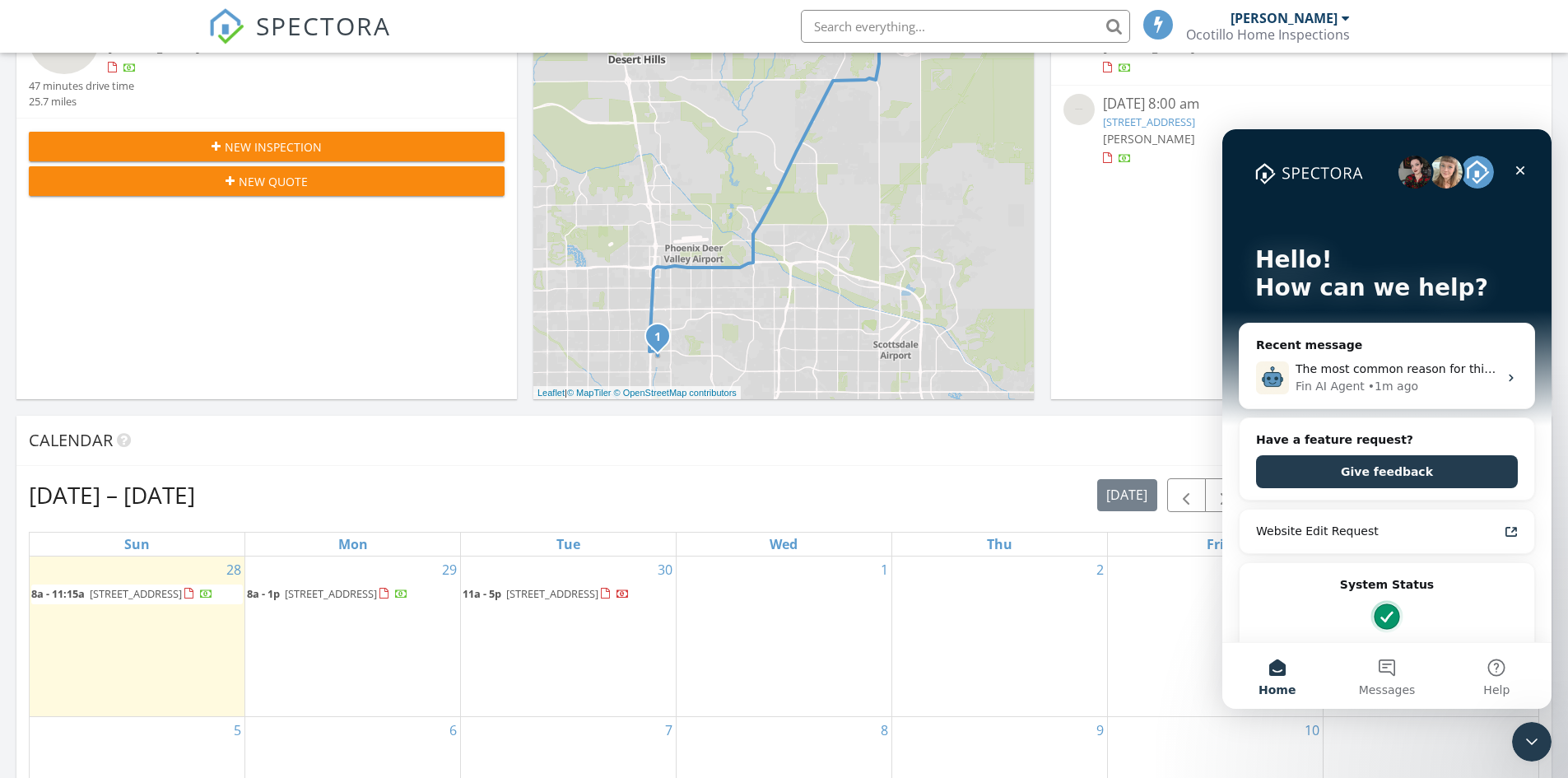
scroll to position [330, 0]
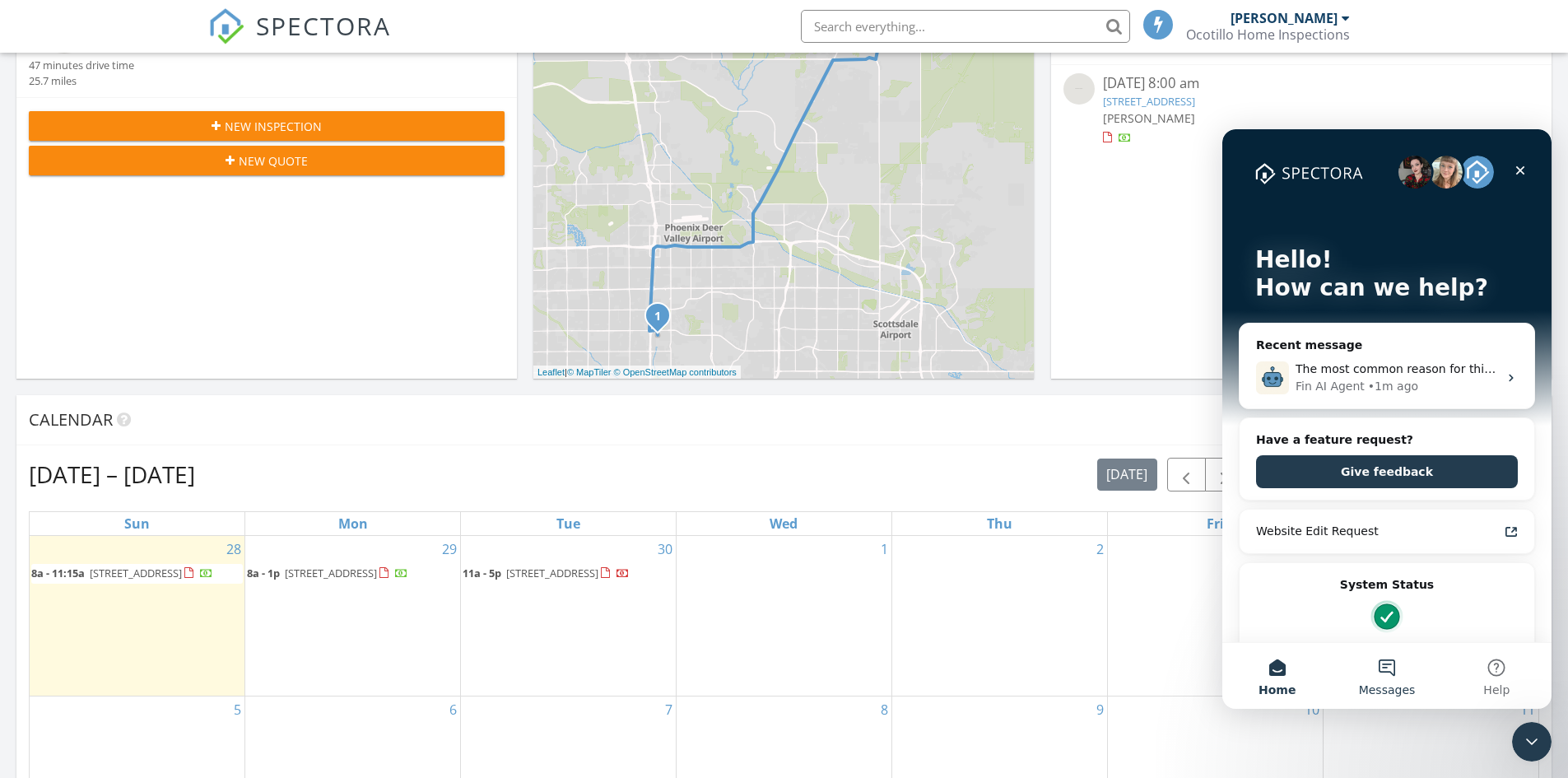
click at [1388, 659] on button "Messages" at bounding box center [1386, 676] width 110 height 66
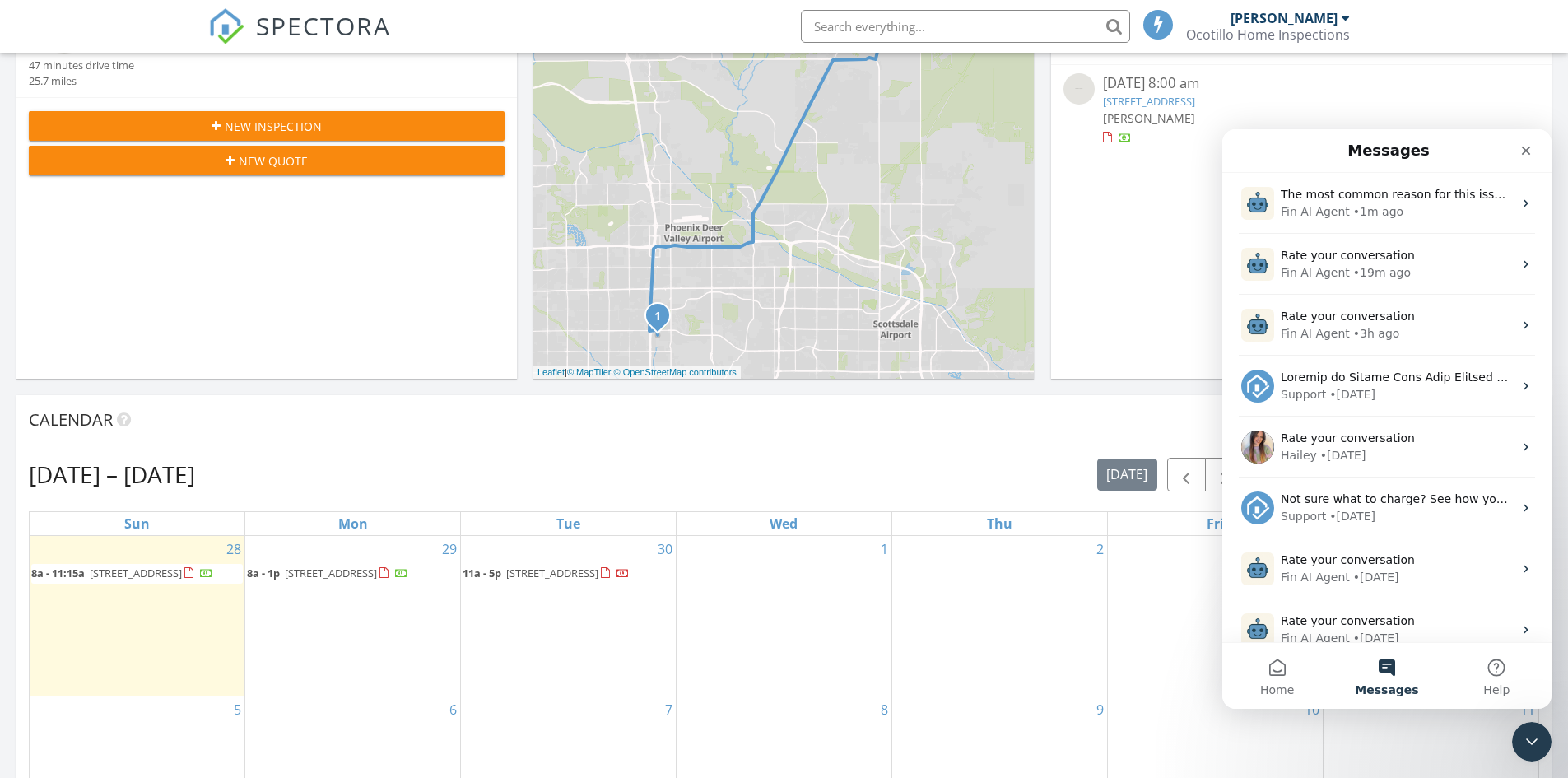
click at [1390, 665] on button "Messages" at bounding box center [1386, 676] width 110 height 66
click at [1274, 667] on button "Home" at bounding box center [1276, 676] width 110 height 66
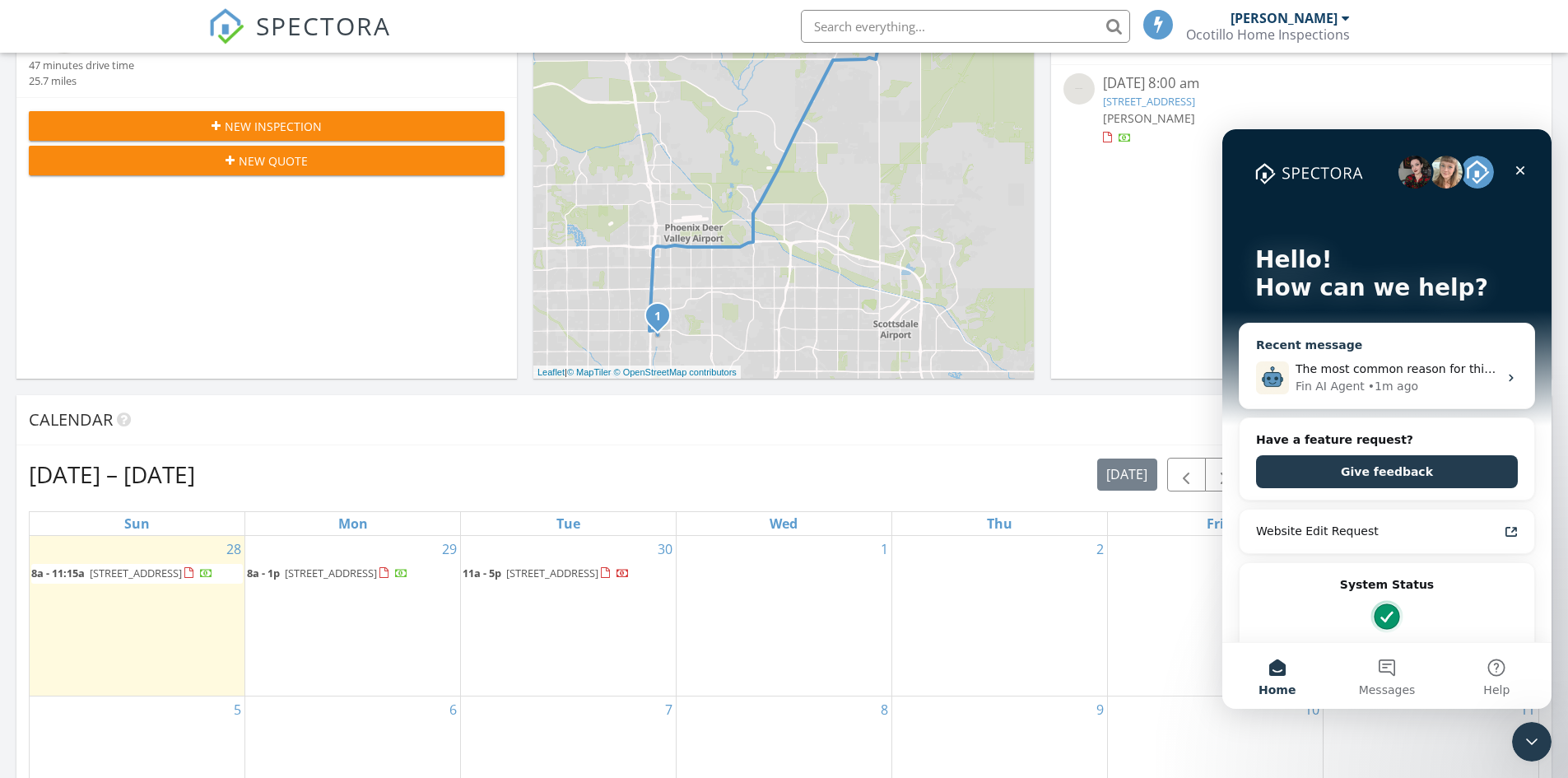
click at [1429, 359] on div "The most common reason for this issue is that your app dashboard only shows ins…" at bounding box center [1387, 378] width 295 height 61
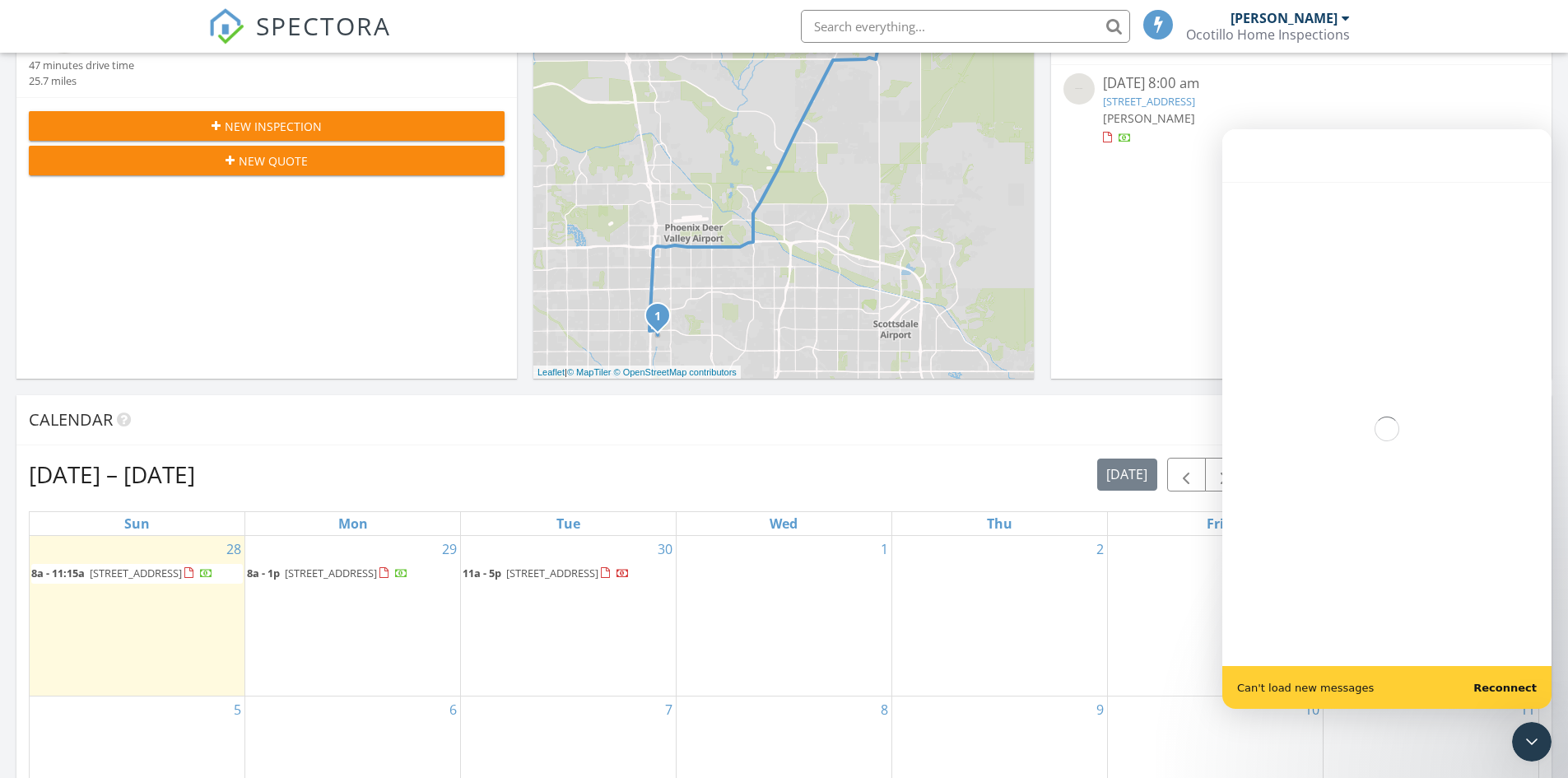
click at [1511, 687] on b "Reconnect" at bounding box center [1506, 688] width 63 height 13
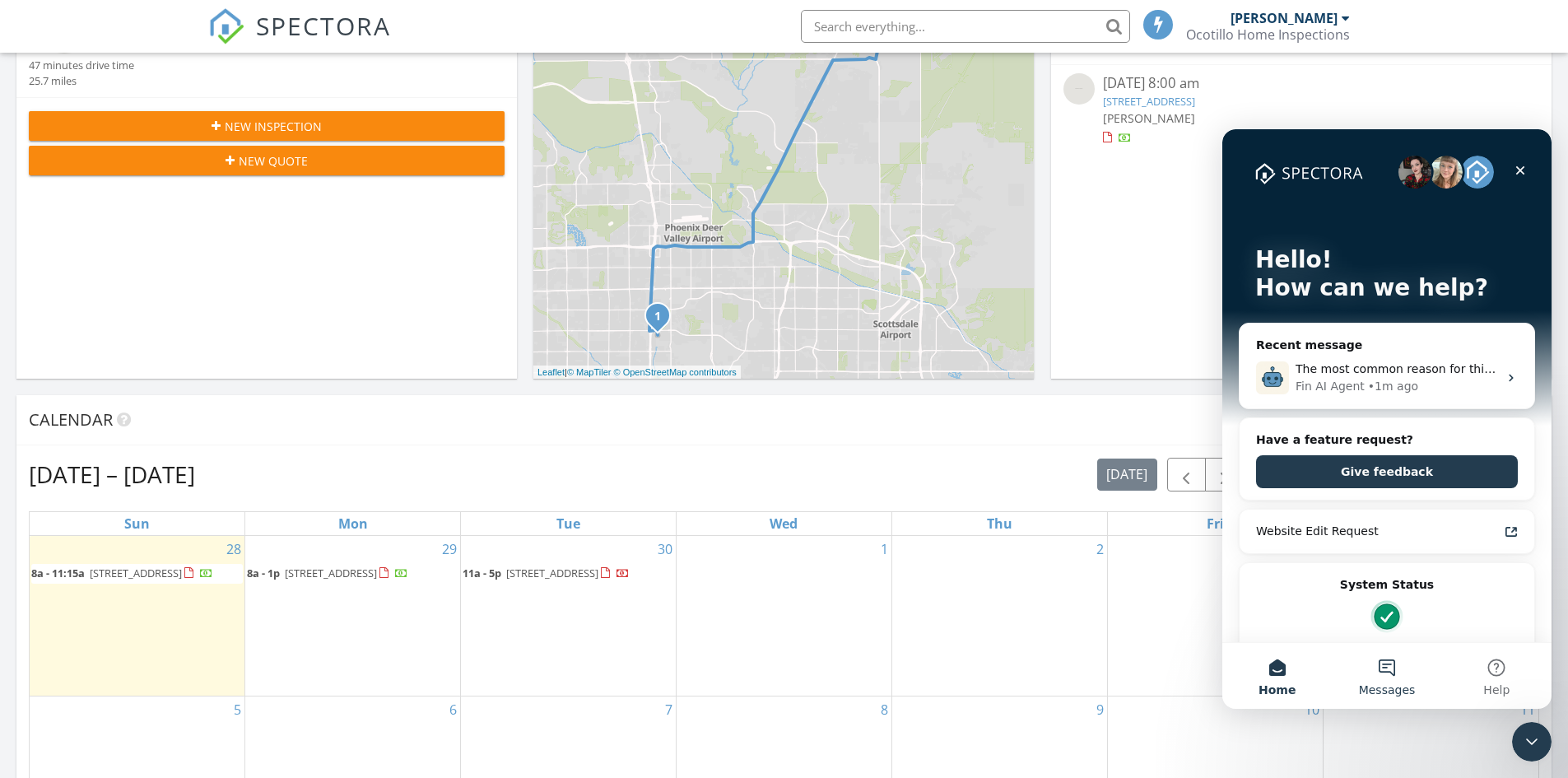
click at [1391, 677] on button "Messages" at bounding box center [1386, 676] width 110 height 66
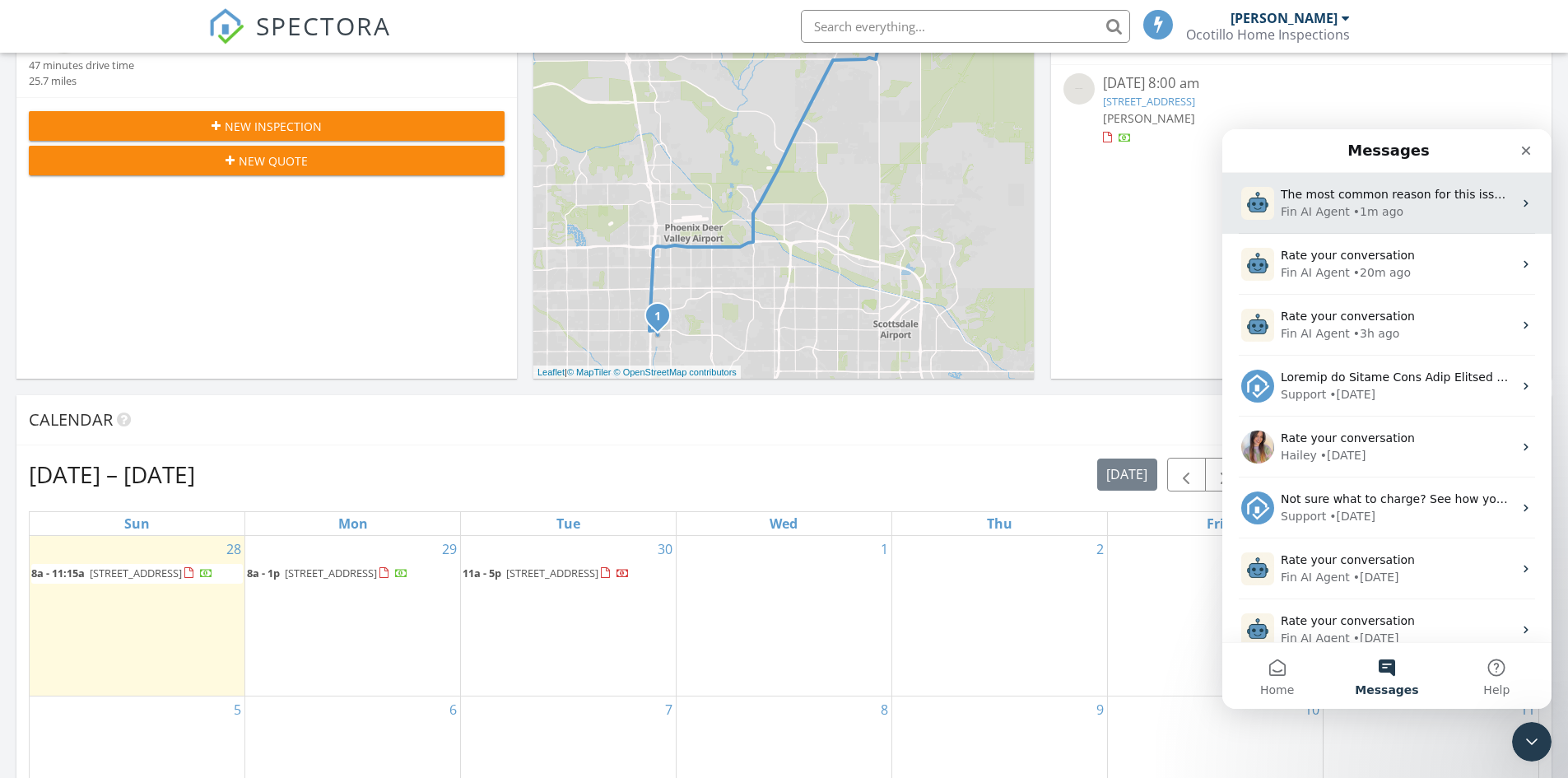
click at [1460, 219] on div "Fin AI Agent • 1m ago" at bounding box center [1397, 212] width 232 height 17
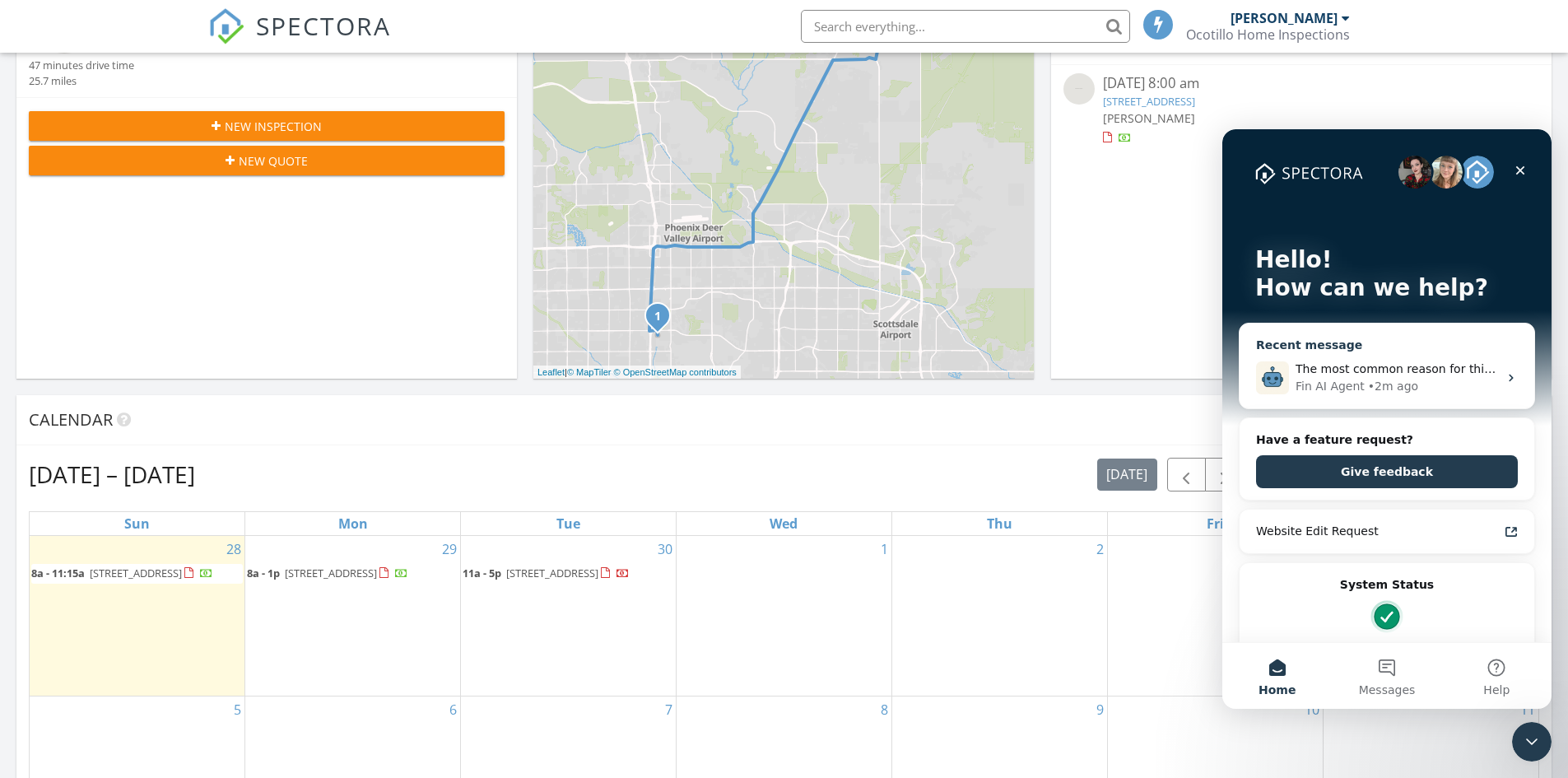
click at [1348, 381] on div "Fin AI Agent" at bounding box center [1330, 386] width 69 height 17
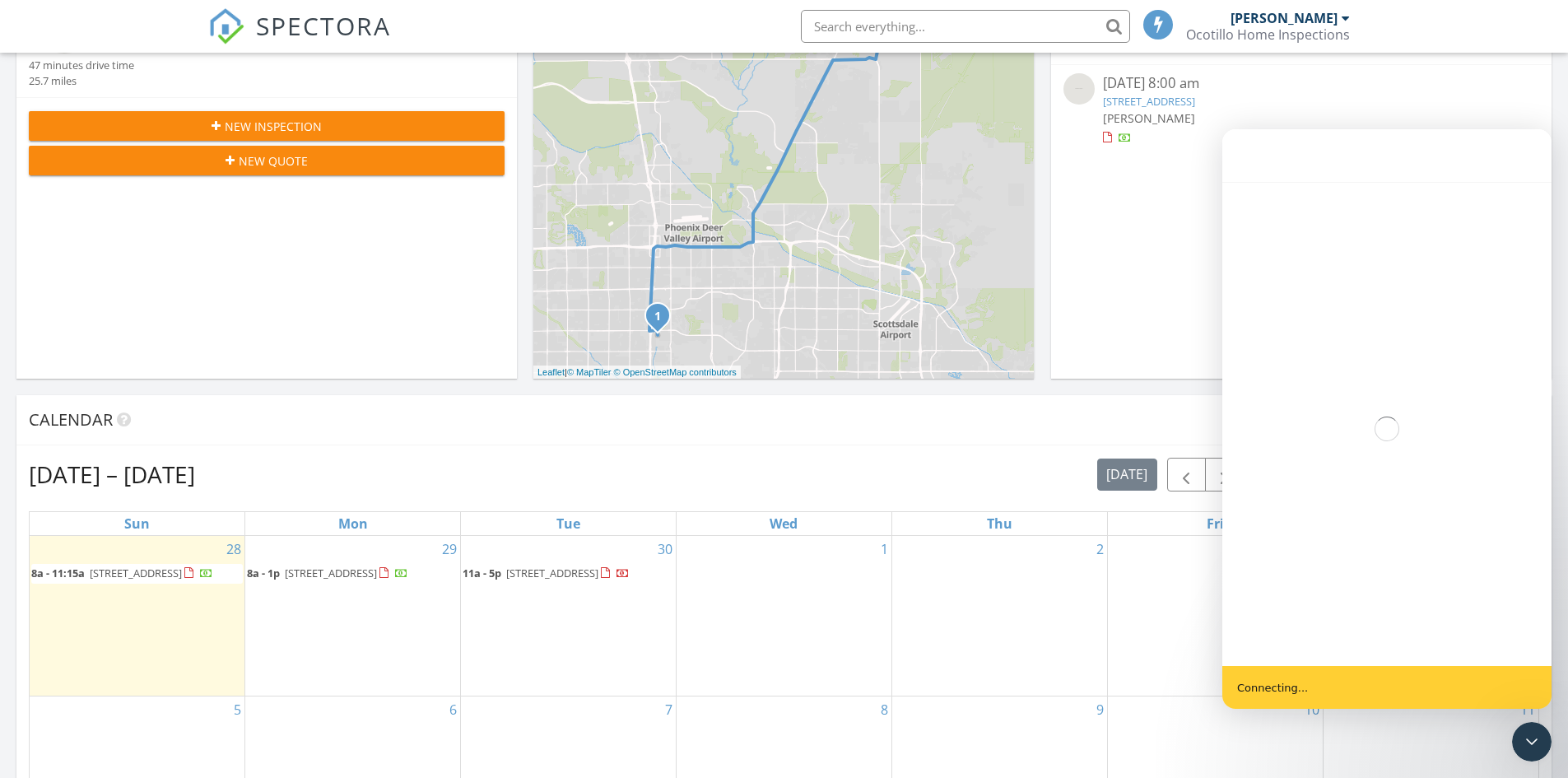
click at [1138, 727] on div "10" at bounding box center [1215, 776] width 215 height 160
click at [1494, 761] on div "11" at bounding box center [1430, 776] width 215 height 160
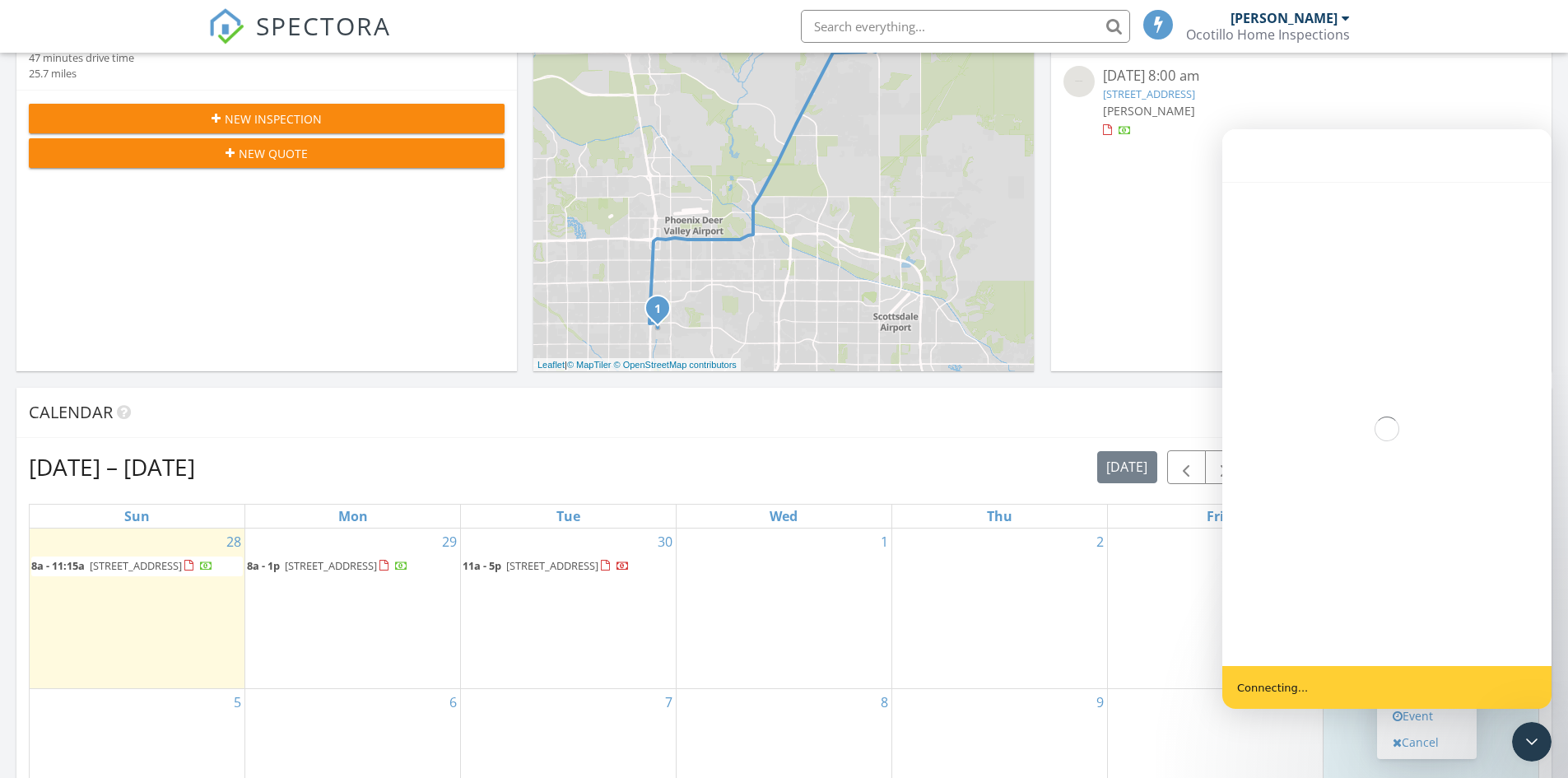
click at [1059, 671] on div "2" at bounding box center [999, 609] width 215 height 160
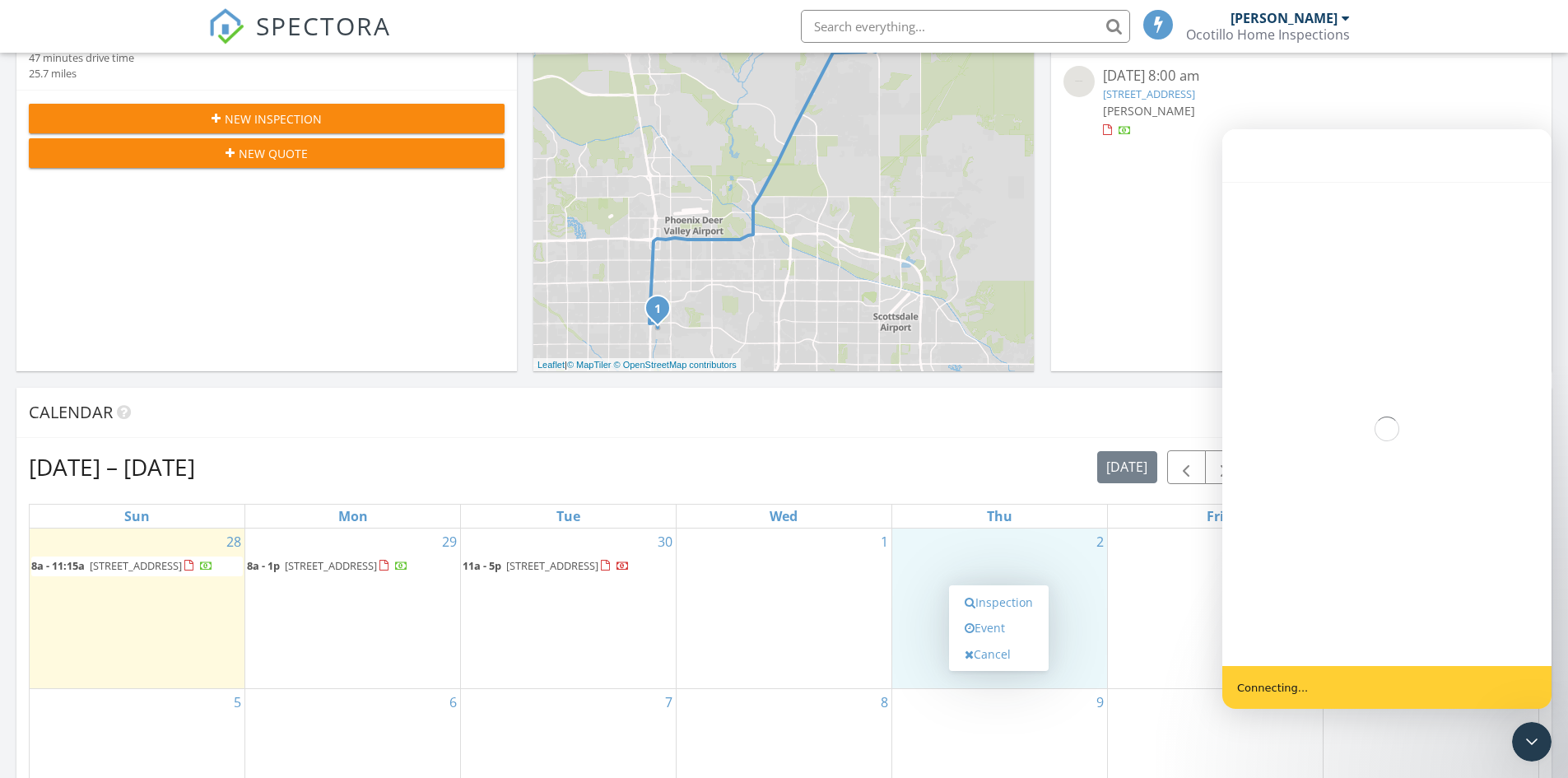
click at [1140, 265] on div "In Progress Peter Leschniok 09/27/25 2:00 pm 17262 N 55th Ave, Glendale, AZ 853…" at bounding box center [1301, 132] width 501 height 477
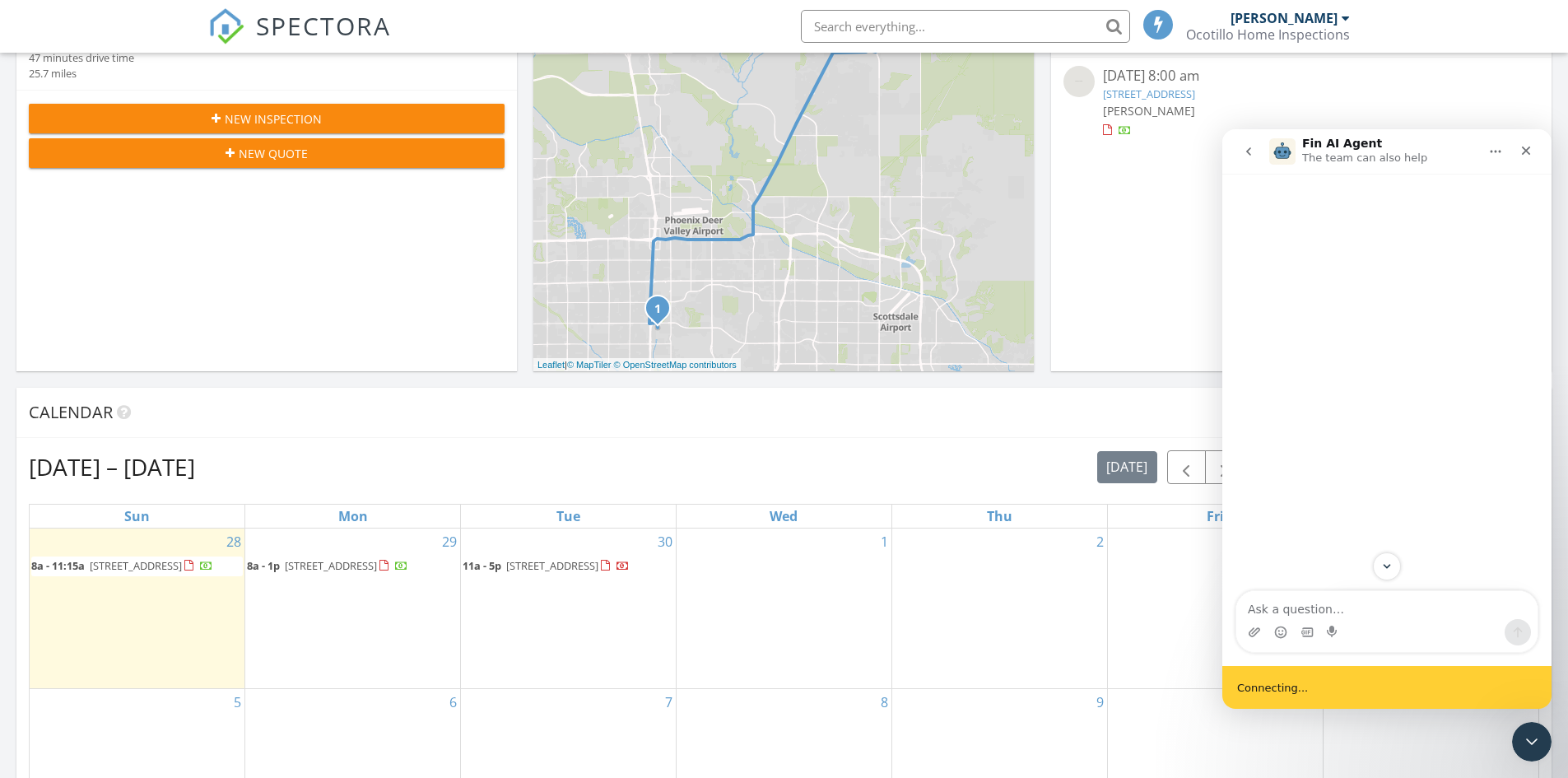
scroll to position [0, 0]
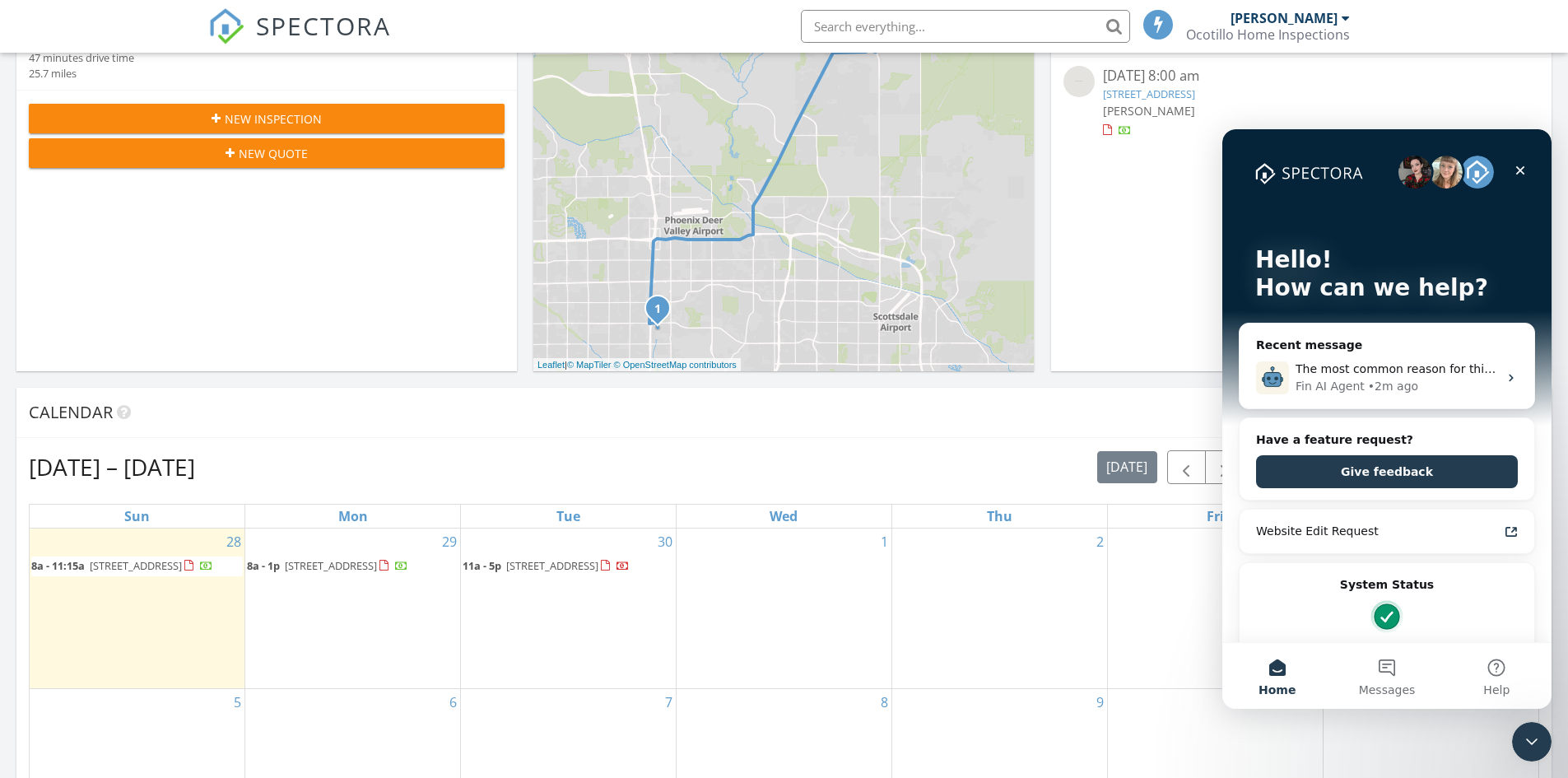
click at [1152, 150] on div "In Progress Peter Leschniok 09/27/25 2:00 pm 17262 N 55th Ave, Glendale, AZ 853…" at bounding box center [1301, 132] width 501 height 477
click at [1526, 743] on icon "Close Intercom Messenger" at bounding box center [1530, 740] width 20 height 20
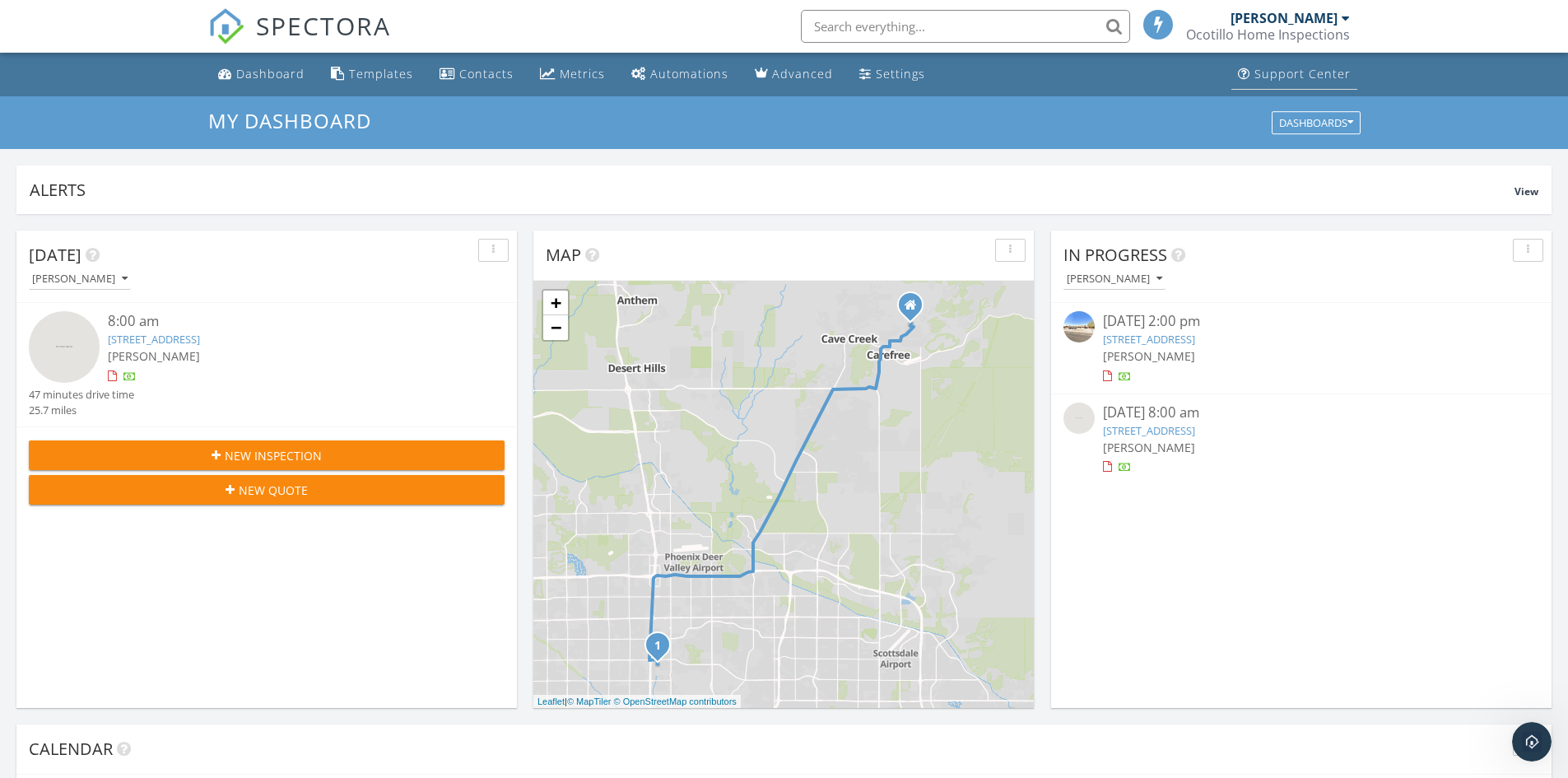
click at [1310, 80] on div "Support Center" at bounding box center [1303, 73] width 96 height 15
click at [1285, 31] on div "Ocotillo Home Inspections" at bounding box center [1267, 34] width 164 height 16
